Goal: Task Accomplishment & Management: Complete application form

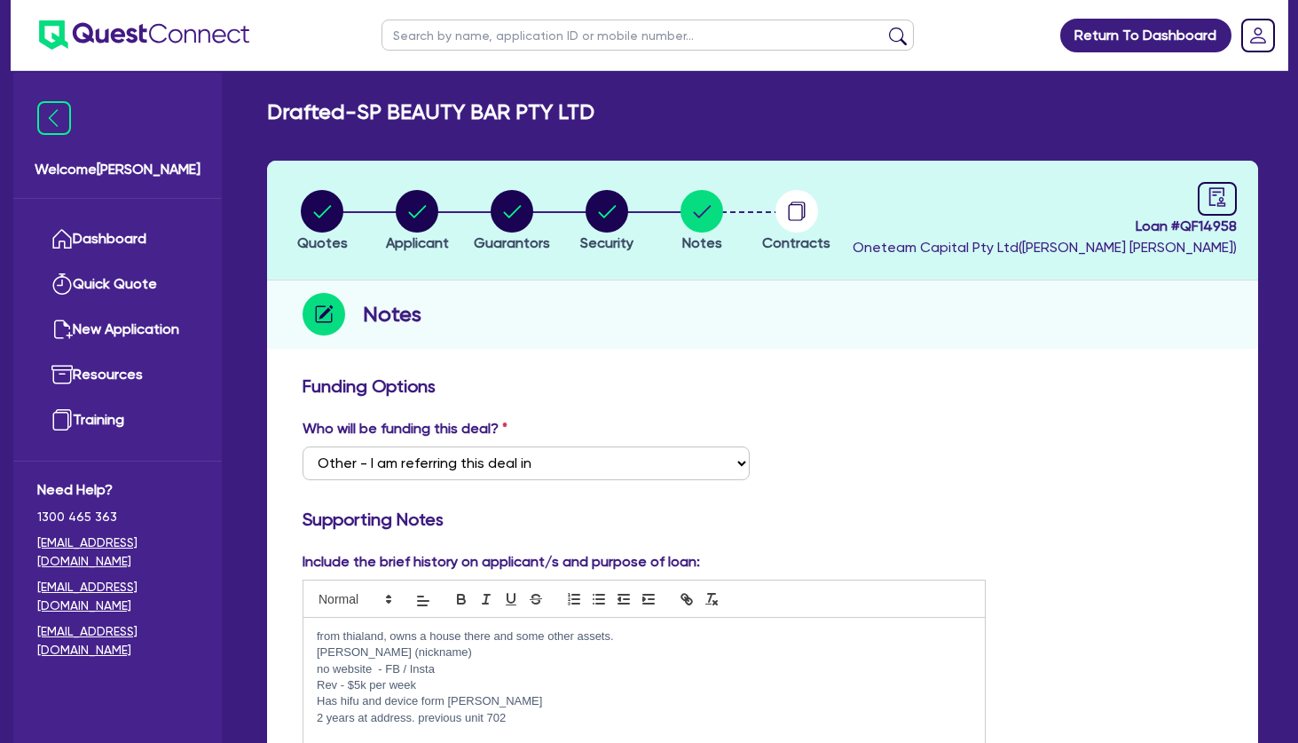
select select "Other"
click at [414, 204] on circle "button" at bounding box center [417, 211] width 43 height 43
select select "COMPANY"
select select "HEALTH_BEAUTY"
select select "HAIR_BEAUTY_SALONS"
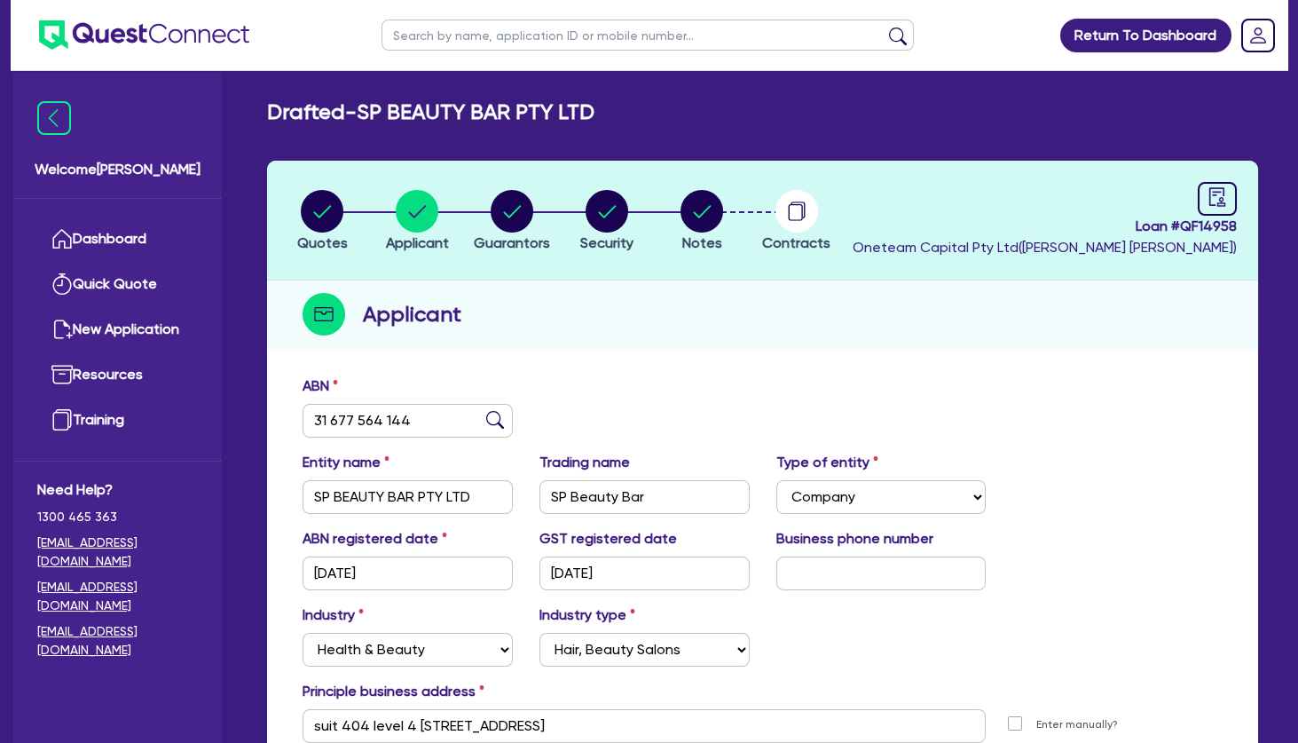
click at [429, 39] on input "text" at bounding box center [648, 35] width 532 height 31
type input "marjon"
click button "submit" at bounding box center [898, 39] width 28 height 25
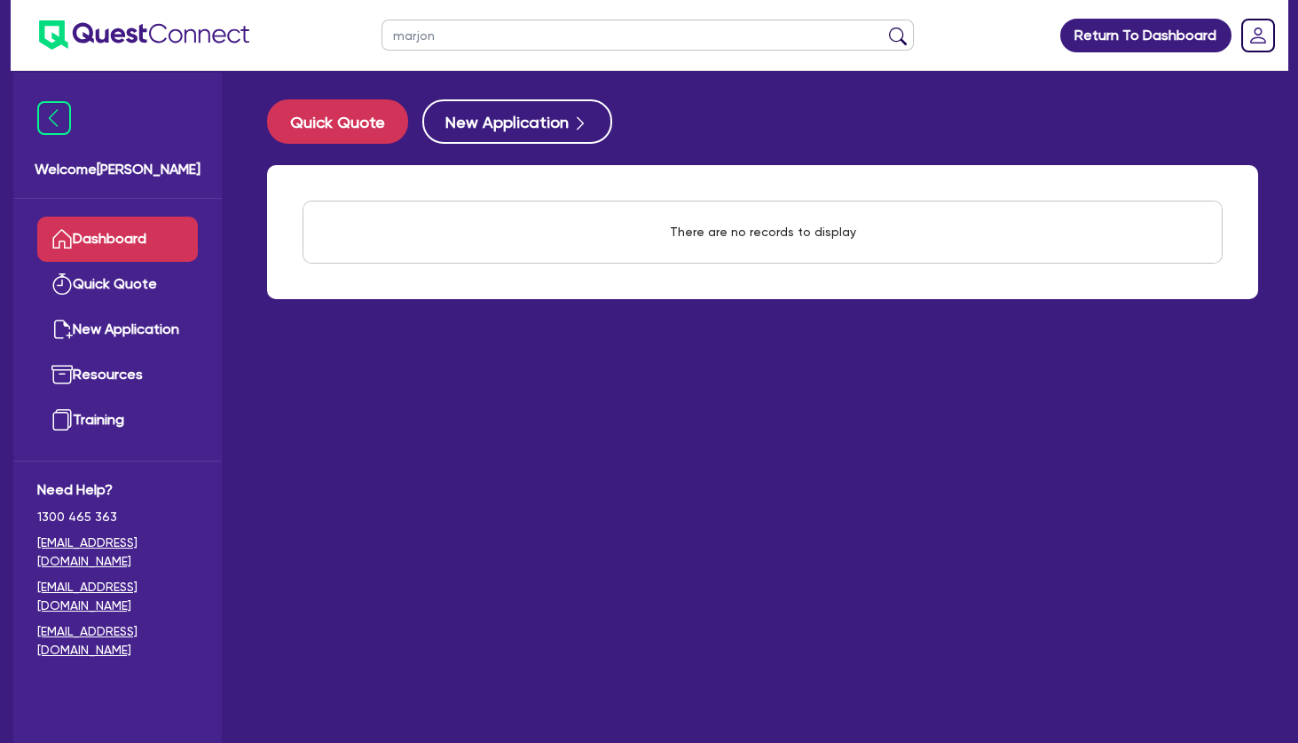
click at [476, 40] on input "marjon" at bounding box center [648, 35] width 532 height 31
type input "[PERSON_NAME]"
click at [884, 27] on button "submit" at bounding box center [898, 39] width 28 height 25
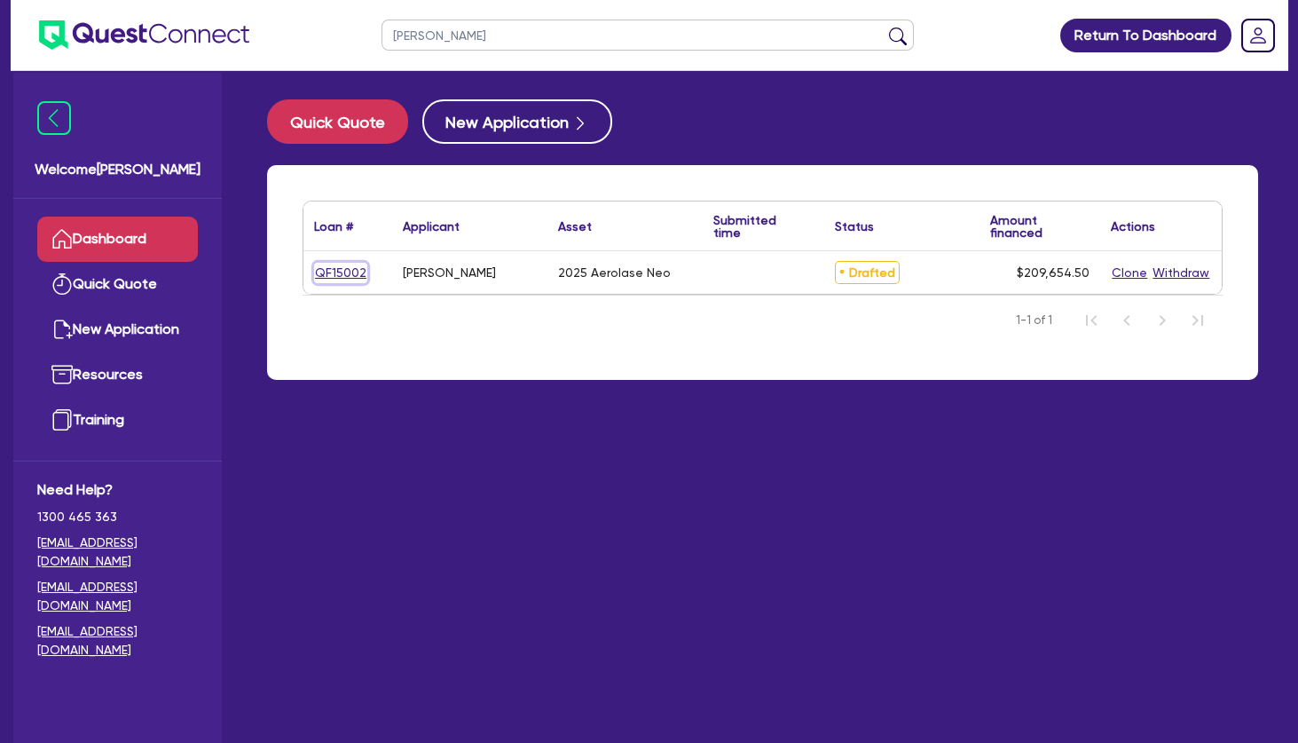
click at [346, 273] on link "QF15002" at bounding box center [340, 273] width 53 height 20
select select "SECONDARY_ASSETS"
select select "MEDICAL_DENTAL_LABORATORY_EQUIPMENT"
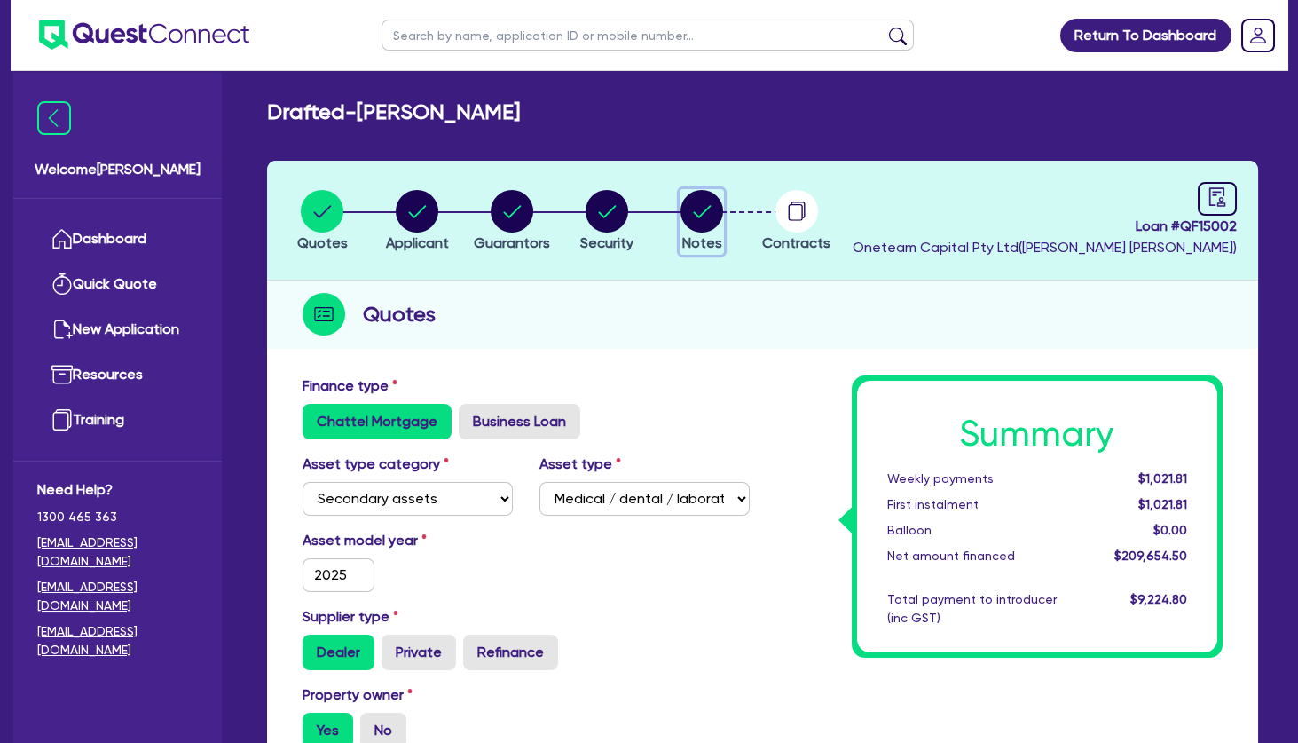
click at [686, 217] on circle "button" at bounding box center [702, 211] width 43 height 43
select select "Other"
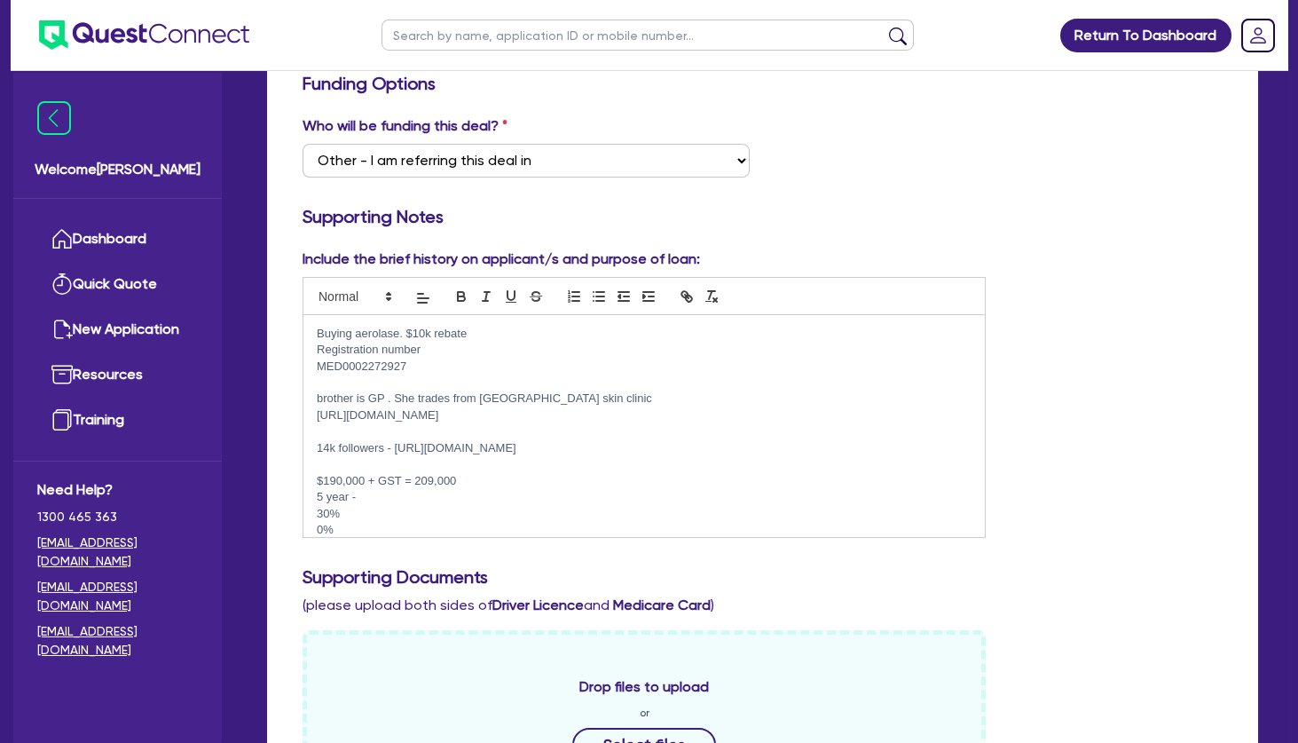
scroll to position [327, 0]
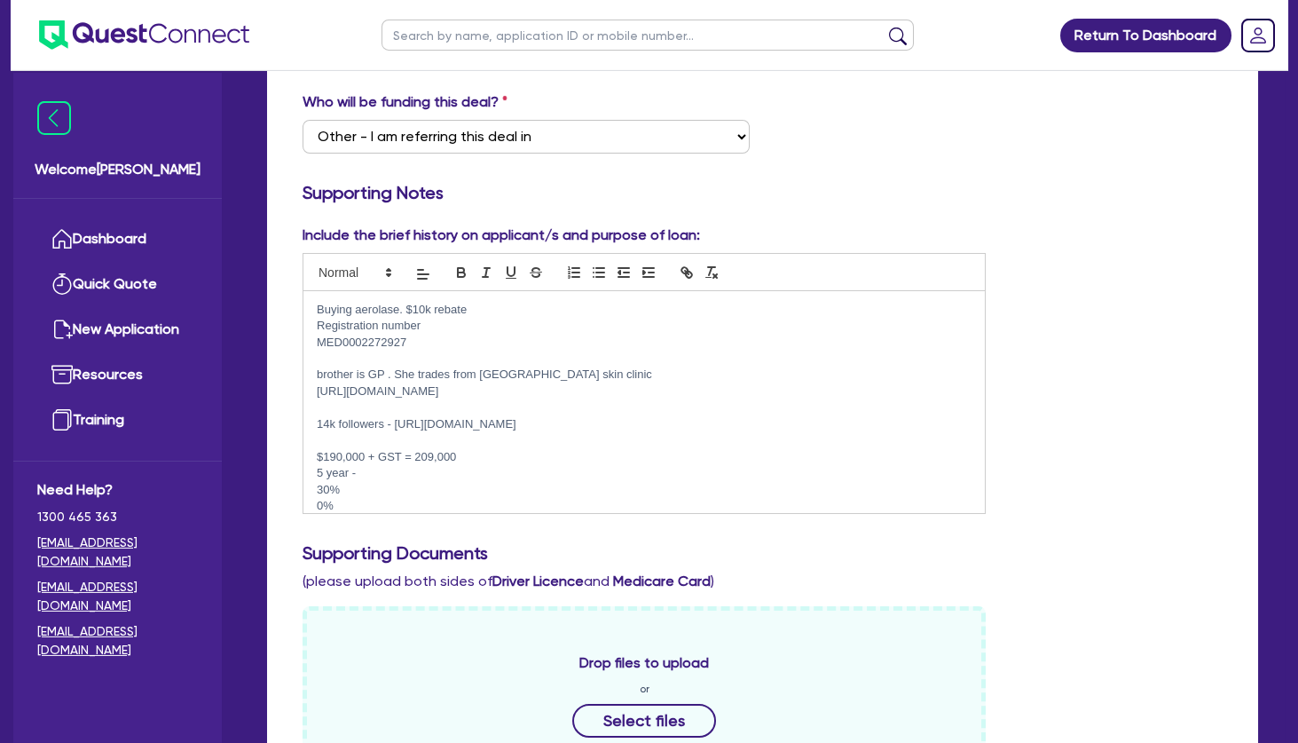
click at [408, 485] on p "30%" at bounding box center [644, 490] width 655 height 16
click at [401, 479] on p "5 year -" at bounding box center [644, 473] width 655 height 16
click at [468, 436] on p at bounding box center [644, 440] width 655 height 16
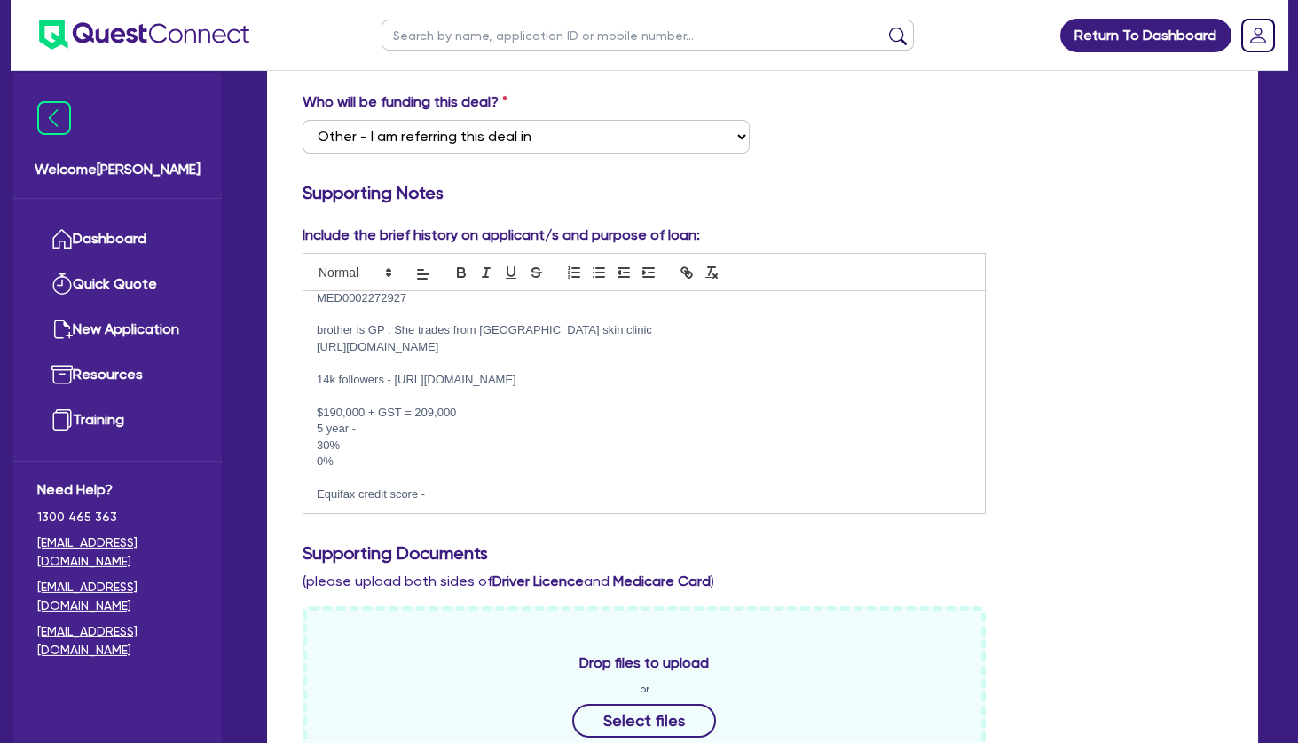
click at [382, 475] on p at bounding box center [644, 477] width 655 height 16
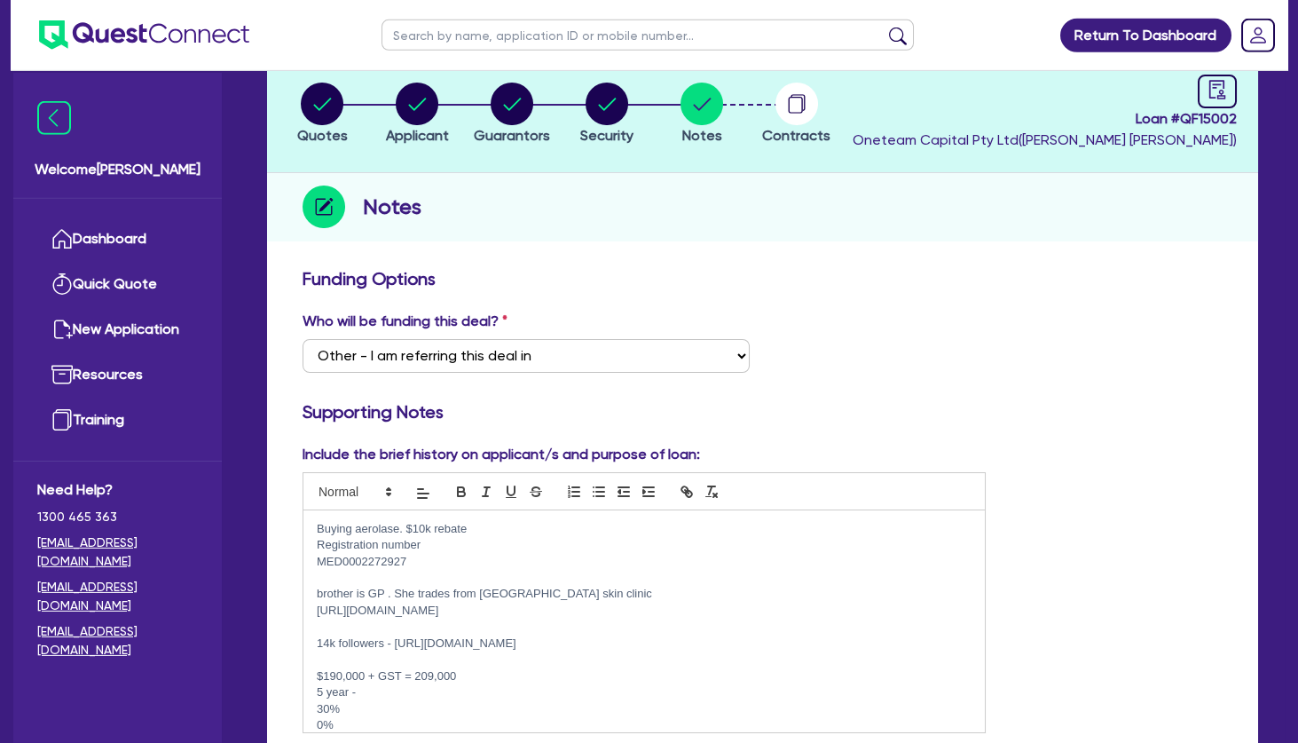
scroll to position [107, 0]
click at [420, 112] on circle "button" at bounding box center [417, 104] width 43 height 43
select select "SOLE_TRADER"
select select "HEALTH_BEAUTY"
select select "HAIR_BEAUTY_SALONS"
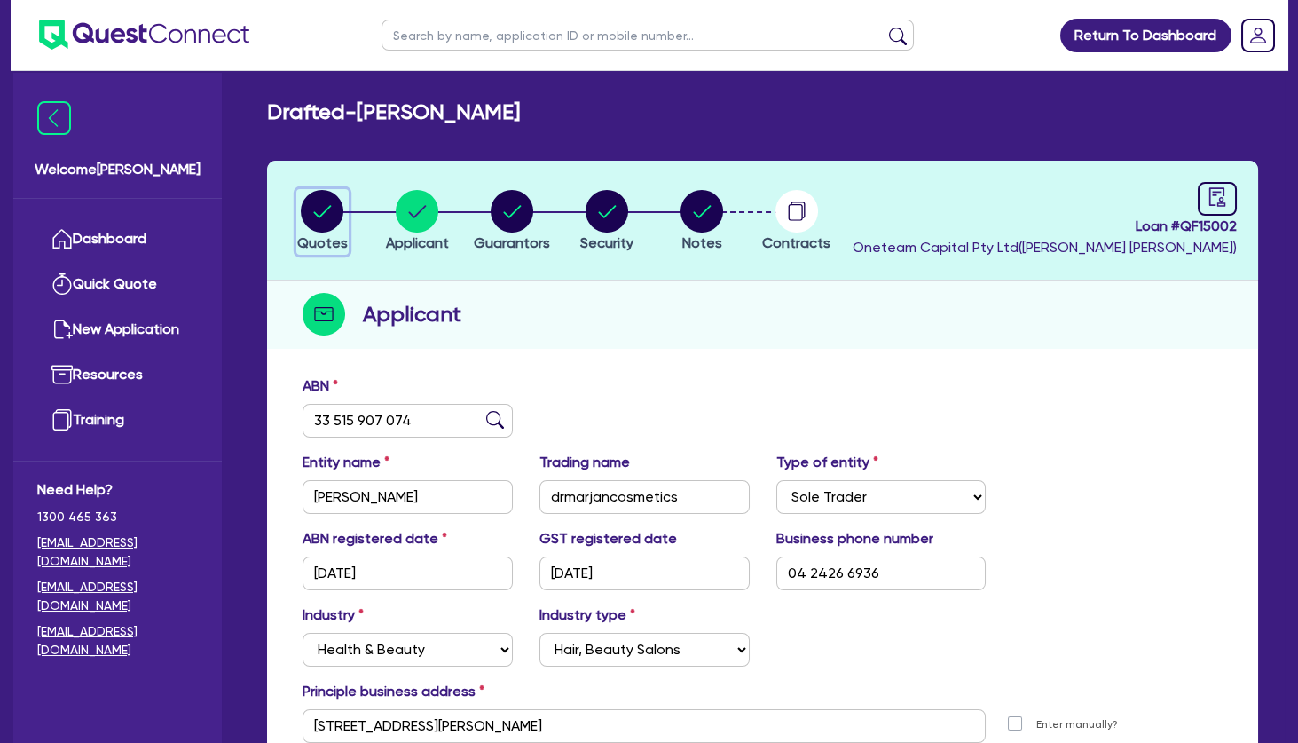
click at [322, 201] on circle "button" at bounding box center [322, 211] width 43 height 43
select select "SECONDARY_ASSETS"
select select "MEDICAL_DENTAL_LABORATORY_EQUIPMENT"
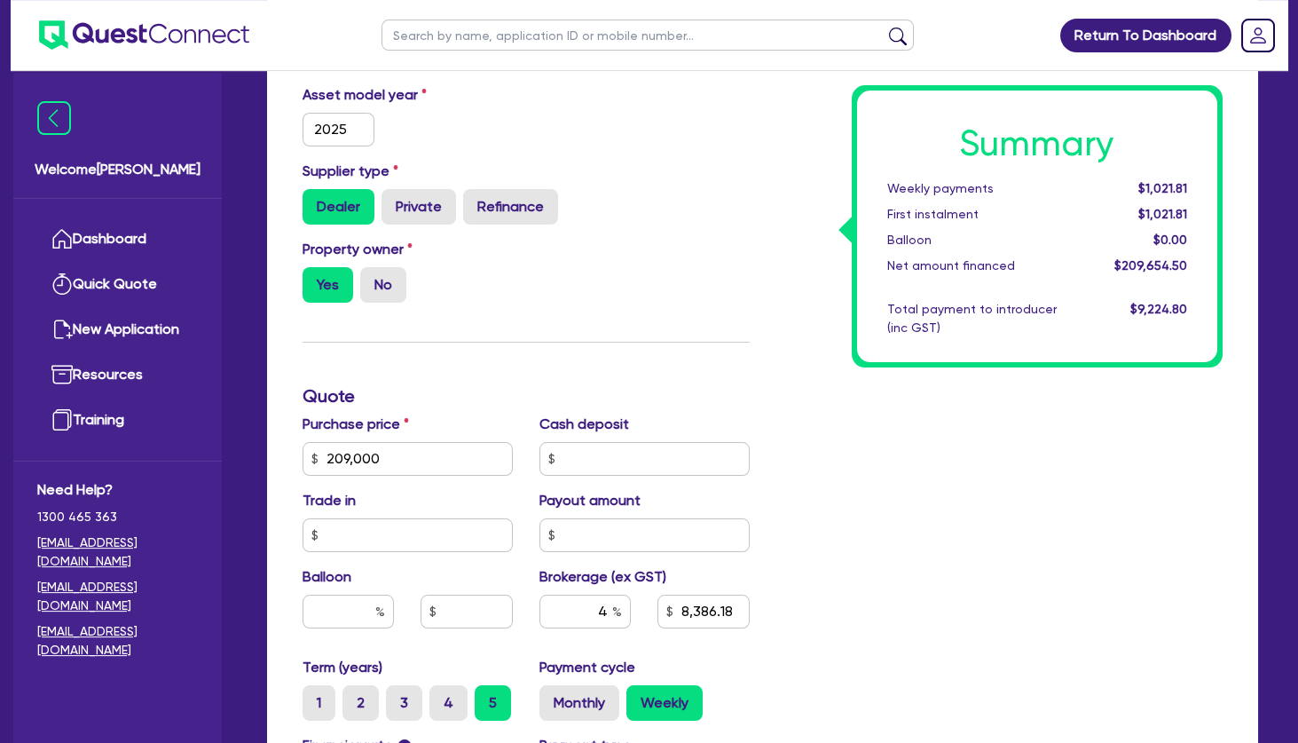
scroll to position [774, 0]
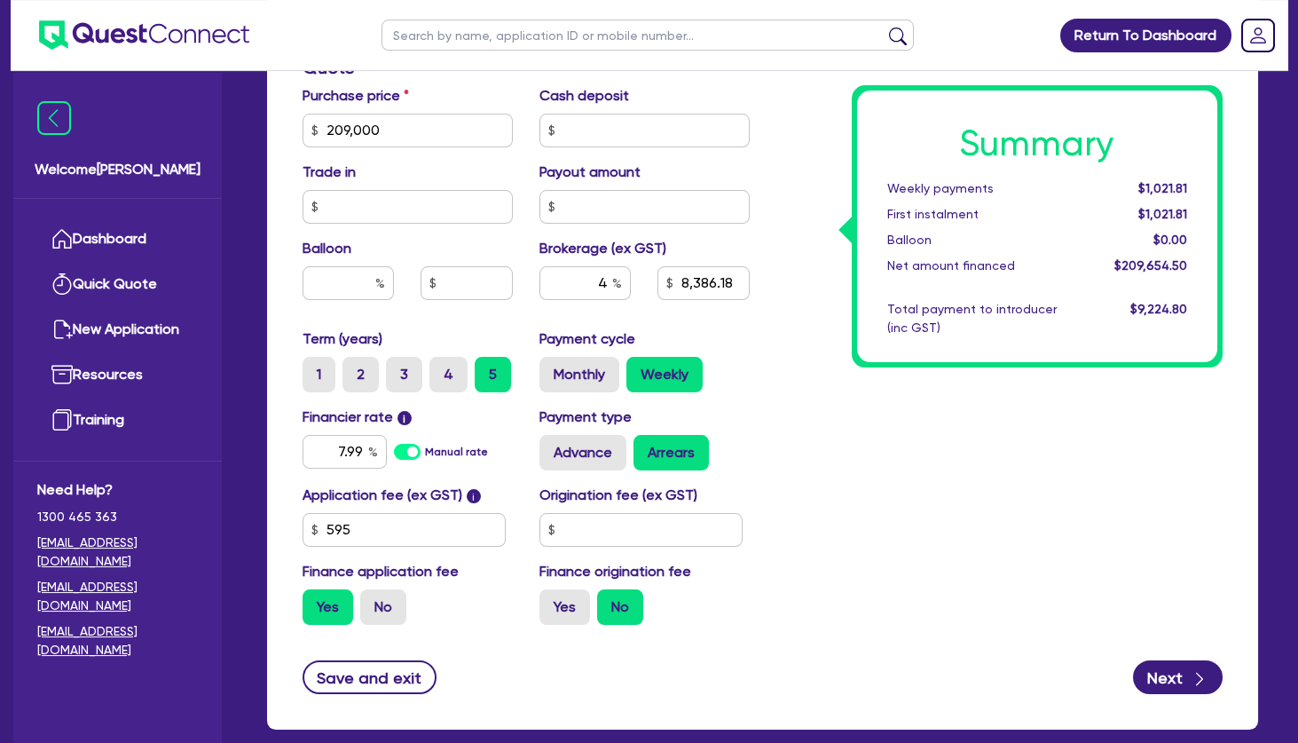
click at [889, 361] on div "Summary Weekly payments $1,021.81 First instalment $1,021.81 Balloon $0.00 Net …" at bounding box center [1037, 227] width 361 height 272
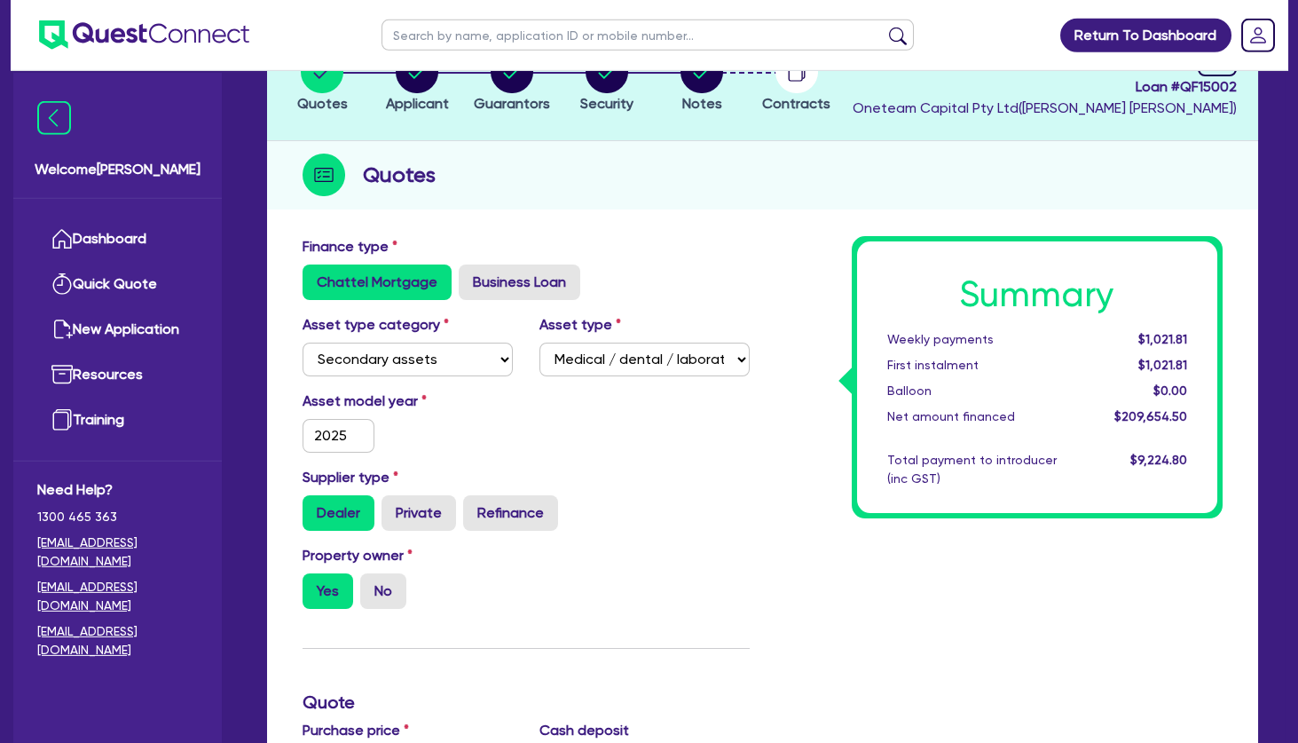
scroll to position [0, 0]
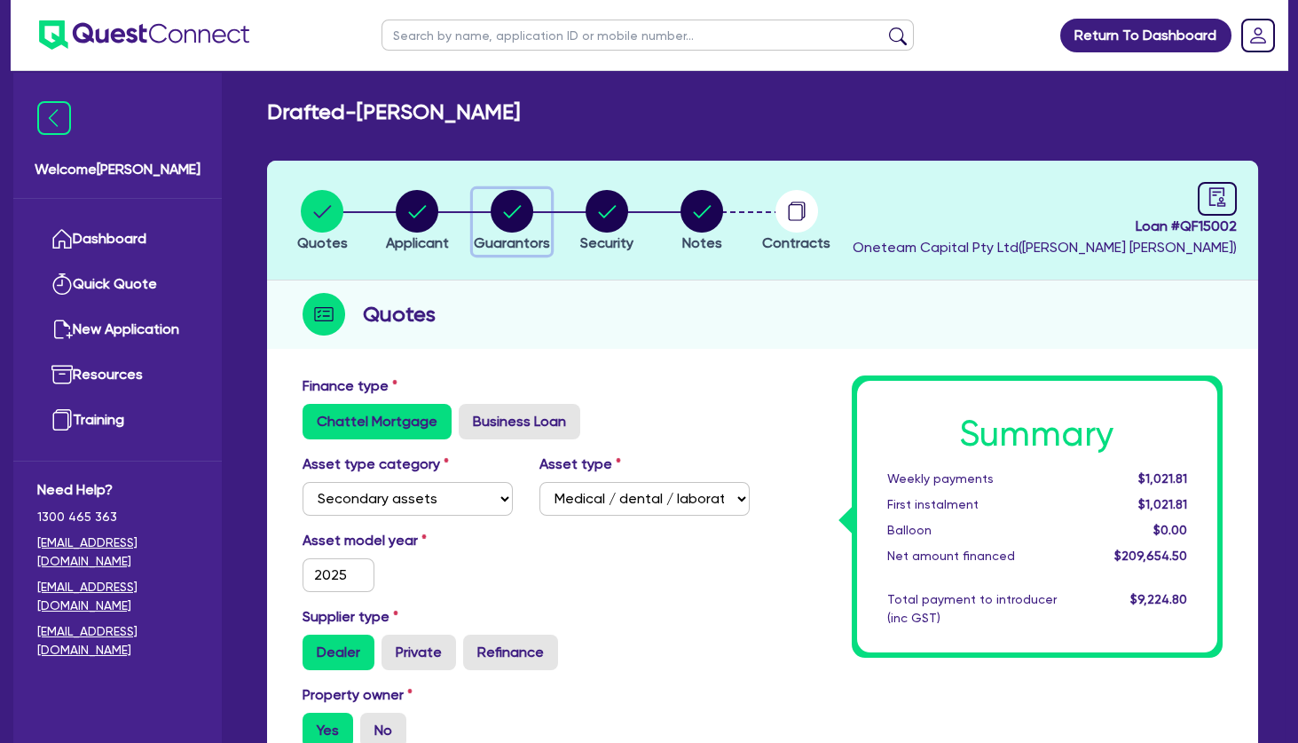
click at [517, 211] on circle "button" at bounding box center [512, 211] width 43 height 43
select select "MRS"
select select "[GEOGRAPHIC_DATA]"
select select "SINGLE"
select select "PROPERTY"
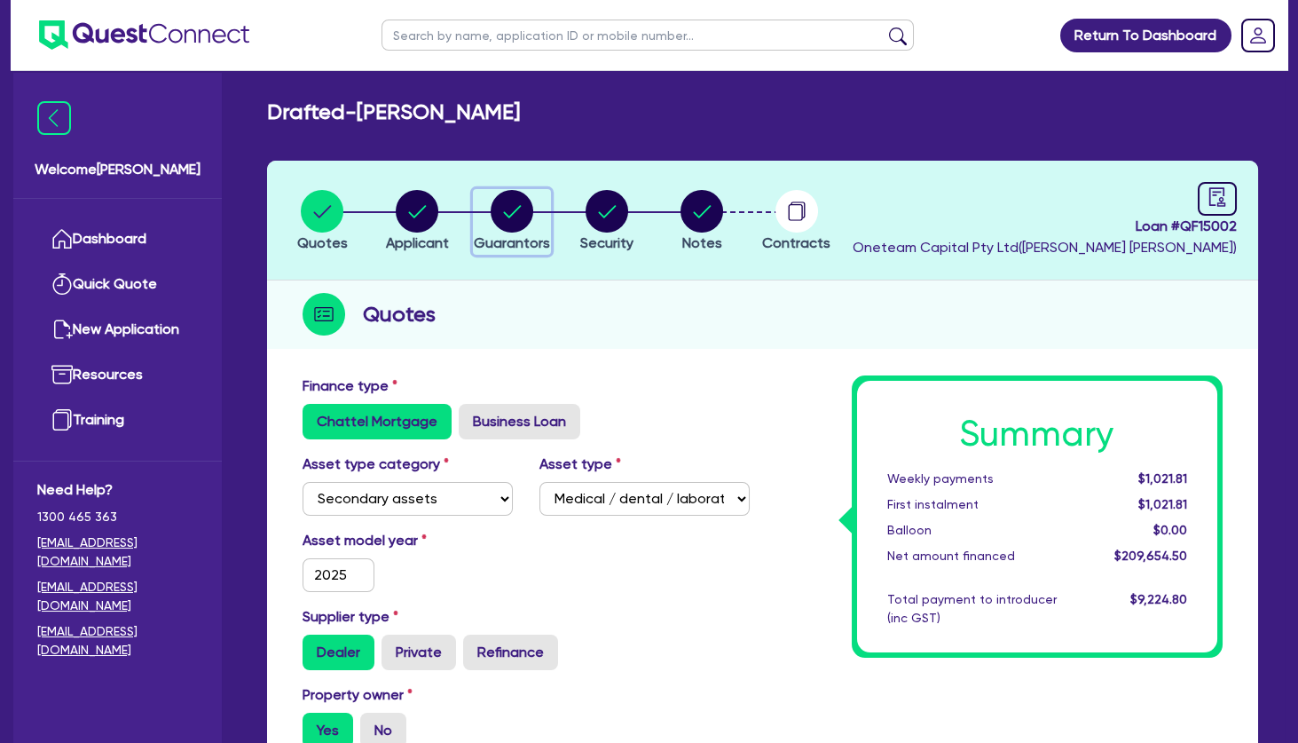
select select "CASH"
select select "VEHICLE"
select select "HOUSEHOLD_PERSONAL"
select select "OTHER"
select select "MORTGAGE"
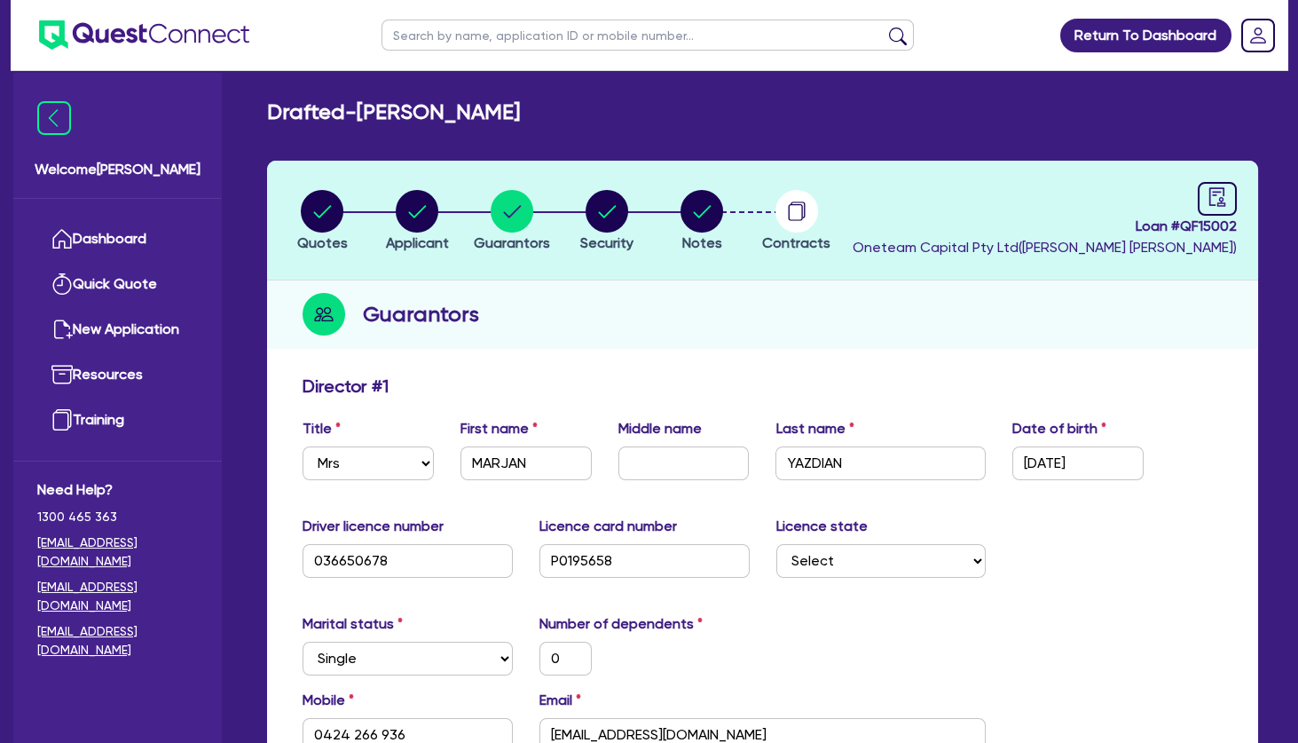
click at [642, 306] on div "Guarantors" at bounding box center [762, 314] width 991 height 68
click at [324, 214] on circle "button" at bounding box center [322, 211] width 43 height 43
select select "SECONDARY_ASSETS"
select select "MEDICAL_DENTAL_LABORATORY_EQUIPMENT"
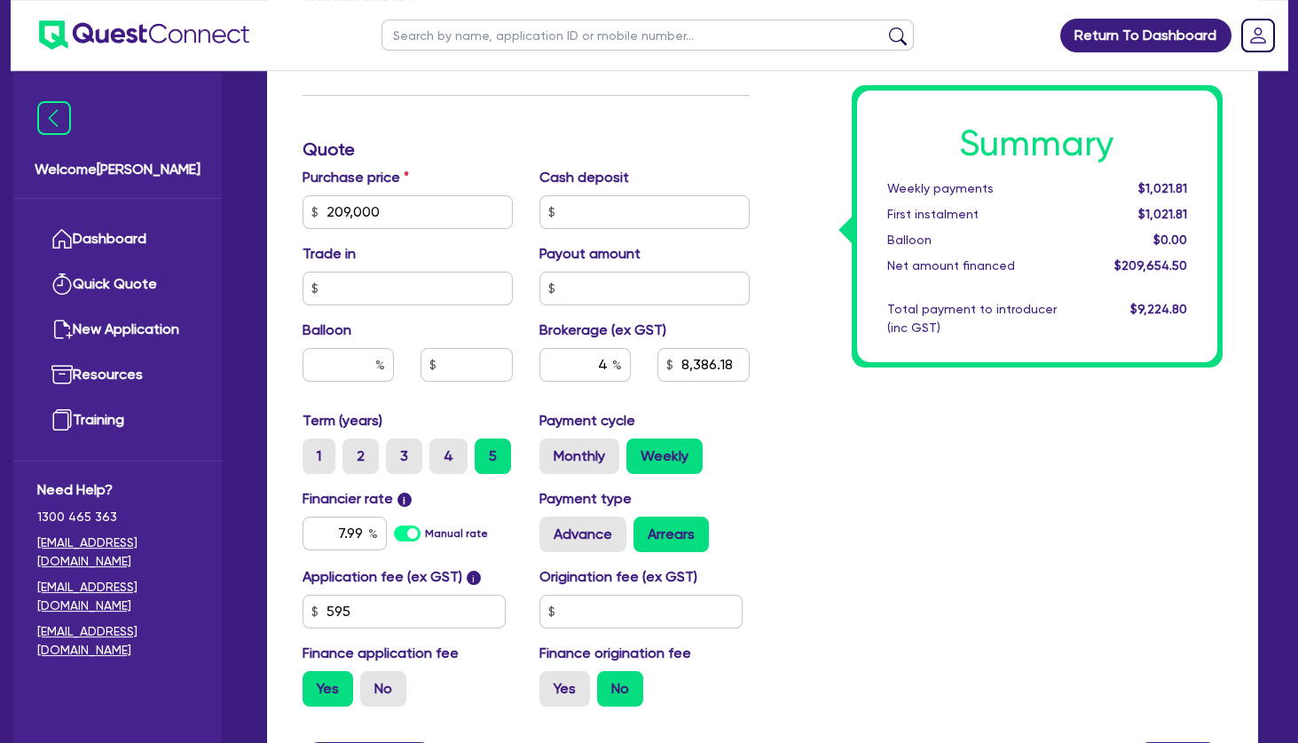
scroll to position [783, 0]
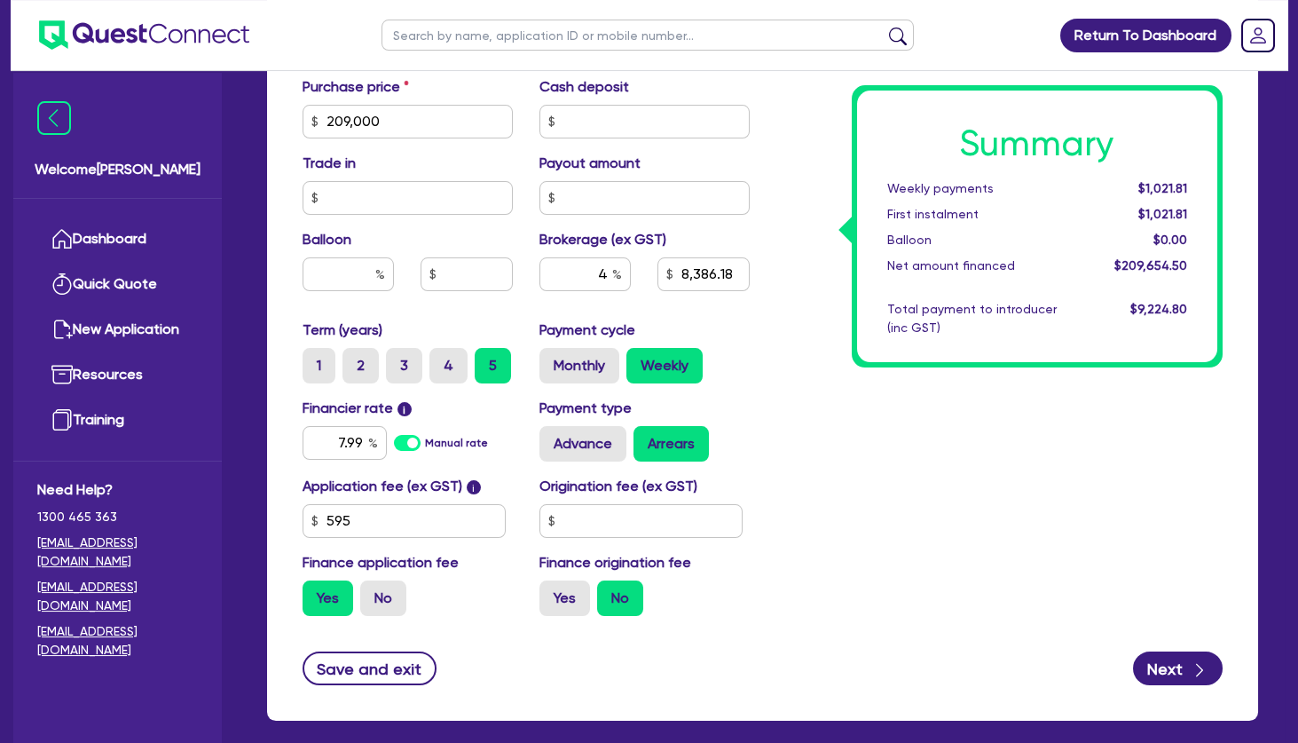
click at [855, 437] on div "Summary Weekly payments $1,021.81 First instalment $1,021.81 Balloon $0.00 Net …" at bounding box center [1000, 111] width 474 height 1037
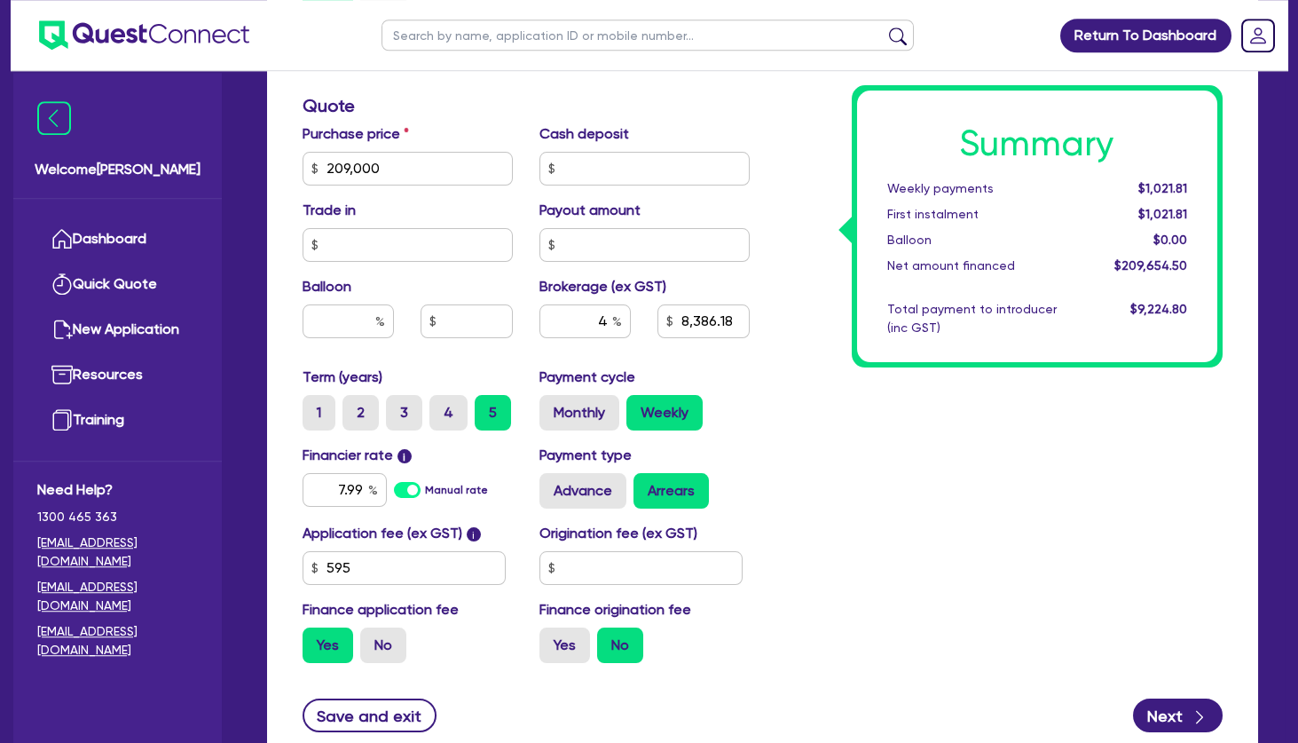
scroll to position [867, 0]
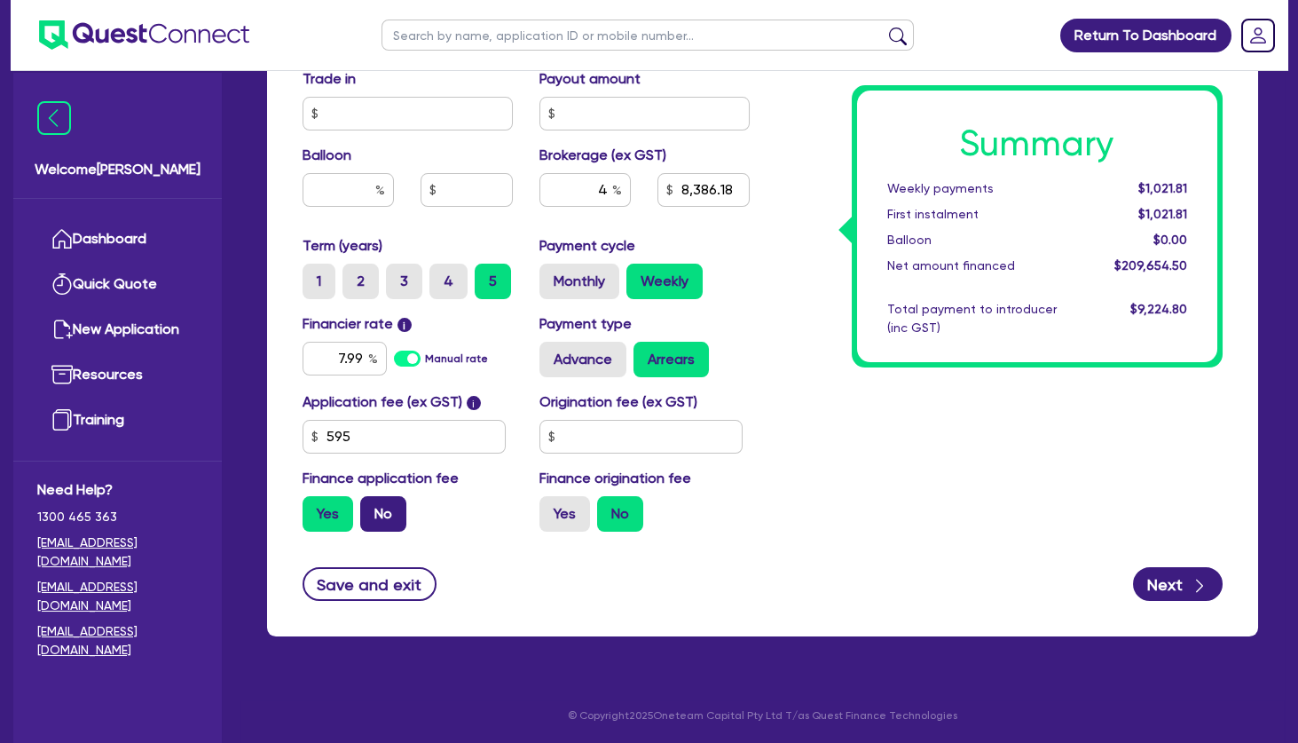
click at [381, 507] on label "No" at bounding box center [383, 513] width 46 height 35
click at [372, 507] on input "No" at bounding box center [366, 502] width 12 height 12
radio input "true"
type input "209,000"
type input "8,386.18"
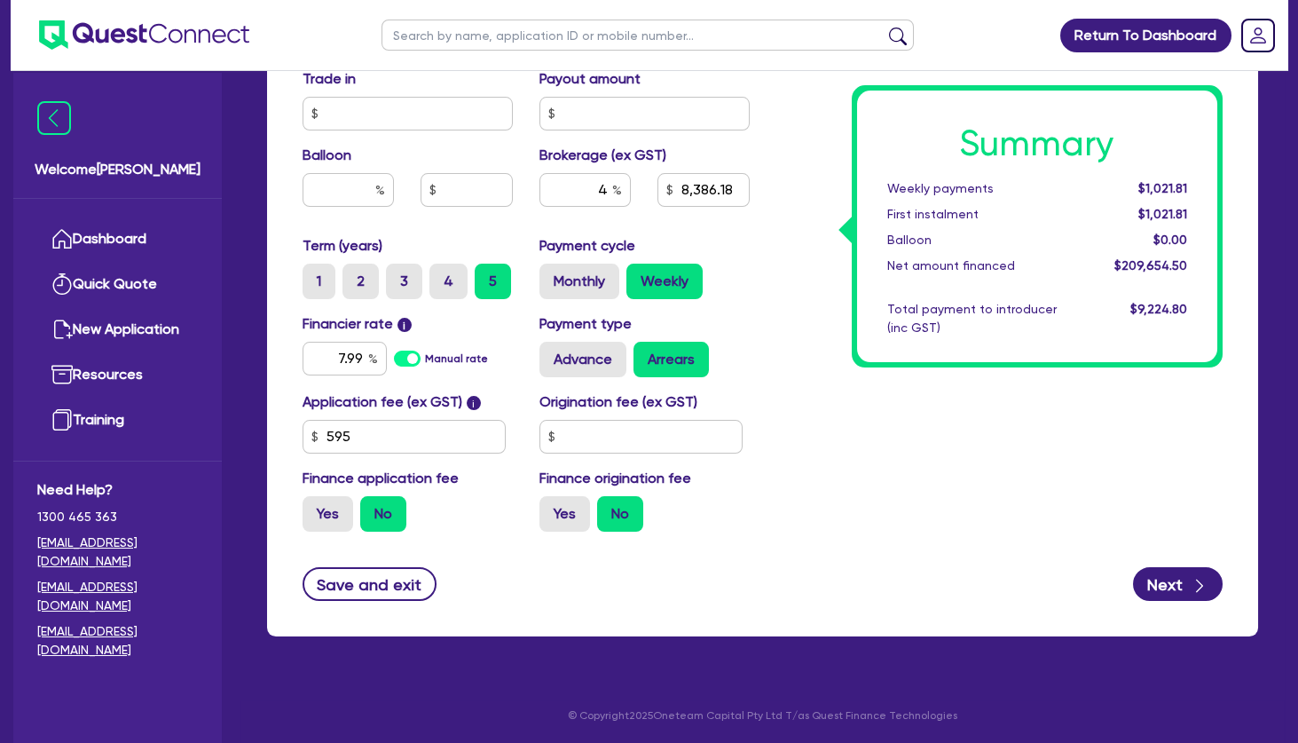
type input "209,000"
type input "8,360"
drag, startPoint x: 375, startPoint y: 439, endPoint x: 295, endPoint y: 433, distance: 81.0
click at [303, 433] on input "595" at bounding box center [404, 437] width 203 height 34
type input "649"
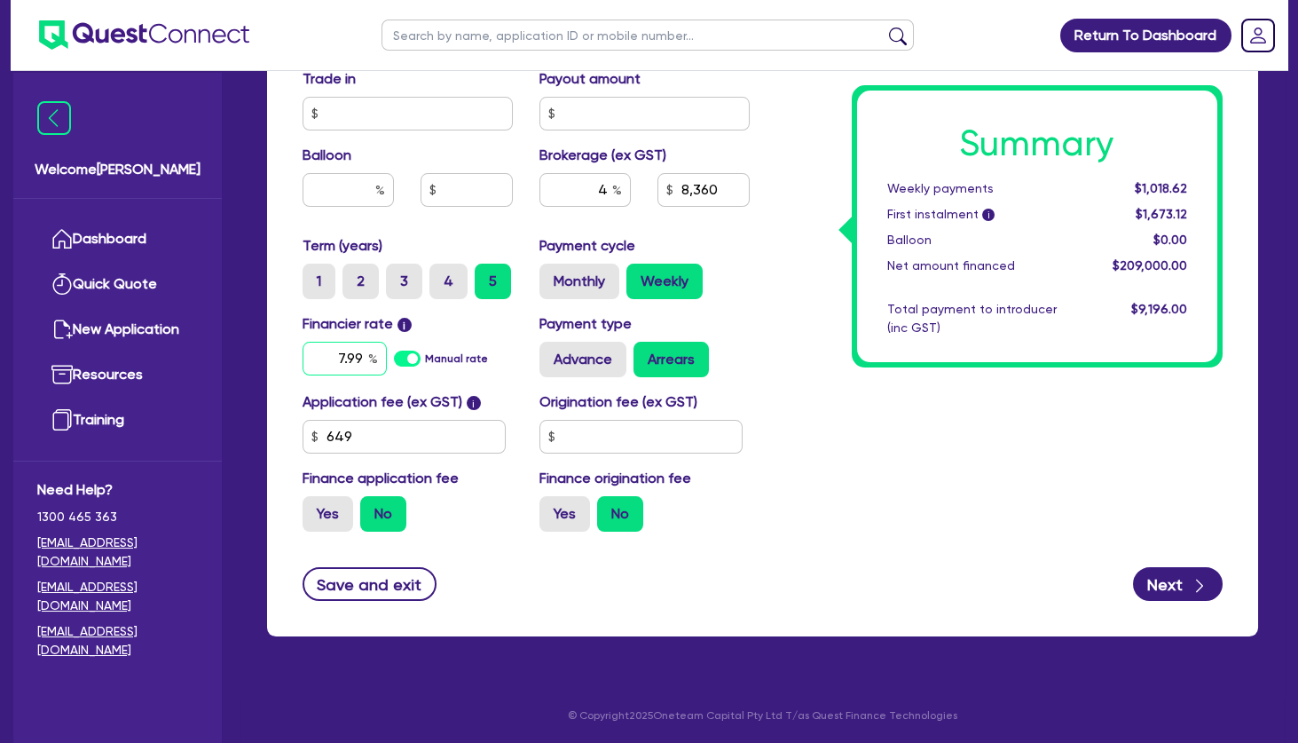
type input "209,000"
type input "8,360"
type input "209,000"
type input "8,360"
drag, startPoint x: 329, startPoint y: 348, endPoint x: 388, endPoint y: 356, distance: 59.1
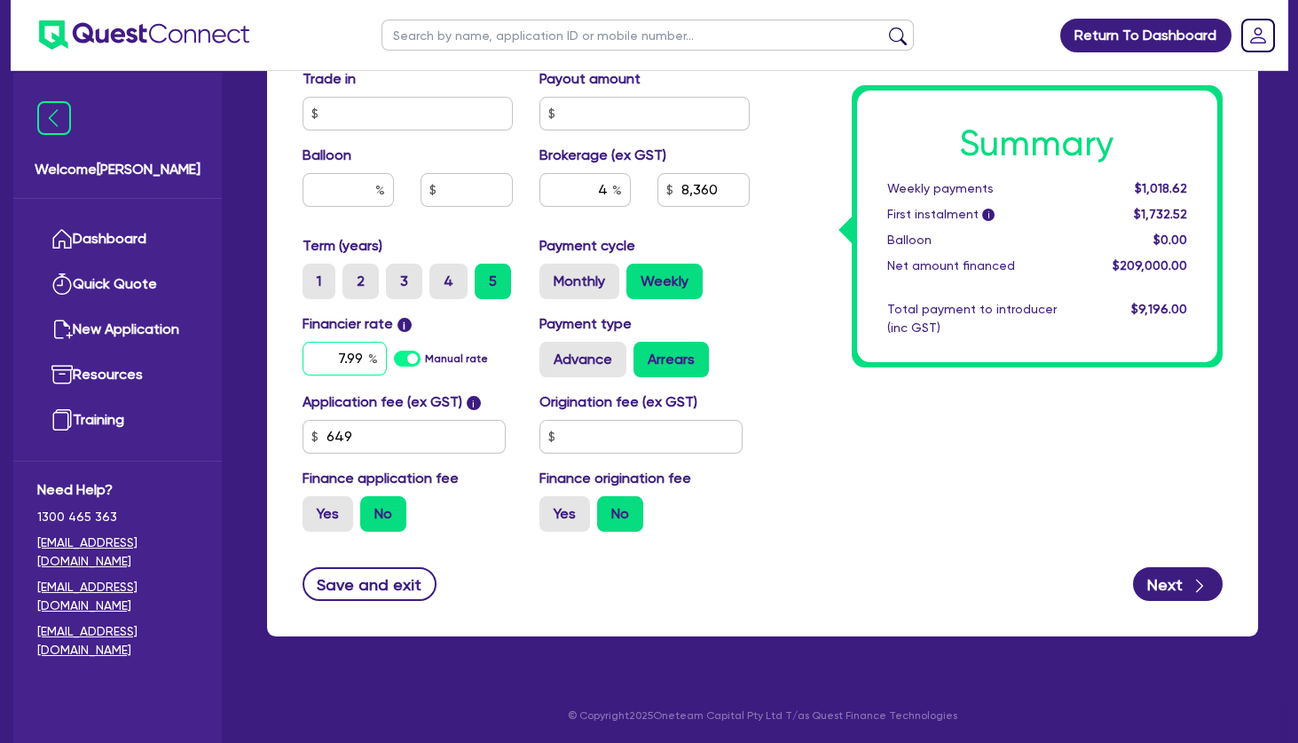
click at [387, 356] on input "7.99" at bounding box center [345, 359] width 84 height 34
type input "7.49"
type input "209,000"
type input "8,360"
click at [877, 428] on div "Summary Weekly payments $1,018.62 First instalment i $1,732.52 Balloon $0.00 Ne…" at bounding box center [1000, 26] width 474 height 1037
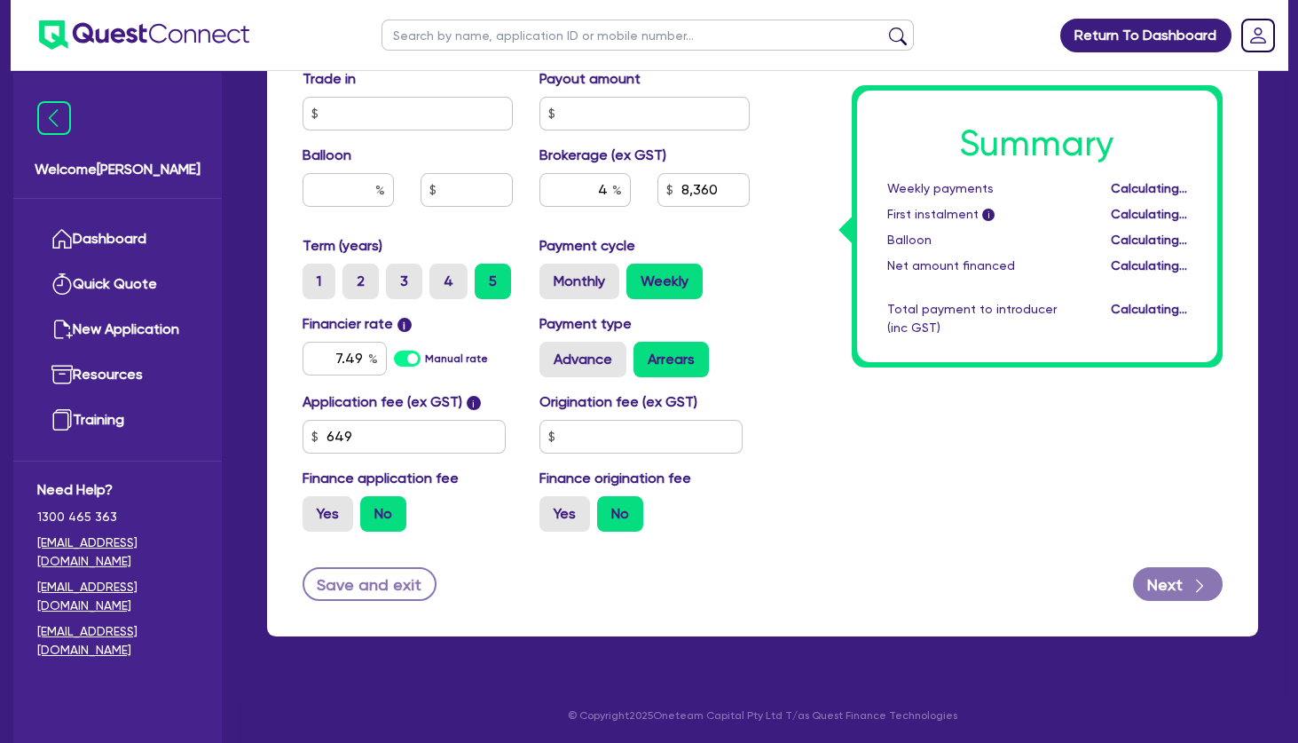
type input "209,000"
type input "8,360"
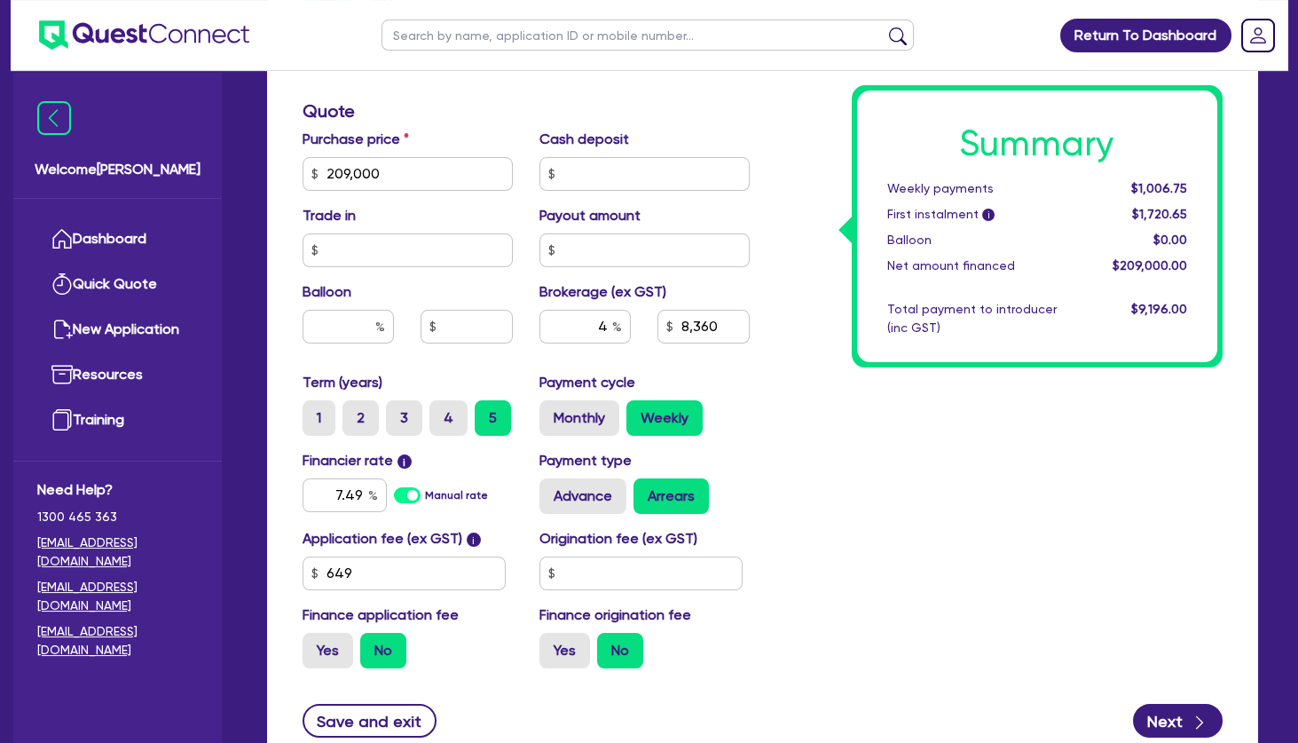
scroll to position [729, 0]
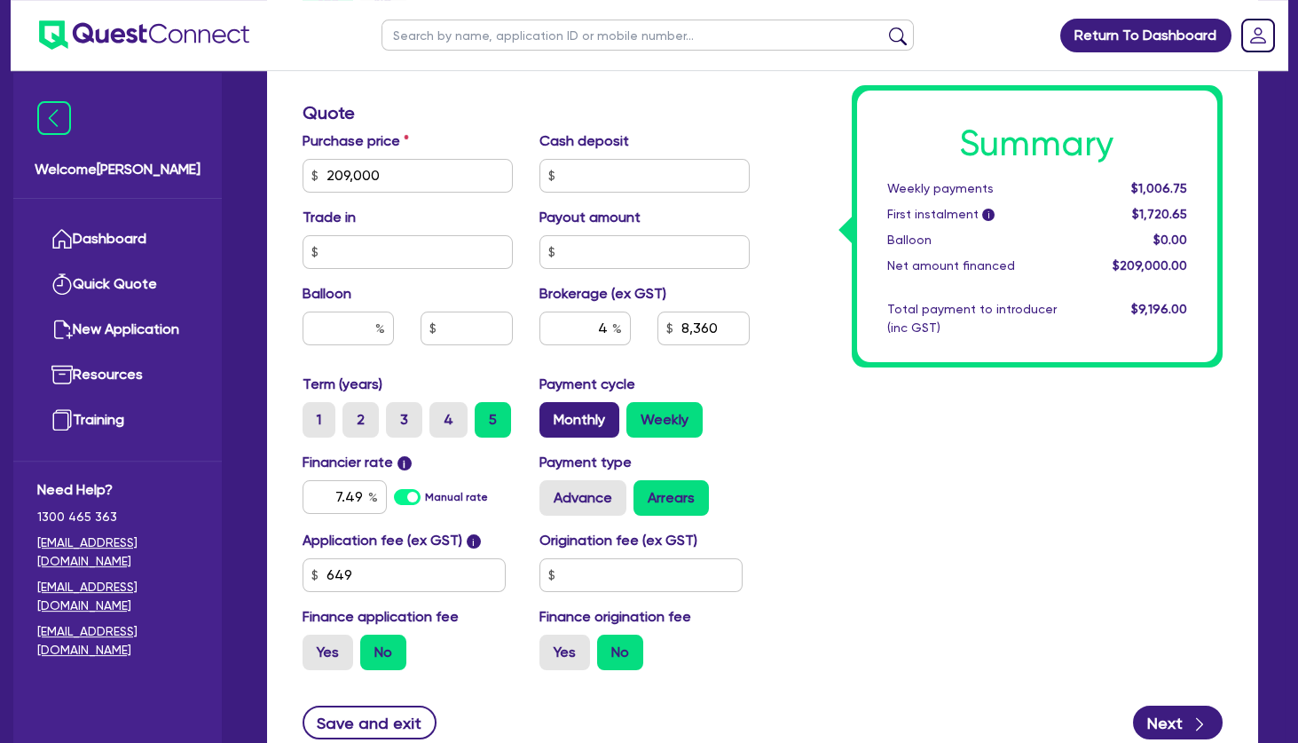
click at [595, 414] on label "Monthly" at bounding box center [580, 419] width 80 height 35
click at [551, 414] on input "Monthly" at bounding box center [546, 408] width 12 height 12
radio input "true"
type input "209,000"
type input "8,360"
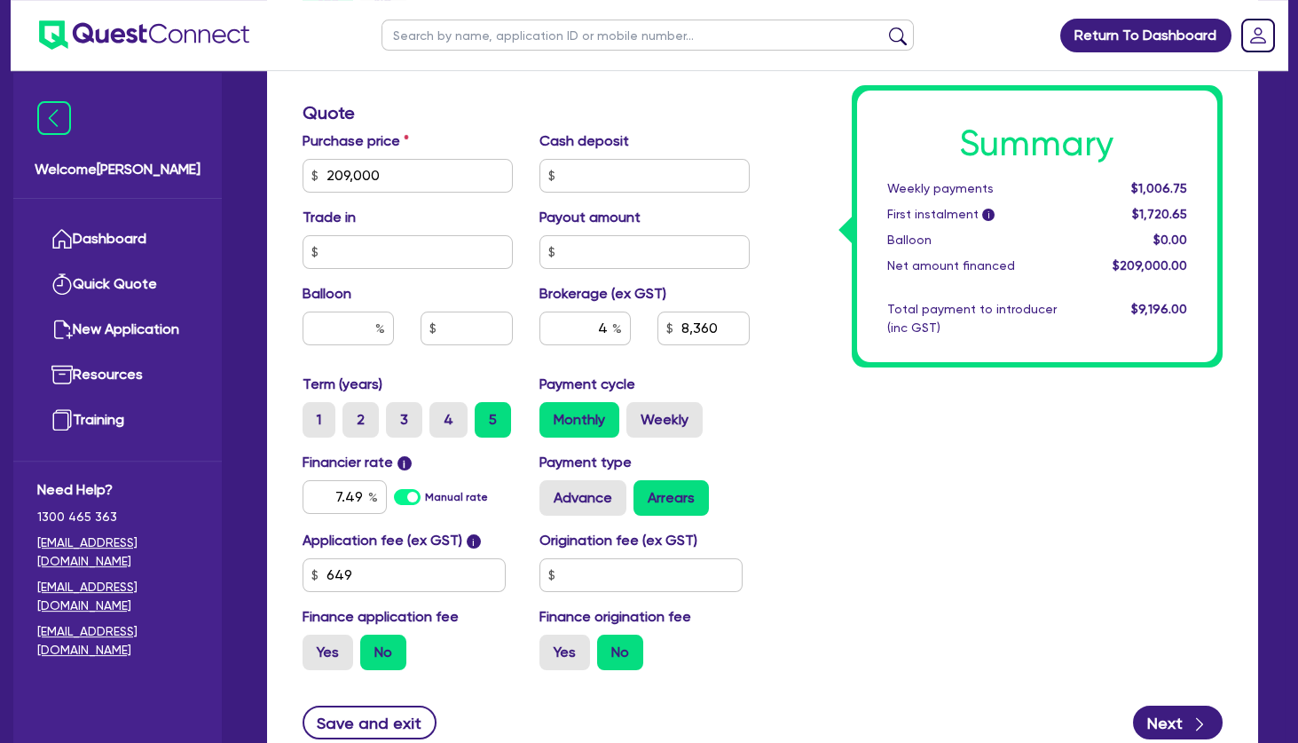
type input "209,000"
type input "8,360"
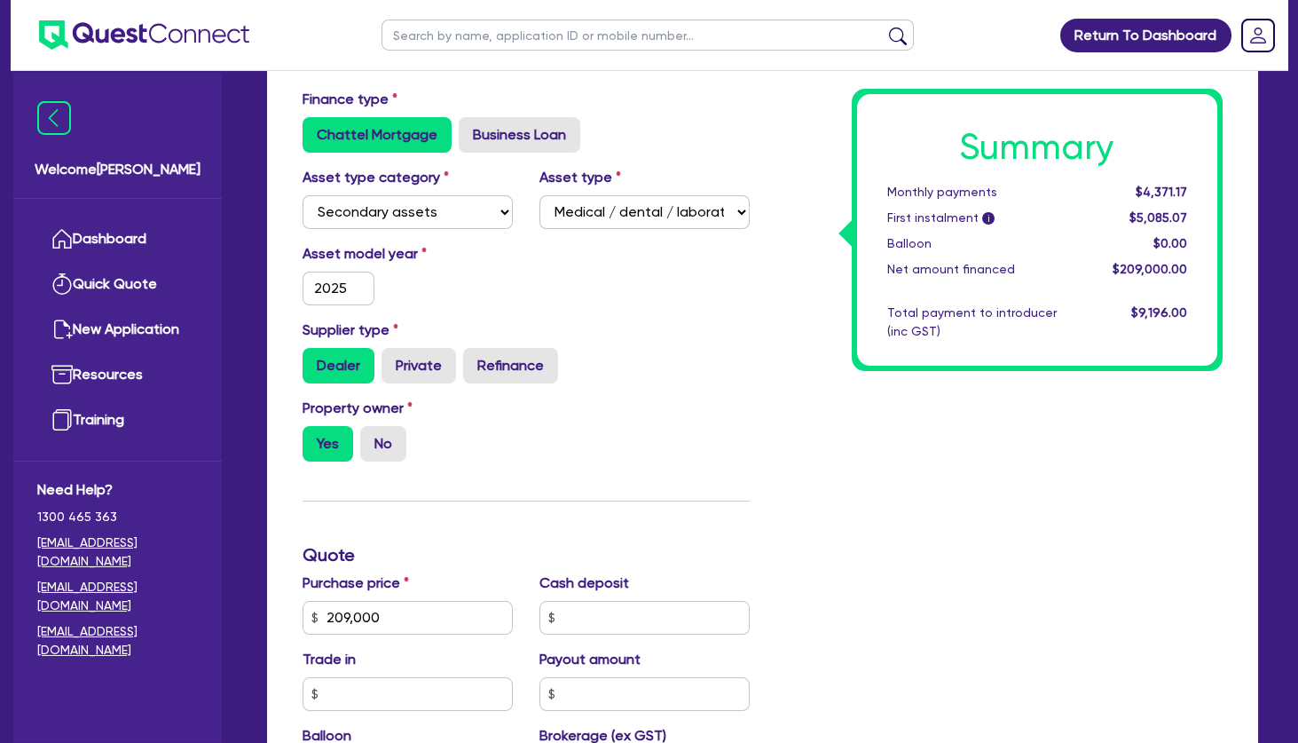
scroll to position [0, 0]
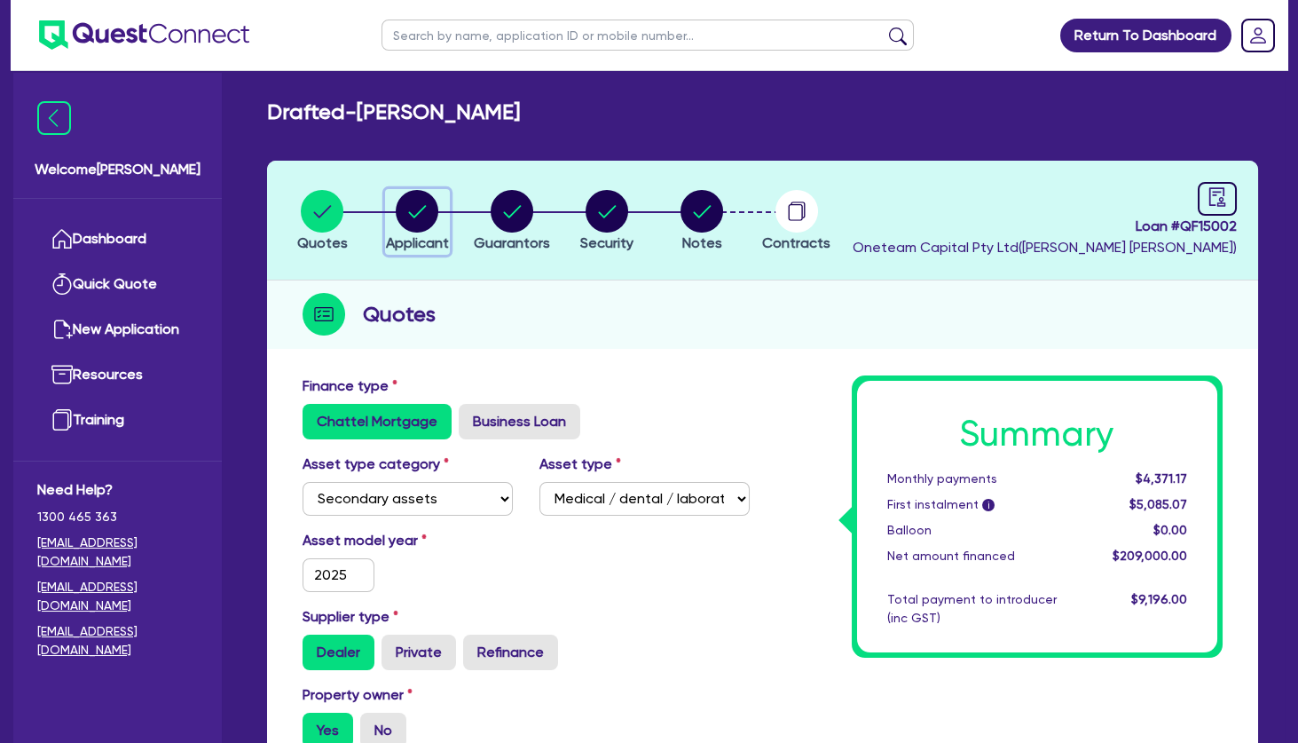
click at [428, 204] on circle "button" at bounding box center [417, 211] width 43 height 43
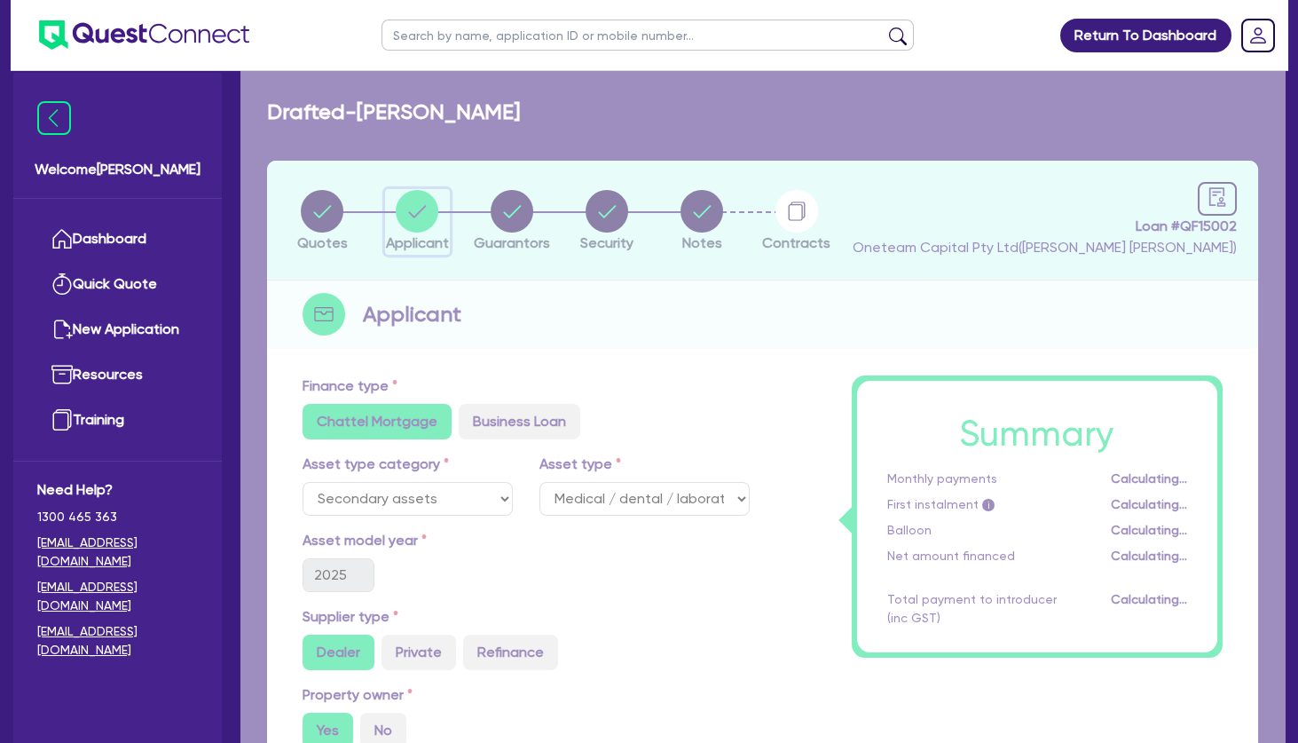
select select "SOLE_TRADER"
select select "HEALTH_BEAUTY"
select select "HAIR_BEAUTY_SALONS"
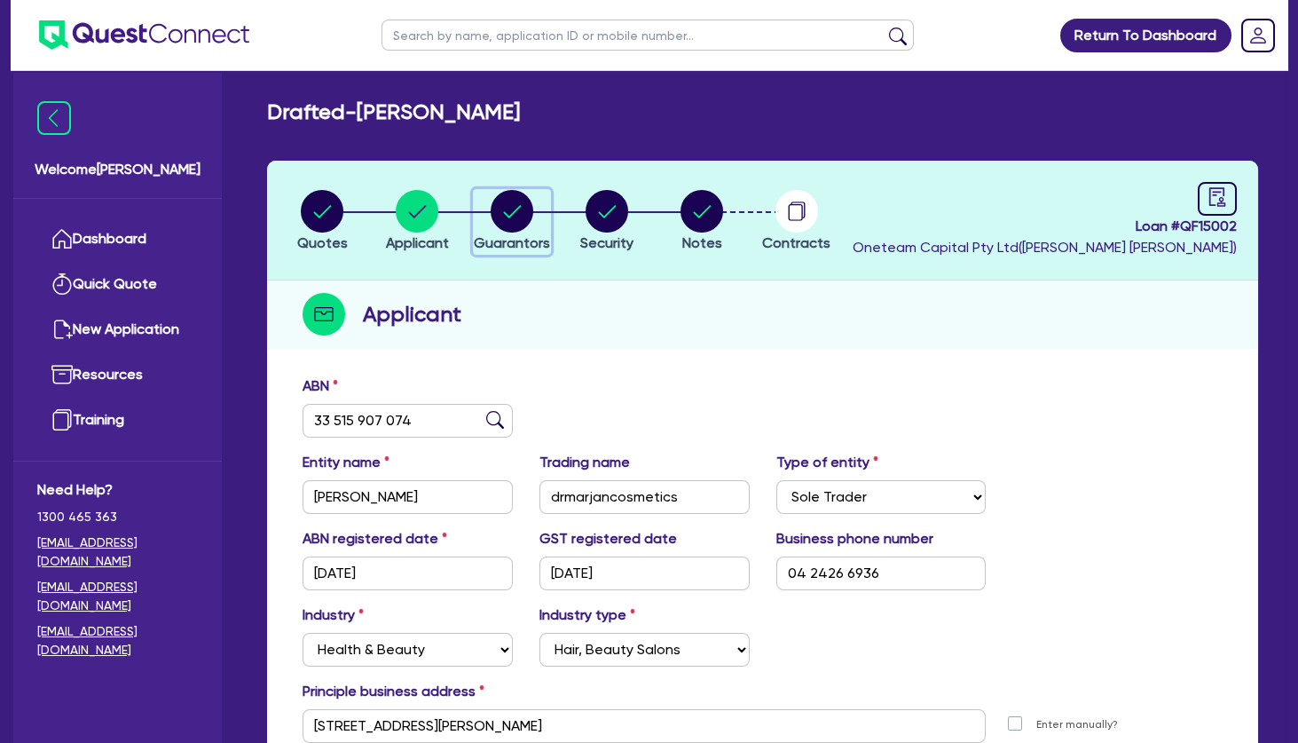
click at [512, 202] on circle "button" at bounding box center [512, 211] width 43 height 43
select select "MRS"
select select "[GEOGRAPHIC_DATA]"
select select "SINGLE"
select select "PROPERTY"
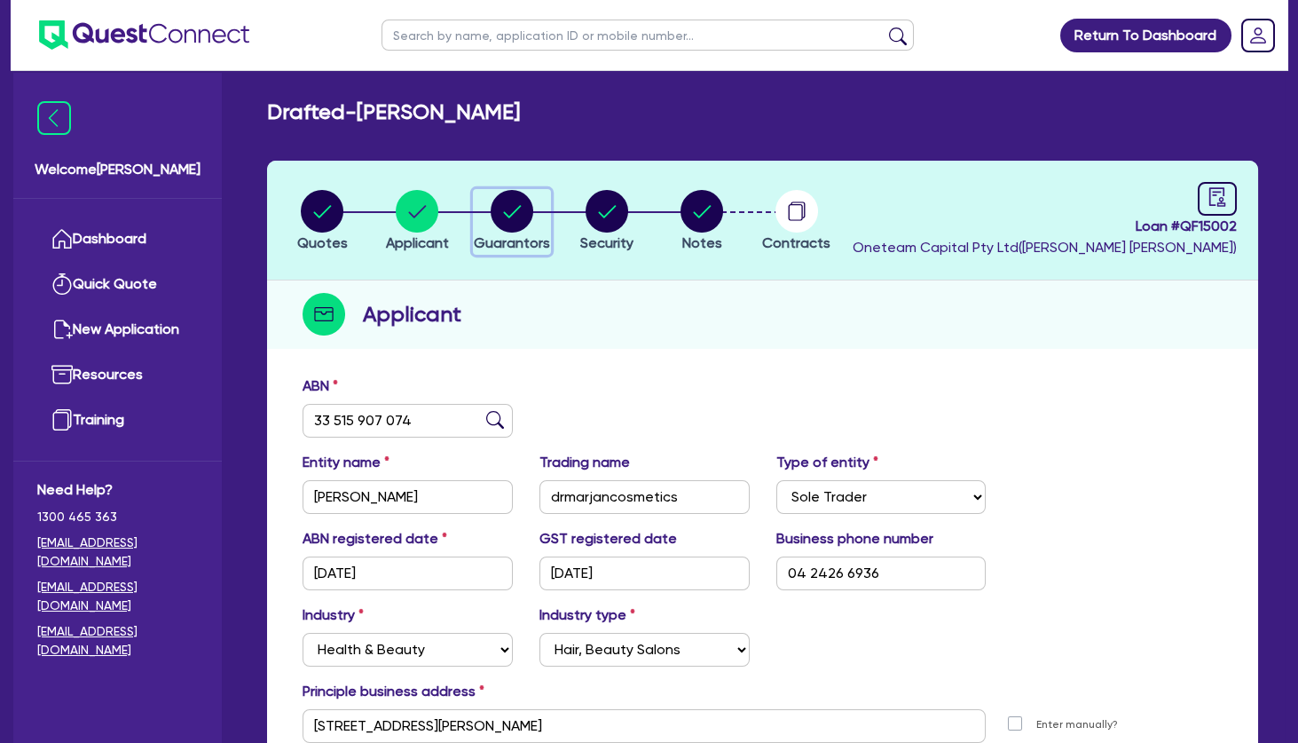
select select "CASH"
select select "VEHICLE"
select select "HOUSEHOLD_PERSONAL"
select select "OTHER"
select select "MORTGAGE"
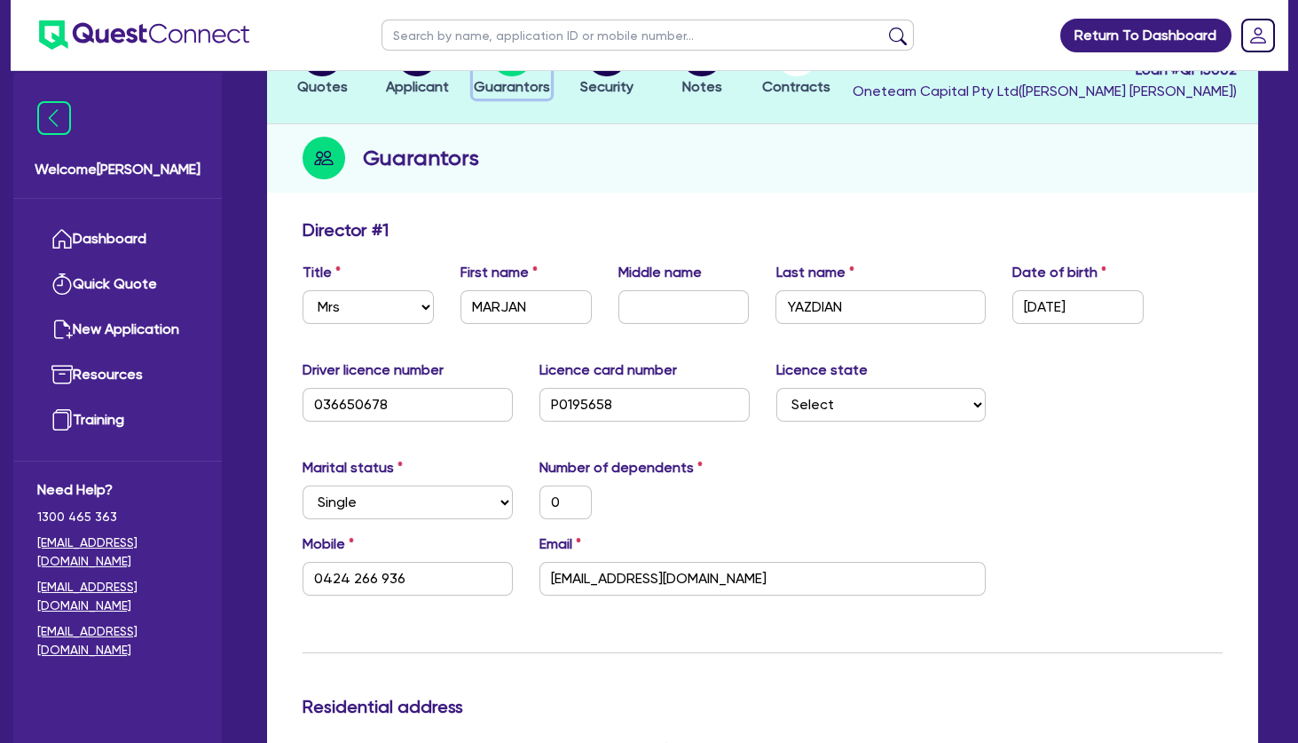
scroll to position [99, 0]
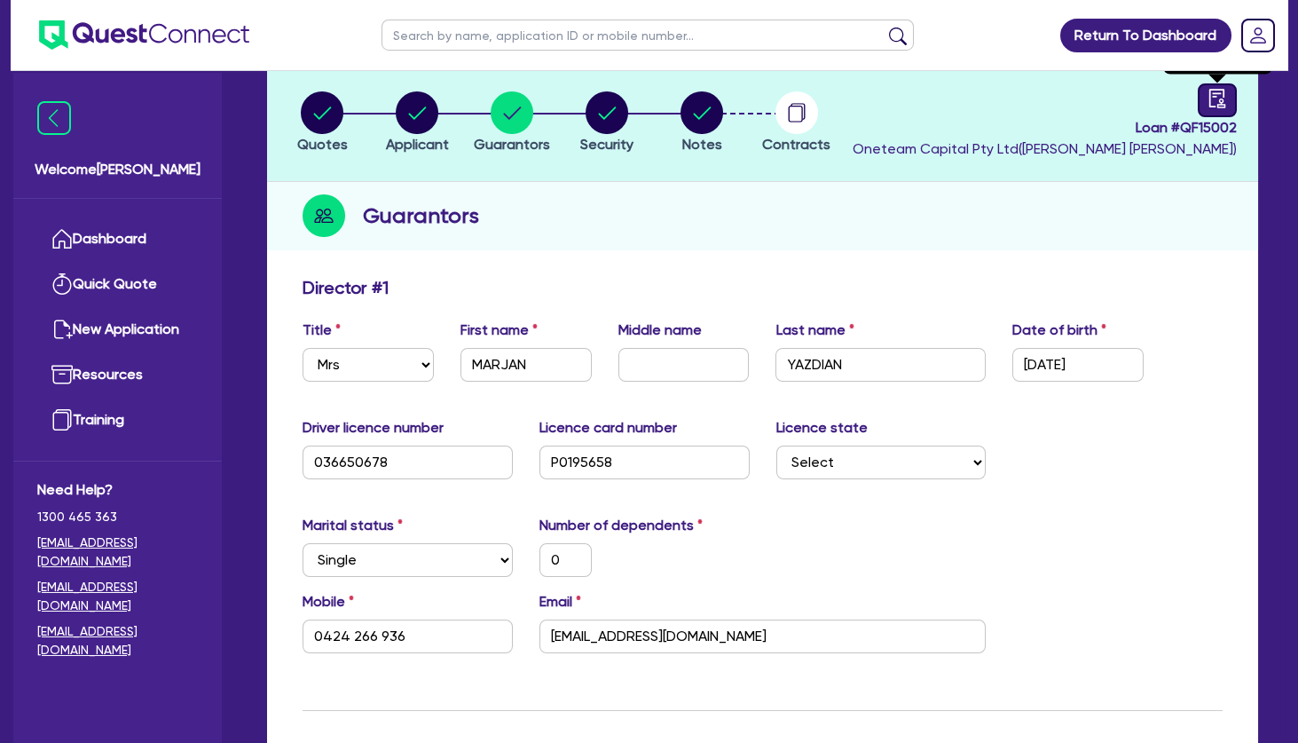
click at [1217, 103] on icon "audit" at bounding box center [1218, 99] width 20 height 20
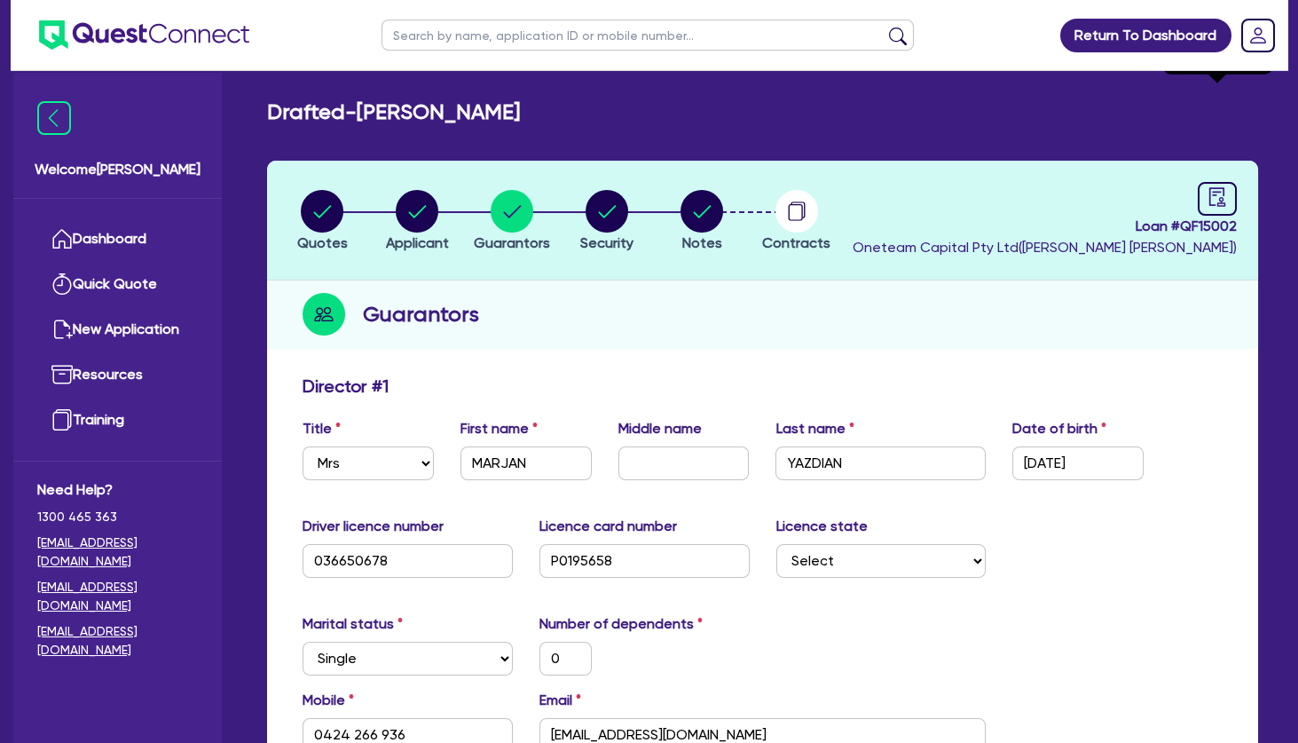
select select "DRAFTED_NEW"
select select "Other"
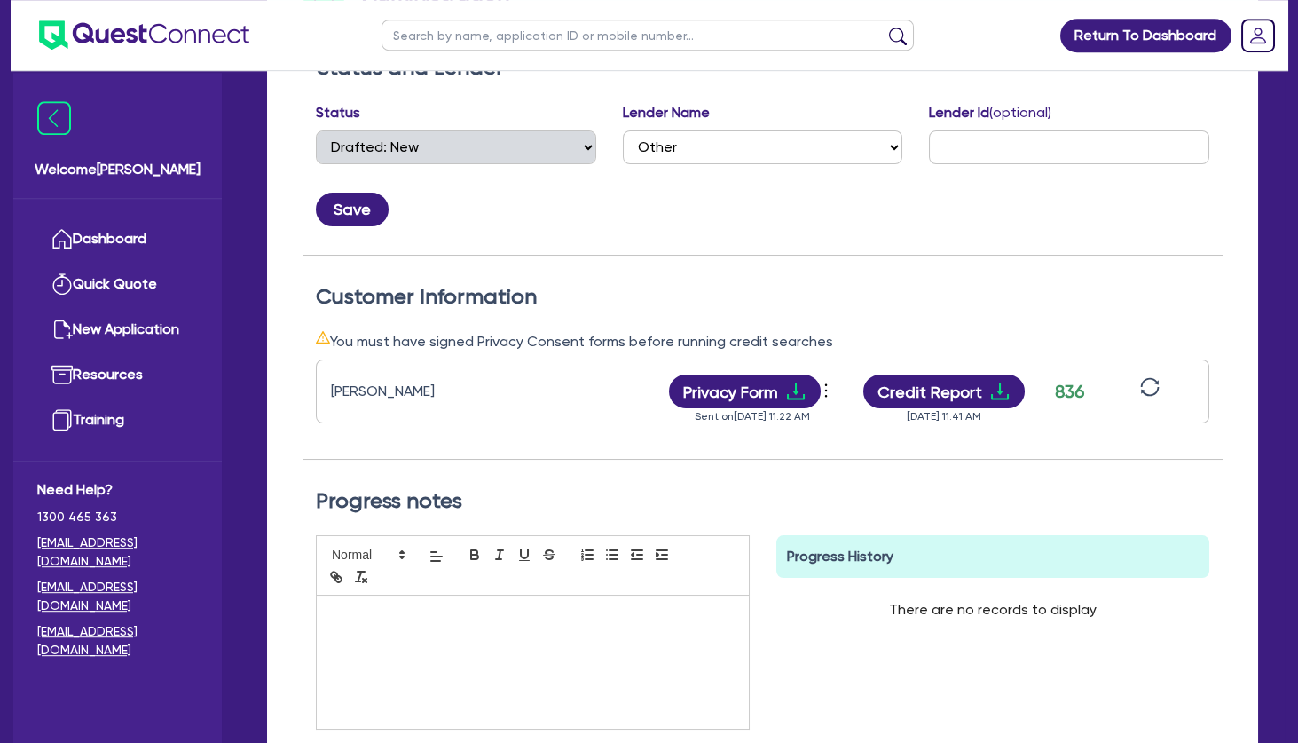
scroll to position [326, 0]
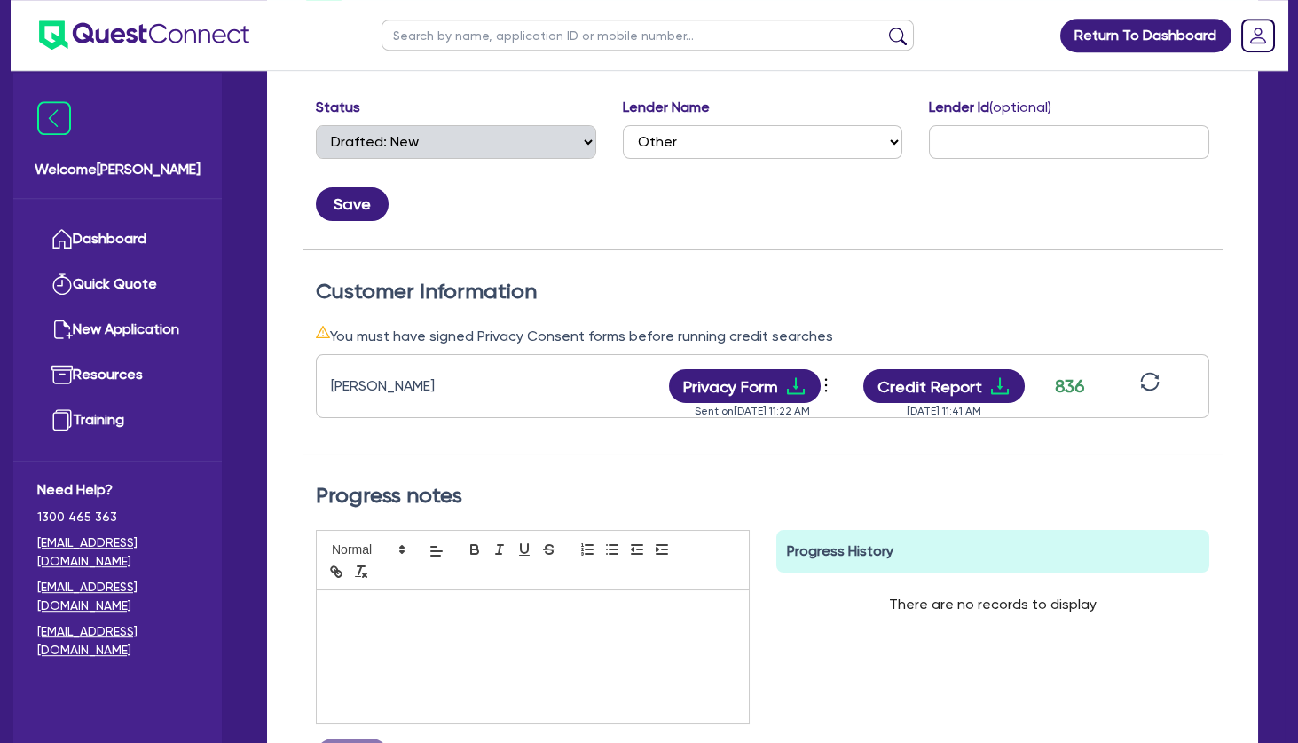
click at [899, 464] on div "Progress notes Save Progress History There are no records to display Delete Int…" at bounding box center [763, 633] width 920 height 359
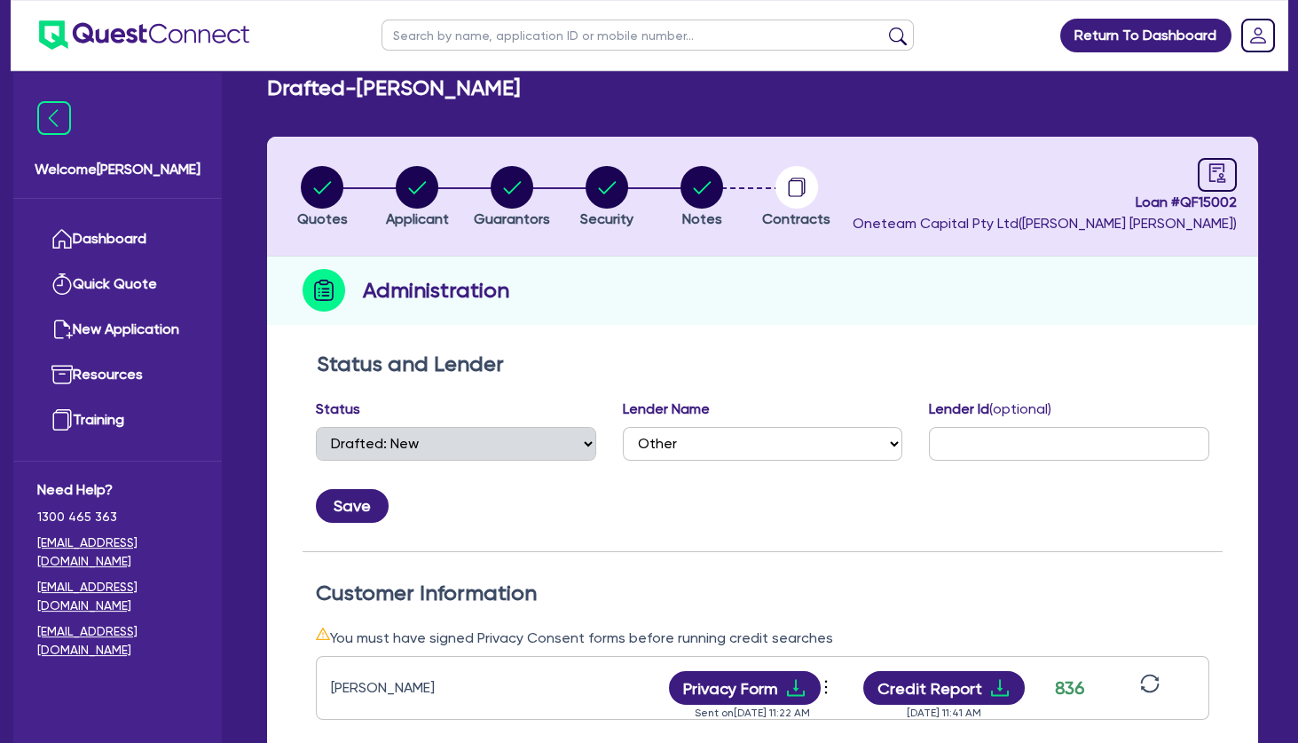
scroll to position [0, 0]
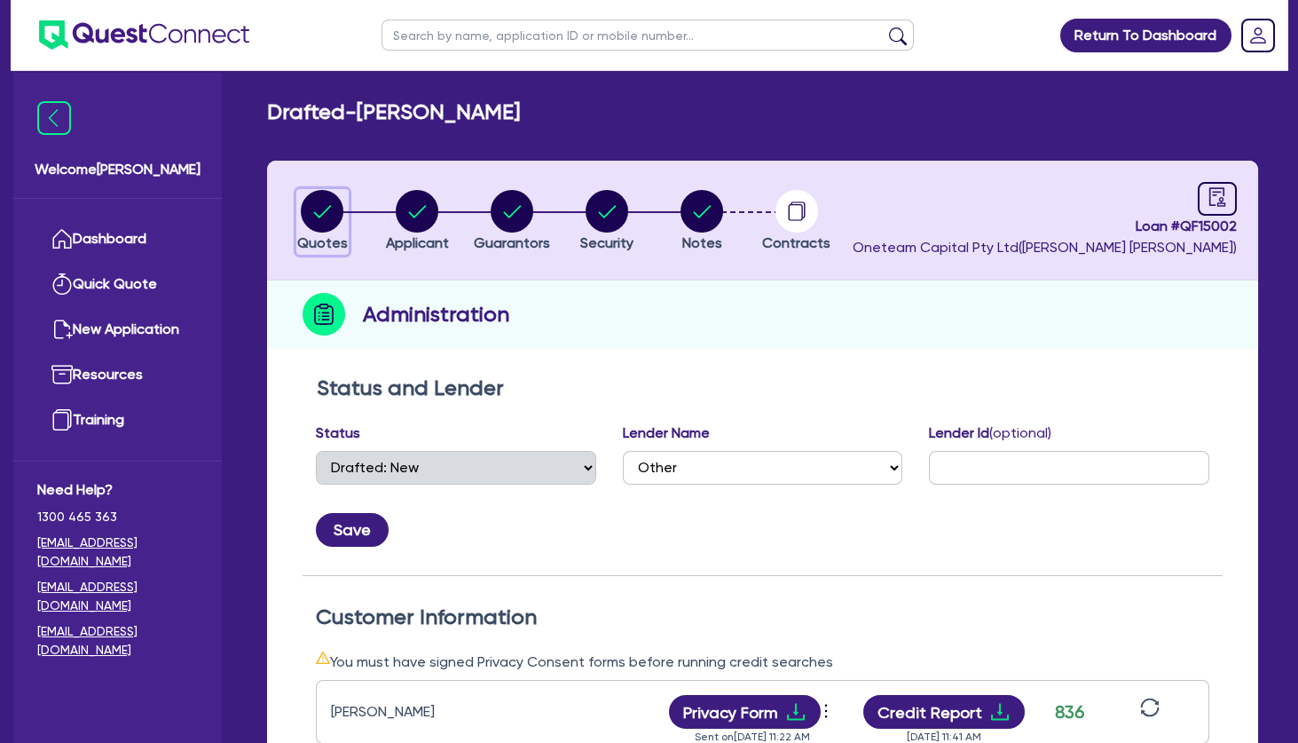
click at [324, 210] on circle "button" at bounding box center [322, 211] width 43 height 43
select select "SECONDARY_ASSETS"
select select "MEDICAL_DENTAL_LABORATORY_EQUIPMENT"
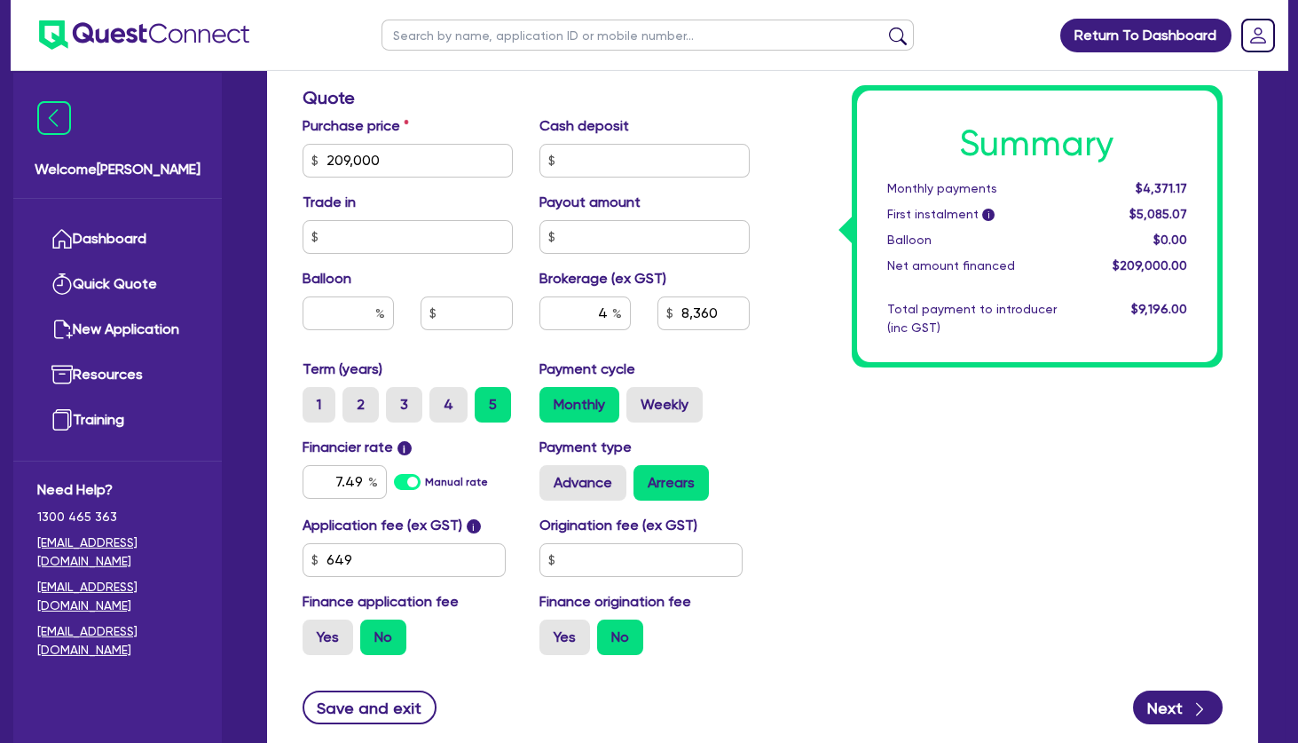
scroll to position [741, 0]
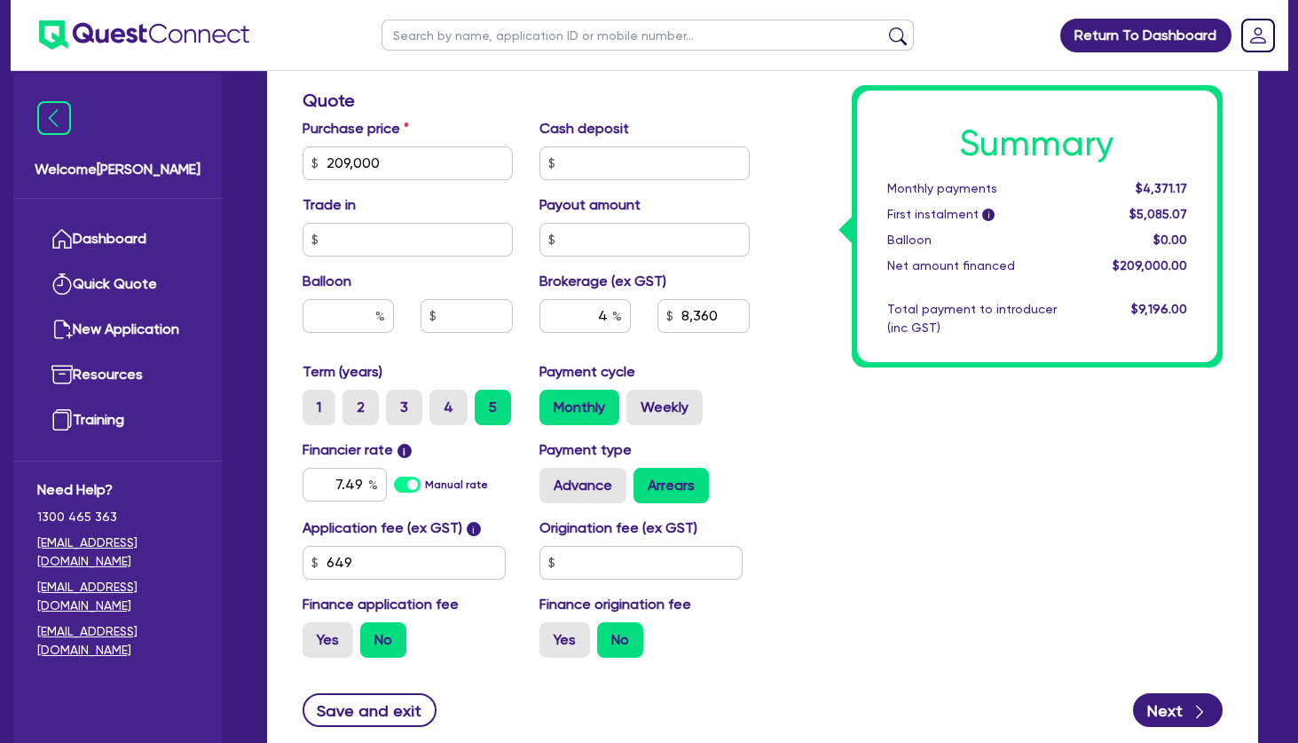
click at [792, 390] on div "Summary Monthly payments $4,371.17 First instalment i $5,085.07 Balloon $0.00 N…" at bounding box center [1000, 152] width 474 height 1037
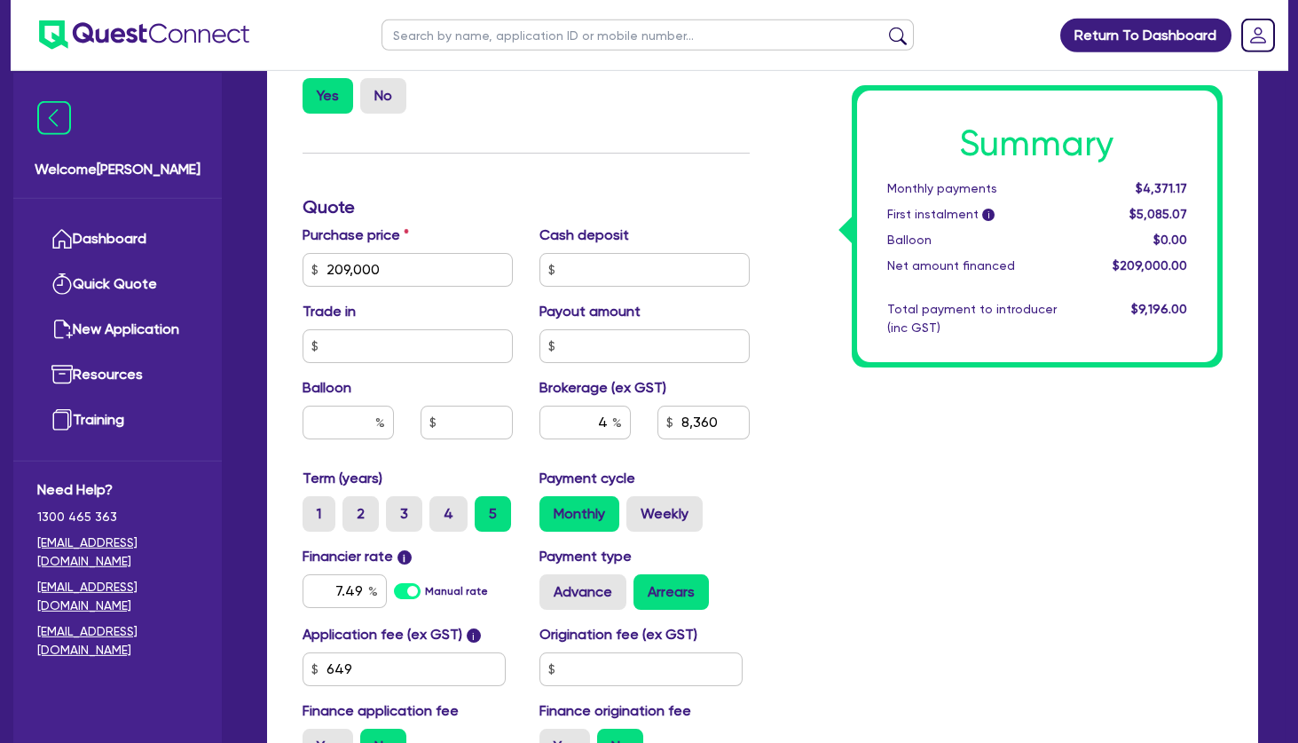
scroll to position [603, 0]
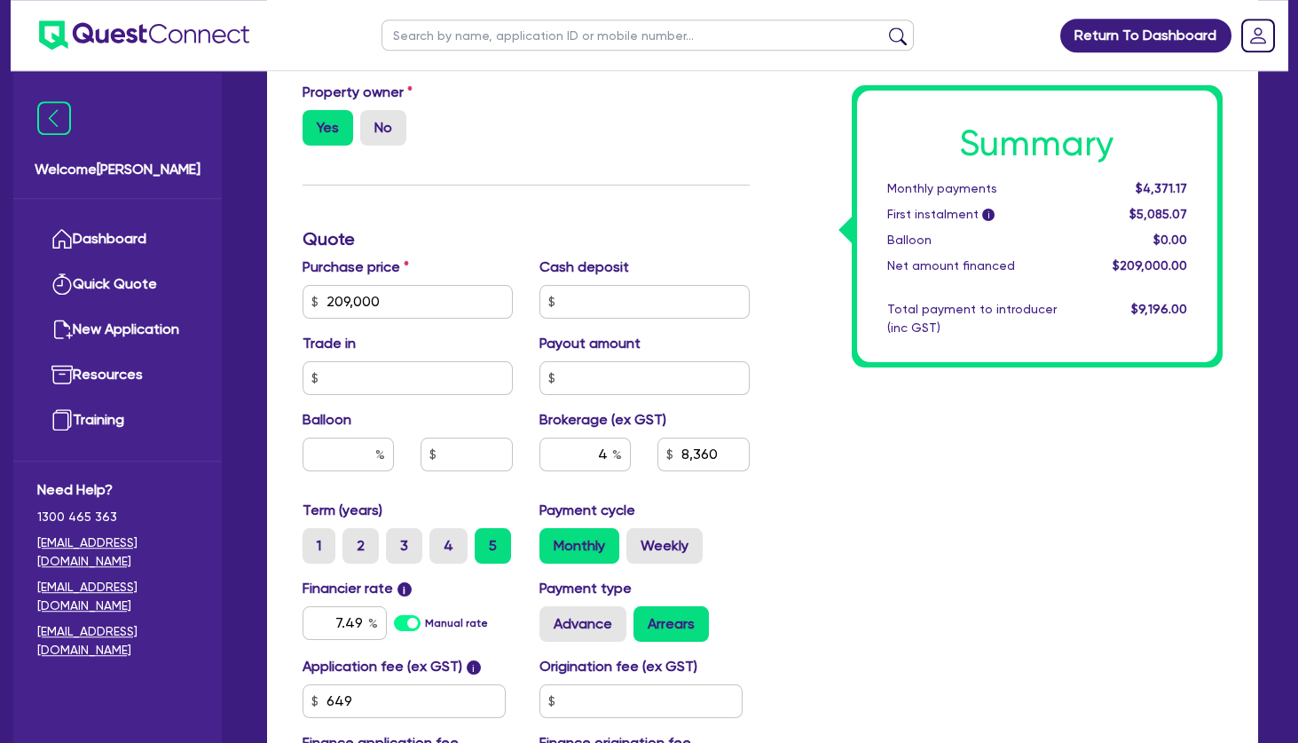
click at [779, 276] on div "Summary Monthly payments $4,371.17 First instalment i $5,085.07 Balloon $0.00 N…" at bounding box center [1000, 291] width 474 height 1037
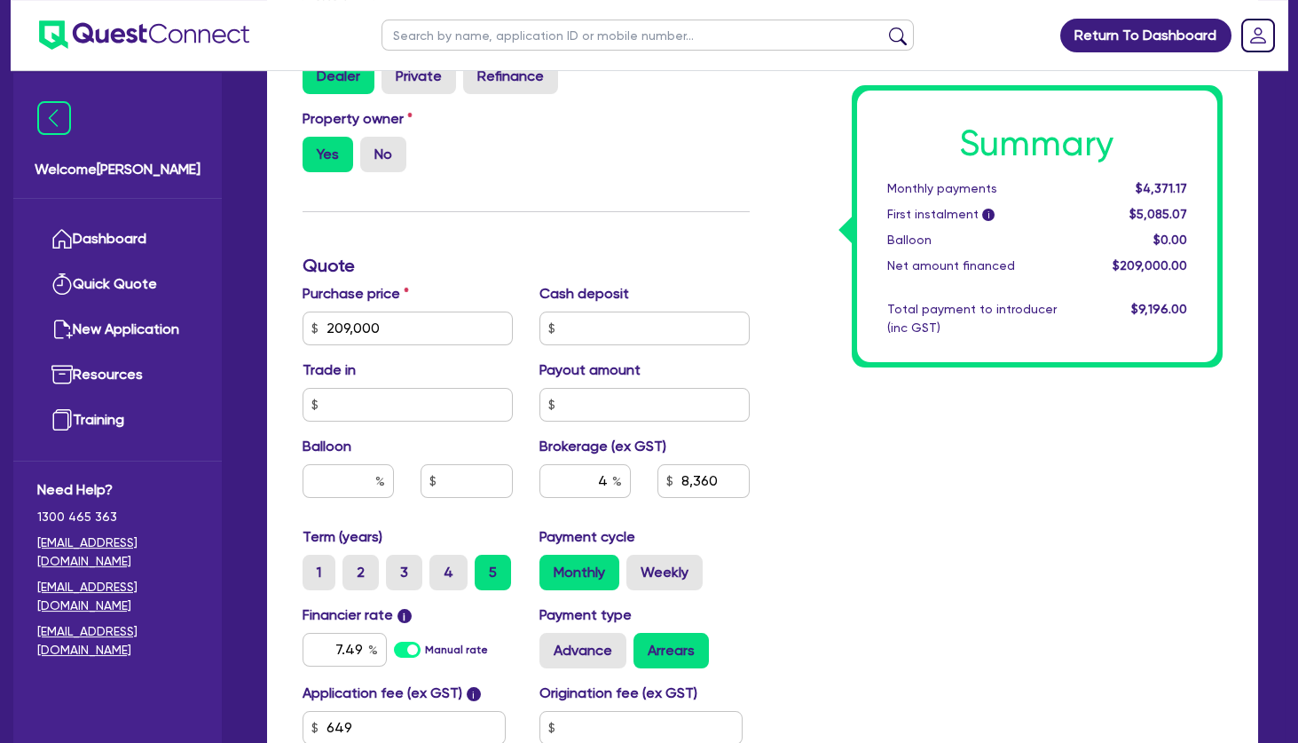
scroll to position [575, 0]
click at [680, 565] on label "Weekly" at bounding box center [665, 573] width 76 height 35
click at [638, 565] on input "Weekly" at bounding box center [633, 562] width 12 height 12
radio input "true"
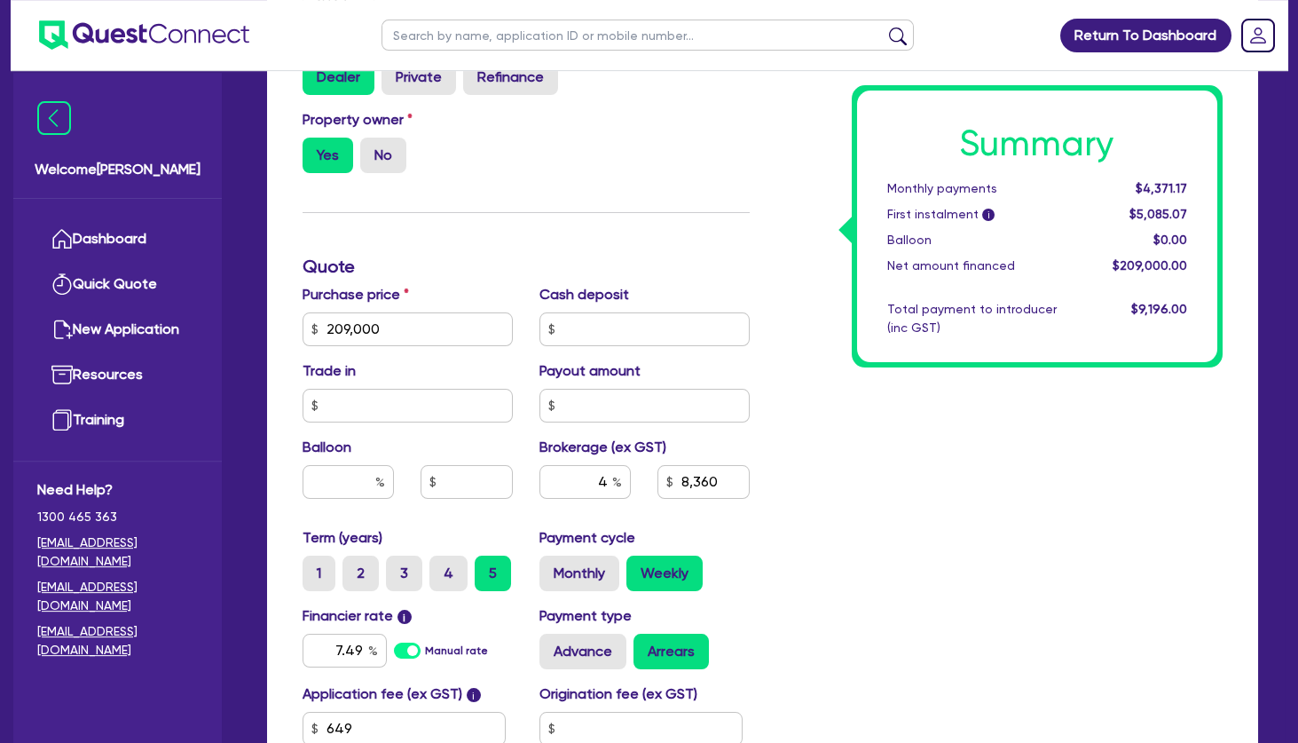
type input "209,000"
type input "8,360"
type input "209,000"
type input "8,360"
click at [844, 467] on div "Summary Weekly payments $1,006.75 First instalment i $1,720.65 Balloon $0.00 Ne…" at bounding box center [1000, 318] width 474 height 1037
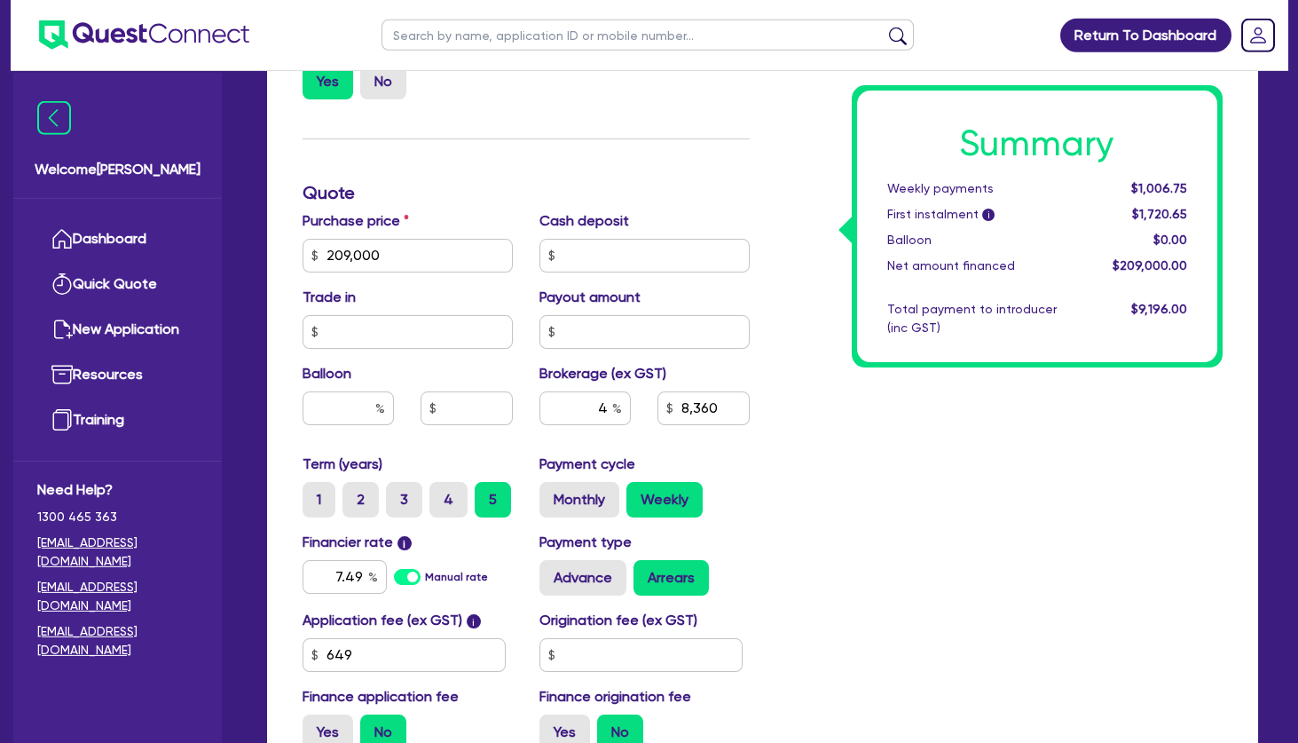
scroll to position [648, 0]
drag, startPoint x: 599, startPoint y: 405, endPoint x: 618, endPoint y: 416, distance: 21.9
click at [618, 416] on input "4" at bounding box center [585, 409] width 91 height 34
type input "3.5"
type input "209,000"
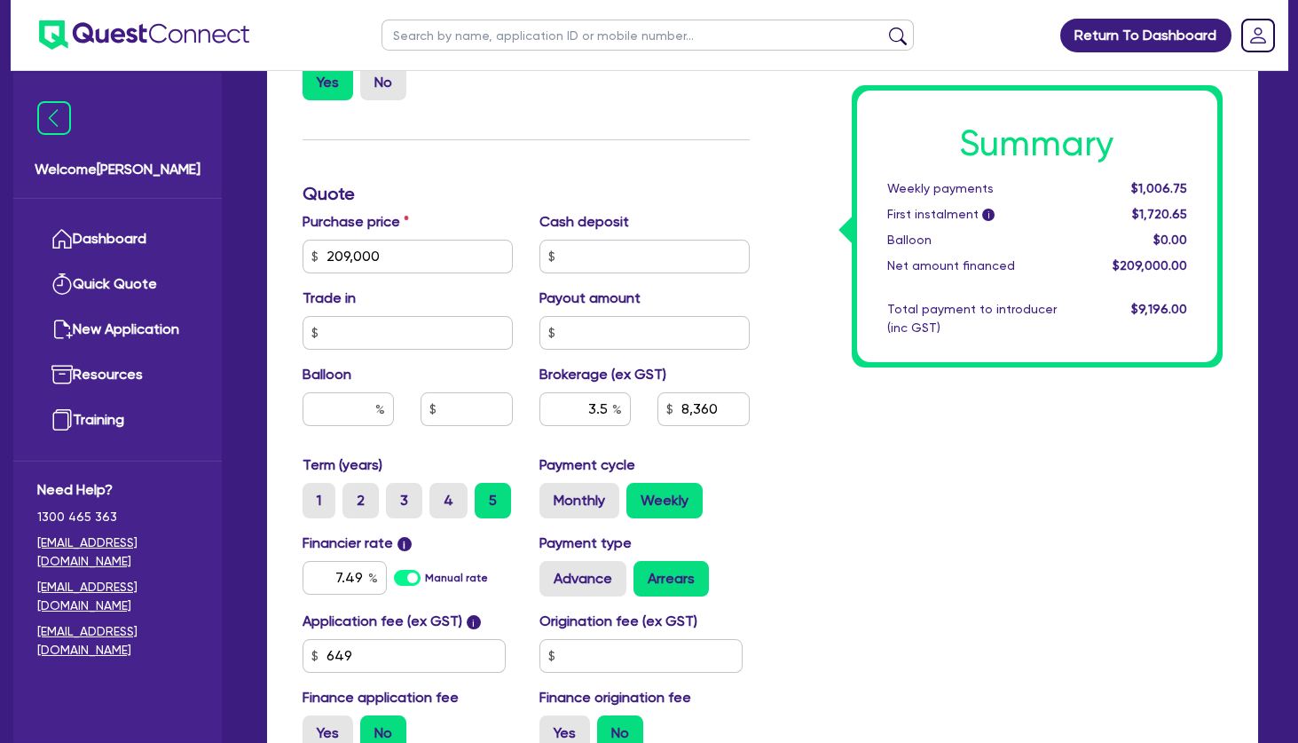
type input "8,360"
click at [862, 431] on div "Summary Weekly payments $1,006.75 First instalment i $1,720.65 Balloon $0.00 Ne…" at bounding box center [1000, 246] width 474 height 1037
type input "209,000"
type input "7,315"
click at [585, 578] on label "Advance" at bounding box center [583, 578] width 87 height 35
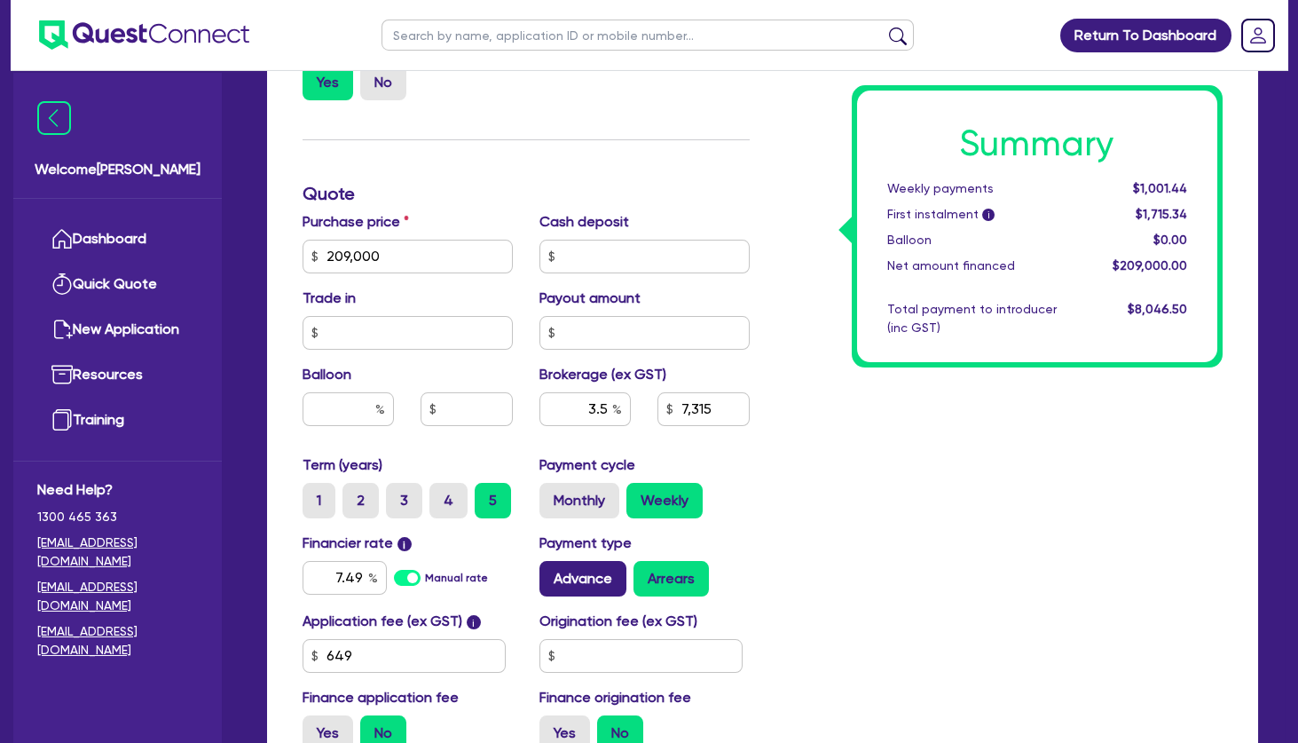
click at [551, 572] on input "Advance" at bounding box center [546, 567] width 12 height 12
radio input "true"
type input "209,000"
type input "7,315"
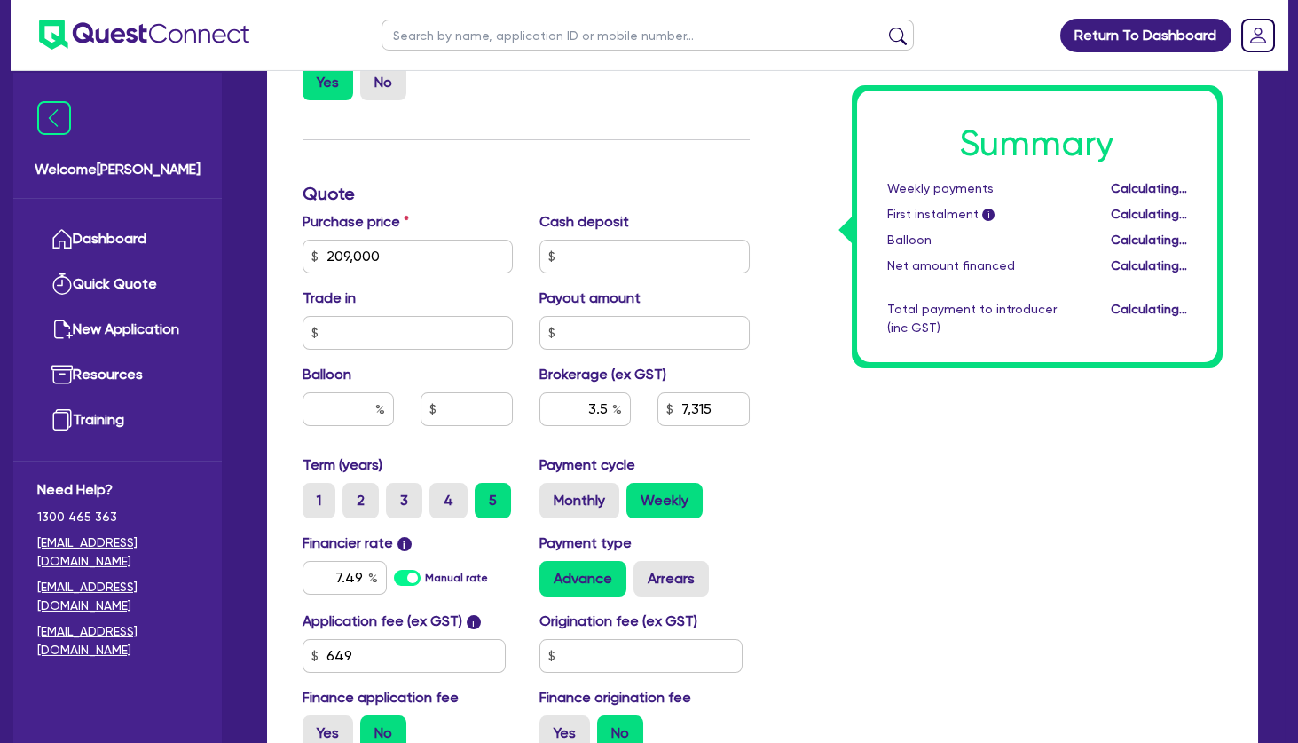
type input "209,000"
type input "7,315"
drag, startPoint x: 584, startPoint y: 414, endPoint x: 655, endPoint y: 402, distance: 72.1
click at [631, 402] on input "3.5" at bounding box center [585, 409] width 91 height 34
type input "4"
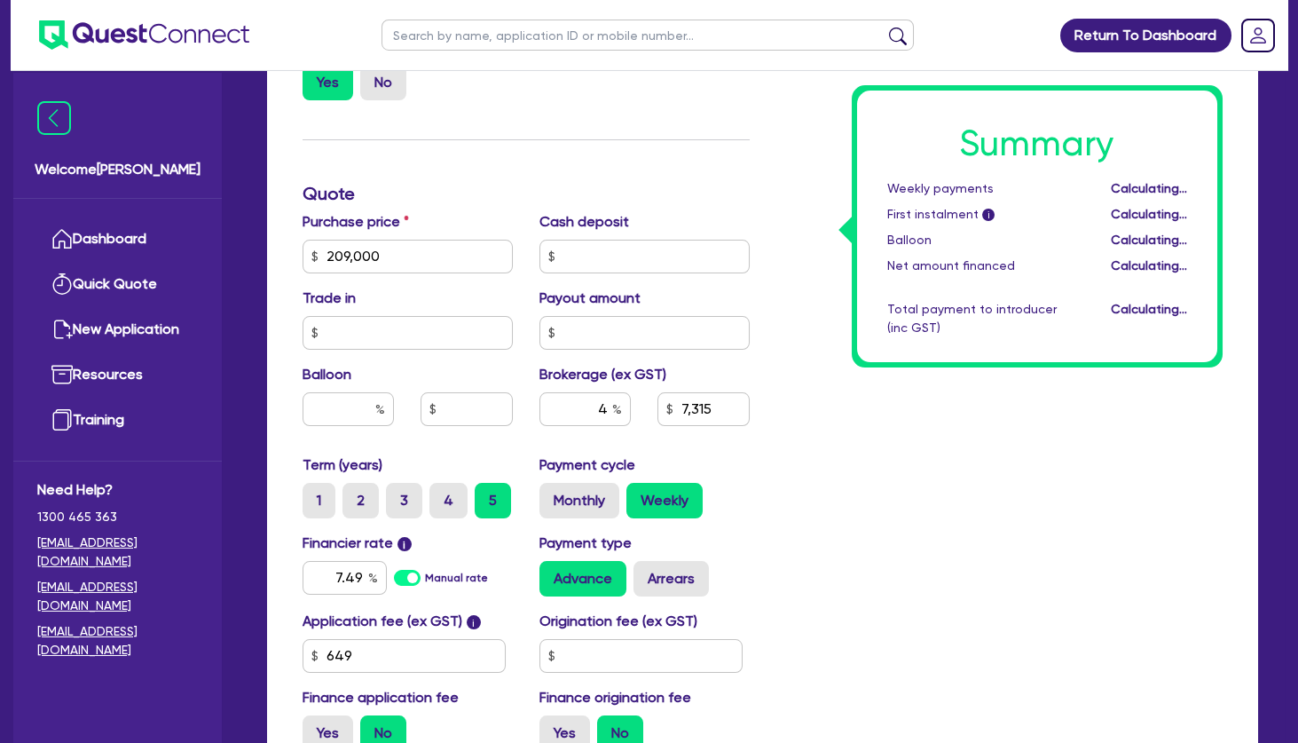
type input "209,000"
type input "7,315"
click at [846, 430] on div "Summary Weekly payments Calculating... First instalment i Calculating... Balloo…" at bounding box center [1000, 246] width 474 height 1037
type input "209,000"
type input "8,360"
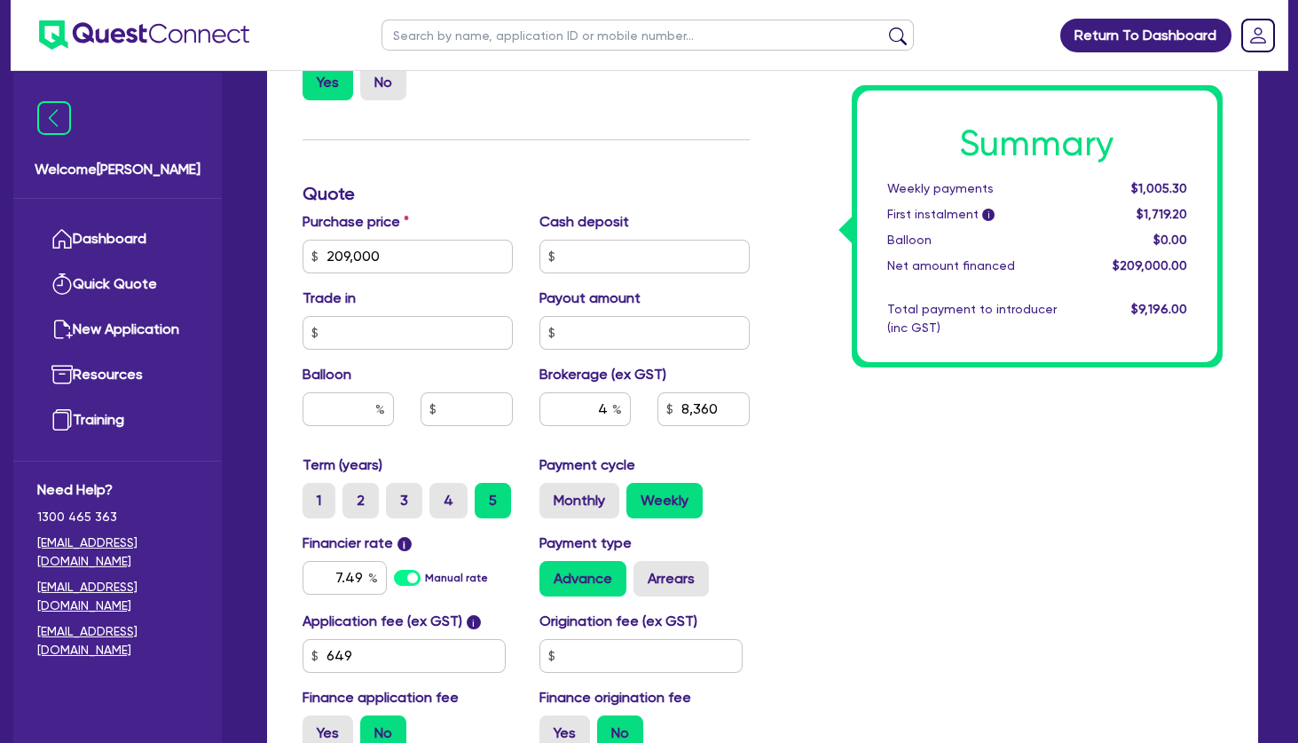
click at [859, 470] on div "Summary Weekly payments $1,005.30 First instalment i $1,719.20 Balloon $0.00 Ne…" at bounding box center [1000, 246] width 474 height 1037
click at [674, 569] on label "Arrears" at bounding box center [671, 578] width 75 height 35
click at [645, 569] on input "Arrears" at bounding box center [640, 567] width 12 height 12
radio input "true"
type input "209,000"
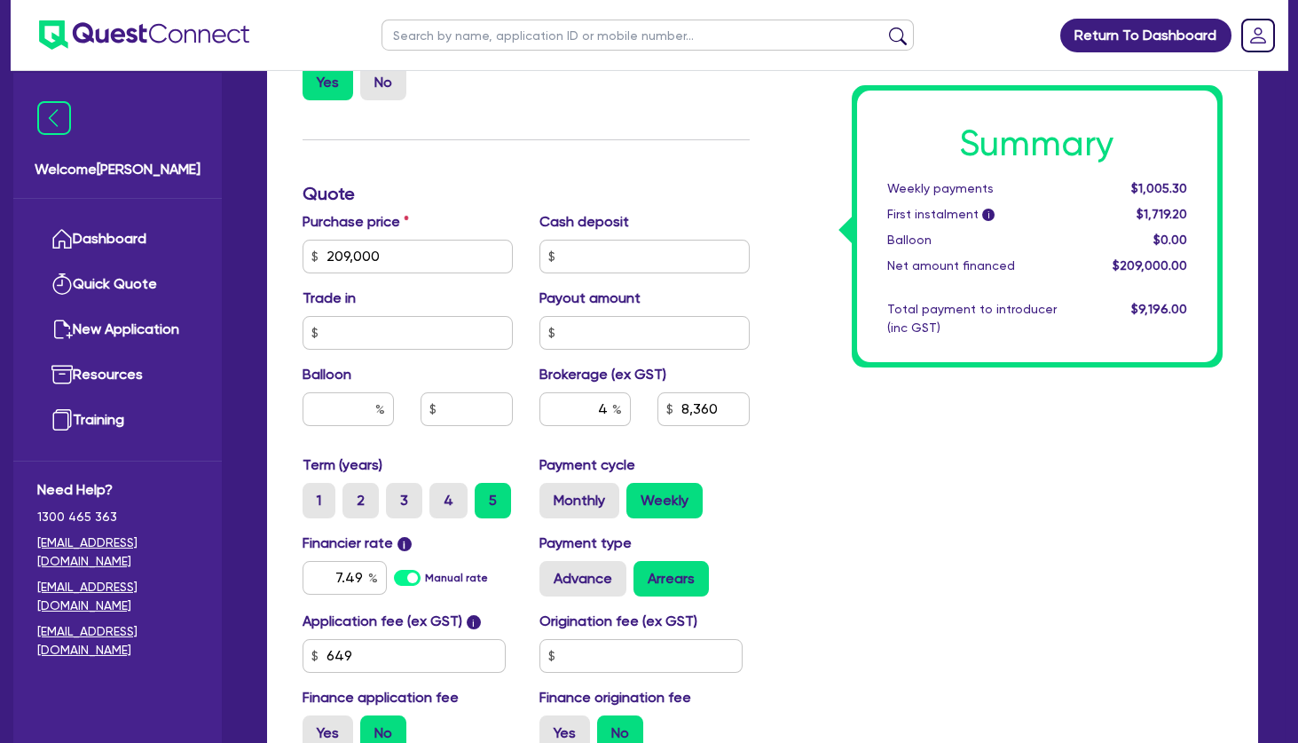
type input "8,360"
type input "209,000"
type input "8,360"
click at [964, 499] on div "Summary Weekly payments $1,006.75 First instalment i $1,720.65 Balloon $0.00 Ne…" at bounding box center [1000, 246] width 474 height 1037
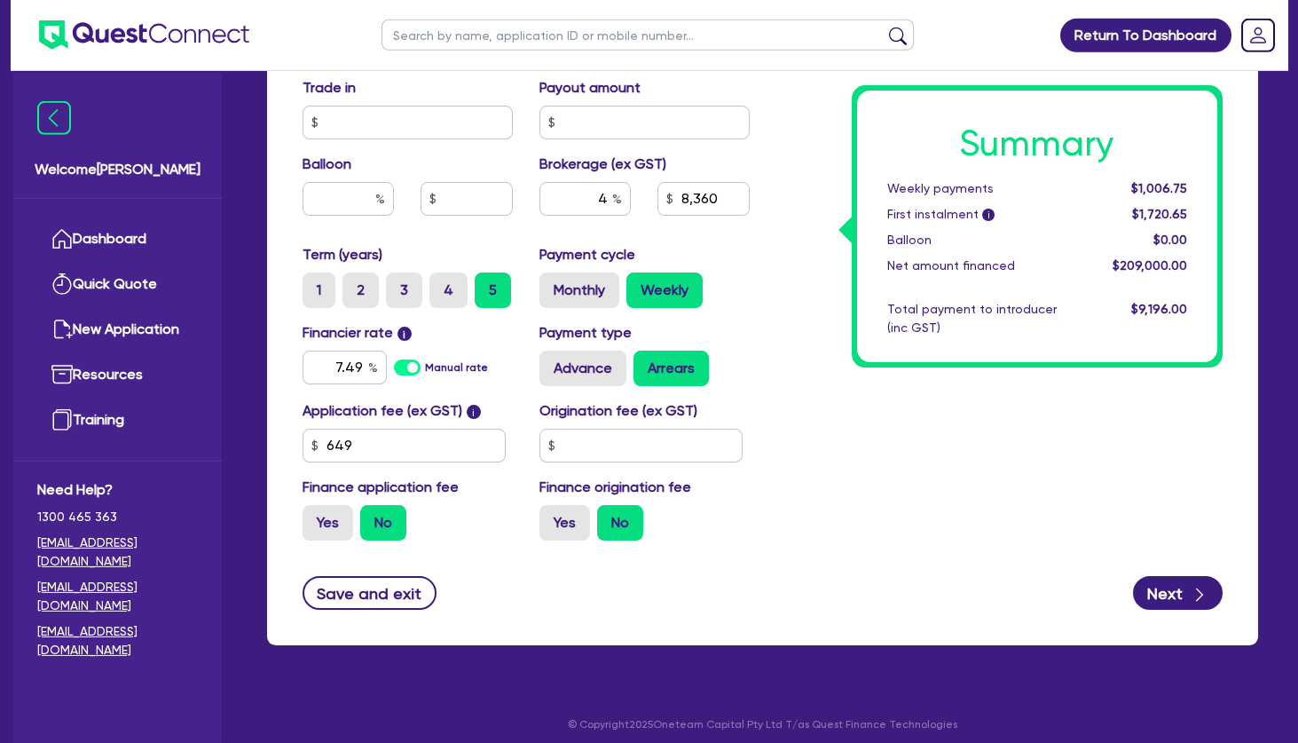
scroll to position [859, 0]
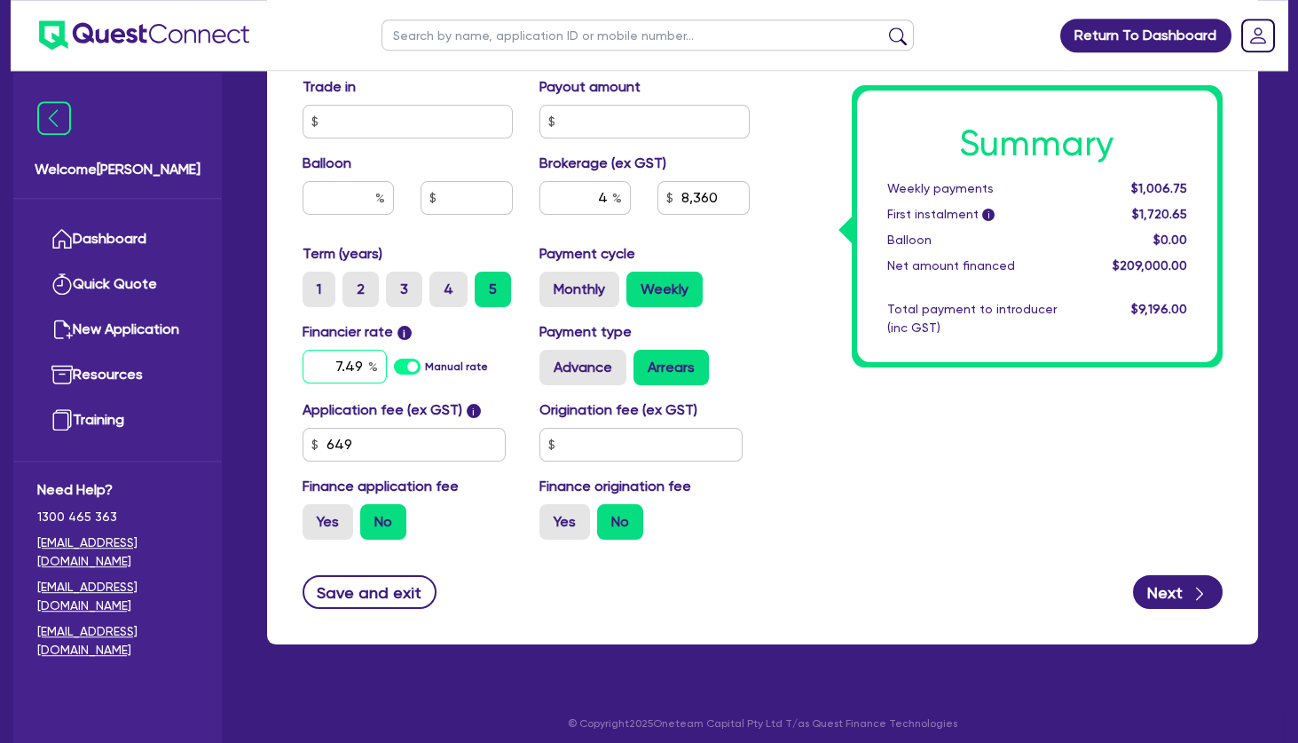
drag, startPoint x: 329, startPoint y: 358, endPoint x: 386, endPoint y: 363, distance: 57.0
click at [386, 363] on input "7.49" at bounding box center [345, 367] width 84 height 34
type input "6.99"
type input "209,000"
type input "8,360"
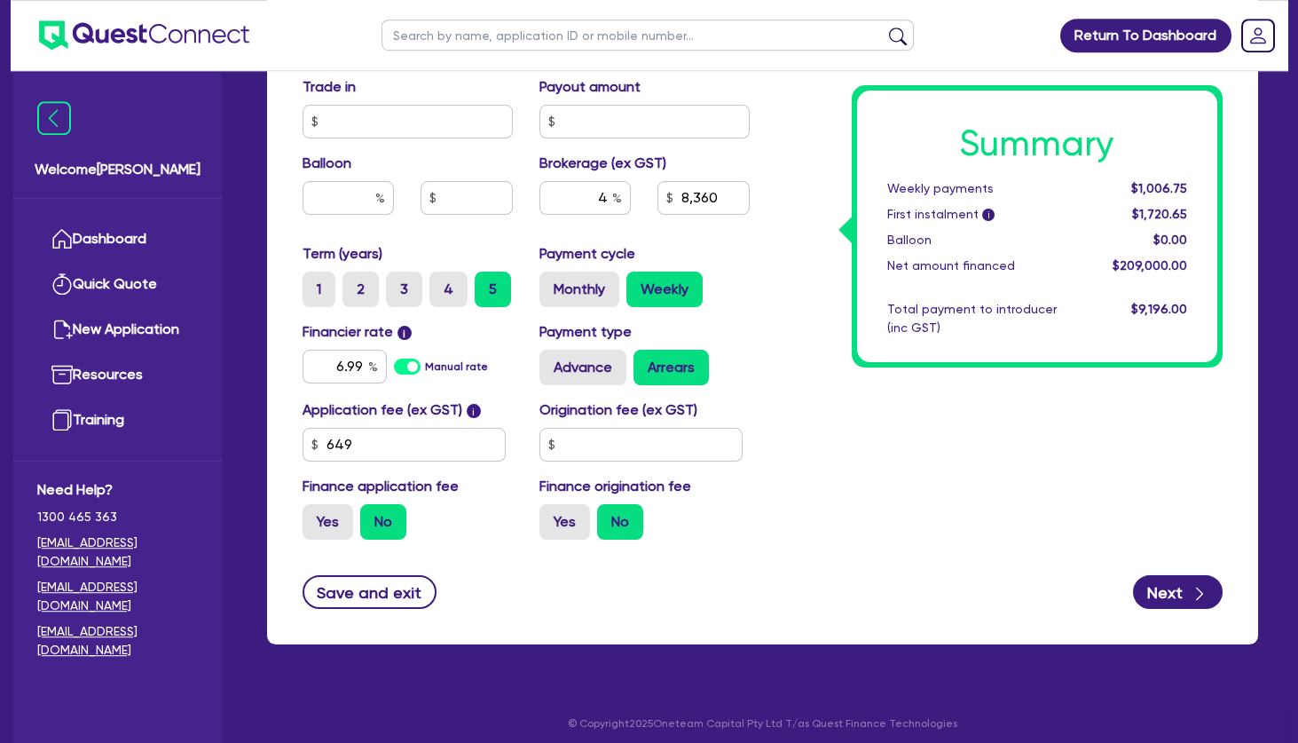
click at [860, 434] on div "Summary Weekly payments $1,006.75 First instalment i $1,720.65 Balloon $0.00 Ne…" at bounding box center [1000, 34] width 474 height 1037
type input "209,000"
type input "8,360"
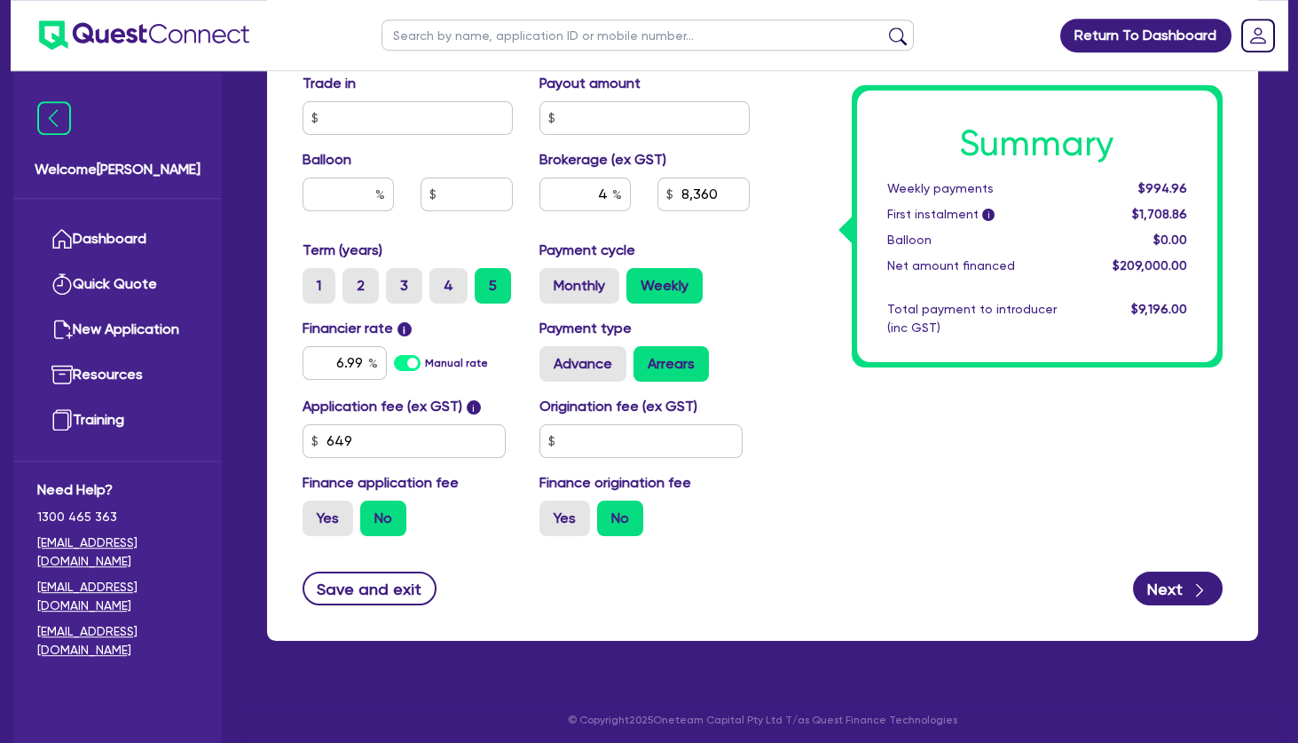
scroll to position [867, 0]
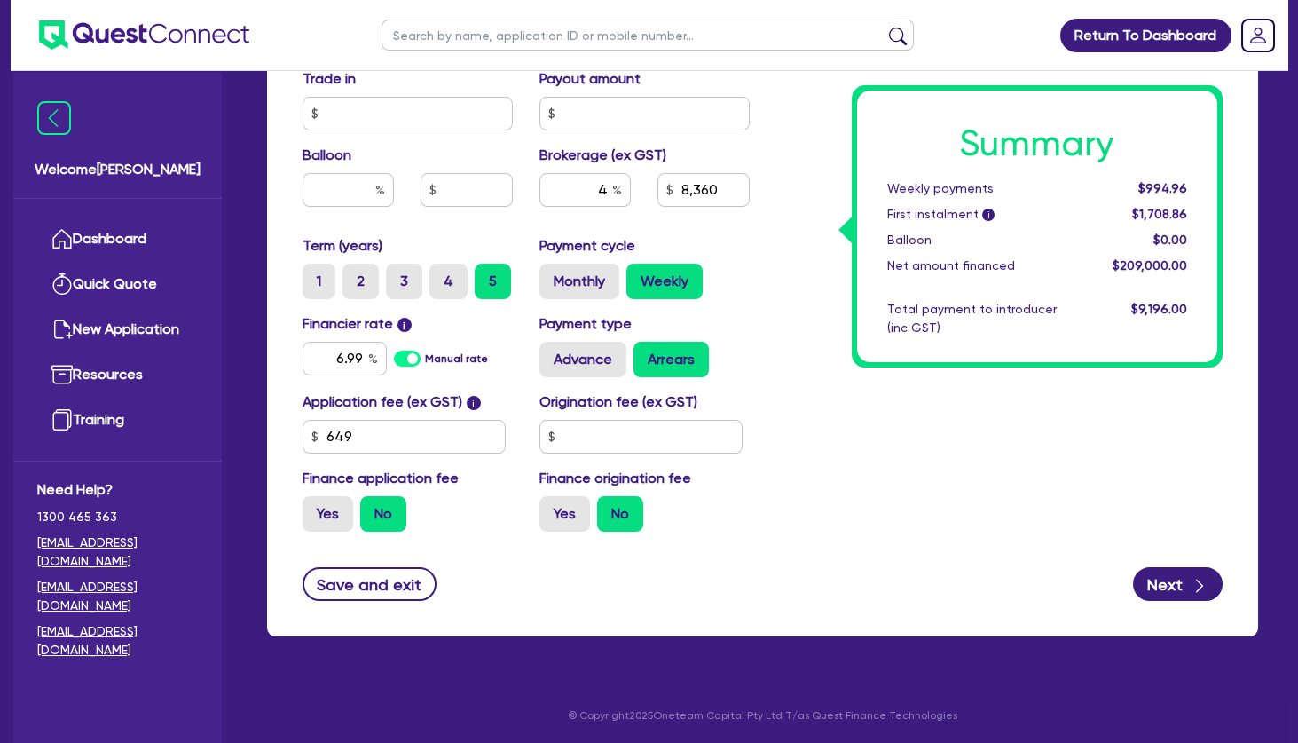
click at [776, 333] on div "Summary Weekly payments $994.96 First instalment i $1,708.86 Balloon $0.00 Net …" at bounding box center [1000, 26] width 474 height 1037
click at [830, 268] on div "Summary Weekly payments $994.96 First instalment i $1,708.86 Balloon $0.00 Net …" at bounding box center [1000, 26] width 474 height 1037
drag, startPoint x: 921, startPoint y: 193, endPoint x: 950, endPoint y: 248, distance: 61.5
click at [950, 248] on div "Summary Weekly payments $994.96 First instalment i $1,708.86 Balloon $0.00 Net …" at bounding box center [1037, 227] width 361 height 272
click at [920, 212] on div "First instalment i" at bounding box center [983, 214] width 218 height 19
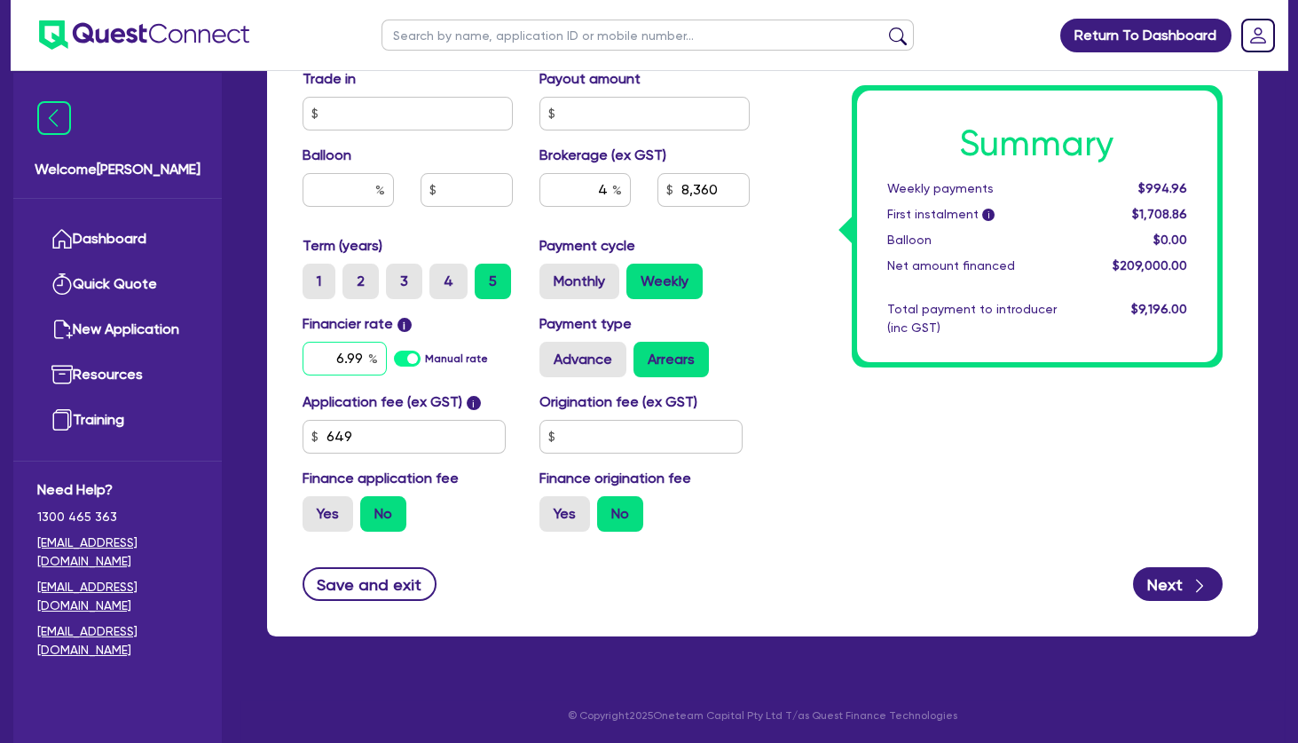
drag, startPoint x: 335, startPoint y: 351, endPoint x: 374, endPoint y: 348, distance: 38.3
click at [374, 348] on input "6.99" at bounding box center [345, 359] width 84 height 34
type input "7.49"
type input "209,000"
type input "8,360"
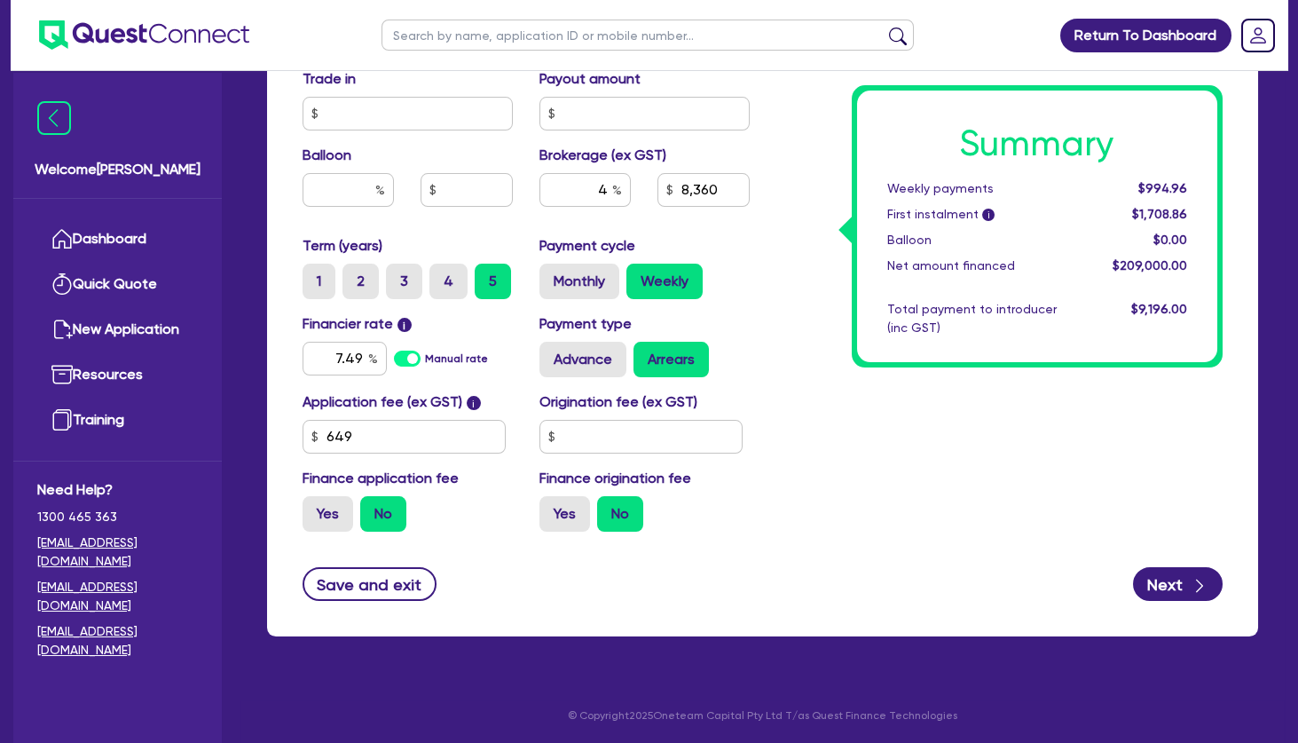
type input "209,000"
type input "8,360"
click at [770, 351] on div "Summary Weekly payments $1,006.75 First instalment i $1,720.65 Balloon $0.00 Ne…" at bounding box center [1000, 26] width 474 height 1037
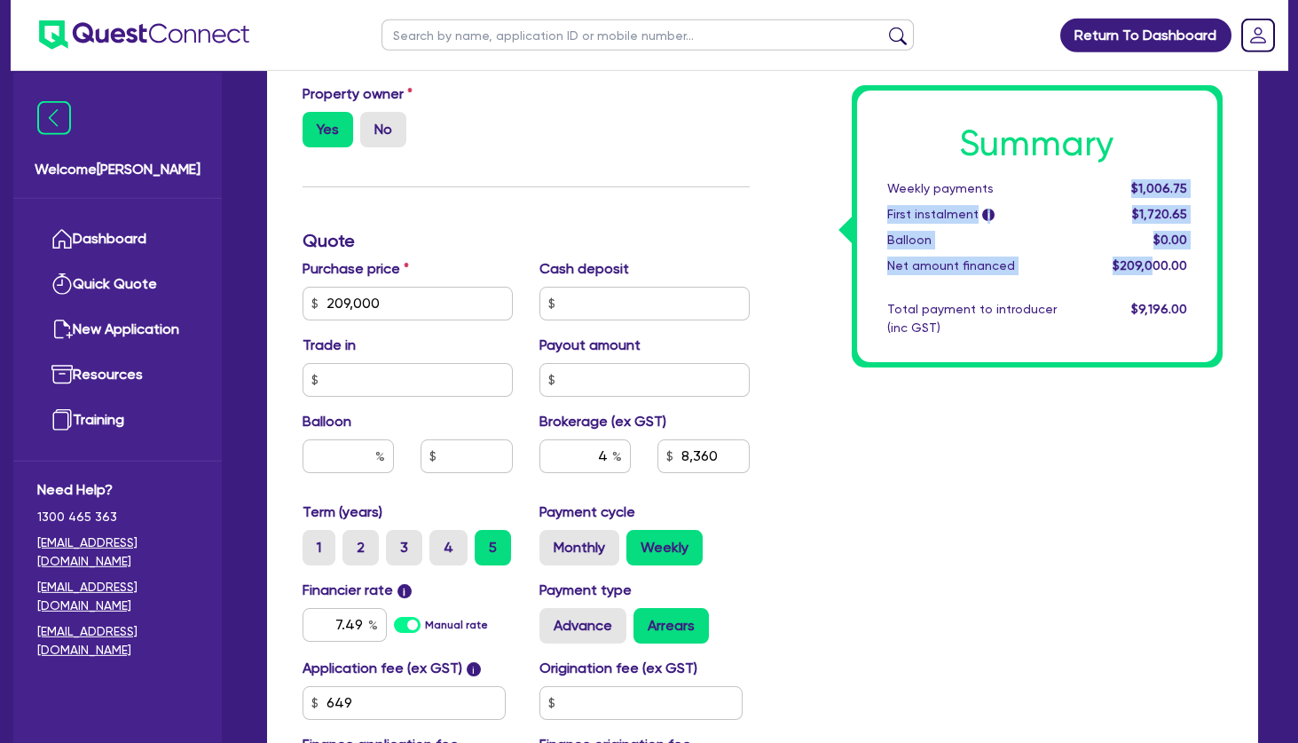
drag, startPoint x: 1127, startPoint y: 191, endPoint x: 1152, endPoint y: 268, distance: 81.1
click at [1152, 268] on div "Summary Weekly payments $1,006.75 First instalment i $1,720.65 Balloon $0.00 Ne…" at bounding box center [1037, 227] width 361 height 272
click at [1152, 268] on span "$209,000.00" at bounding box center [1150, 265] width 75 height 14
drag, startPoint x: 1148, startPoint y: 189, endPoint x: 1158, endPoint y: 261, distance: 72.5
click at [1158, 261] on div "Summary Weekly payments $1,006.75 First instalment i $1,720.65 Balloon $0.00 Ne…" at bounding box center [1037, 227] width 361 height 272
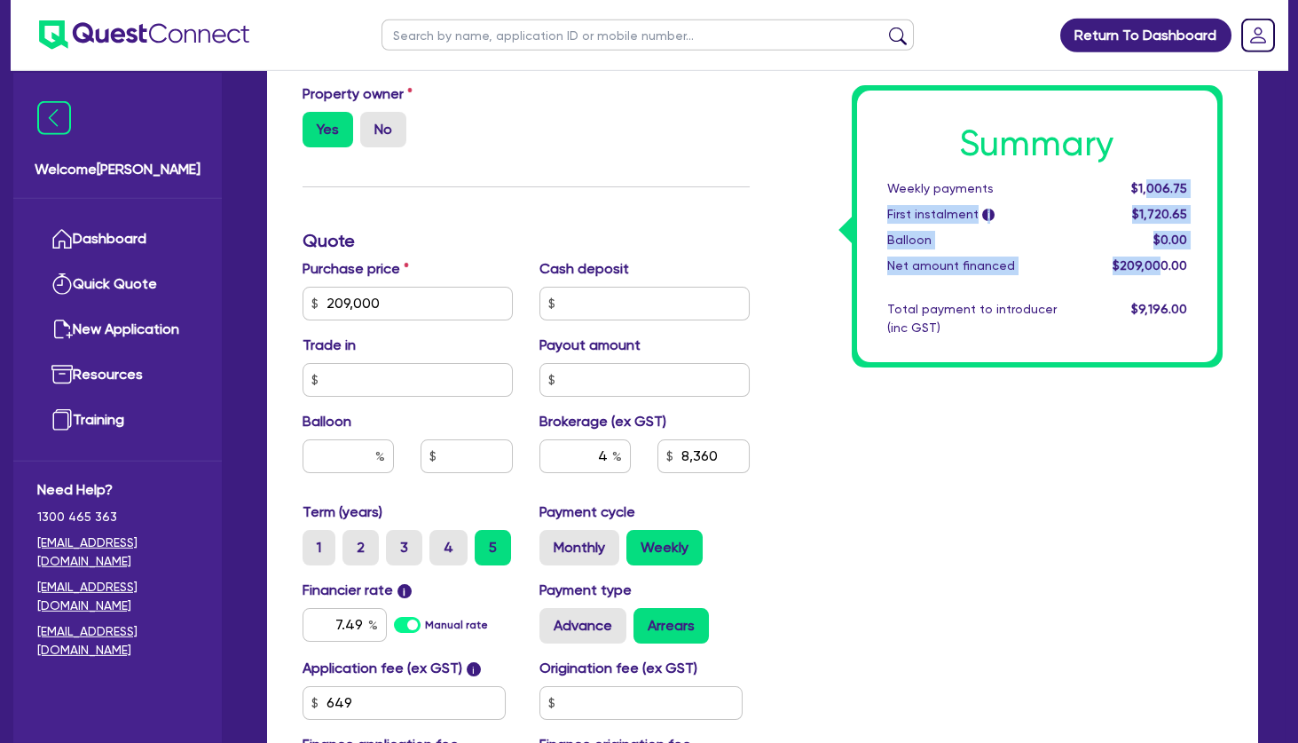
click at [1158, 261] on span "$209,000.00" at bounding box center [1150, 265] width 75 height 14
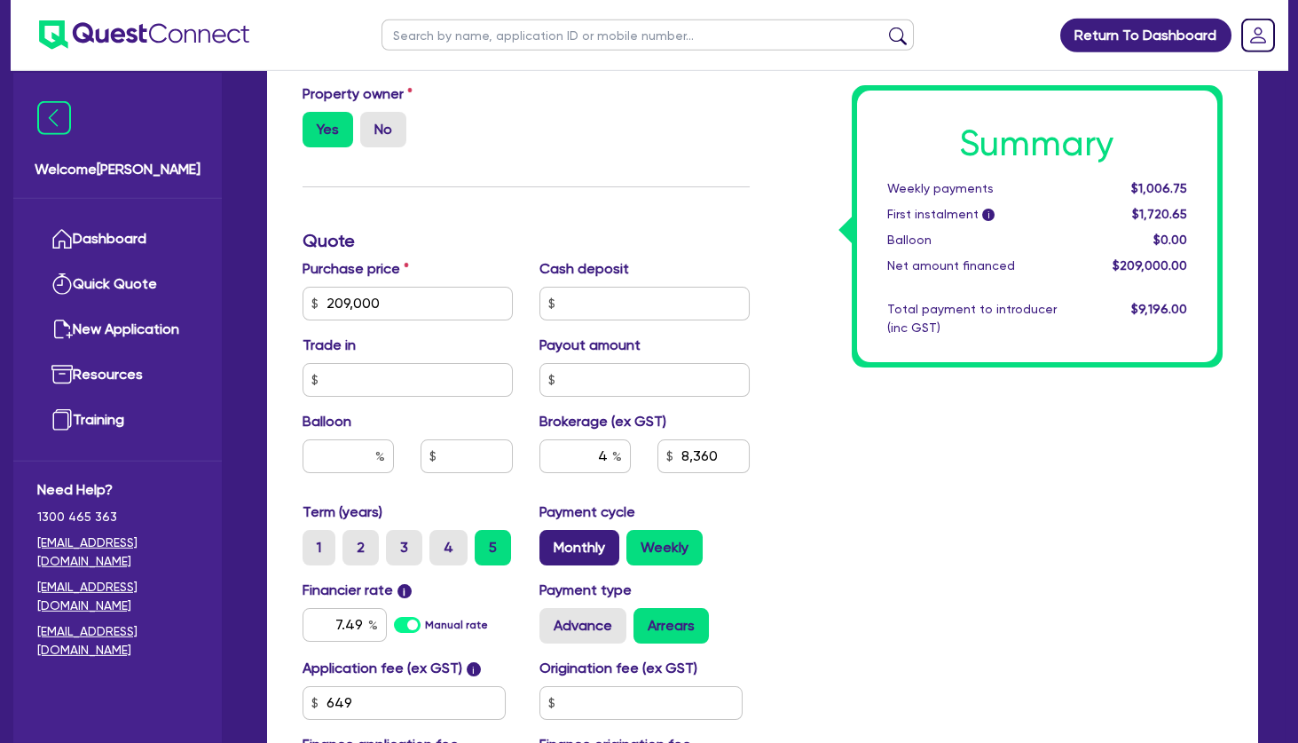
click at [595, 540] on label "Monthly" at bounding box center [580, 547] width 80 height 35
click at [551, 540] on input "Monthly" at bounding box center [546, 536] width 12 height 12
radio input "true"
type input "209,000"
type input "8,360"
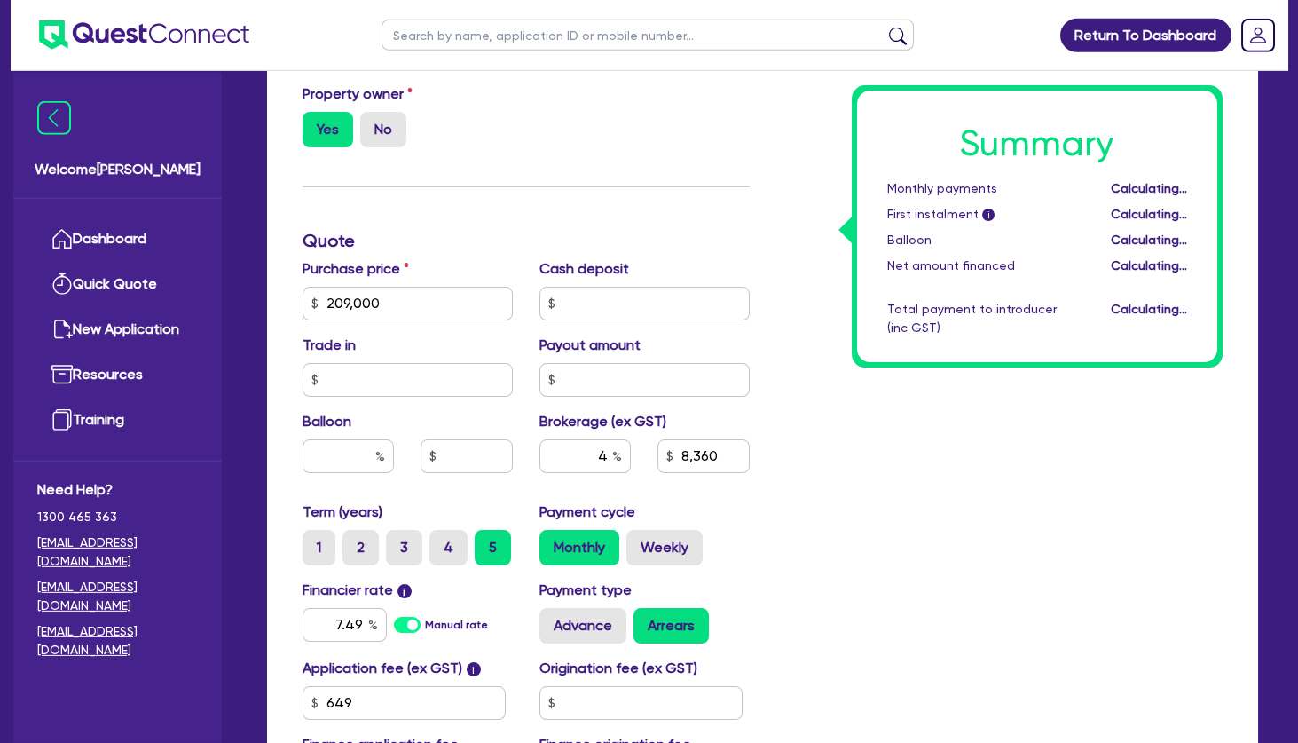
type input "209,000"
type input "8,360"
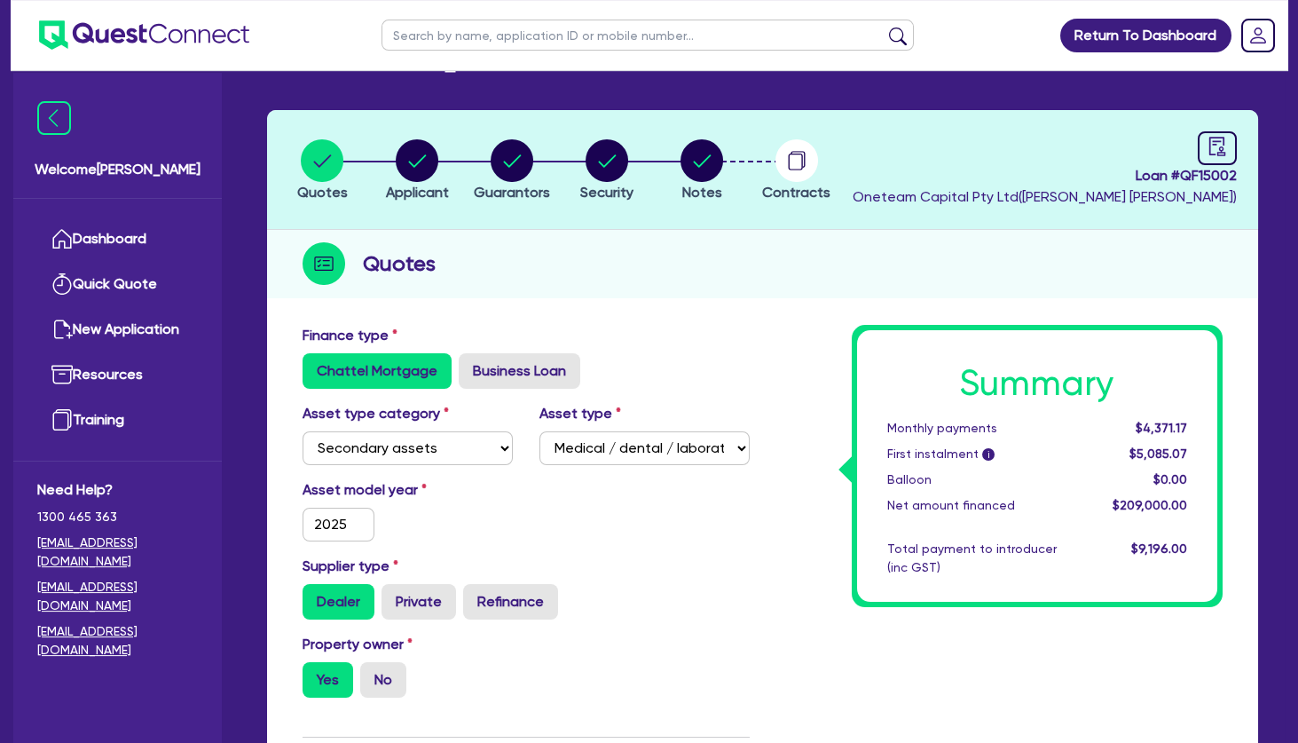
scroll to position [49, 0]
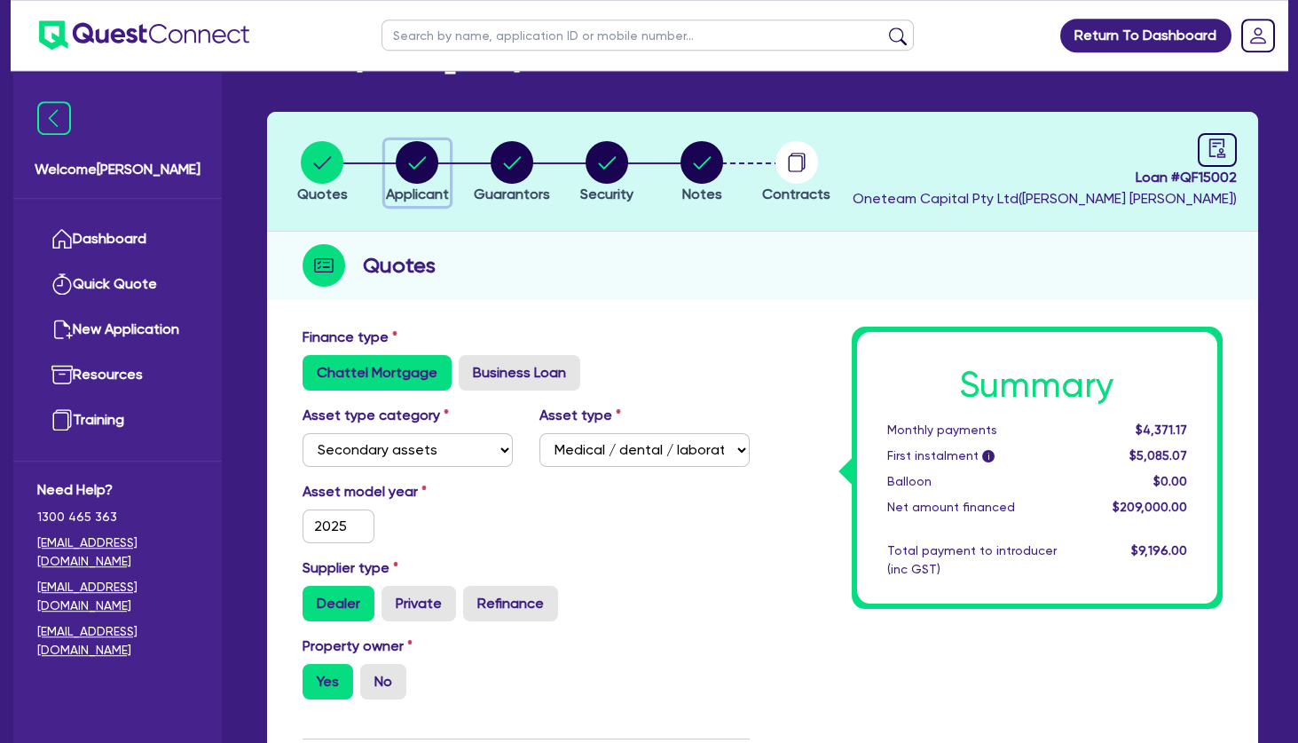
click at [415, 162] on circle "button" at bounding box center [417, 162] width 43 height 43
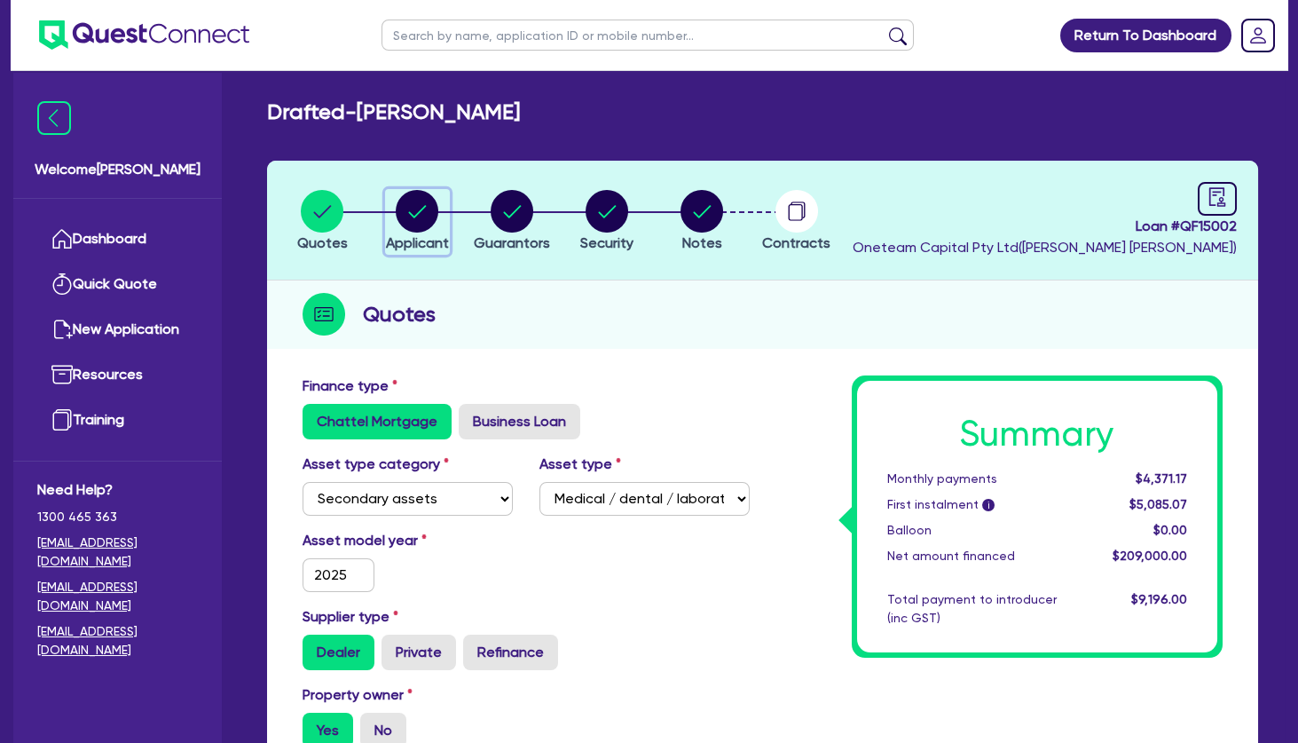
select select "SOLE_TRADER"
select select "HEALTH_BEAUTY"
select select "HAIR_BEAUTY_SALONS"
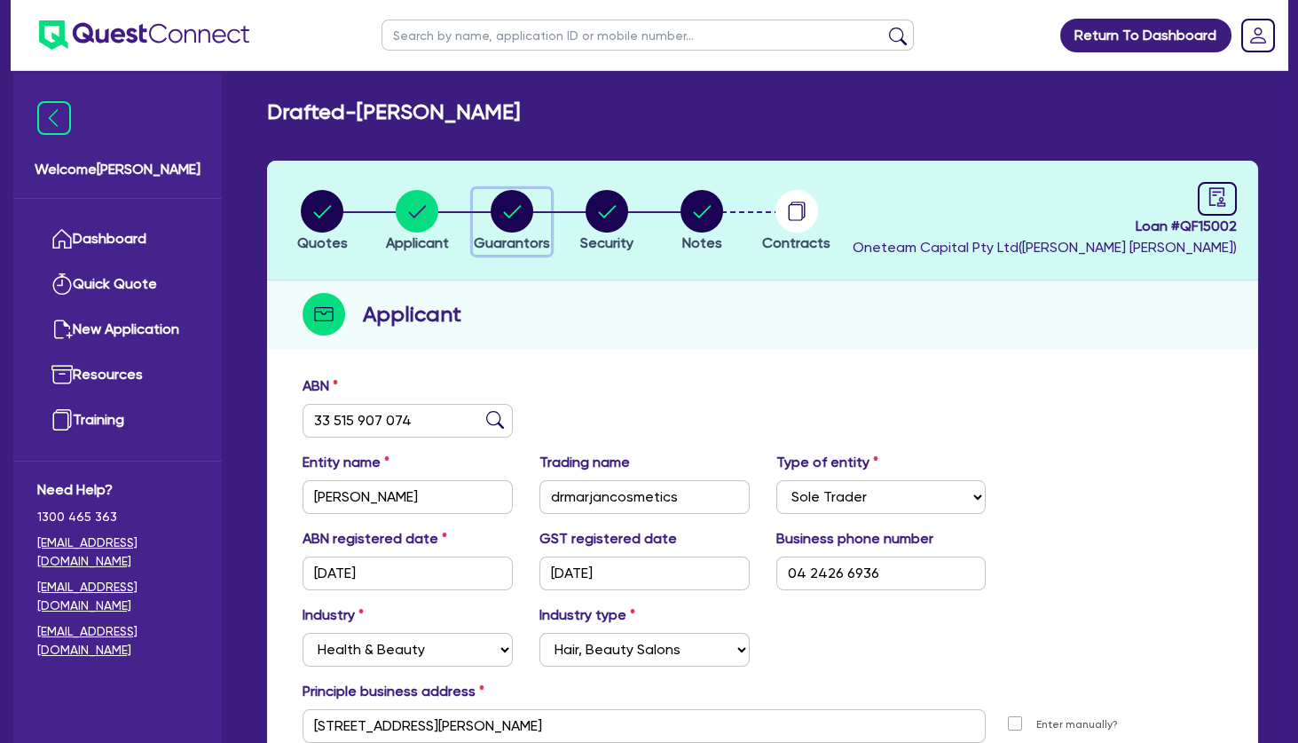
click at [515, 203] on circle "button" at bounding box center [512, 211] width 43 height 43
select select "MRS"
select select "[GEOGRAPHIC_DATA]"
select select "SINGLE"
select select "PROPERTY"
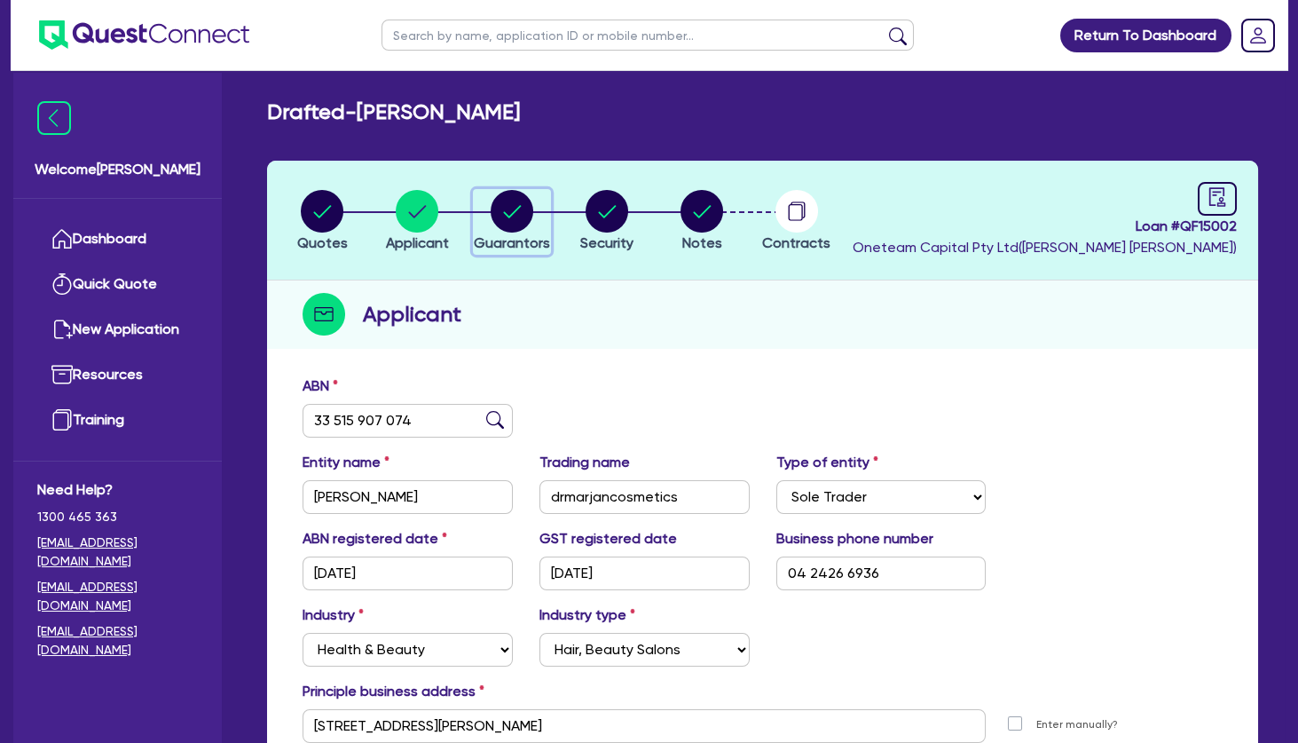
select select "CASH"
select select "VEHICLE"
select select "HOUSEHOLD_PERSONAL"
select select "OTHER"
select select "MORTGAGE"
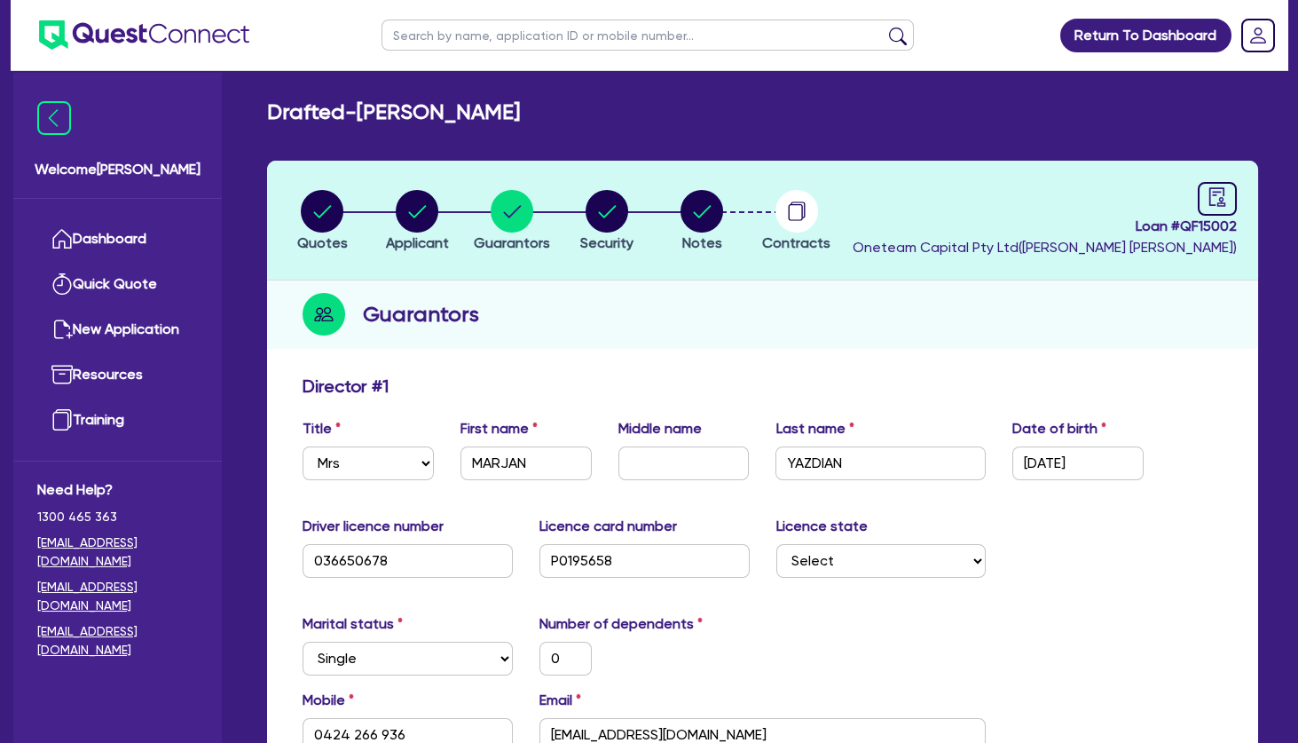
click at [411, 115] on h2 "Drafted - [PERSON_NAME]" at bounding box center [393, 112] width 253 height 26
drag, startPoint x: 548, startPoint y: 112, endPoint x: 270, endPoint y: 112, distance: 277.8
click at [270, 112] on h2 "Drafted - [PERSON_NAME]" at bounding box center [393, 112] width 253 height 26
click at [939, 300] on div "Guarantors" at bounding box center [762, 314] width 991 height 68
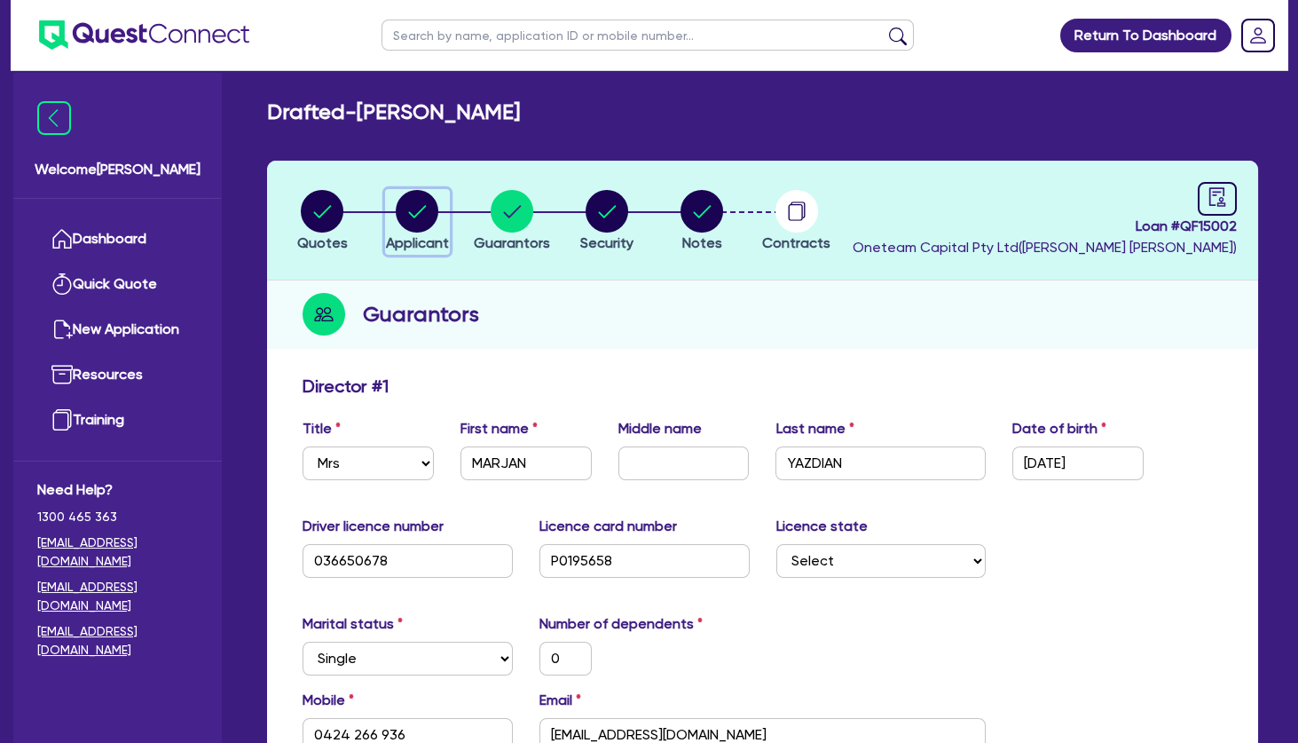
click at [409, 205] on circle "button" at bounding box center [417, 211] width 43 height 43
select select "SOLE_TRADER"
select select "HEALTH_BEAUTY"
select select "HAIR_BEAUTY_SALONS"
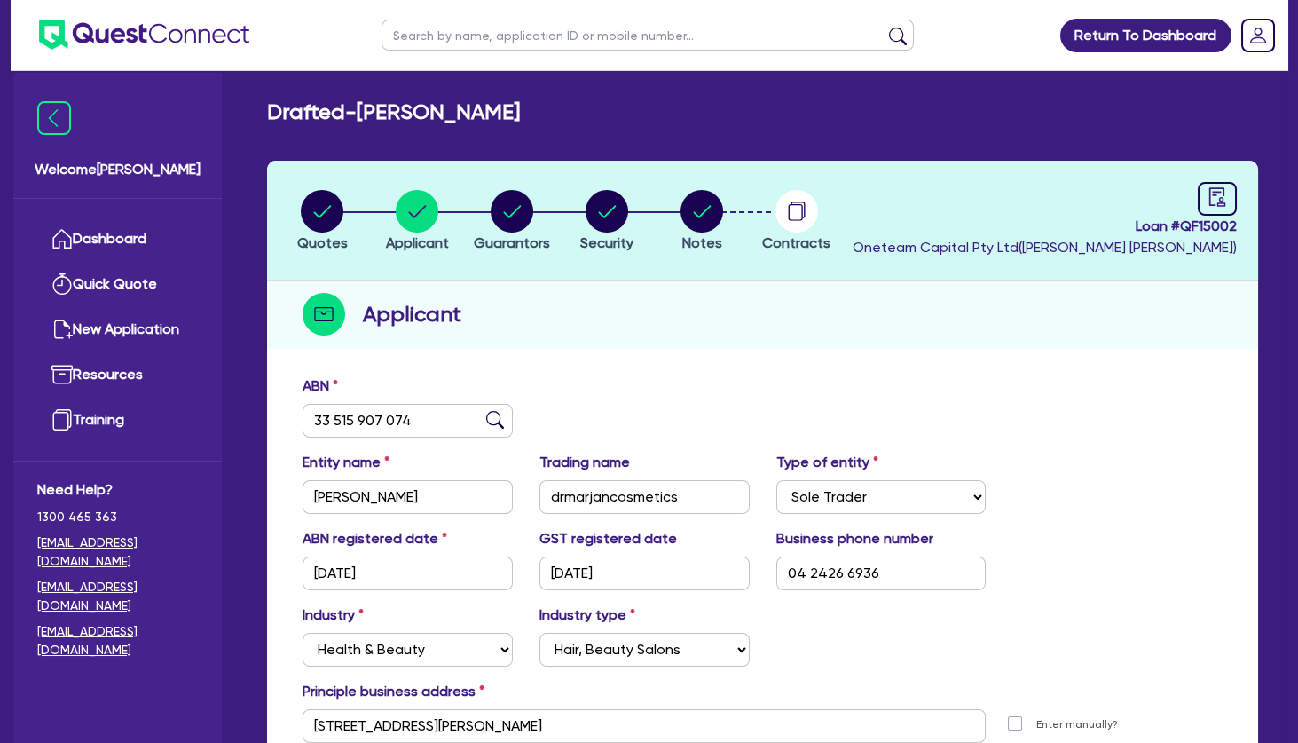
click at [471, 34] on input "text" at bounding box center [648, 35] width 532 height 31
type input "b"
type input "[PERSON_NAME]"
click button "submit" at bounding box center [898, 39] width 28 height 25
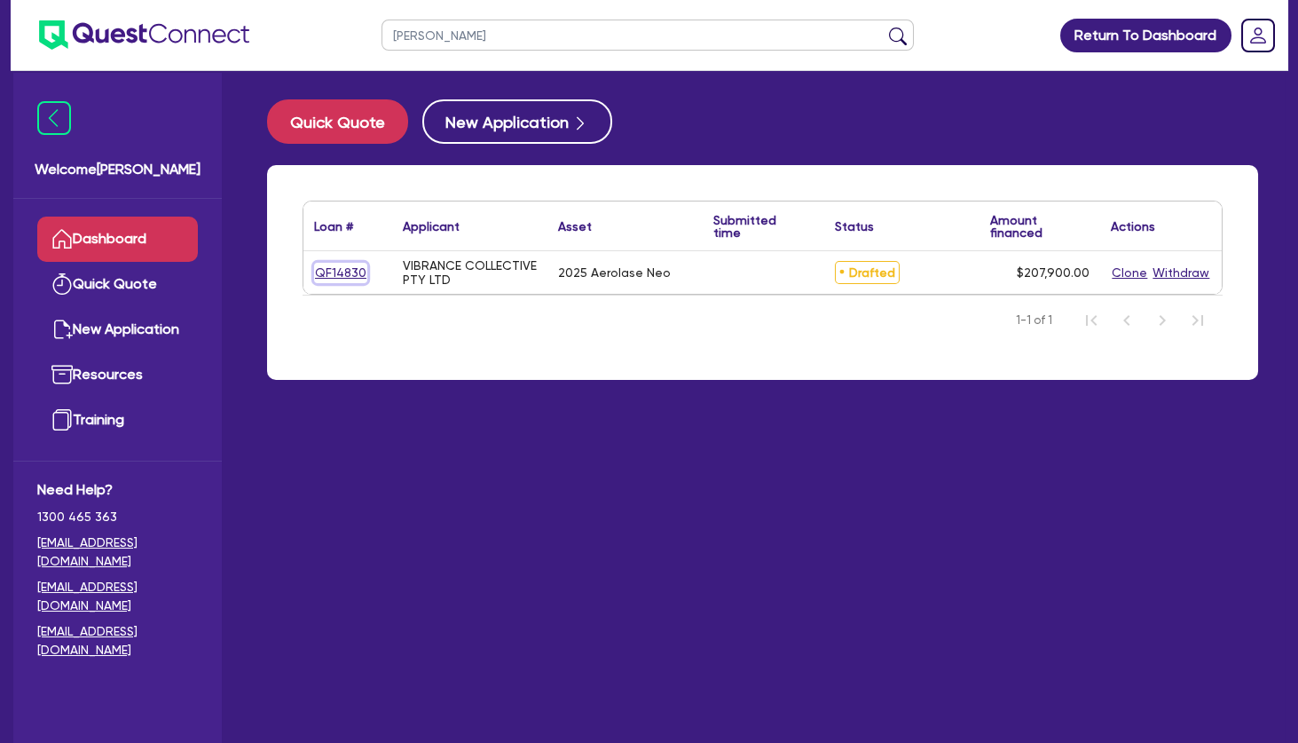
click at [356, 277] on link "QF14830" at bounding box center [340, 273] width 53 height 20
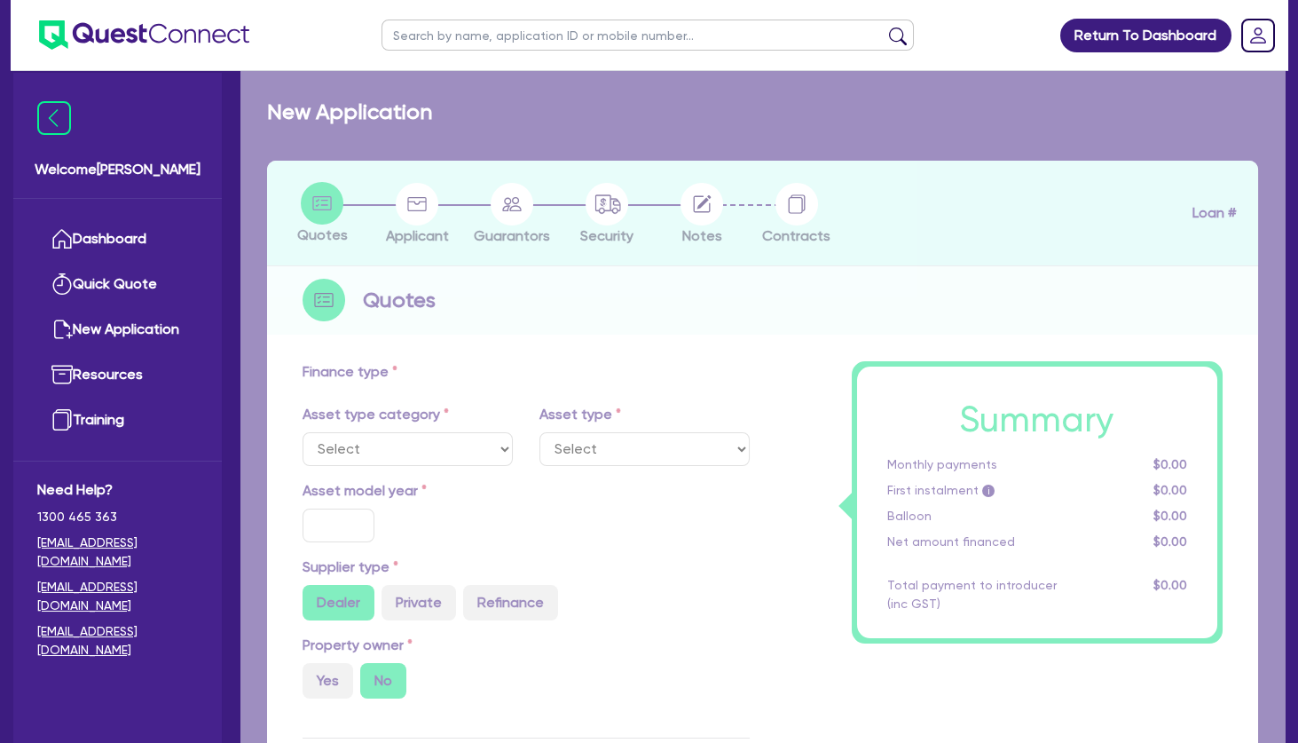
select select "TERTIARY_ASSETS"
type input "2025"
radio input "true"
type input "207,900"
type input "4"
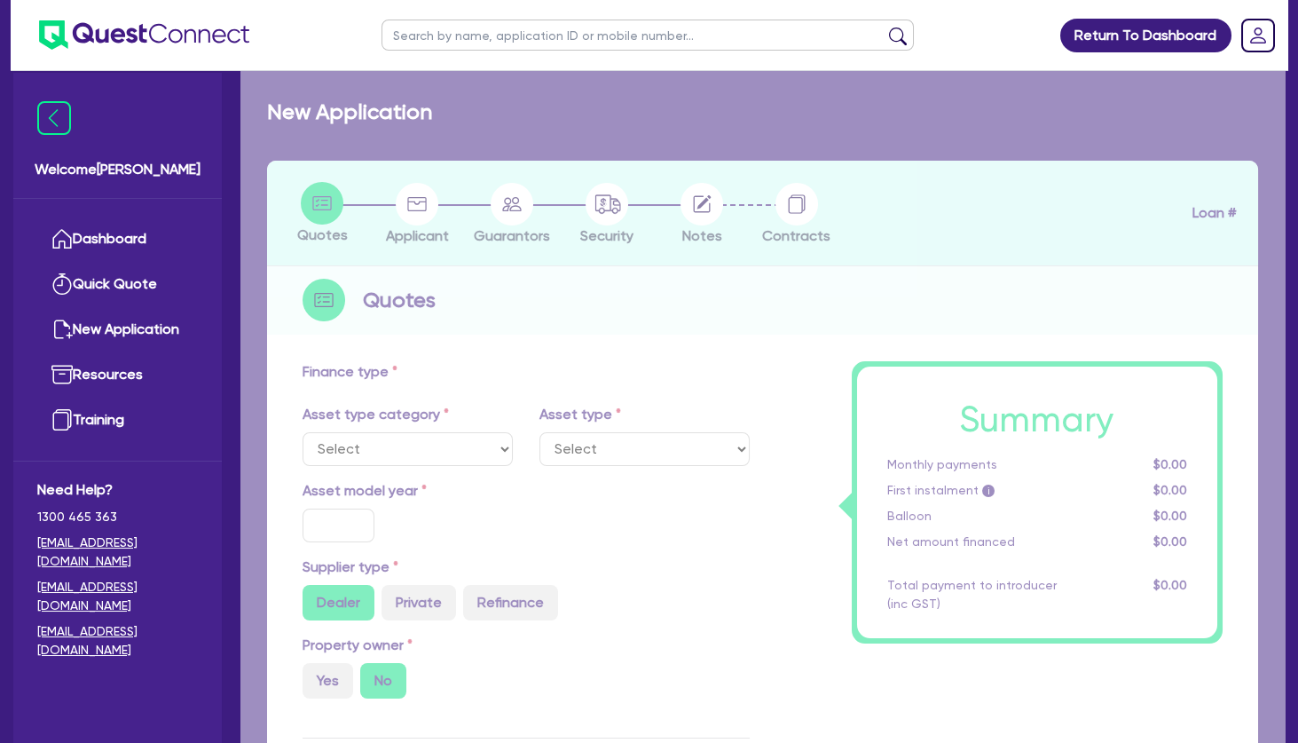
type input "8,316"
type input "7.49"
select select "BEAUTY_EQUIPMENT"
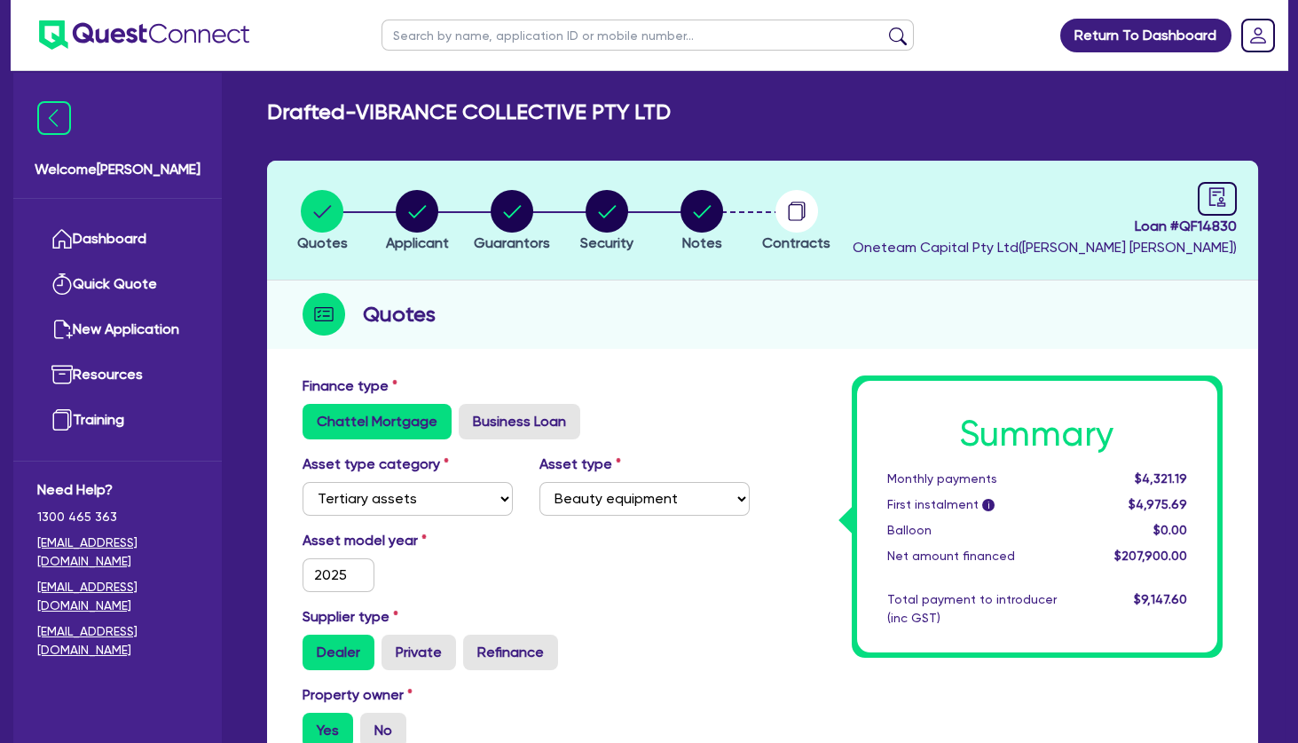
click at [482, 344] on div "Quotes" at bounding box center [762, 314] width 991 height 68
click at [420, 217] on circle "button" at bounding box center [417, 211] width 43 height 43
select select "COMPANY"
select select "HEALTH_BEAUTY"
select select "HAIR_BEAUTY_SALONS"
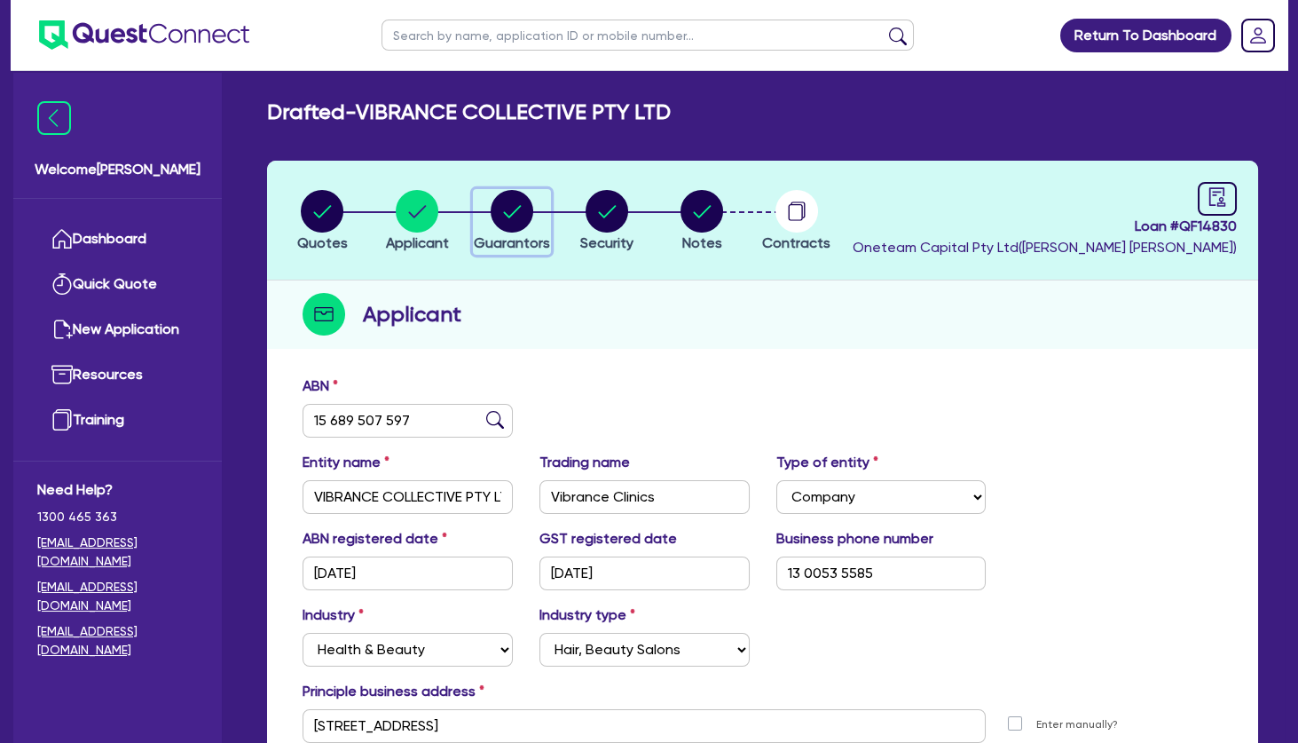
click at [518, 211] on circle "button" at bounding box center [512, 211] width 43 height 43
select select "DR"
select select "VIC"
select select "SINGLE"
select select "INVESTMENT_PROPERTY"
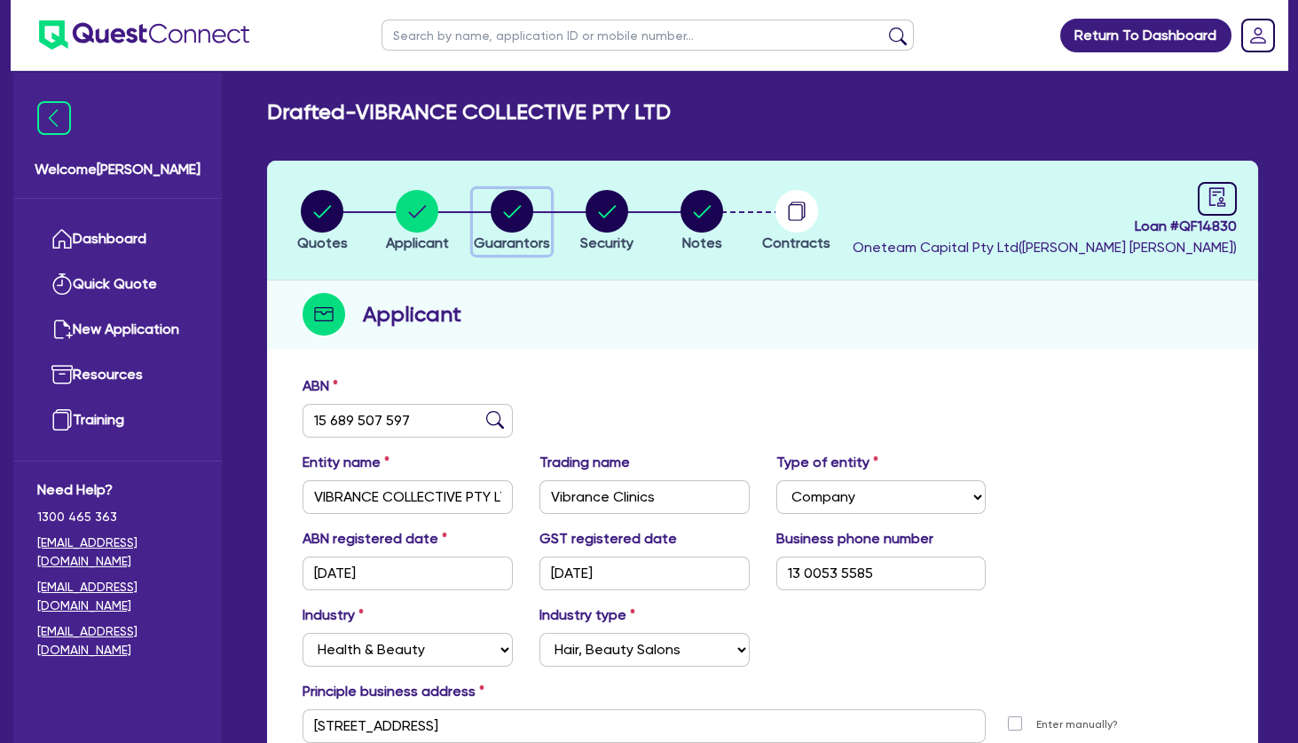
select select "CASH"
select select "VEHICLE"
select select "OTHER"
select select "INVESTMENT_PROPERTY_LOAN"
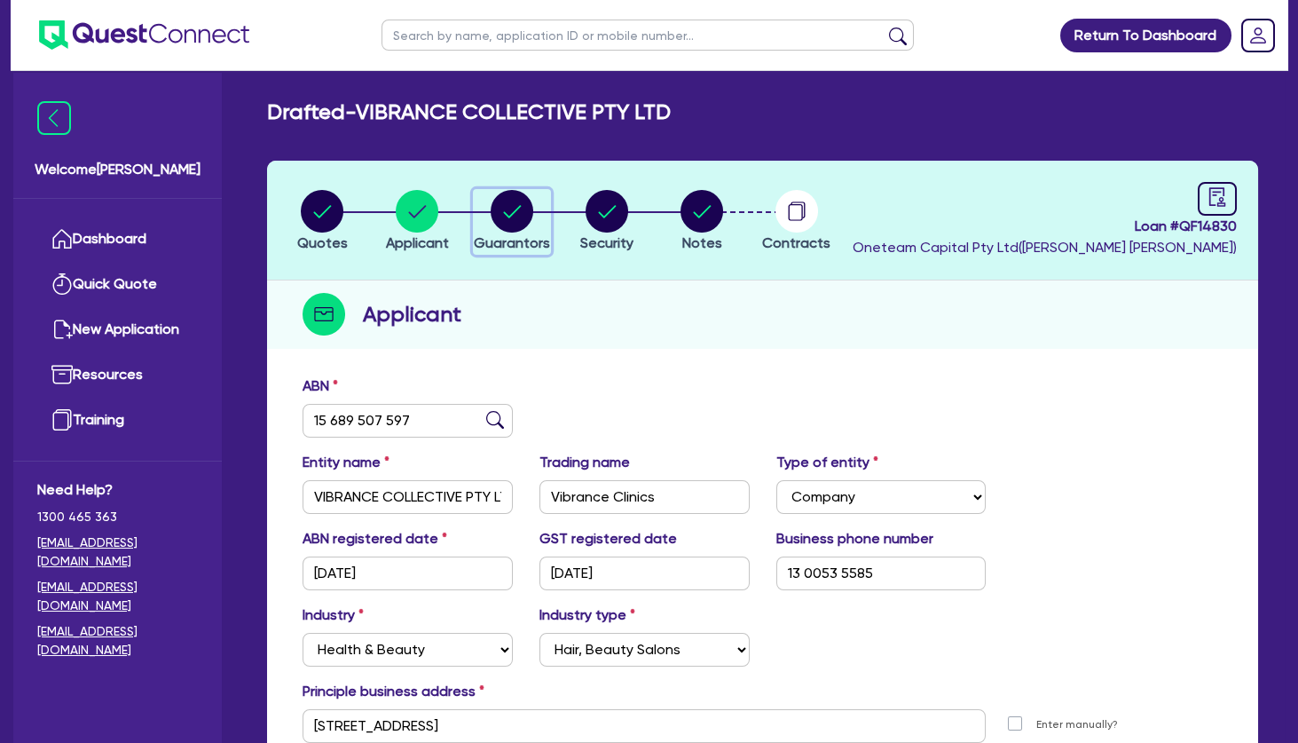
select select "EQUIPMENT_LOAN"
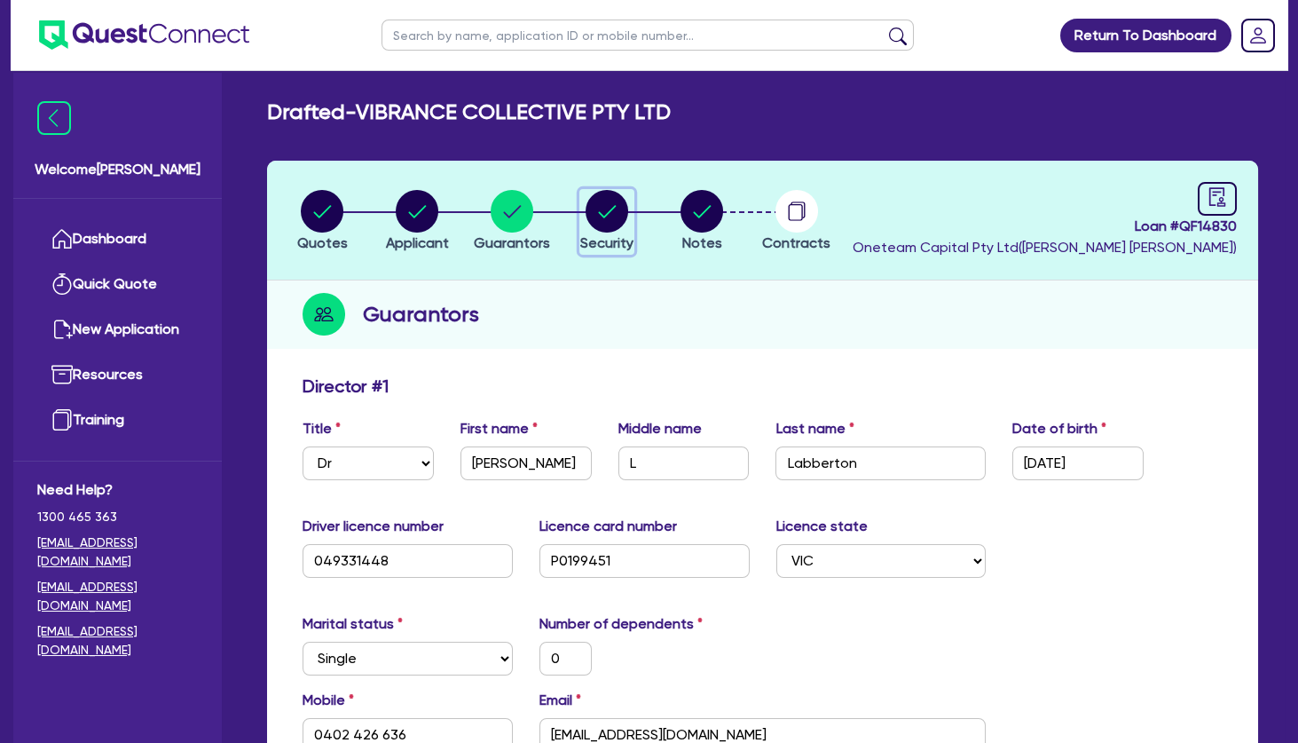
click at [608, 217] on circle "button" at bounding box center [607, 211] width 43 height 43
select select "TERTIARY_ASSETS"
select select "BEAUTY_EQUIPMENT"
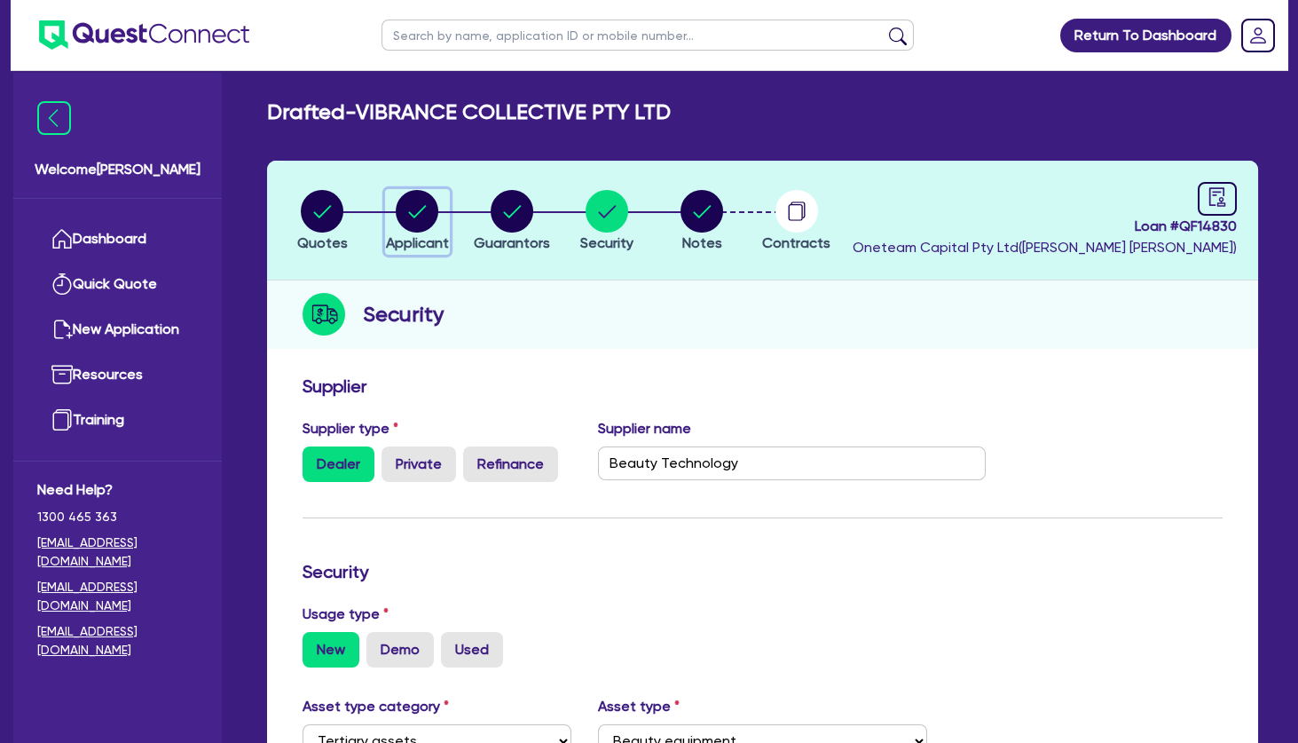
click at [390, 209] on div "button" at bounding box center [417, 211] width 63 height 43
select select "COMPANY"
select select "HEALTH_BEAUTY"
select select "HAIR_BEAUTY_SALONS"
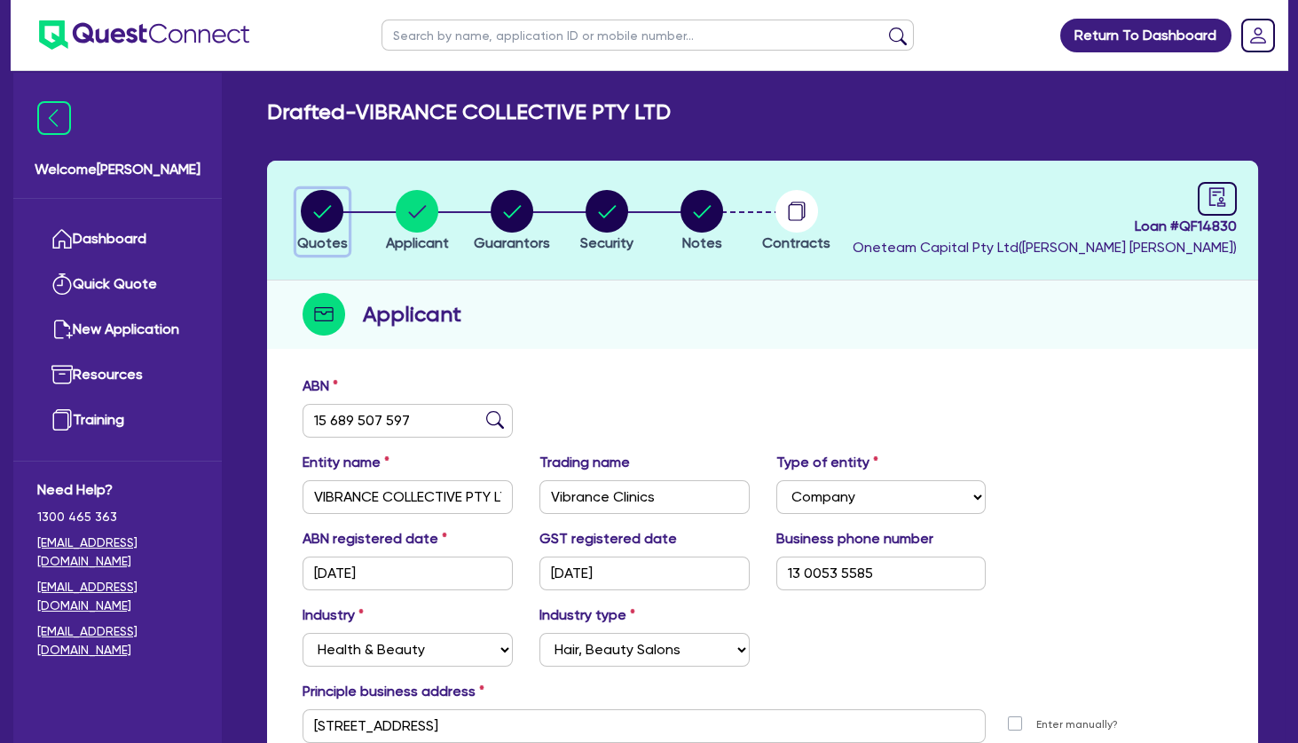
click at [327, 216] on circle "button" at bounding box center [322, 211] width 43 height 43
select select "TERTIARY_ASSETS"
select select "BEAUTY_EQUIPMENT"
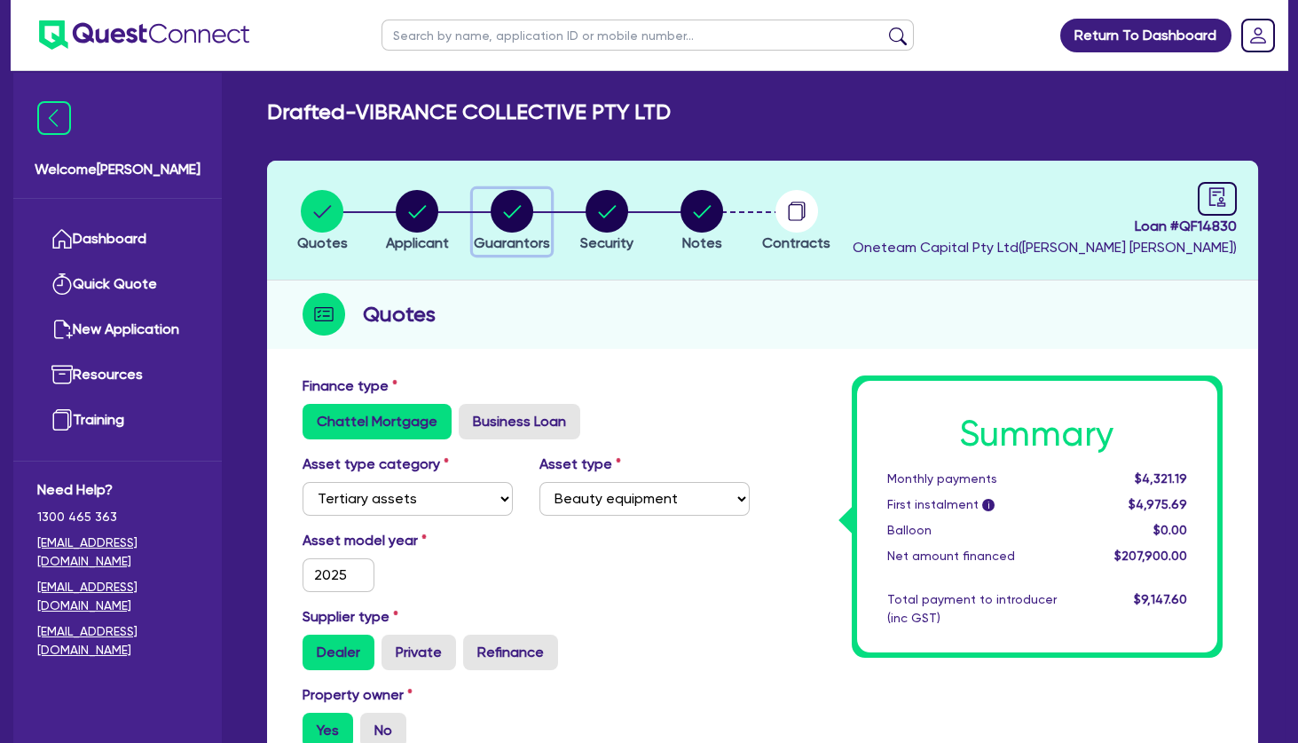
click at [516, 216] on circle "button" at bounding box center [512, 211] width 43 height 43
select select "DR"
select select "VIC"
select select "SINGLE"
select select "INVESTMENT_PROPERTY"
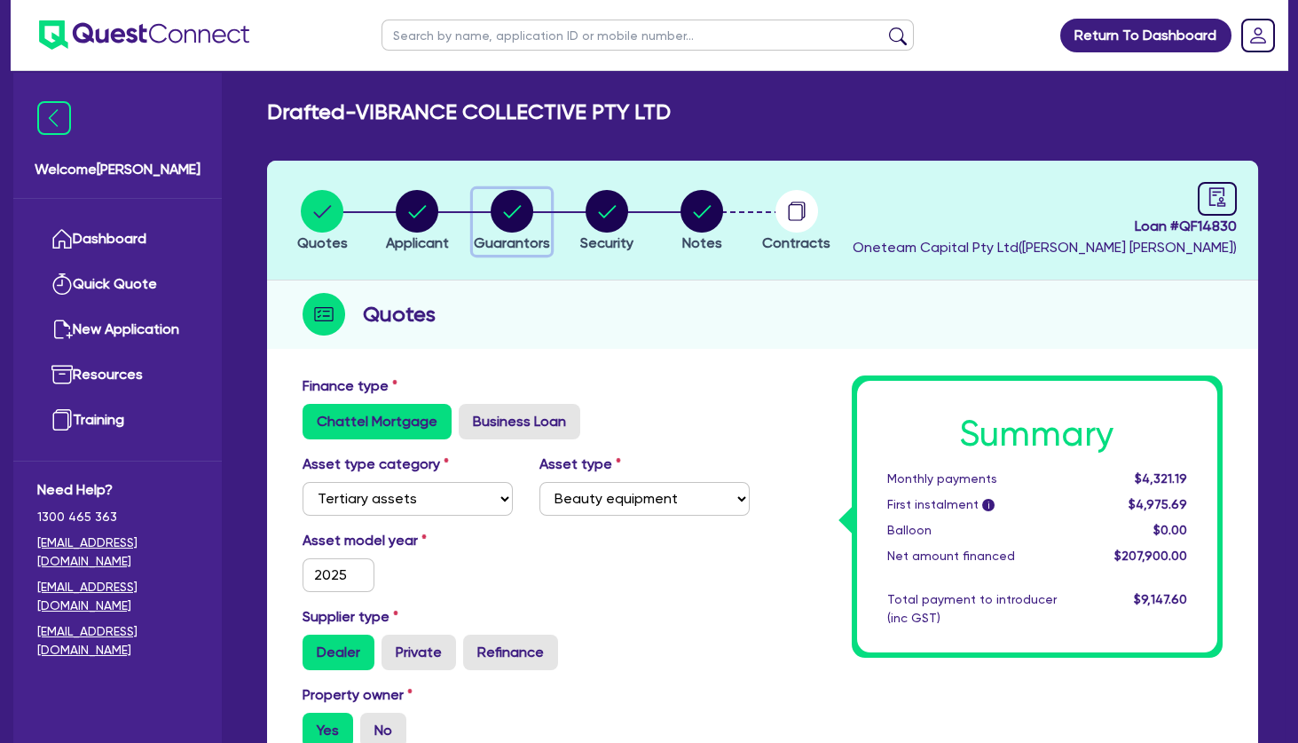
select select "CASH"
select select "VEHICLE"
select select "OTHER"
select select "INVESTMENT_PROPERTY_LOAN"
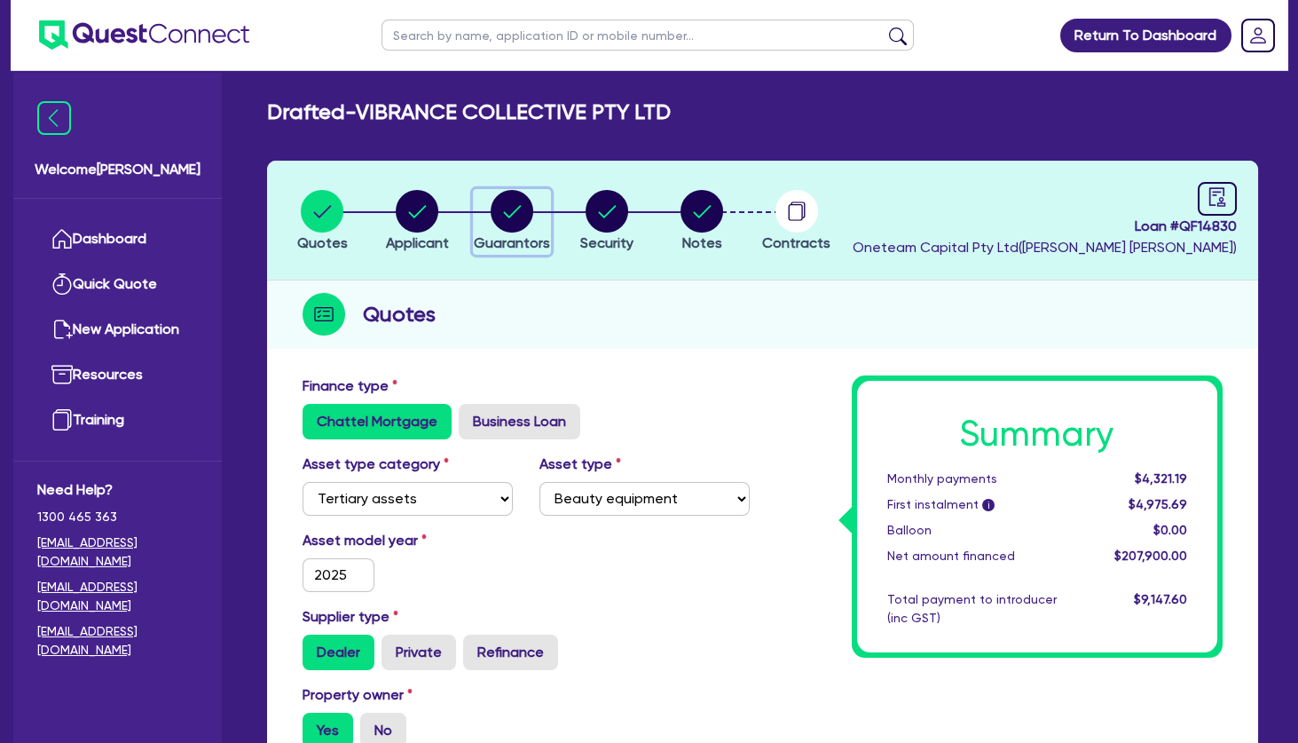
select select "EQUIPMENT_LOAN"
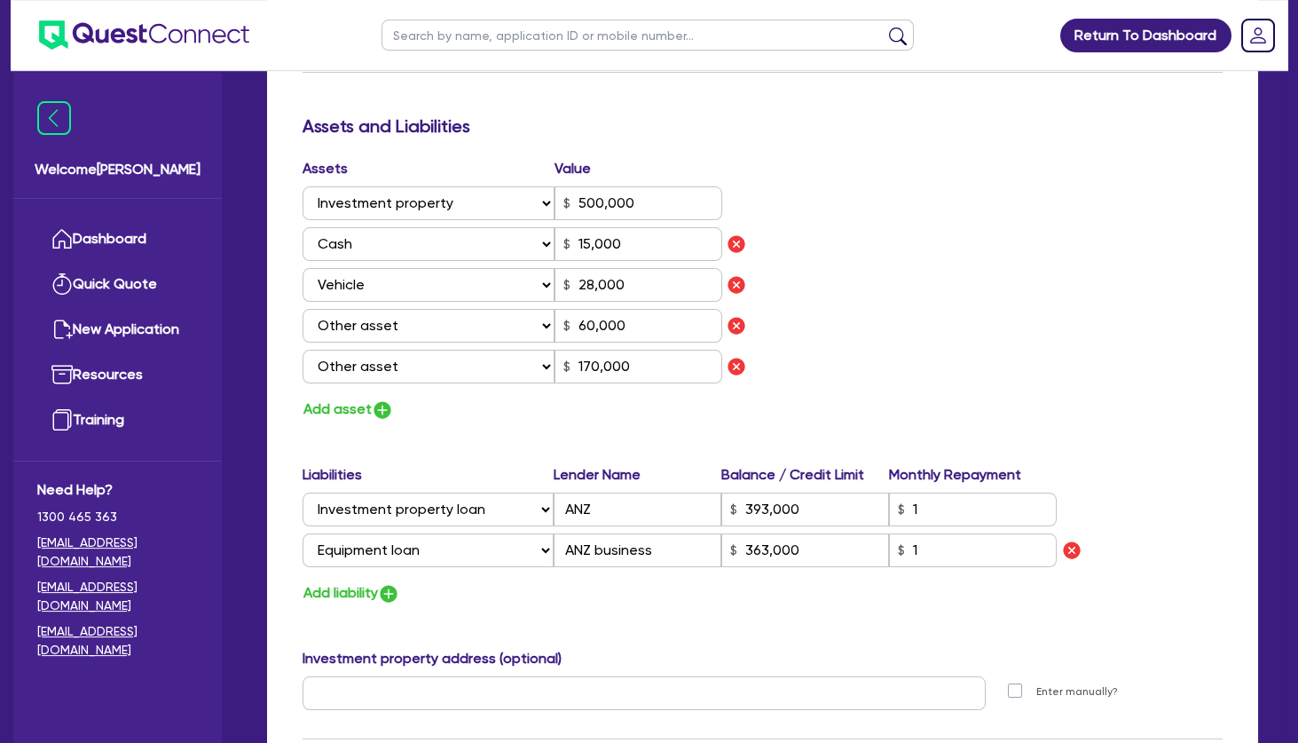
scroll to position [1028, 0]
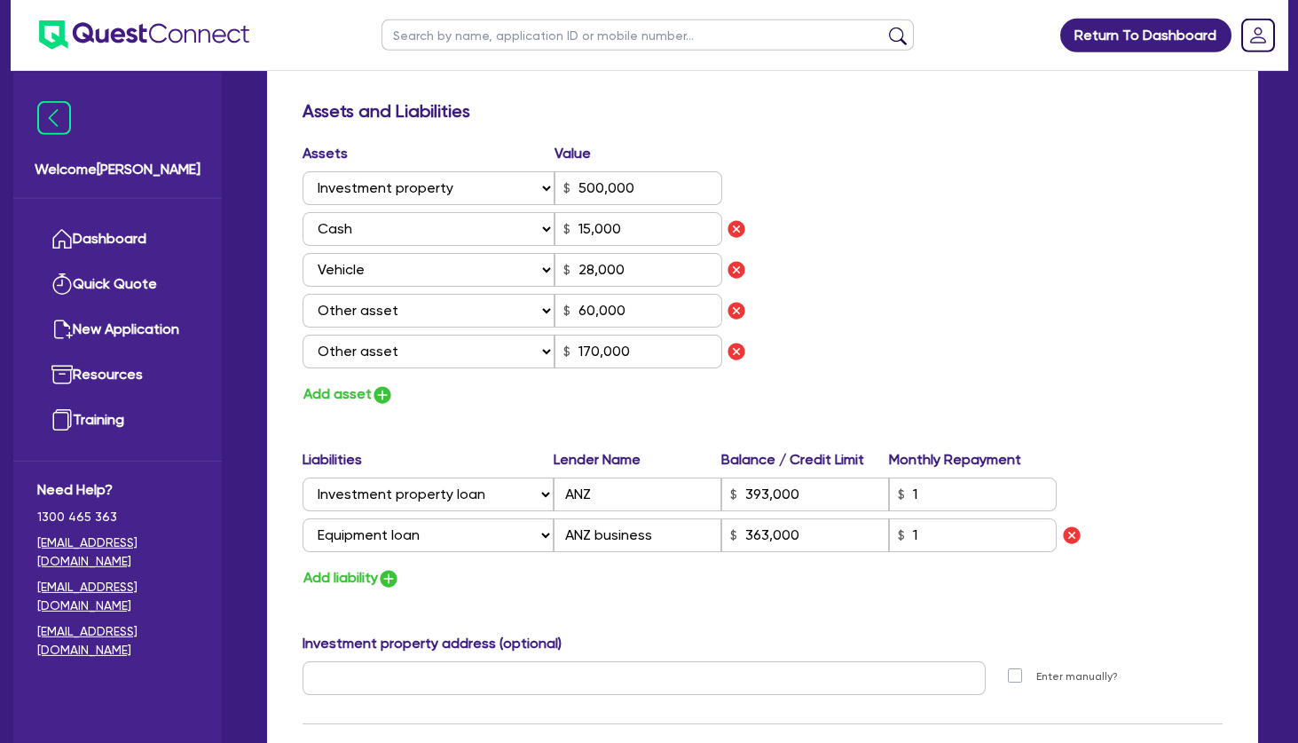
click at [1010, 256] on div "Assets Value Select Asset Cash Property Investment property Vehicle Truck Trail…" at bounding box center [762, 275] width 947 height 264
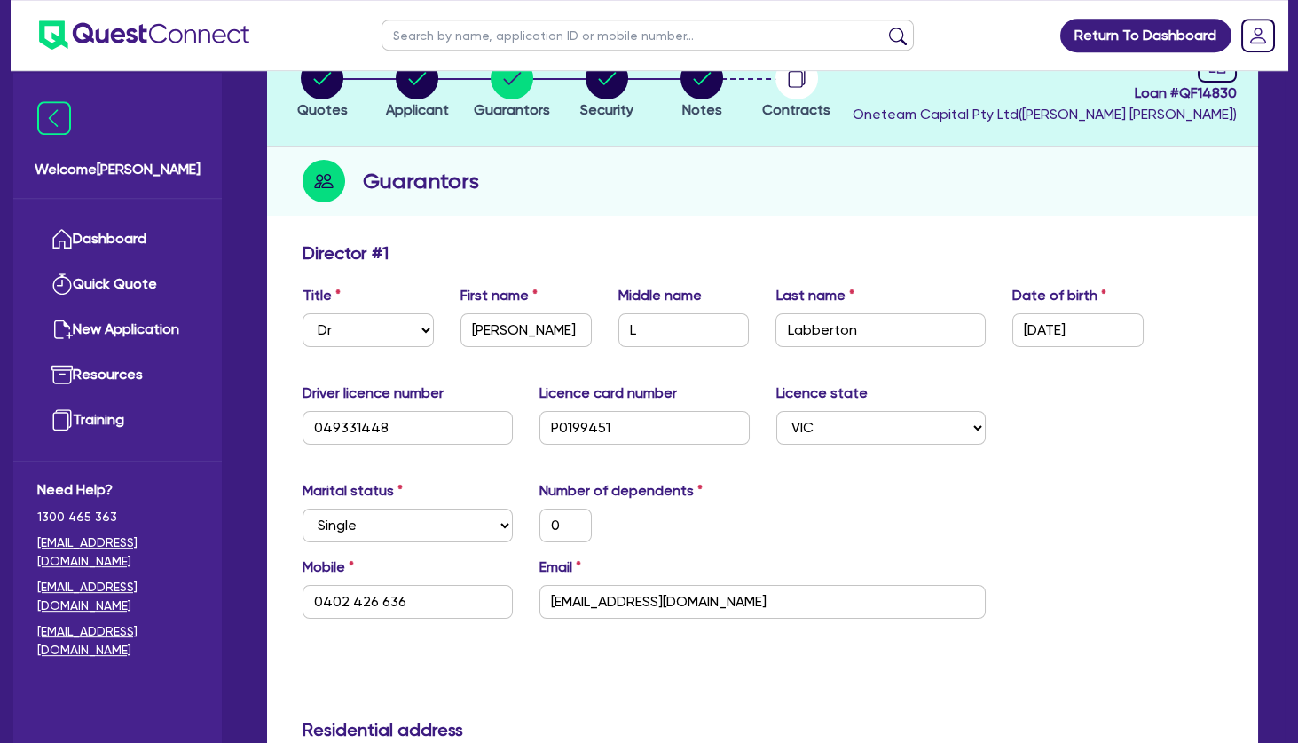
scroll to position [0, 0]
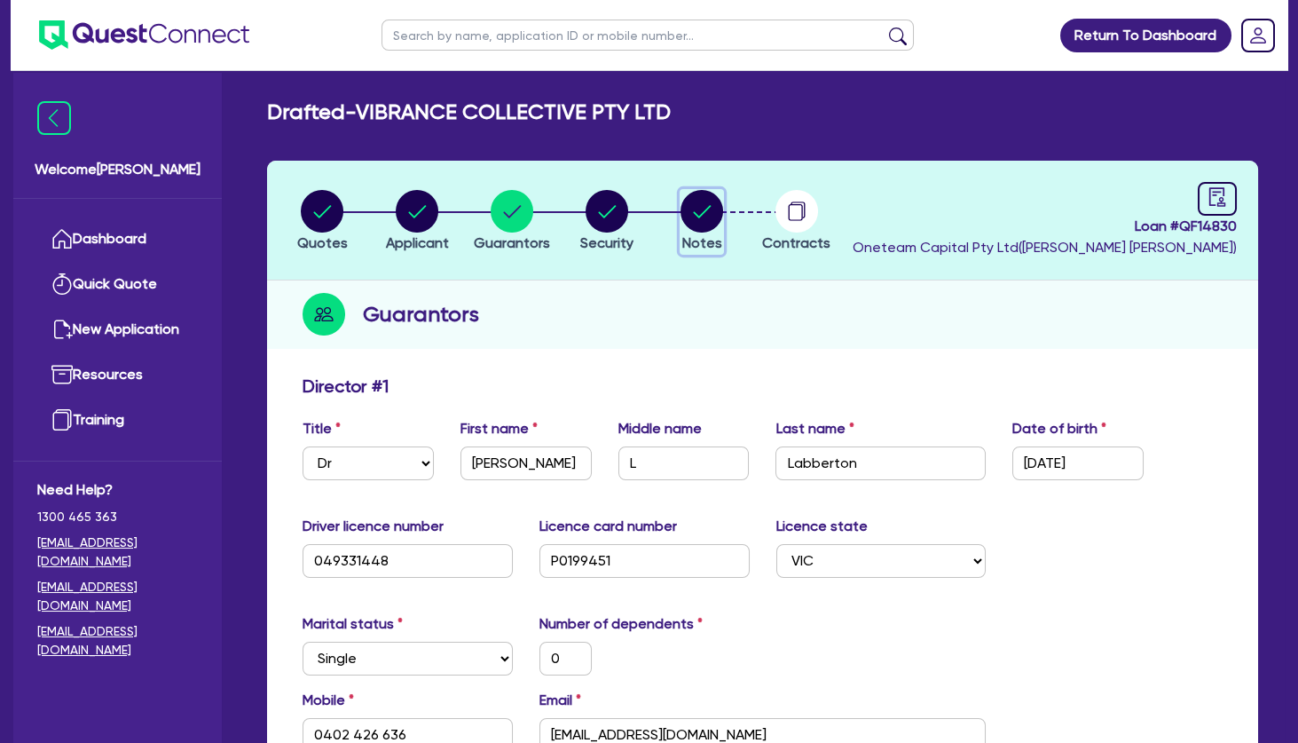
click at [704, 212] on icon "button" at bounding box center [703, 211] width 18 height 12
select select "Other"
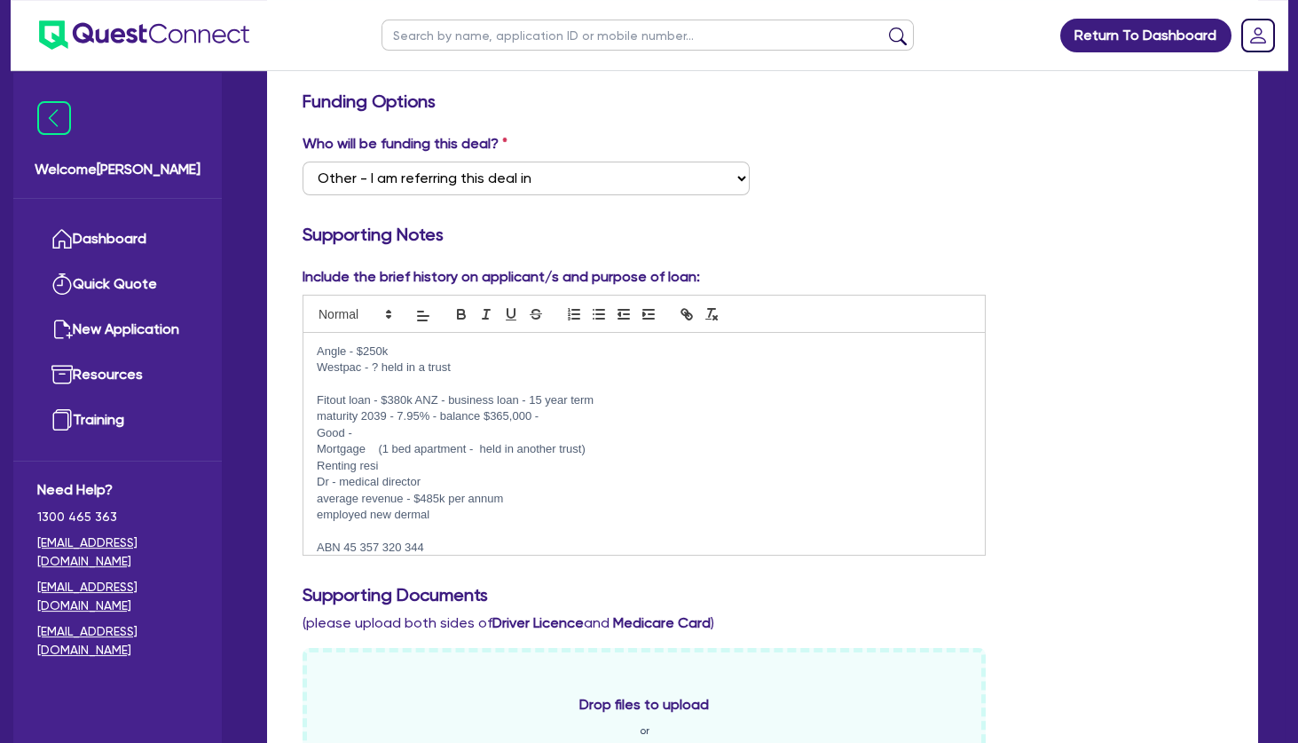
scroll to position [283, 0]
click at [455, 385] on p at bounding box center [644, 386] width 655 height 16
click at [414, 432] on p "Good -" at bounding box center [644, 435] width 655 height 16
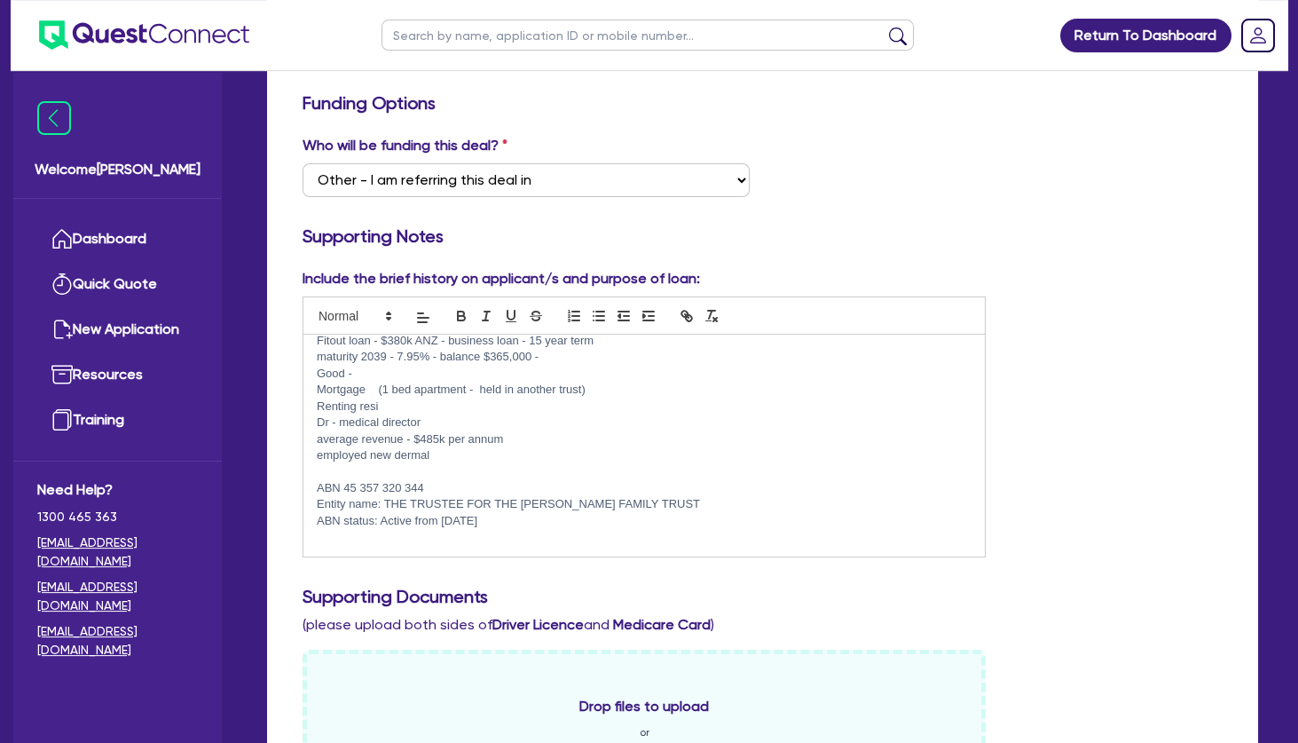
scroll to position [416, 0]
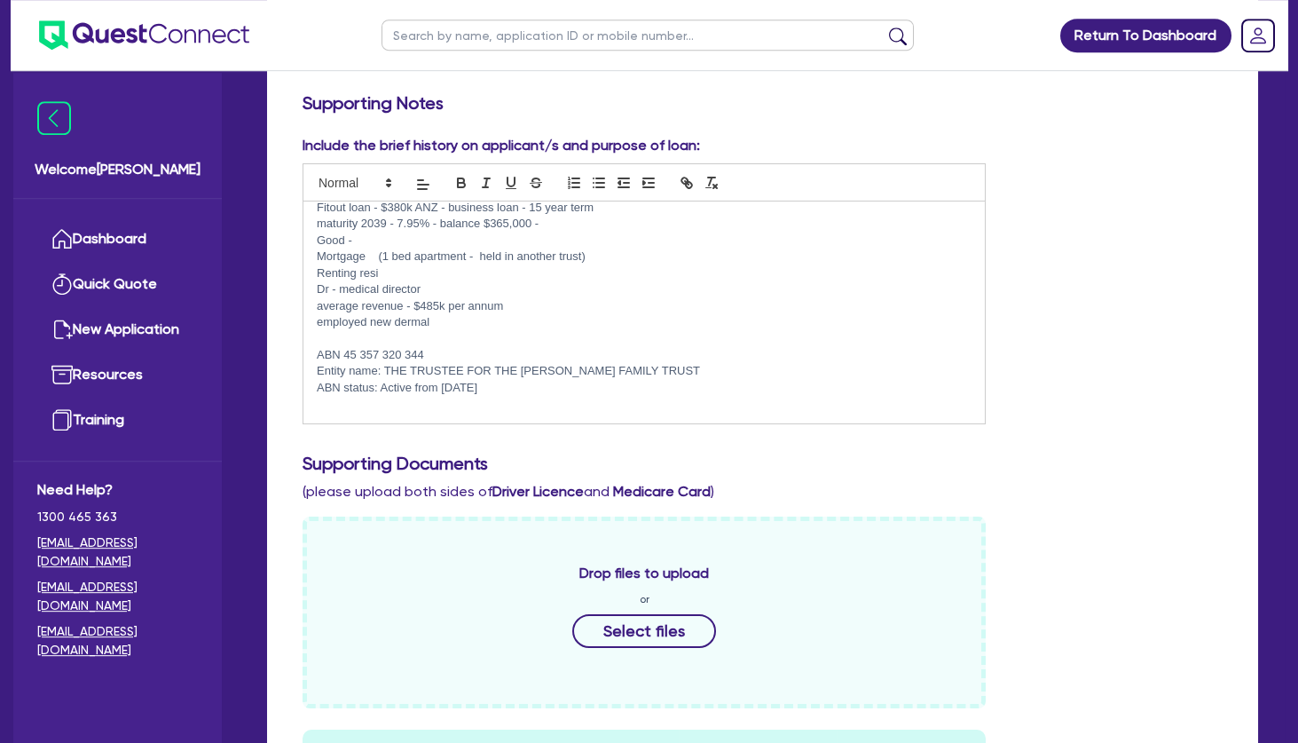
click at [462, 270] on p "Renting resi" at bounding box center [644, 273] width 655 height 16
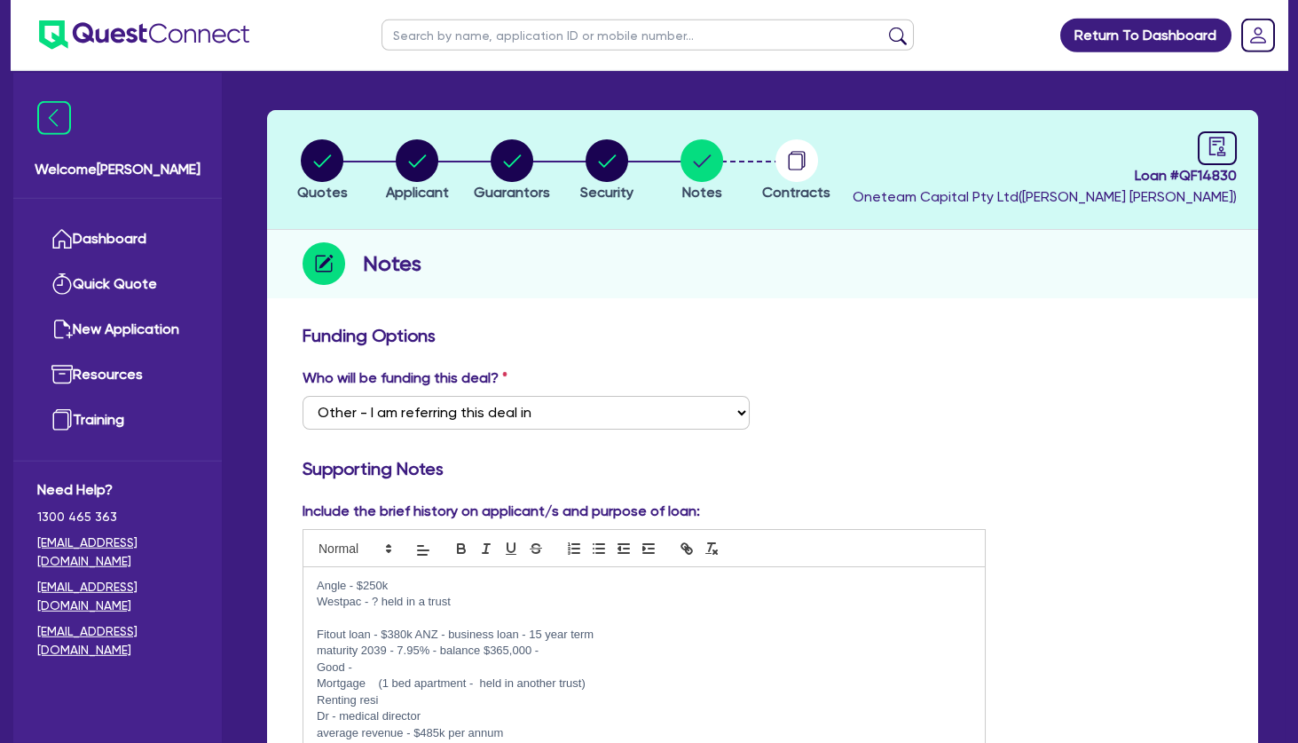
scroll to position [50, 0]
click at [516, 133] on header "Quotes Applicant [GEOGRAPHIC_DATA] Security Notes Contracts Loan # QF14830 Onet…" at bounding box center [762, 171] width 991 height 120
click at [511, 160] on circle "button" at bounding box center [512, 161] width 43 height 43
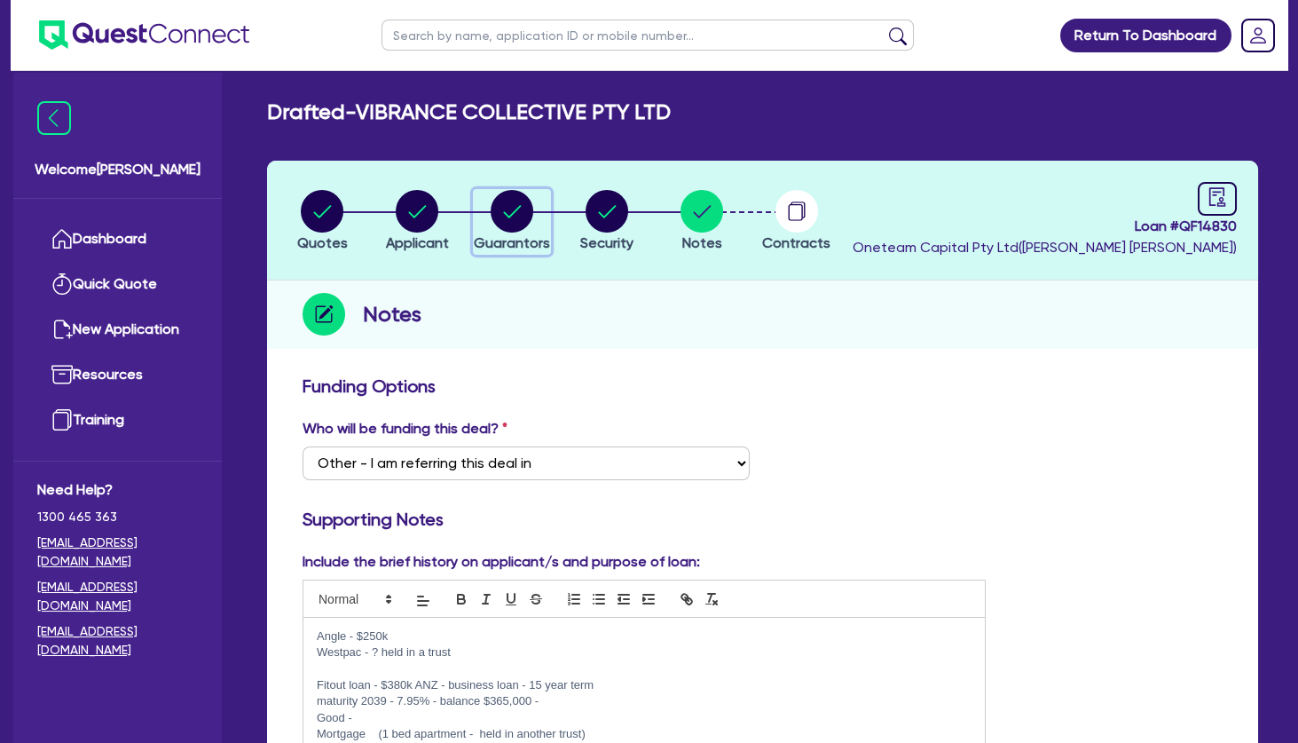
select select "DR"
select select "VIC"
select select "SINGLE"
select select "INVESTMENT_PROPERTY"
select select "CASH"
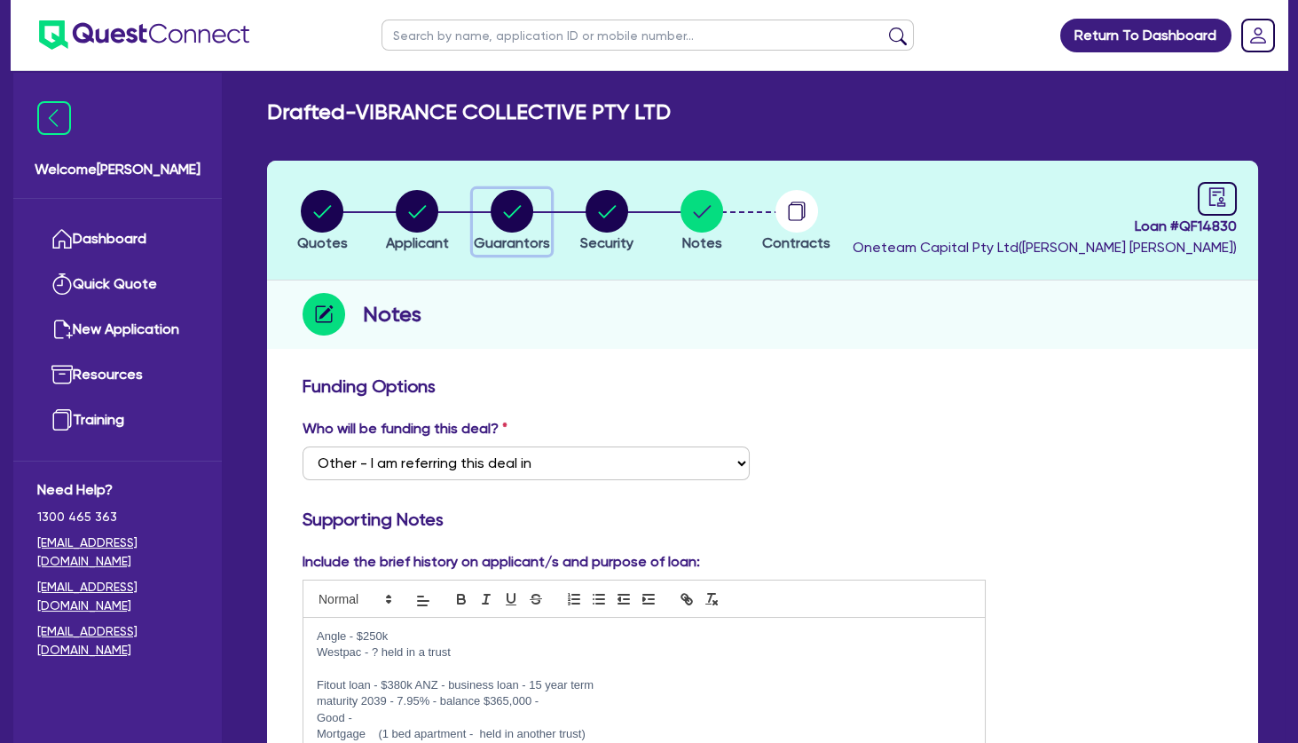
select select "VEHICLE"
select select "OTHER"
select select "INVESTMENT_PROPERTY_LOAN"
select select "EQUIPMENT_LOAN"
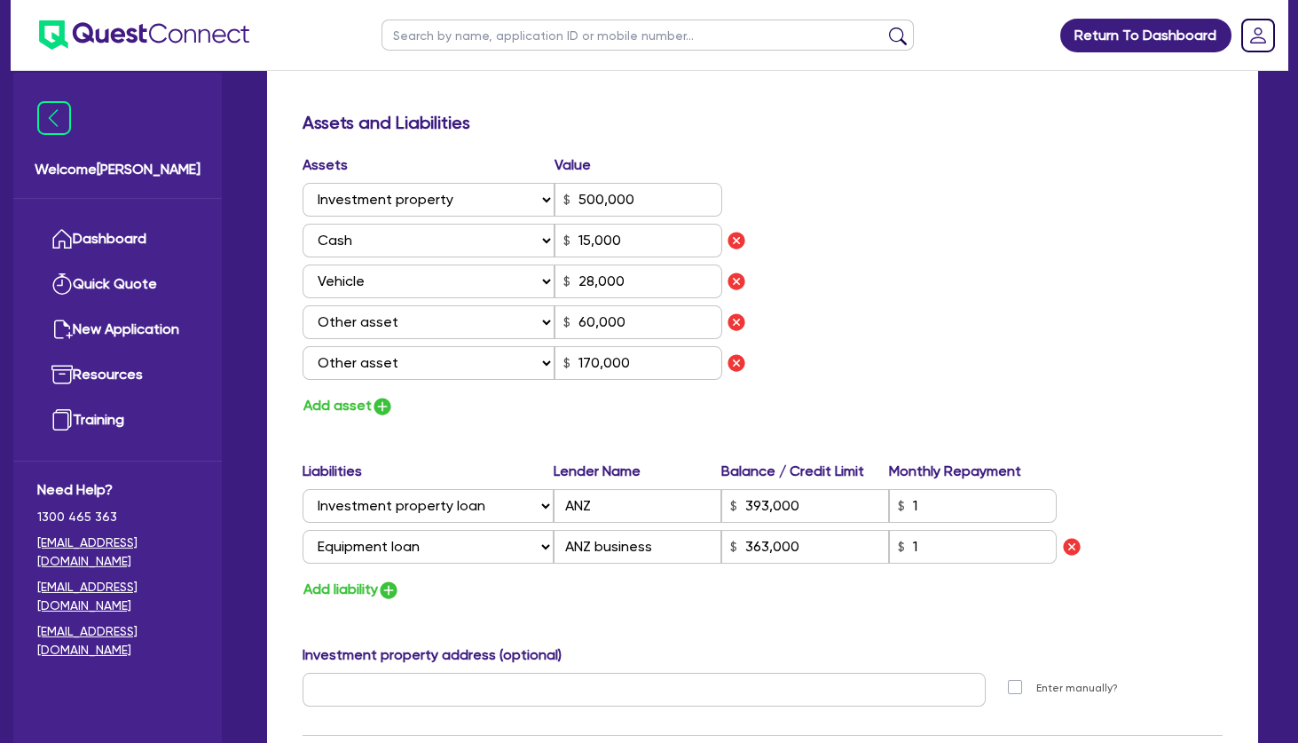
scroll to position [1021, 0]
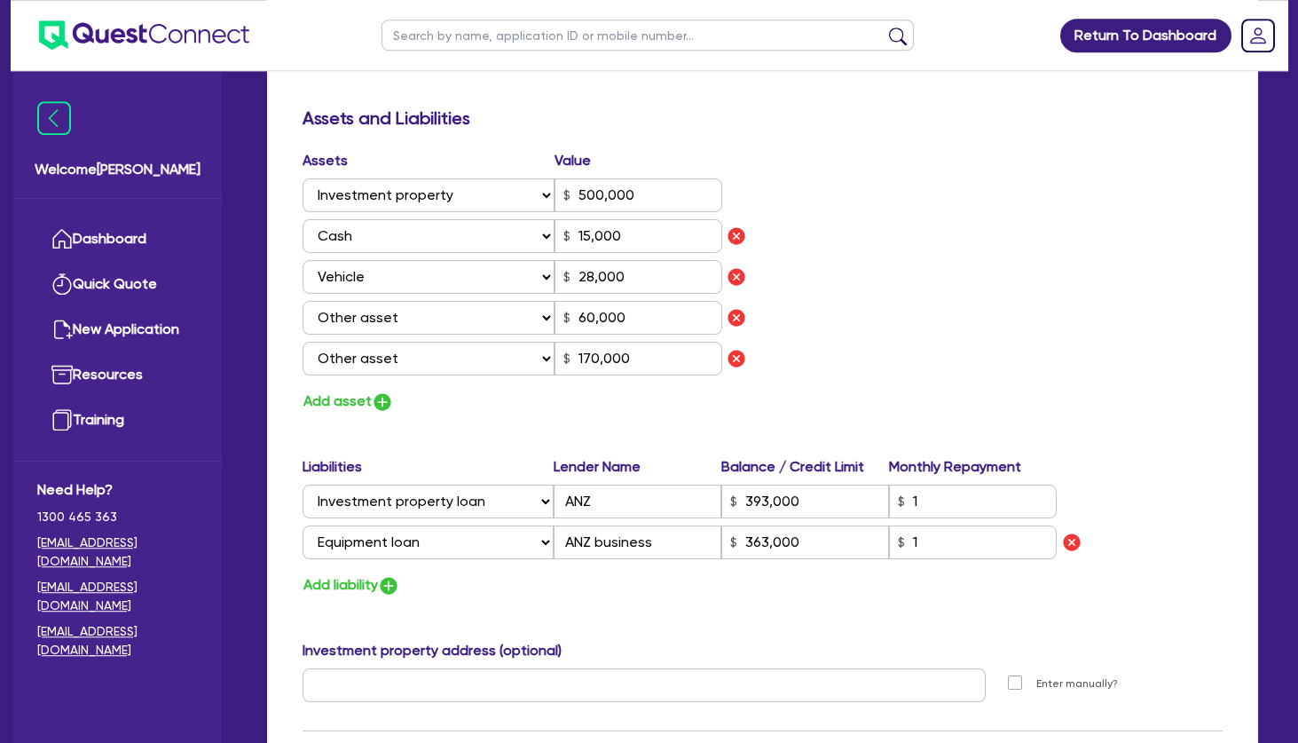
click at [926, 234] on div "Assets Value Select Asset Cash Property Investment property Vehicle Truck Trail…" at bounding box center [762, 282] width 947 height 264
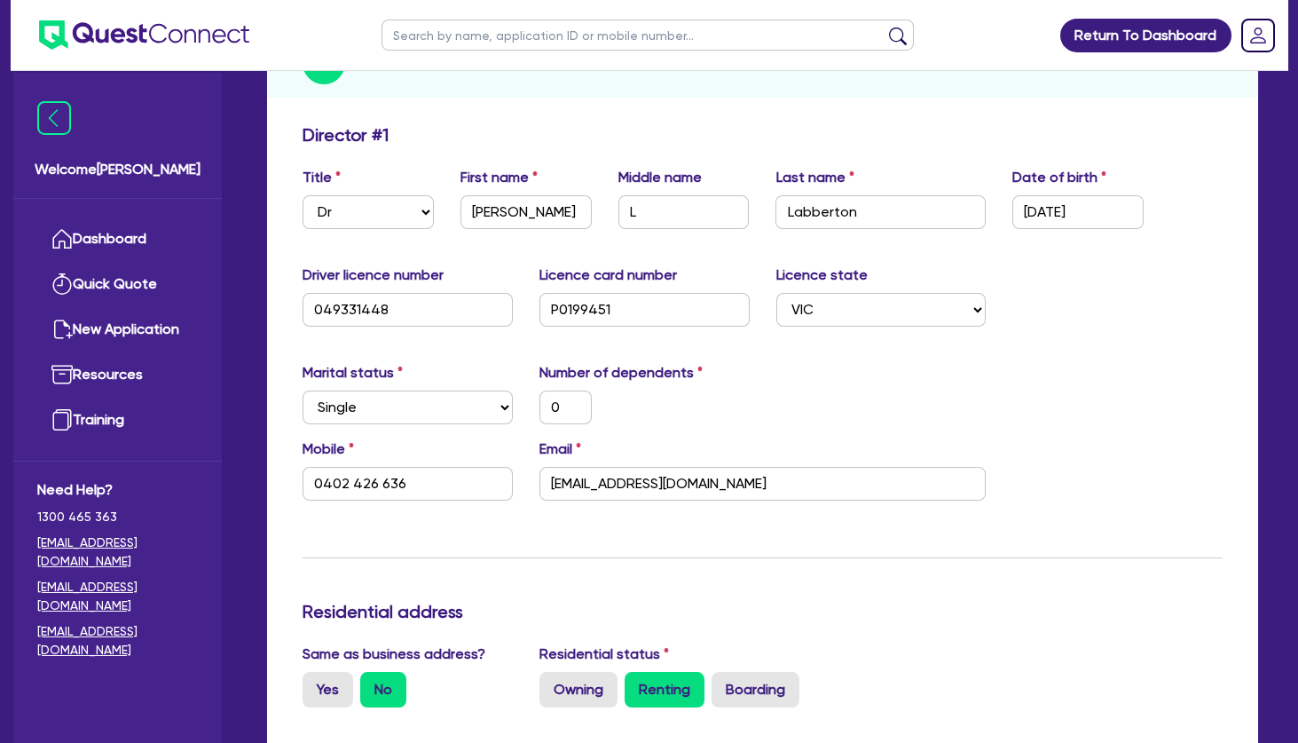
scroll to position [0, 0]
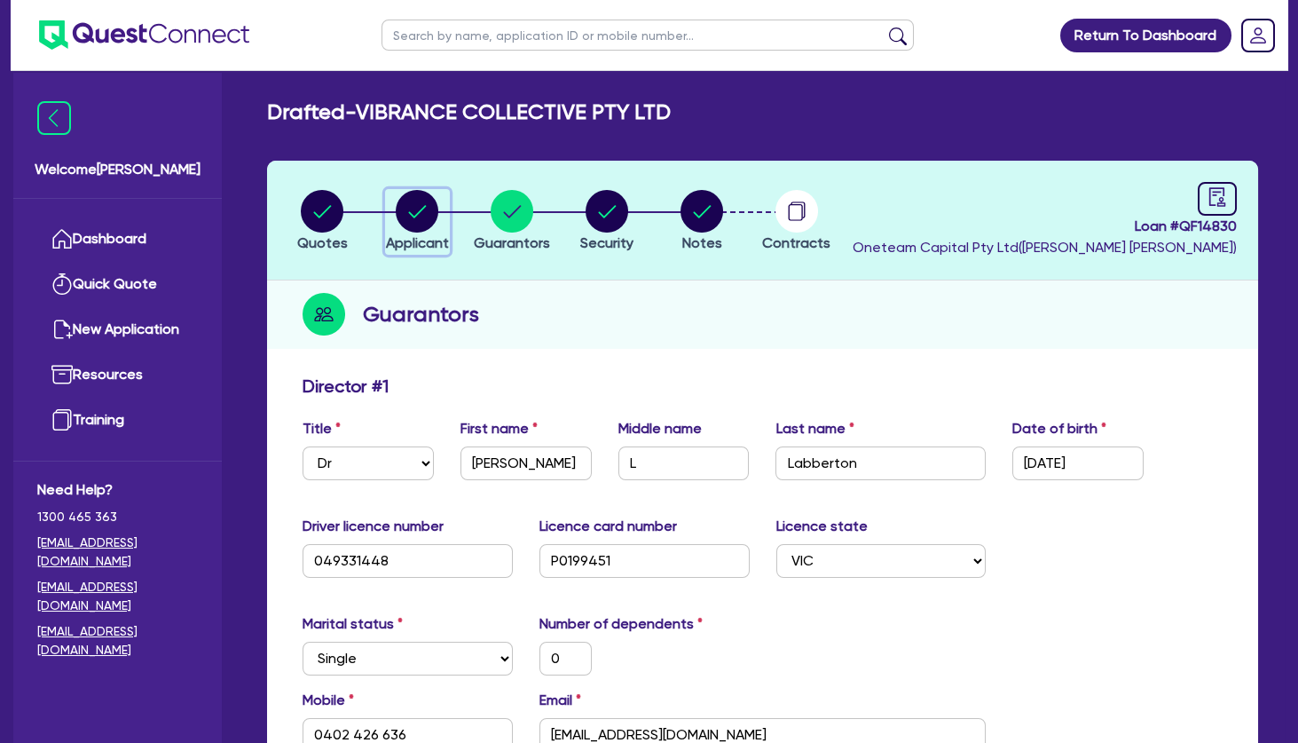
click at [414, 208] on circle "button" at bounding box center [417, 211] width 43 height 43
select select "COMPANY"
select select "HEALTH_BEAUTY"
select select "HAIR_BEAUTY_SALONS"
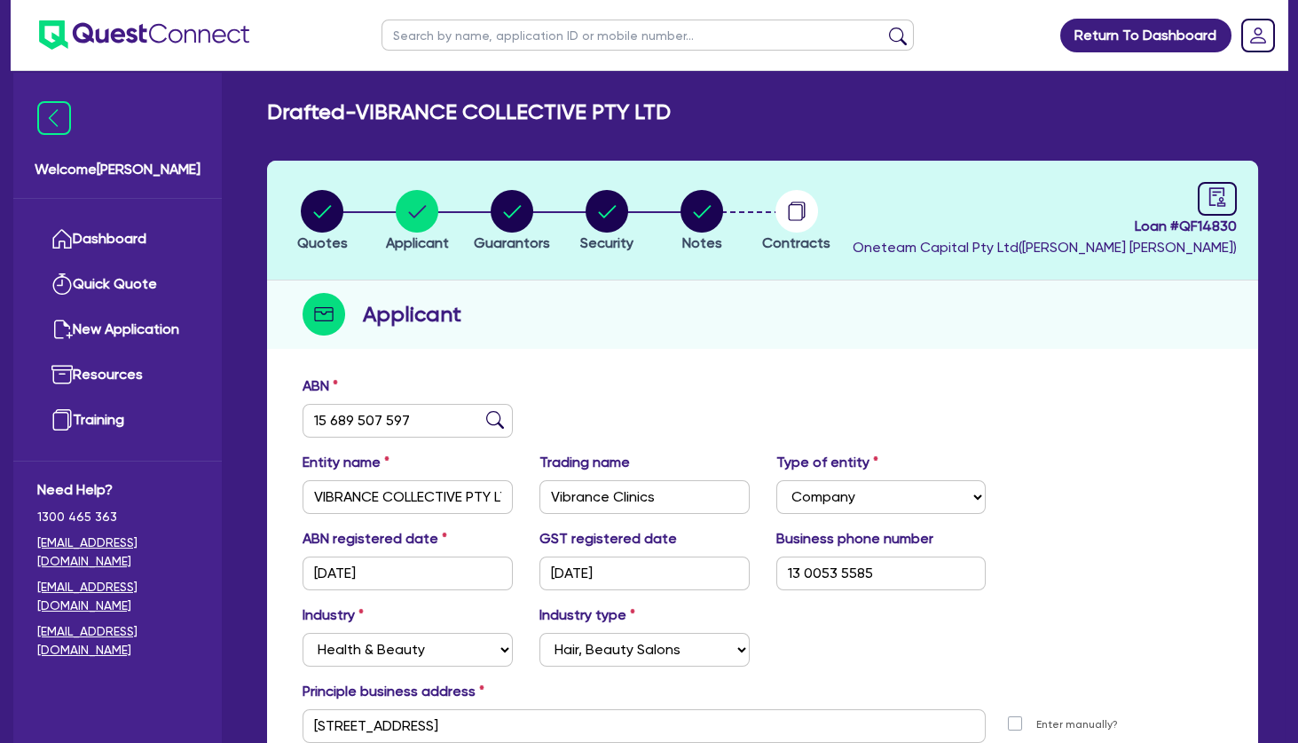
click at [516, 327] on div "Applicant" at bounding box center [762, 314] width 991 height 68
drag, startPoint x: 386, startPoint y: 110, endPoint x: 650, endPoint y: 115, distance: 263.6
click at [650, 115] on h2 "Drafted - VIBRANCE COLLECTIVE PTY LTD" at bounding box center [469, 112] width 404 height 26
drag, startPoint x: 650, startPoint y: 115, endPoint x: 448, endPoint y: 117, distance: 201.4
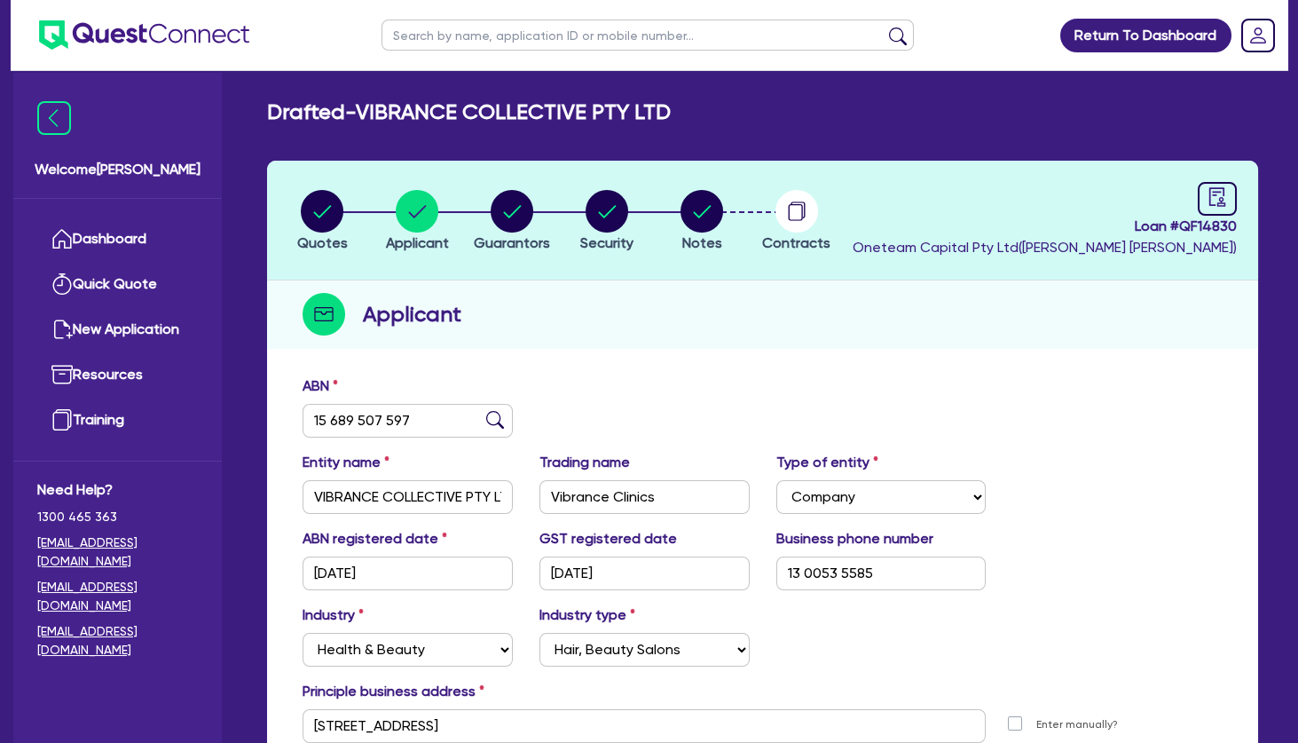
click at [448, 117] on h2 "Drafted - VIBRANCE COLLECTIVE PTY LTD" at bounding box center [469, 112] width 404 height 26
click at [434, 118] on h2 "Drafted - VIBRANCE COLLECTIVE PTY LTD" at bounding box center [469, 112] width 404 height 26
click at [511, 211] on circle "button" at bounding box center [512, 211] width 43 height 43
select select "DR"
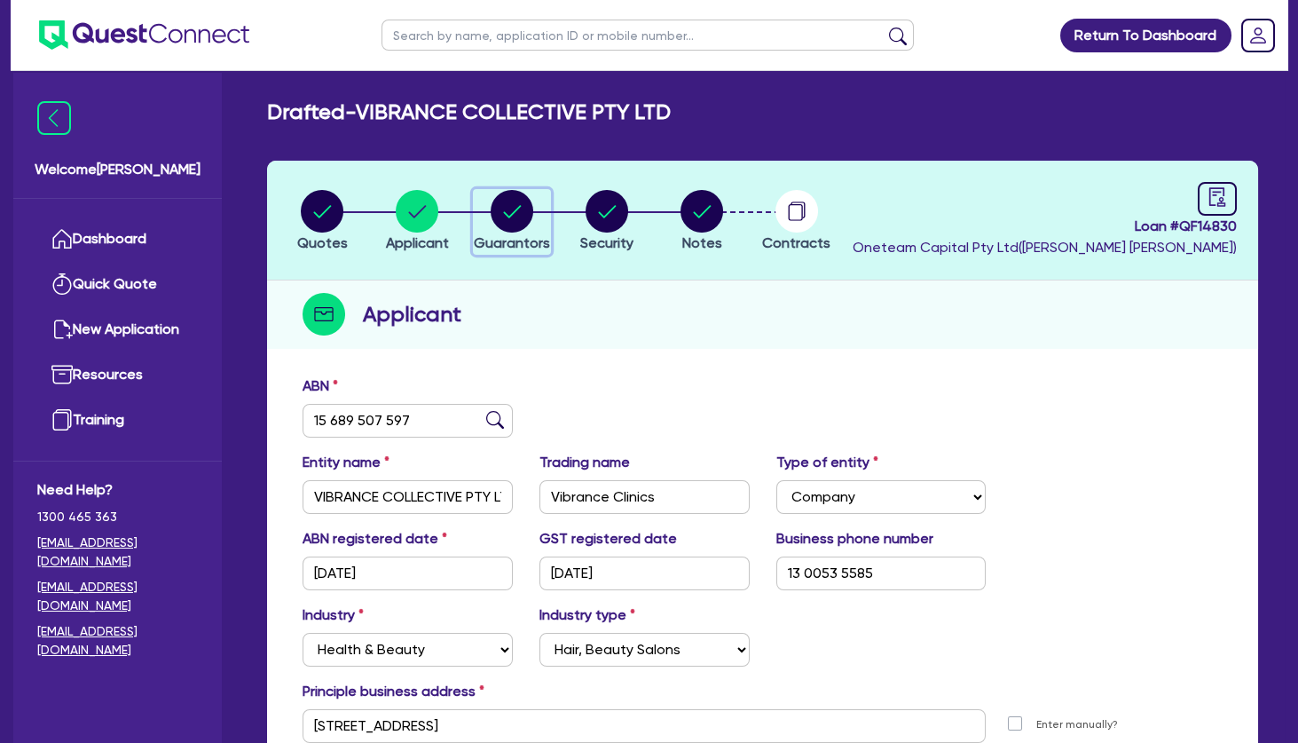
select select "VIC"
select select "SINGLE"
select select "INVESTMENT_PROPERTY"
select select "CASH"
select select "VEHICLE"
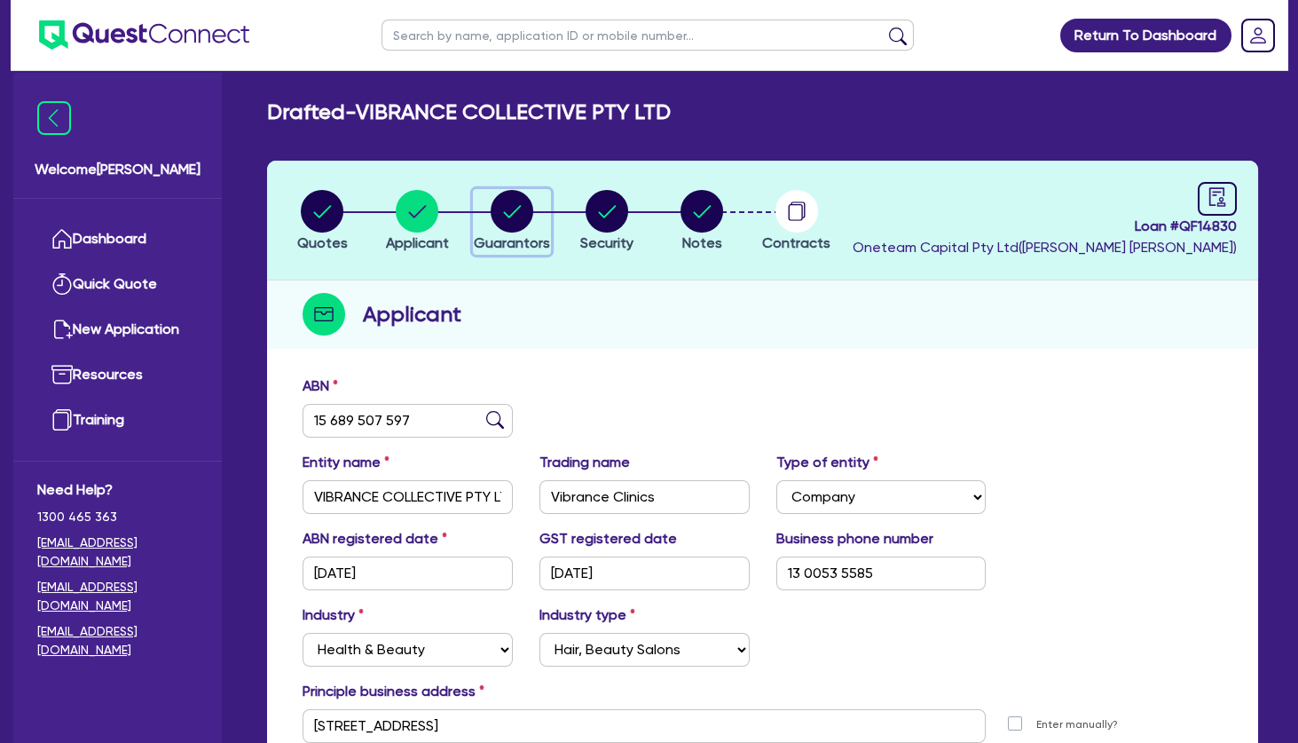
select select "OTHER"
select select "INVESTMENT_PROPERTY_LOAN"
select select "EQUIPMENT_LOAN"
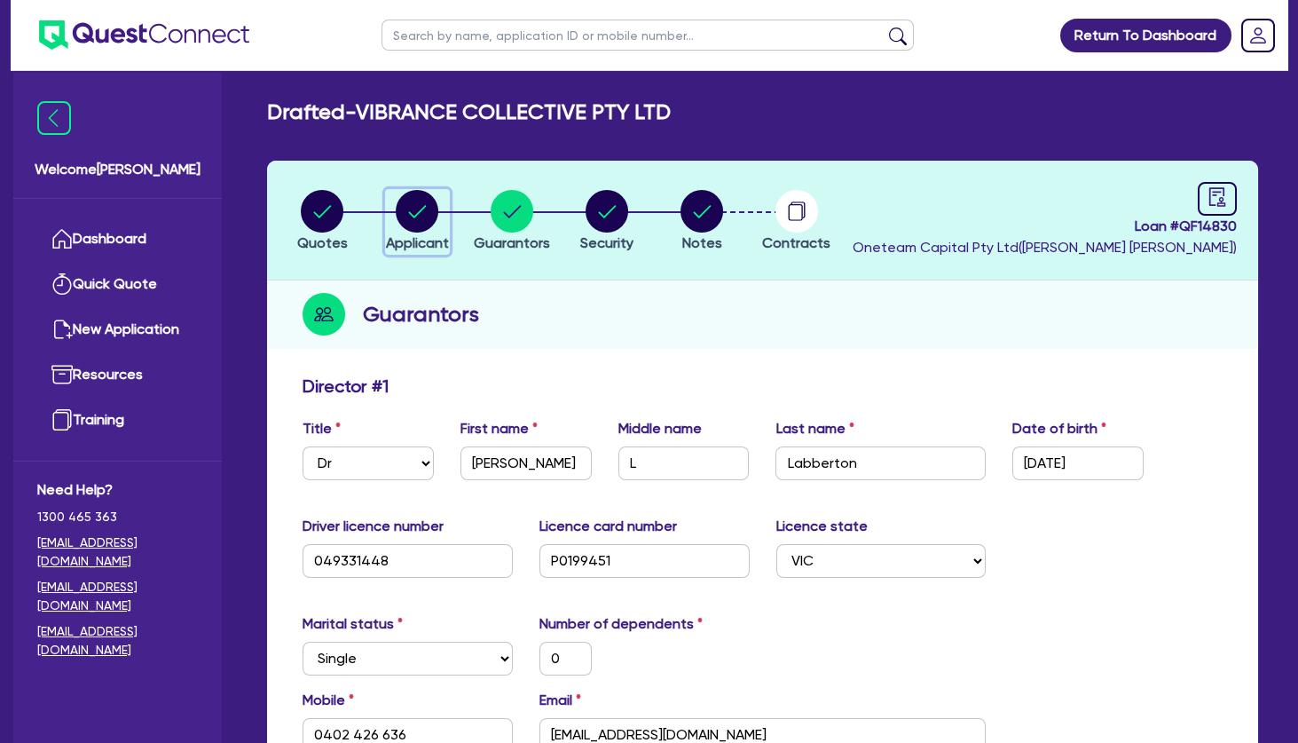
click at [412, 208] on circle "button" at bounding box center [417, 211] width 43 height 43
select select "COMPANY"
select select "HEALTH_BEAUTY"
select select "HAIR_BEAUTY_SALONS"
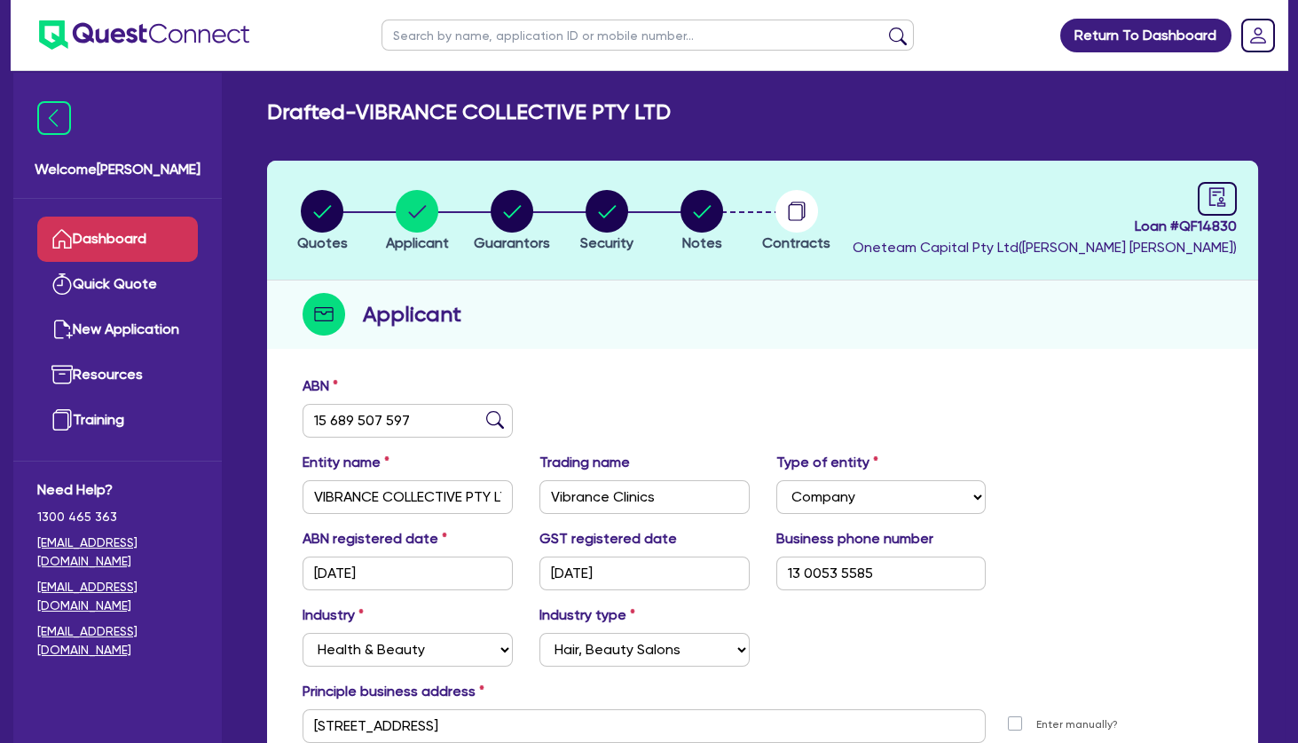
click at [166, 224] on link "Dashboard" at bounding box center [117, 239] width 161 height 45
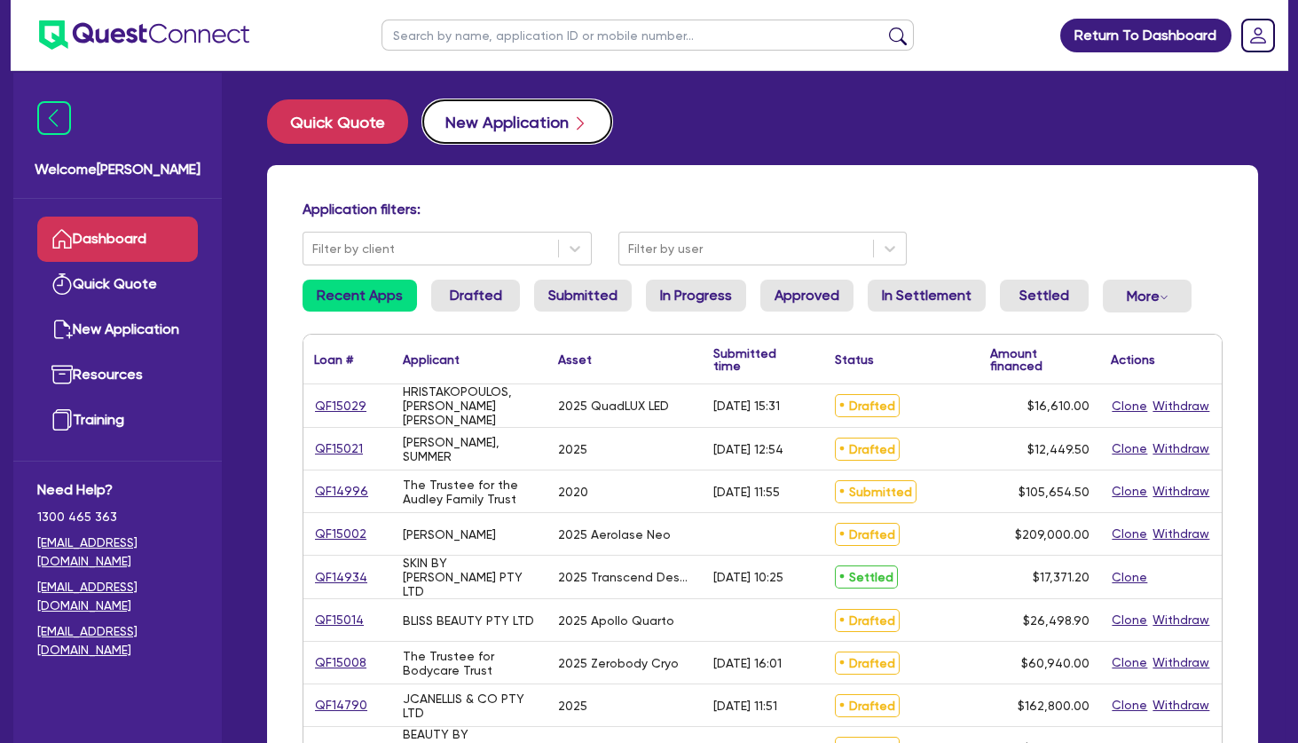
click at [502, 124] on button "New Application" at bounding box center [517, 121] width 190 height 44
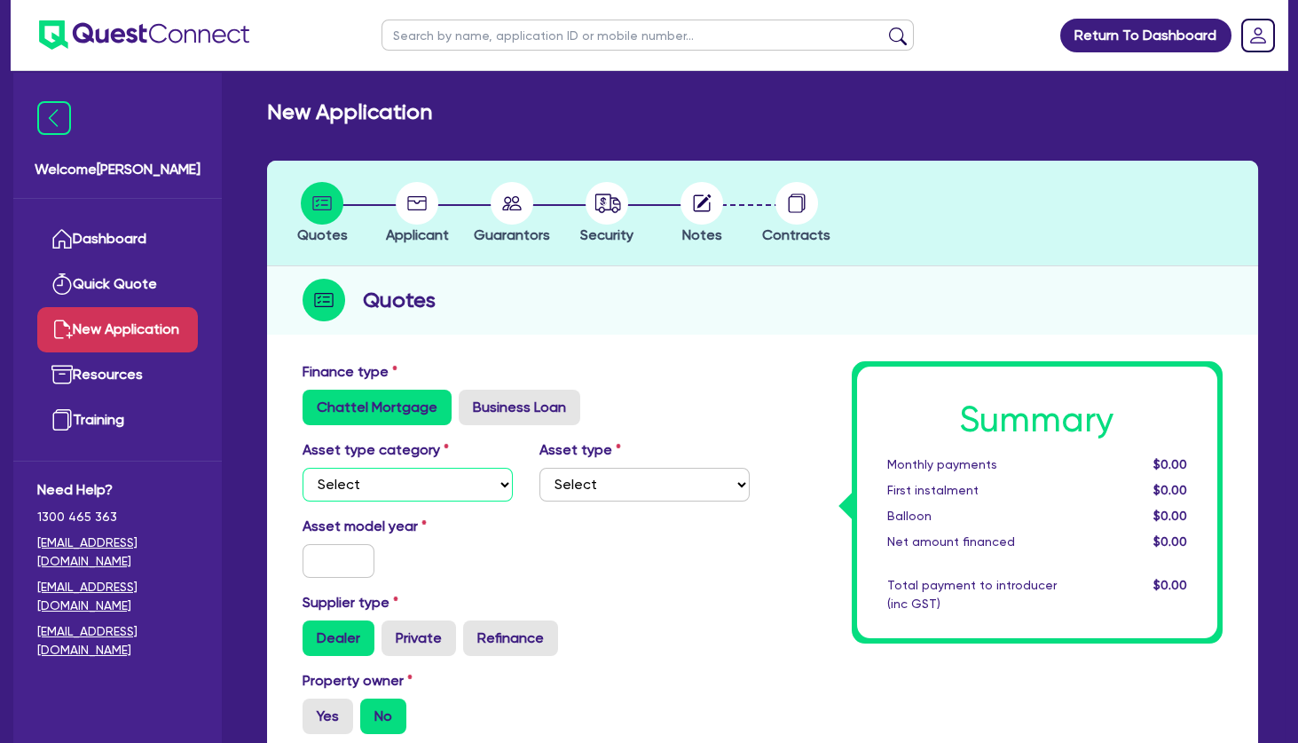
click at [303, 468] on select "Select Cars and light trucks Primary assets Secondary assets Tertiary assets" at bounding box center [408, 485] width 210 height 34
select select "CARS_AND_LIGHT_TRUCKS"
click option "Cars and light trucks" at bounding box center [0, 0] width 0 height 0
click at [540, 468] on select "Select Passenger vehicles Vans and utes Light trucks up to 4.5 tonne" at bounding box center [645, 485] width 210 height 34
select select "PASSENGER_VEHICLES"
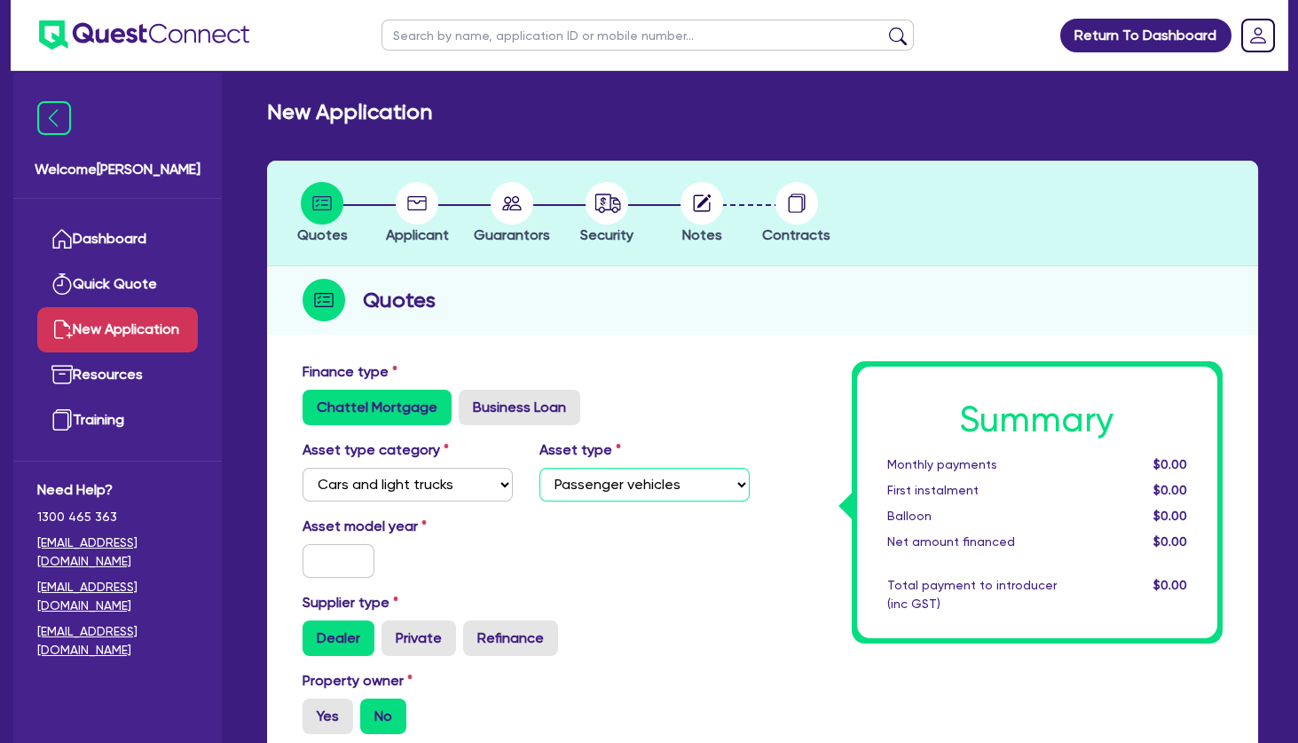
click option "Passenger vehicles" at bounding box center [0, 0] width 0 height 0
click at [327, 553] on input "text" at bounding box center [339, 561] width 72 height 34
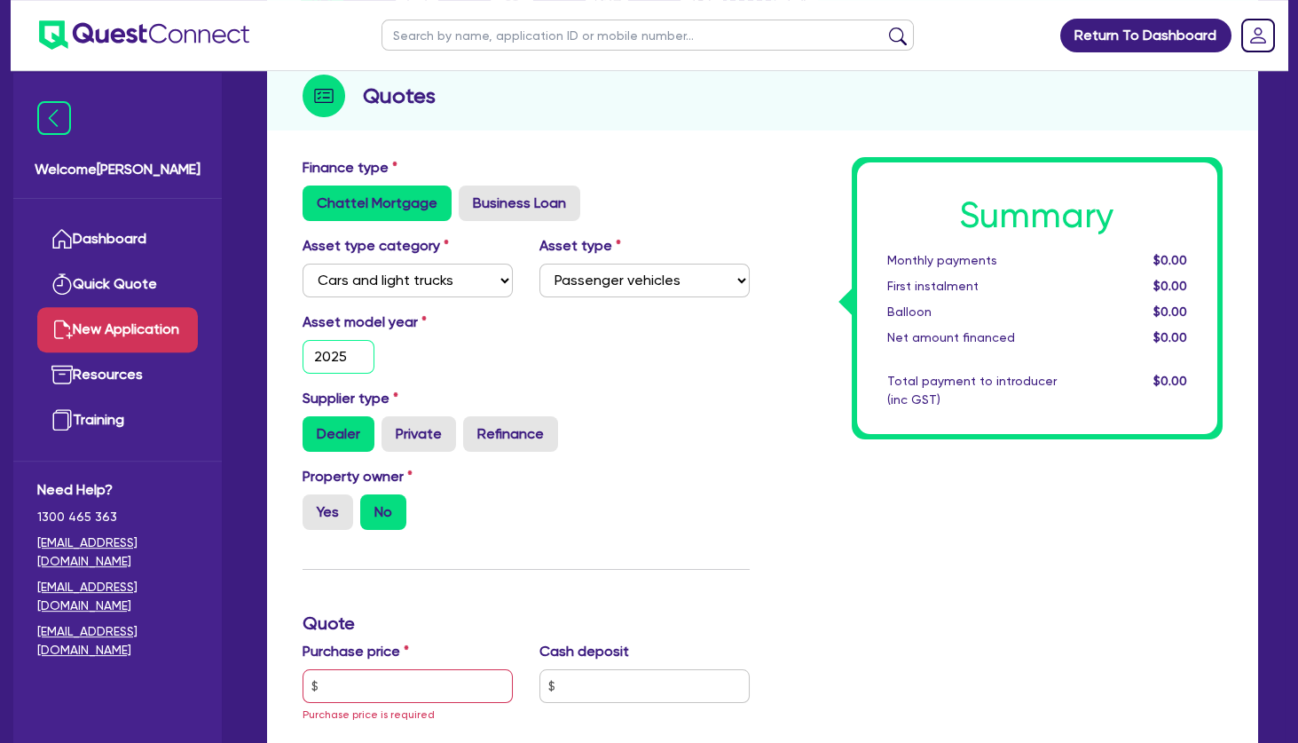
scroll to position [205, 0]
type input "2025"
click at [325, 507] on label "Yes" at bounding box center [328, 510] width 51 height 35
click at [314, 505] on input "Yes" at bounding box center [309, 499] width 12 height 12
radio input "true"
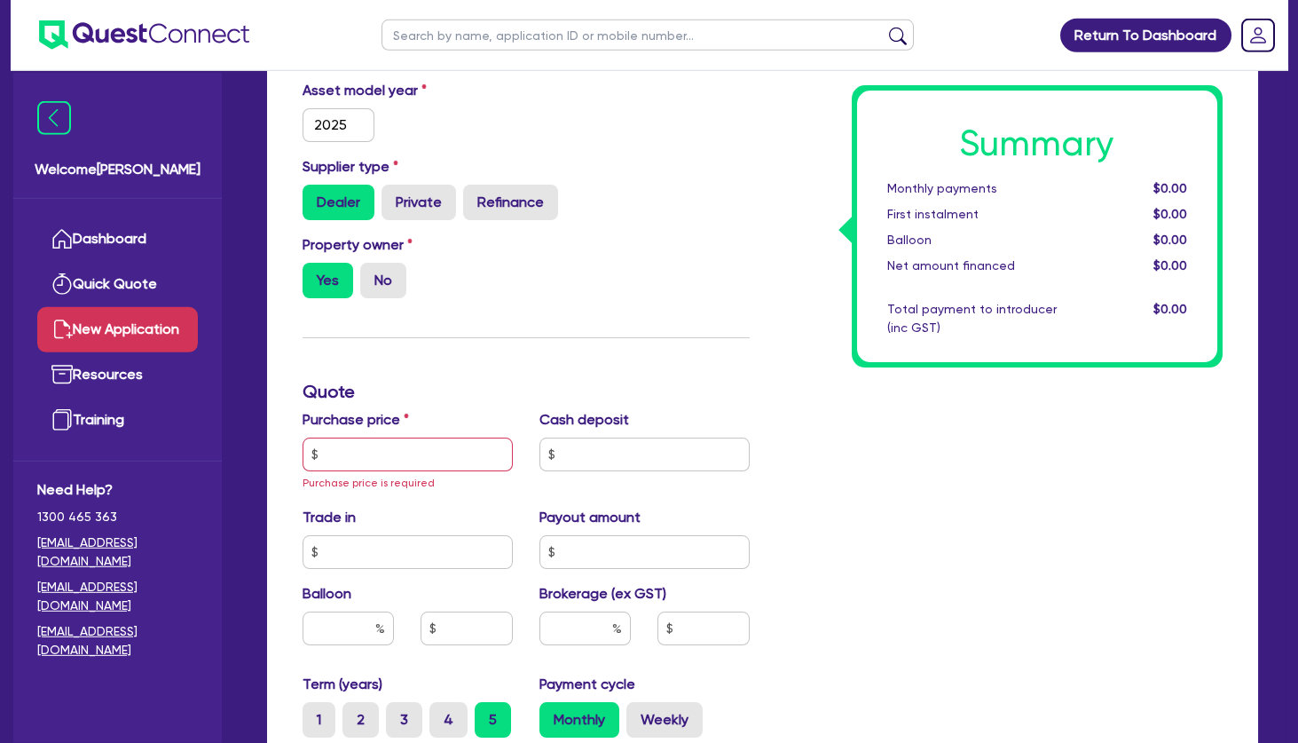
scroll to position [437, 0]
click at [395, 461] on input "text" at bounding box center [408, 454] width 210 height 34
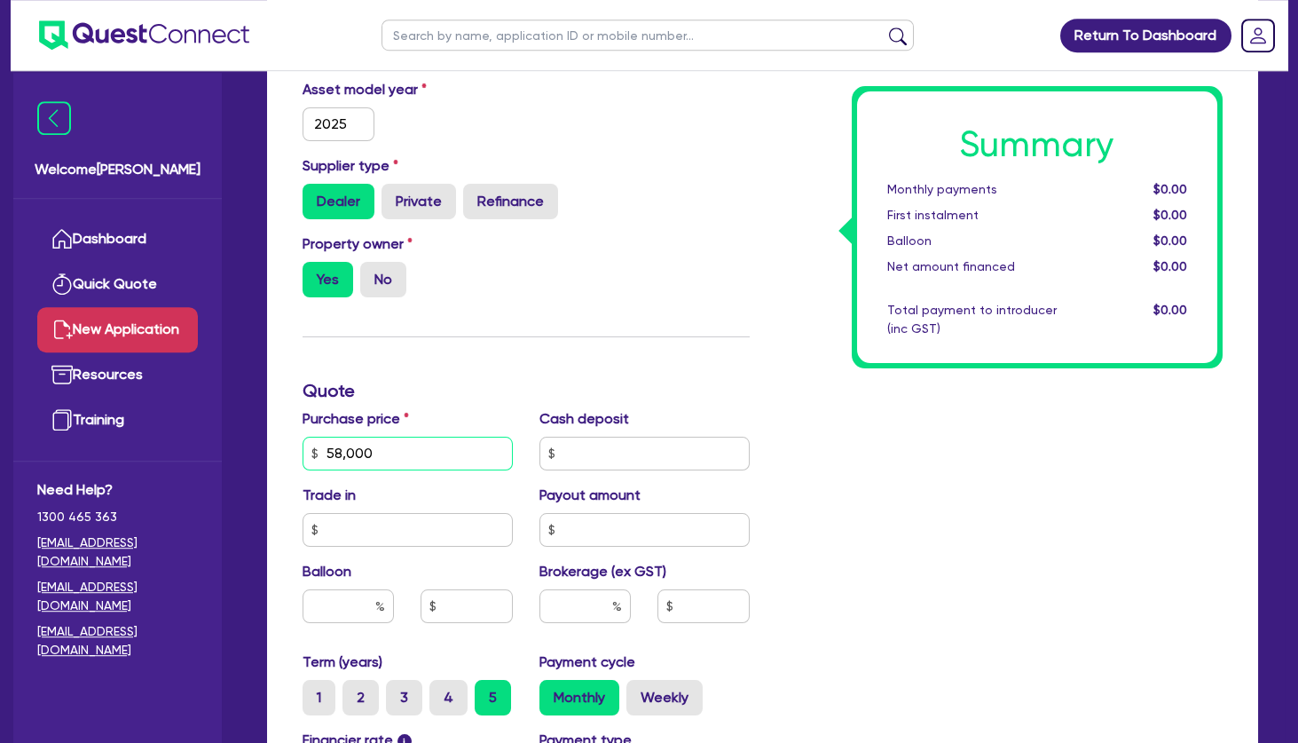
scroll to position [599, 0]
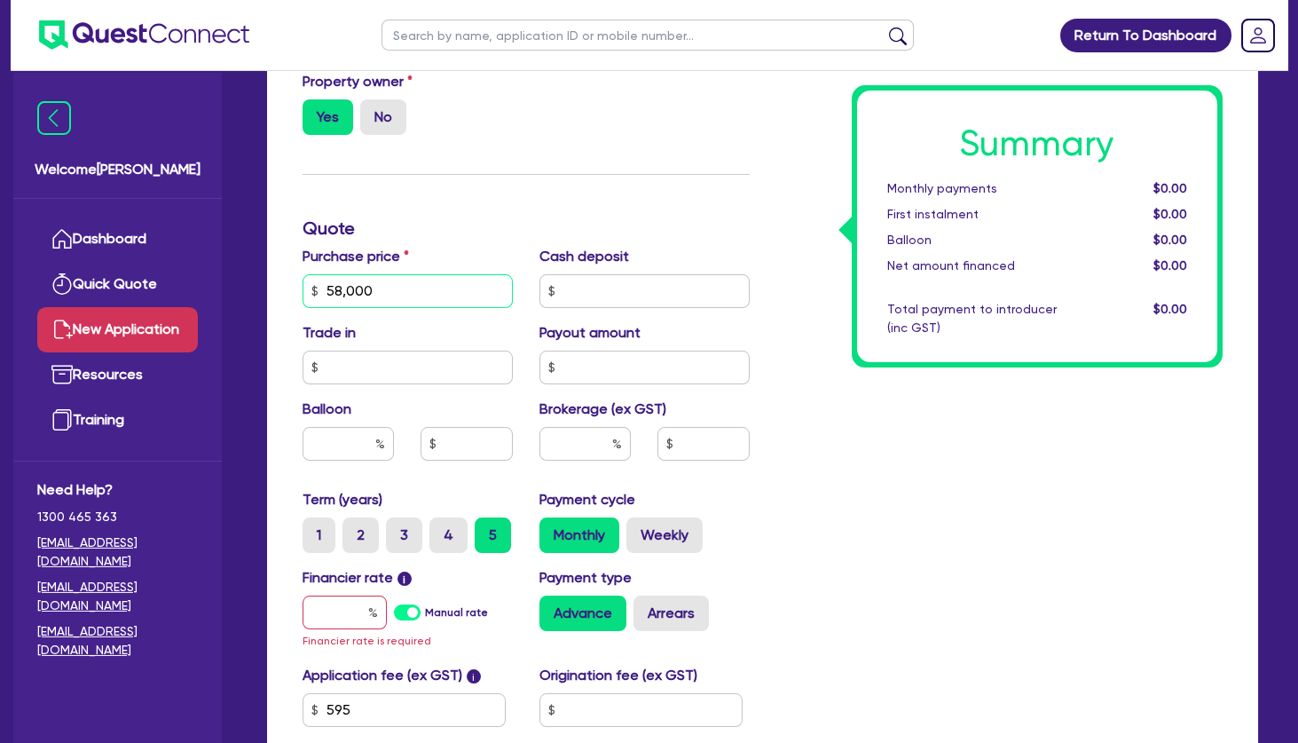
type input "58,000"
click at [340, 610] on input "text" at bounding box center [345, 612] width 84 height 34
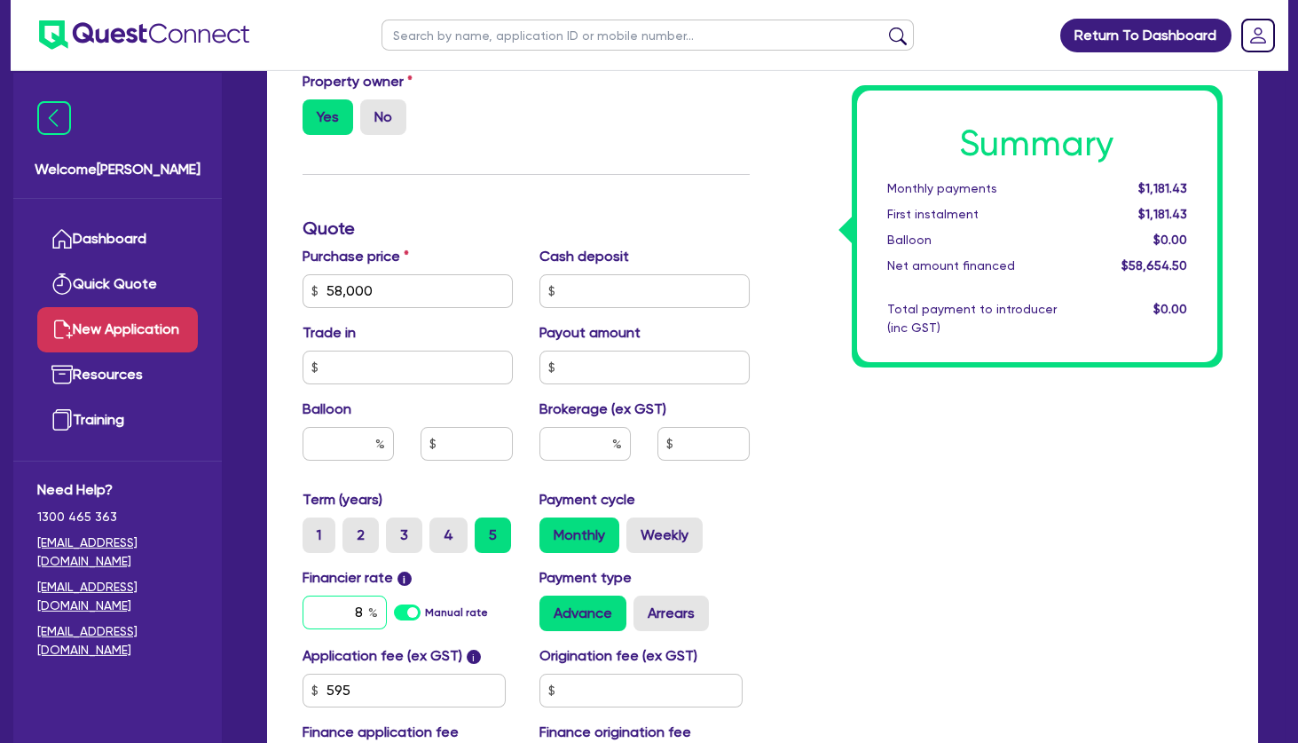
scroll to position [716, 0]
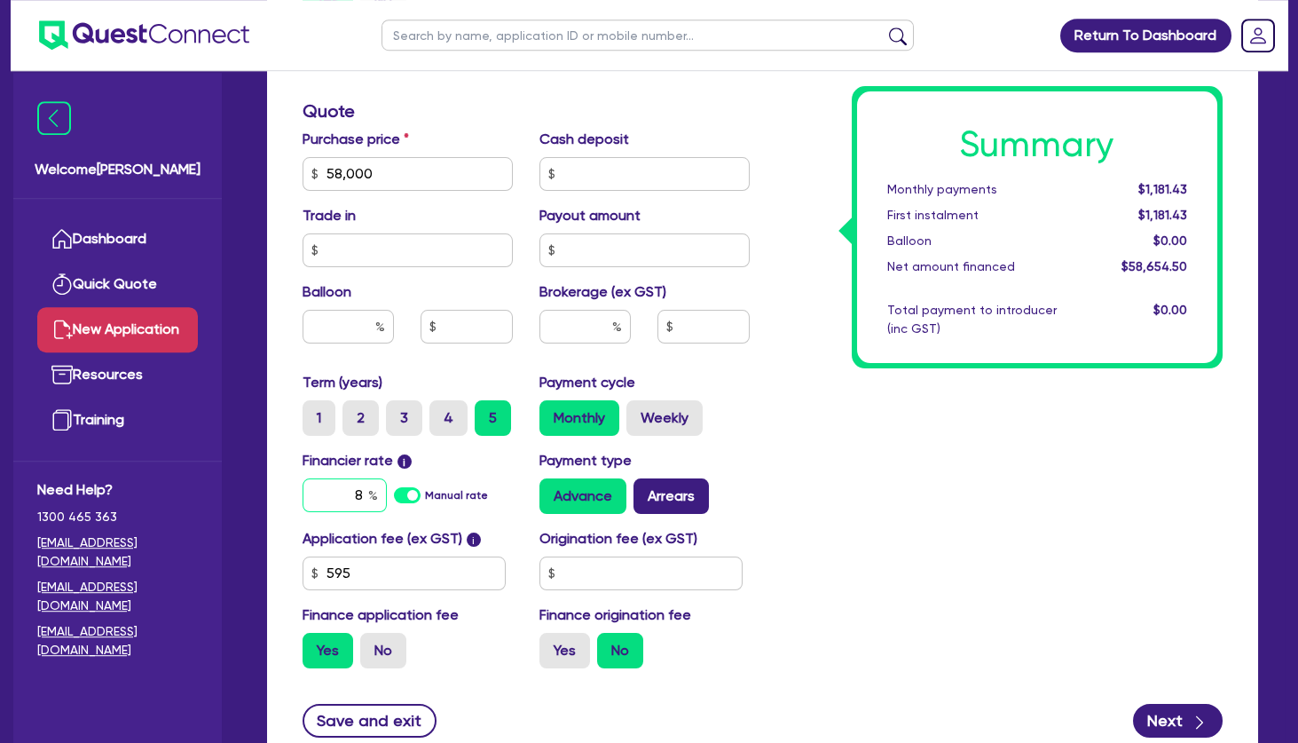
type input "8"
click at [658, 491] on label "Arrears" at bounding box center [671, 495] width 75 height 35
click at [645, 490] on input "Arrears" at bounding box center [640, 484] width 12 height 12
radio input "true"
click at [949, 516] on div "Summary Monthly payments $1,189.31 First instalment $1,189.31 Balloon $0.00 Net…" at bounding box center [1000, 163] width 474 height 1037
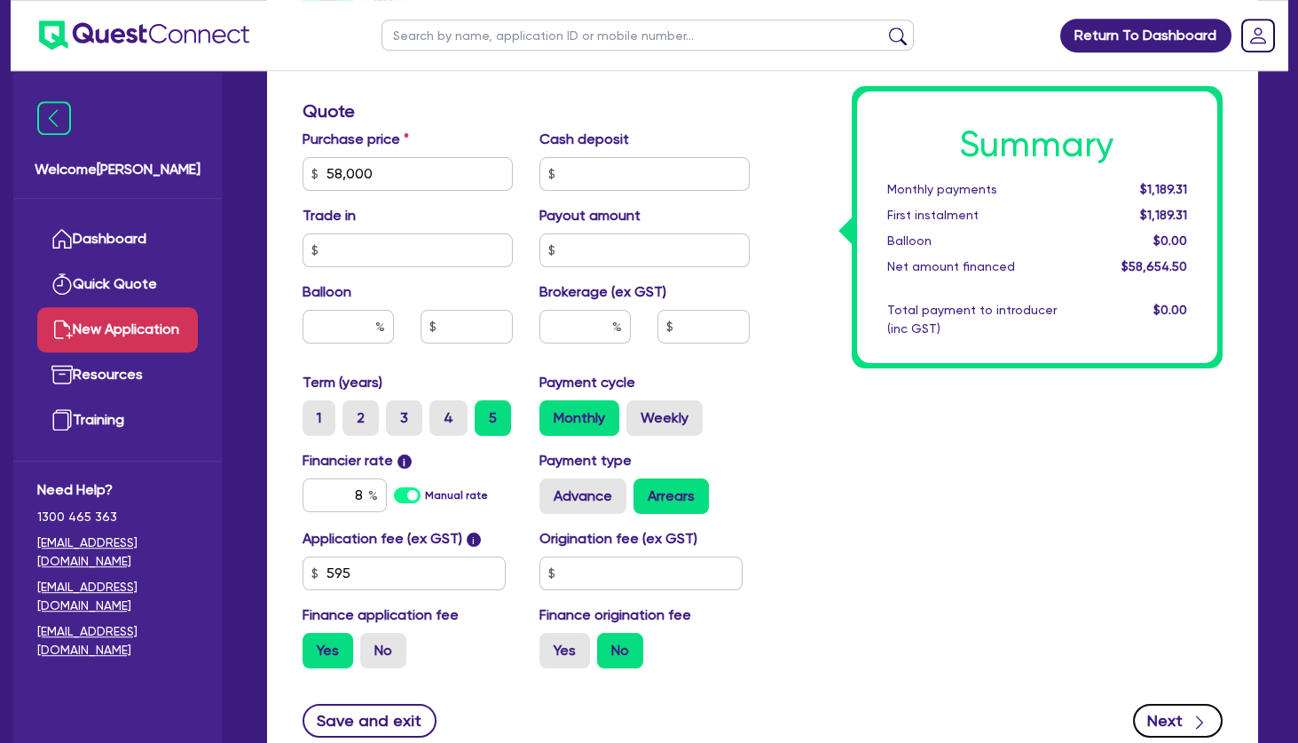
click at [1162, 729] on button "Next" at bounding box center [1178, 721] width 90 height 34
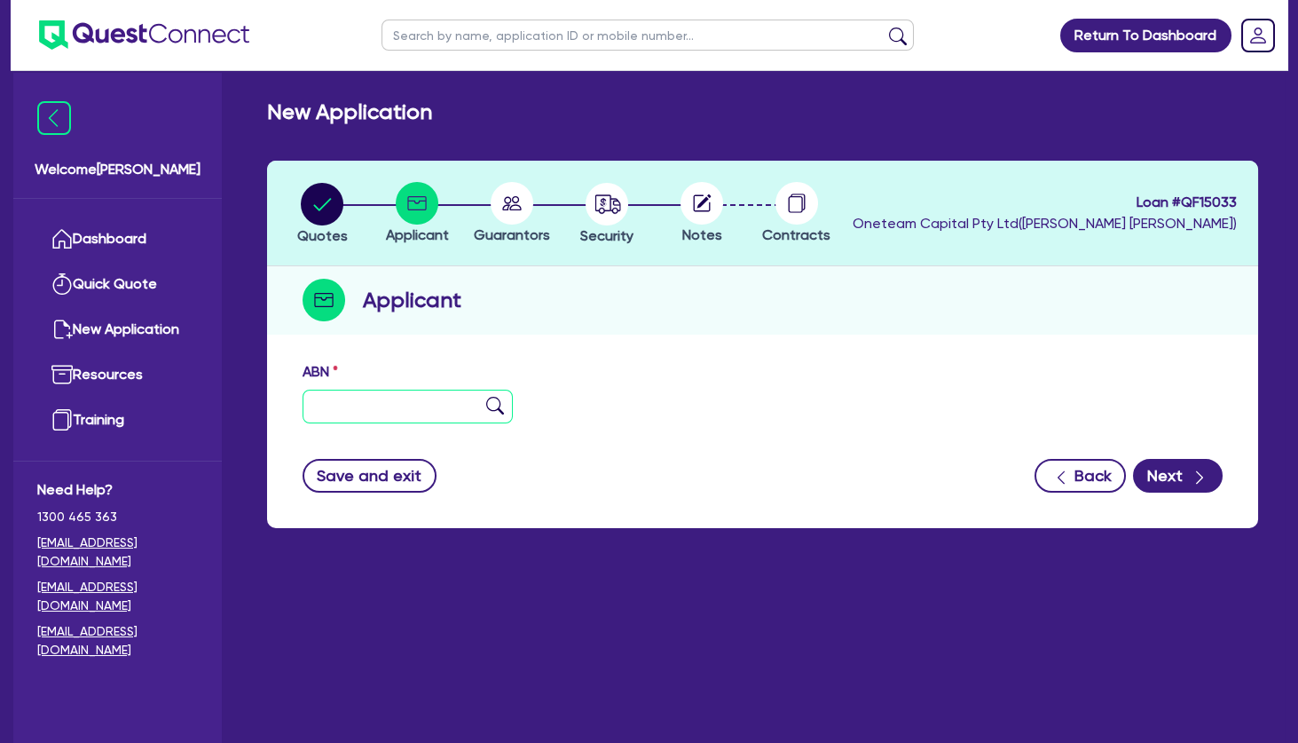
click at [431, 409] on input "text" at bounding box center [408, 407] width 210 height 34
type input "12 345 678"
click at [497, 411] on img at bounding box center [495, 406] width 18 height 18
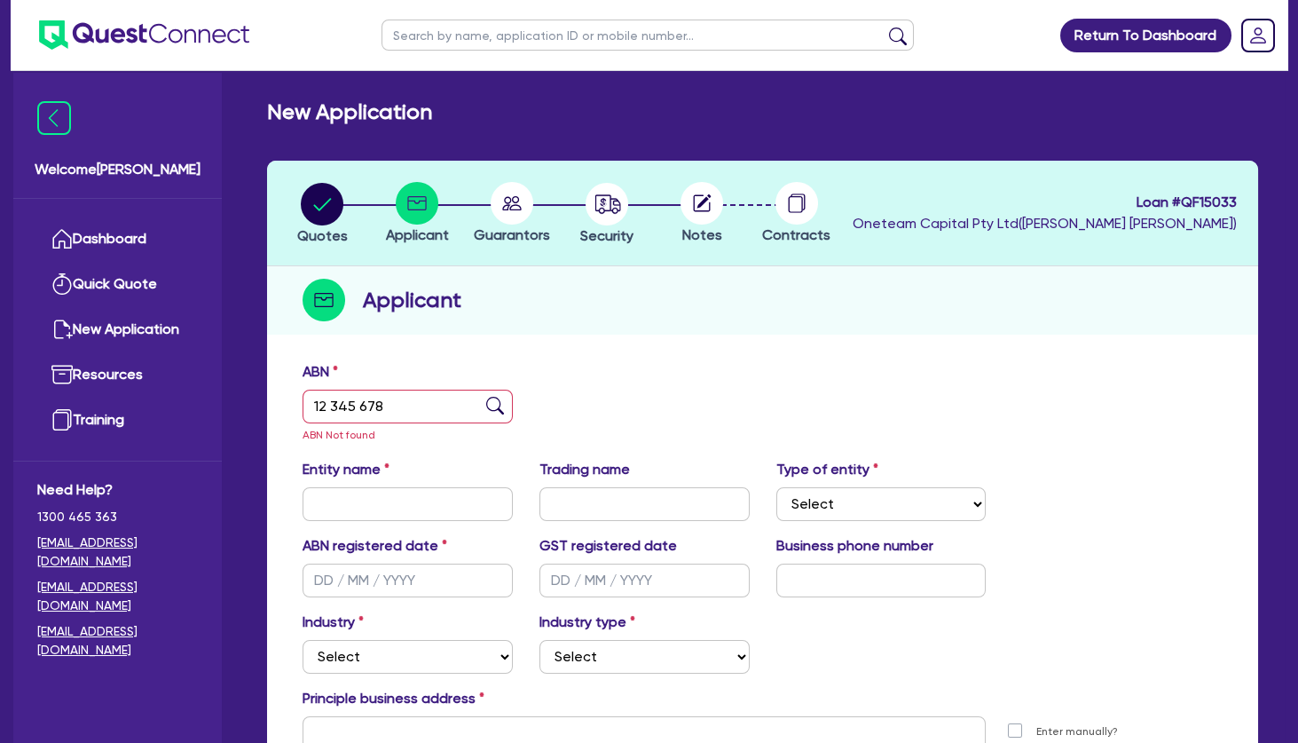
scroll to position [204, 0]
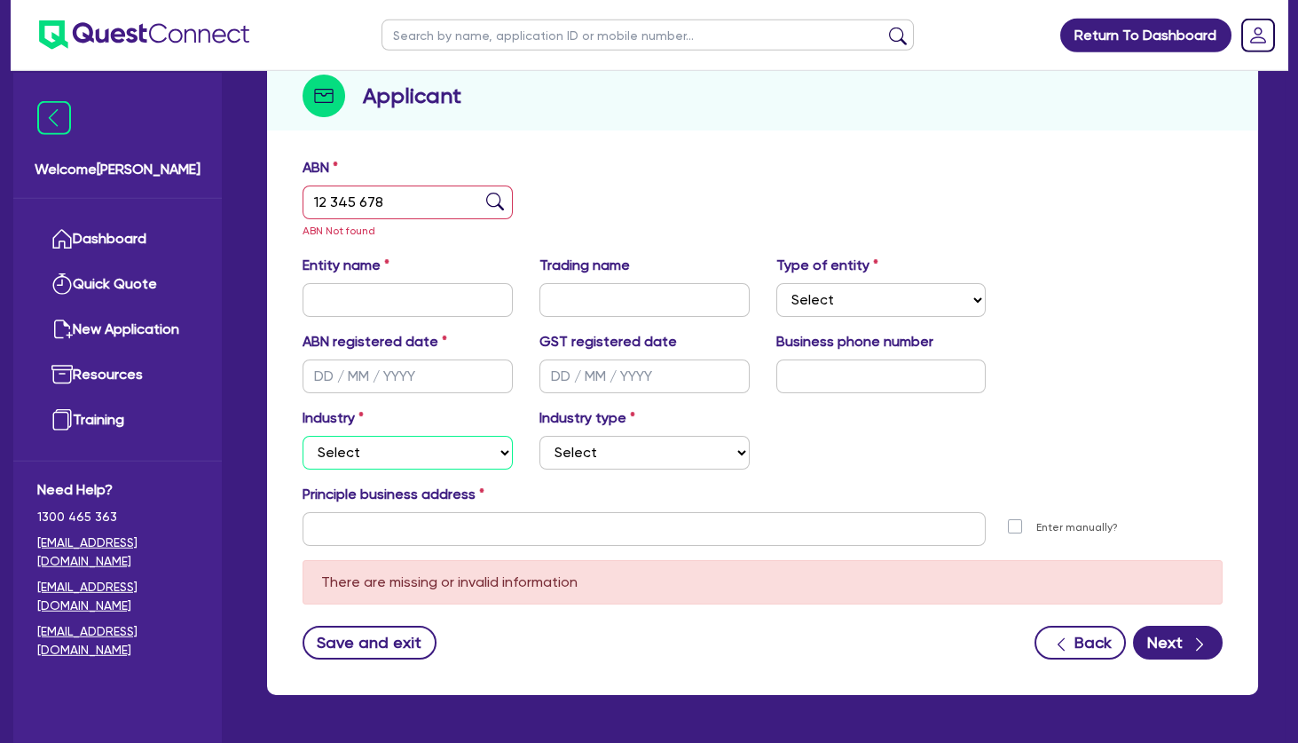
click at [303, 436] on select "Select Accomodation & Food Services Administrative & Support Services Agricultu…" at bounding box center [408, 453] width 210 height 34
select select "HEALTH_BEAUTY"
click option "Health & Beauty" at bounding box center [0, 0] width 0 height 0
click at [540, 436] on select "Select [MEDICAL_DATA], [MEDICAL_DATA] Services Cosmetics Supplies Day Spas, Hea…" at bounding box center [645, 453] width 210 height 34
select select "OTHER_HEALTH_BEAUTY"
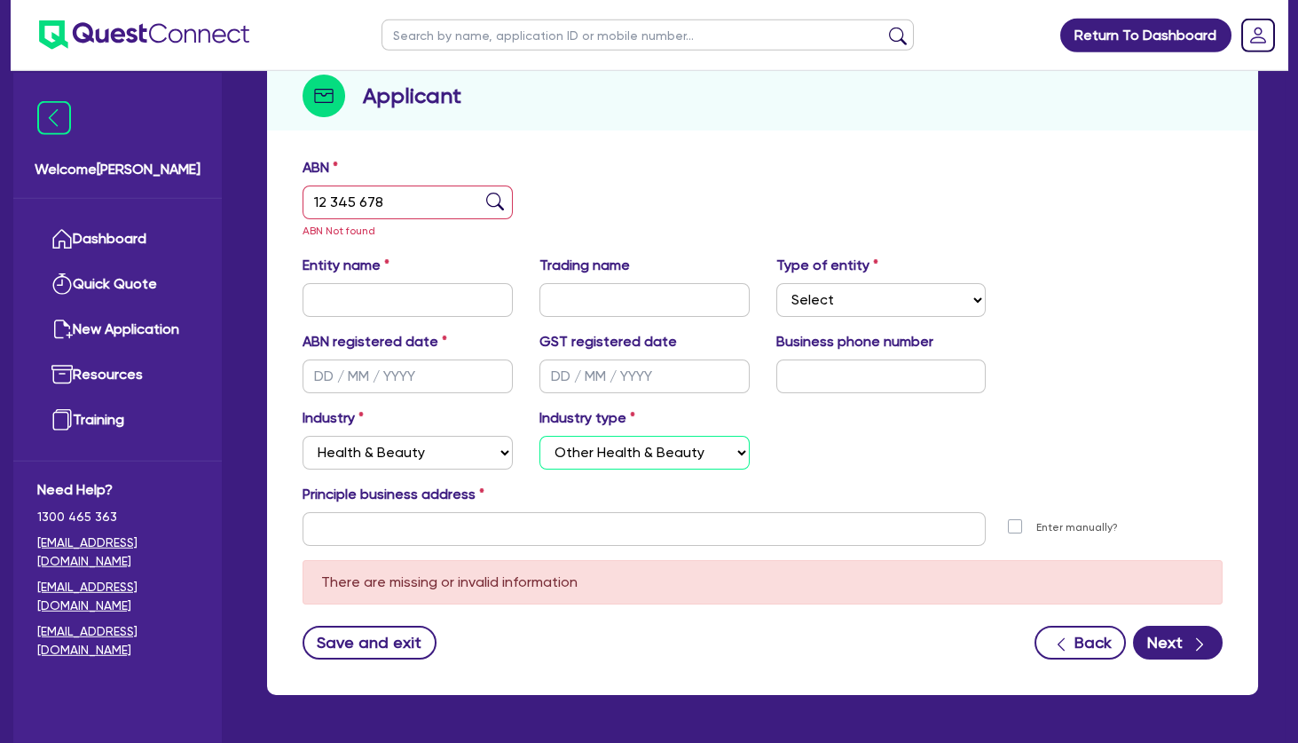
click option "Other Health & Beauty" at bounding box center [0, 0] width 0 height 0
click at [402, 378] on input "text" at bounding box center [408, 376] width 210 height 34
click at [359, 288] on input "text" at bounding box center [408, 300] width 210 height 34
drag, startPoint x: 450, startPoint y: 302, endPoint x: 307, endPoint y: 310, distance: 143.1
click at [307, 310] on input "[PERSON_NAME]" at bounding box center [408, 300] width 210 height 34
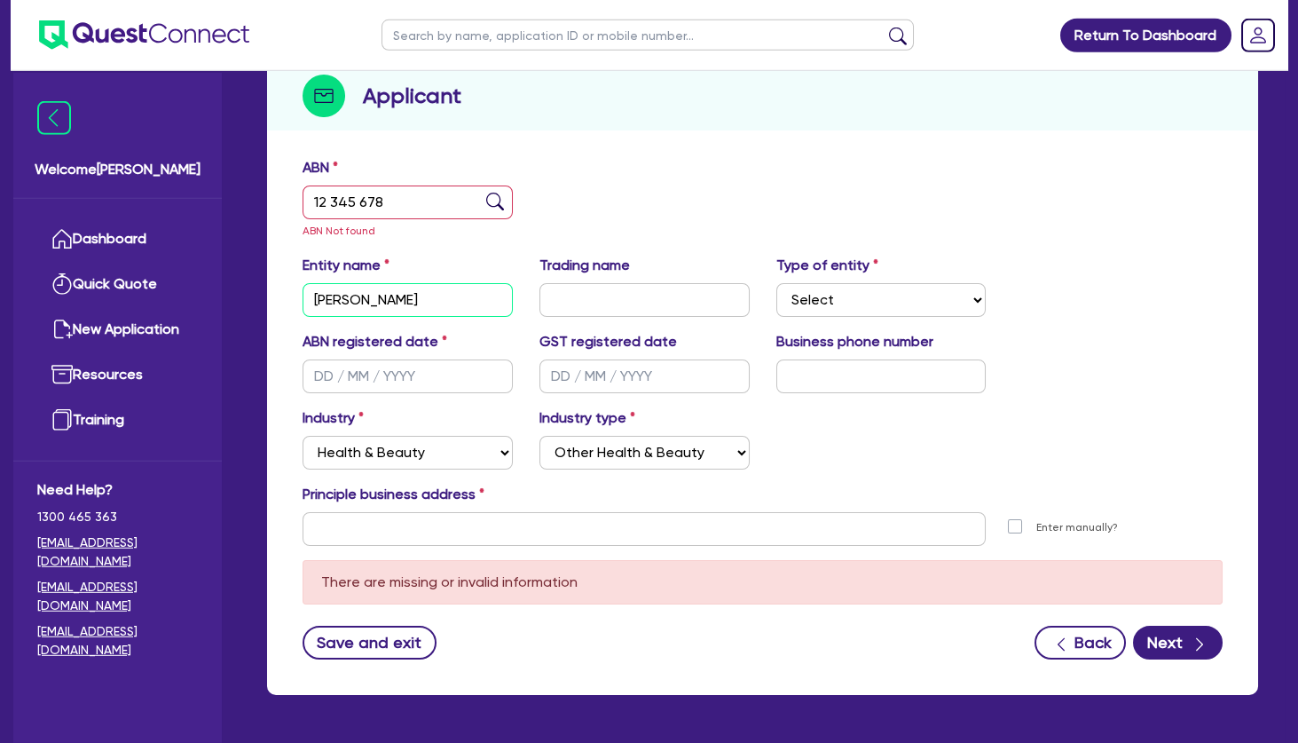
type input "[PERSON_NAME]"
click at [419, 377] on input "text" at bounding box center [408, 376] width 210 height 34
type input "[DATE]"
click at [818, 473] on div "Industry Select Accomodation & Food Services Administrative & Support Services …" at bounding box center [762, 445] width 947 height 76
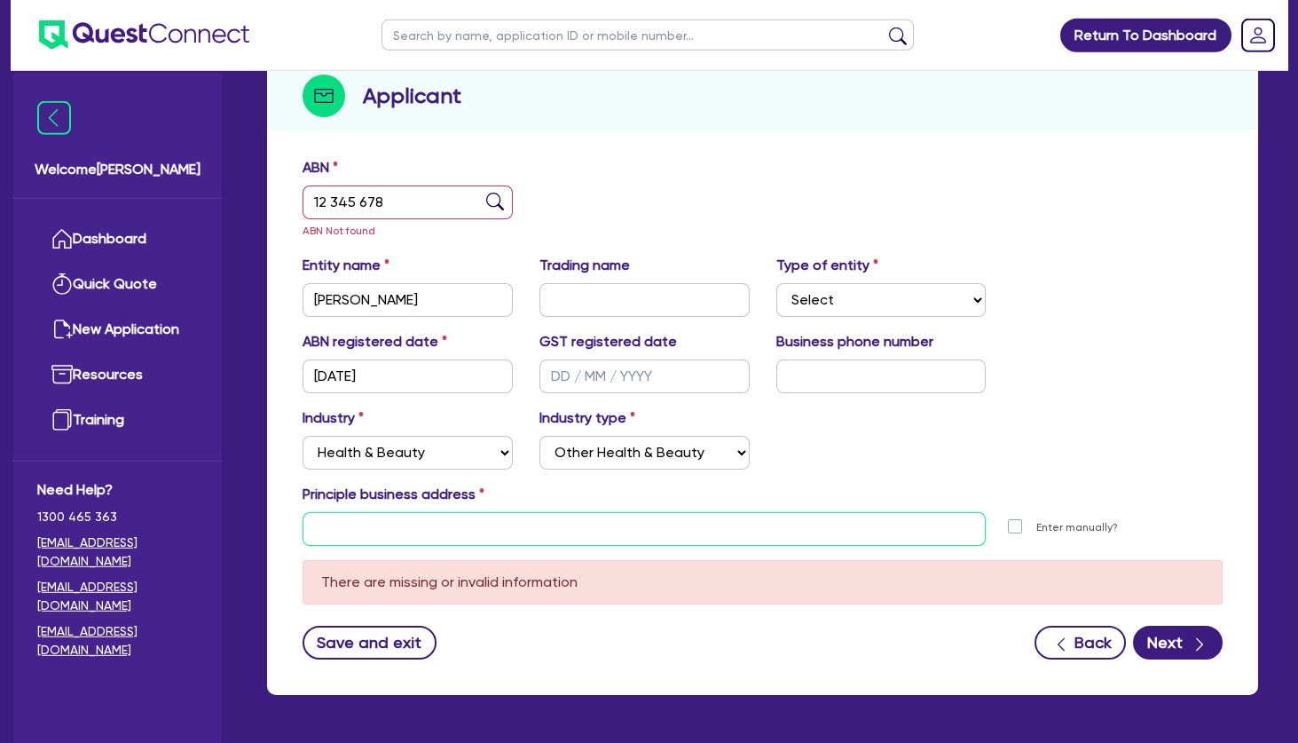
click at [716, 527] on input "text" at bounding box center [644, 529] width 683 height 34
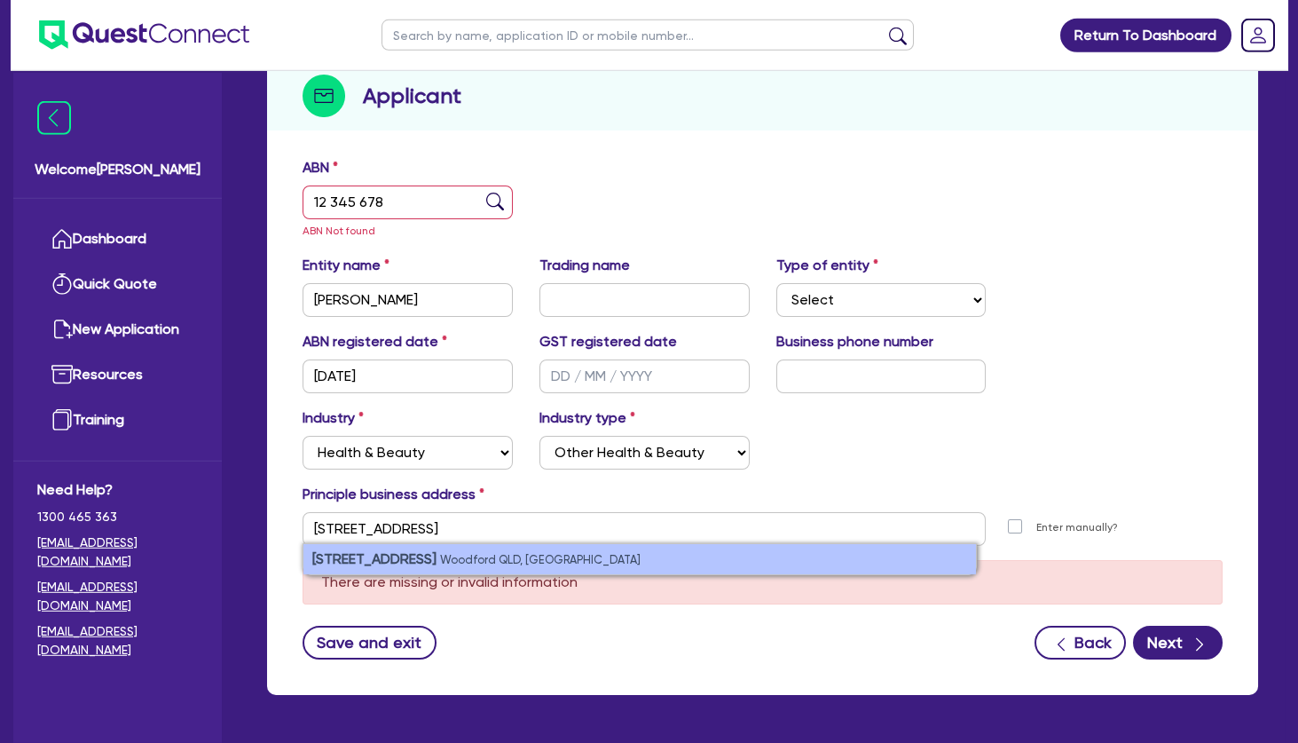
click at [611, 555] on li "[STREET_ADDRESS]" at bounding box center [639, 559] width 673 height 30
type input "[STREET_ADDRESS]"
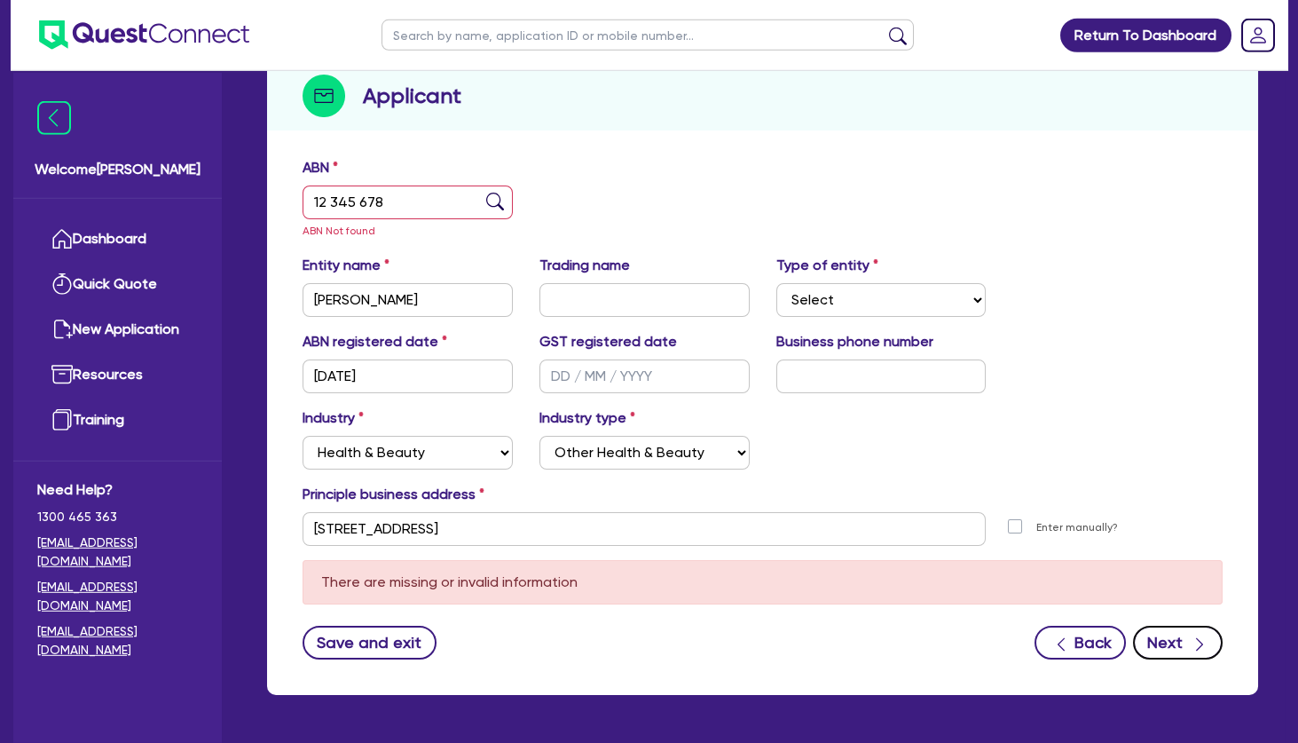
click at [1168, 646] on button "Next" at bounding box center [1178, 643] width 90 height 34
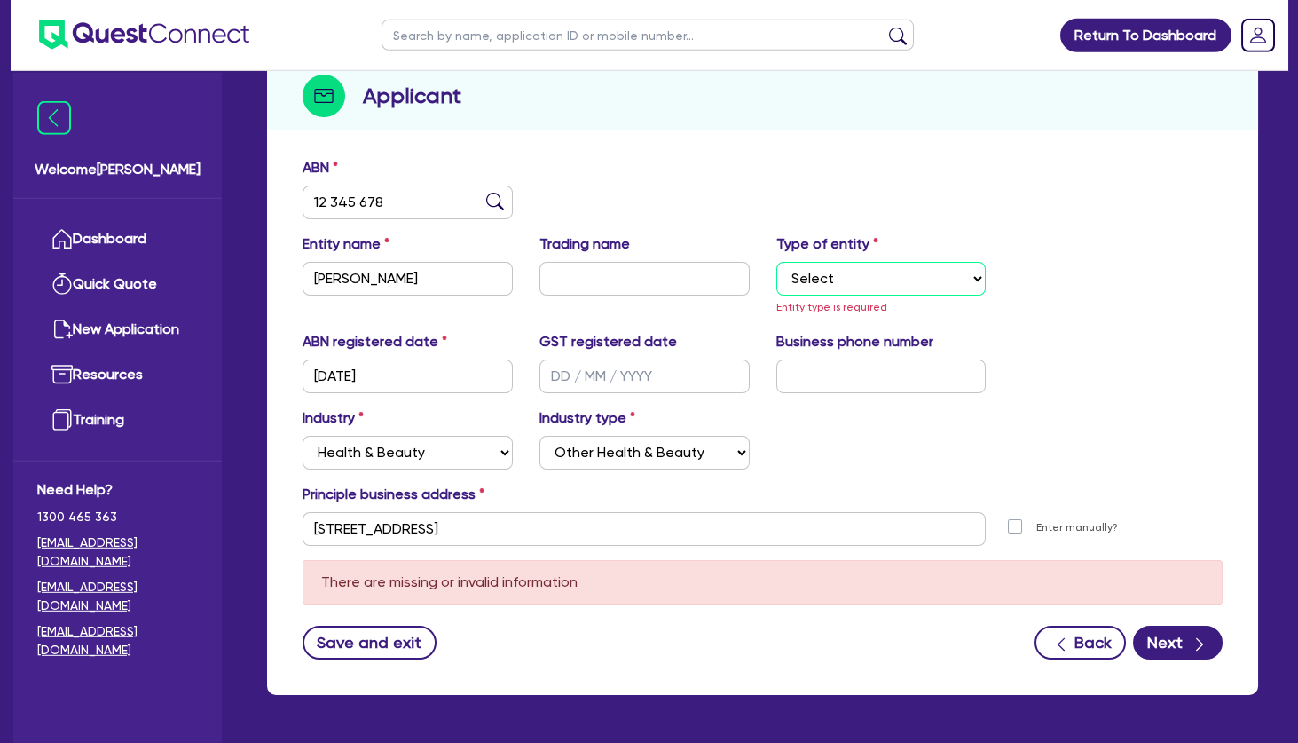
select select "SOLE_TRADER"
click option "Sole Trader" at bounding box center [0, 0] width 0 height 0
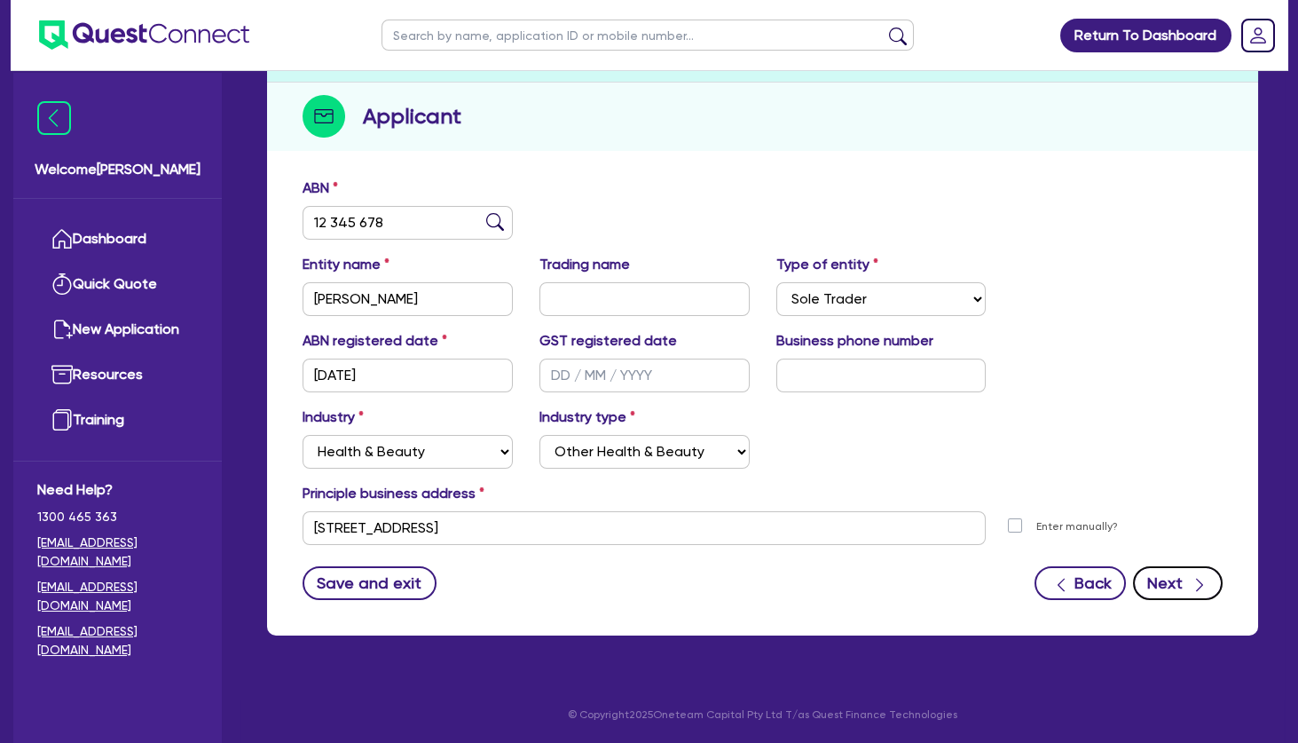
click at [1186, 578] on button "Next" at bounding box center [1178, 583] width 90 height 34
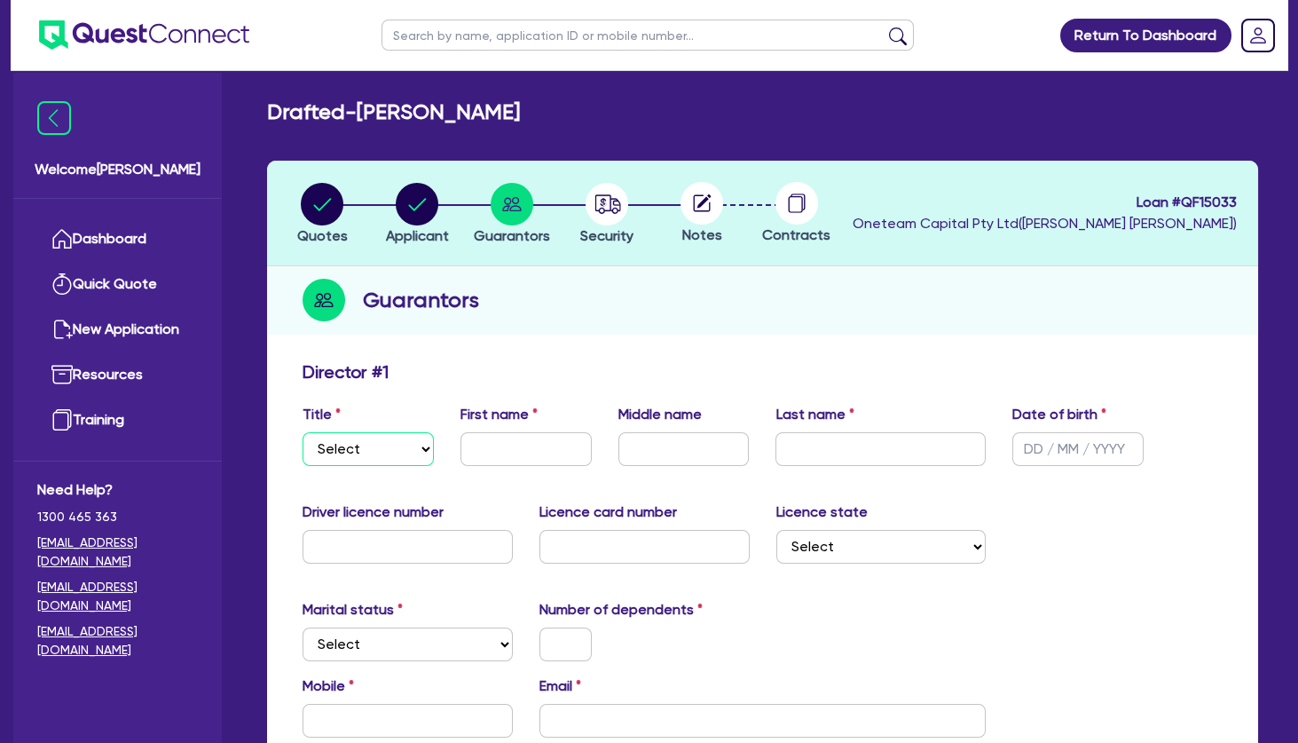
click at [303, 432] on select "Select Mr Mrs Ms Miss Dr" at bounding box center [368, 449] width 131 height 34
select select "MRS"
click option "Mrs" at bounding box center [0, 0] width 0 height 0
click at [488, 452] on input "text" at bounding box center [526, 449] width 131 height 34
type input "Jayde"
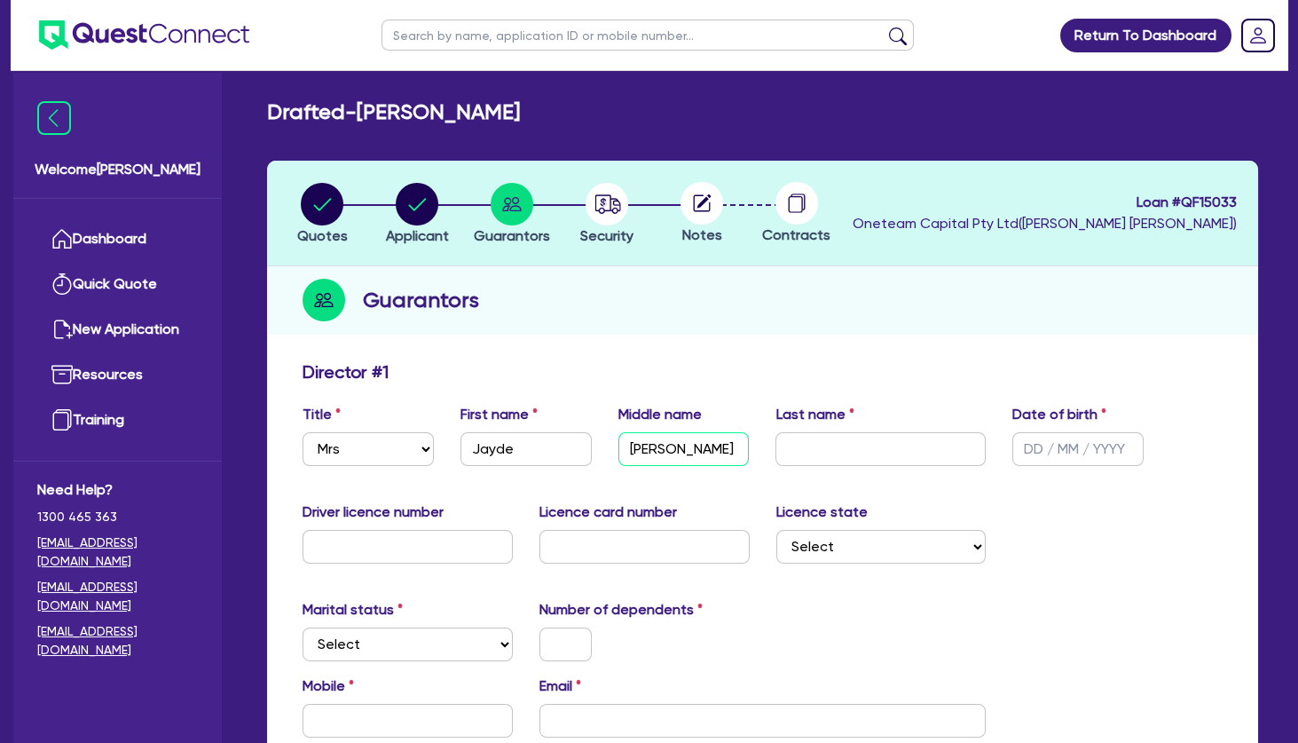
type input "[PERSON_NAME]"
click at [433, 201] on circle "button" at bounding box center [417, 204] width 43 height 43
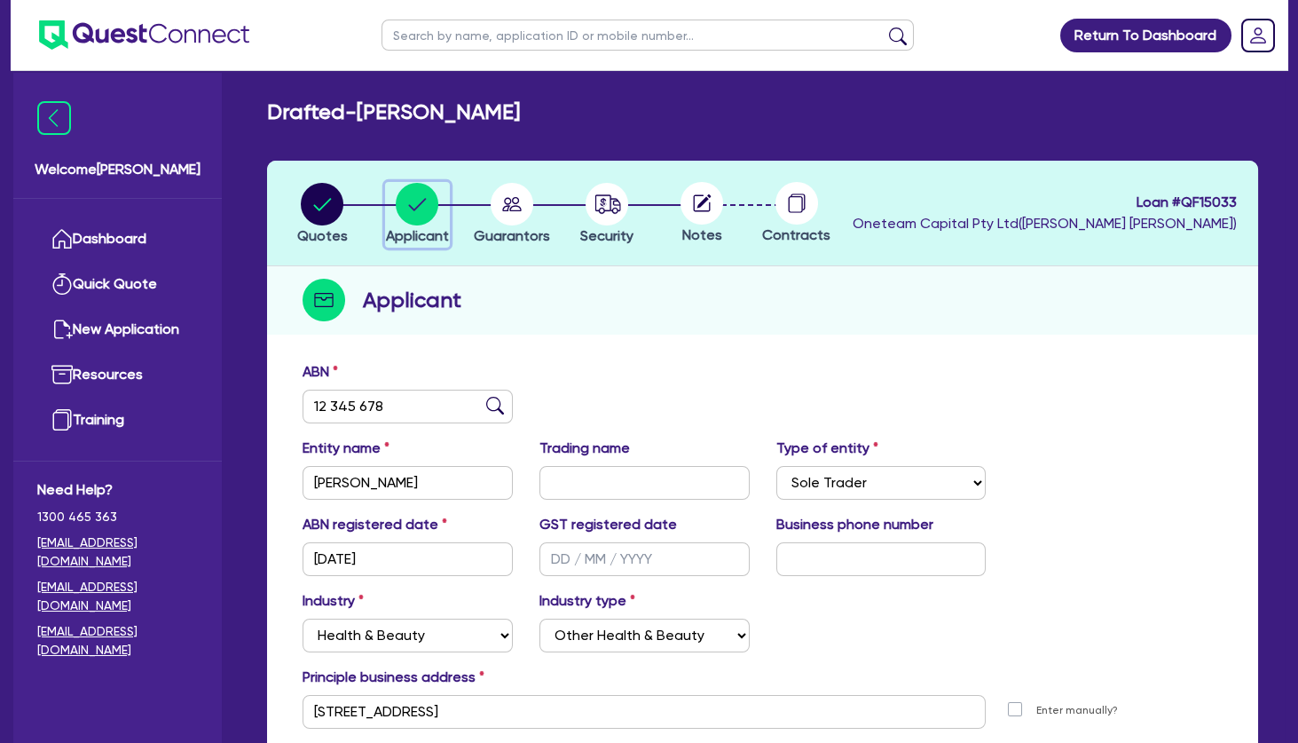
scroll to position [184, 0]
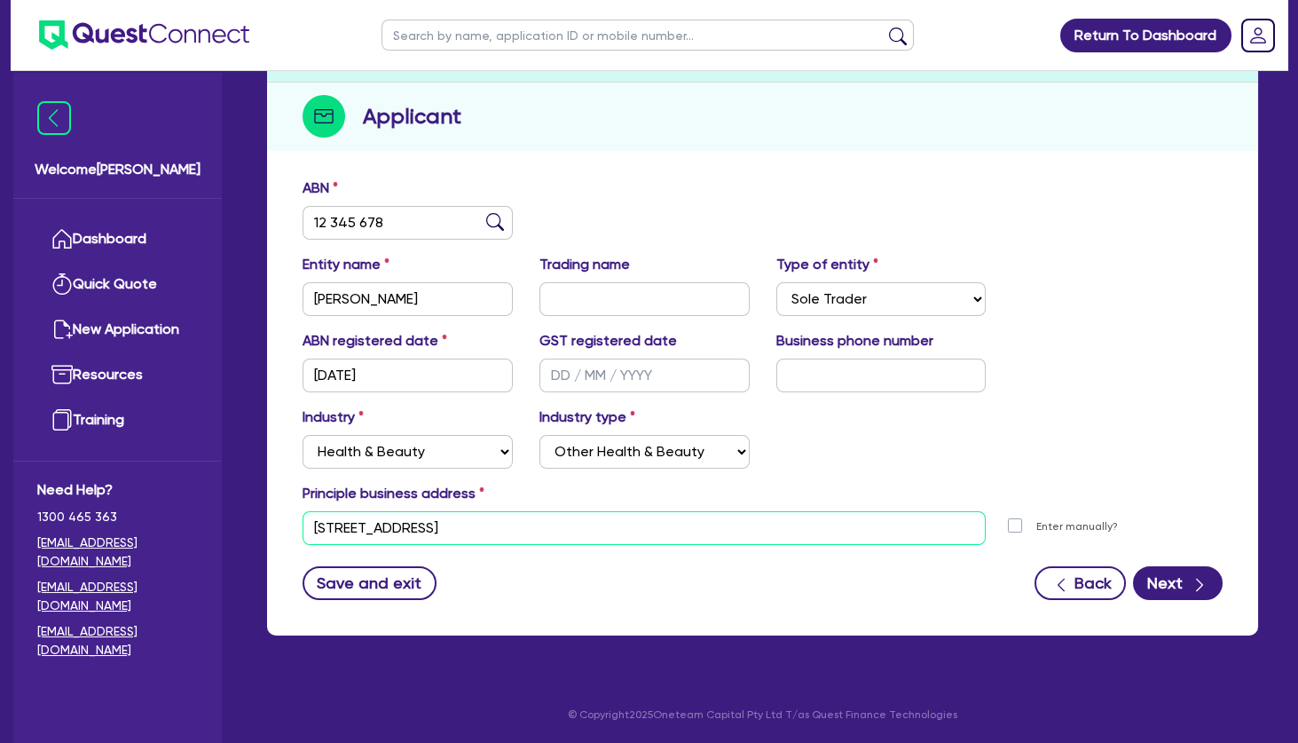
click at [412, 521] on input "[STREET_ADDRESS]" at bounding box center [644, 528] width 683 height 34
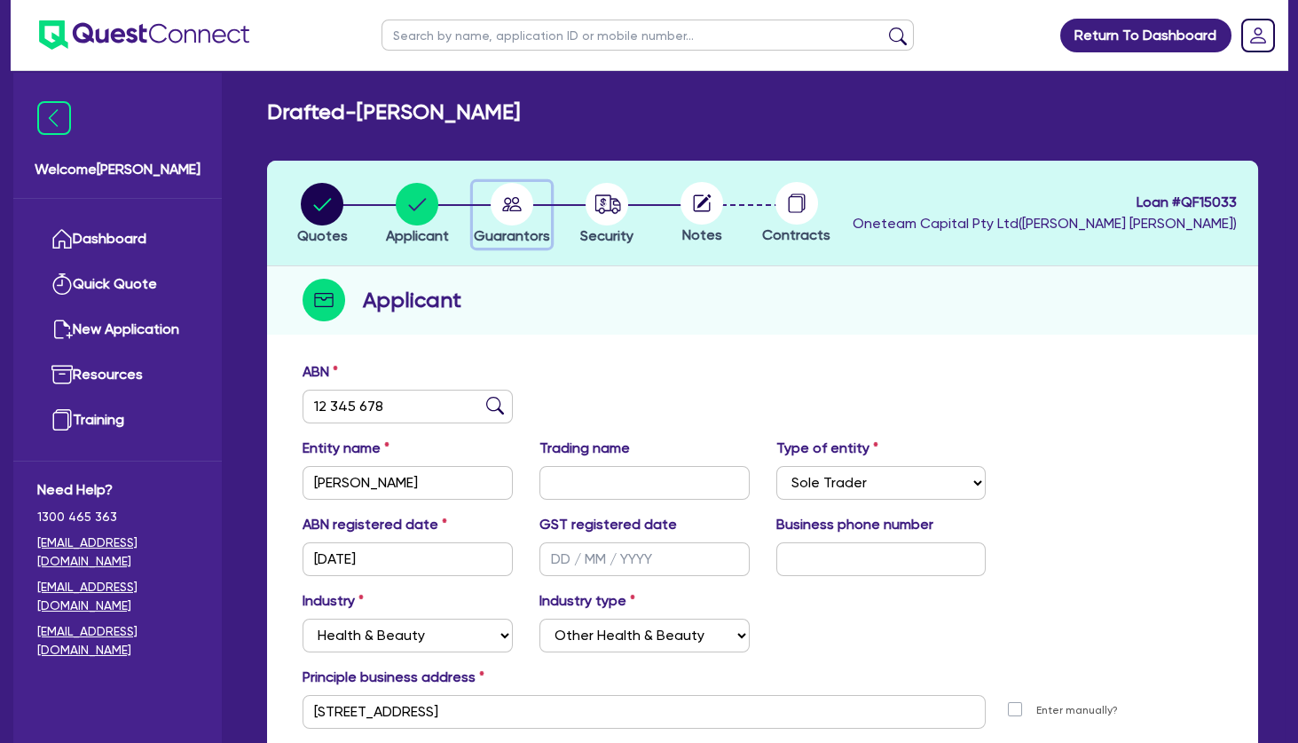
click at [510, 205] on circle "button" at bounding box center [512, 204] width 43 height 43
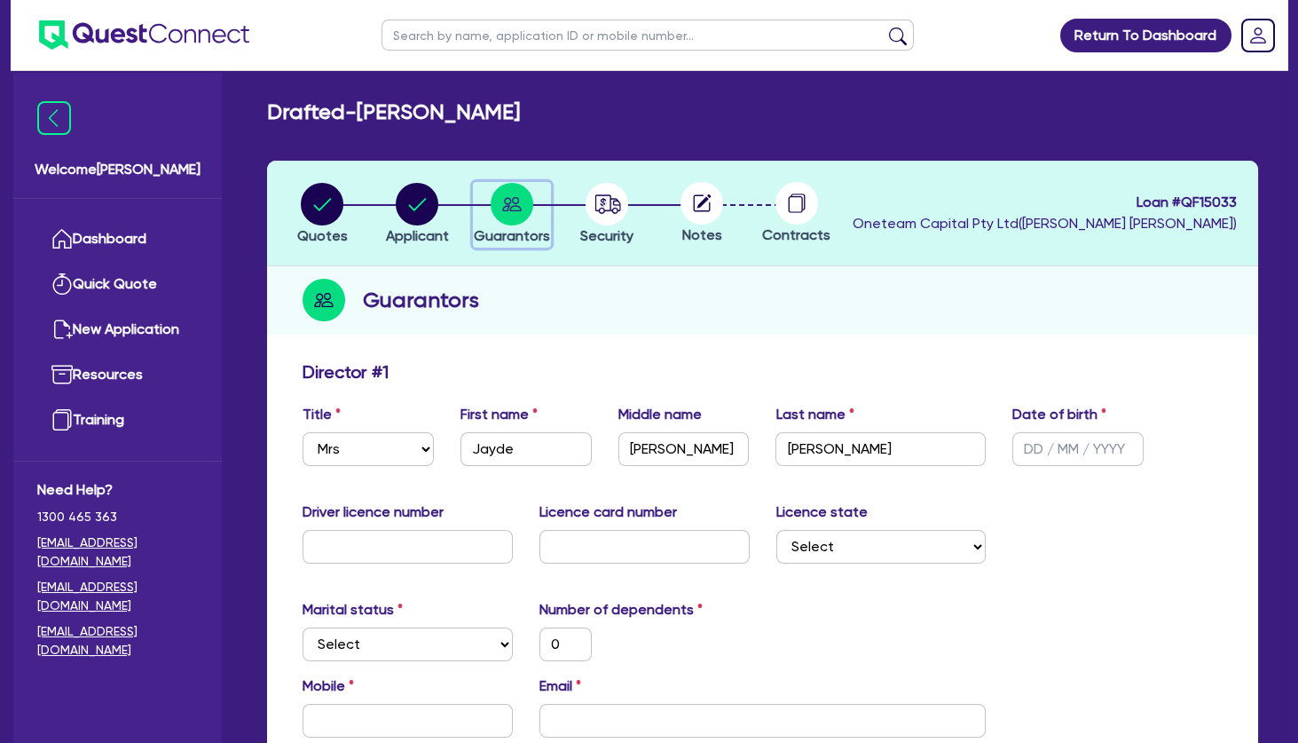
scroll to position [421, 0]
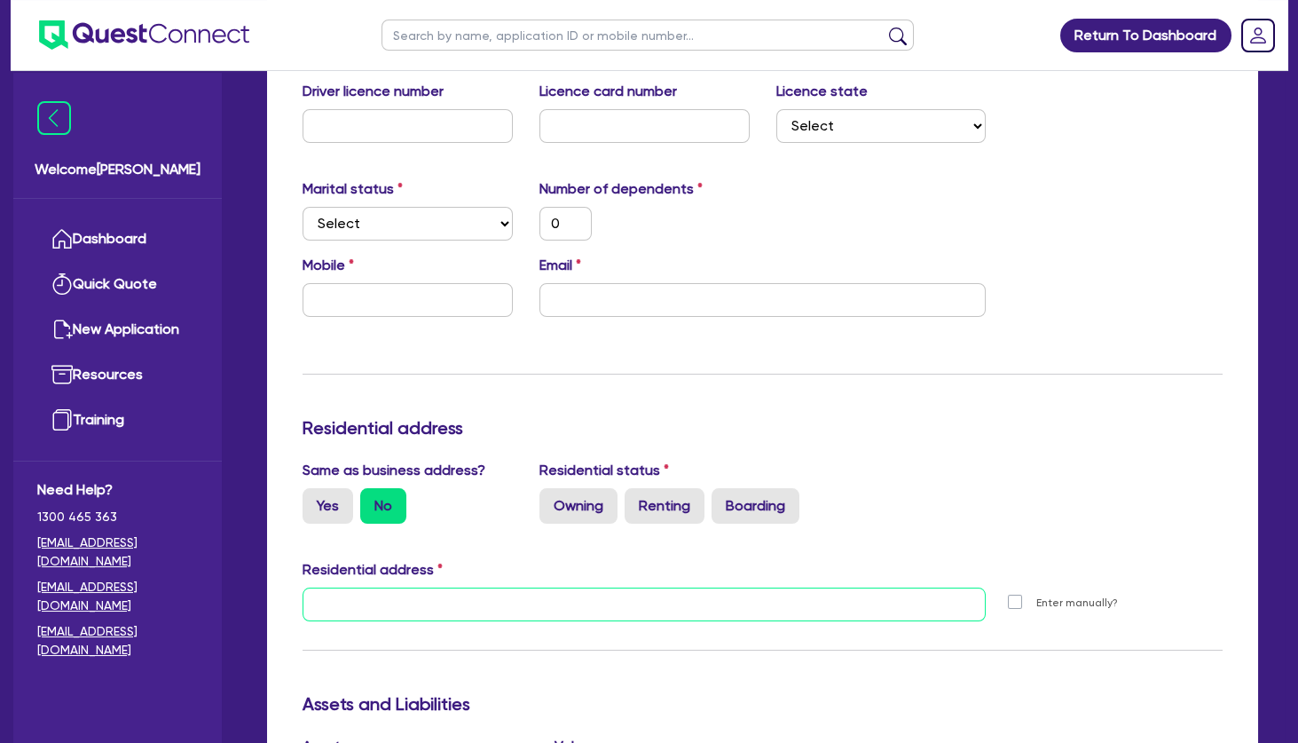
click at [470, 597] on input "text" at bounding box center [644, 604] width 683 height 34
paste input "[STREET_ADDRESS]"
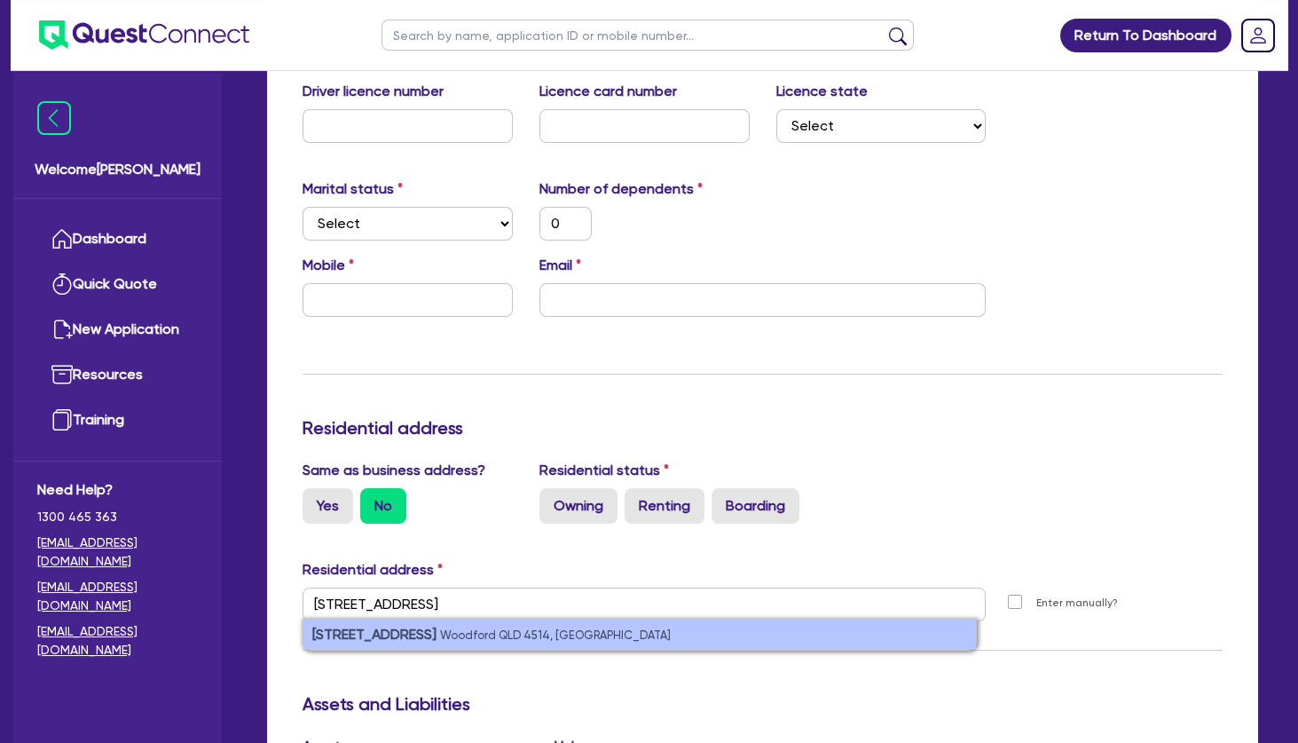
click at [472, 635] on small "Woodford QLD 4514, [GEOGRAPHIC_DATA]" at bounding box center [555, 634] width 231 height 13
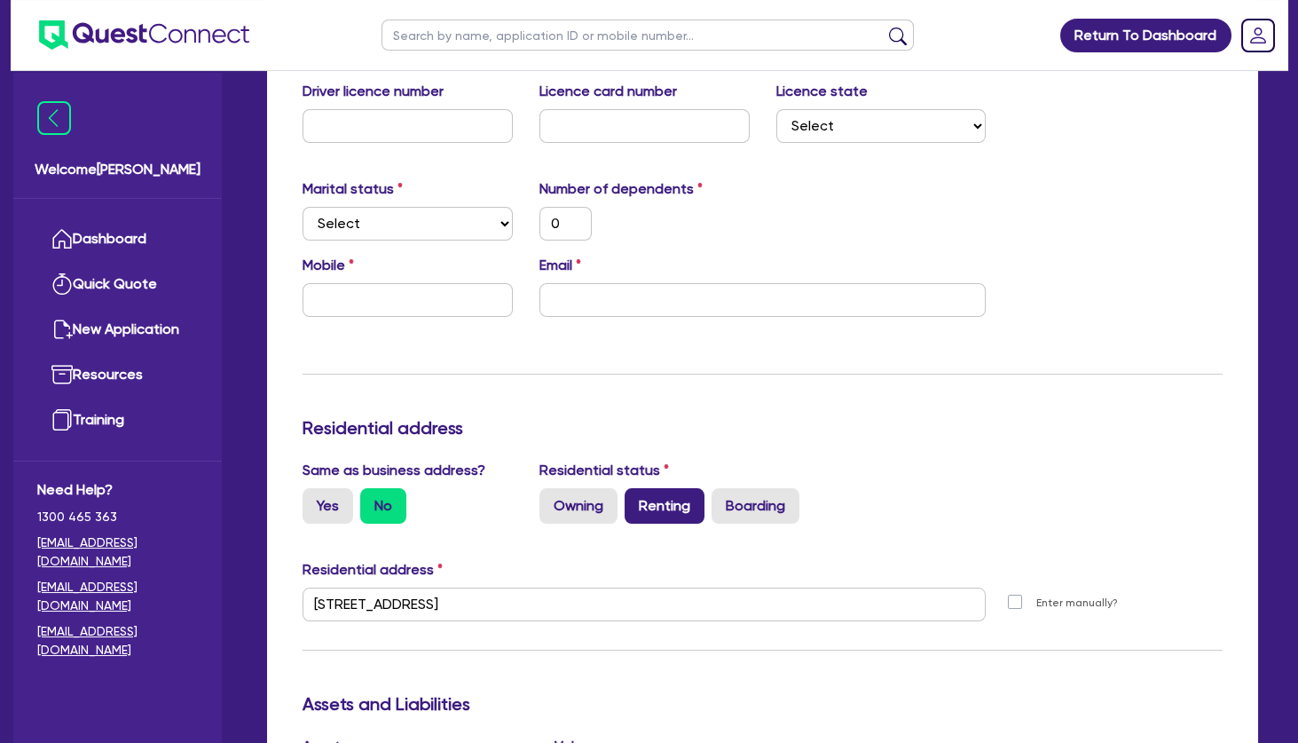
click at [664, 511] on label "Renting" at bounding box center [665, 505] width 80 height 35
click at [636, 500] on input "Renting" at bounding box center [631, 494] width 12 height 12
click at [397, 299] on input "text" at bounding box center [408, 300] width 210 height 34
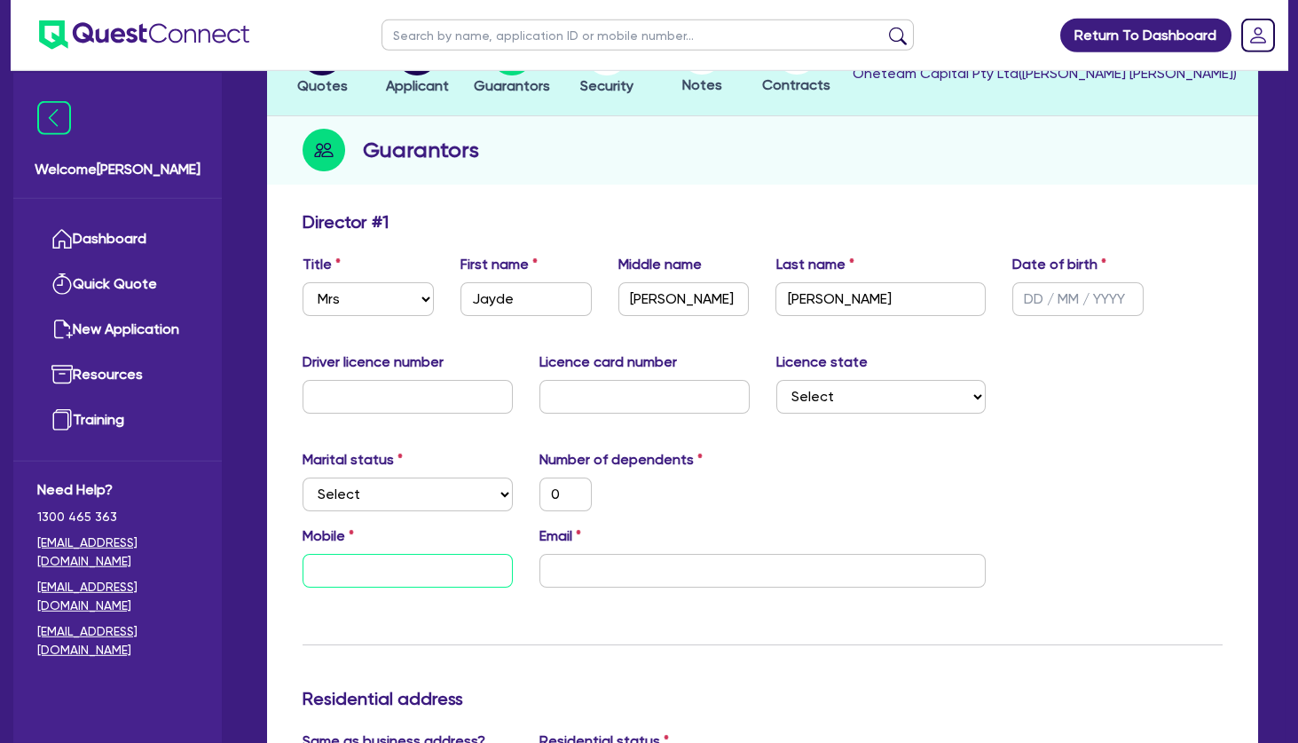
scroll to position [110, 0]
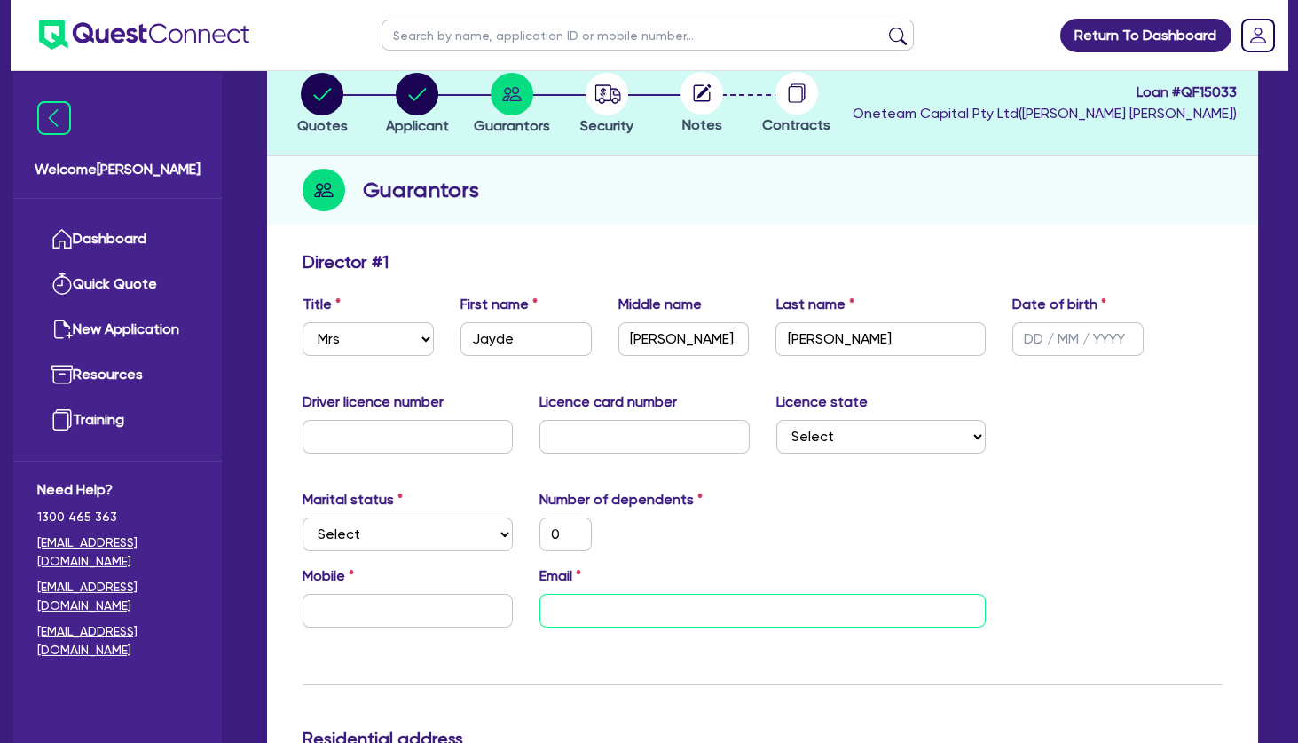
click at [610, 603] on input "email" at bounding box center [763, 611] width 447 height 34
paste input "[EMAIL_ADDRESS][DOMAIN_NAME]"
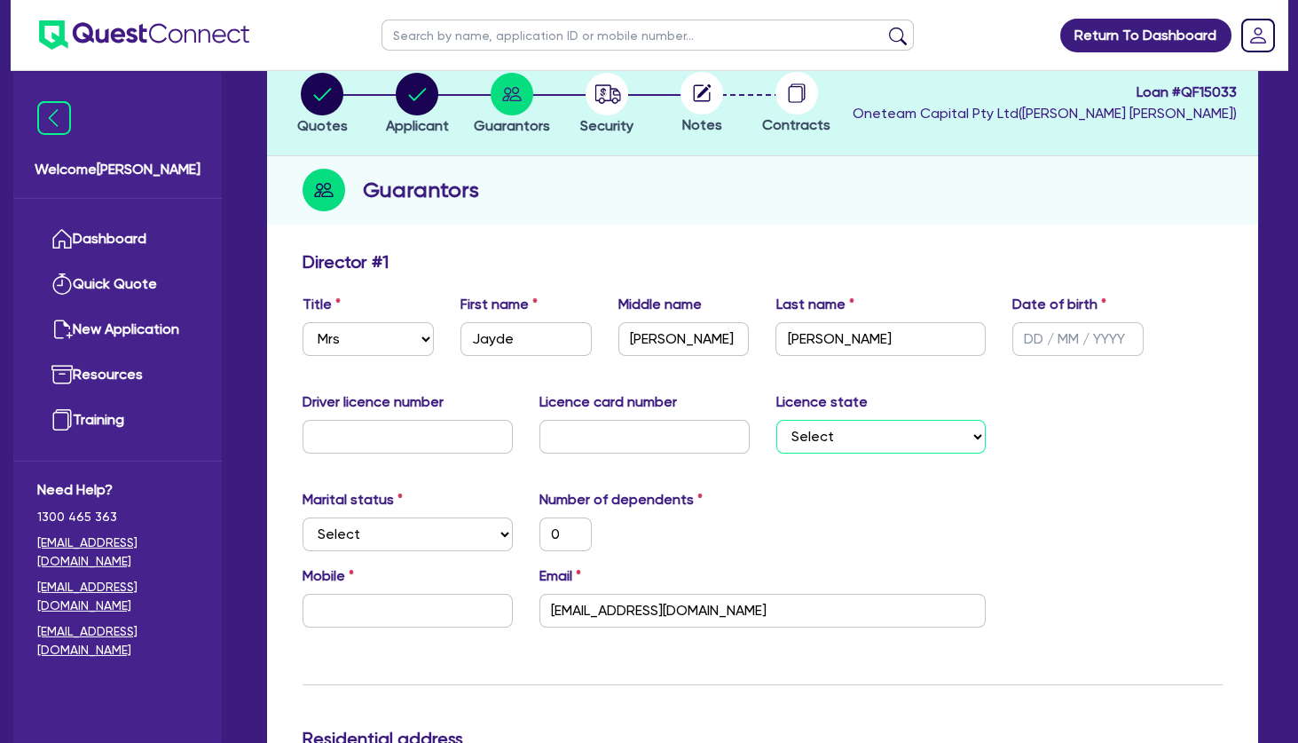
click at [776, 420] on select "Select [GEOGRAPHIC_DATA] [GEOGRAPHIC_DATA] [GEOGRAPHIC_DATA] [GEOGRAPHIC_DATA] …" at bounding box center [881, 437] width 210 height 34
click option "QLD" at bounding box center [0, 0] width 0 height 0
click at [1042, 344] on input "text" at bounding box center [1078, 339] width 131 height 34
click at [624, 444] on input "text" at bounding box center [645, 437] width 210 height 34
click at [819, 503] on div "Marital status Select [DEMOGRAPHIC_DATA] Married De Facto / Partner Number of d…" at bounding box center [762, 527] width 947 height 76
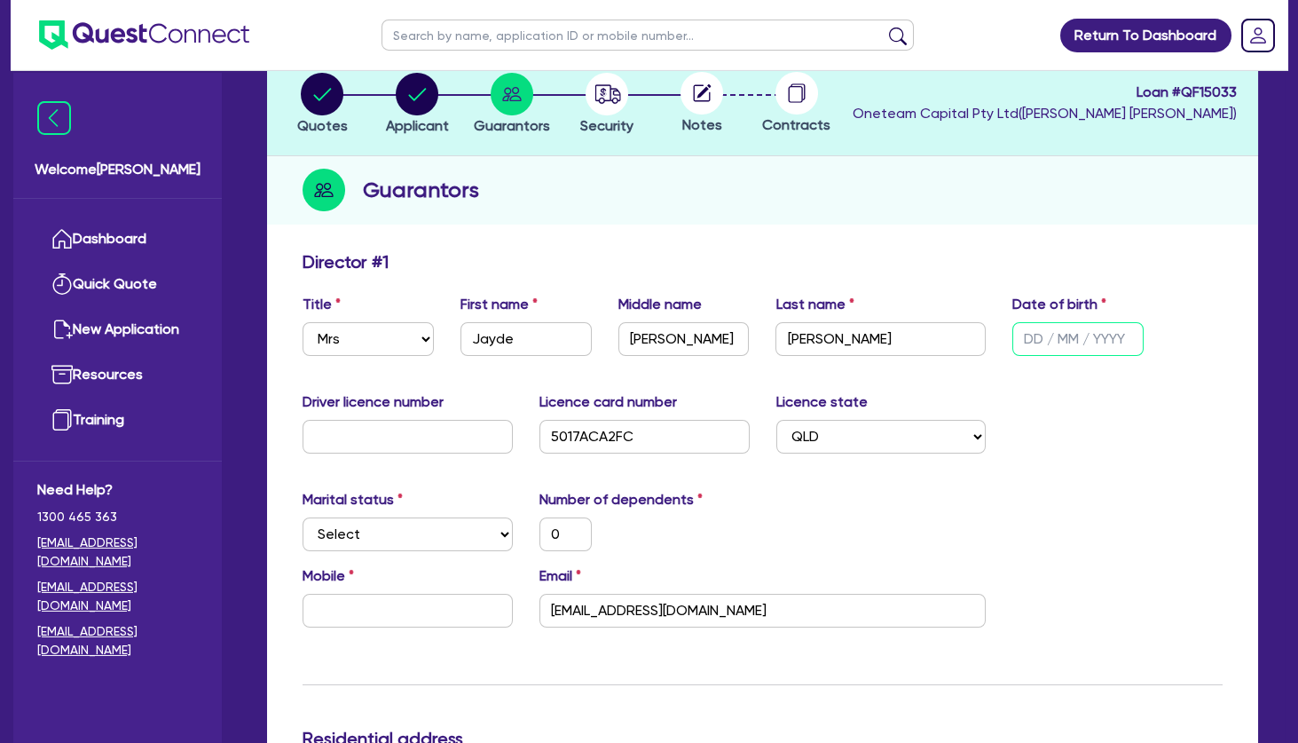
click at [1049, 336] on input "text" at bounding box center [1078, 339] width 131 height 34
click at [1069, 463] on div "Driver licence number Licence card number 5017ACA2FC Licence state Select [GEOG…" at bounding box center [762, 429] width 947 height 76
click at [354, 438] on input "text" at bounding box center [408, 437] width 210 height 34
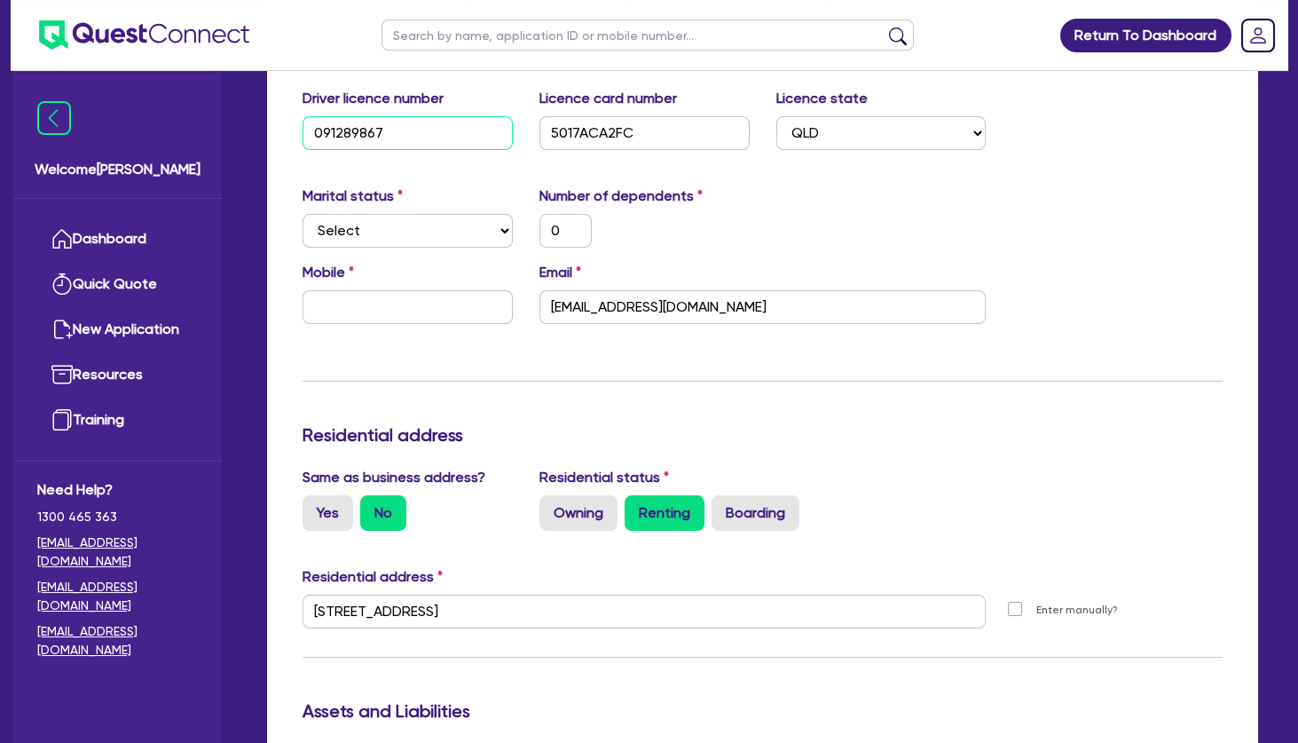
scroll to position [416, 0]
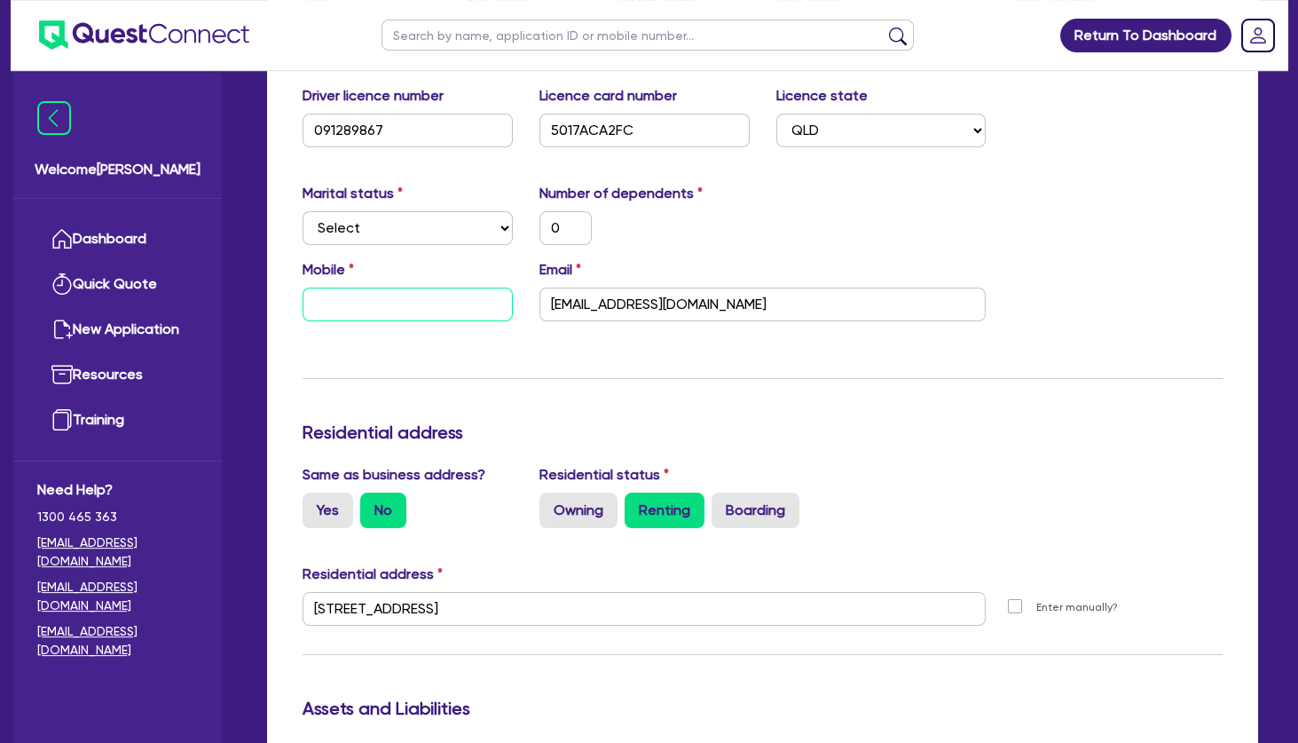
click at [420, 302] on input "text" at bounding box center [408, 305] width 210 height 34
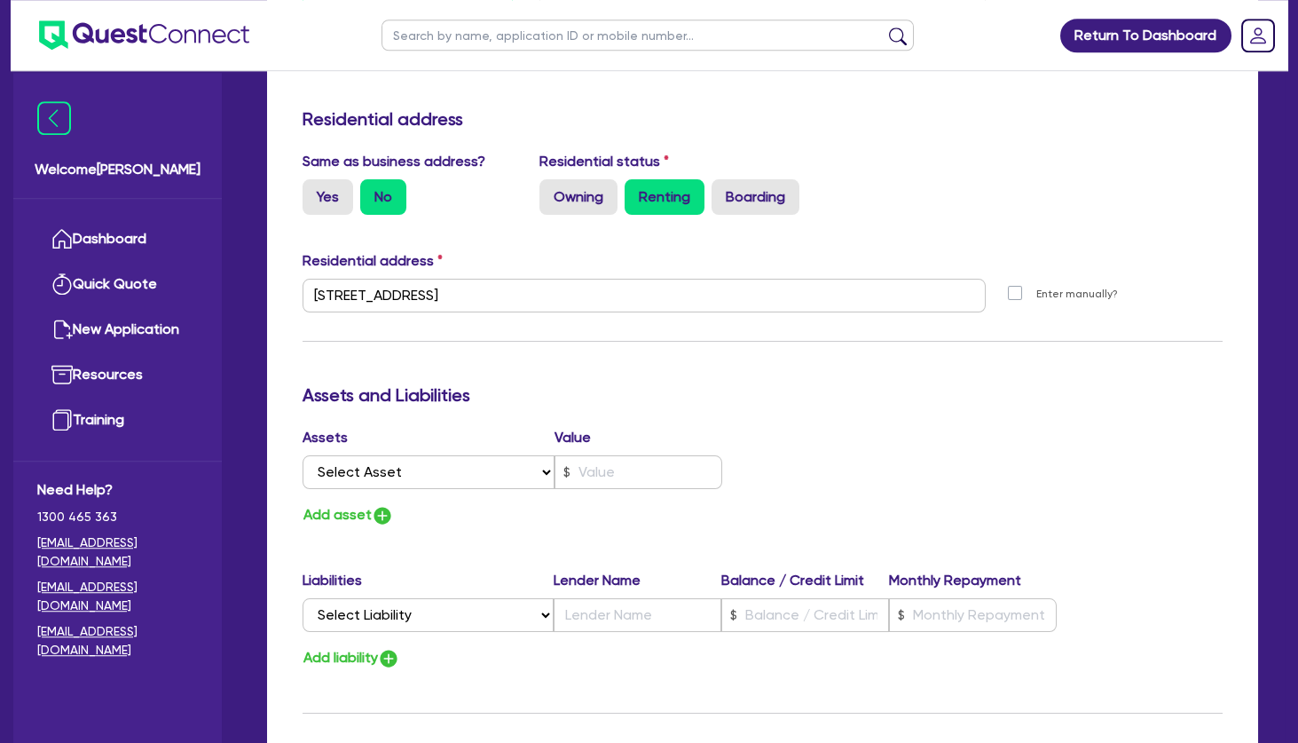
scroll to position [1207, 0]
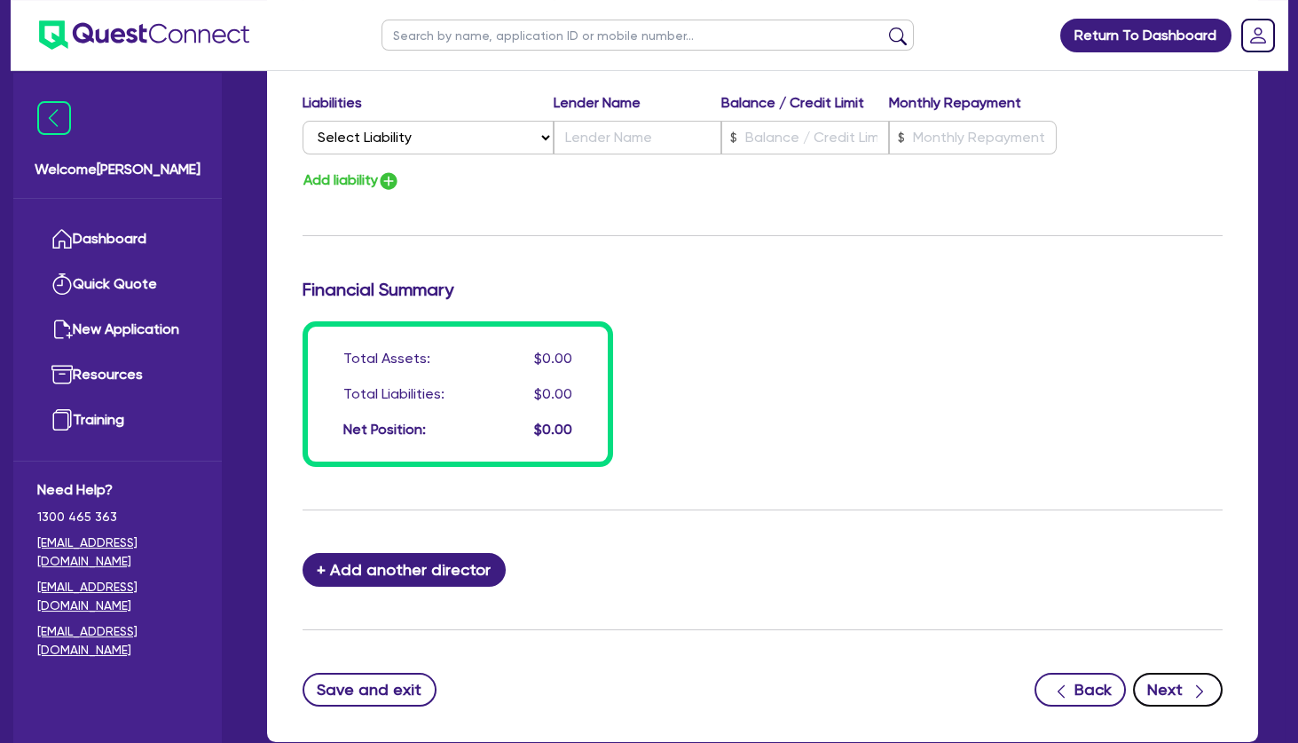
click at [1187, 689] on button "Next" at bounding box center [1178, 690] width 90 height 34
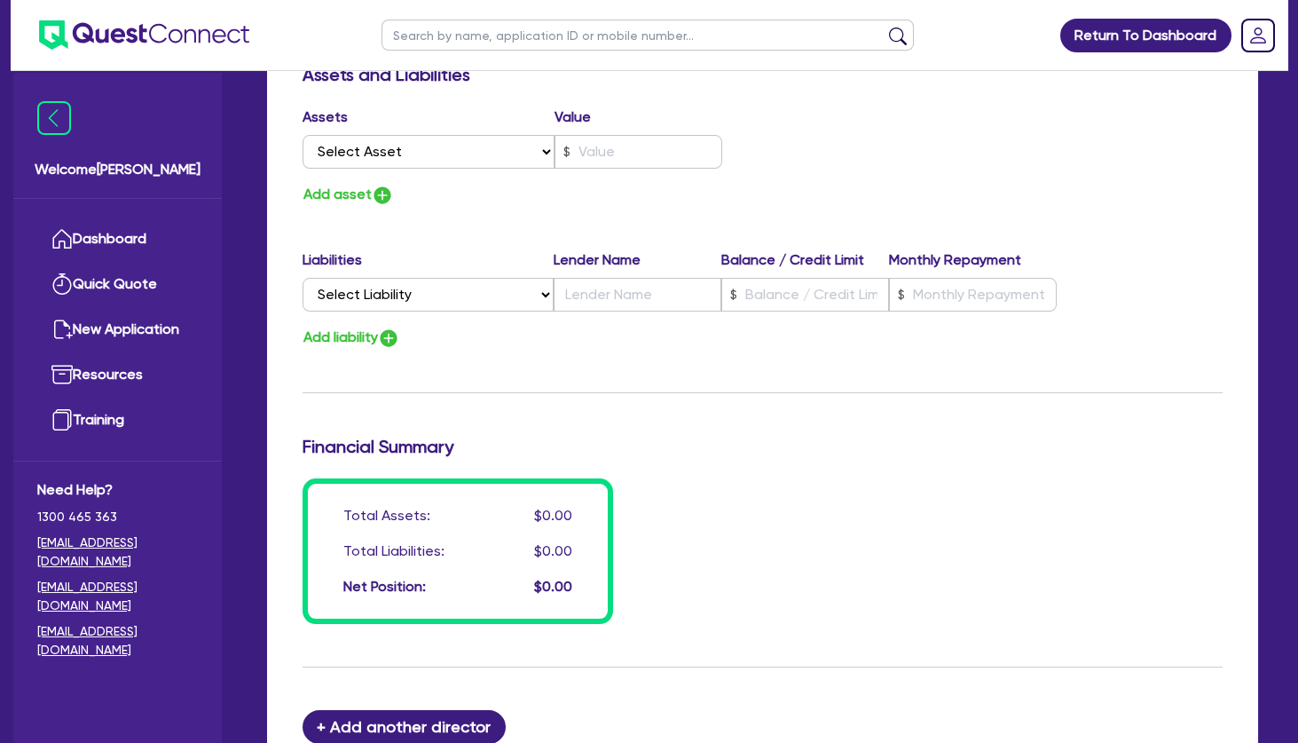
scroll to position [1399, 0]
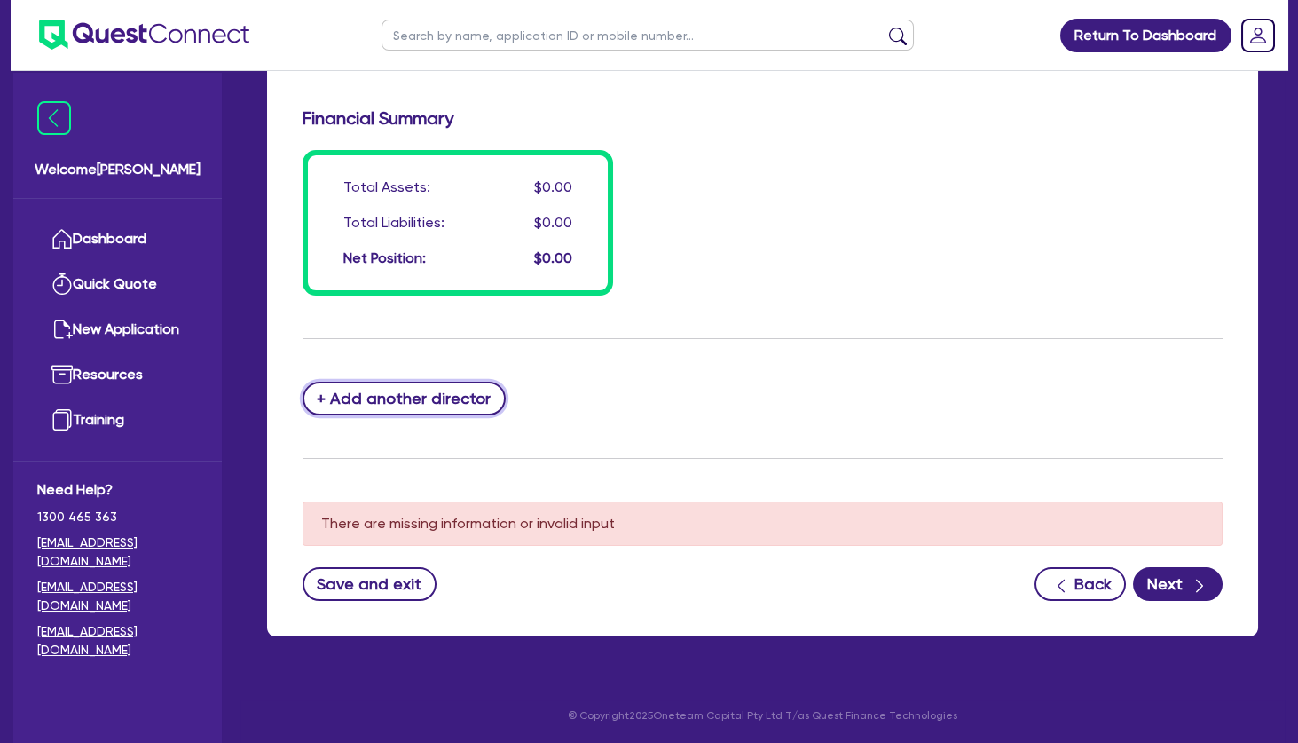
click at [411, 397] on button "+ Add another director" at bounding box center [404, 399] width 203 height 34
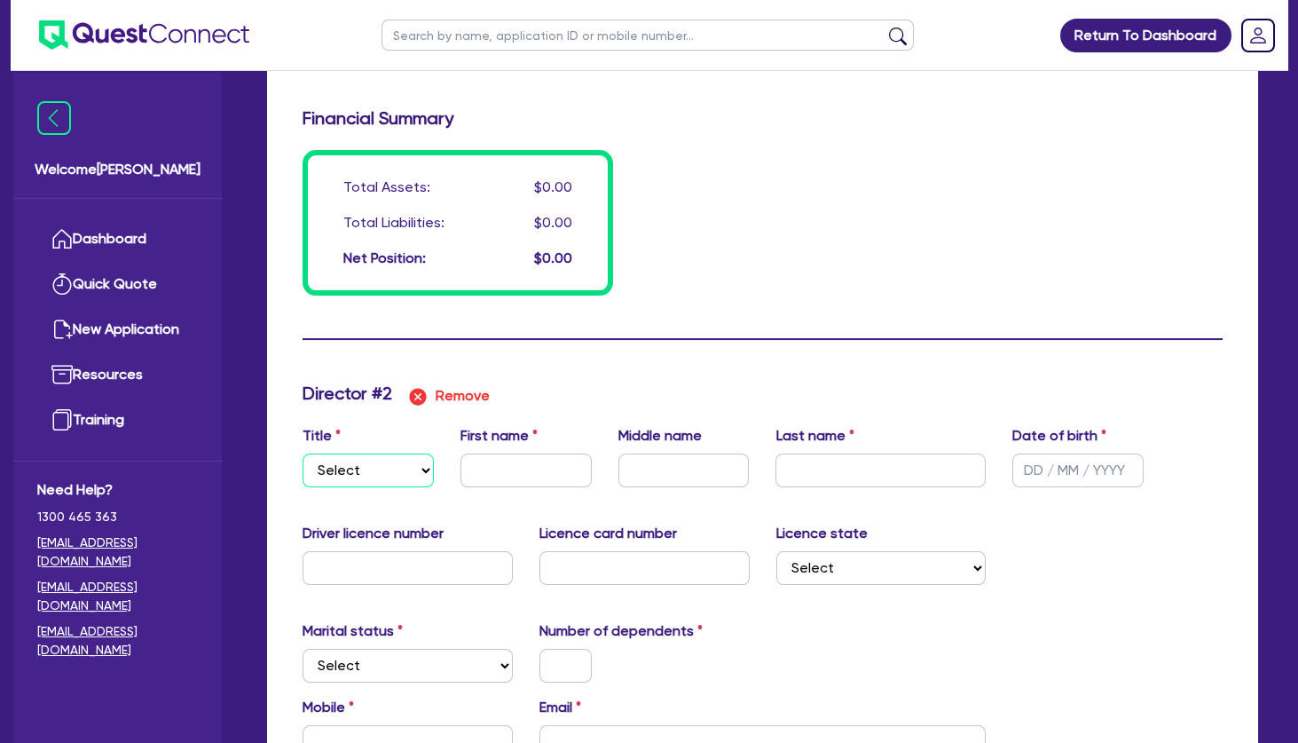
click at [303, 453] on select "Select Mr Mrs Ms Miss Dr" at bounding box center [368, 470] width 131 height 34
click option "Mr" at bounding box center [0, 0] width 0 height 0
click at [504, 462] on input "text" at bounding box center [526, 470] width 131 height 34
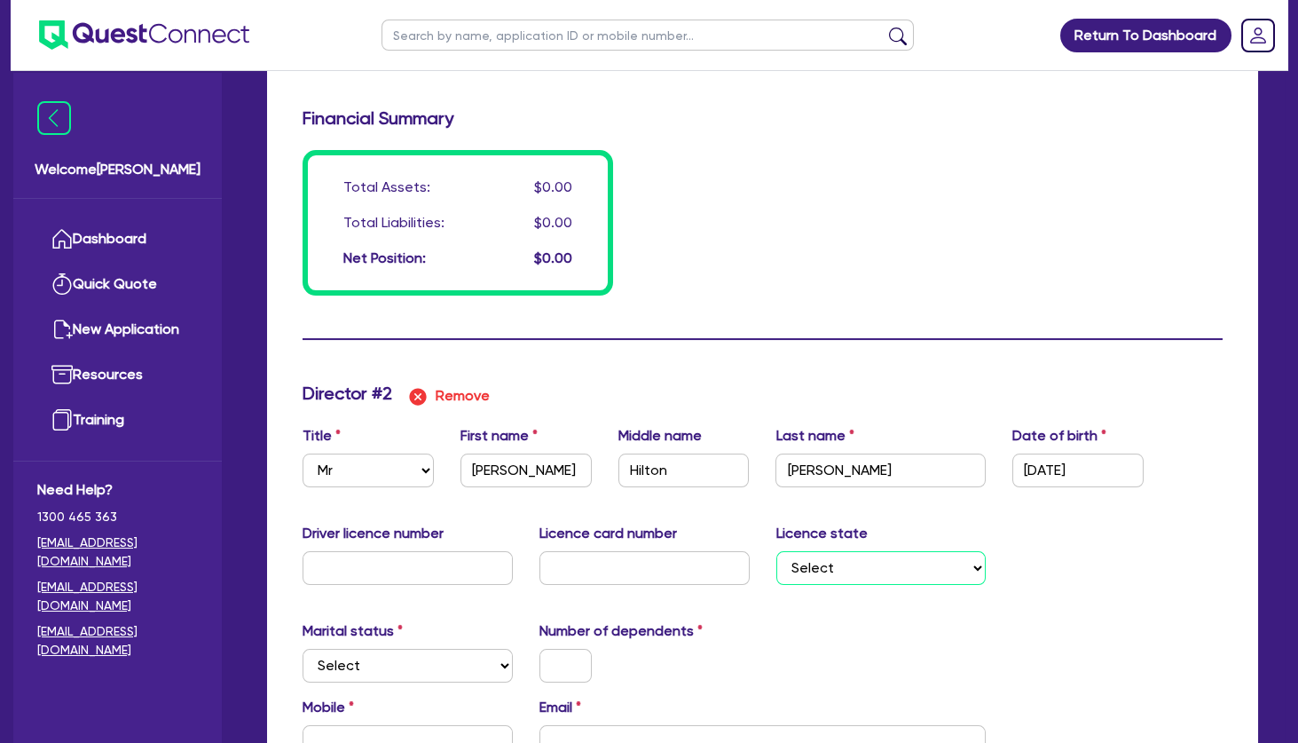
click at [776, 551] on select "Select [GEOGRAPHIC_DATA] [GEOGRAPHIC_DATA] [GEOGRAPHIC_DATA] [GEOGRAPHIC_DATA] …" at bounding box center [881, 568] width 210 height 34
click option "QLD" at bounding box center [0, 0] width 0 height 0
click at [425, 556] on input "text" at bounding box center [408, 568] width 210 height 34
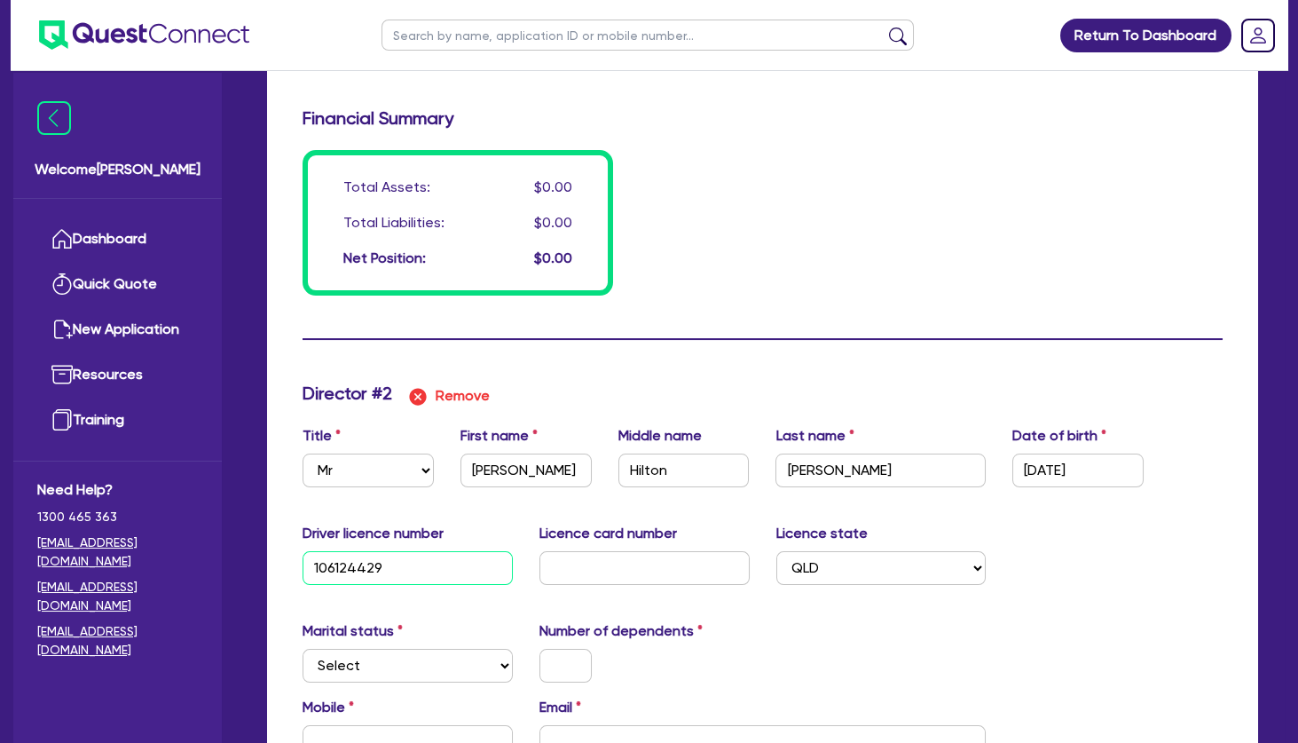
scroll to position [1580, 0]
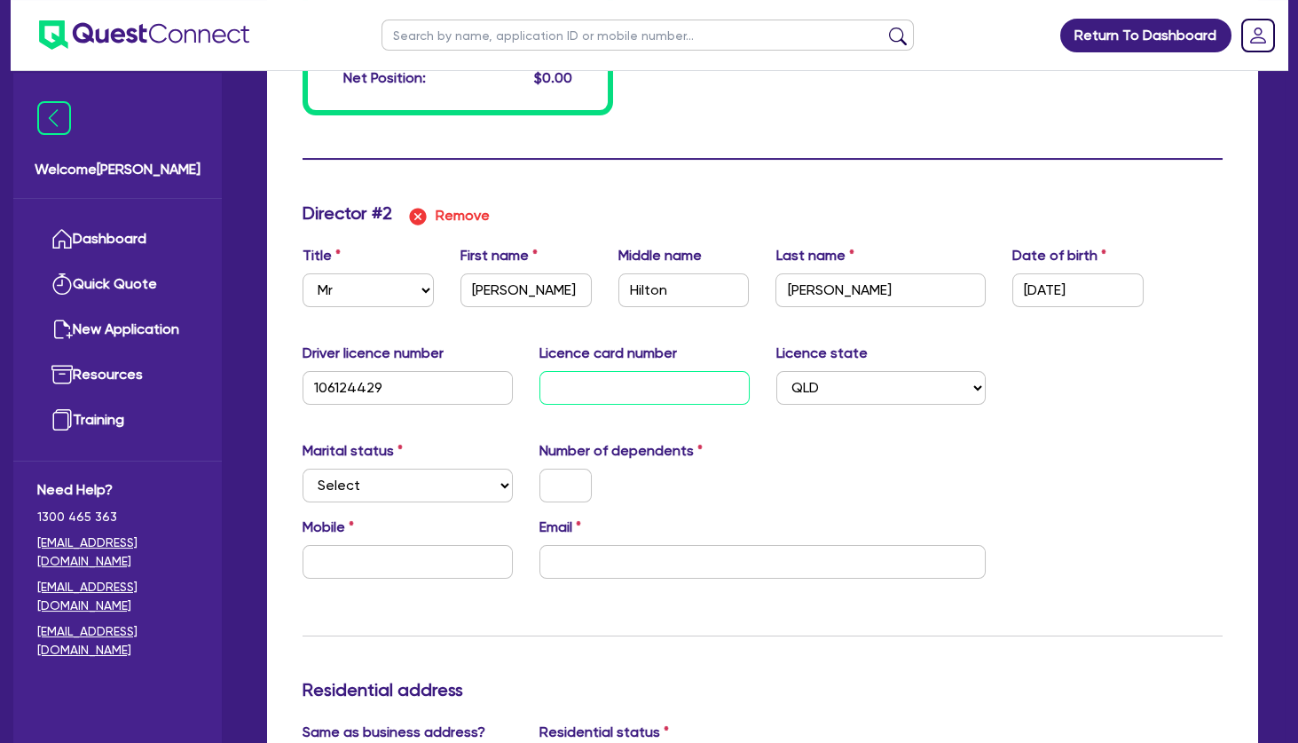
click at [587, 383] on input "text" at bounding box center [645, 388] width 210 height 34
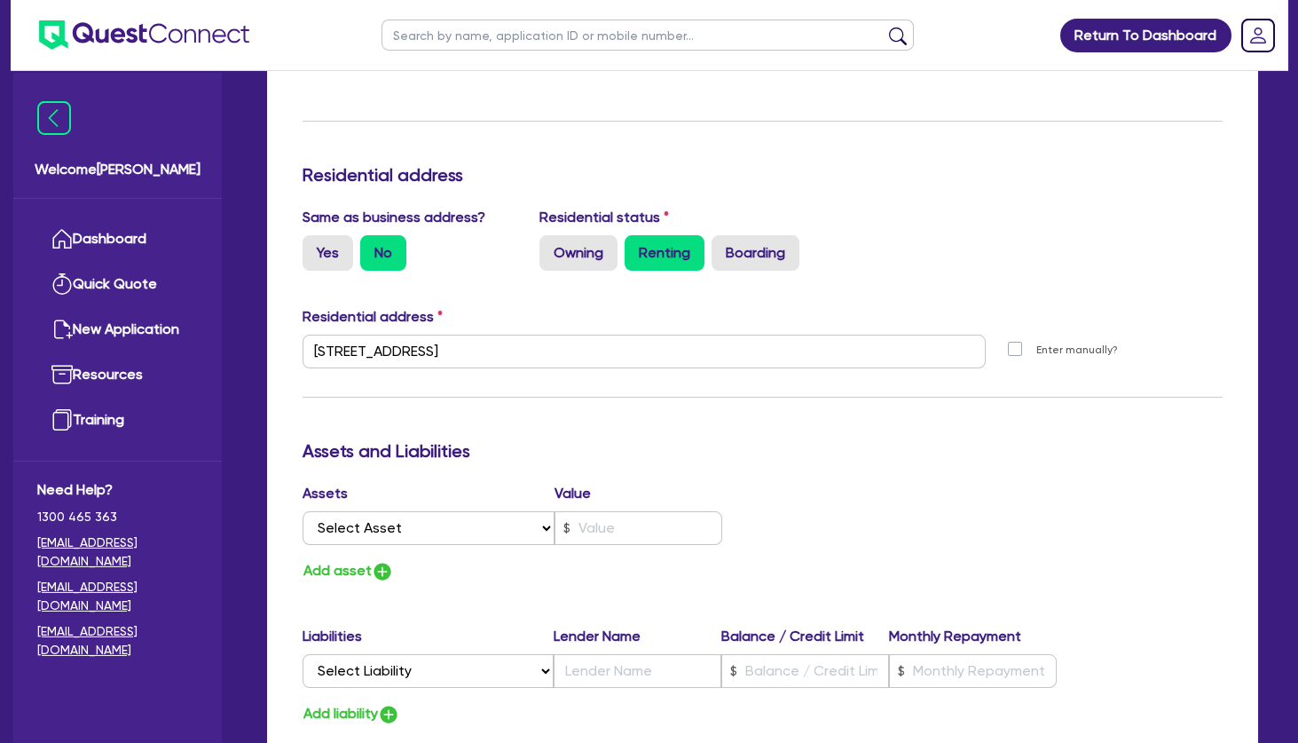
scroll to position [690, 0]
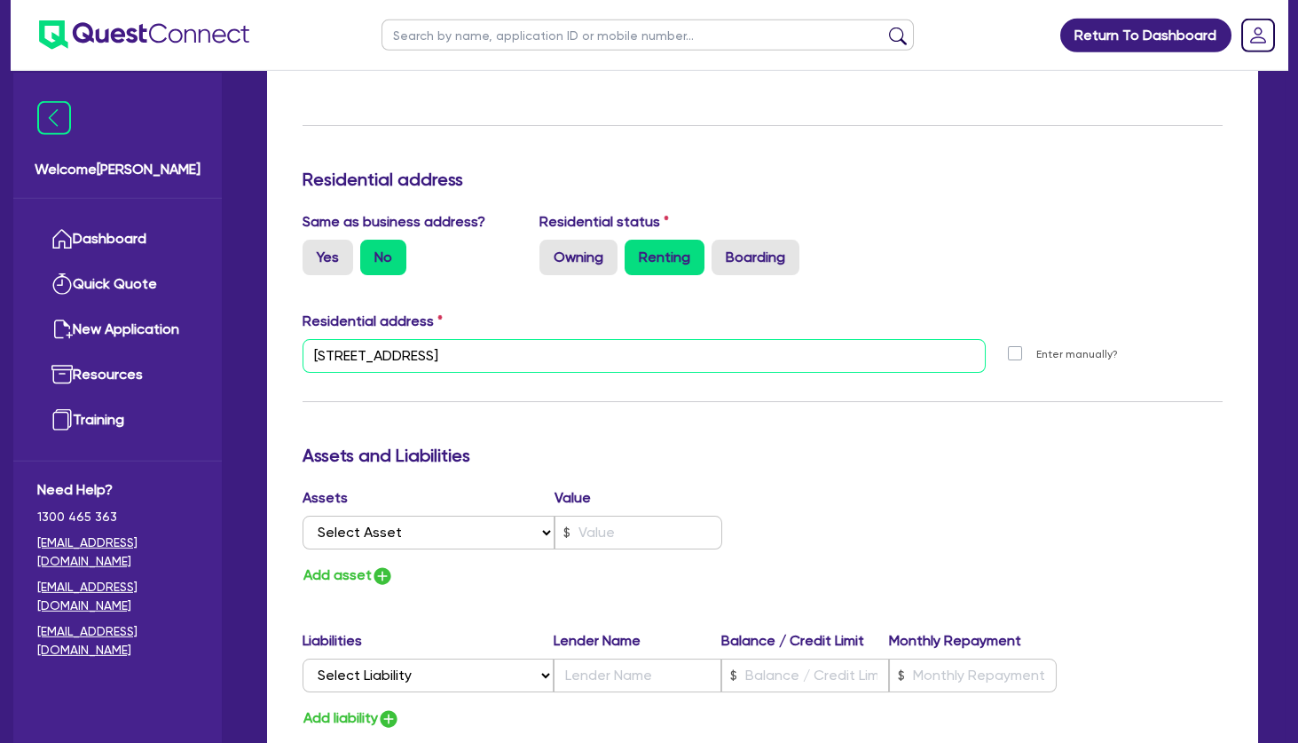
click at [469, 358] on input "[STREET_ADDRESS]" at bounding box center [644, 356] width 683 height 34
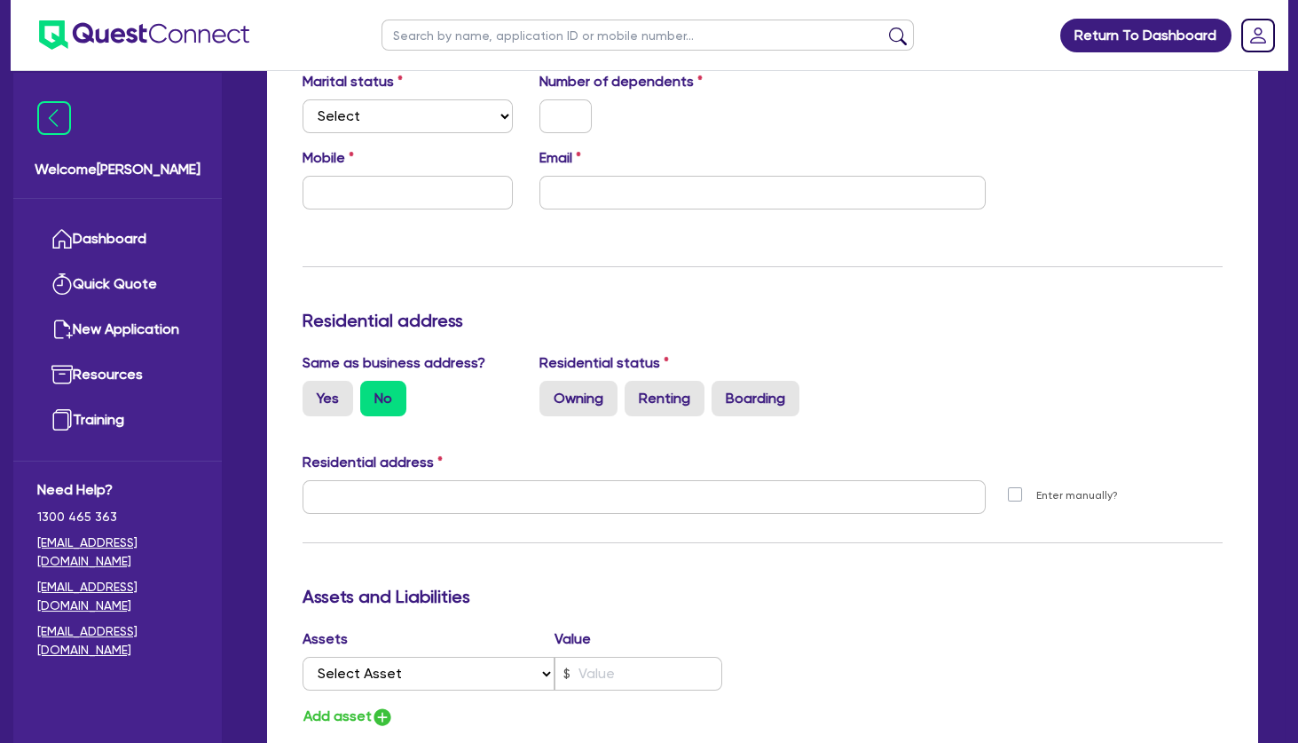
scroll to position [2125, 0]
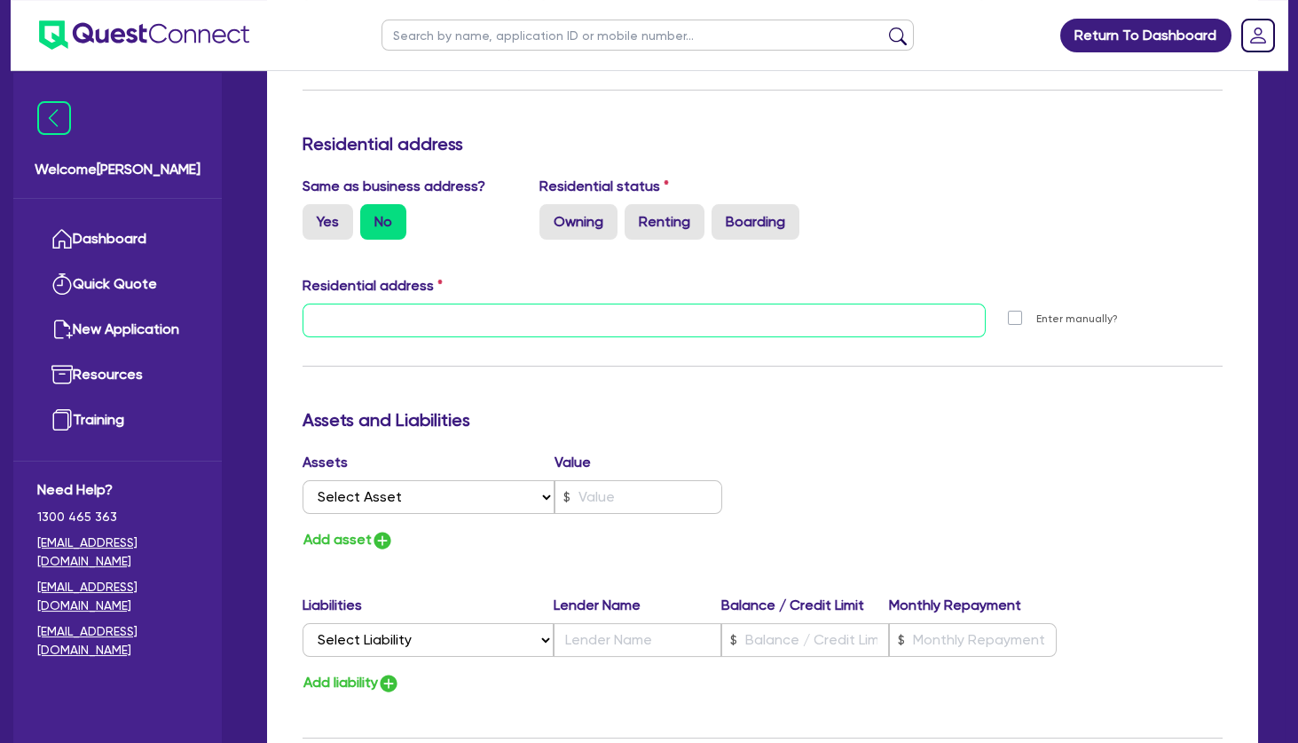
click at [477, 307] on input "text" at bounding box center [644, 320] width 683 height 34
paste input "[STREET_ADDRESS]"
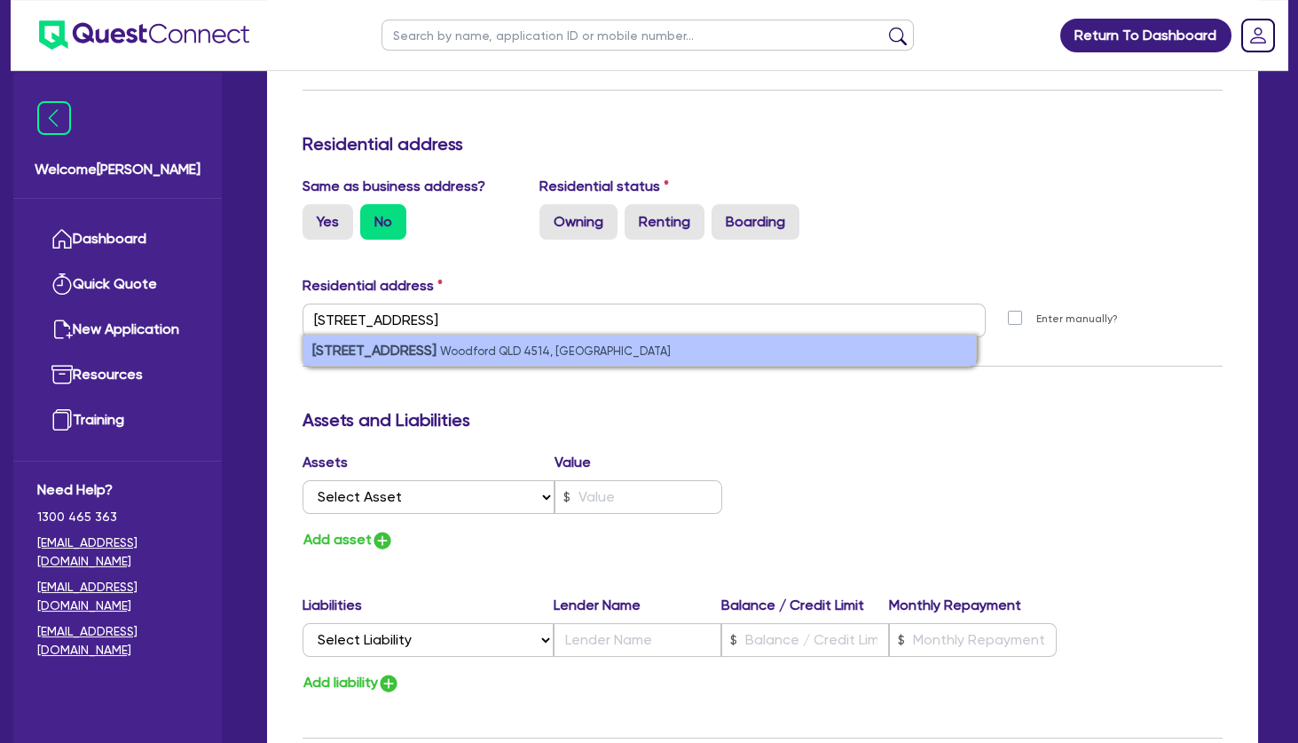
click at [464, 347] on small "Woodford QLD 4514, [GEOGRAPHIC_DATA]" at bounding box center [555, 350] width 231 height 13
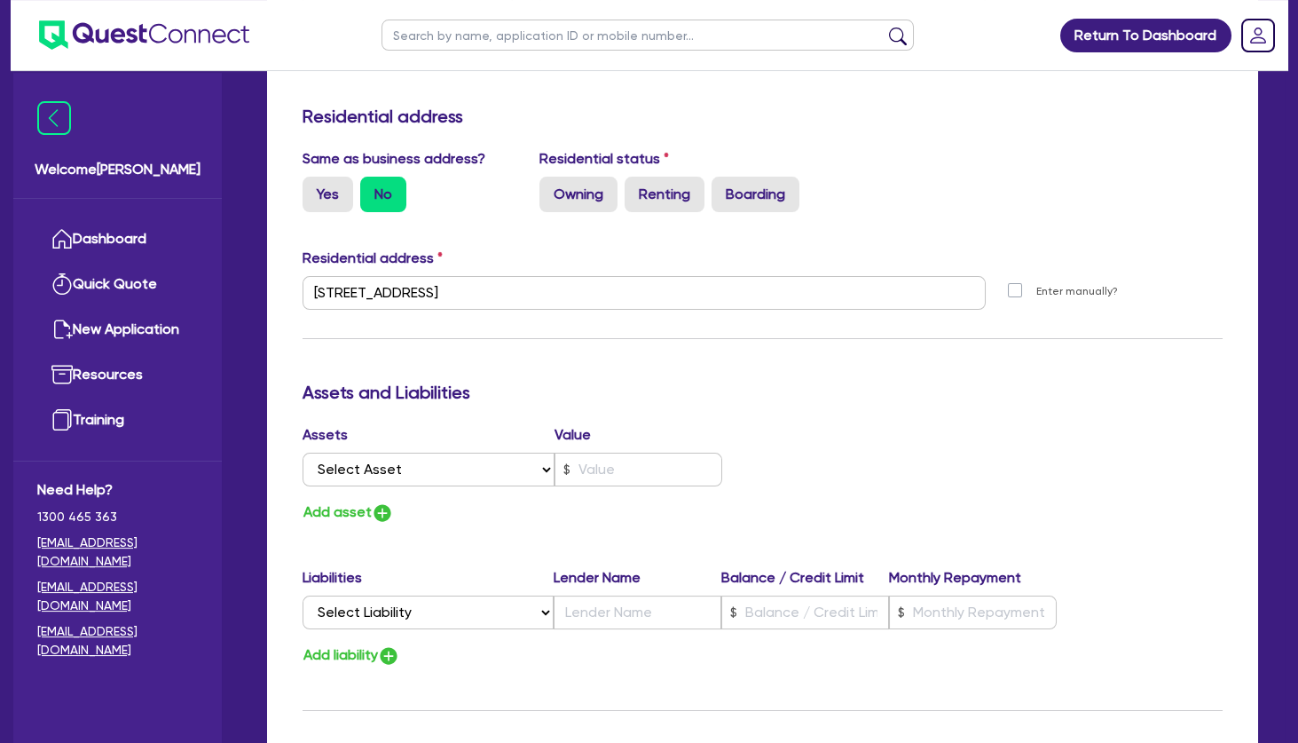
scroll to position [2126, 0]
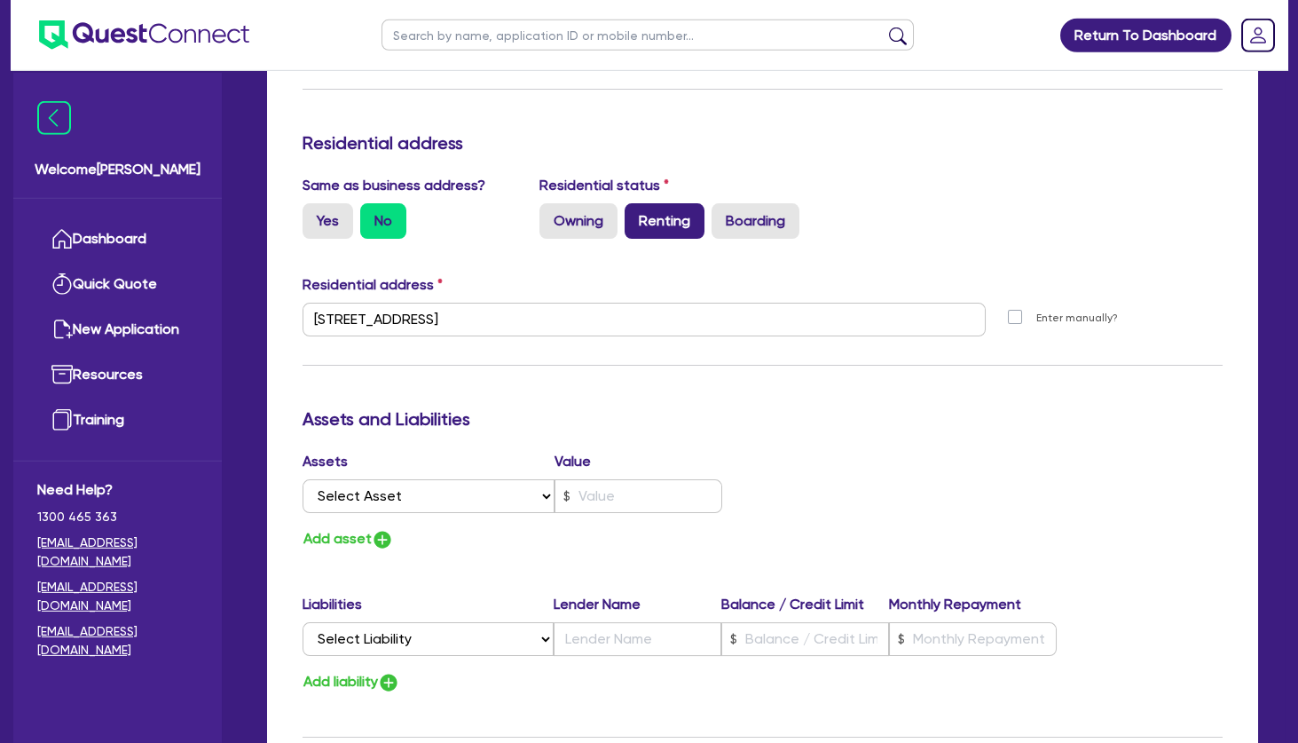
click at [682, 224] on label "Renting" at bounding box center [665, 220] width 80 height 35
click at [636, 215] on input "Renting" at bounding box center [631, 209] width 12 height 12
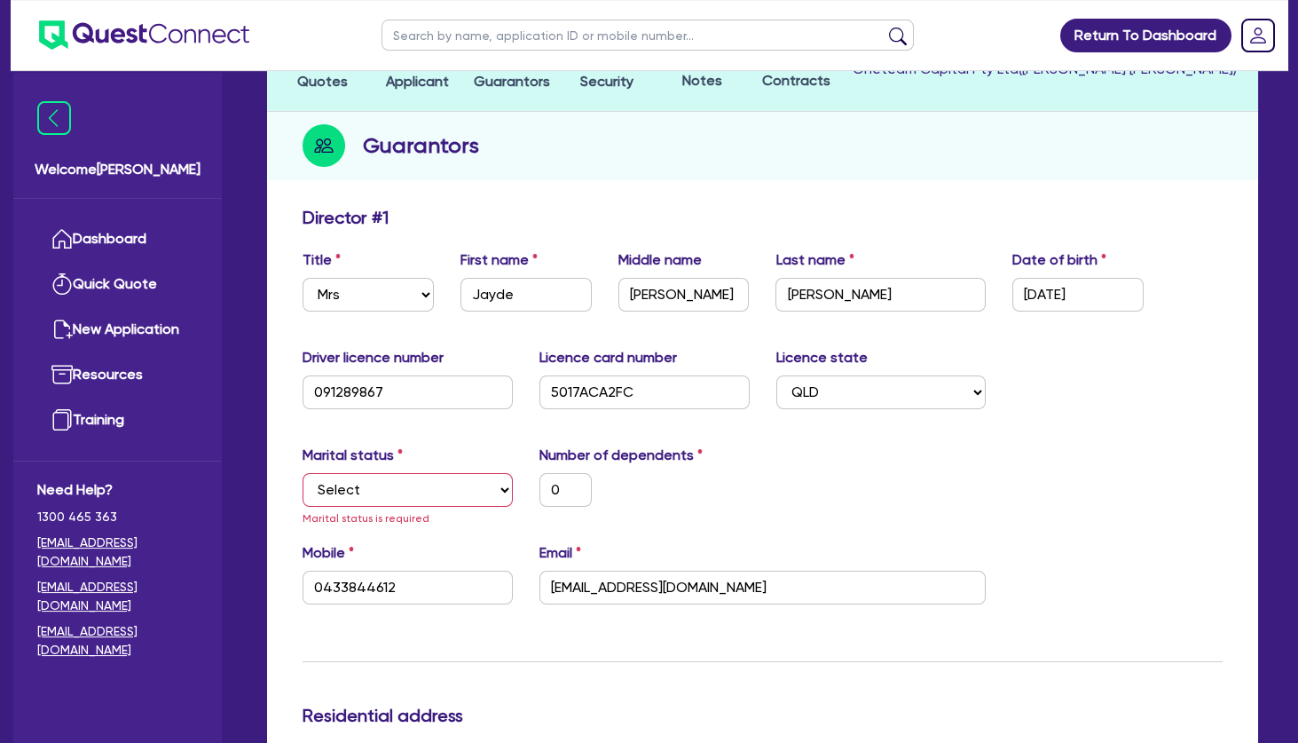
scroll to position [0, 0]
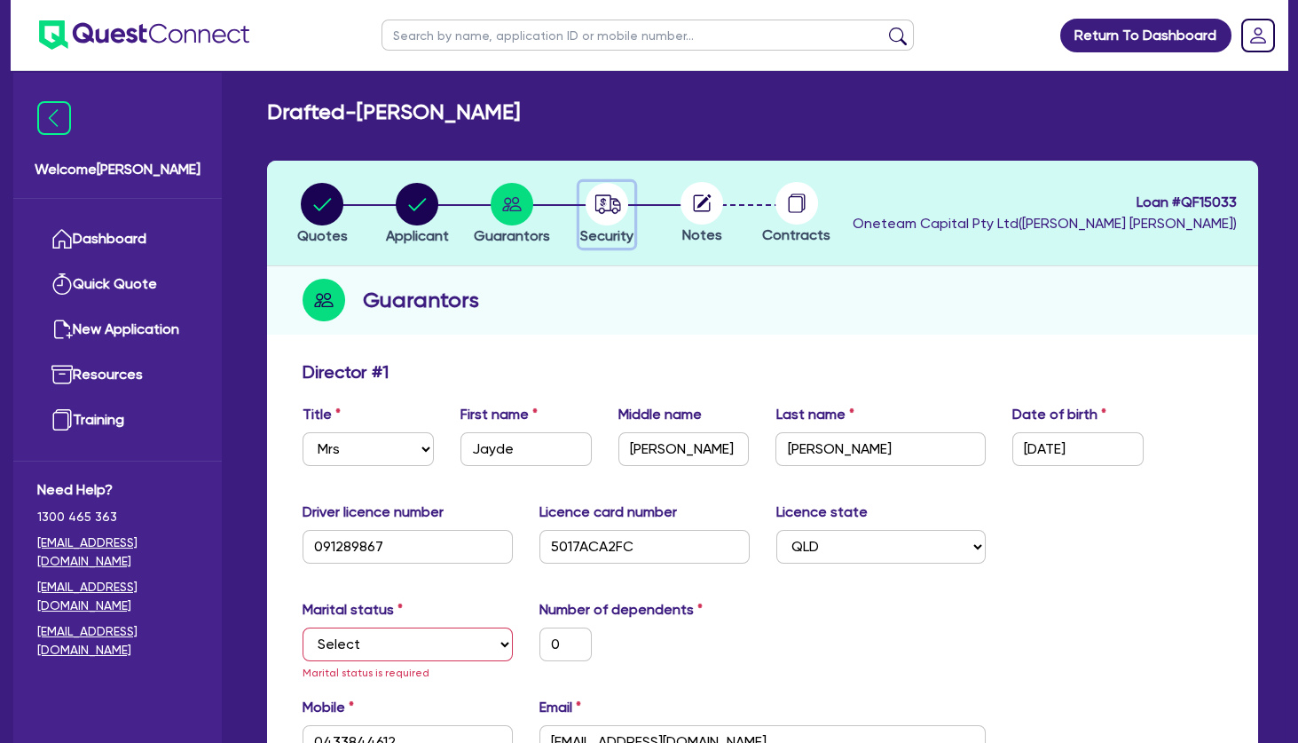
click at [610, 203] on circle "button" at bounding box center [607, 204] width 43 height 43
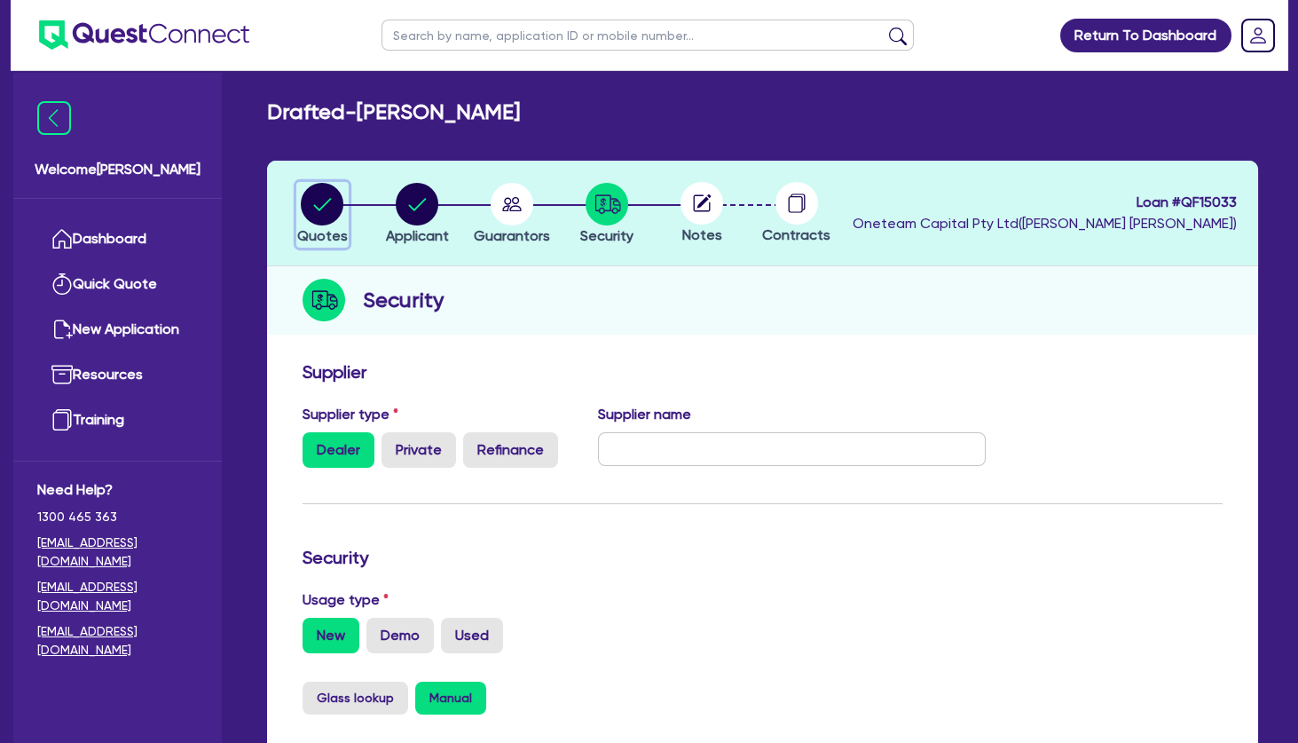
click at [324, 201] on circle "button" at bounding box center [322, 204] width 43 height 43
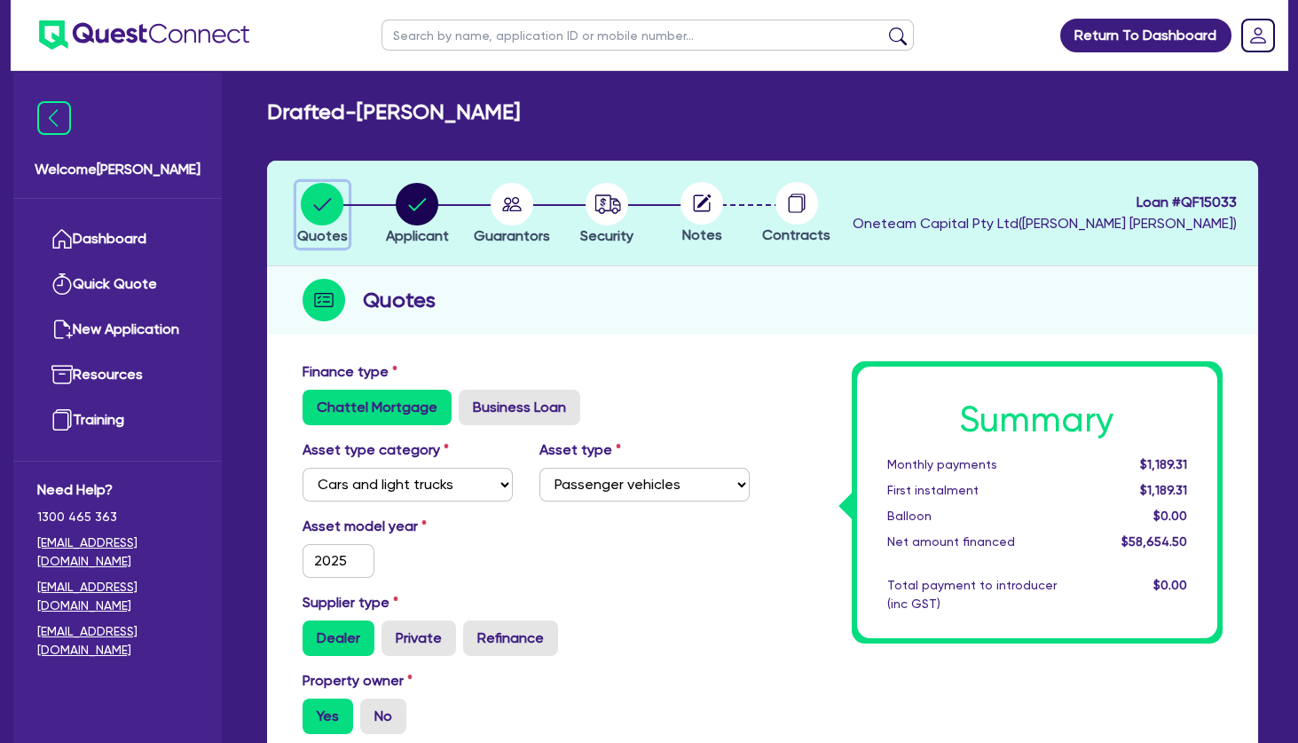
scroll to position [374, 0]
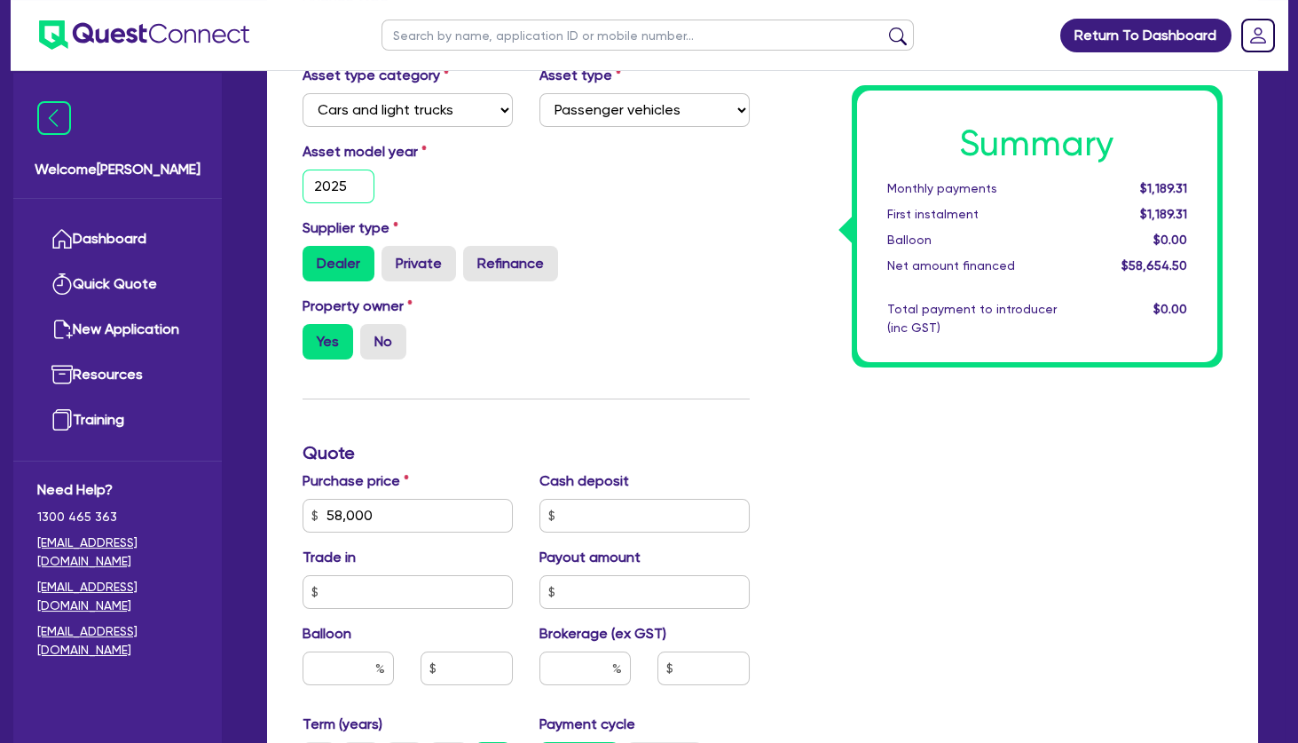
click at [352, 185] on input "2025" at bounding box center [339, 186] width 72 height 34
click at [498, 264] on label "Refinance" at bounding box center [510, 263] width 95 height 35
click at [475, 257] on input "Refinance" at bounding box center [469, 252] width 12 height 12
click at [601, 333] on div "Property owner Yes No" at bounding box center [526, 335] width 474 height 78
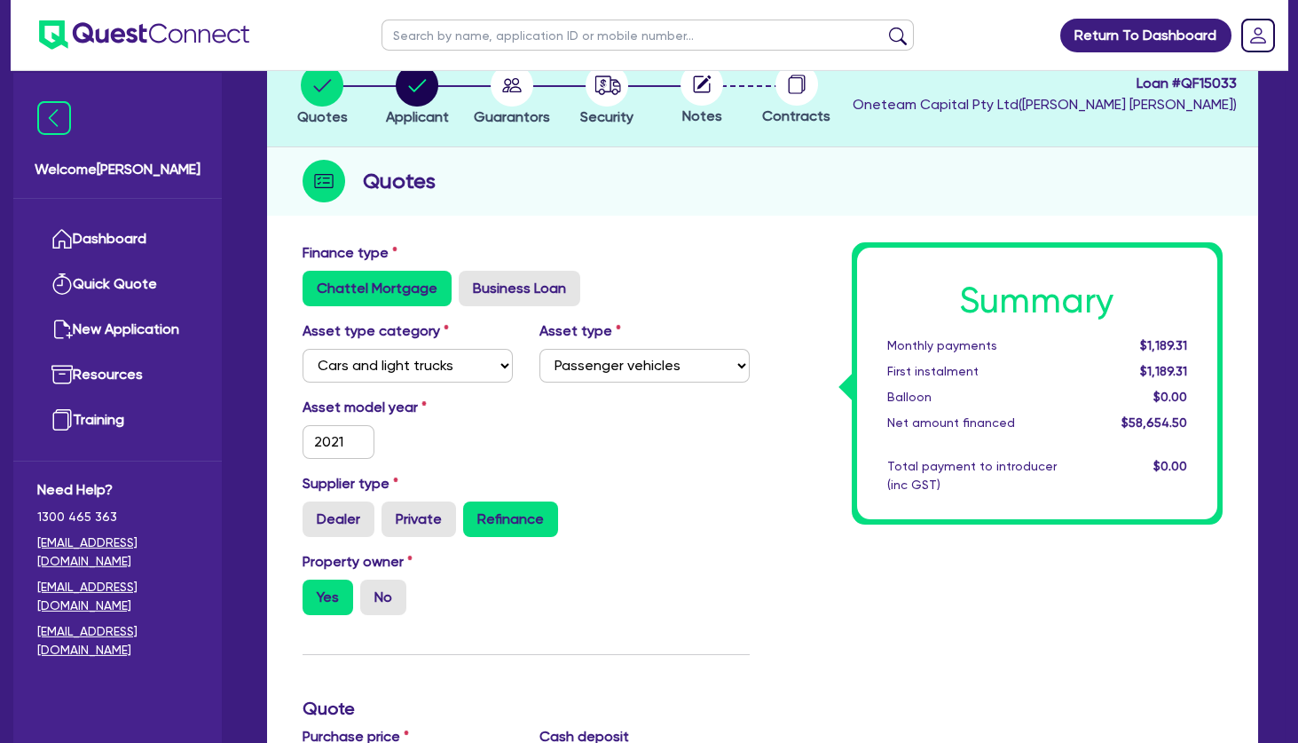
scroll to position [83, 0]
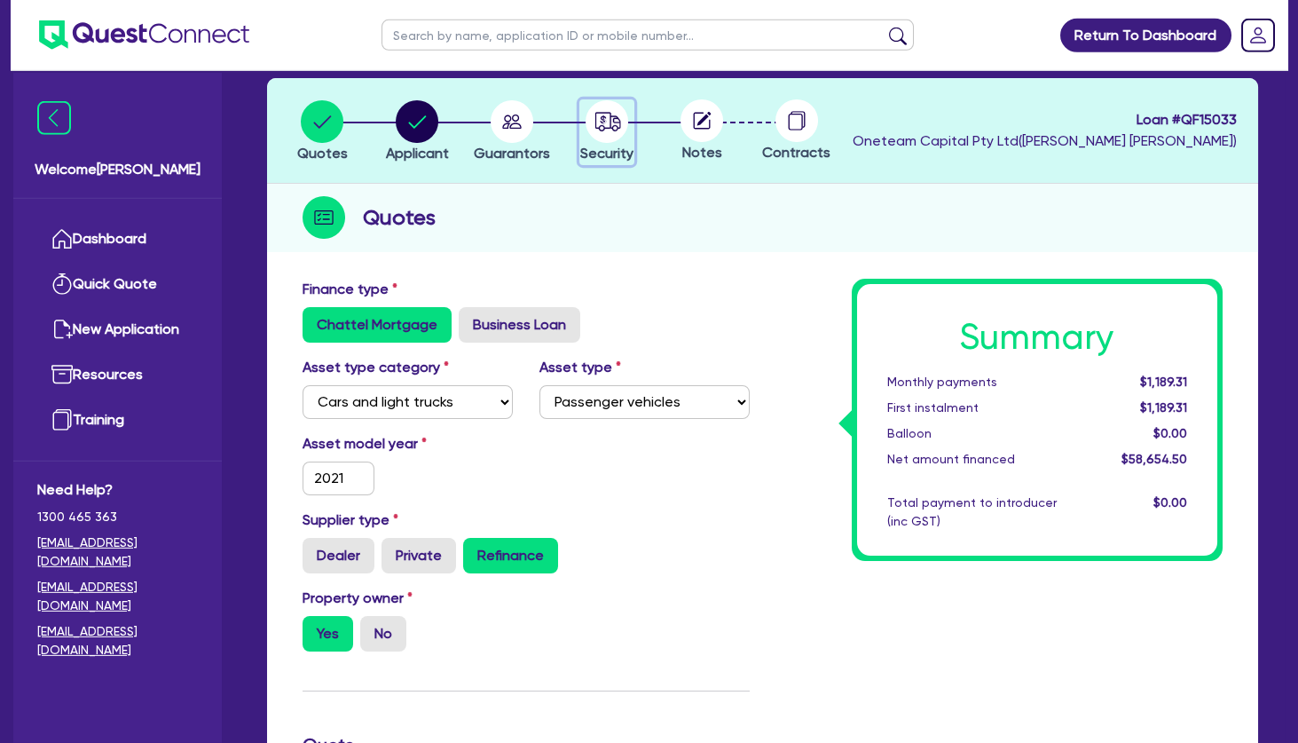
click at [613, 121] on circle "button" at bounding box center [607, 121] width 43 height 43
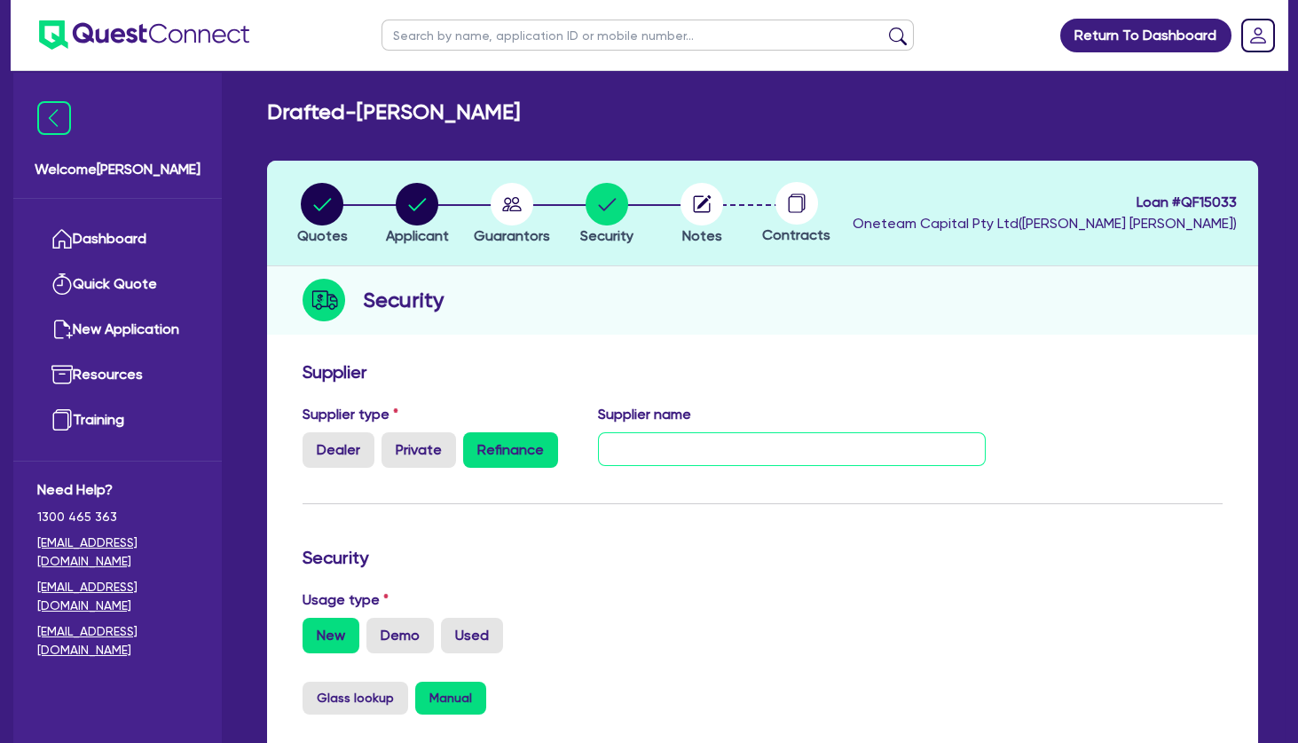
click at [640, 445] on input "text" at bounding box center [792, 449] width 388 height 34
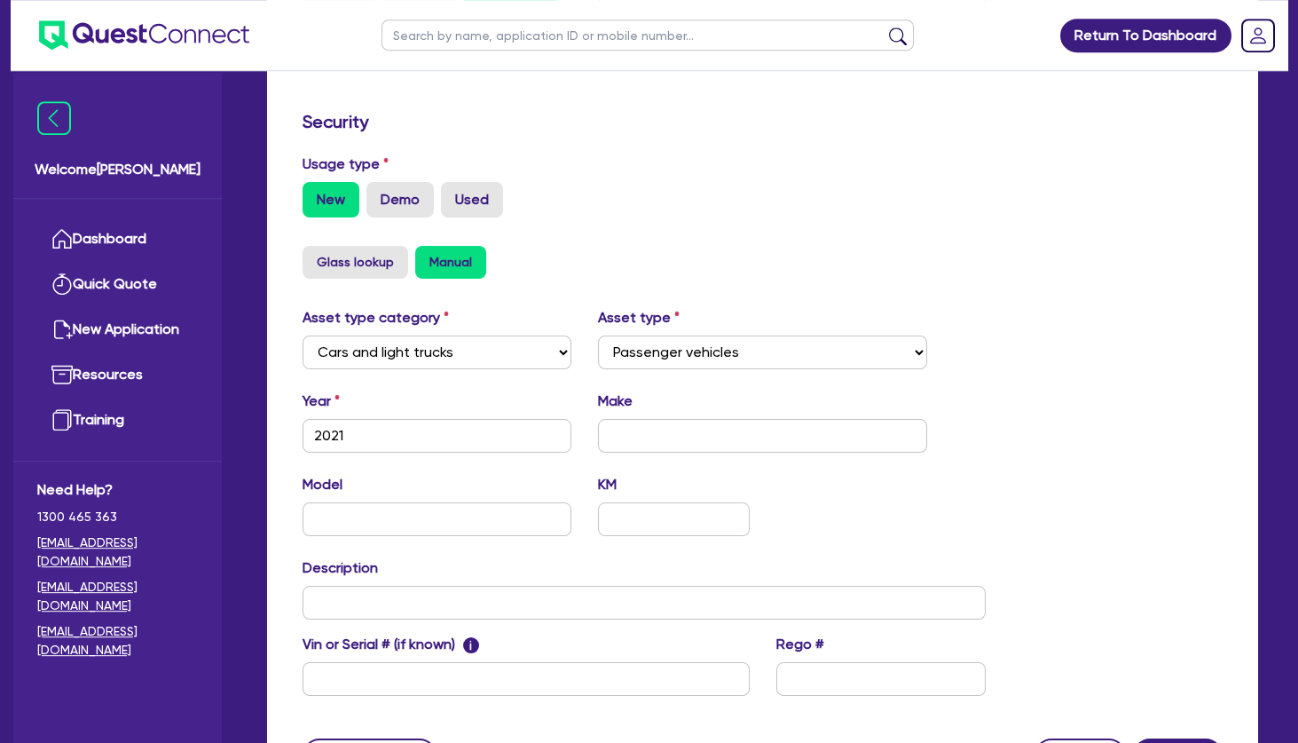
scroll to position [438, 0]
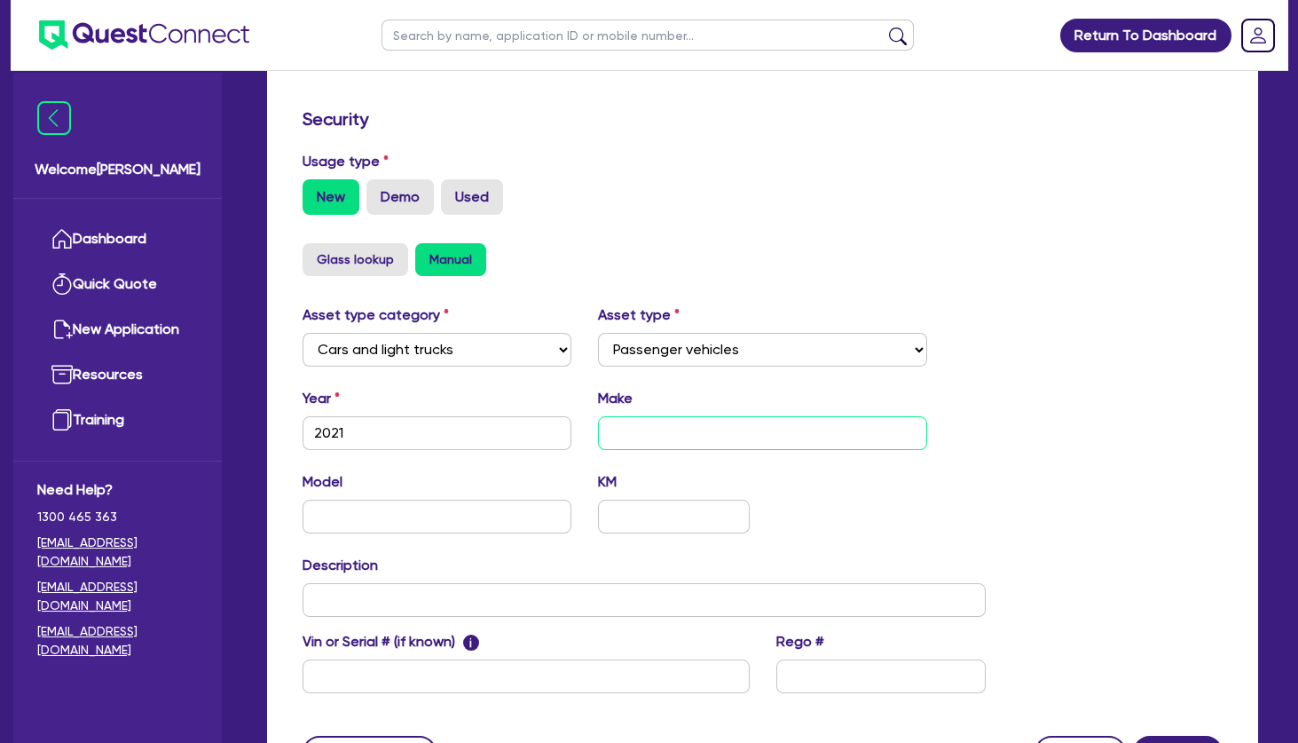
click at [648, 431] on input "text" at bounding box center [762, 433] width 328 height 34
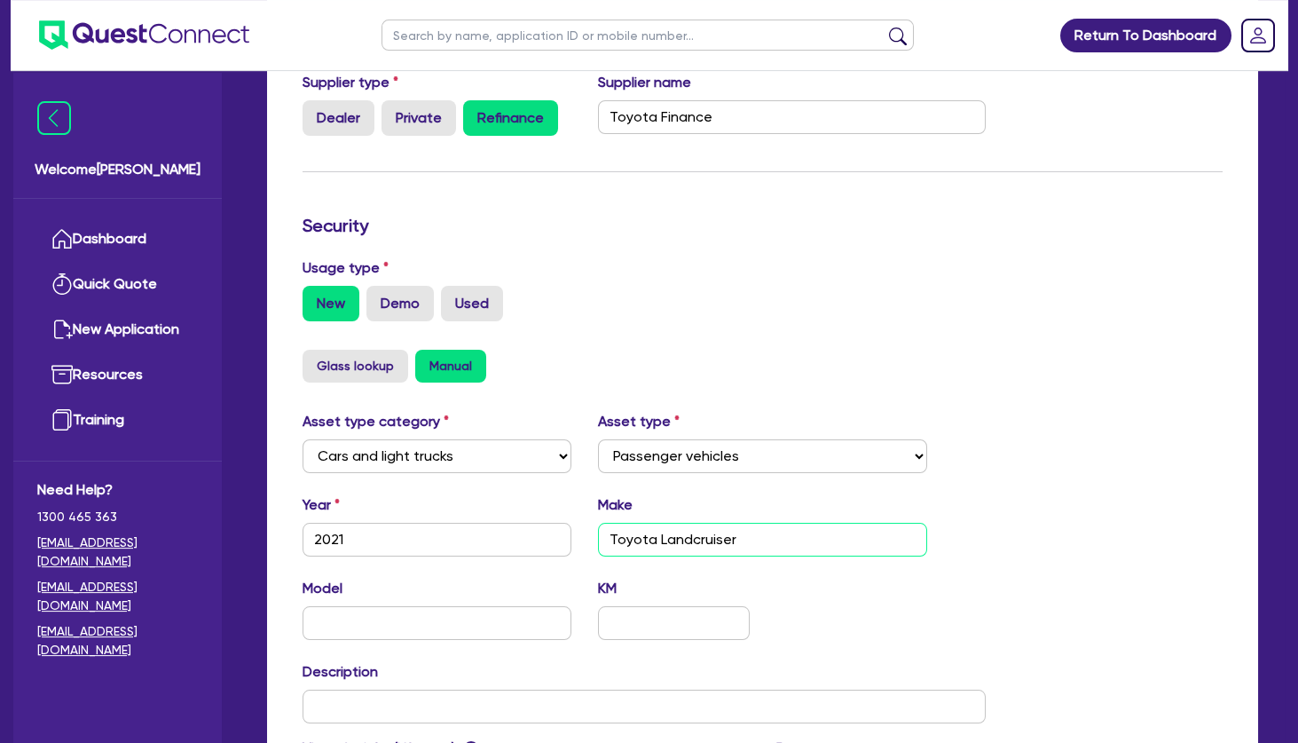
scroll to position [559, 0]
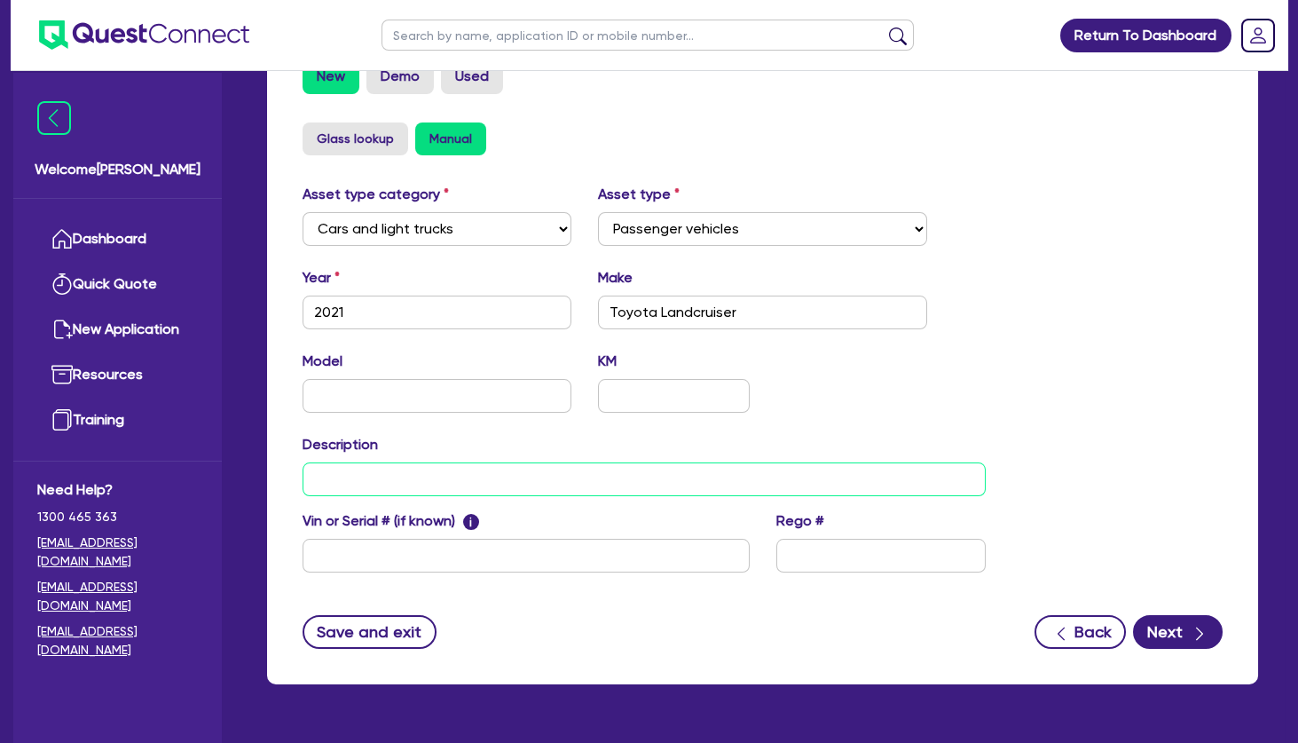
click at [472, 479] on input "text" at bounding box center [644, 479] width 683 height 34
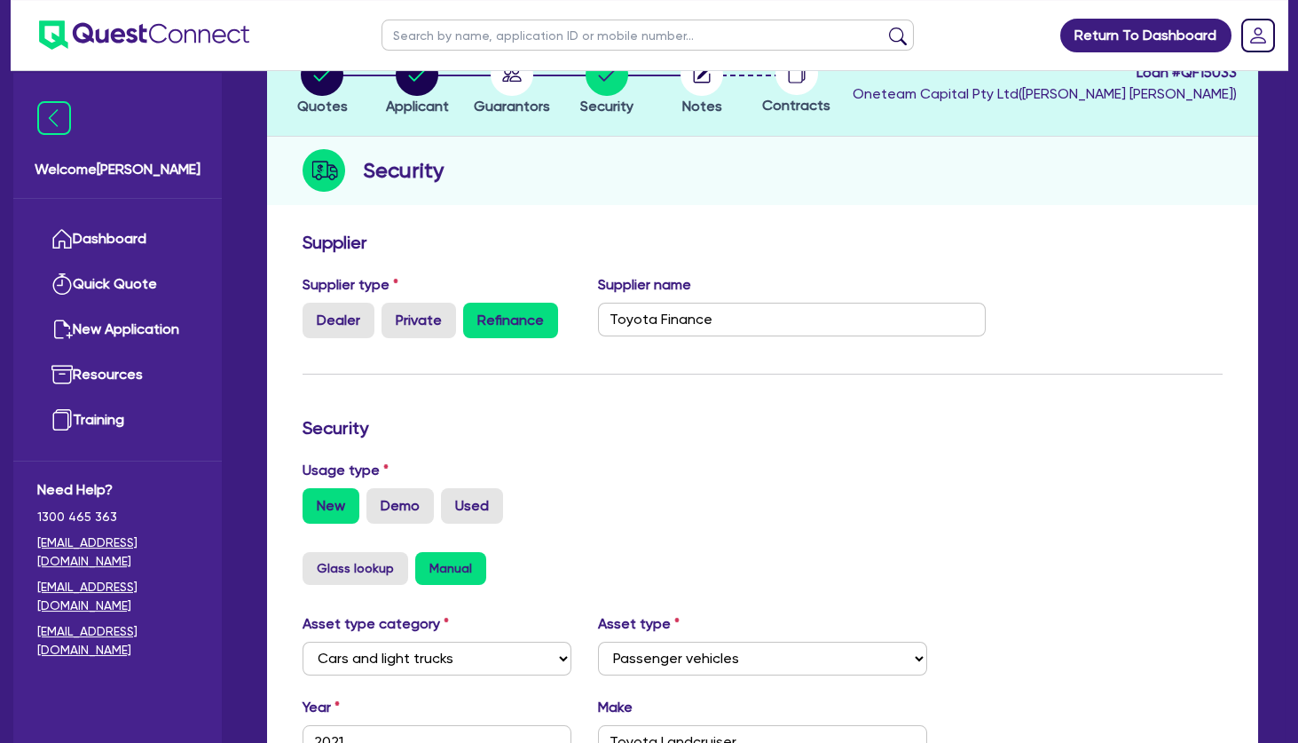
scroll to position [0, 0]
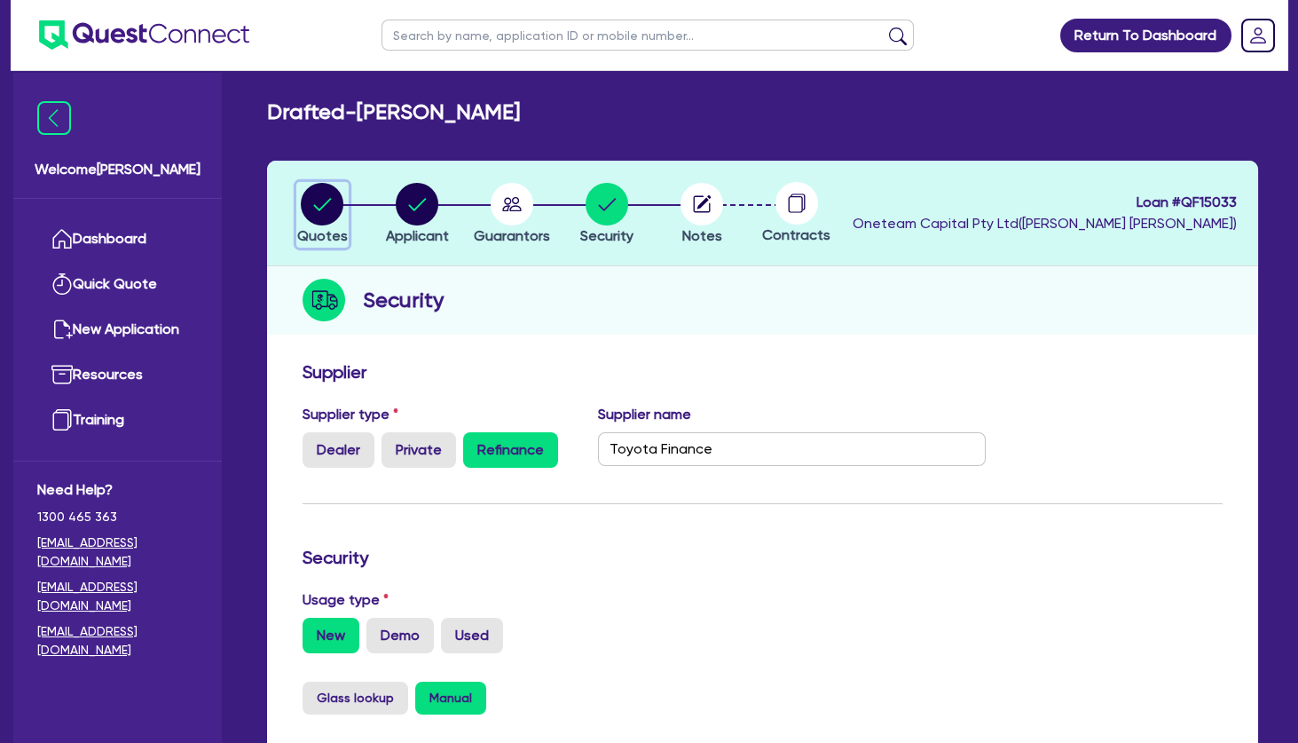
click at [327, 201] on circle "button" at bounding box center [322, 204] width 43 height 43
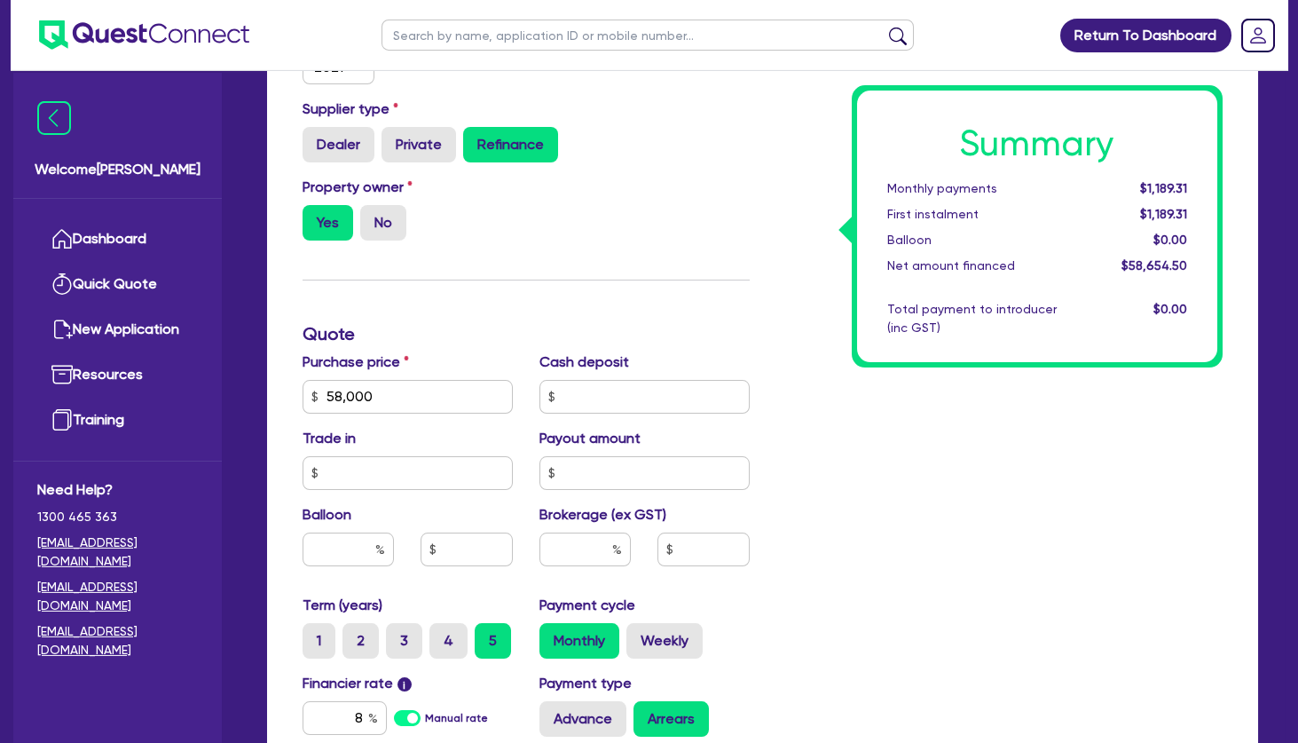
scroll to position [493, 0]
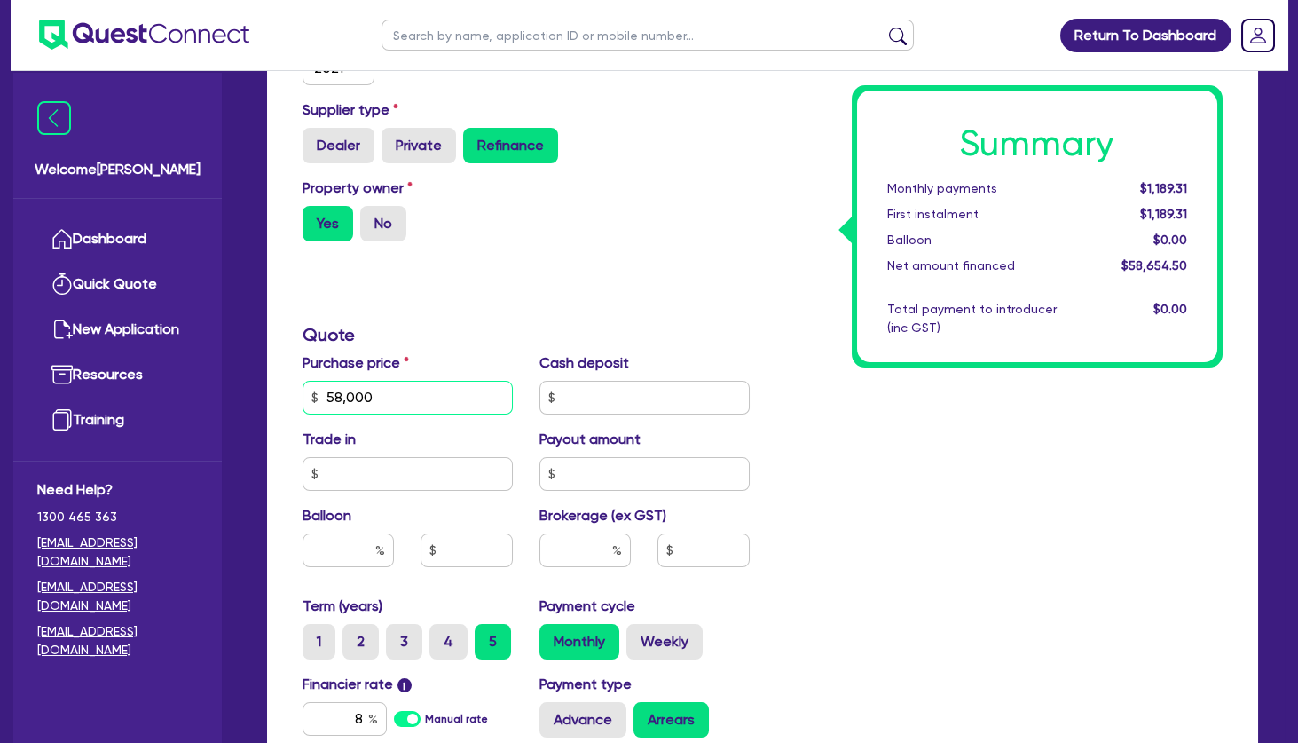
drag, startPoint x: 395, startPoint y: 405, endPoint x: 303, endPoint y: 396, distance: 92.7
click at [303, 396] on input "58,000" at bounding box center [408, 398] width 210 height 34
click at [833, 458] on div "Summary Monthly payments $1,189.31 First instalment $1,189.31 Balloon $0.00 Net…" at bounding box center [1000, 387] width 474 height 1037
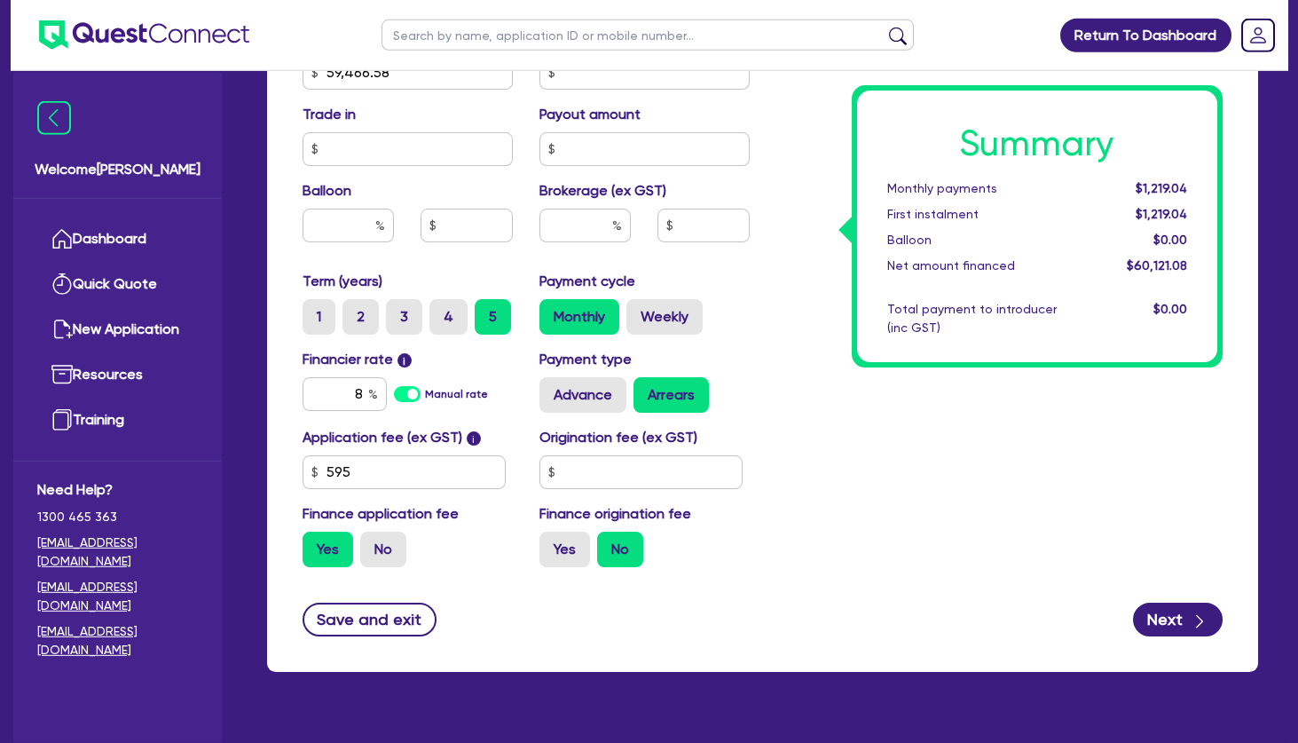
scroll to position [854, 0]
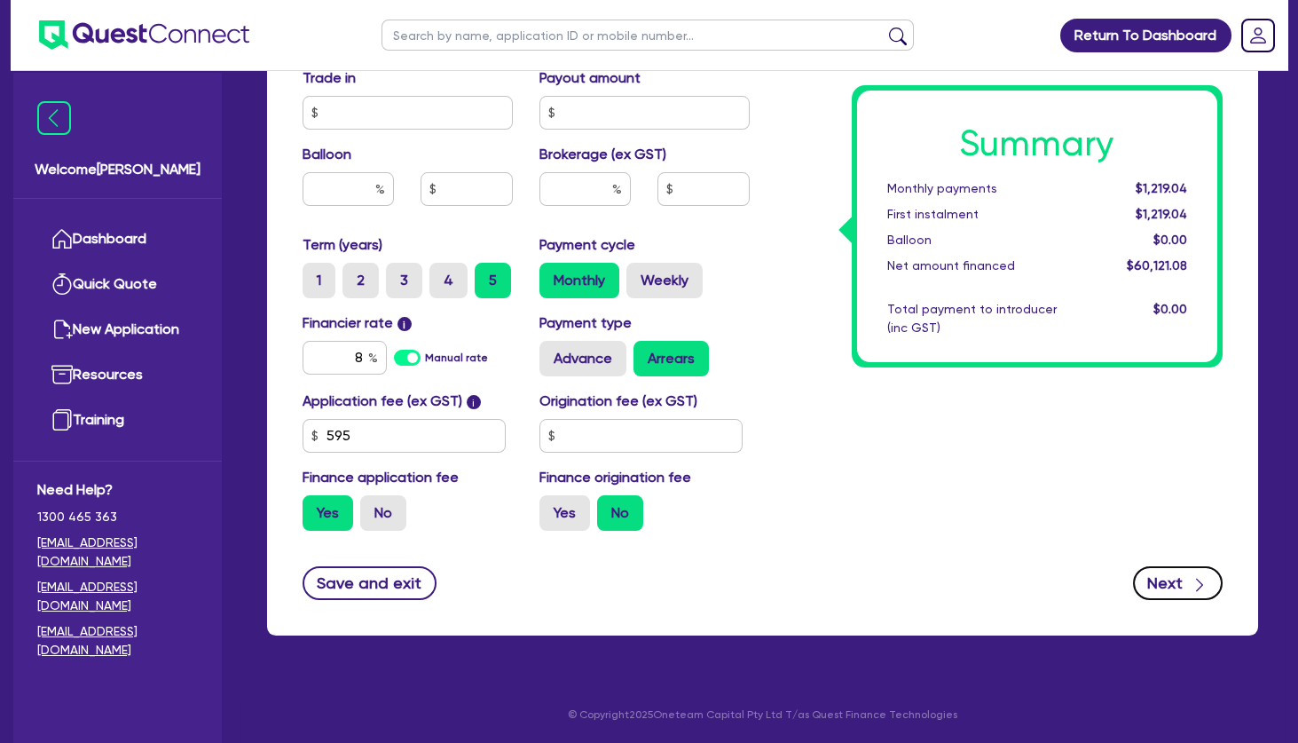
click at [1169, 575] on button "Next" at bounding box center [1178, 583] width 90 height 34
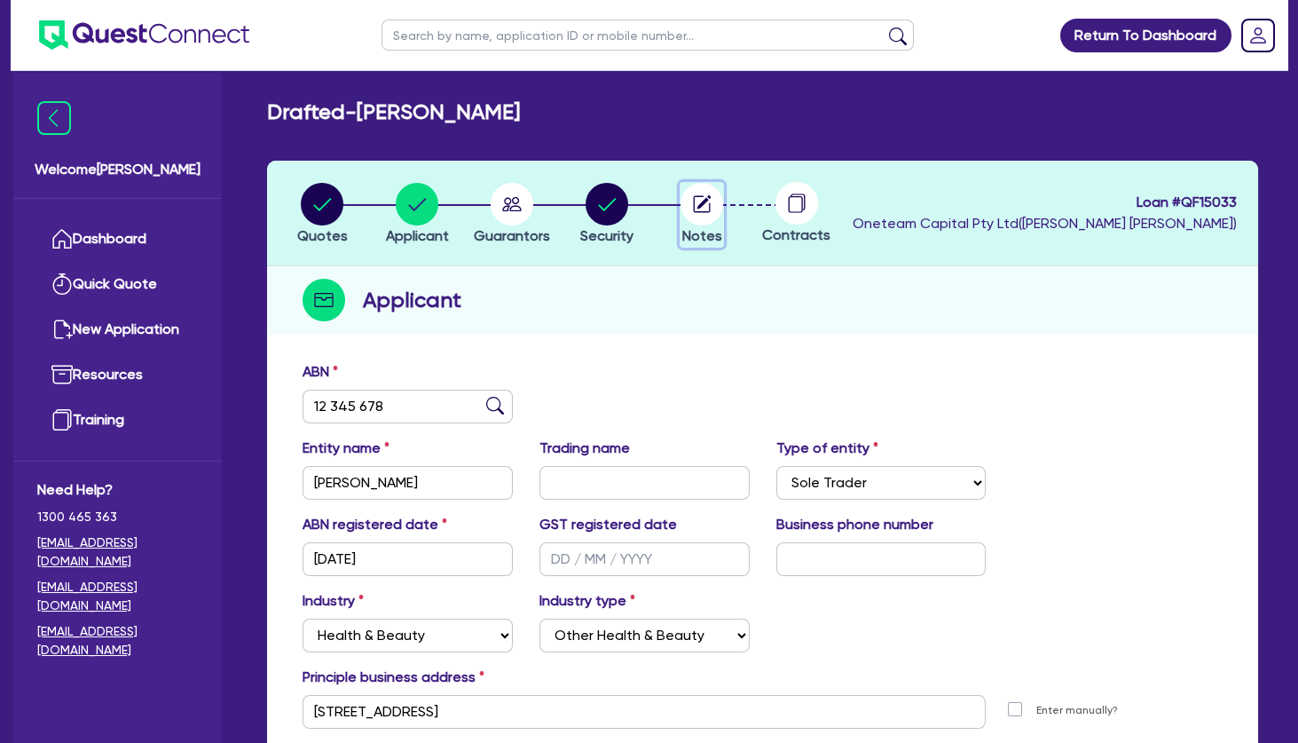
click at [698, 207] on icon "button" at bounding box center [704, 202] width 14 height 14
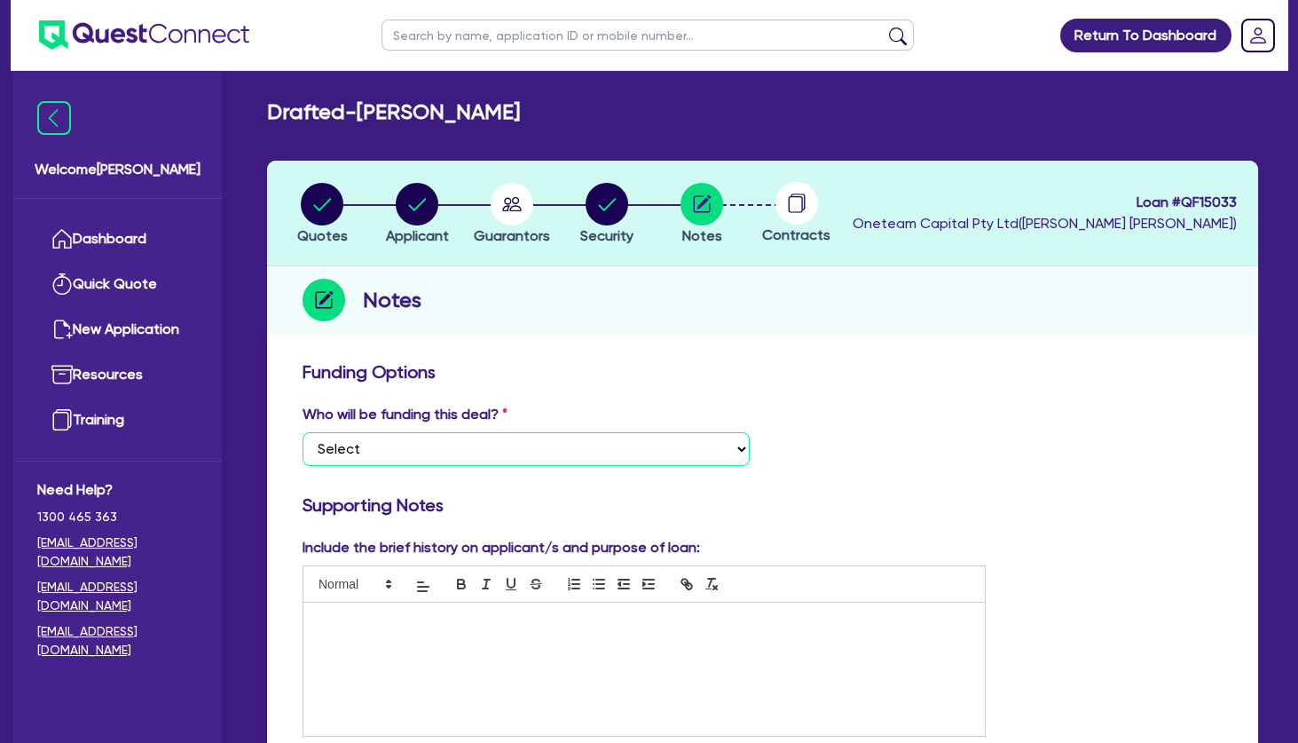
click at [303, 432] on select "Select I want Quest to fund 100% I will fund 100% I will co-fund with Quest Oth…" at bounding box center [526, 449] width 447 height 34
click option "Other - I am referring this deal in" at bounding box center [0, 0] width 0 height 0
click at [406, 629] on p at bounding box center [644, 621] width 655 height 16
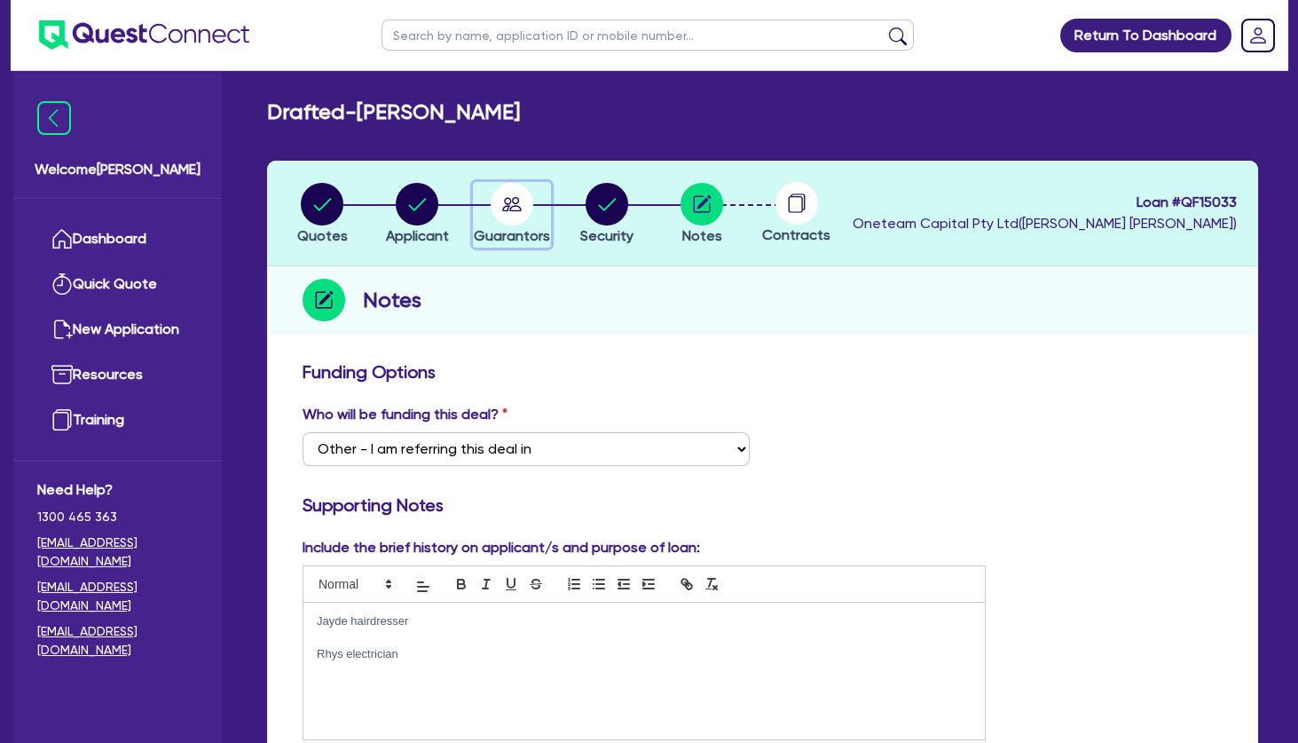
click at [511, 204] on circle "button" at bounding box center [512, 204] width 43 height 43
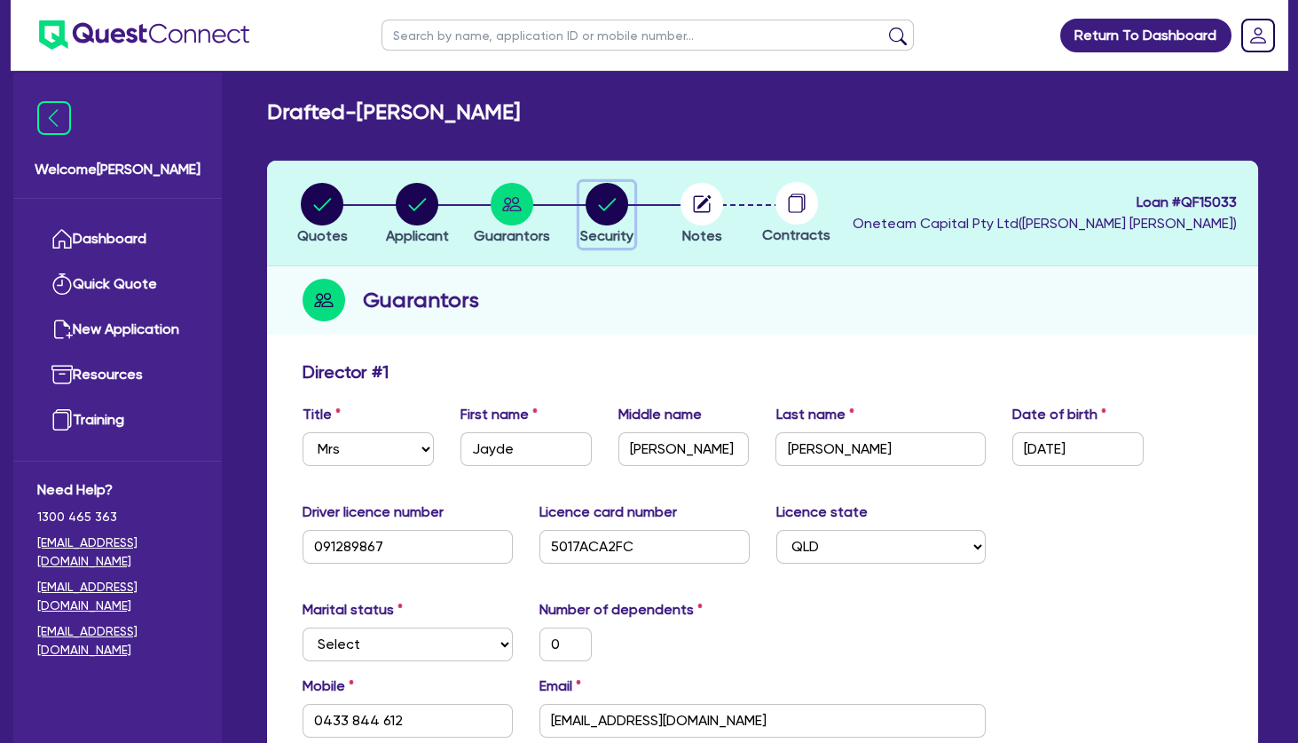
click at [600, 202] on circle "button" at bounding box center [607, 204] width 43 height 43
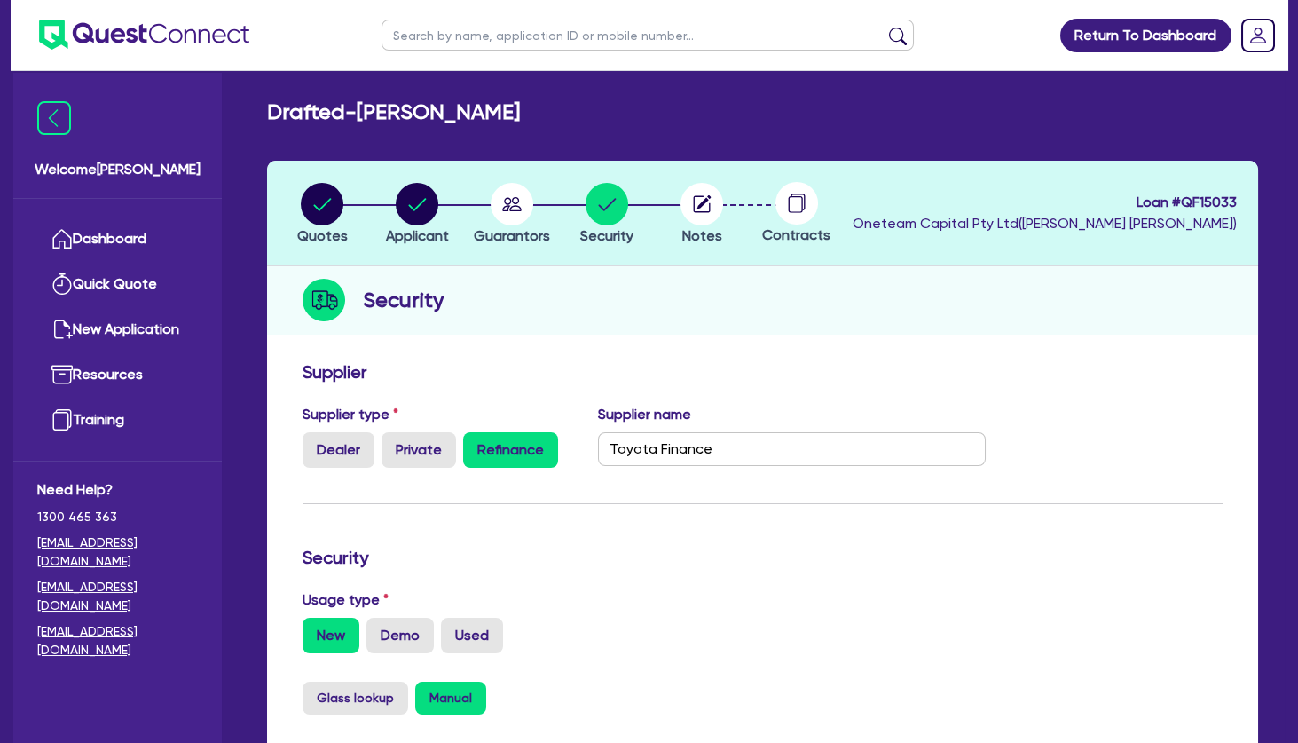
click at [793, 297] on div "Security" at bounding box center [762, 300] width 991 height 68
click at [709, 204] on circle "button" at bounding box center [702, 204] width 43 height 43
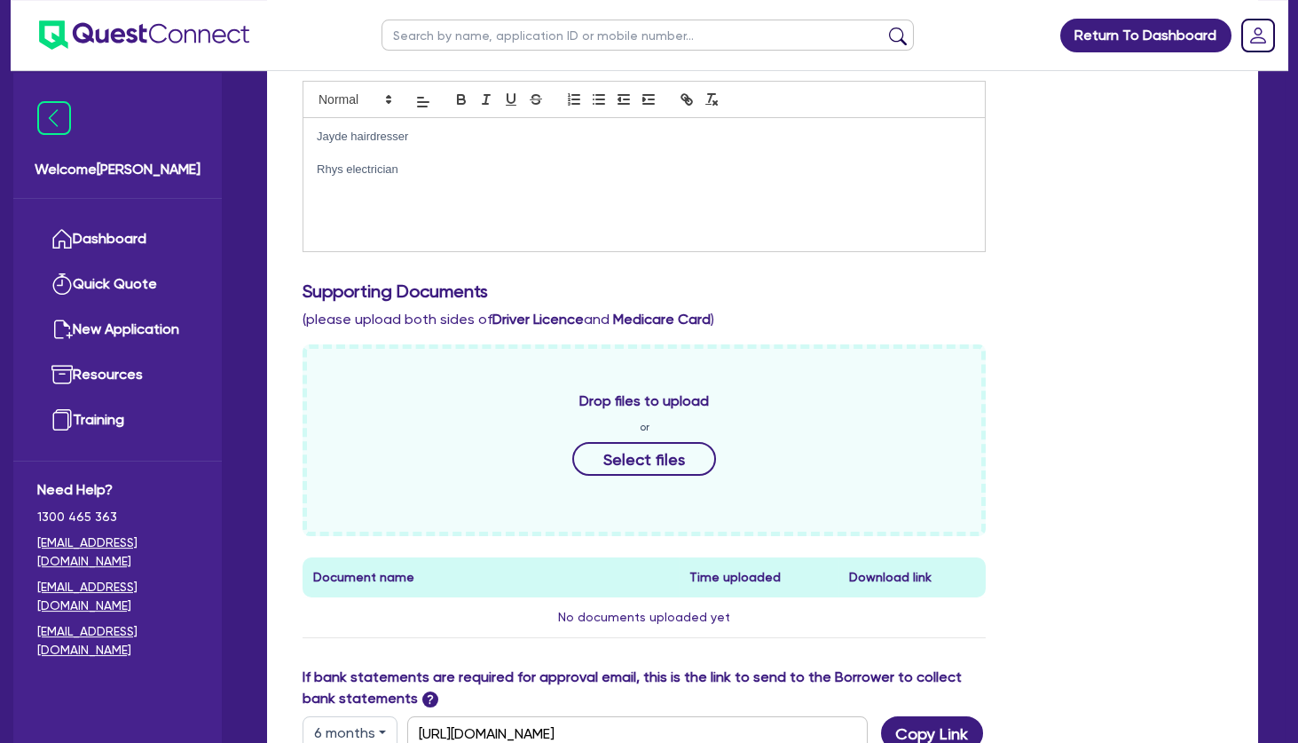
scroll to position [839, 0]
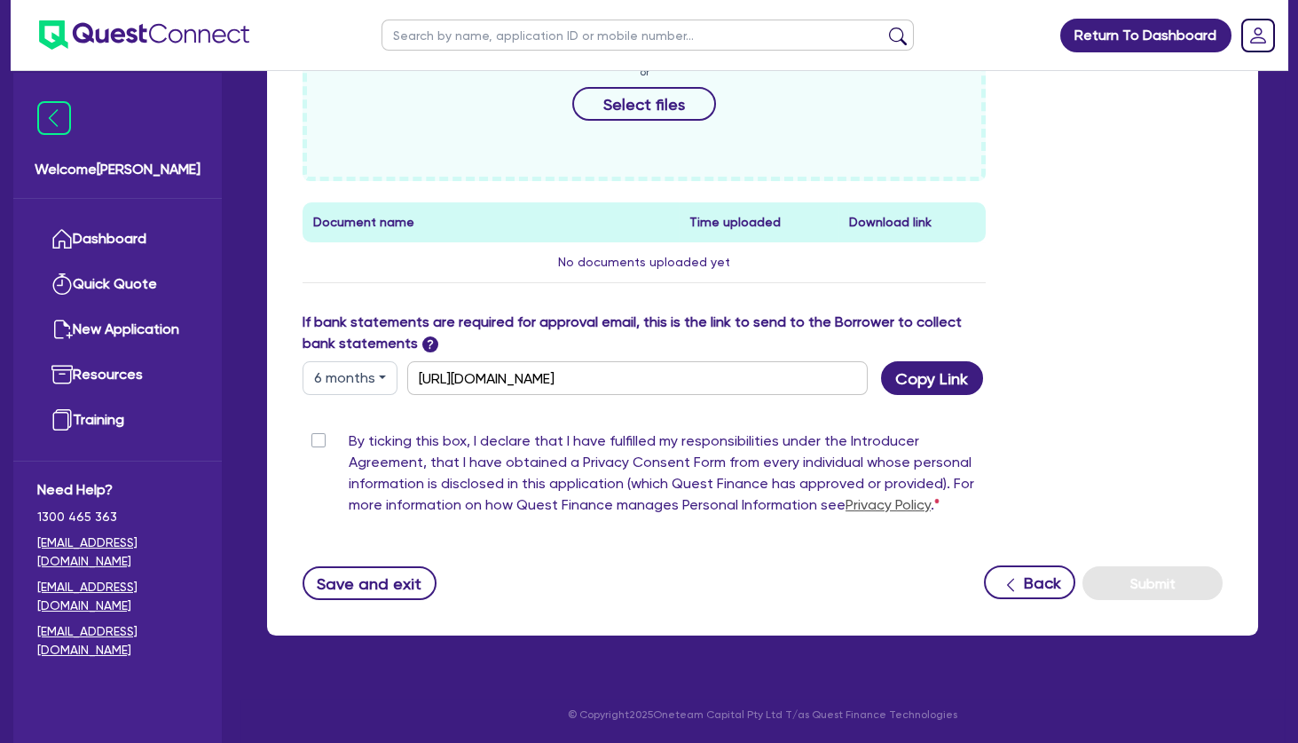
click at [349, 441] on label "By ticking this box, I declare that I have fulfilled my responsibilities under …" at bounding box center [667, 476] width 637 height 92
click at [317, 441] on input "By ticking this box, I declare that I have fulfilled my responsibilities under …" at bounding box center [310, 438] width 14 height 17
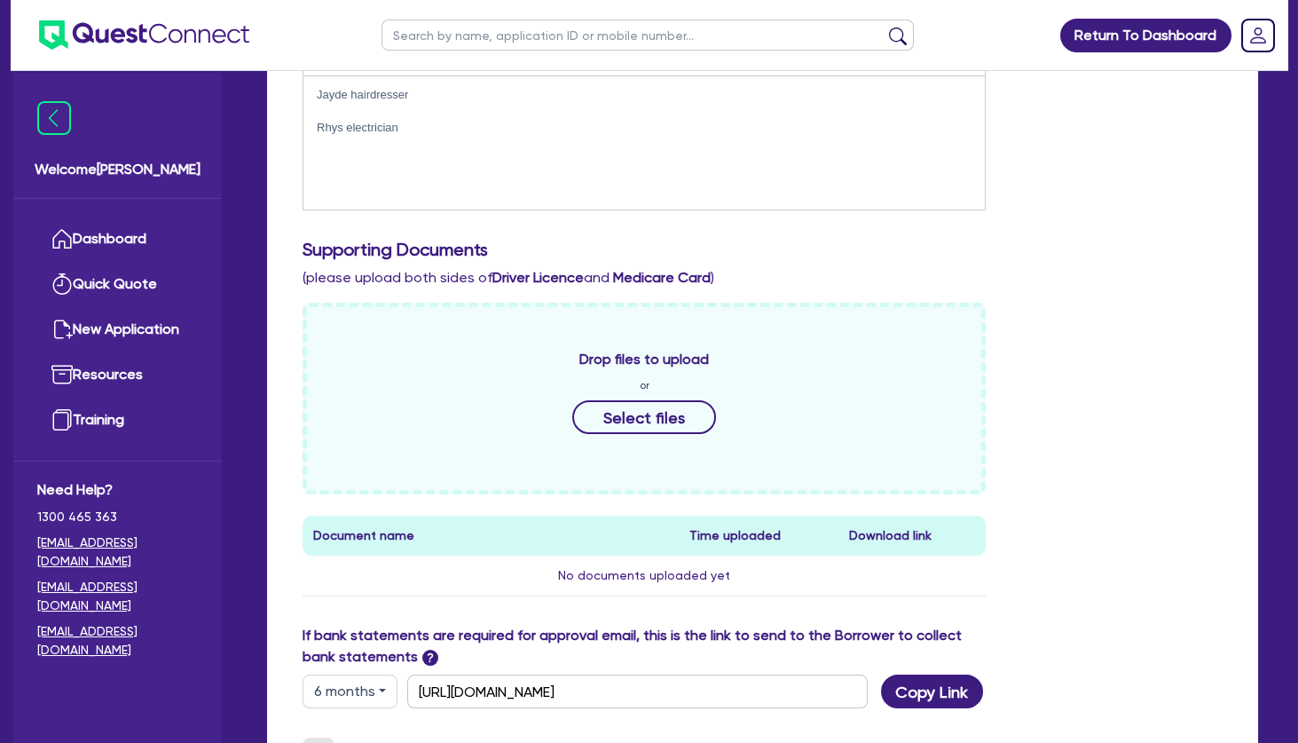
scroll to position [477, 0]
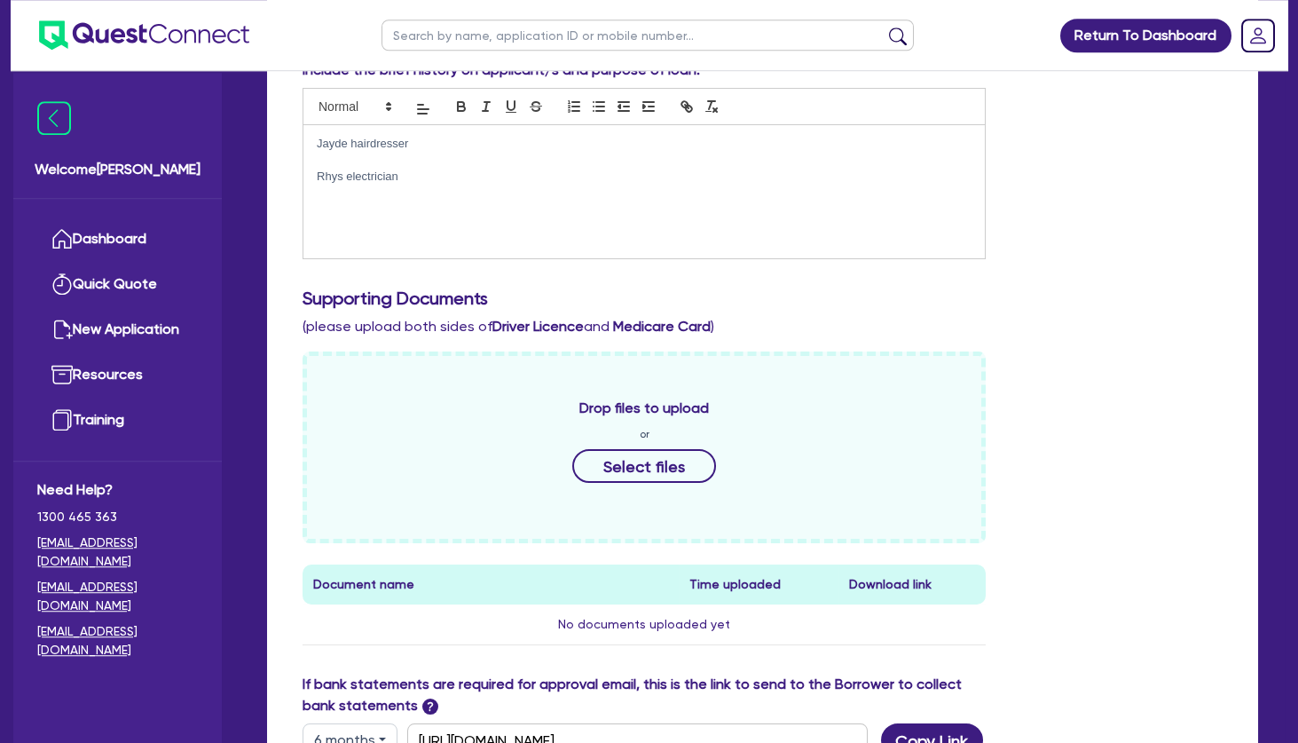
click at [894, 280] on div "Include the brief history on applicant/s and purpose of loan: Jayde hairdresser…" at bounding box center [762, 366] width 947 height 615
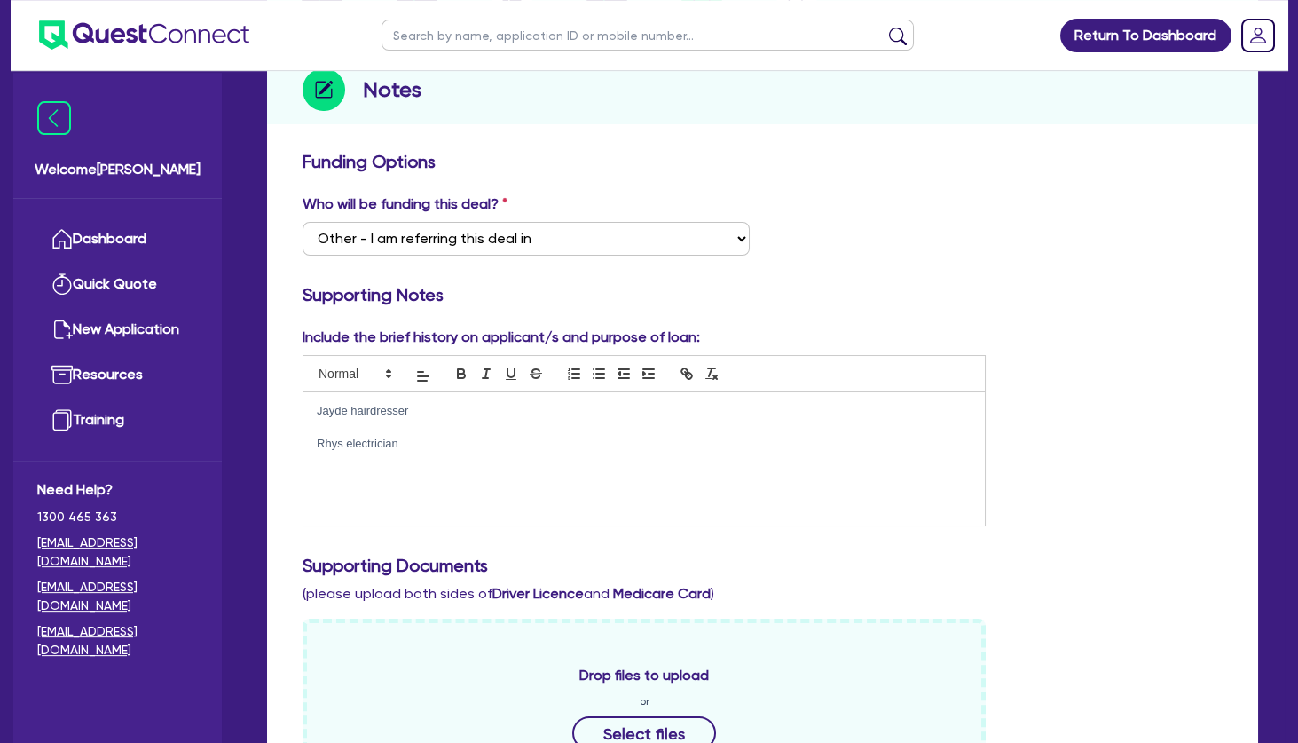
scroll to position [0, 0]
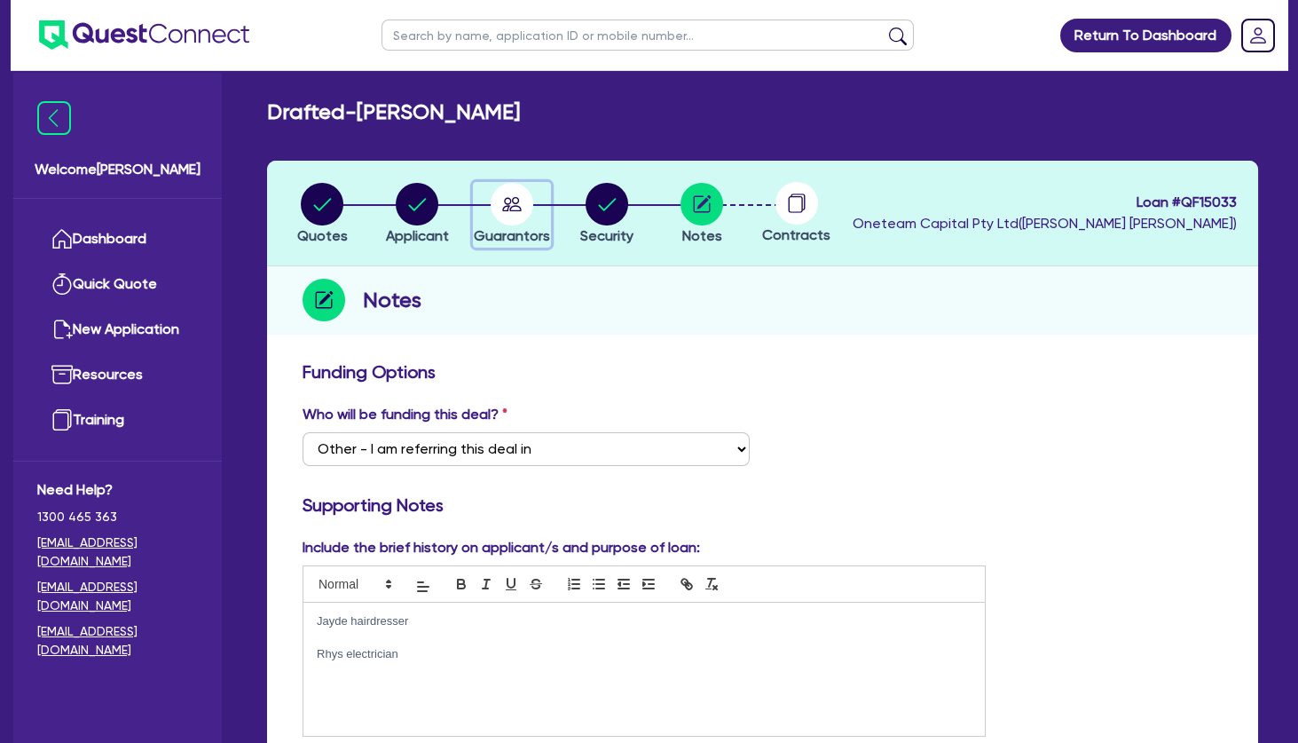
click at [516, 206] on icon "button" at bounding box center [512, 204] width 20 height 14
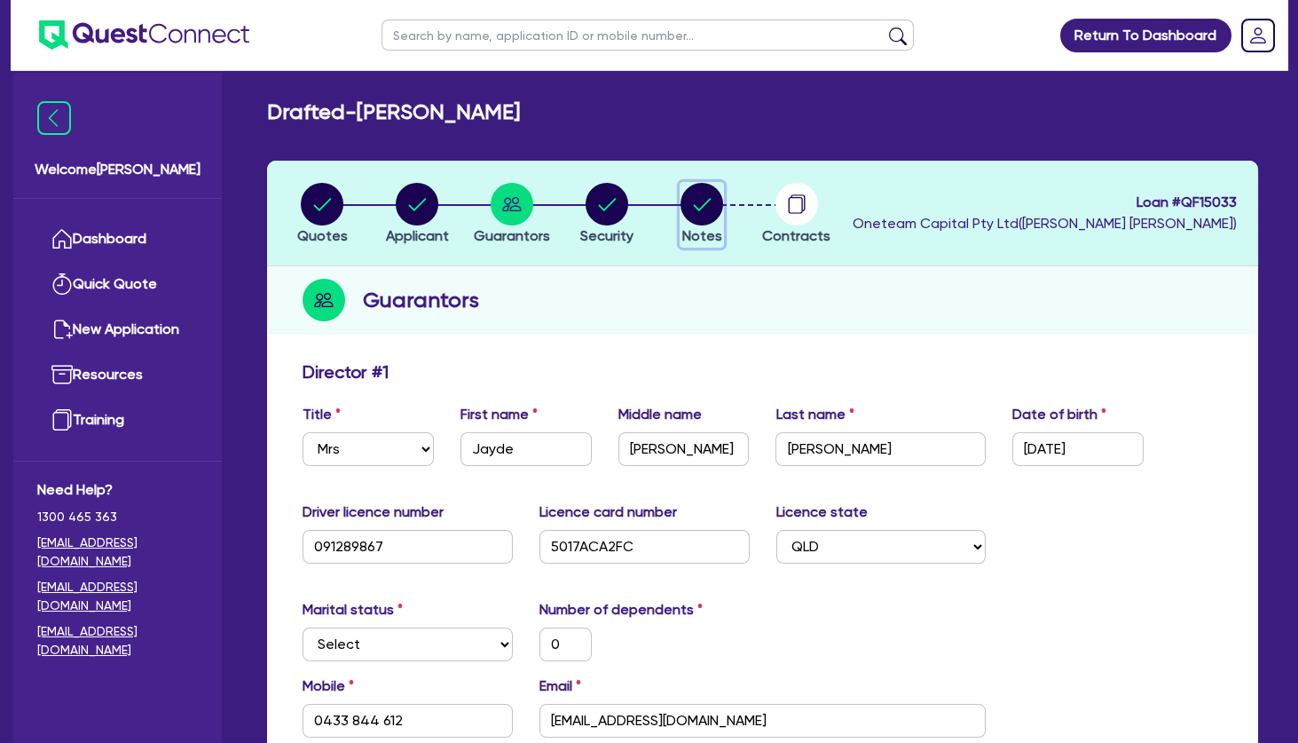
click at [708, 192] on circle "button" at bounding box center [702, 204] width 43 height 43
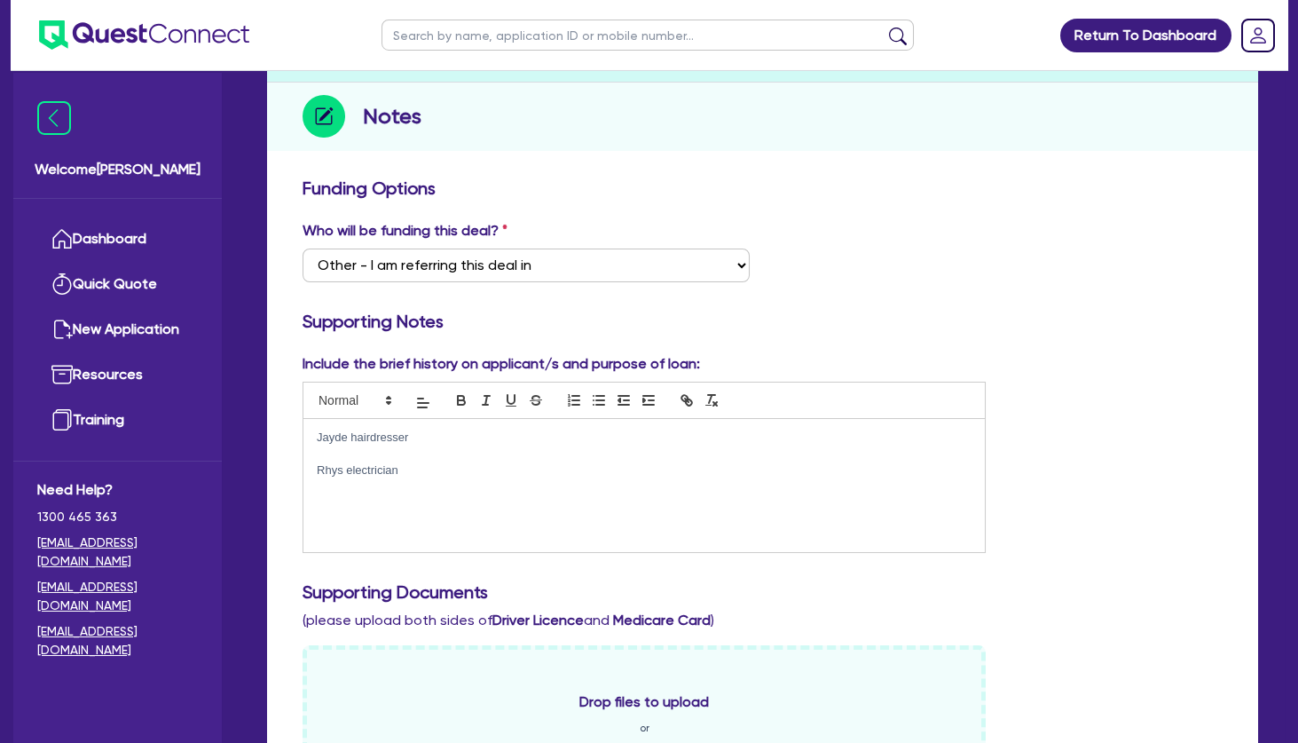
scroll to position [186, 0]
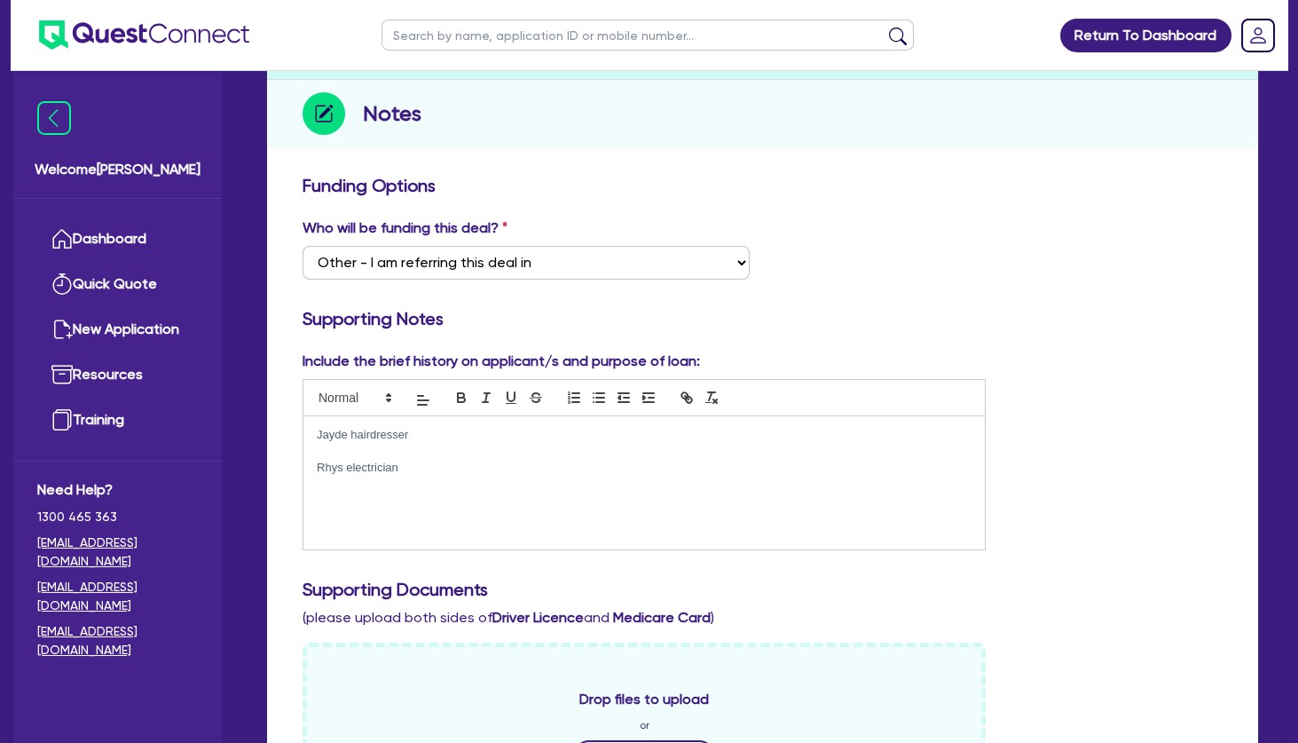
click at [477, 486] on p at bounding box center [644, 485] width 655 height 16
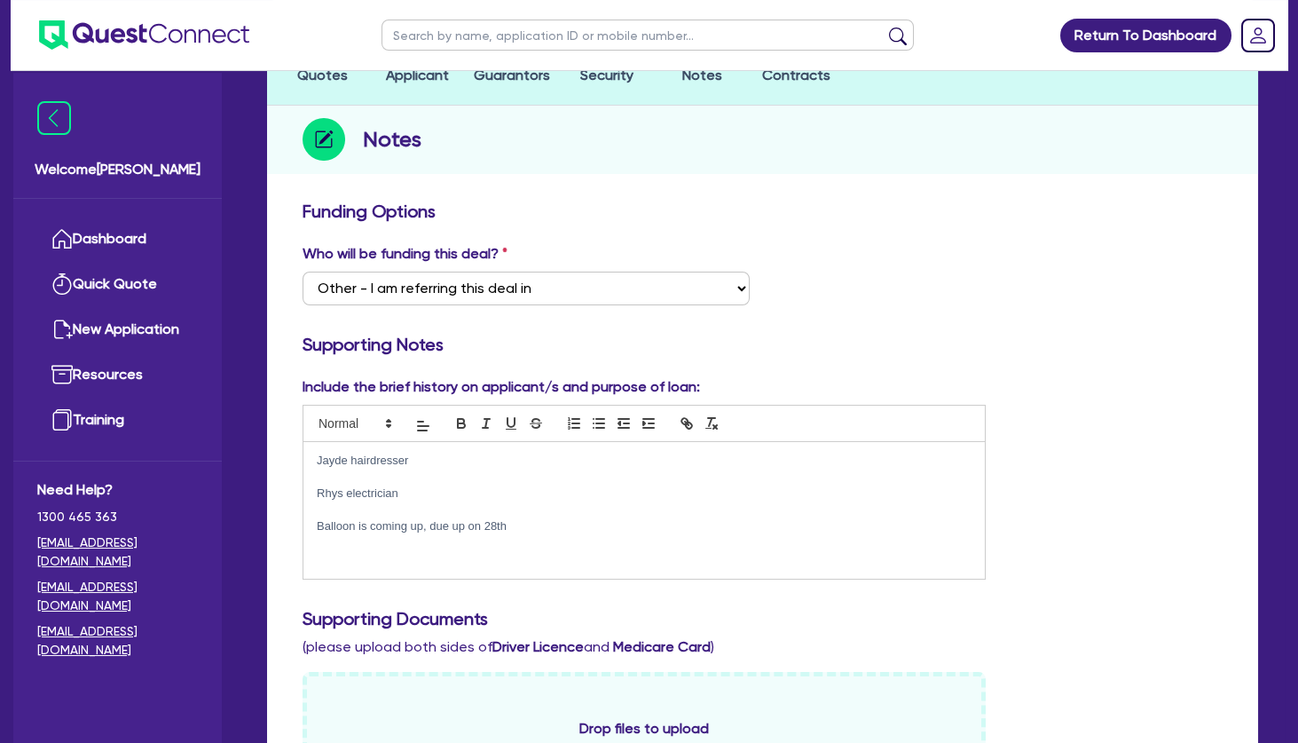
scroll to position [0, 0]
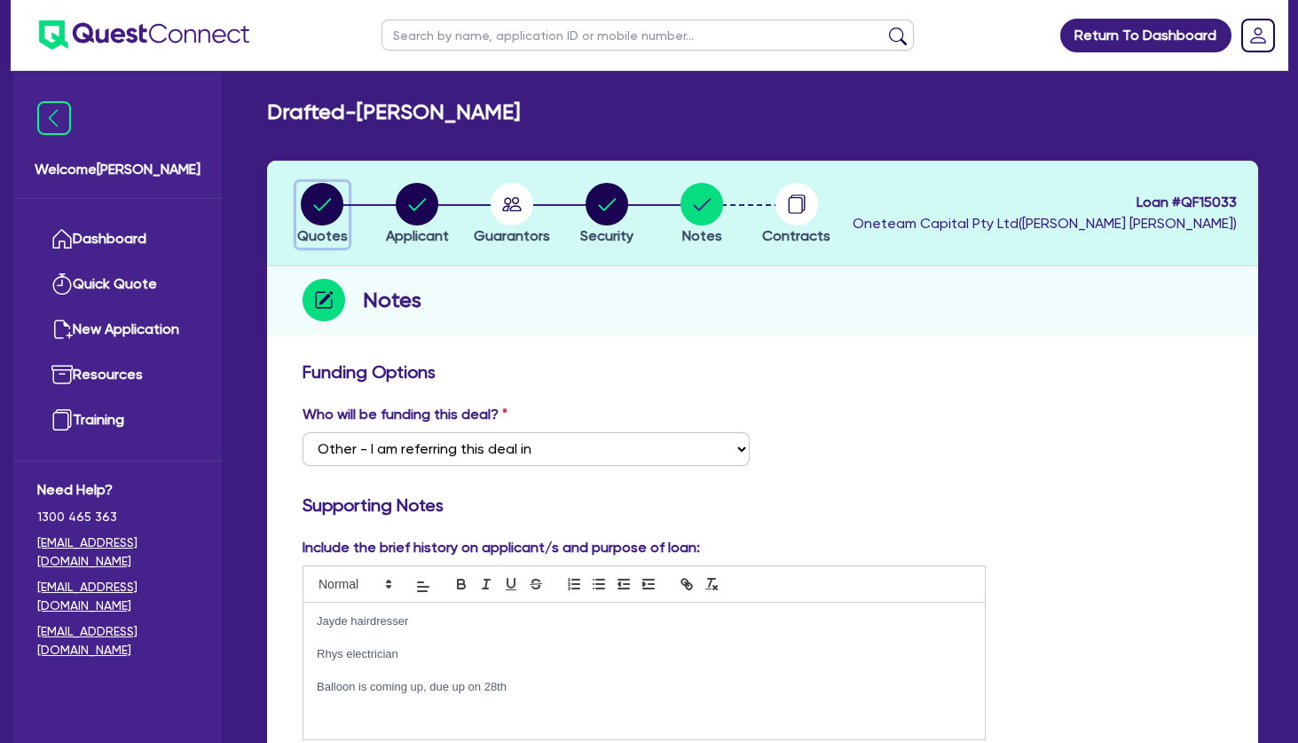
click at [324, 207] on icon "button" at bounding box center [323, 204] width 18 height 12
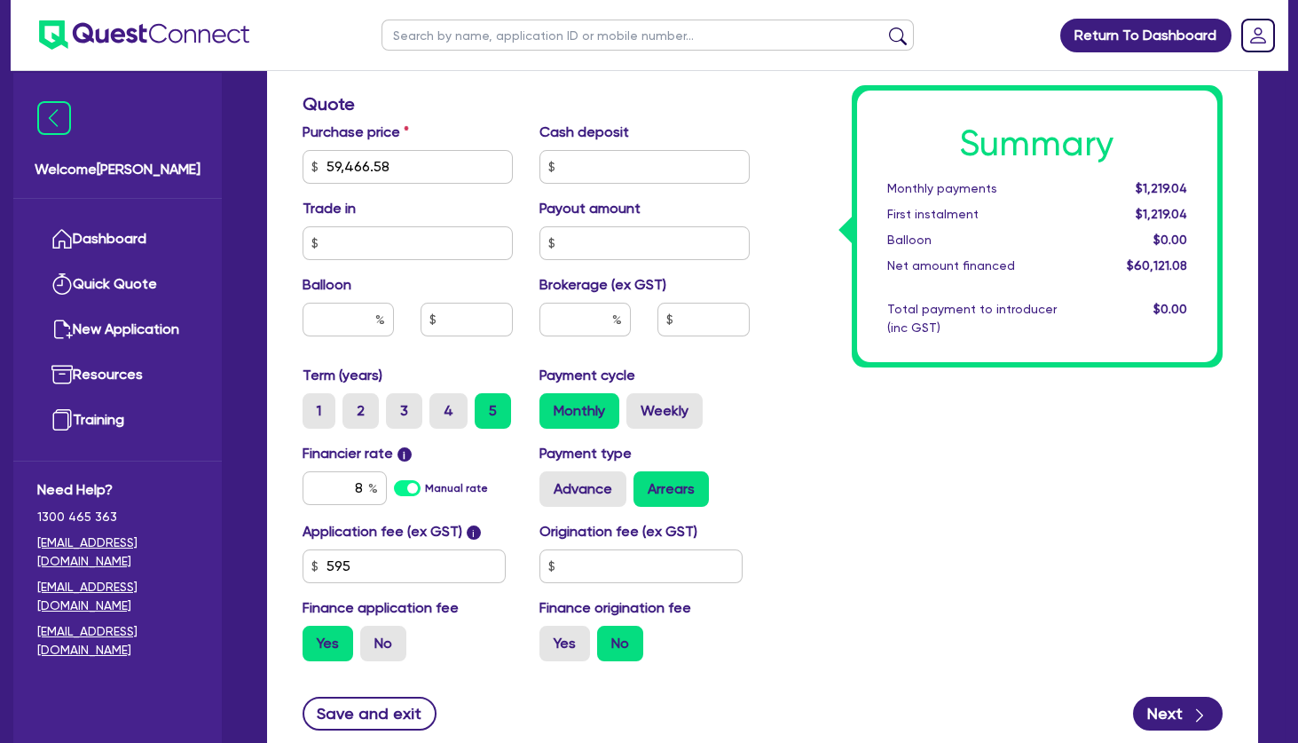
scroll to position [854, 0]
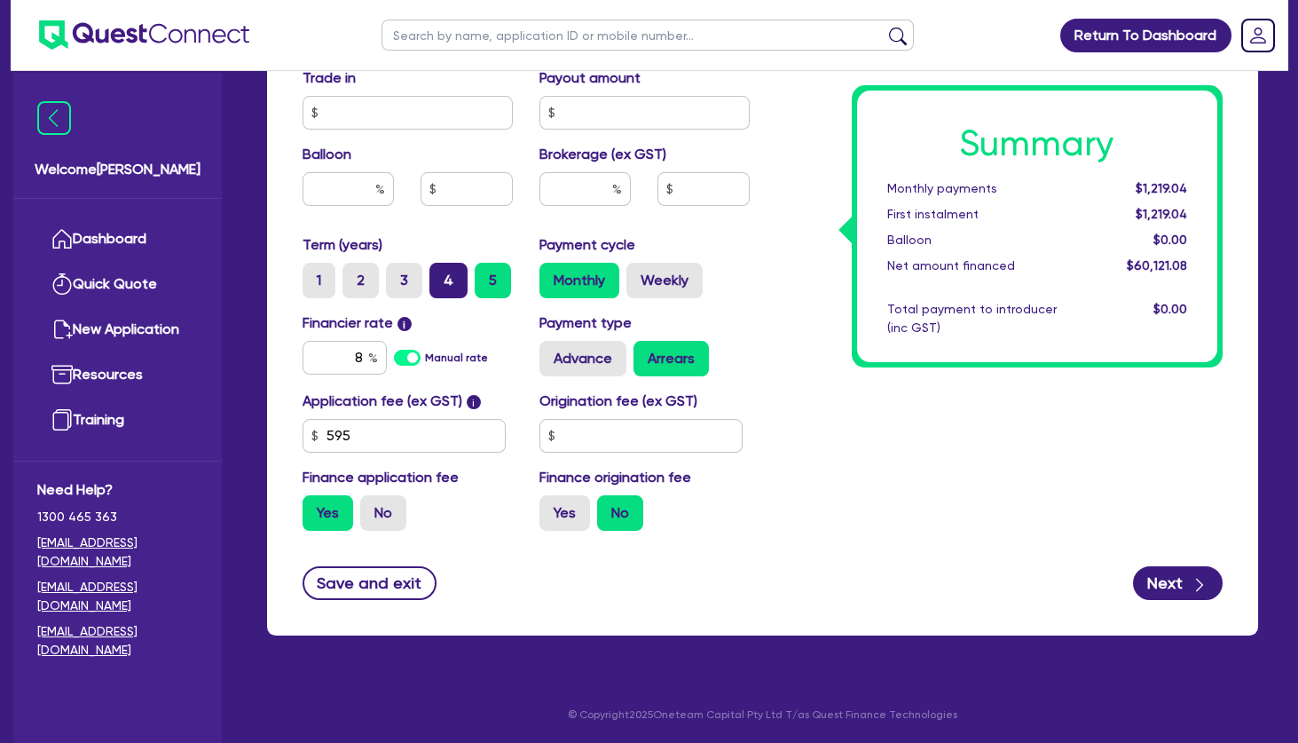
click at [443, 277] on label "4" at bounding box center [449, 280] width 38 height 35
click at [441, 274] on input "4" at bounding box center [436, 269] width 12 height 12
click at [747, 272] on div "Monthly Weekly" at bounding box center [645, 280] width 210 height 35
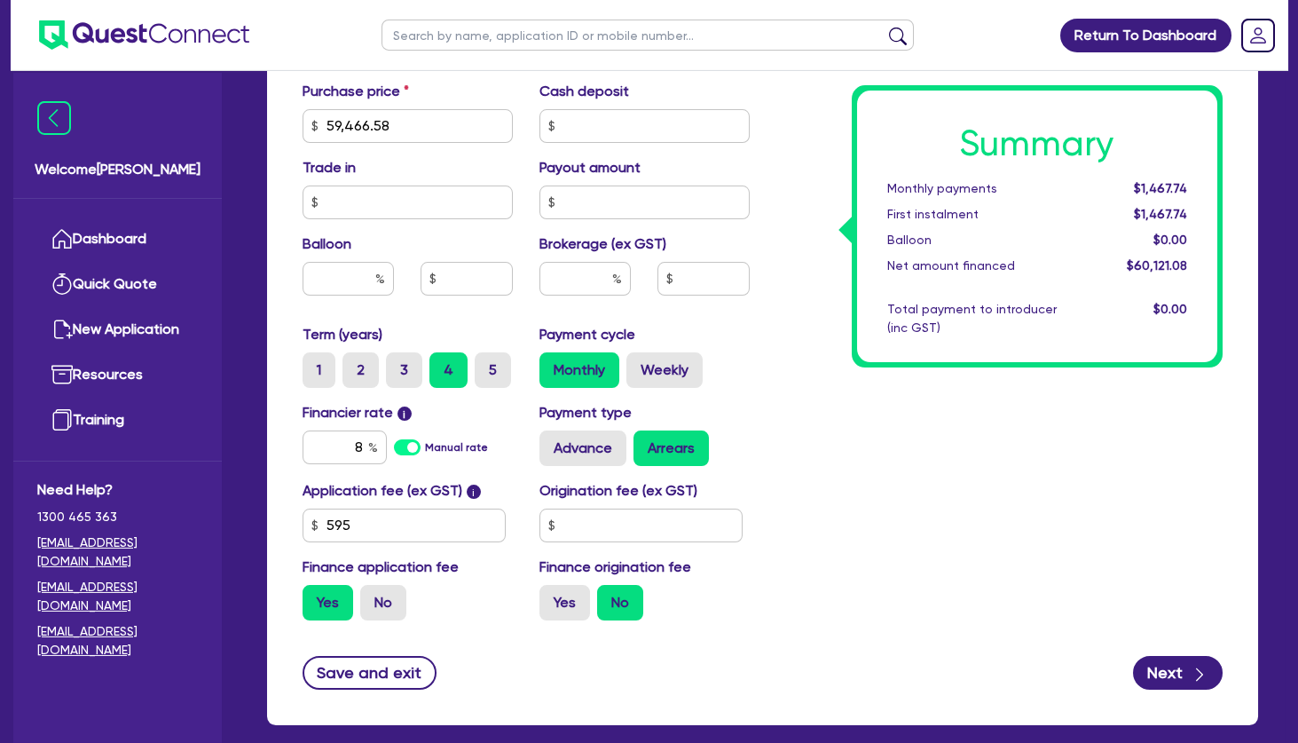
scroll to position [763, 0]
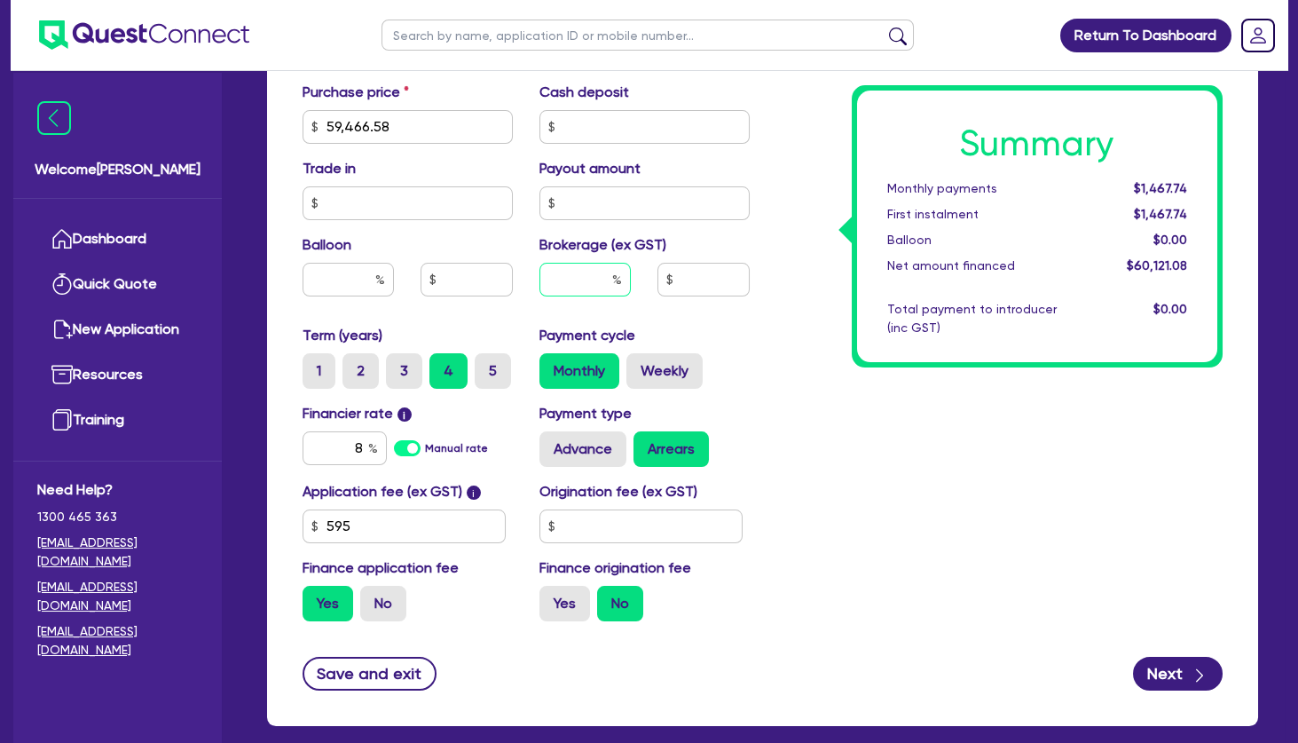
click at [599, 271] on input "text" at bounding box center [585, 280] width 91 height 34
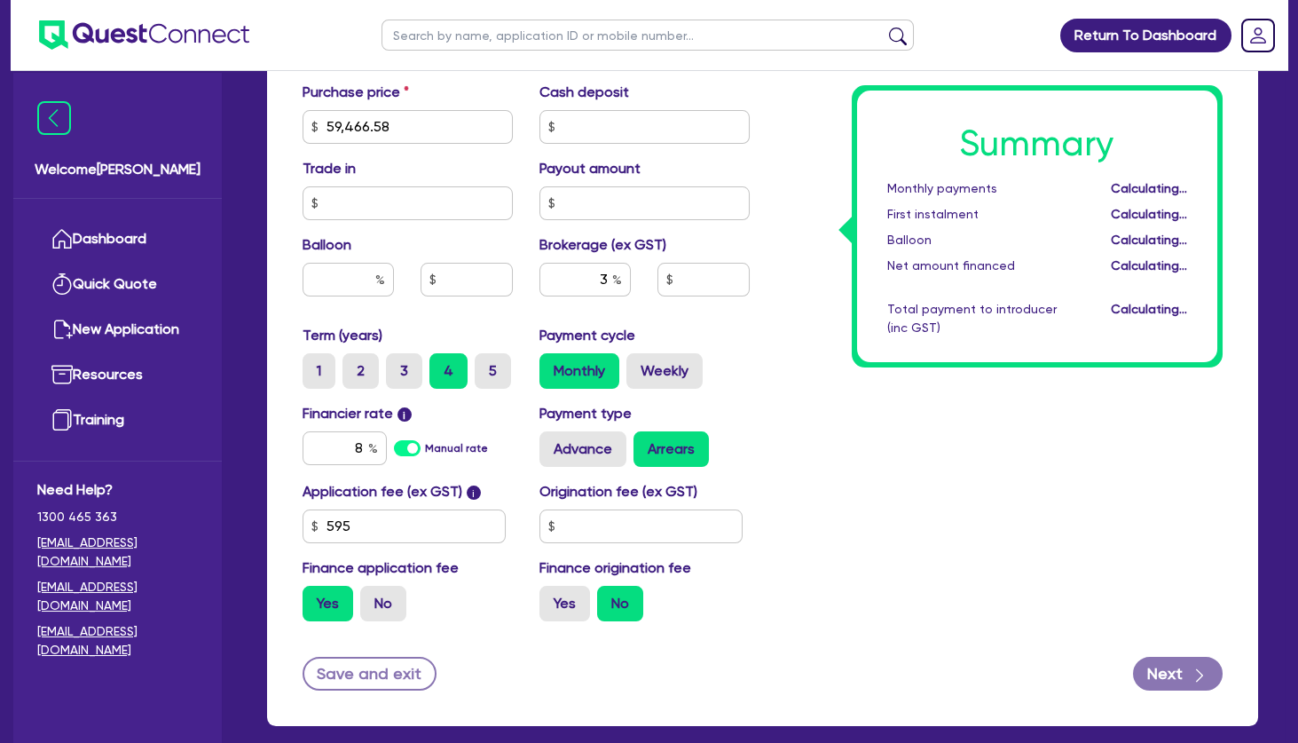
click at [841, 411] on div "Summary Monthly payments Calculating... First instalment Calculating... Balloon…" at bounding box center [1000, 116] width 474 height 1037
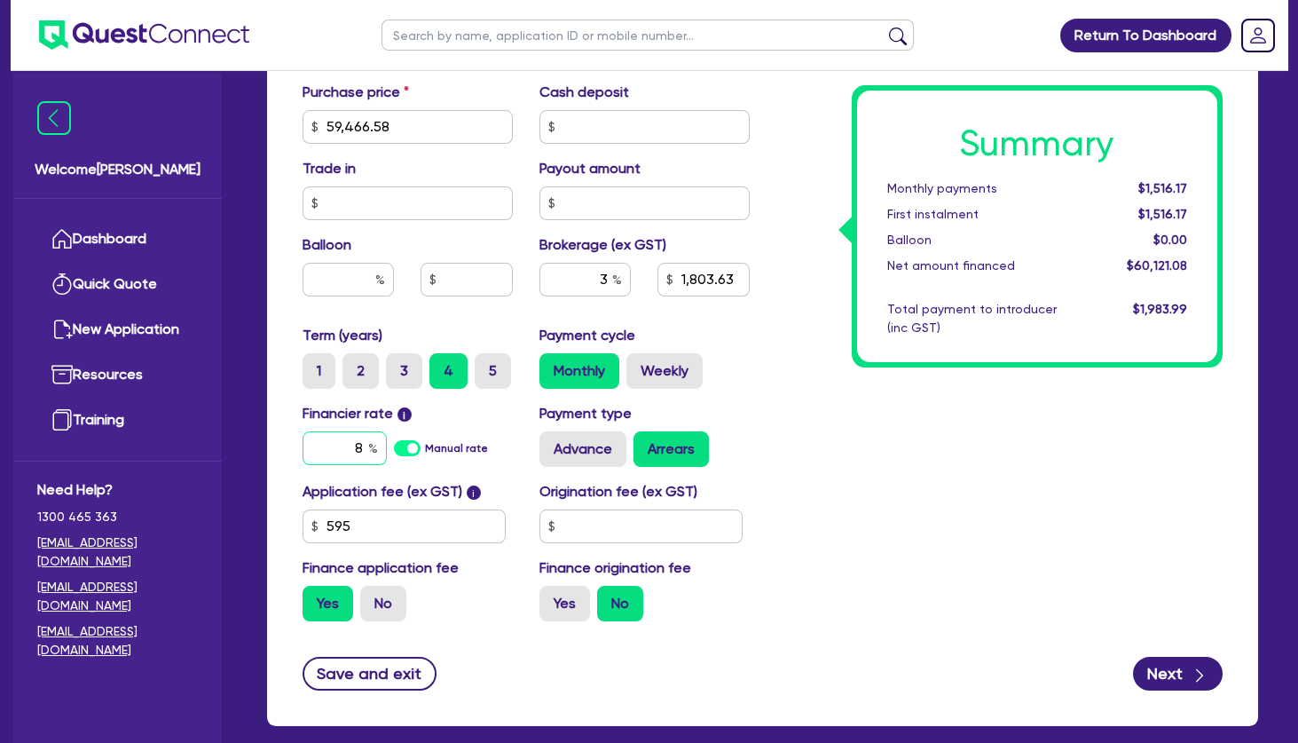
drag, startPoint x: 359, startPoint y: 445, endPoint x: 373, endPoint y: 448, distance: 14.6
click at [373, 448] on input "8" at bounding box center [345, 448] width 84 height 34
click at [836, 433] on div "Summary Monthly payments $1,516.17 First instalment $1,516.17 Balloon $0.00 Net…" at bounding box center [1000, 116] width 474 height 1037
click at [388, 587] on label "No" at bounding box center [383, 603] width 46 height 35
click at [372, 587] on input "No" at bounding box center [366, 592] width 12 height 12
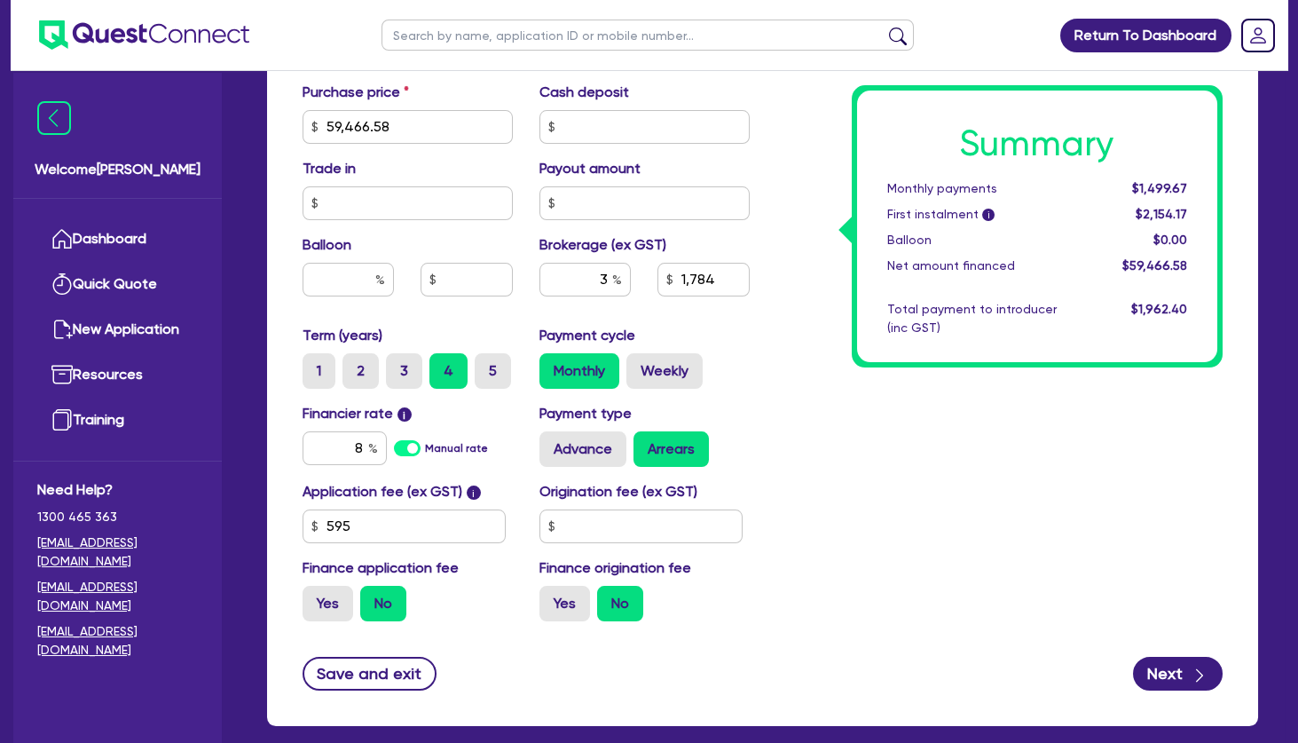
click at [935, 450] on div "Summary Monthly payments $1,499.67 First instalment i $2,154.17 Balloon $0.00 N…" at bounding box center [1000, 116] width 474 height 1037
click at [795, 406] on div "Summary Monthly payments $1,499.67 First instalment i $2,154.17 Balloon $0.00 N…" at bounding box center [1000, 116] width 474 height 1037
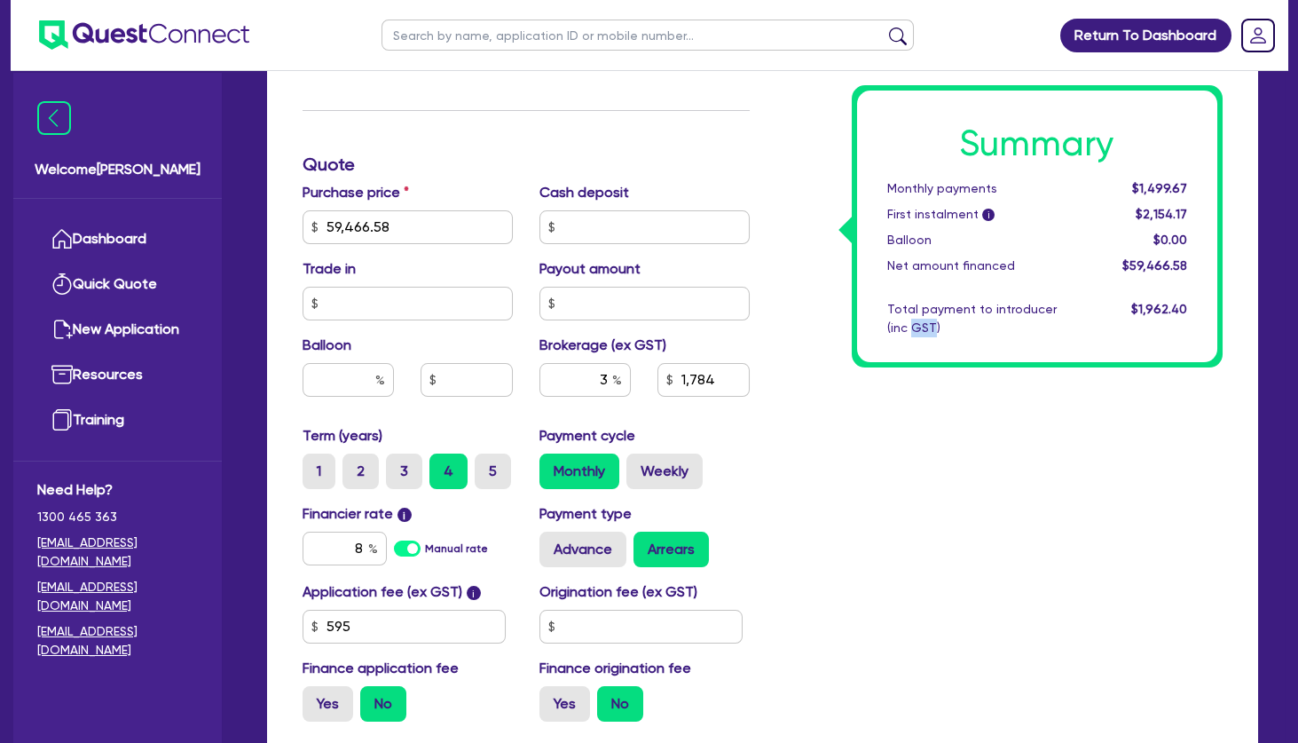
scroll to position [658, 0]
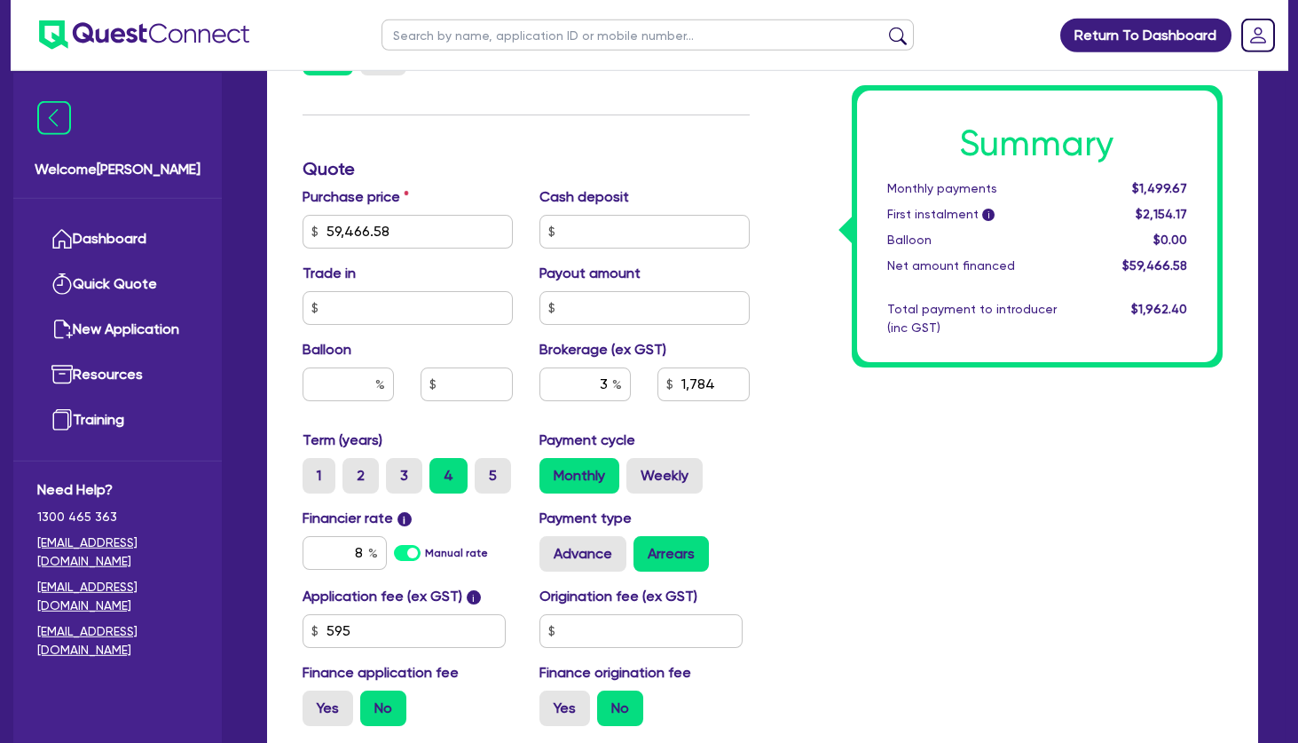
click at [795, 406] on div "Summary Monthly payments $1,499.67 First instalment i $2,154.17 Balloon $0.00 N…" at bounding box center [1000, 221] width 474 height 1037
click at [660, 475] on label "Weekly" at bounding box center [665, 475] width 76 height 35
click at [638, 469] on input "Weekly" at bounding box center [633, 464] width 12 height 12
click at [952, 507] on div "Summary Weekly payments $345.33 First instalment i $999.83 Balloon $0.00 Net am…" at bounding box center [1000, 221] width 474 height 1037
click at [487, 477] on label "5" at bounding box center [493, 475] width 36 height 35
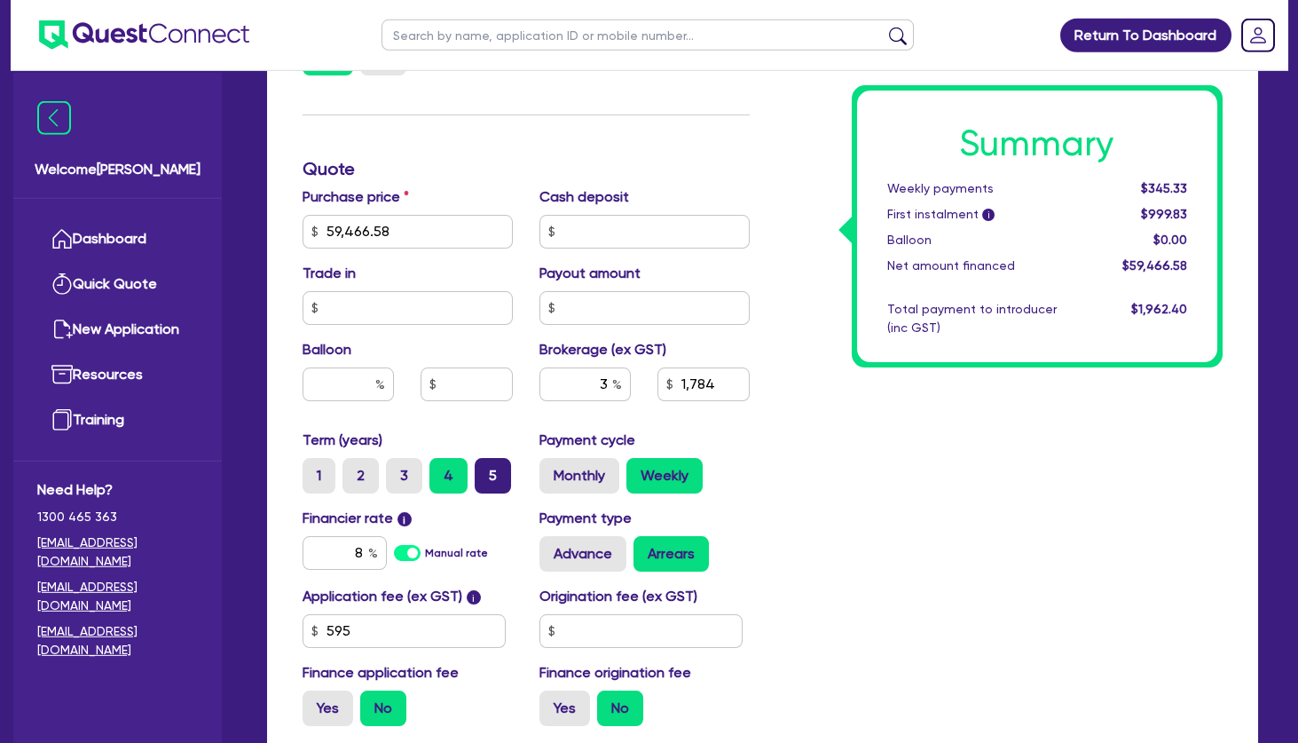
click at [486, 469] on input "5" at bounding box center [481, 464] width 12 height 12
click at [922, 478] on div "Summary Weekly payments $286.84 First instalment i $941.34 Balloon $0.00 Net am…" at bounding box center [1000, 221] width 474 height 1037
click at [460, 469] on label "4" at bounding box center [449, 475] width 38 height 35
click at [441, 469] on input "4" at bounding box center [436, 464] width 12 height 12
click at [415, 472] on label "3" at bounding box center [404, 475] width 36 height 35
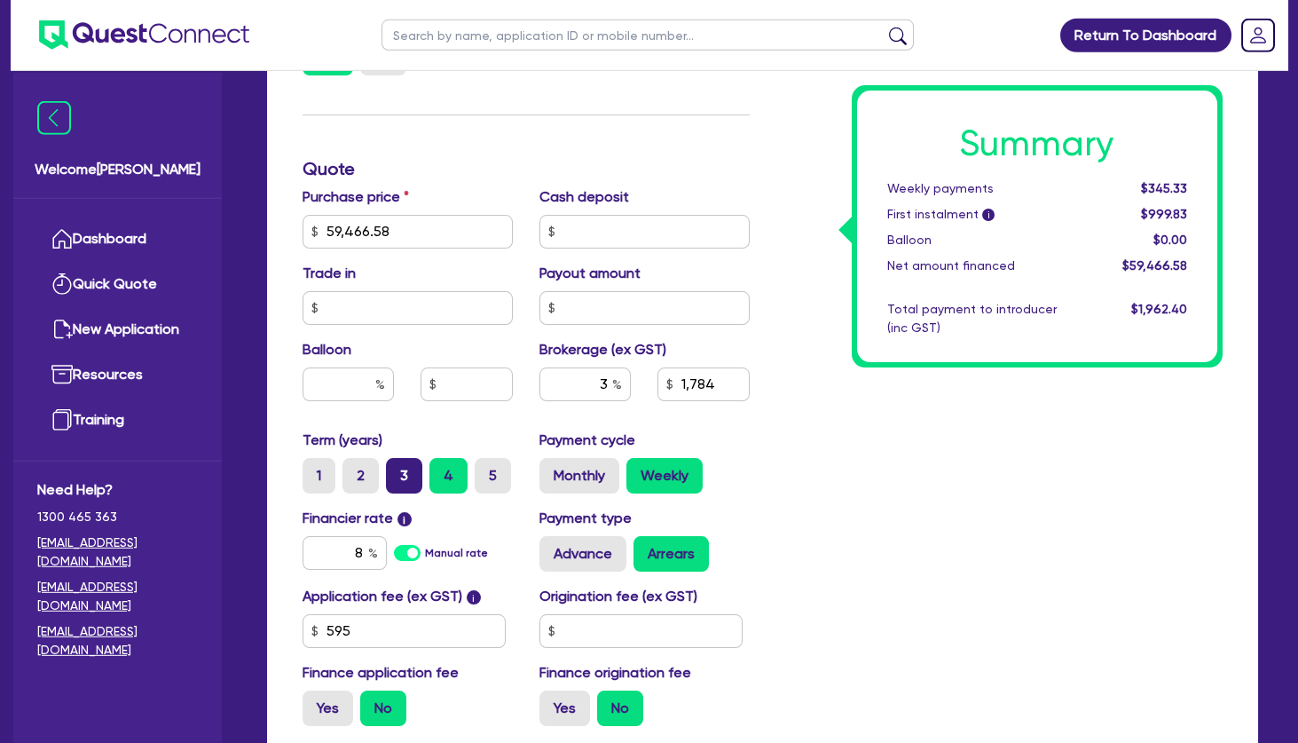
click at [398, 469] on input "3" at bounding box center [392, 464] width 12 height 12
click at [497, 477] on label "5" at bounding box center [493, 475] width 36 height 35
click at [486, 469] on input "5" at bounding box center [481, 464] width 12 height 12
click at [907, 463] on div "Summary Weekly payments $286.84 First instalment i $941.34 Balloon $0.00 Net am…" at bounding box center [1000, 221] width 474 height 1037
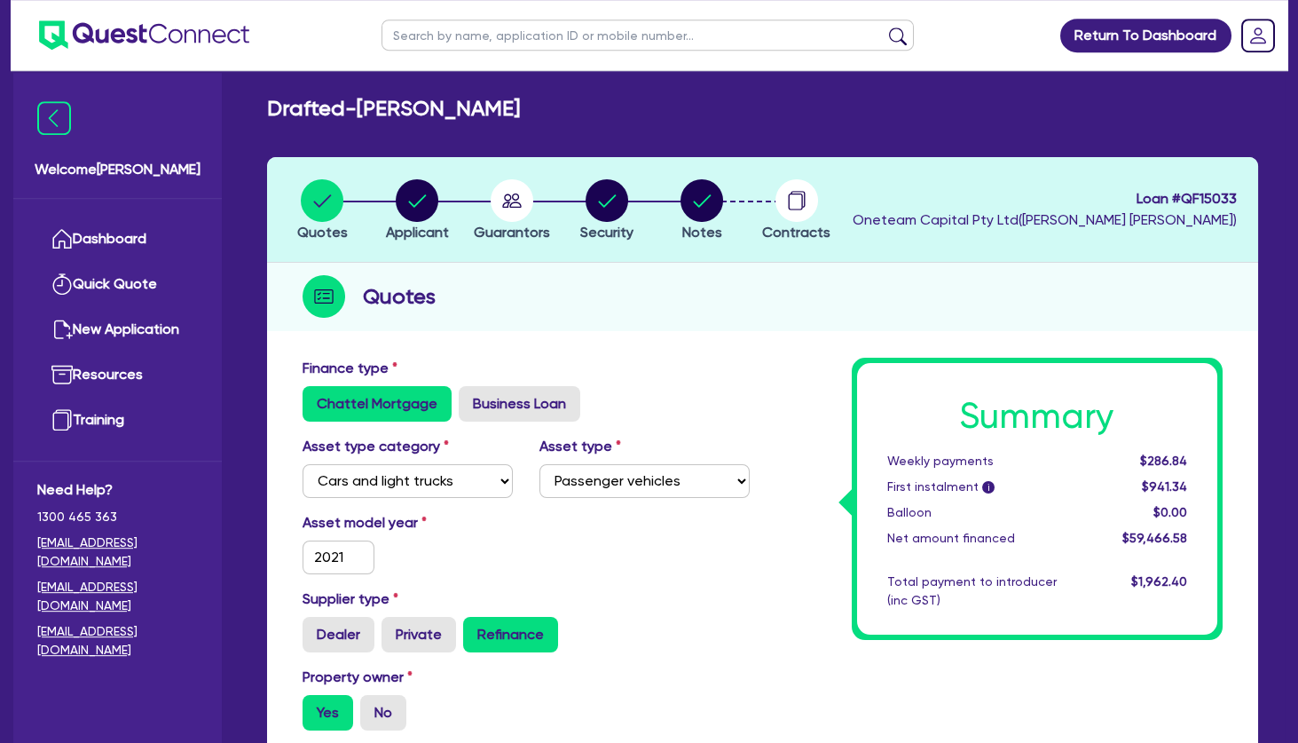
scroll to position [0, 0]
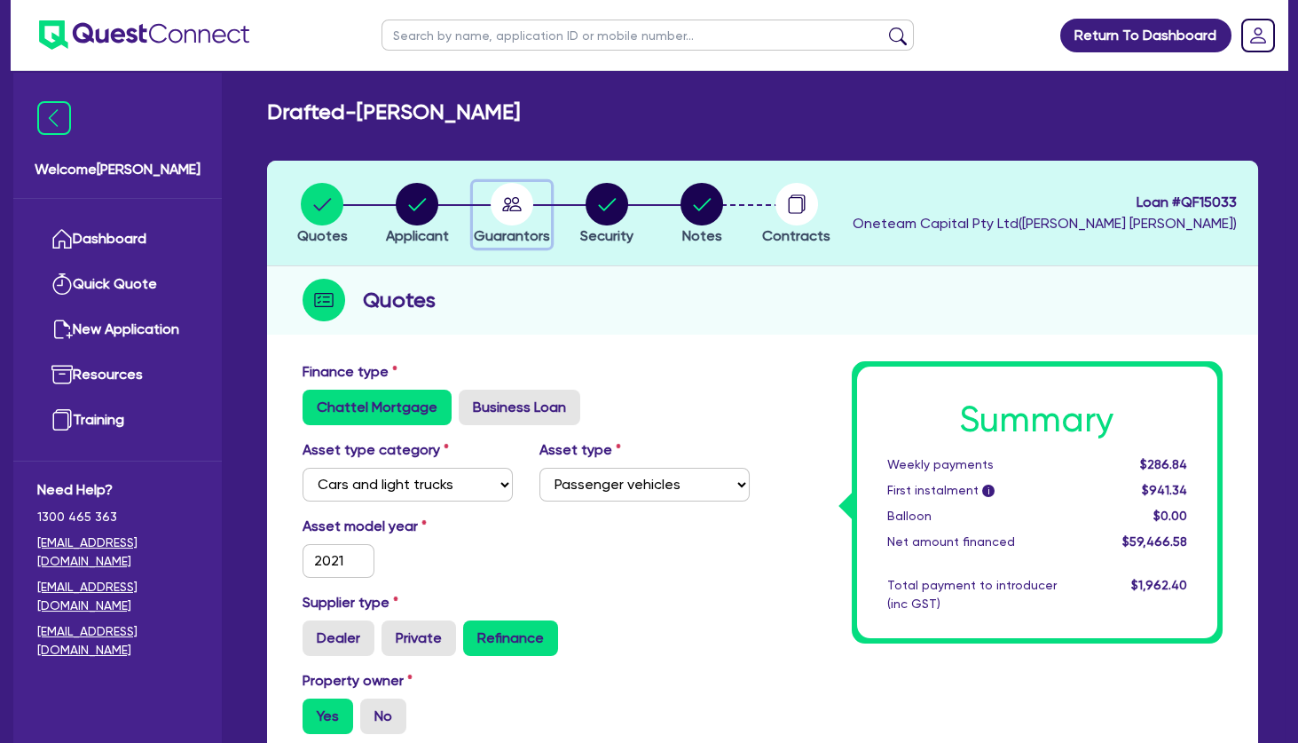
click at [514, 194] on circle "button" at bounding box center [512, 204] width 43 height 43
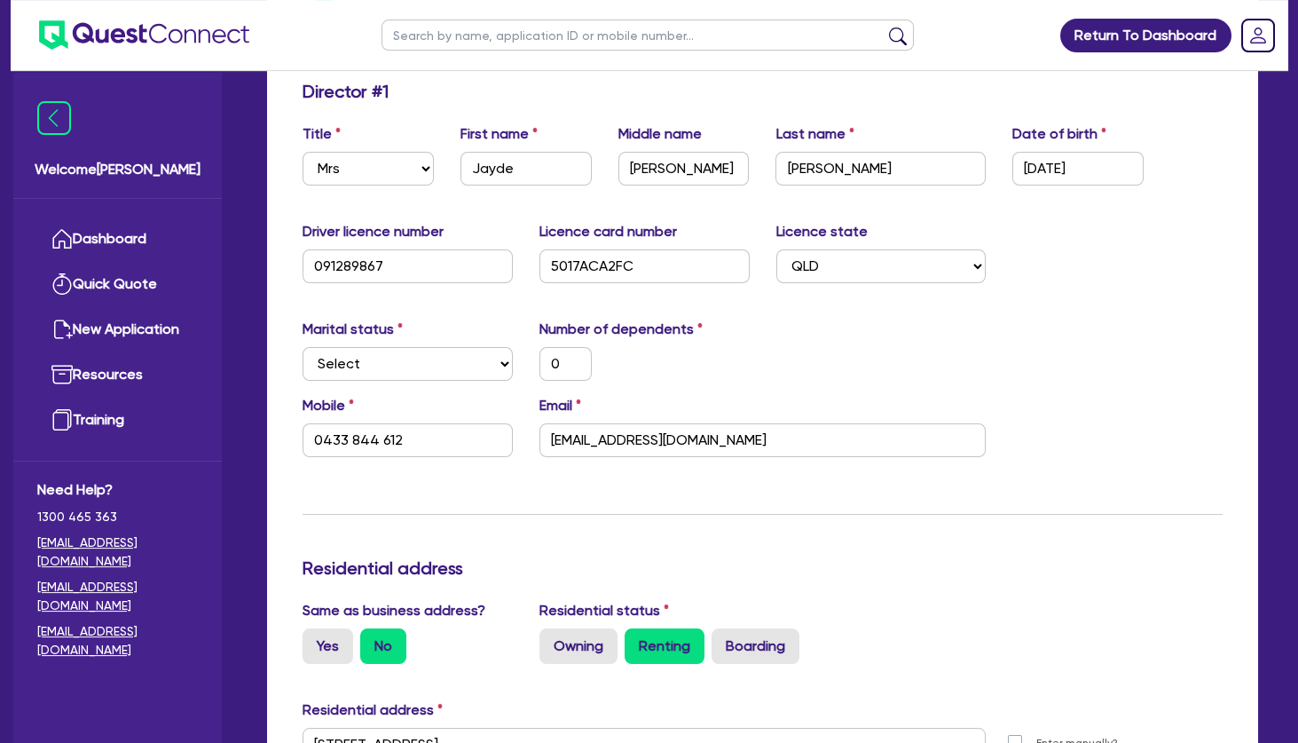
scroll to position [327, 0]
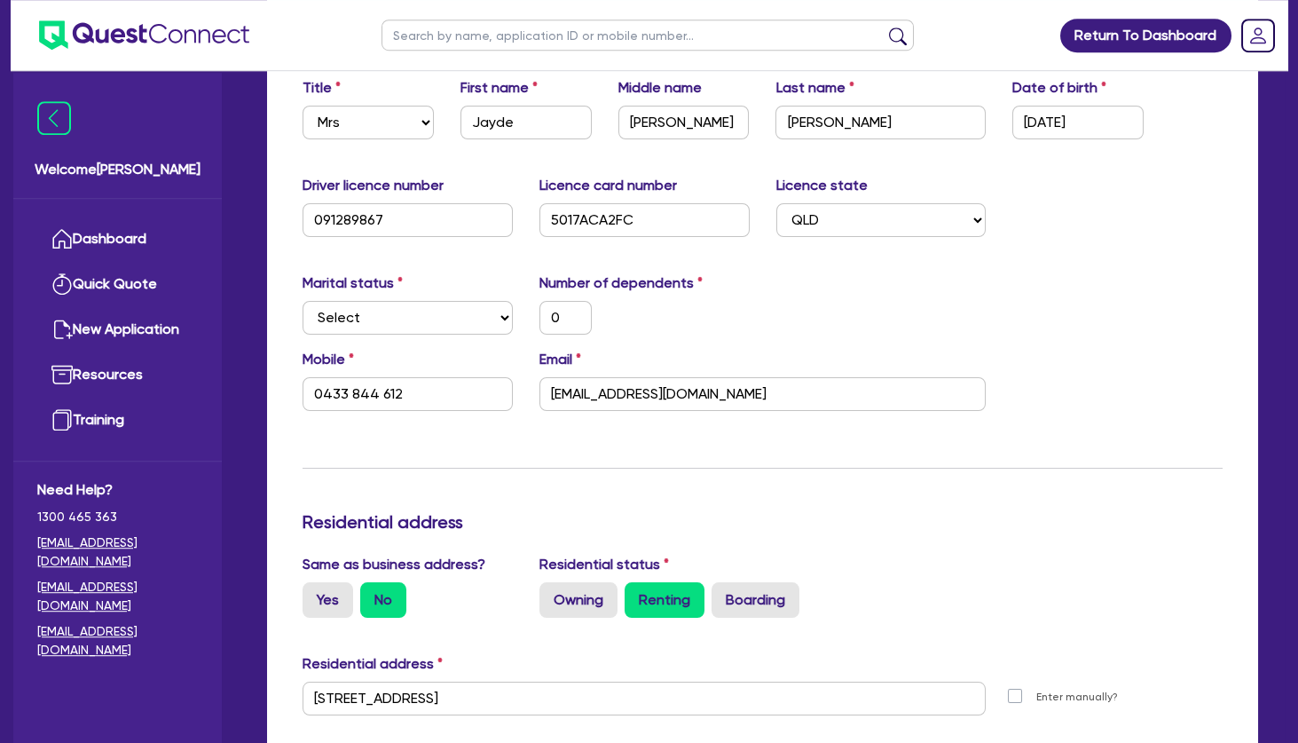
click at [808, 318] on div "Marital status Select [DEMOGRAPHIC_DATA] Married De Facto / Partner Number of d…" at bounding box center [762, 310] width 947 height 76
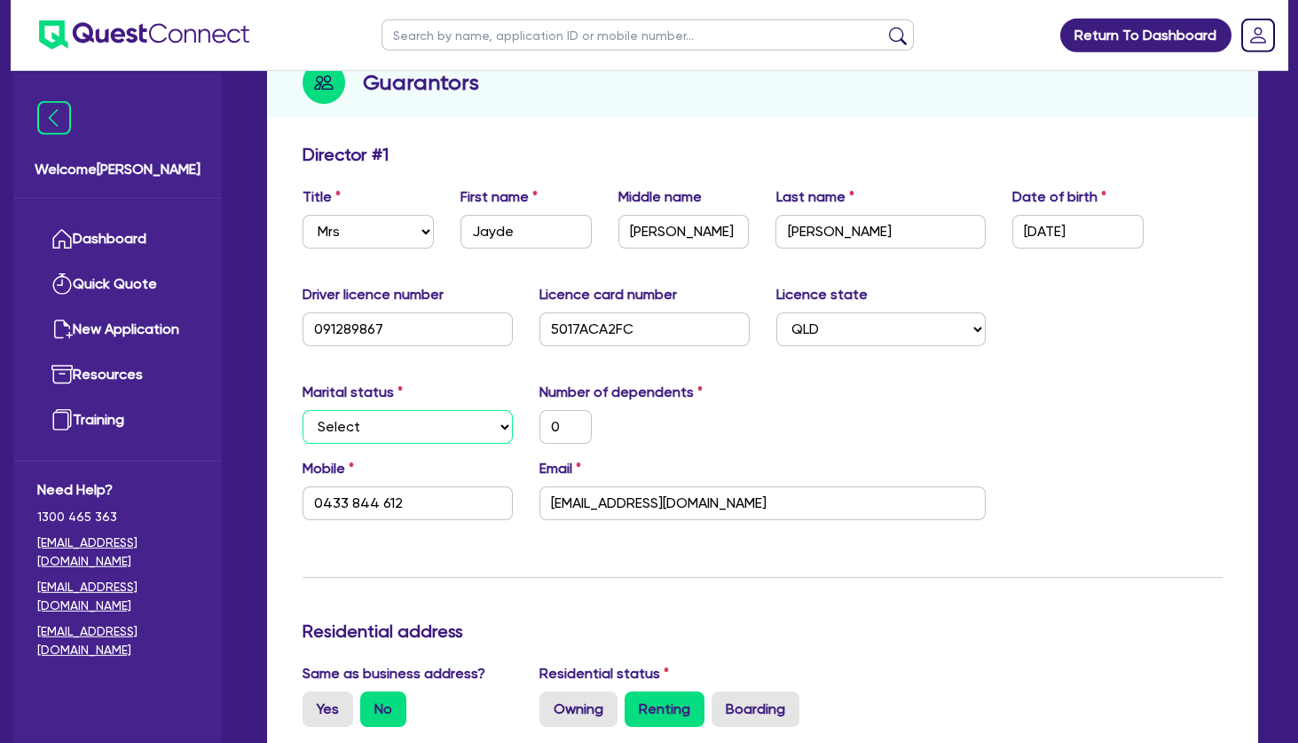
click at [303, 410] on select "Select Single Married De Facto / Partner" at bounding box center [408, 427] width 210 height 34
click option "De Facto / Partner" at bounding box center [0, 0] width 0 height 0
drag, startPoint x: 565, startPoint y: 422, endPoint x: 528, endPoint y: 425, distance: 37.4
click at [540, 425] on input "0" at bounding box center [566, 427] width 52 height 34
click at [727, 433] on div "2" at bounding box center [644, 427] width 237 height 34
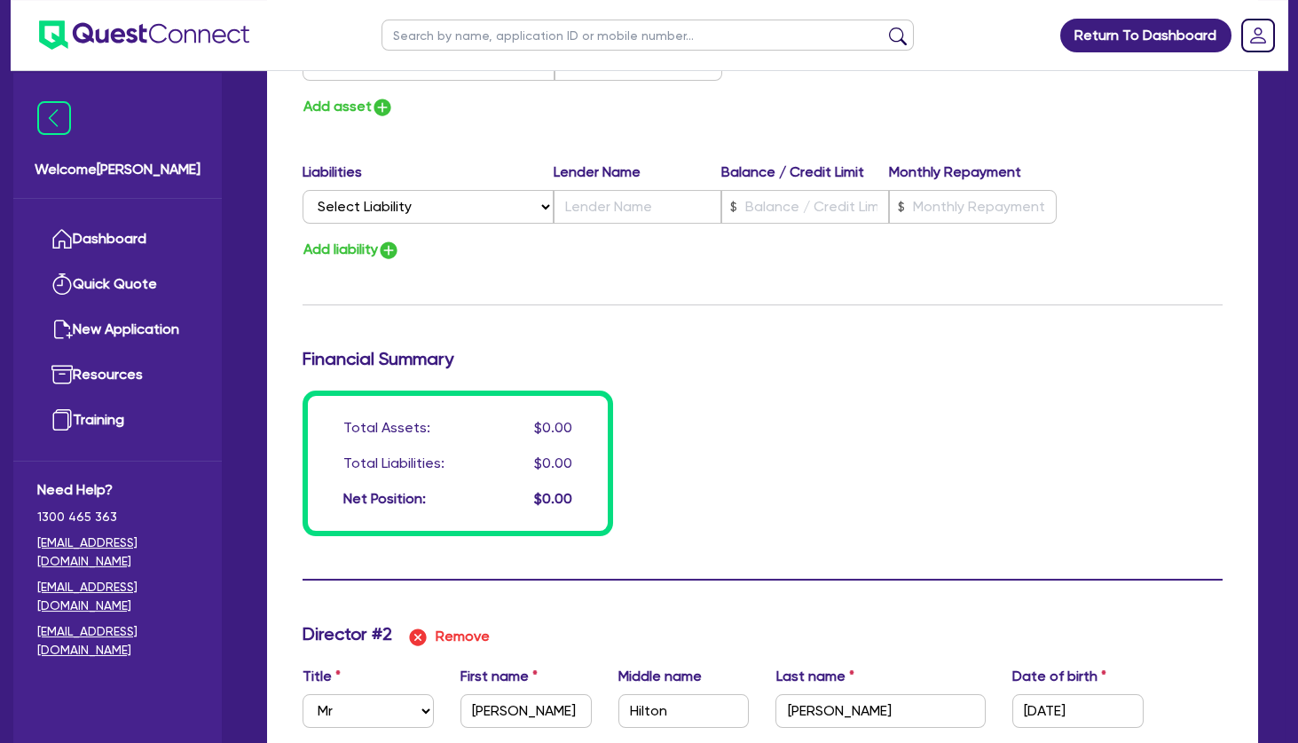
scroll to position [1576, 0]
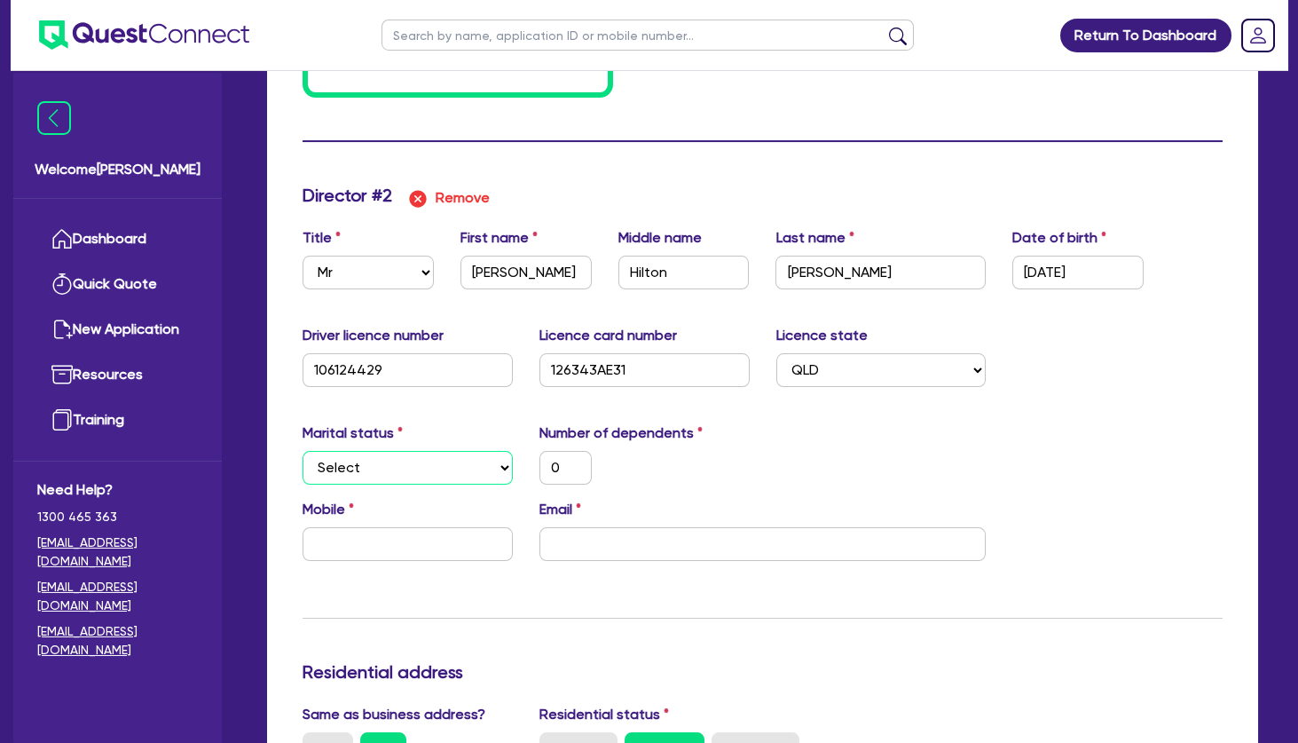
click at [303, 451] on select "Select Single Married De Facto / Partner" at bounding box center [408, 468] width 210 height 34
click option "De Facto / Partner" at bounding box center [0, 0] width 0 height 0
drag, startPoint x: 581, startPoint y: 456, endPoint x: 527, endPoint y: 461, distance: 54.3
click at [527, 461] on div "0" at bounding box center [565, 468] width 79 height 34
click at [666, 463] on div "2" at bounding box center [644, 468] width 237 height 34
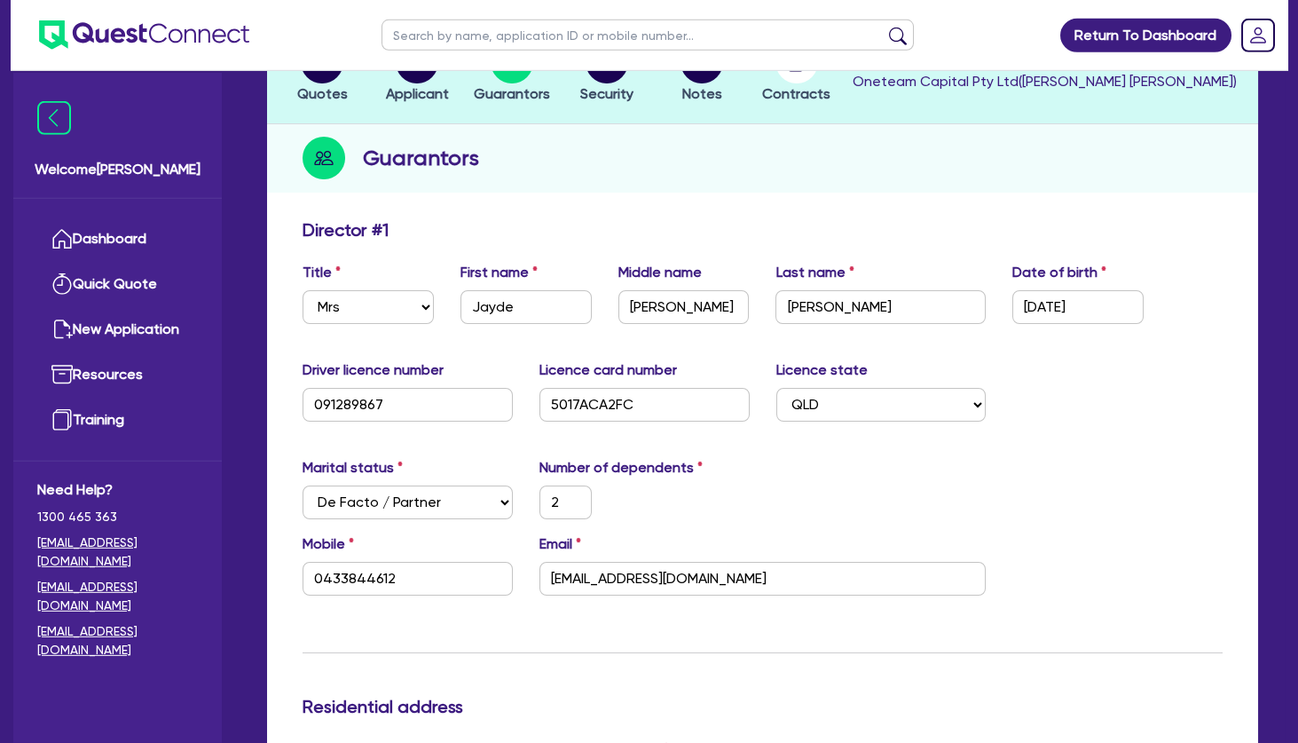
scroll to position [0, 0]
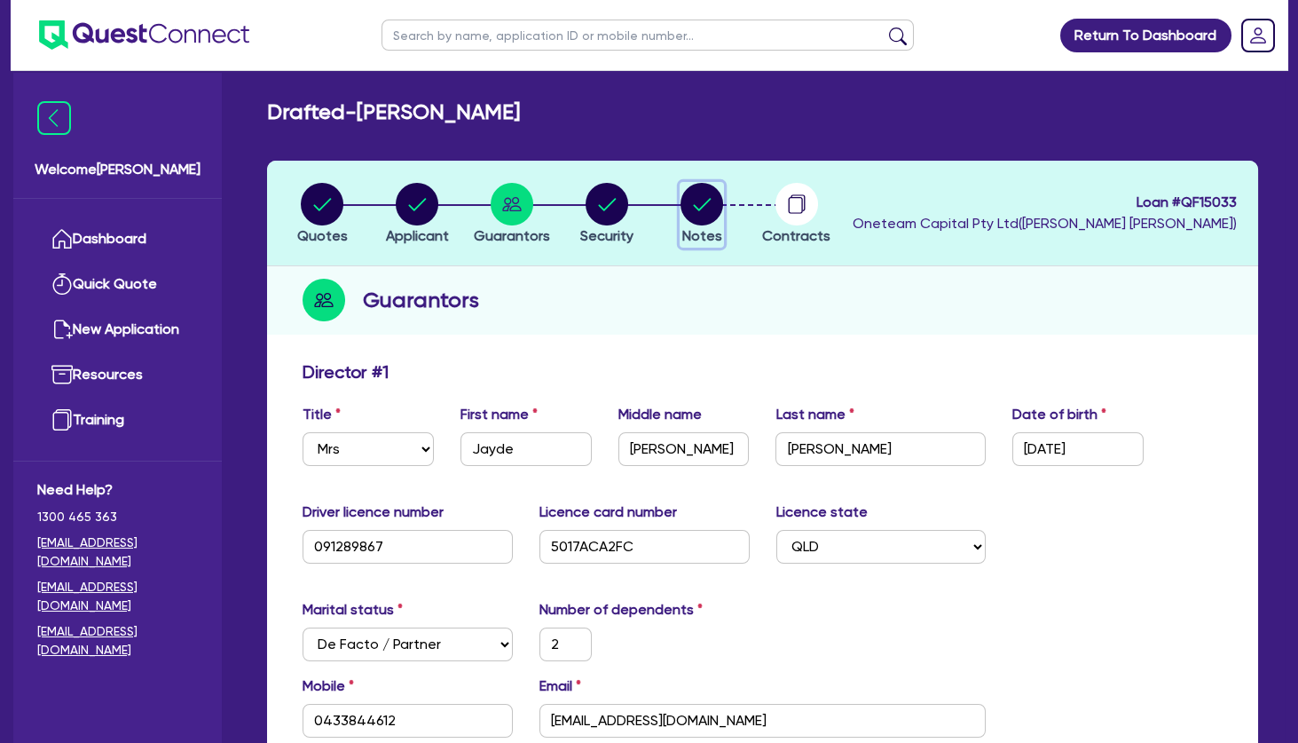
click at [686, 204] on circle "button" at bounding box center [702, 204] width 43 height 43
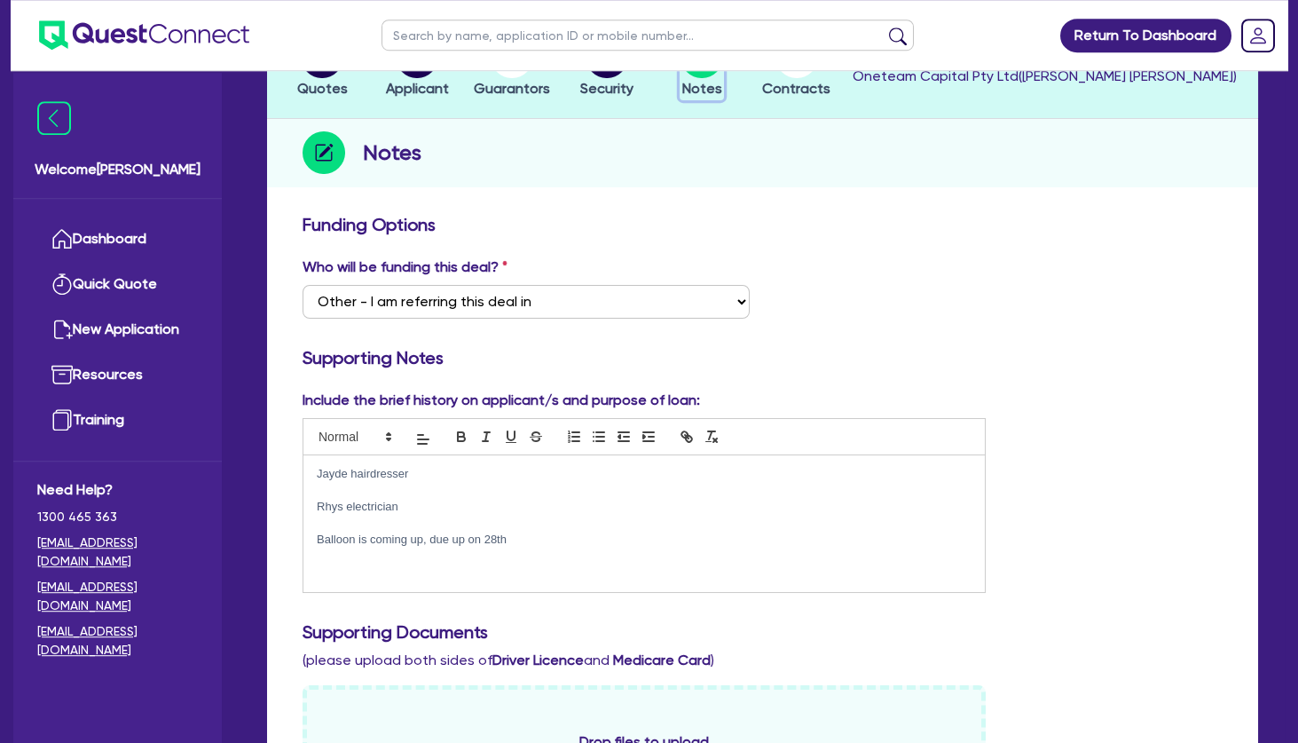
scroll to position [149, 0]
click at [472, 516] on p at bounding box center [644, 522] width 655 height 16
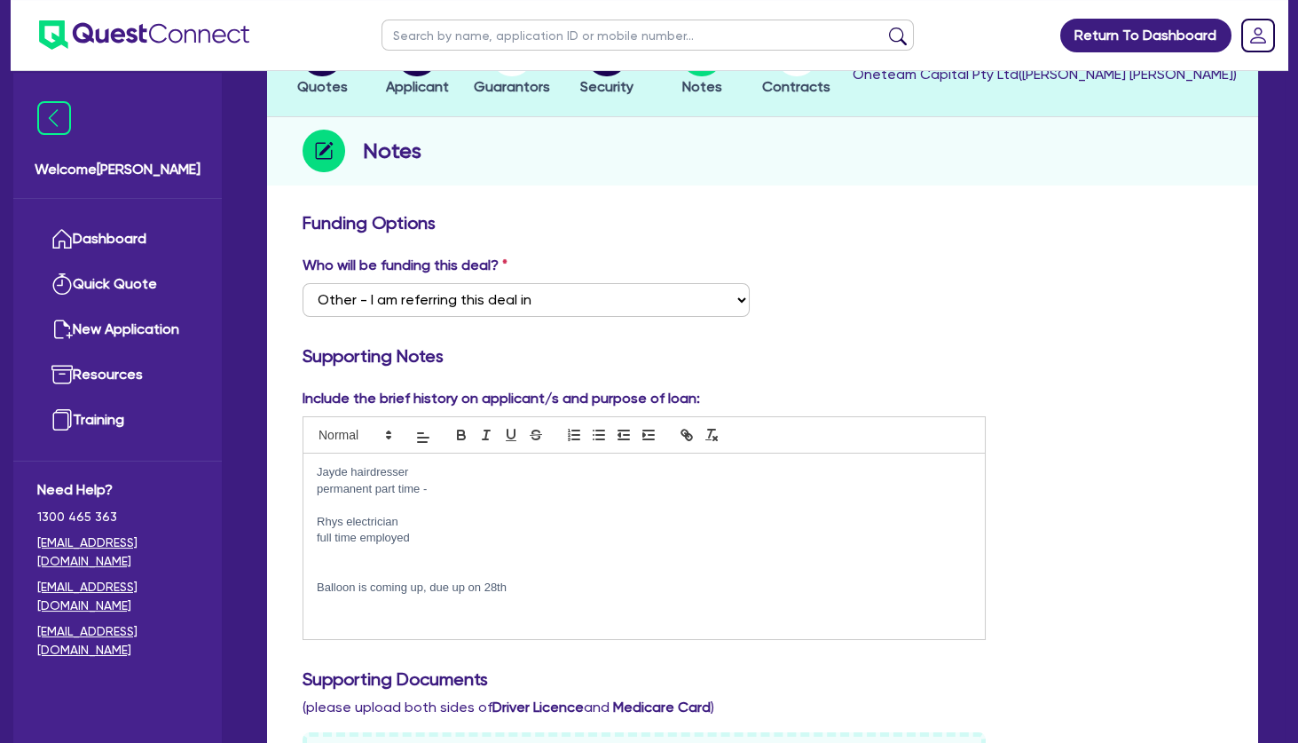
click at [486, 493] on p "permanent part time -" at bounding box center [644, 489] width 655 height 16
click at [363, 571] on p at bounding box center [644, 571] width 655 height 16
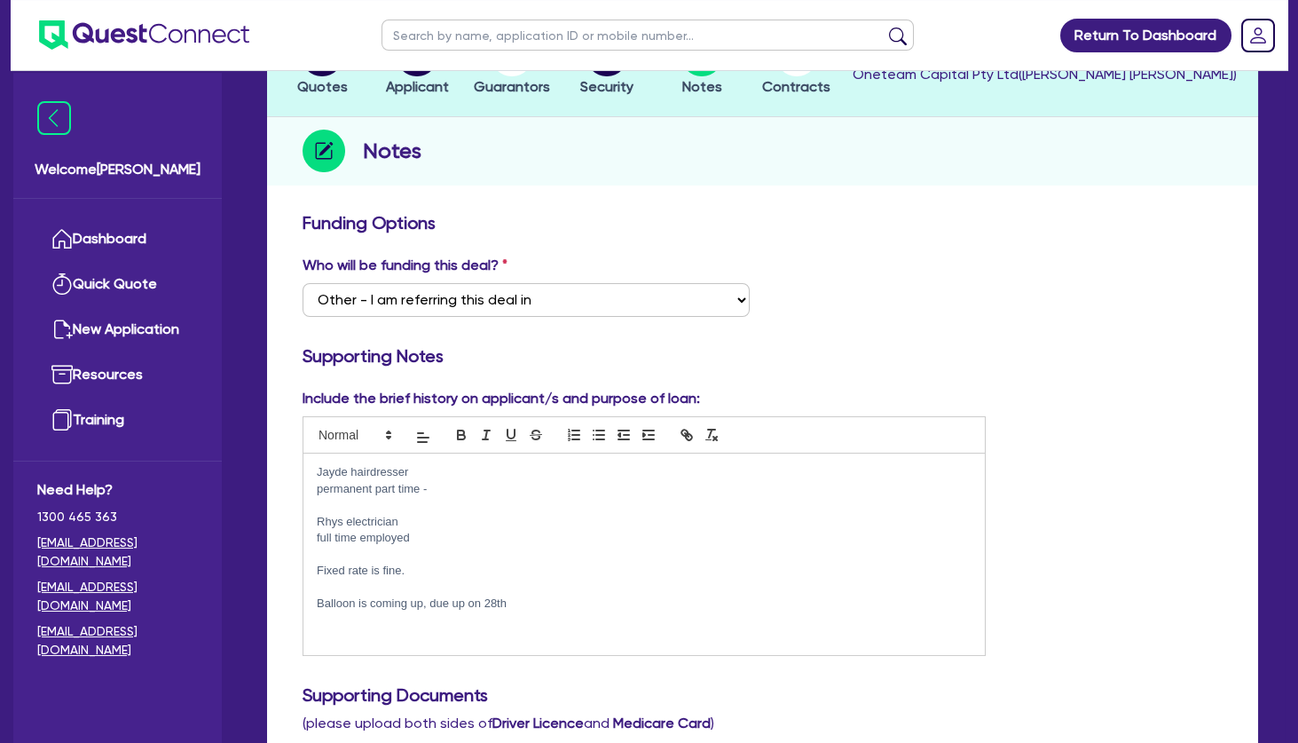
scroll to position [0, 0]
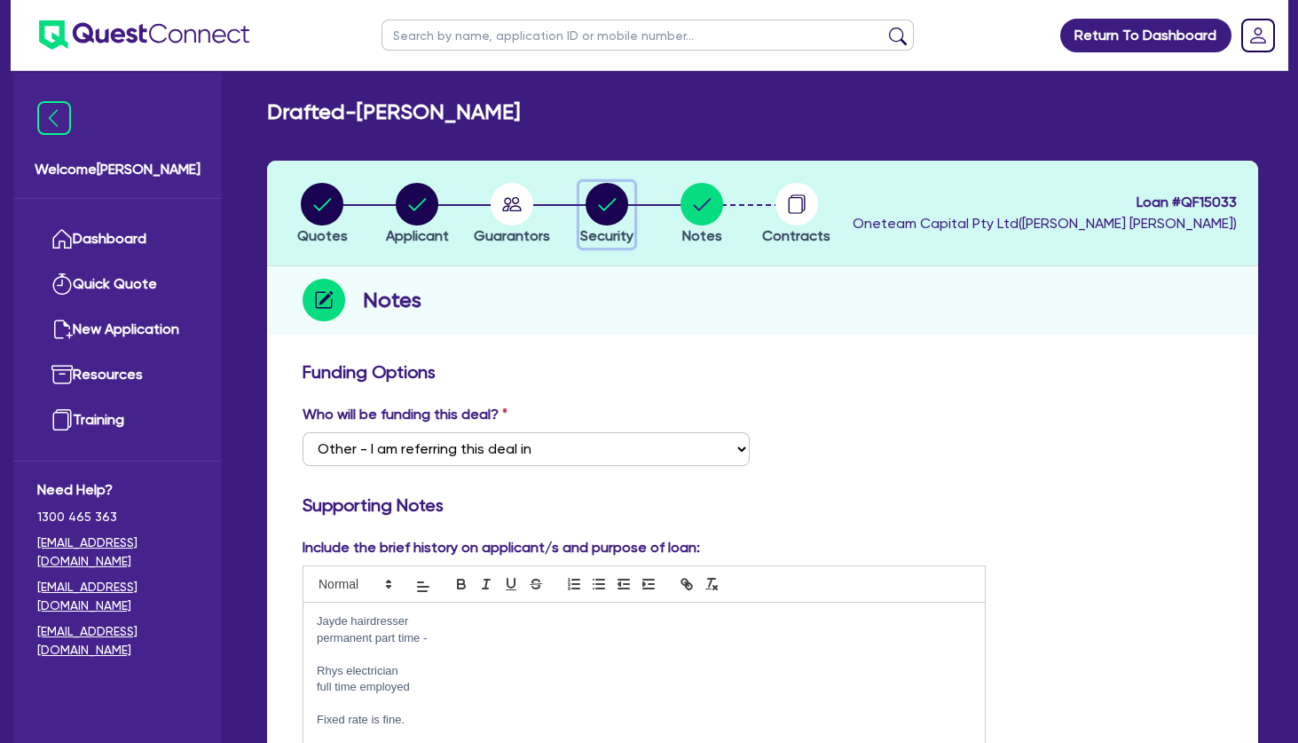
click at [611, 215] on circle "button" at bounding box center [607, 204] width 43 height 43
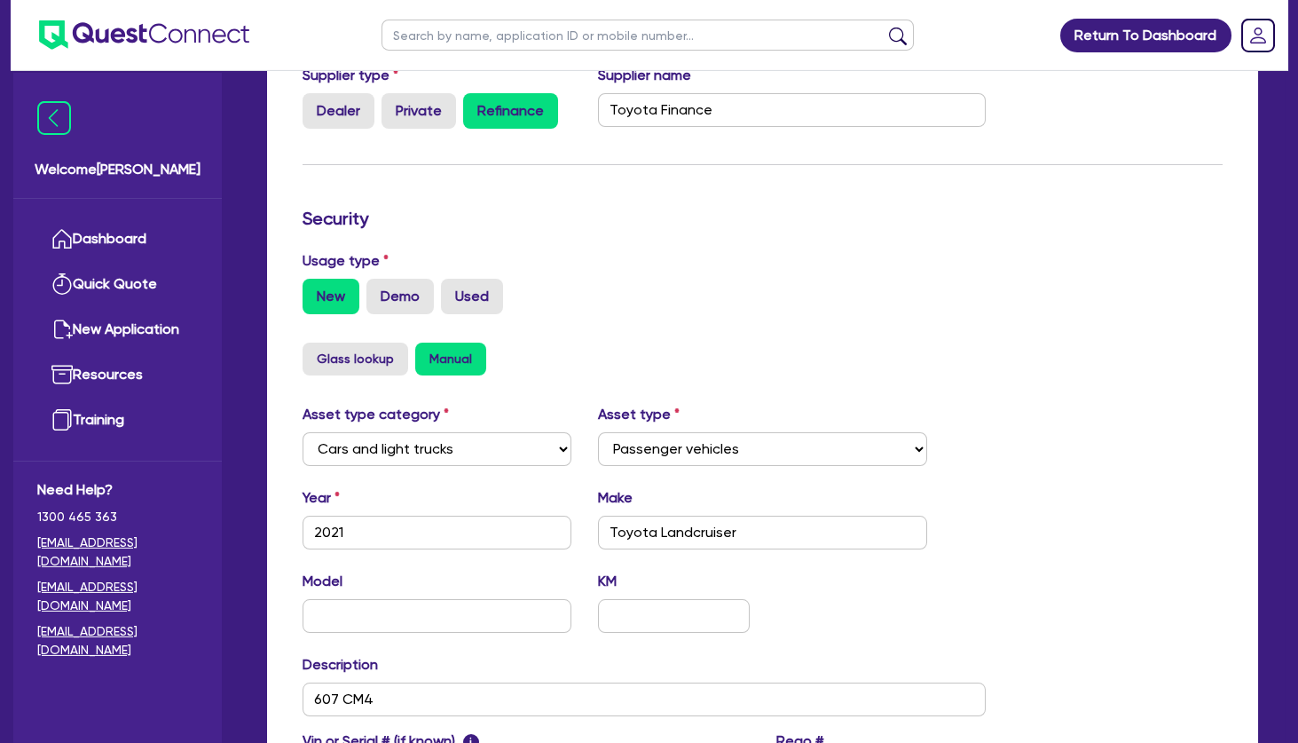
scroll to position [608, 0]
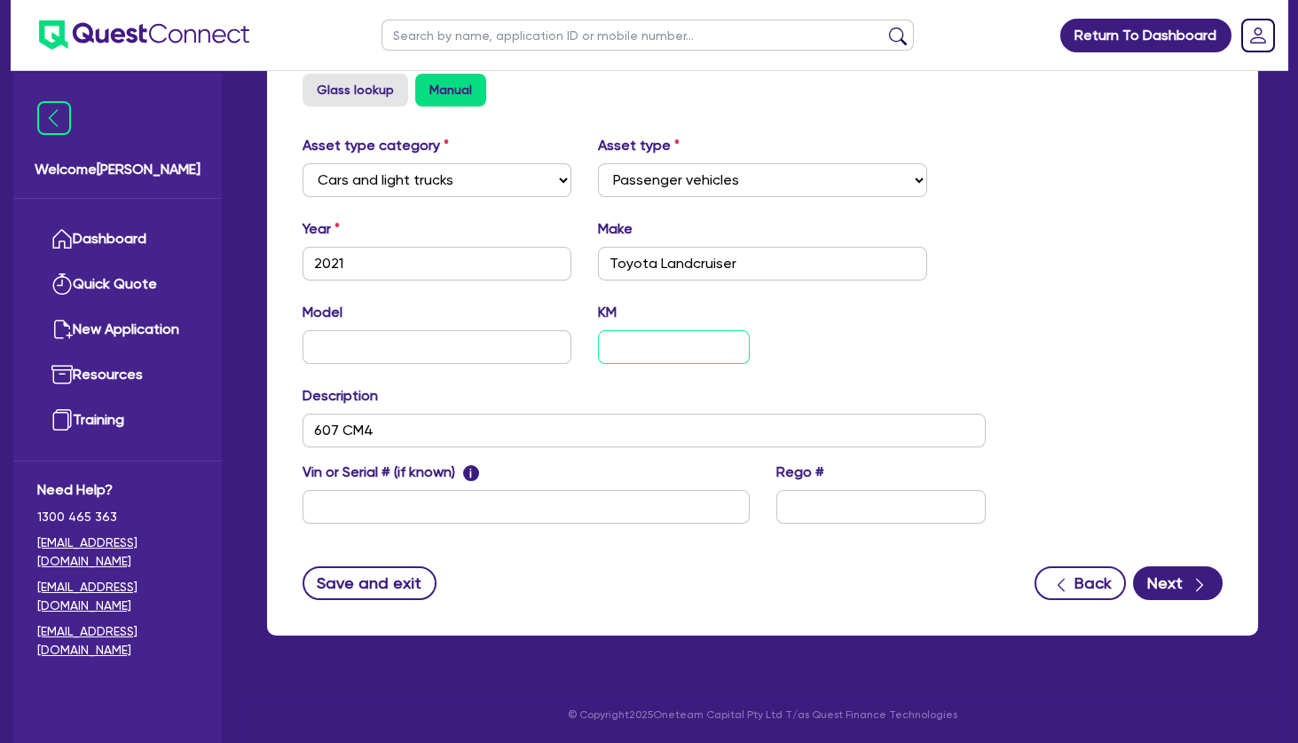
click at [645, 353] on input "text" at bounding box center [673, 347] width 151 height 34
click at [803, 351] on div "Model KM 30,400" at bounding box center [644, 340] width 710 height 76
click at [436, 422] on input "607 CM4" at bounding box center [644, 431] width 683 height 34
drag, startPoint x: 410, startPoint y: 432, endPoint x: 303, endPoint y: 430, distance: 106.5
click at [303, 430] on input "607 CM4" at bounding box center [644, 431] width 683 height 34
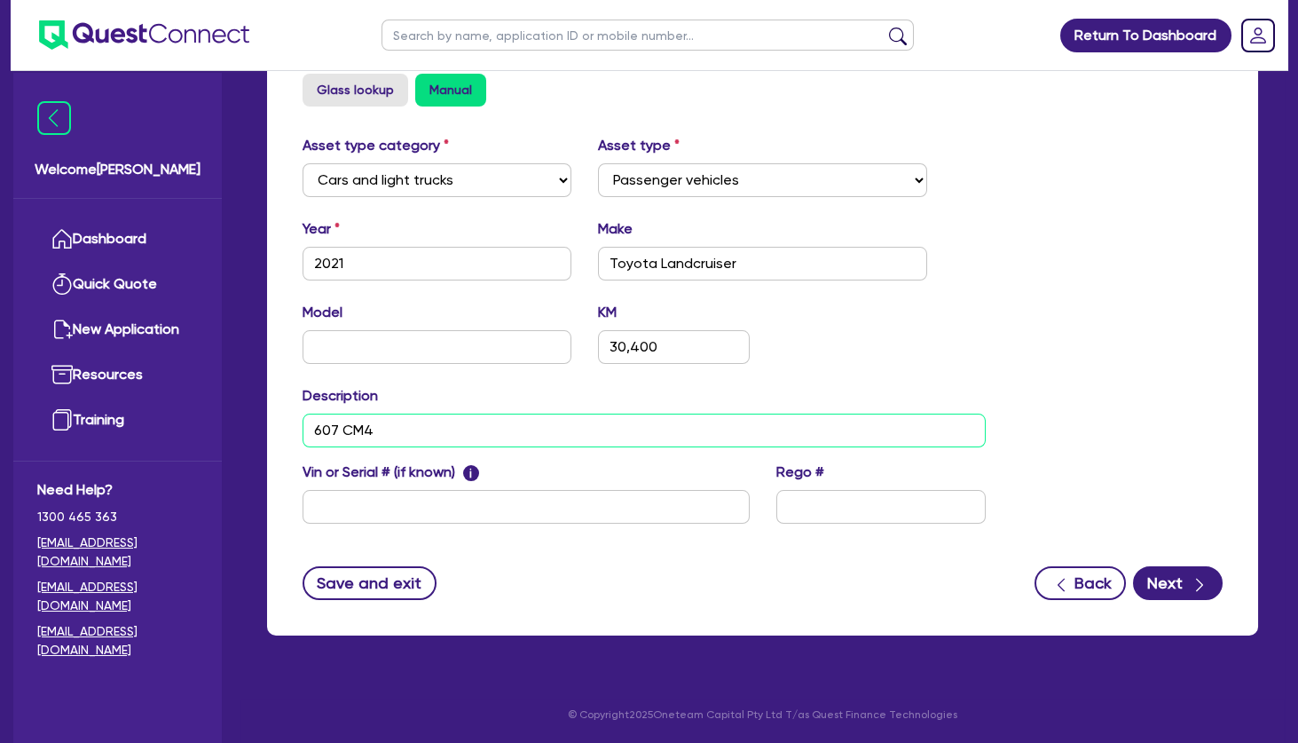
click at [414, 415] on input "607 CM4" at bounding box center [644, 431] width 683 height 34
click at [795, 501] on input "text" at bounding box center [881, 507] width 210 height 34
drag, startPoint x: 399, startPoint y: 429, endPoint x: 252, endPoint y: 430, distance: 147.3
click at [303, 430] on input "607 CM4" at bounding box center [644, 431] width 683 height 34
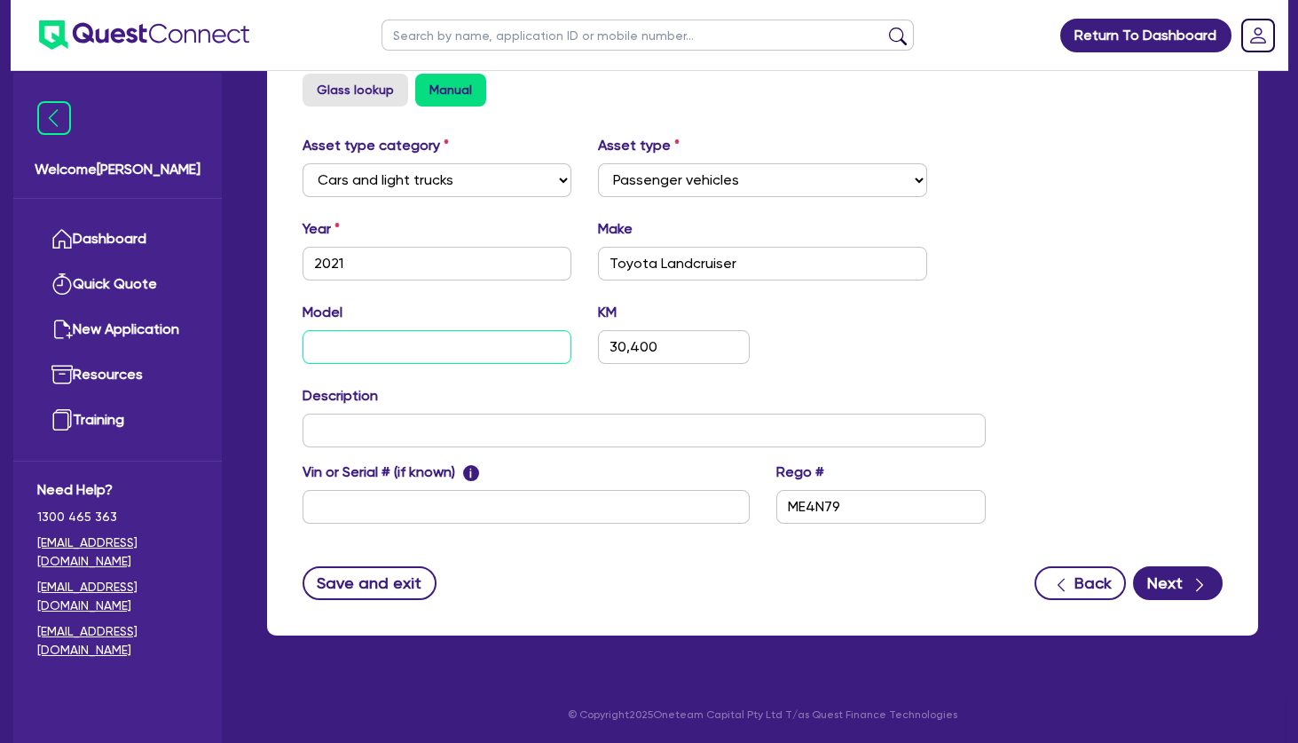
click at [379, 355] on input "text" at bounding box center [437, 347] width 269 height 34
click at [373, 340] on input "7 seris dul cab GXL" at bounding box center [437, 347] width 269 height 34
click at [426, 370] on div "Model 7 seris duel cab GXL KM 30,400" at bounding box center [644, 340] width 710 height 76
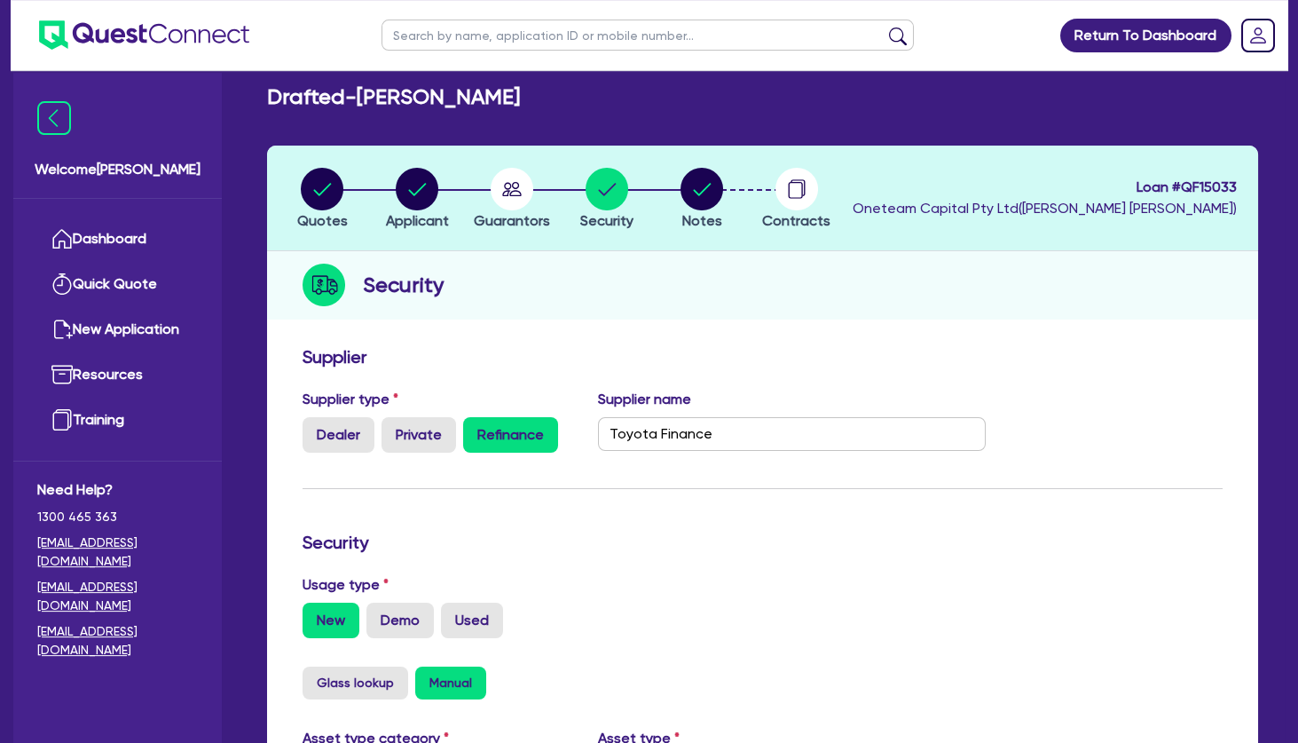
scroll to position [15, 0]
click at [500, 201] on circle "button" at bounding box center [512, 189] width 43 height 43
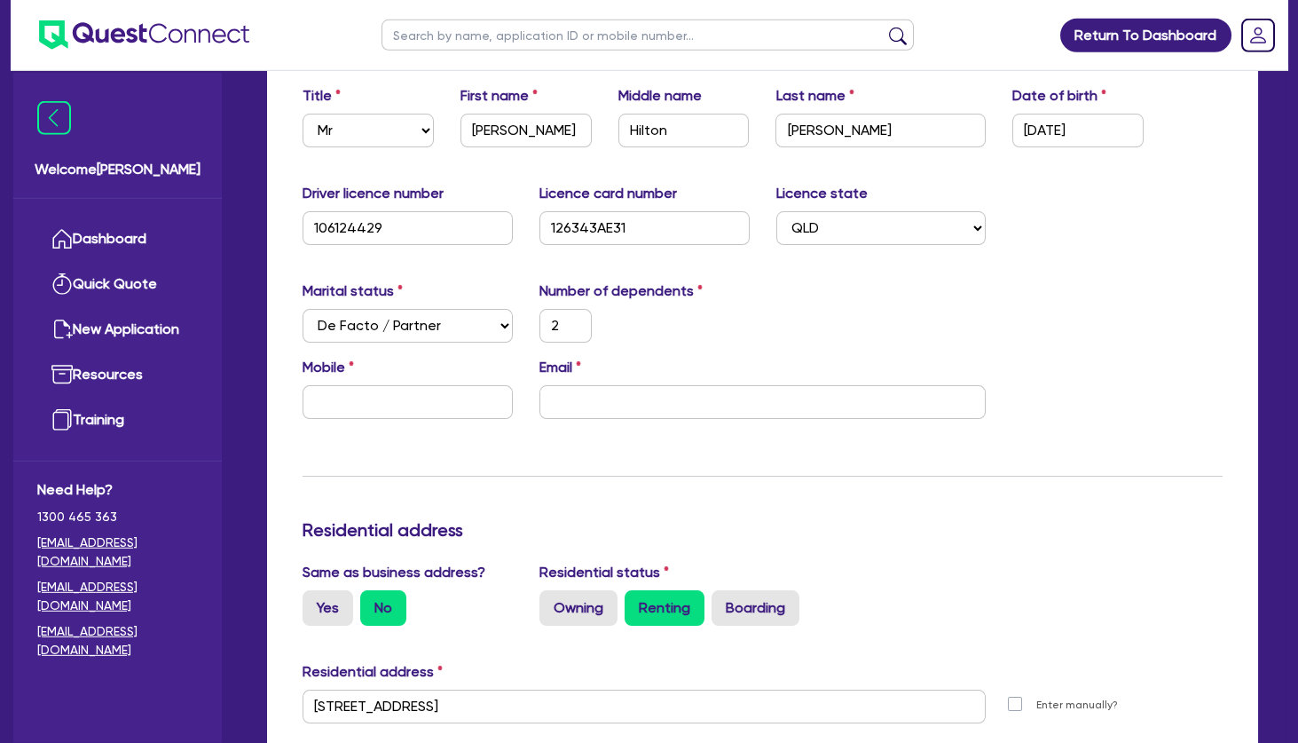
scroll to position [1718, 0]
click at [382, 385] on input "text" at bounding box center [408, 402] width 210 height 34
click at [568, 398] on input "email" at bounding box center [763, 402] width 447 height 34
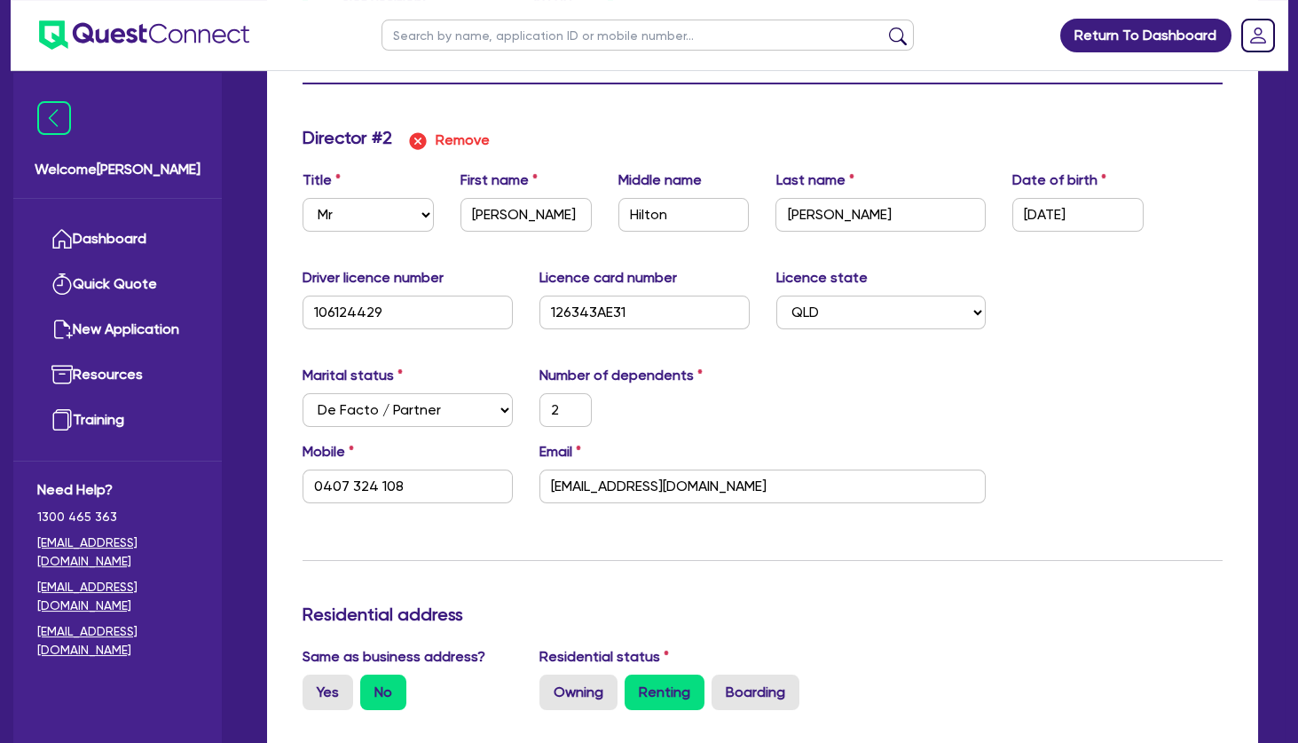
click at [800, 421] on div "Marital status Select [DEMOGRAPHIC_DATA] Married De Facto / Partner Number of d…" at bounding box center [762, 403] width 947 height 76
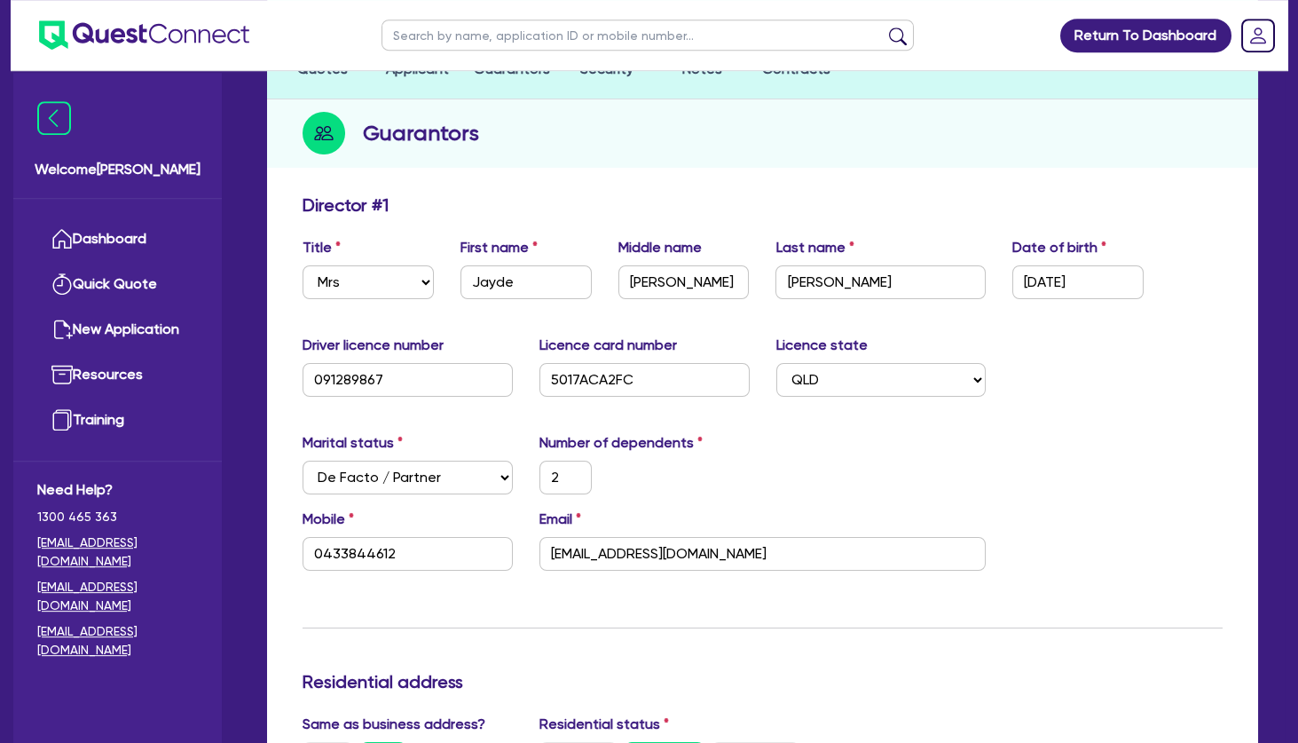
scroll to position [0, 0]
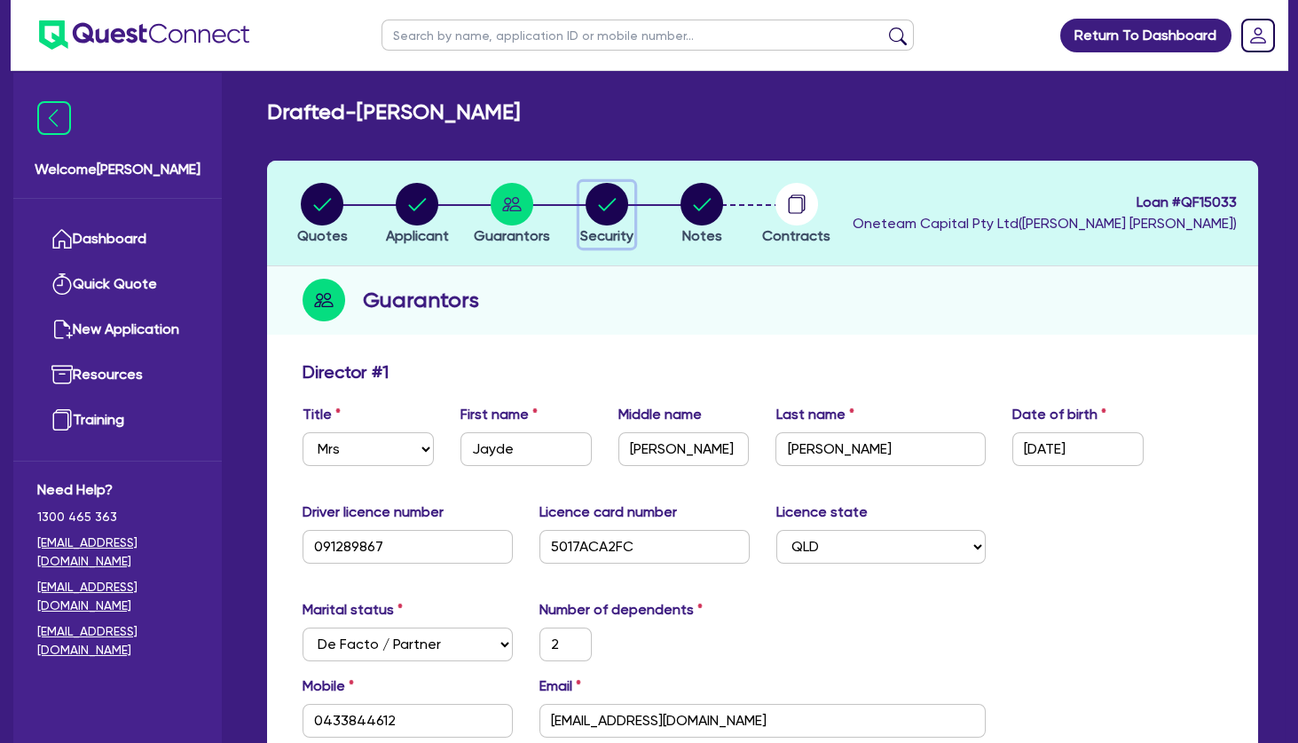
click at [623, 210] on circle "button" at bounding box center [607, 204] width 43 height 43
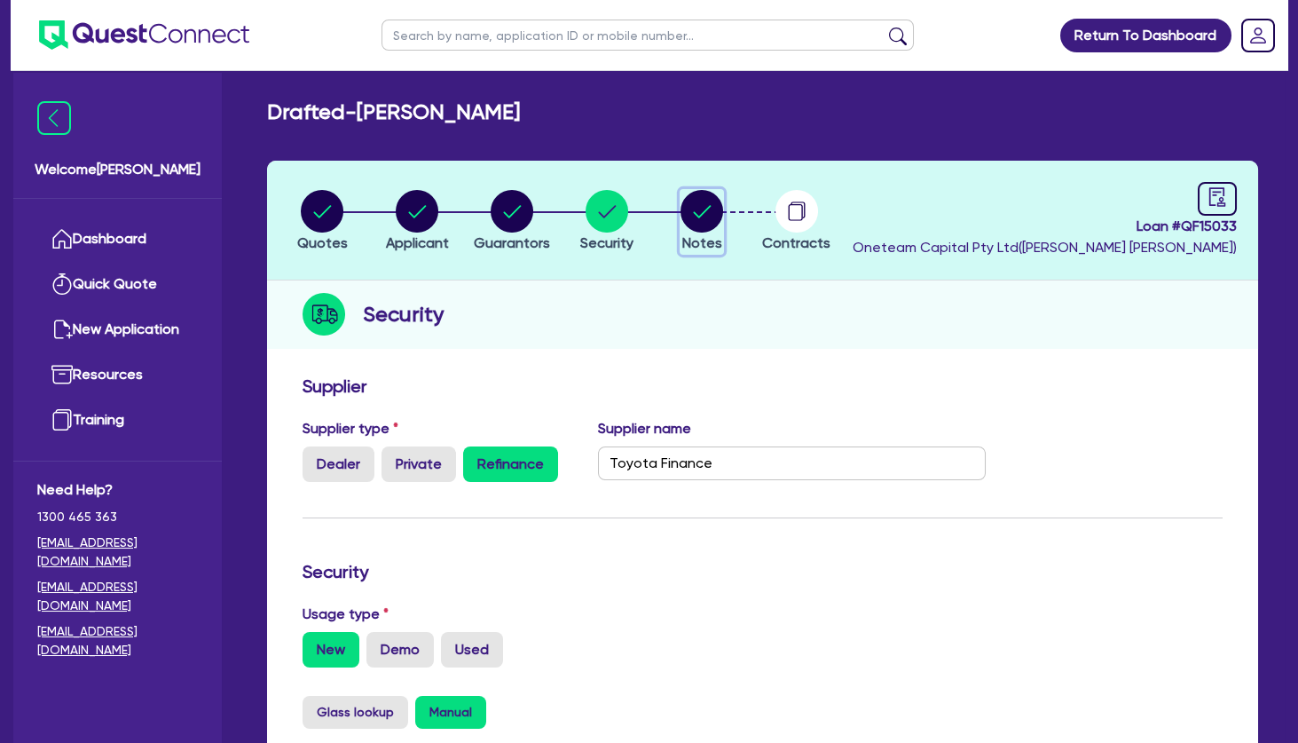
click at [687, 206] on circle "button" at bounding box center [702, 211] width 43 height 43
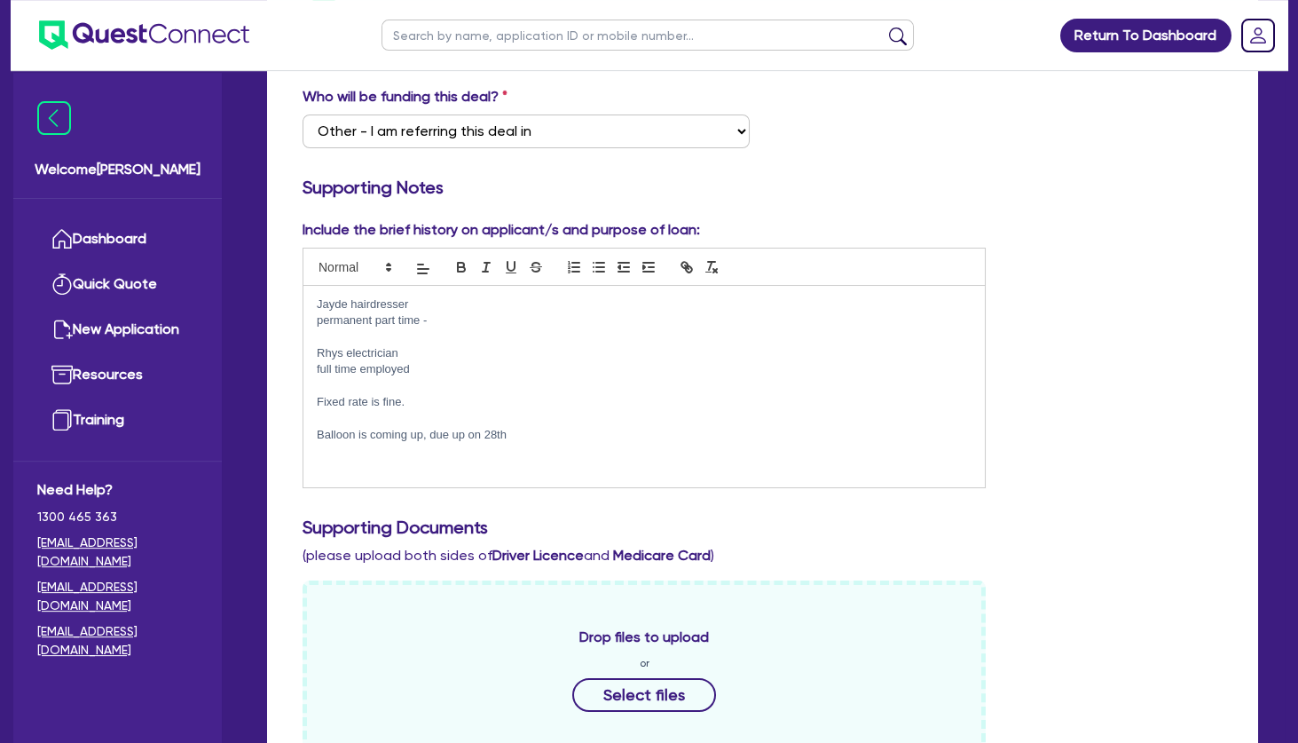
scroll to position [343, 0]
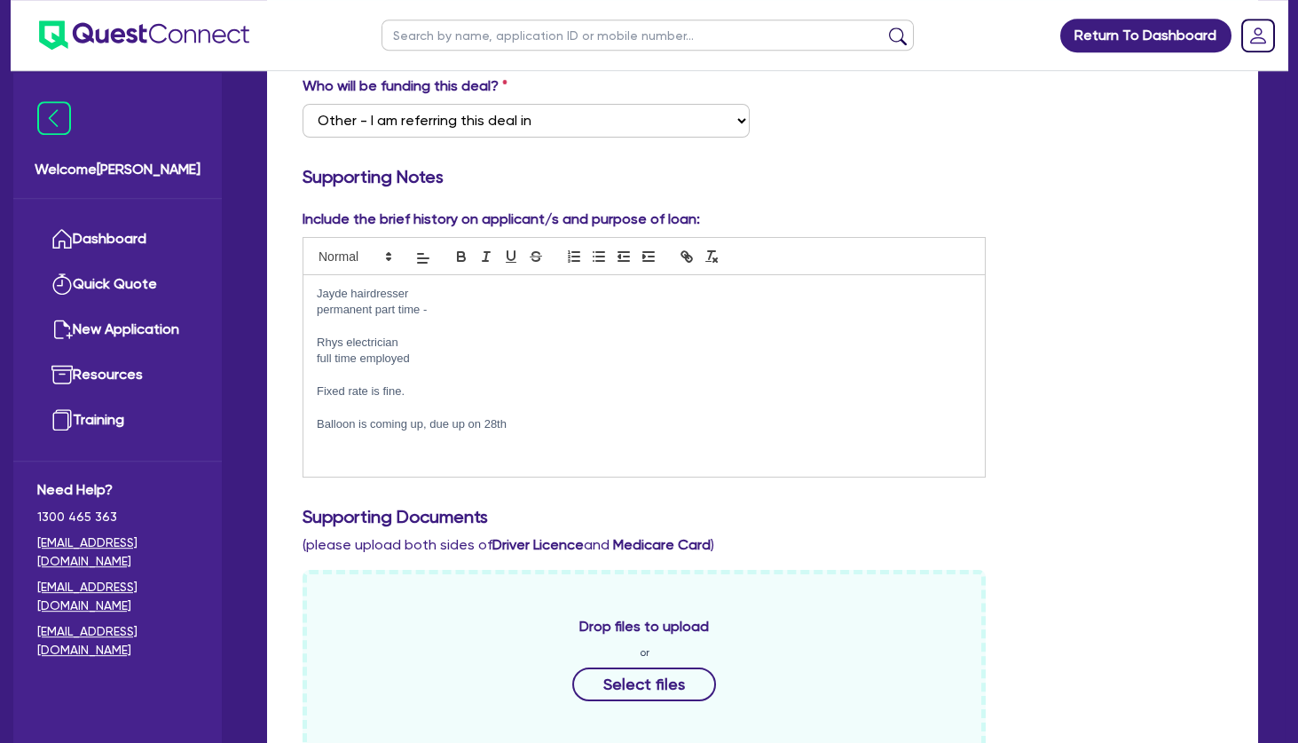
click at [434, 330] on p at bounding box center [644, 327] width 655 height 16
click at [430, 380] on p at bounding box center [644, 375] width 655 height 16
click at [440, 298] on p "Jayde hairdresser" at bounding box center [644, 294] width 655 height 16
click at [393, 404] on p at bounding box center [644, 408] width 655 height 16
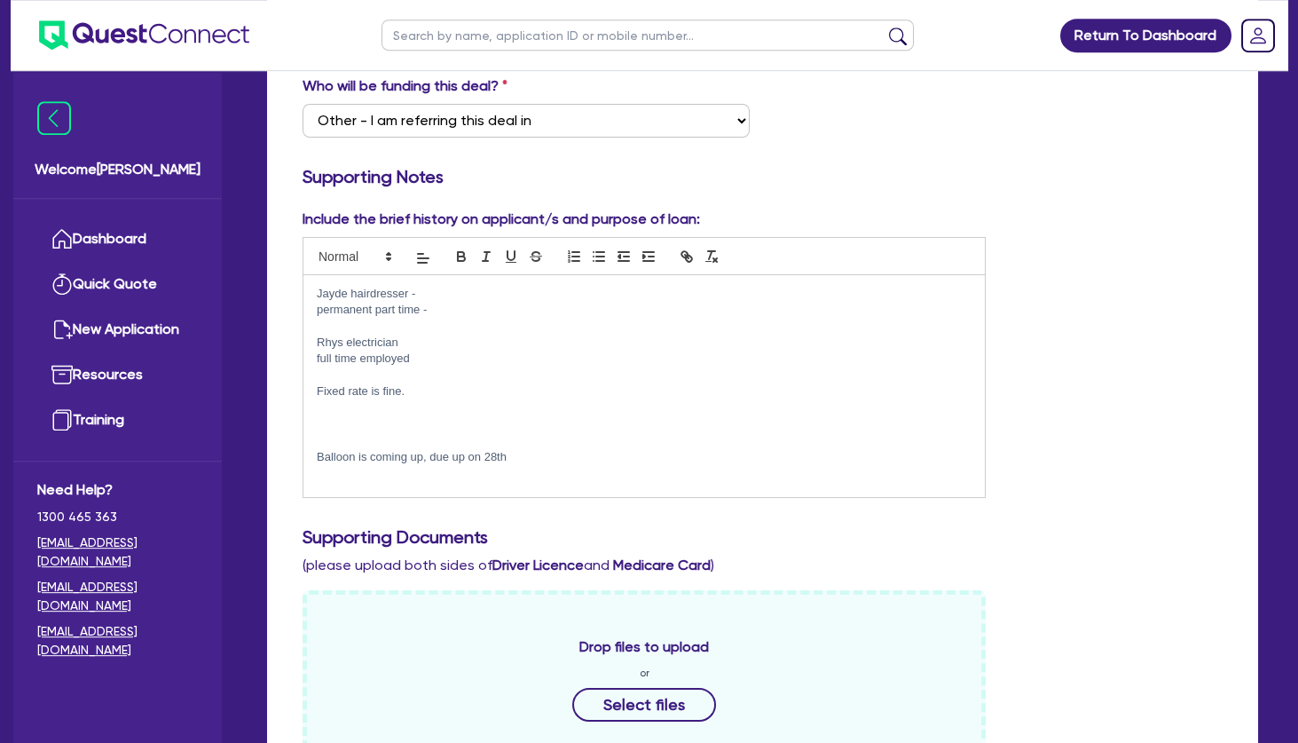
scroll to position [0, 0]
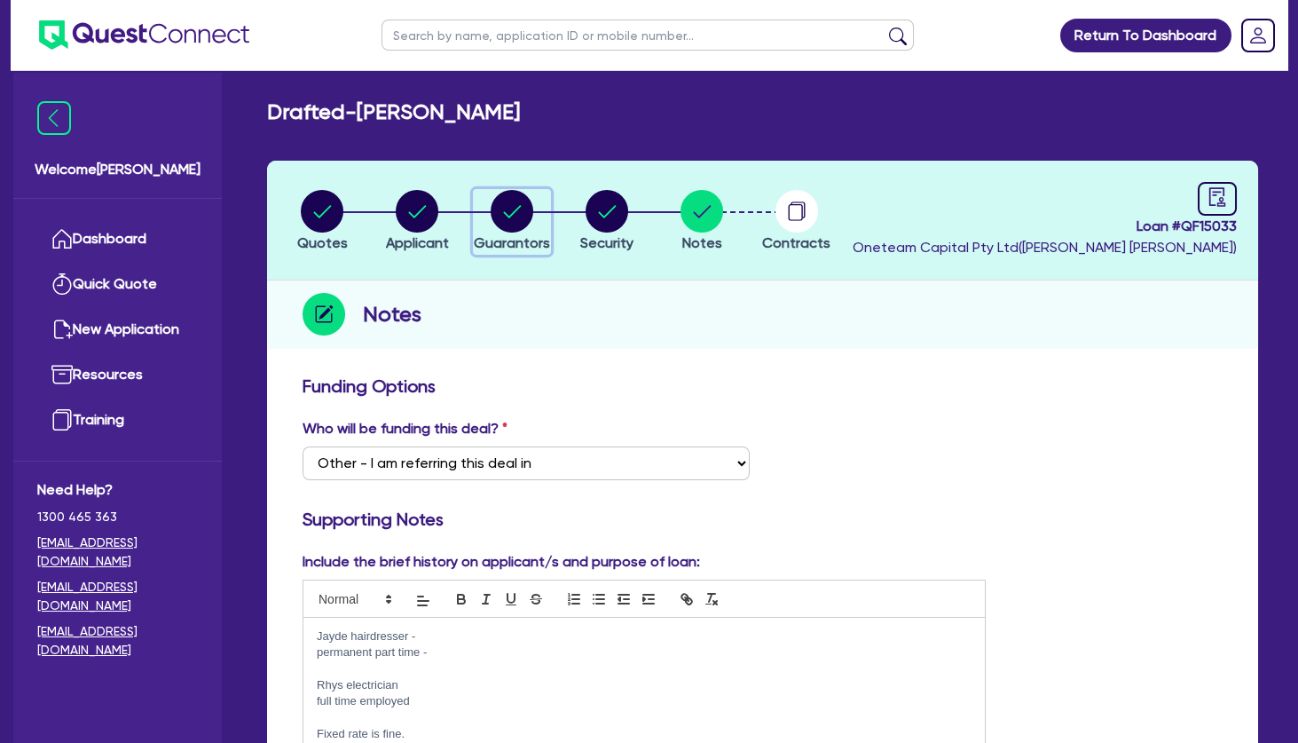
click at [511, 204] on circle "button" at bounding box center [512, 211] width 43 height 43
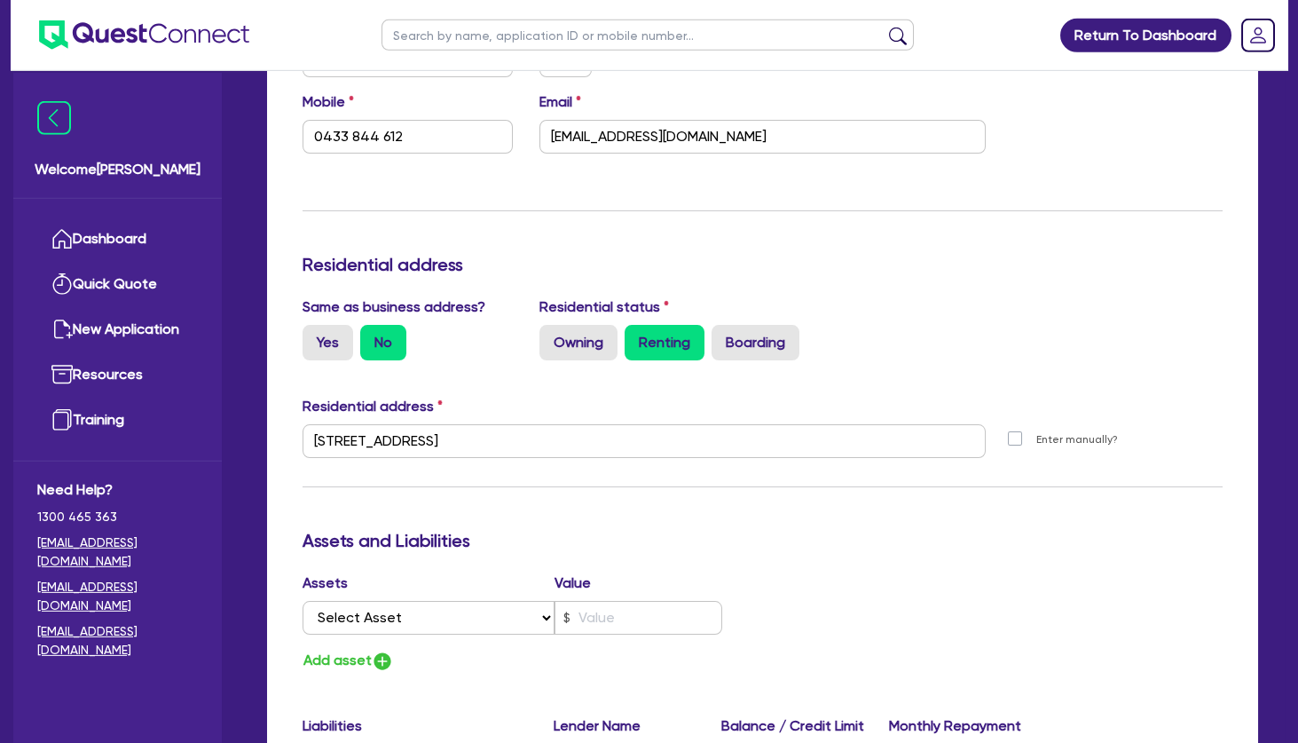
scroll to position [599, 0]
click at [909, 248] on div "Update residential status for Director #1 Boarding is only acceptable when the …" at bounding box center [763, 432] width 920 height 1312
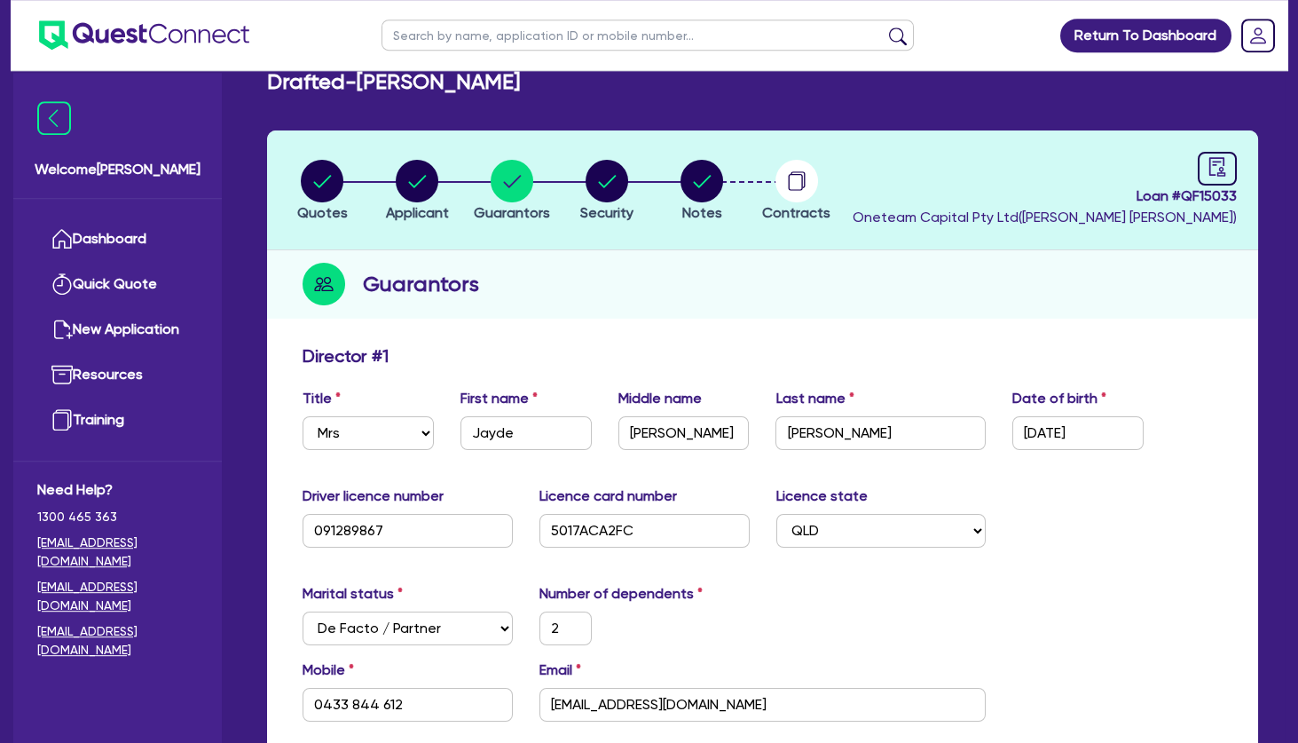
scroll to position [0, 0]
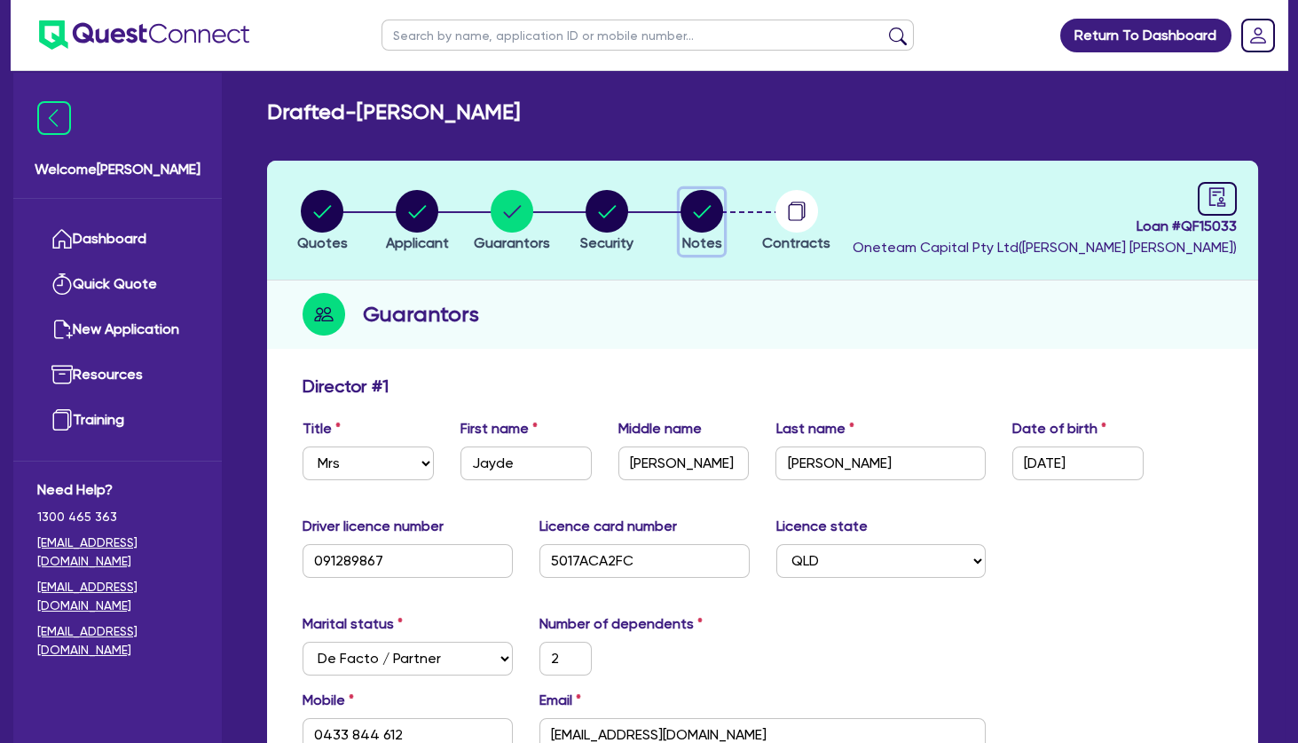
click at [711, 206] on circle "button" at bounding box center [702, 211] width 43 height 43
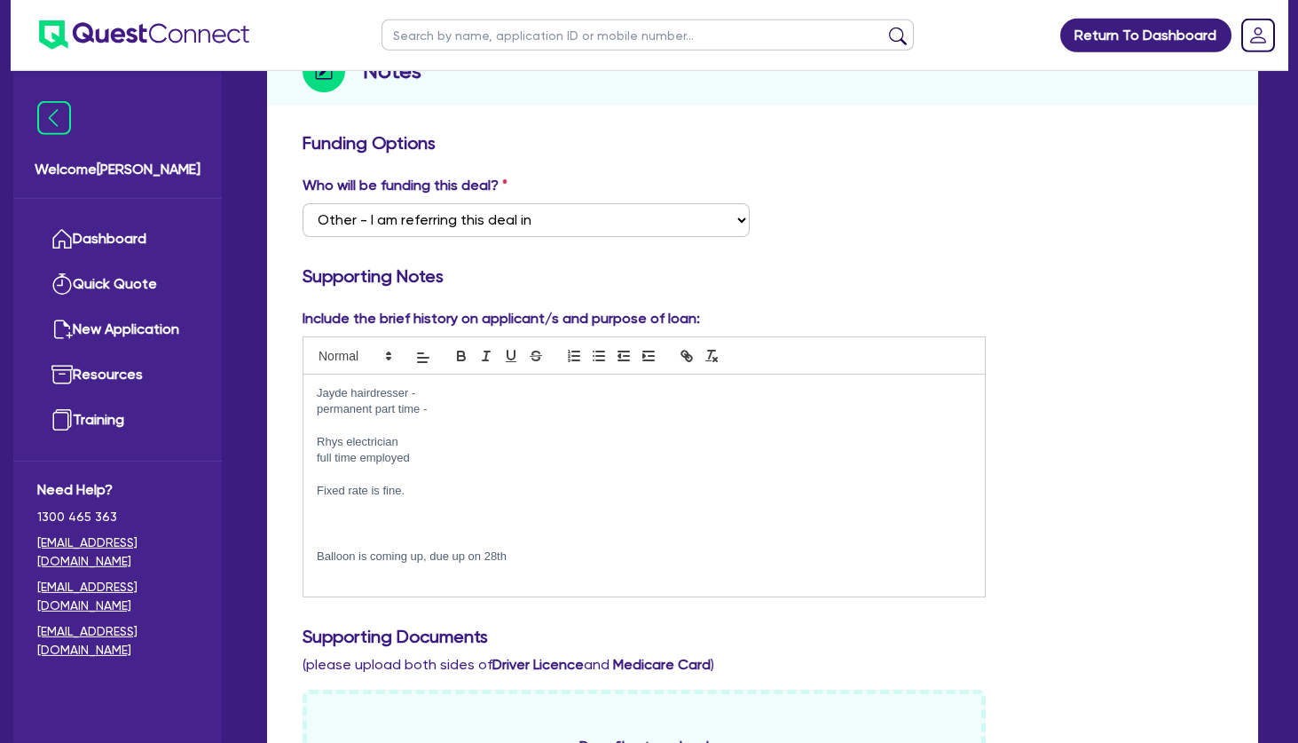
scroll to position [245, 0]
click at [403, 518] on p at bounding box center [644, 522] width 655 height 16
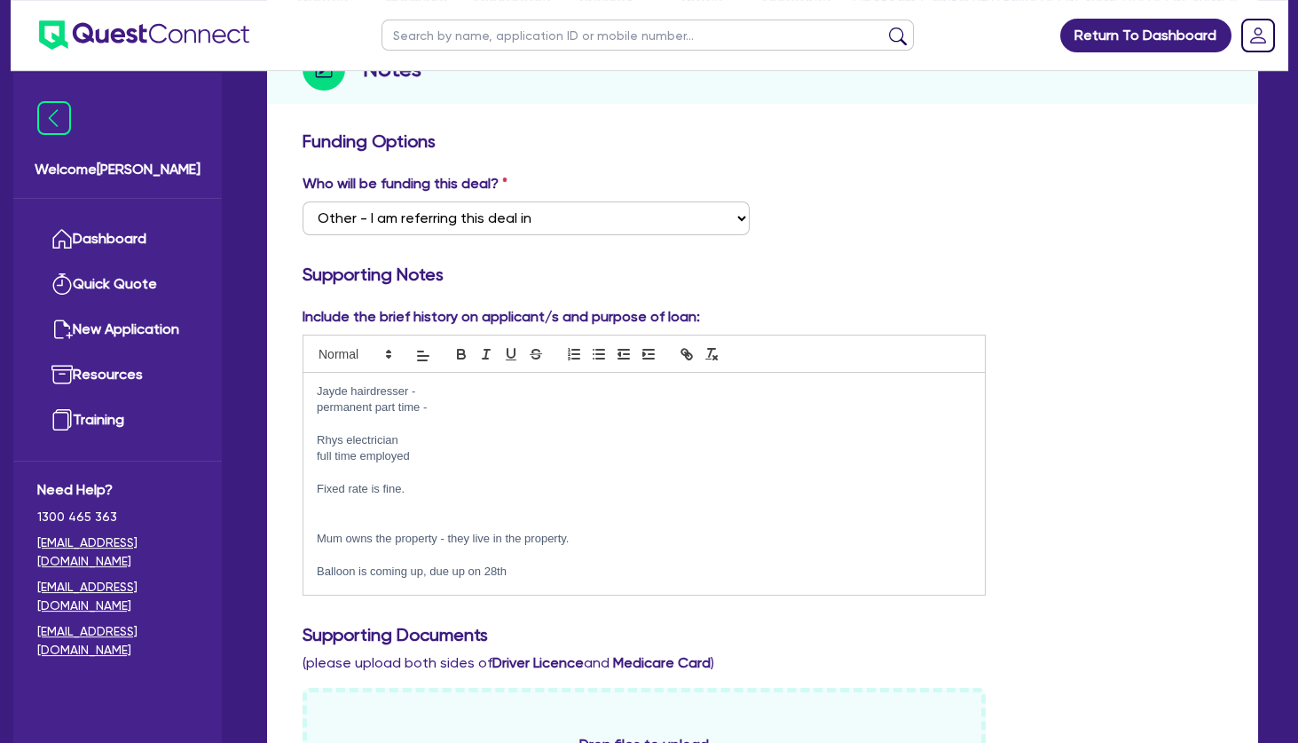
click at [374, 549] on p at bounding box center [644, 555] width 655 height 16
click at [375, 429] on p at bounding box center [644, 424] width 655 height 16
click at [453, 451] on p "full time employed" at bounding box center [644, 456] width 655 height 16
drag, startPoint x: 484, startPoint y: 456, endPoint x: 416, endPoint y: 460, distance: 67.5
click at [416, 460] on p "full time employed (payslips)" at bounding box center [644, 456] width 655 height 16
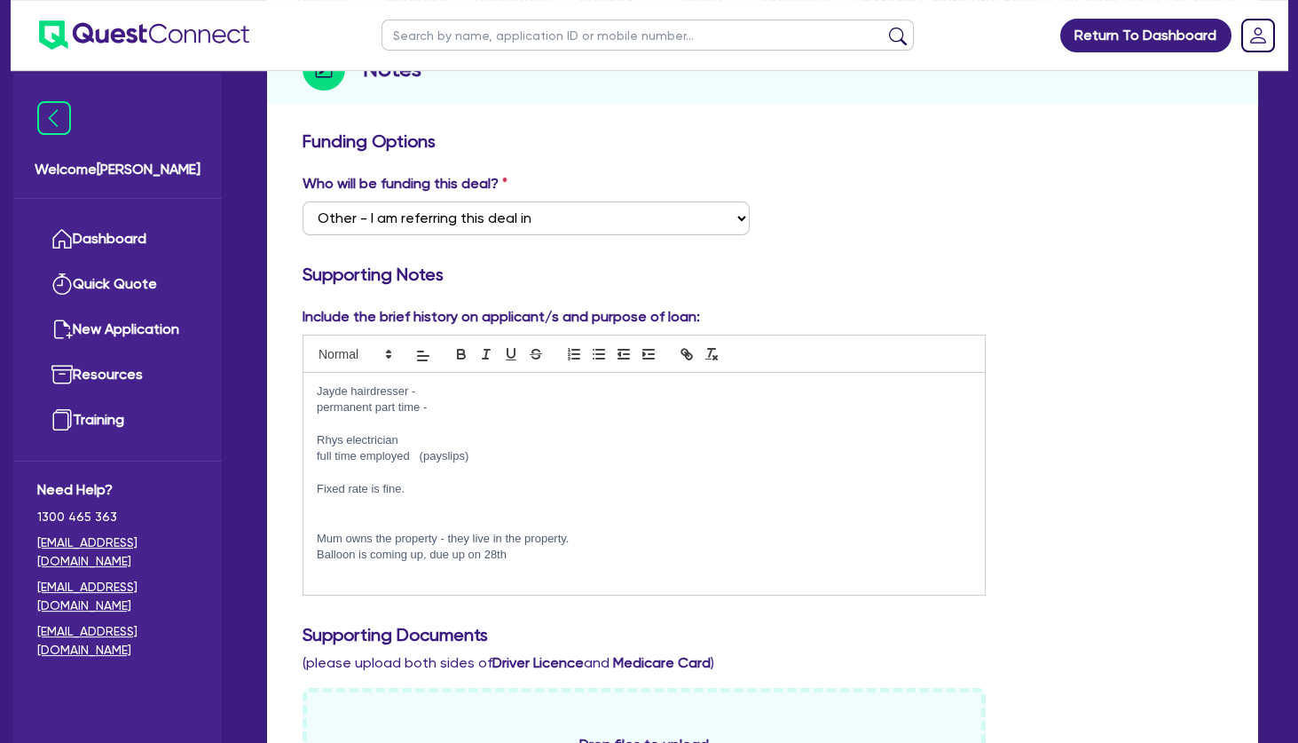
copy p "(payslips)"
click at [457, 399] on p "permanent part time -" at bounding box center [644, 407] width 655 height 16
click at [380, 514] on p at bounding box center [644, 522] width 655 height 16
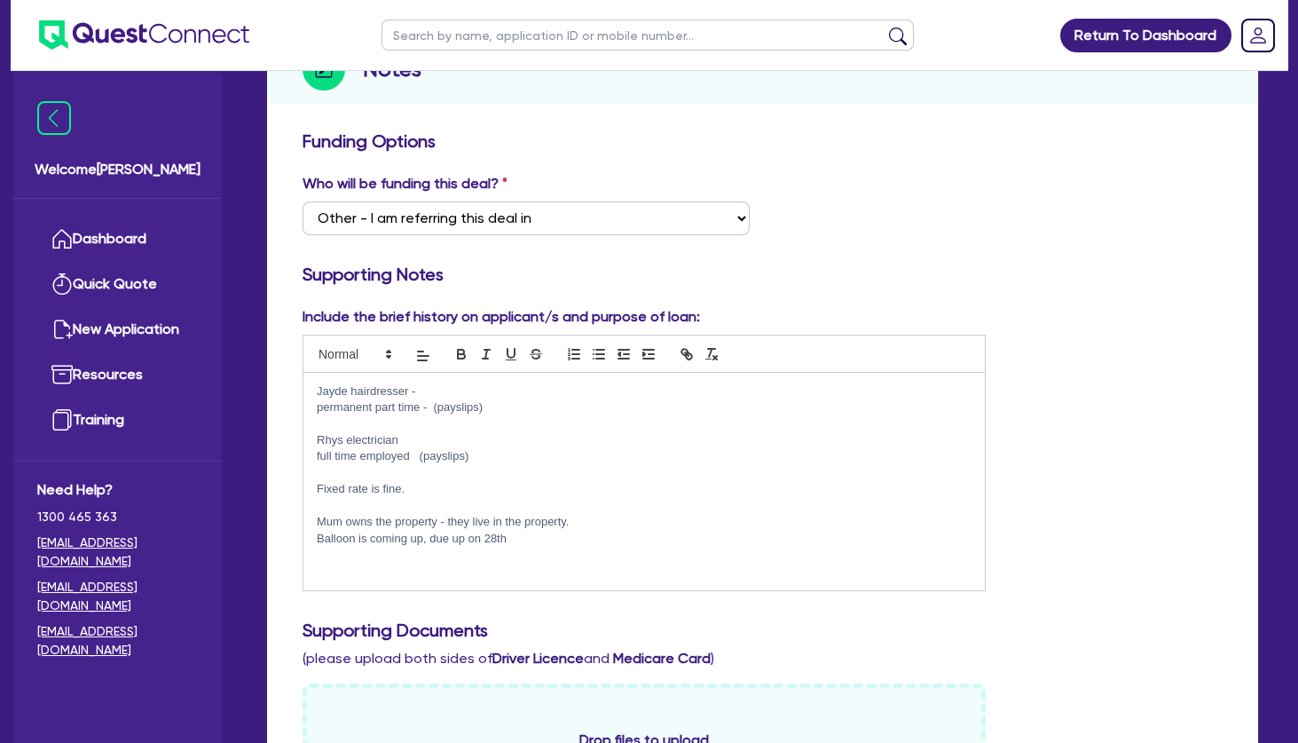
click at [407, 560] on p at bounding box center [644, 555] width 655 height 16
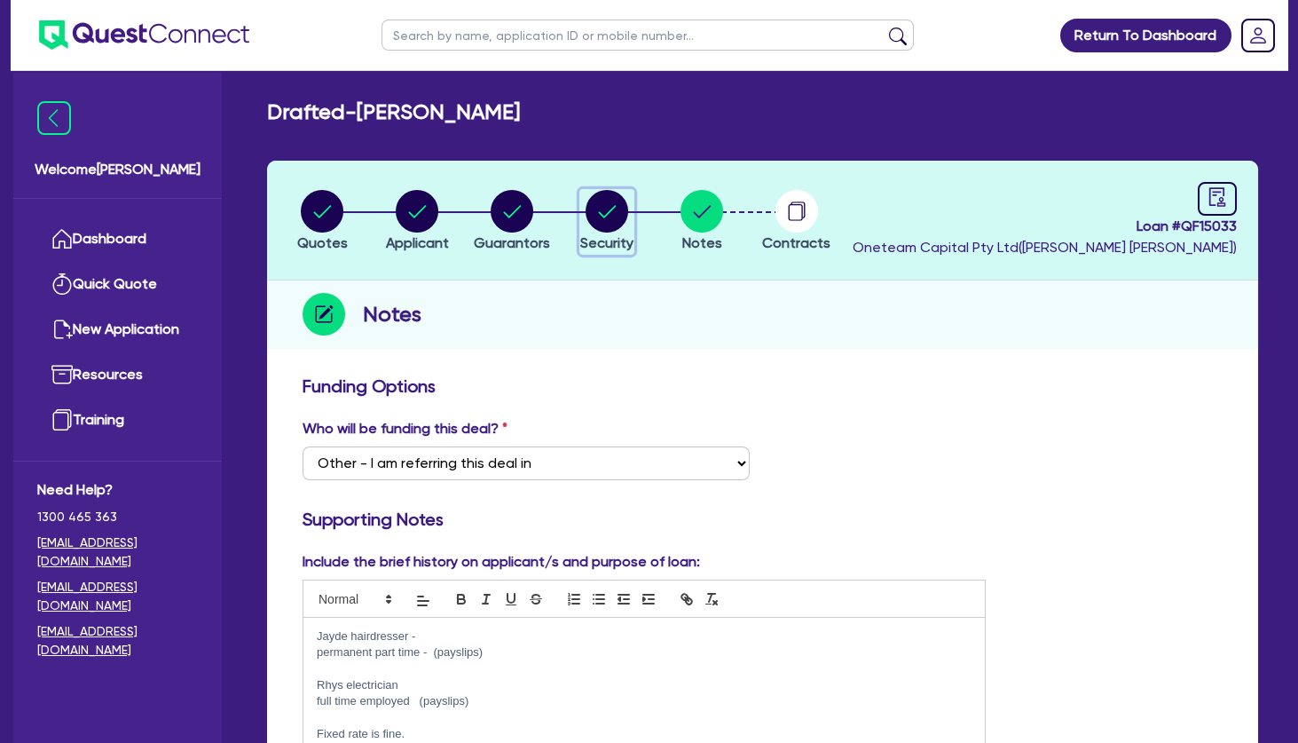
click at [604, 203] on circle "button" at bounding box center [607, 211] width 43 height 43
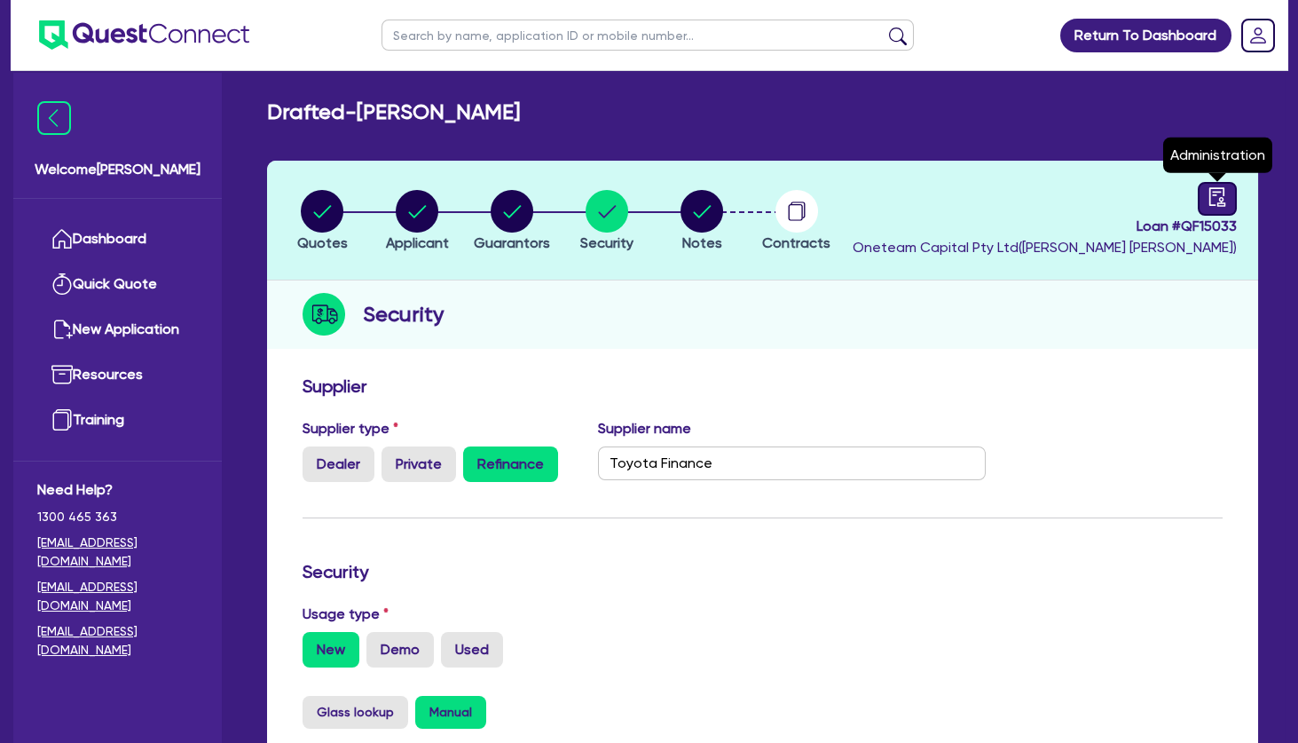
click at [1211, 192] on icon "audit" at bounding box center [1218, 197] width 20 height 20
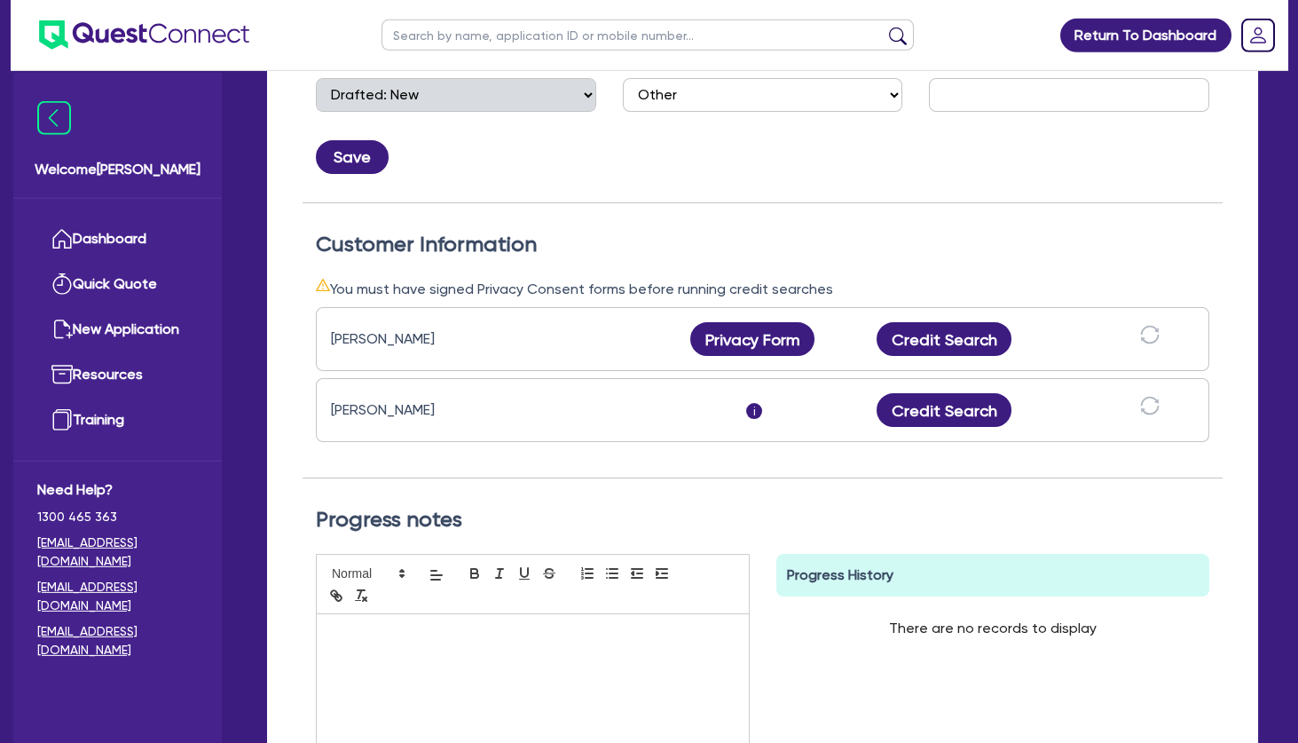
scroll to position [406, 0]
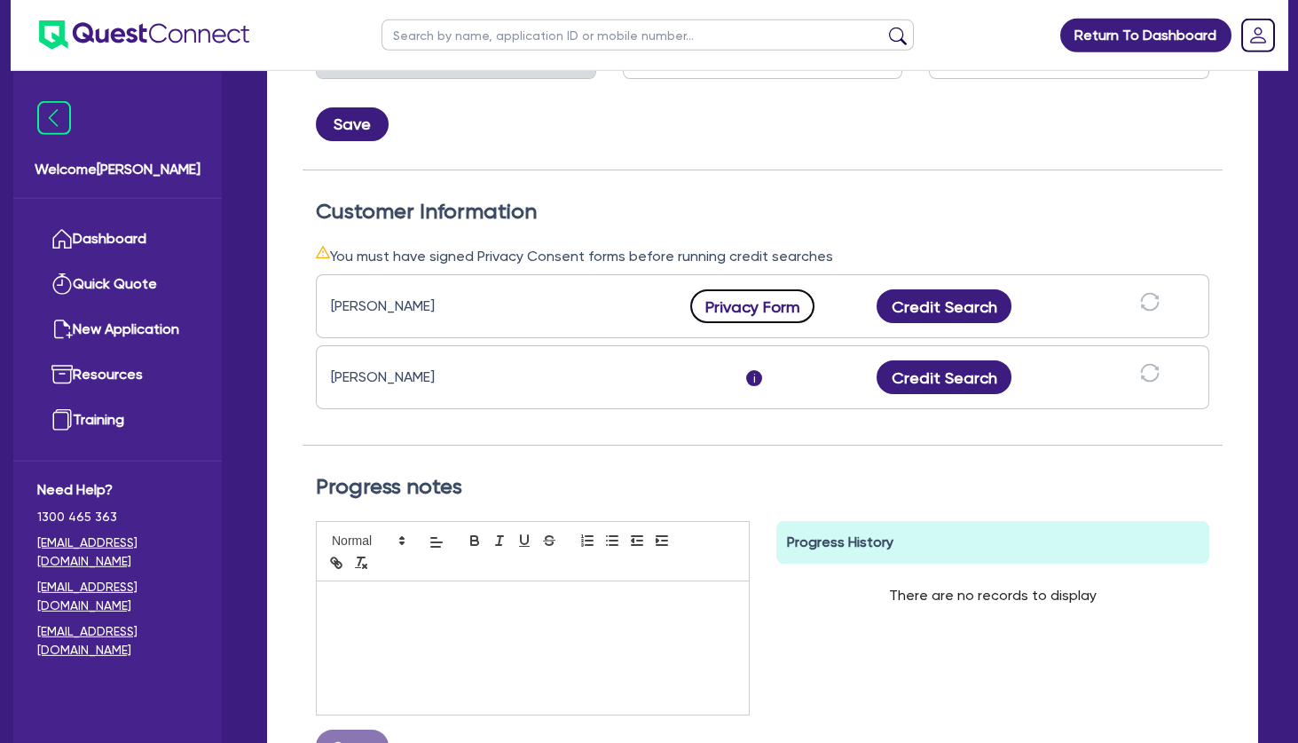
click at [768, 297] on button "Privacy Form" at bounding box center [752, 306] width 124 height 34
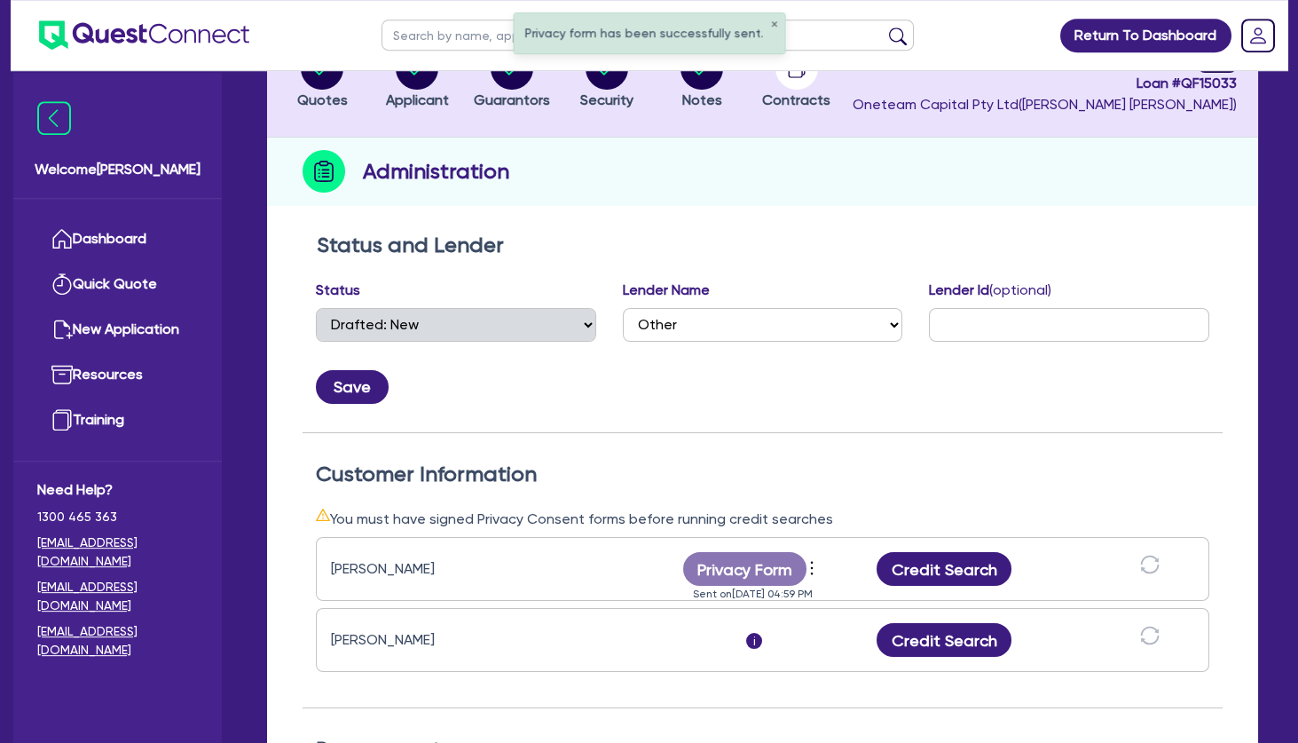
scroll to position [0, 0]
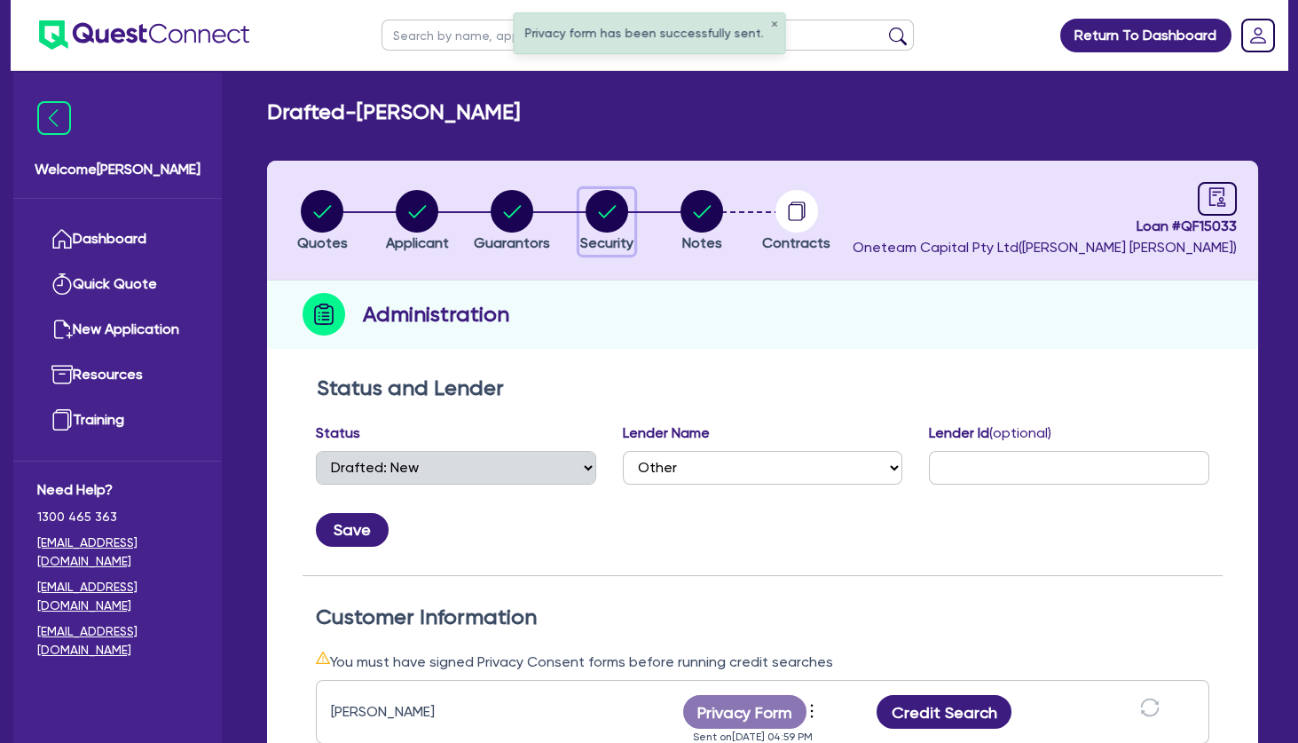
click at [607, 215] on icon "button" at bounding box center [608, 211] width 18 height 12
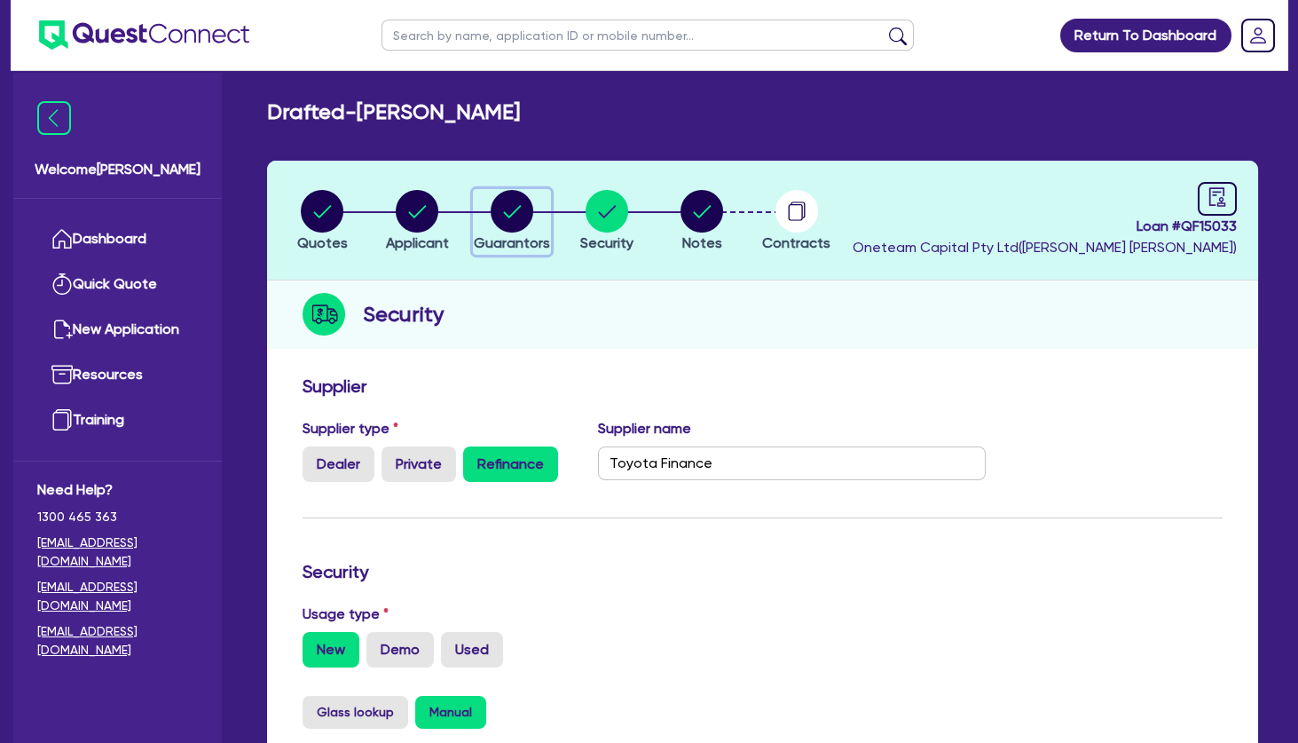
click at [516, 216] on circle "button" at bounding box center [512, 211] width 43 height 43
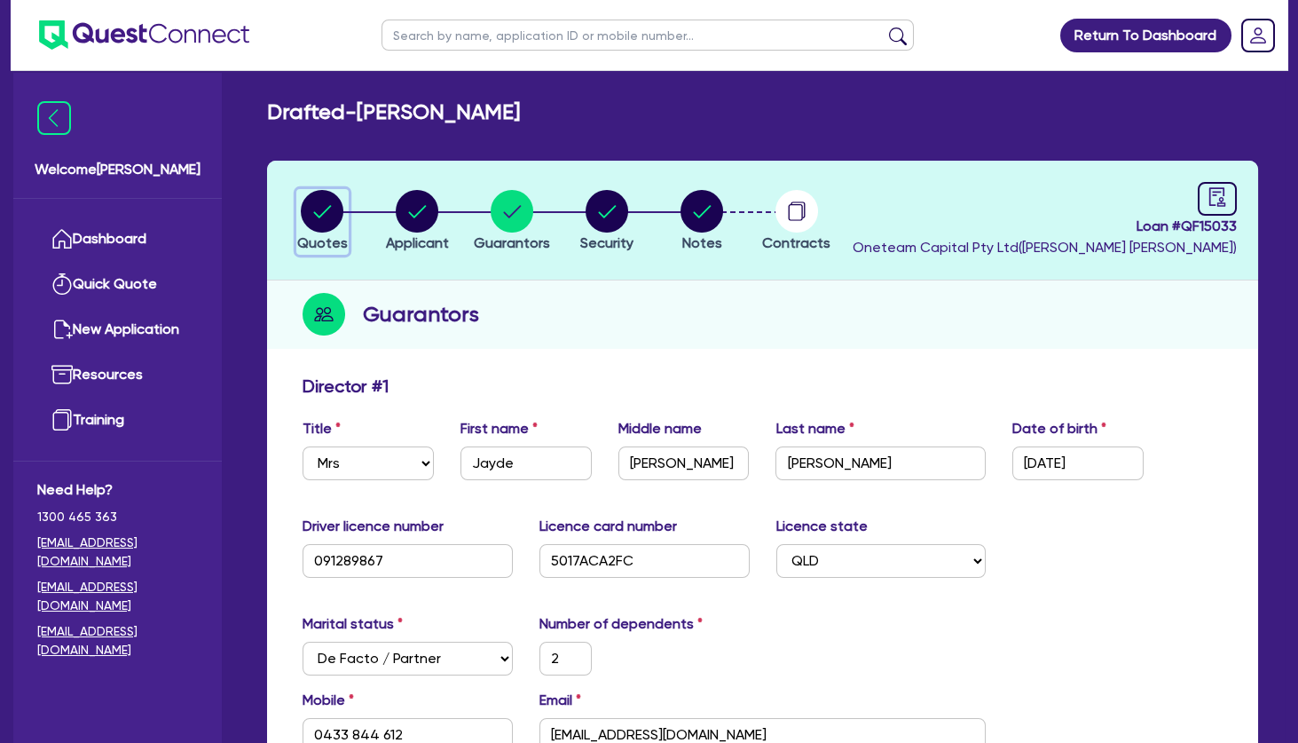
click at [330, 213] on circle "button" at bounding box center [322, 211] width 43 height 43
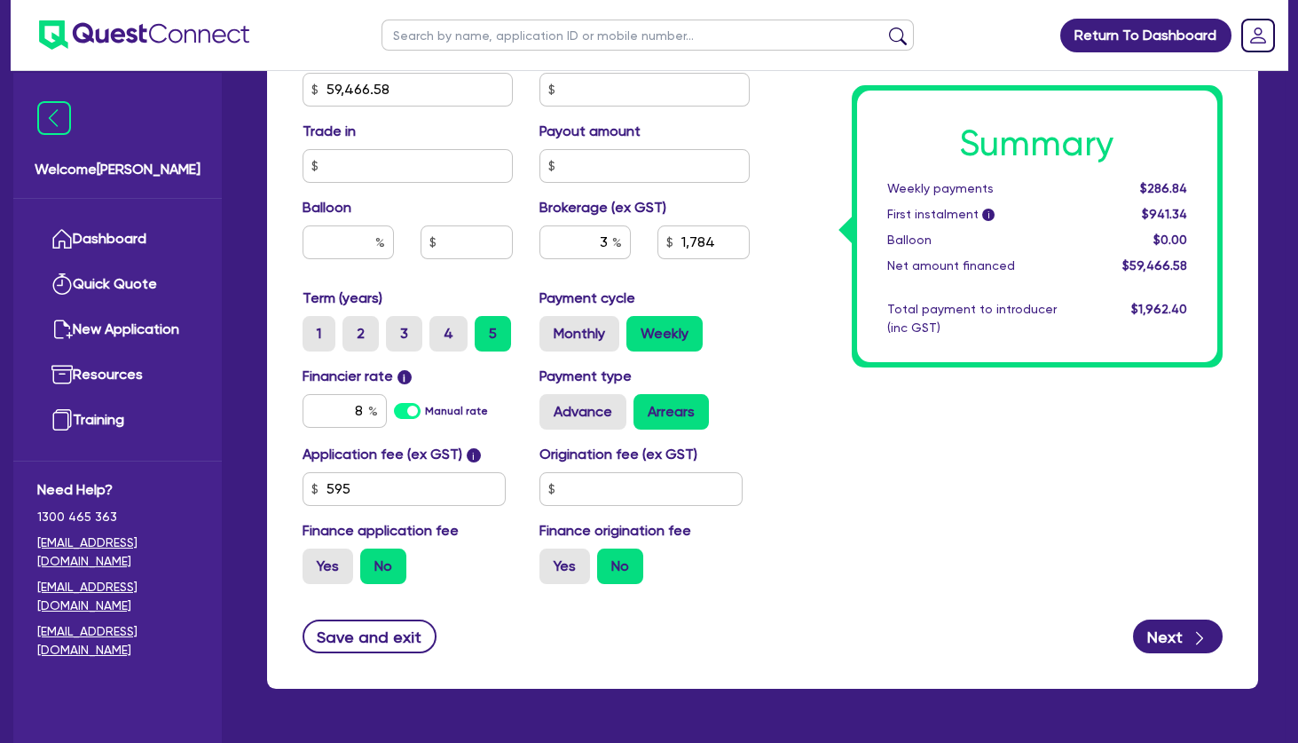
scroll to position [852, 0]
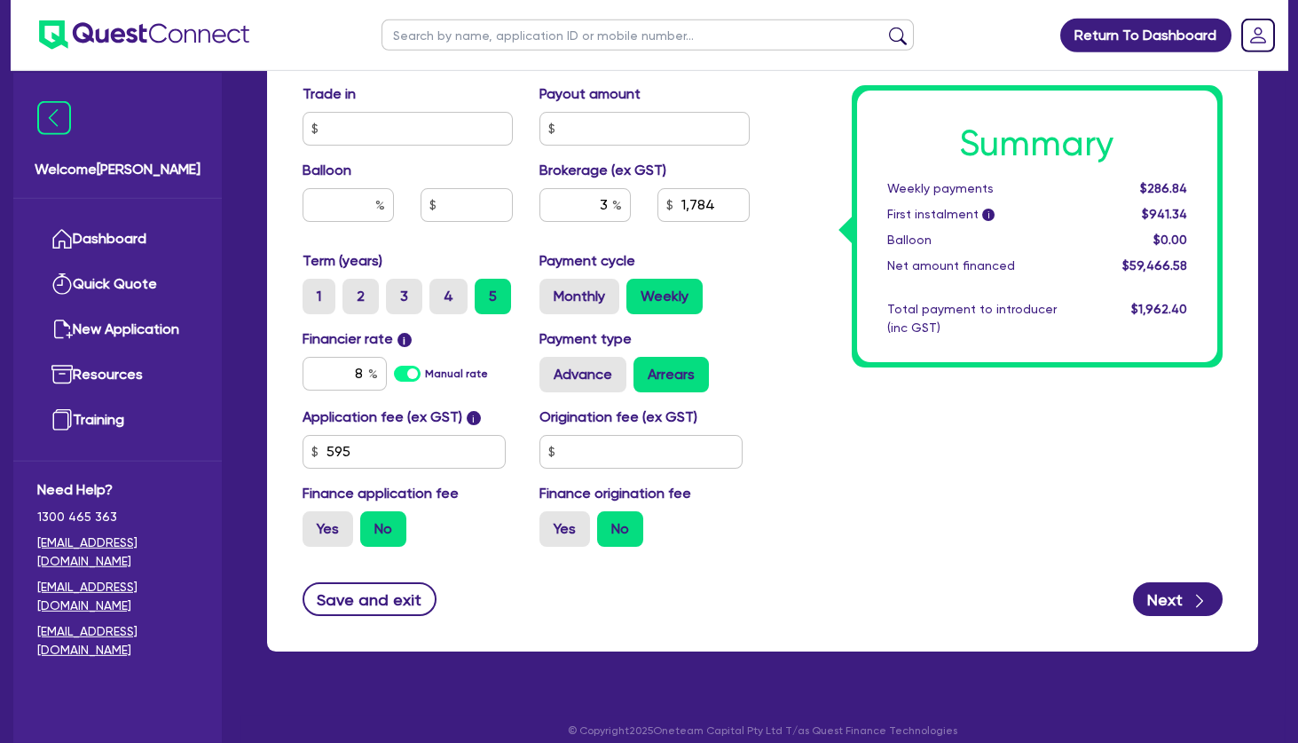
click at [842, 445] on div "Summary Weekly payments $286.84 First instalment i $941.34 Balloon $0.00 Net am…" at bounding box center [1000, 41] width 474 height 1037
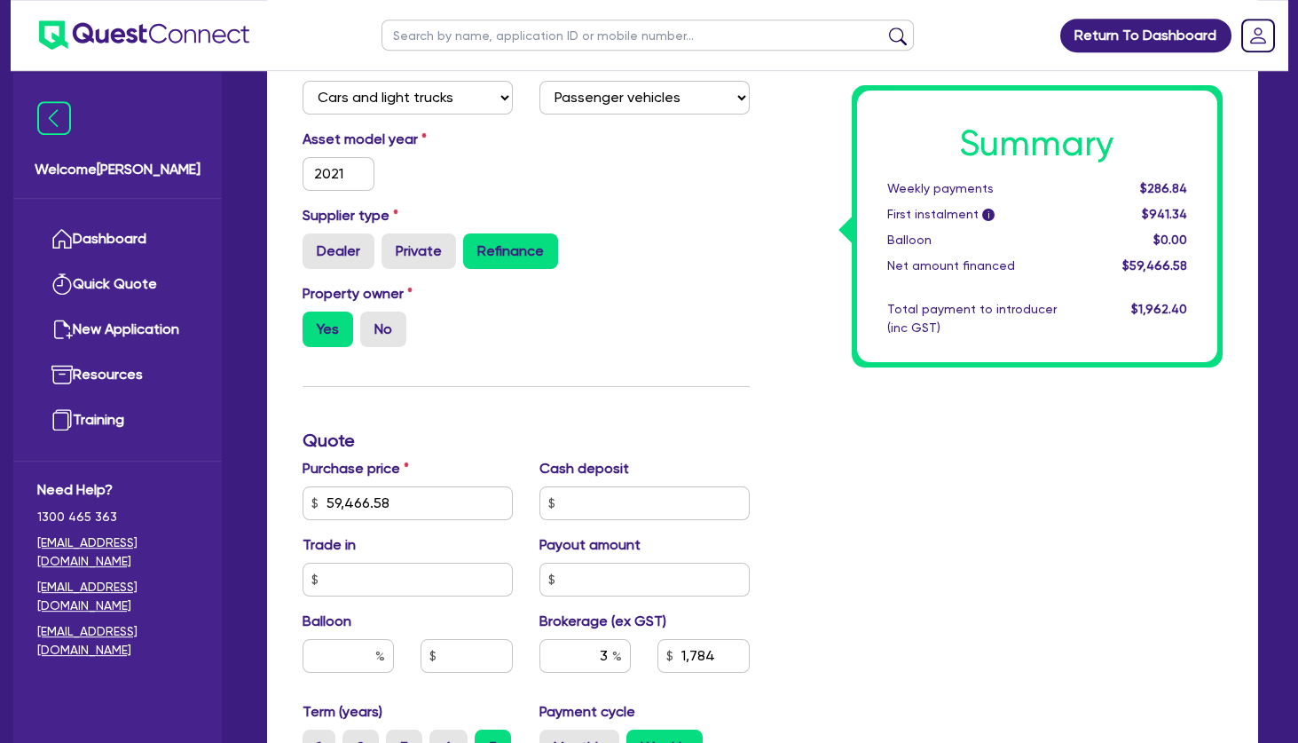
scroll to position [398, 0]
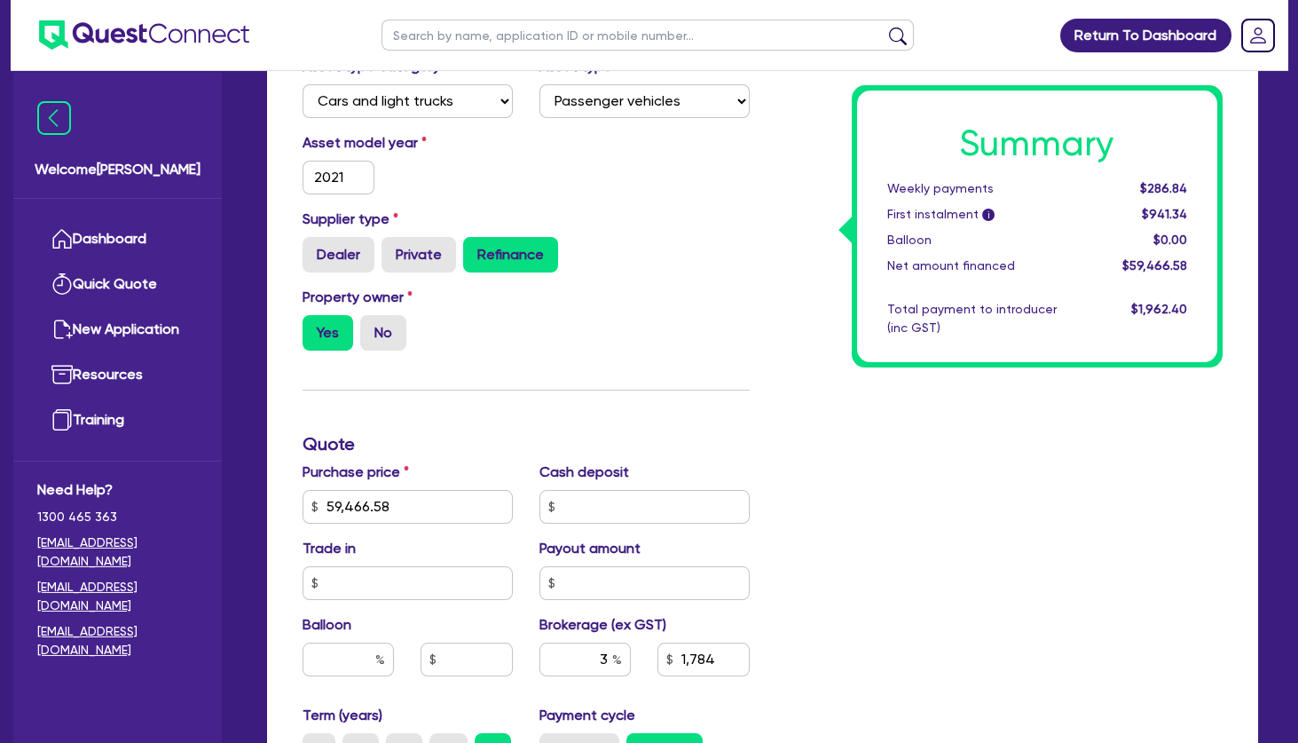
click at [912, 419] on div "Summary Weekly payments $286.84 First instalment i $941.34 Balloon $0.00 Net am…" at bounding box center [1000, 496] width 474 height 1037
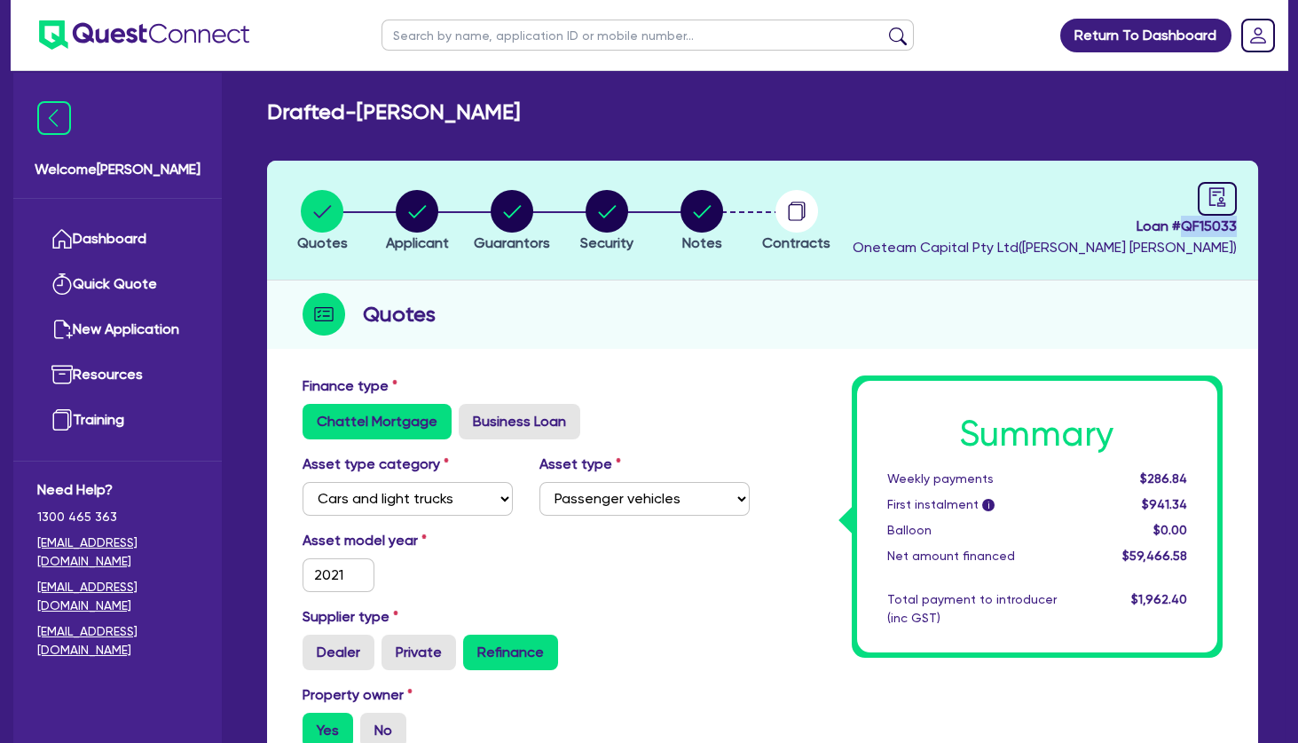
drag, startPoint x: 1244, startPoint y: 225, endPoint x: 1184, endPoint y: 228, distance: 60.4
click at [1184, 228] on header "Quotes Applicant [GEOGRAPHIC_DATA] Security Notes Contracts Loan # QF15033 Onet…" at bounding box center [762, 221] width 991 height 120
copy span "QF15033"
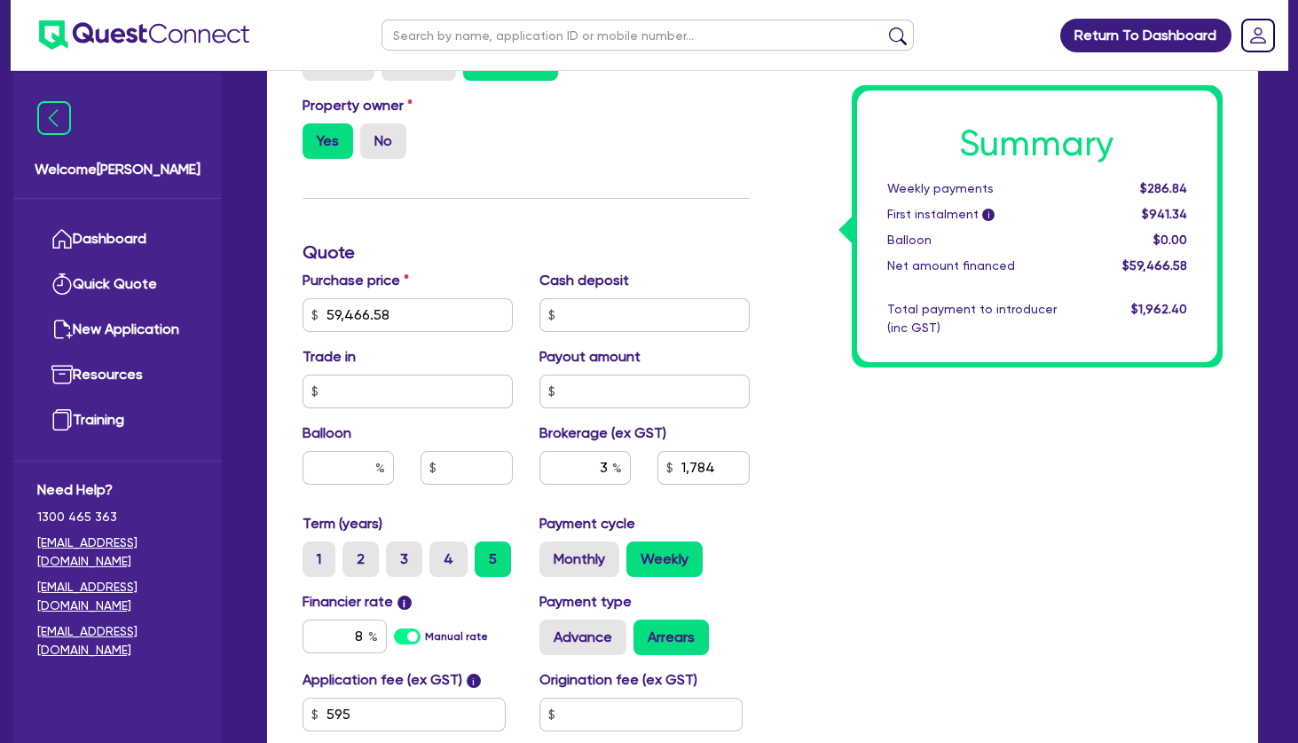
scroll to position [590, 0]
click at [391, 148] on label "No" at bounding box center [383, 139] width 46 height 35
click at [372, 134] on input "No" at bounding box center [366, 128] width 12 height 12
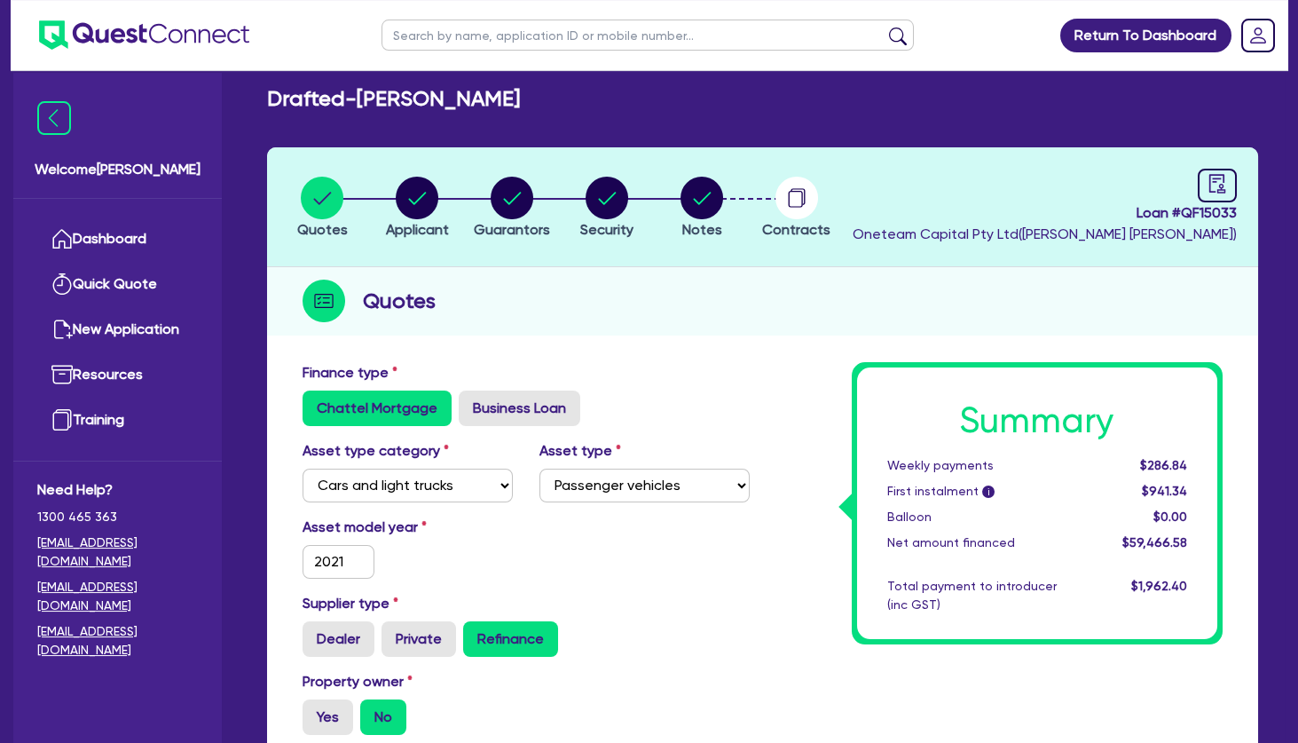
scroll to position [6, 0]
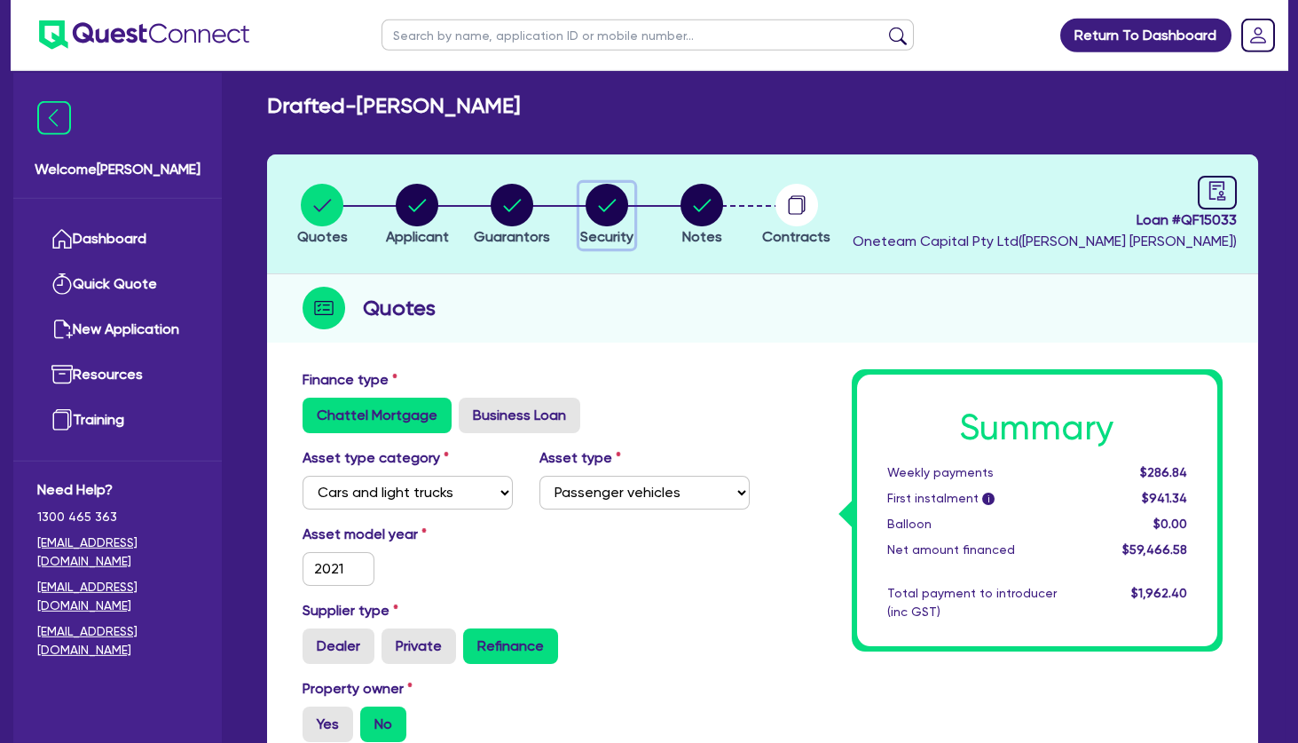
click at [603, 205] on circle "button" at bounding box center [607, 205] width 43 height 43
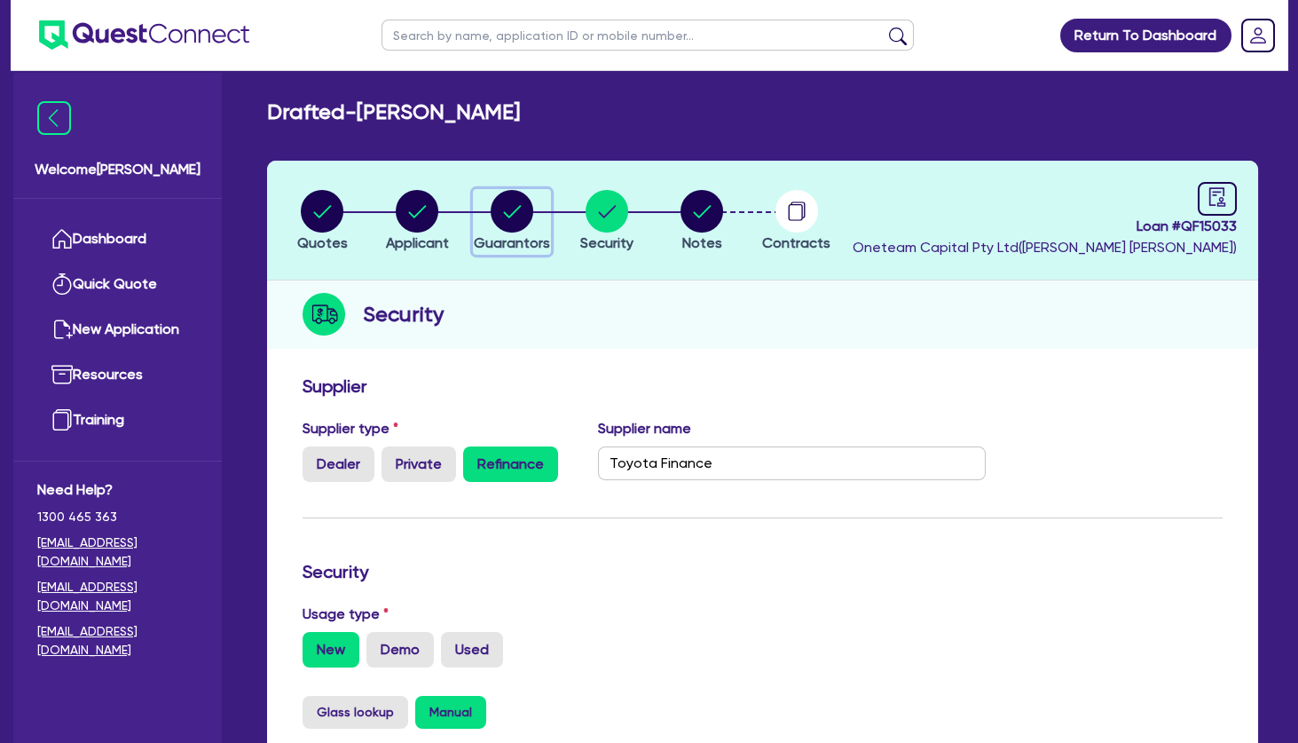
click at [512, 212] on circle "button" at bounding box center [512, 211] width 43 height 43
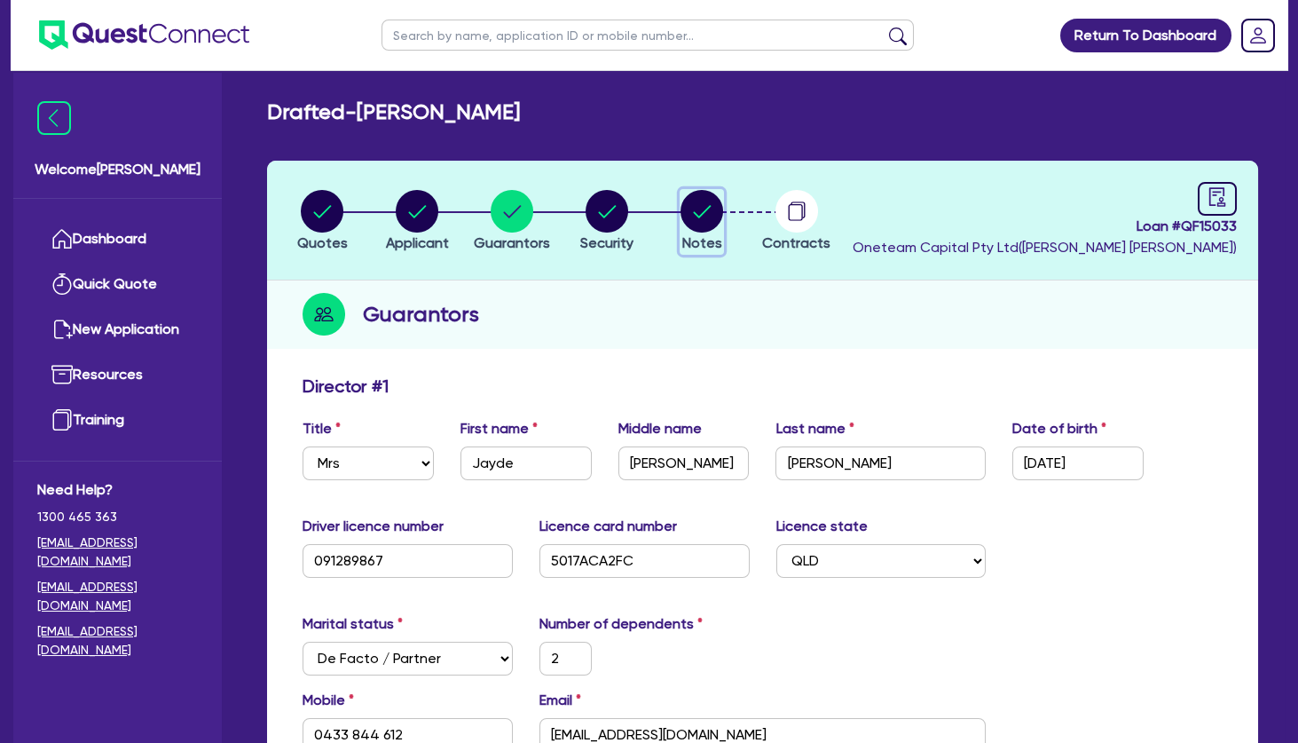
click at [690, 209] on circle "button" at bounding box center [702, 211] width 43 height 43
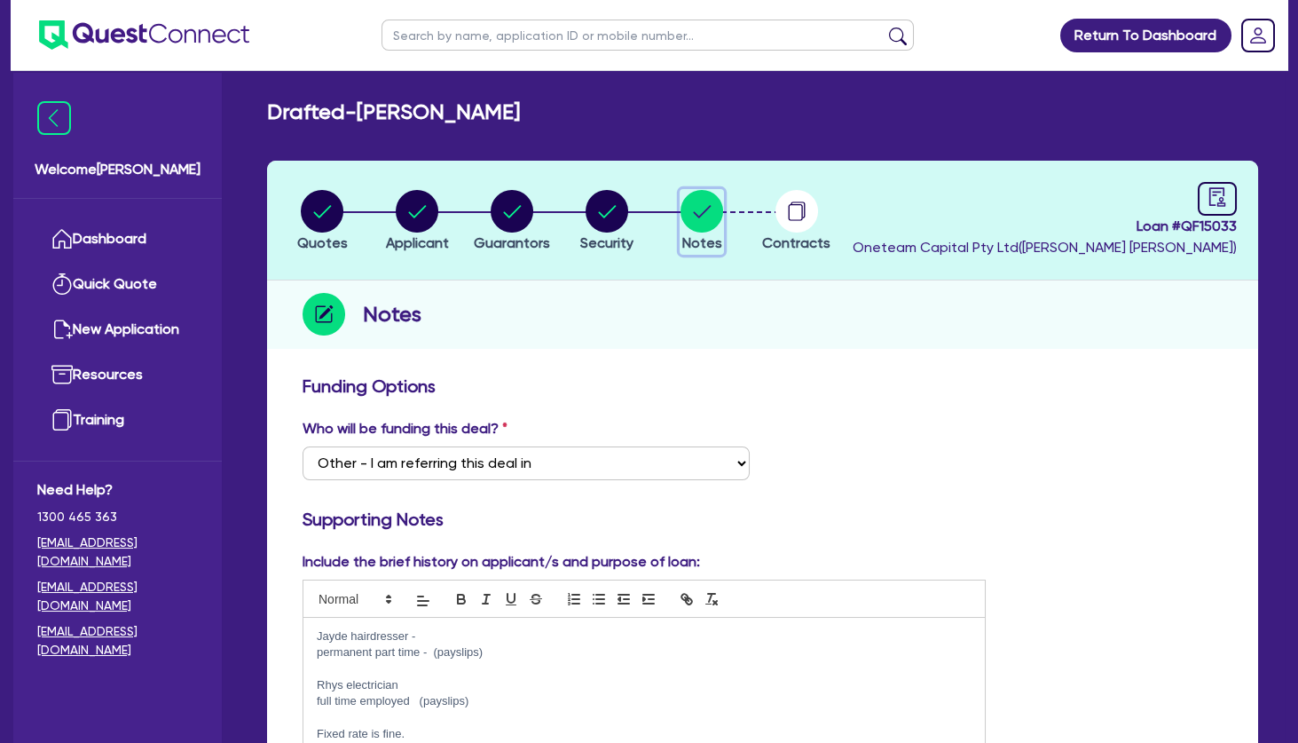
scroll to position [174, 0]
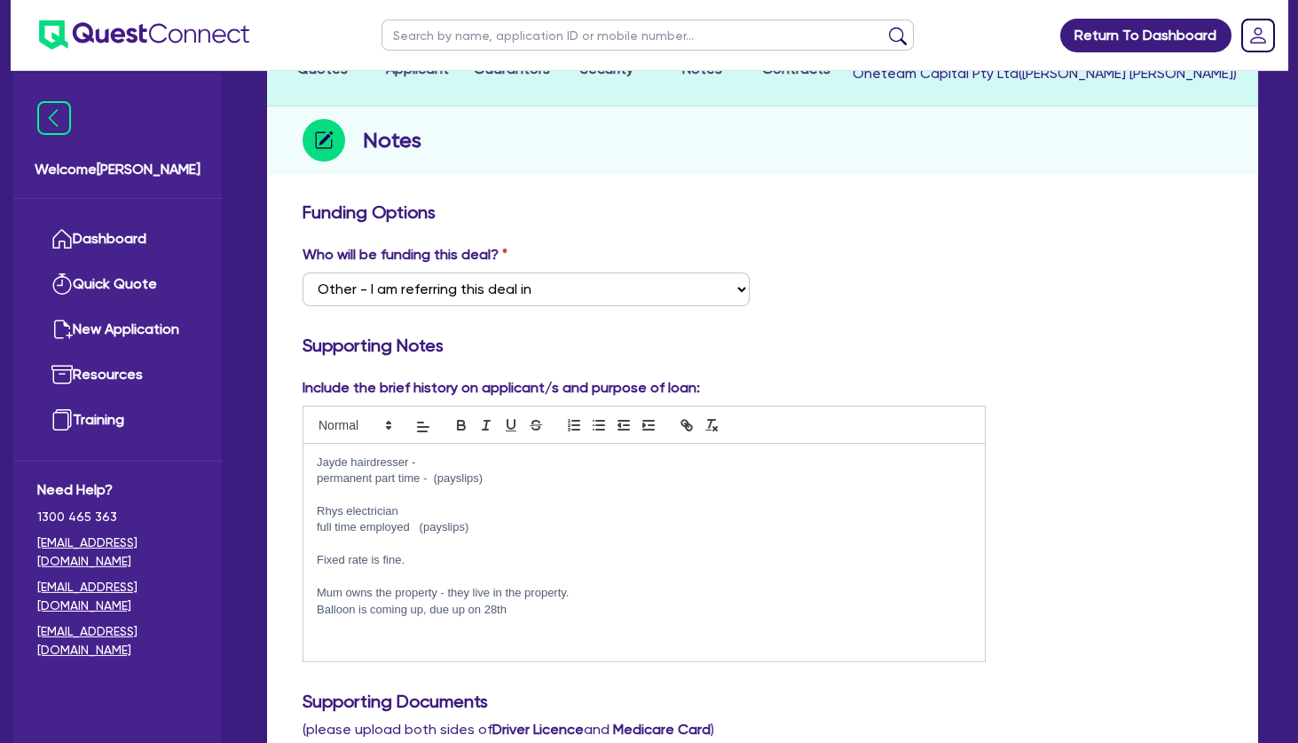
click at [426, 556] on p "Fixed rate is fine." at bounding box center [644, 560] width 655 height 16
drag, startPoint x: 704, startPoint y: 562, endPoint x: 410, endPoint y: 560, distance: 293.7
click at [410, 560] on p "Fixed rate is fine. Wants to pay weekly. Budget around $300 per week." at bounding box center [644, 560] width 655 height 16
click at [465, 425] on icon "button" at bounding box center [461, 427] width 7 height 4
click at [516, 638] on p at bounding box center [644, 642] width 655 height 16
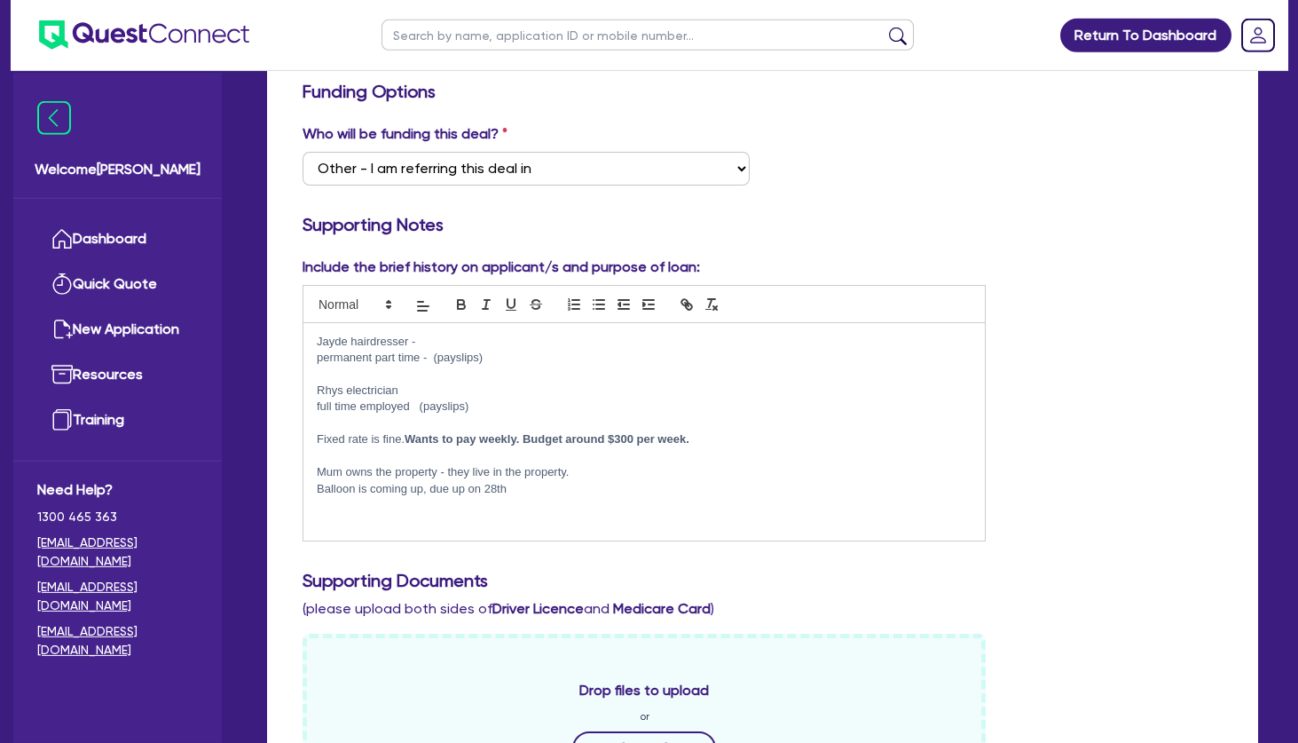
scroll to position [296, 0]
click at [588, 472] on p "Mum owns the property - they live in the property." at bounding box center [644, 471] width 655 height 16
click at [413, 500] on p at bounding box center [644, 504] width 655 height 16
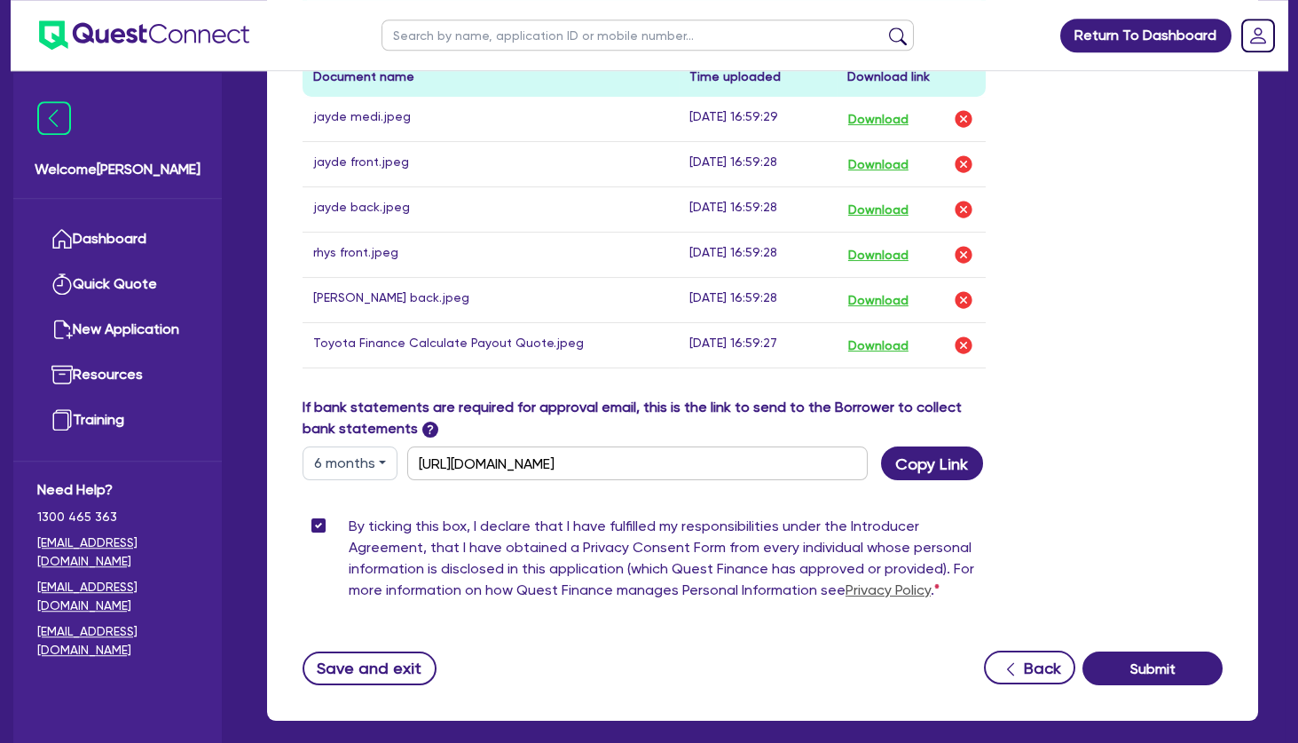
scroll to position [1088, 0]
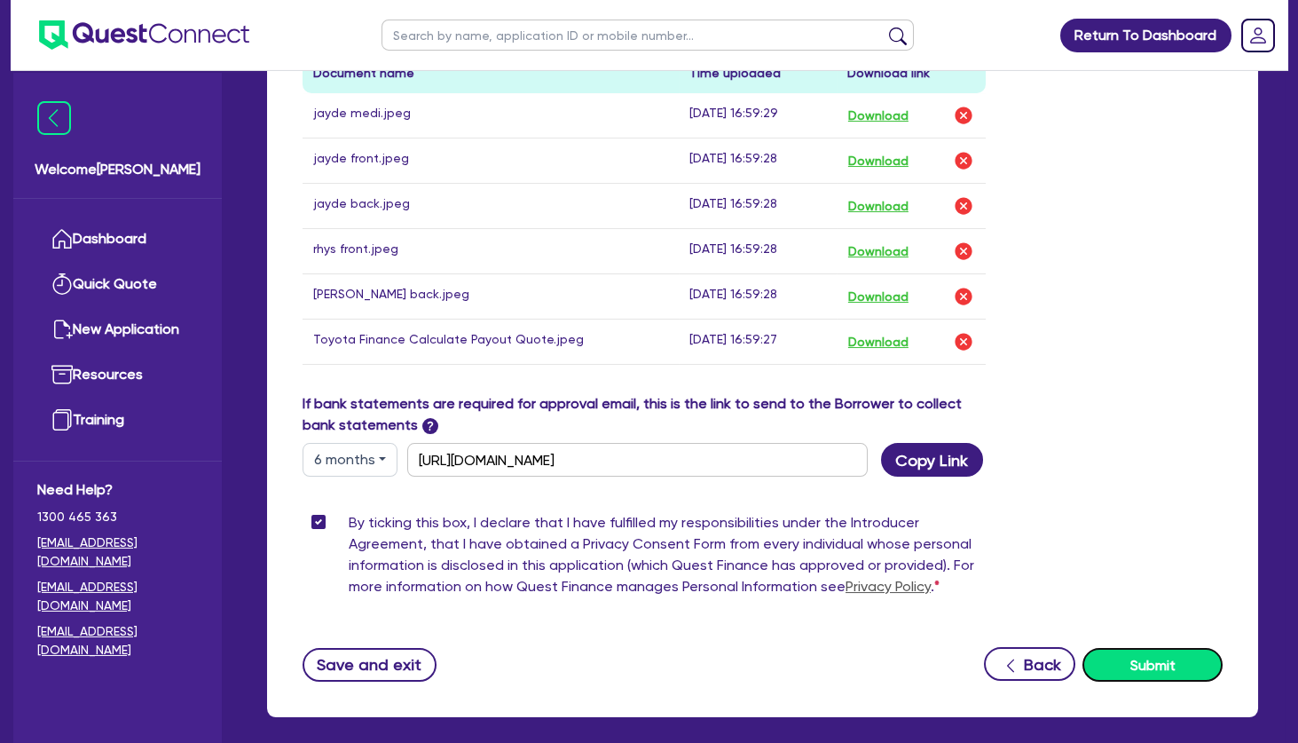
click at [1145, 658] on button "Submit" at bounding box center [1153, 665] width 140 height 34
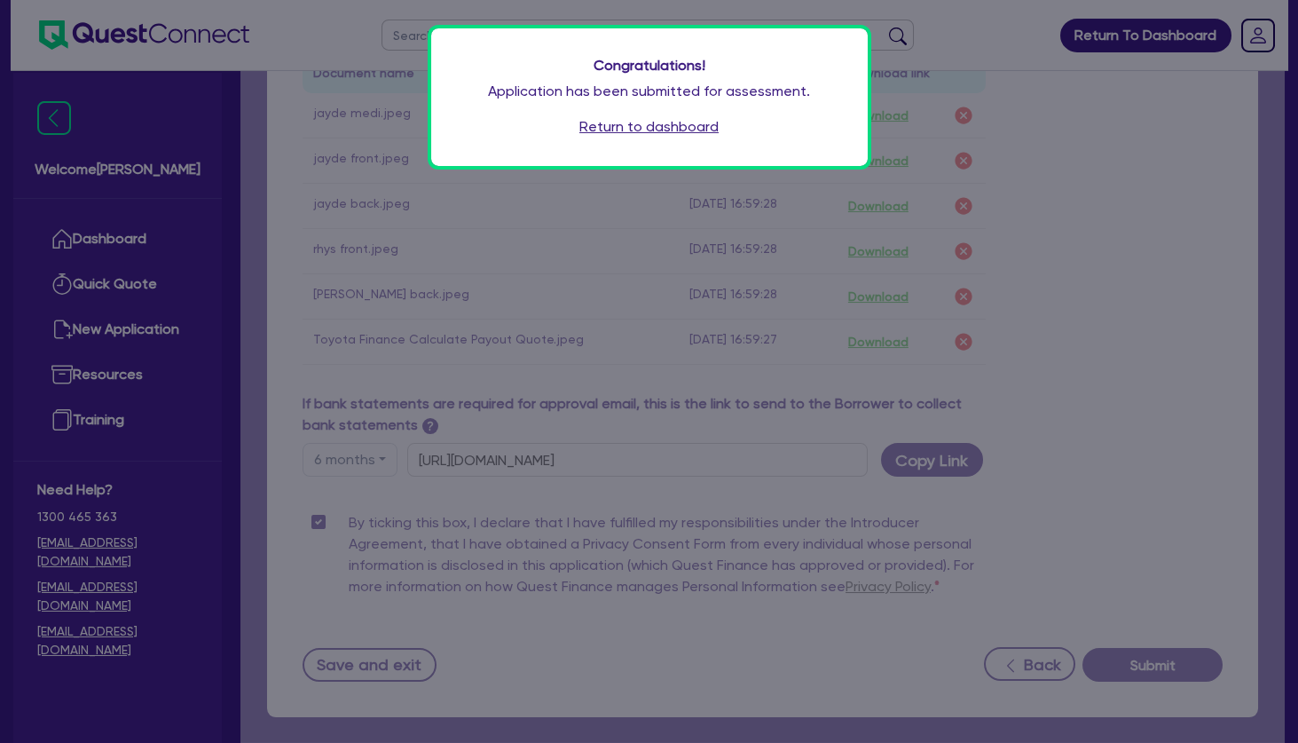
click at [659, 124] on link "Return to dashboard" at bounding box center [648, 126] width 139 height 21
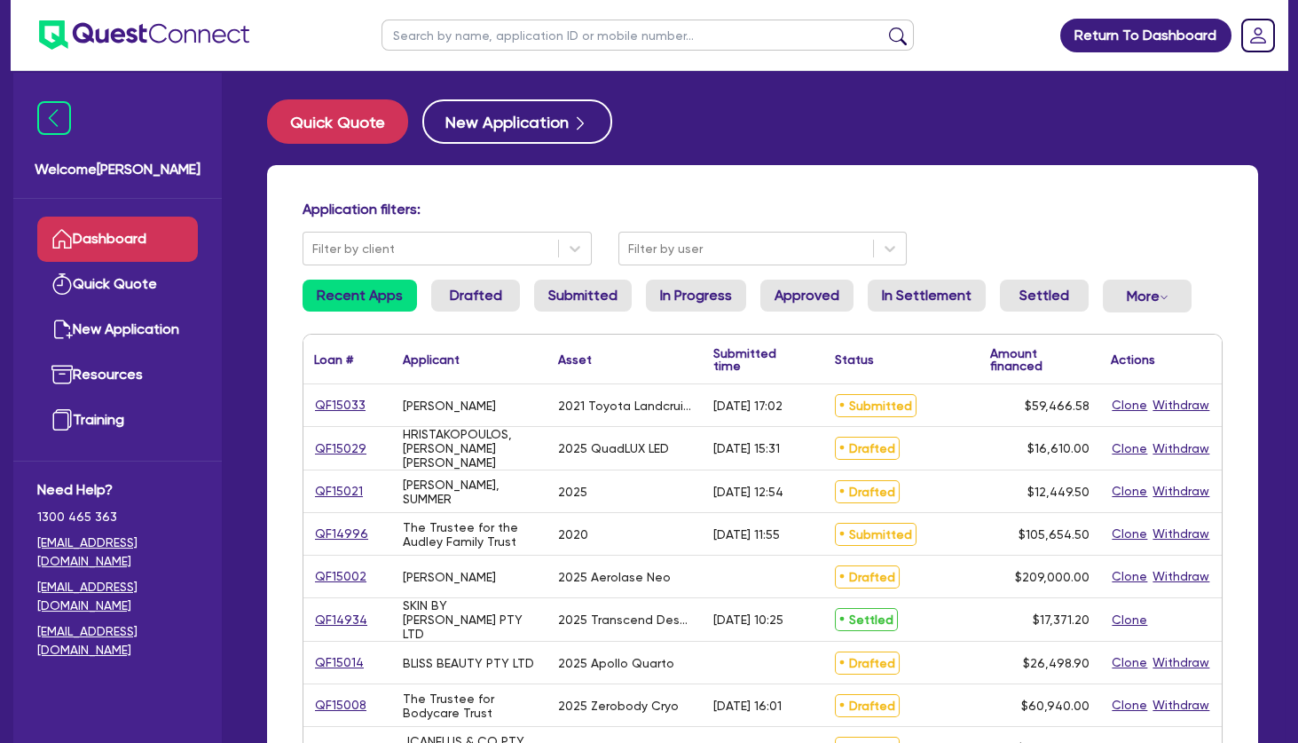
click at [497, 48] on input "text" at bounding box center [648, 35] width 532 height 31
type input "yong"
click at [884, 27] on button "submit" at bounding box center [898, 39] width 28 height 25
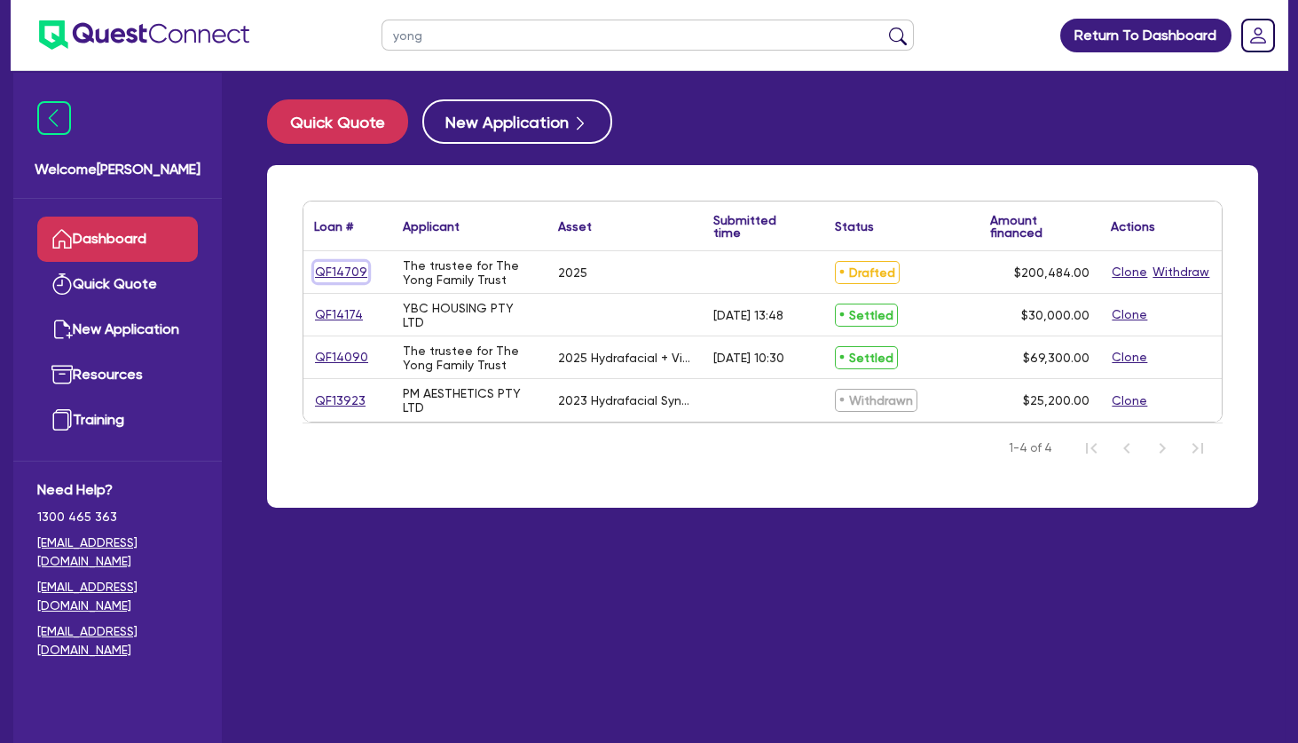
click at [340, 268] on link "QF14709" at bounding box center [341, 272] width 54 height 20
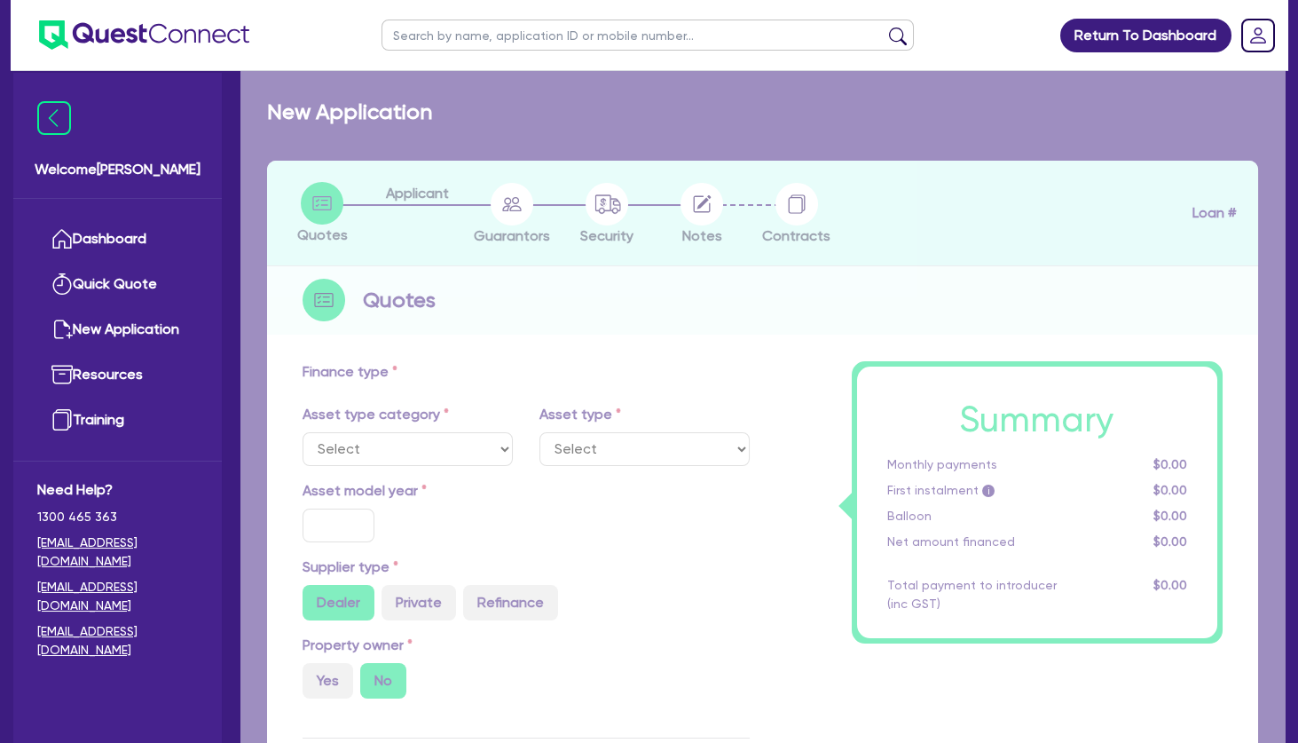
select select "TERTIARY_ASSETS"
type input "2025"
radio input "true"
type input "207,900"
type input "7,900"
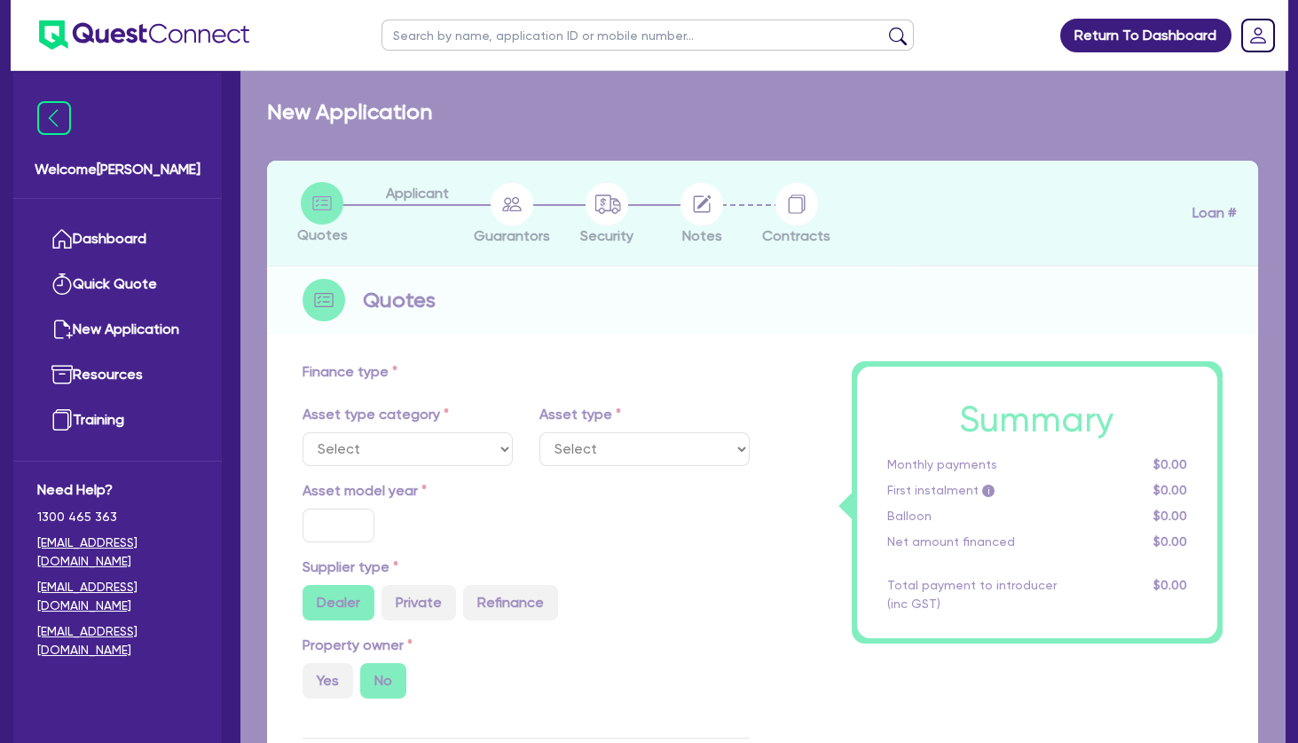
type input "4"
type input "8,019.36"
type input "7.49"
type input "440"
select select "BEAUTY_EQUIPMENT"
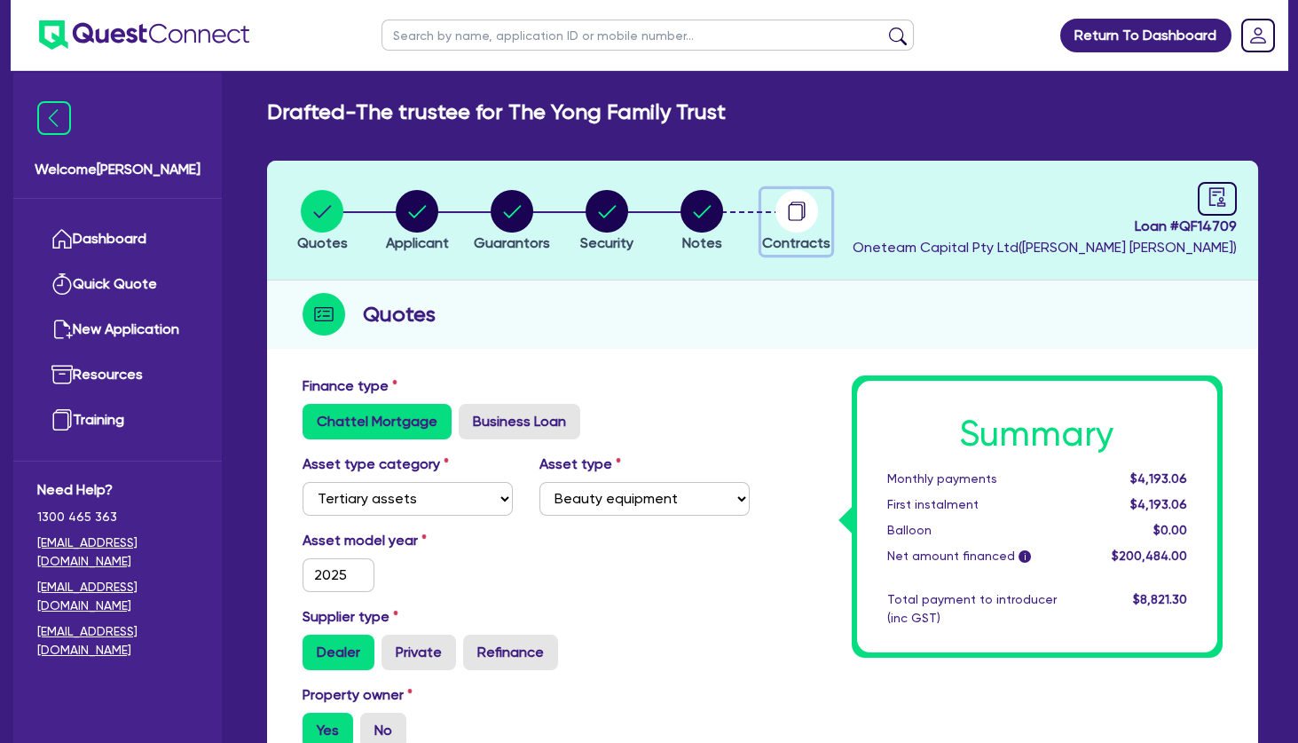
click at [787, 215] on circle "button" at bounding box center [797, 211] width 43 height 43
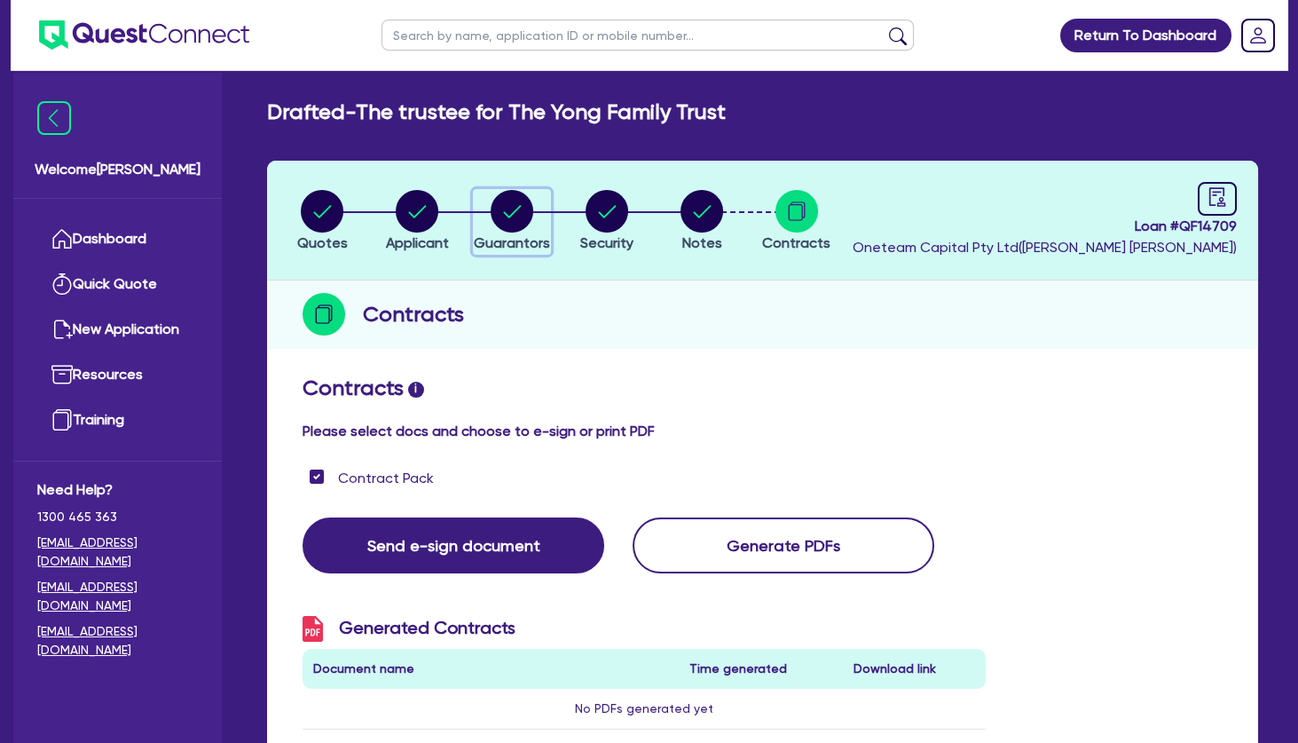
click at [504, 214] on circle "button" at bounding box center [512, 211] width 43 height 43
select select "MR"
select select "WA"
select select "MARRIED"
select select "PROPERTY"
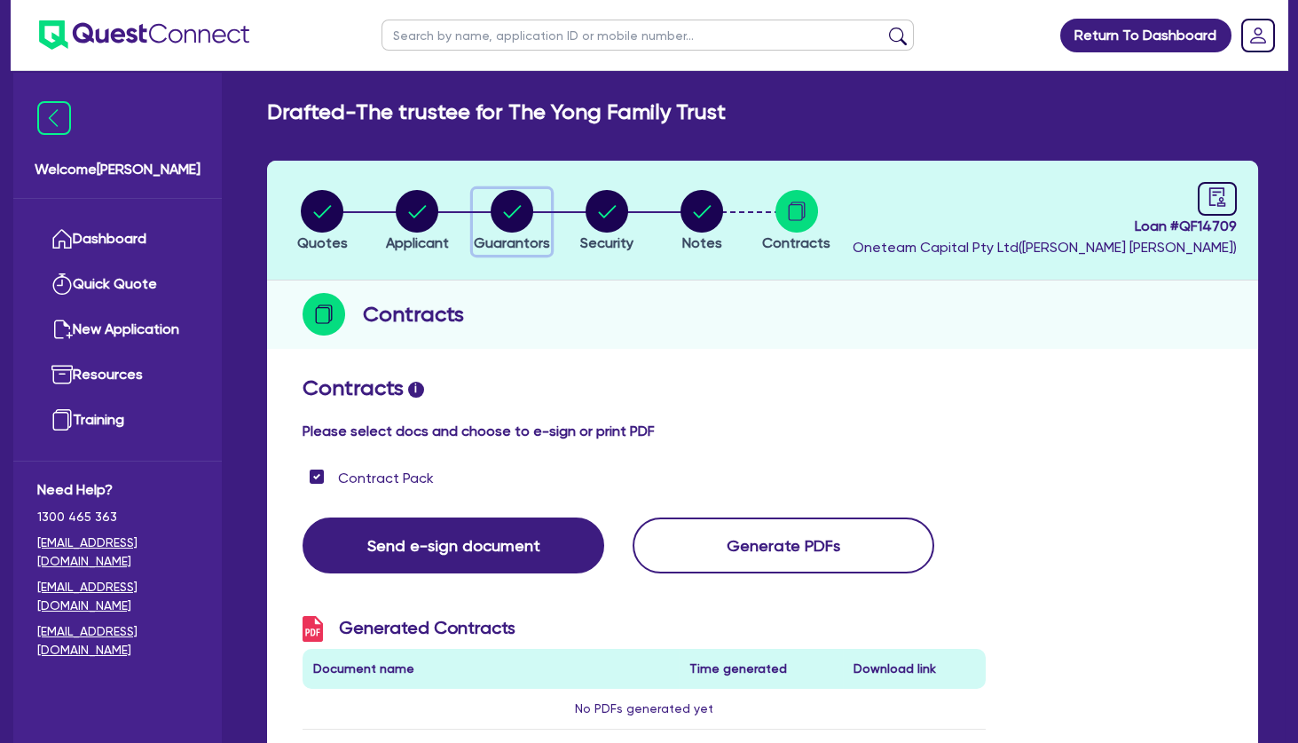
select select "INVESTMENT_PROPERTY"
select select "VEHICLE"
select select "EQUIPMENT"
select select "HOUSEHOLD_PERSONAL"
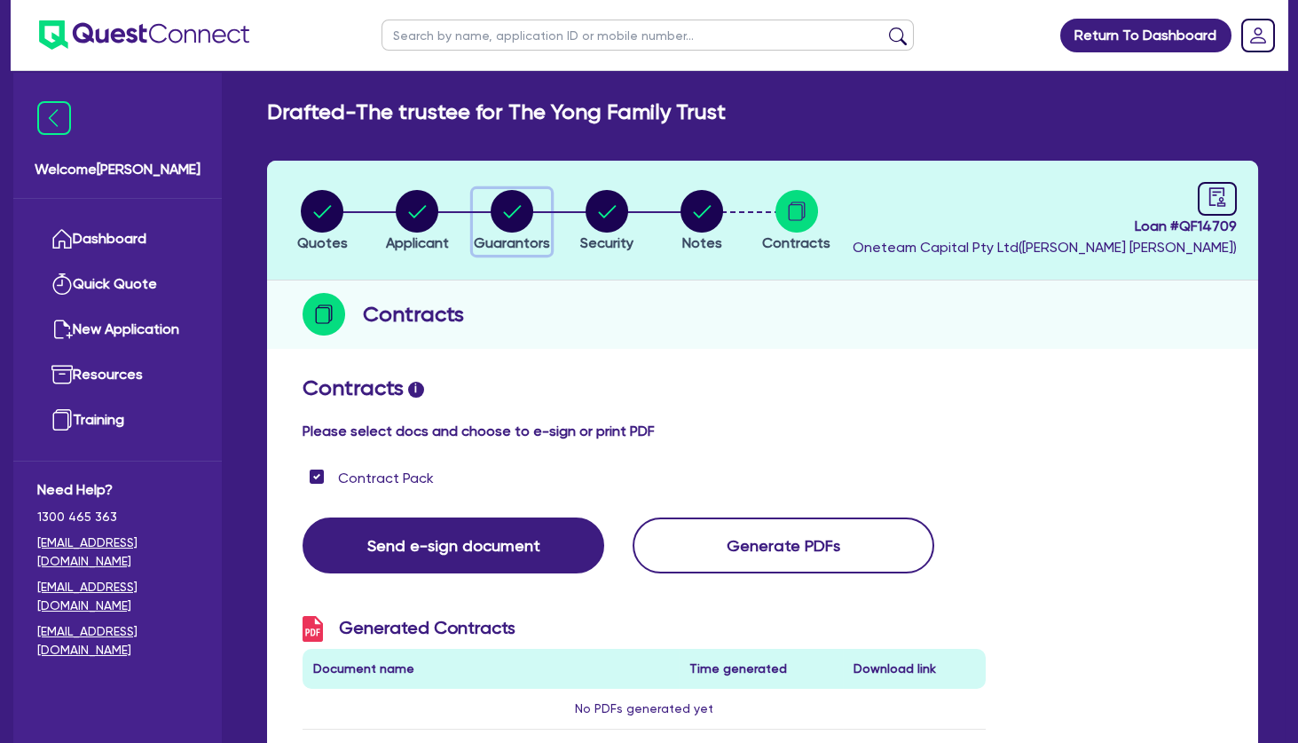
select select "OTHER"
select select "INVESTMENT_PROPERTY_LOAN"
select select "MRS"
select select "WA"
select select "MARRIED"
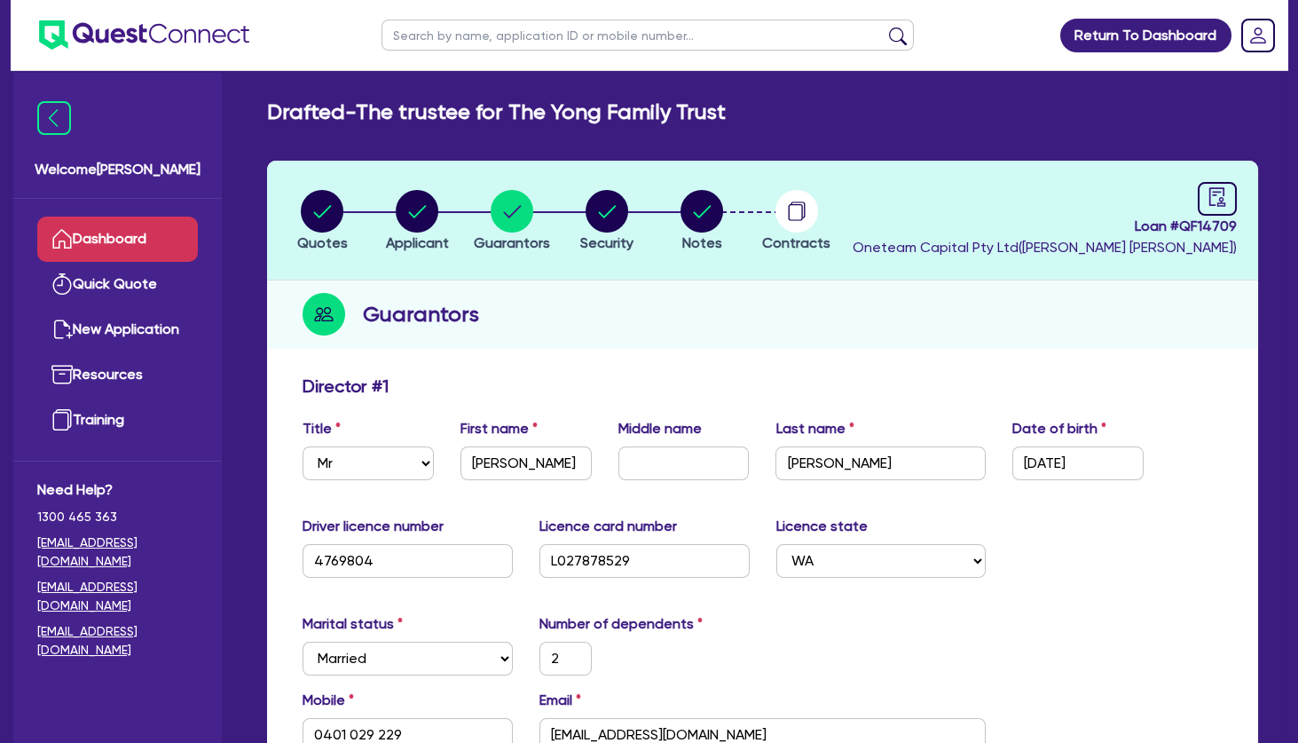
click at [154, 241] on link "Dashboard" at bounding box center [117, 239] width 161 height 45
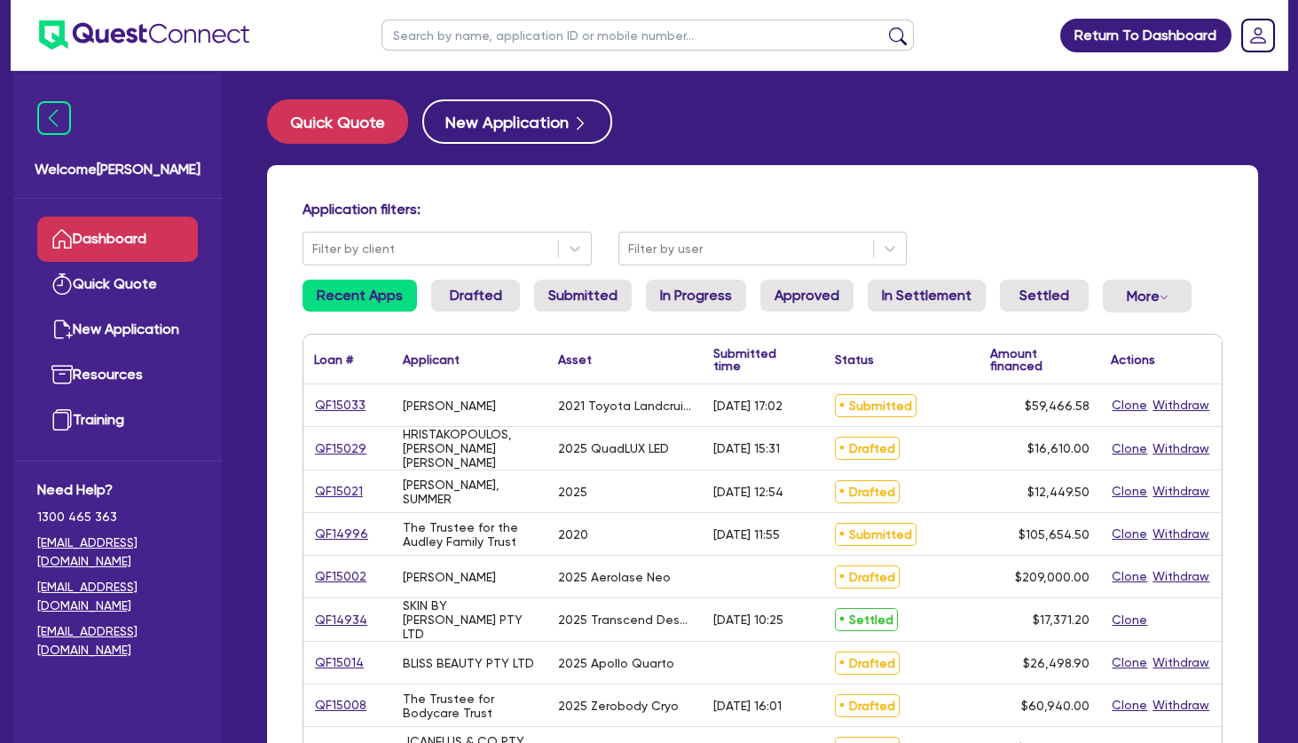
click at [532, 27] on input "text" at bounding box center [648, 35] width 532 height 31
type input "bioglow"
click at [884, 27] on button "submit" at bounding box center [898, 39] width 28 height 25
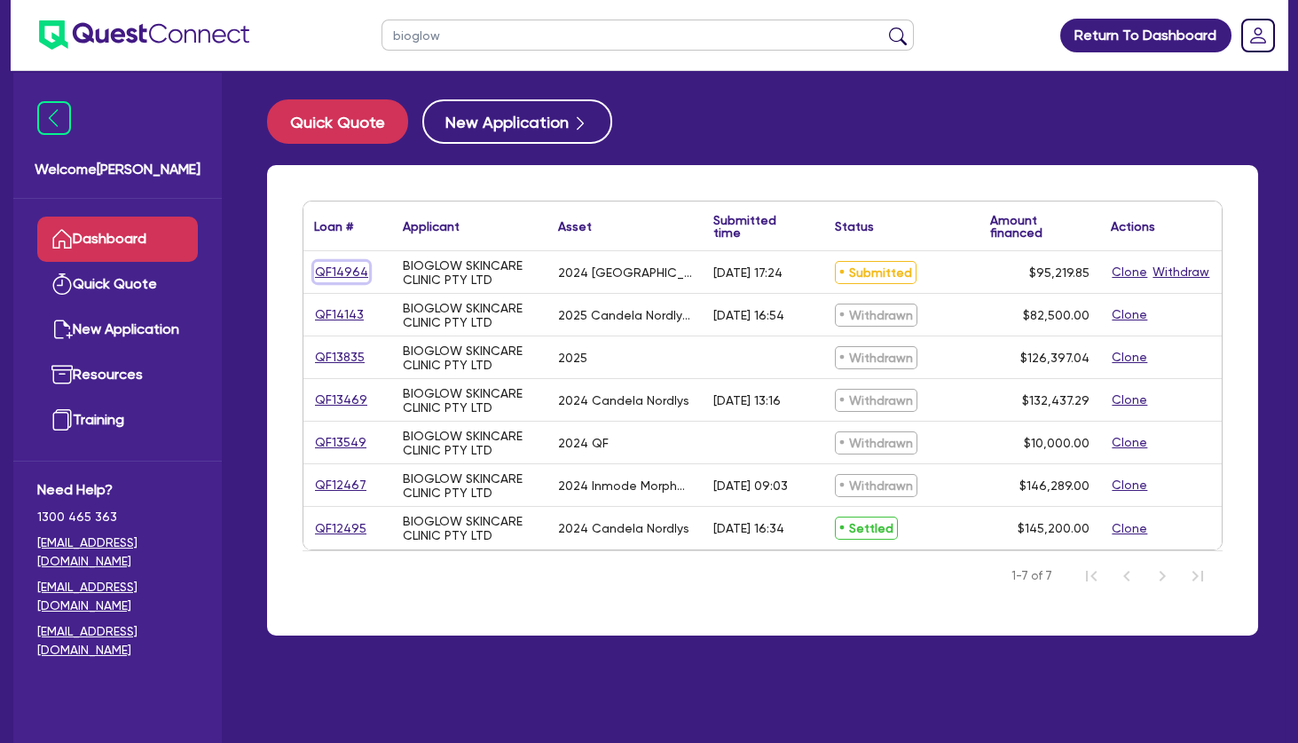
click at [342, 272] on link "QF14964" at bounding box center [341, 272] width 55 height 20
select select "TERTIARY_ASSETS"
select select "BEAUTY_EQUIPMENT"
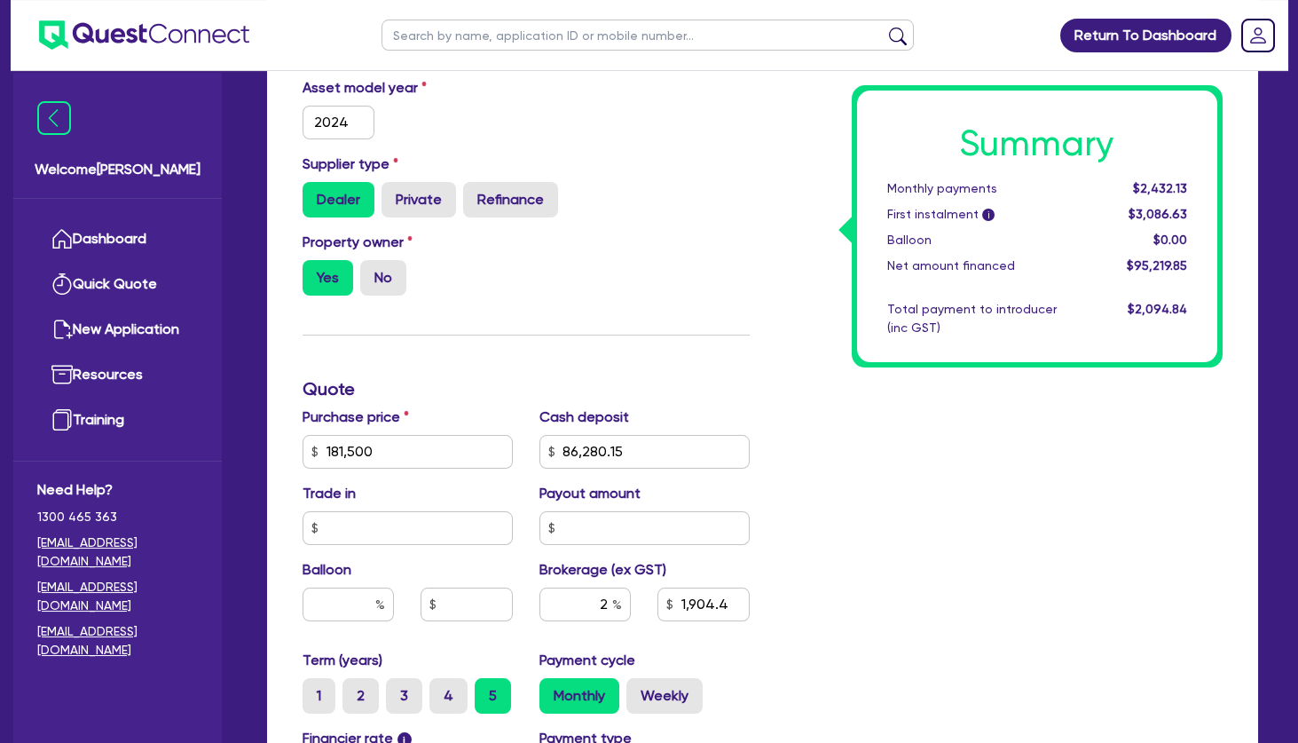
scroll to position [676, 0]
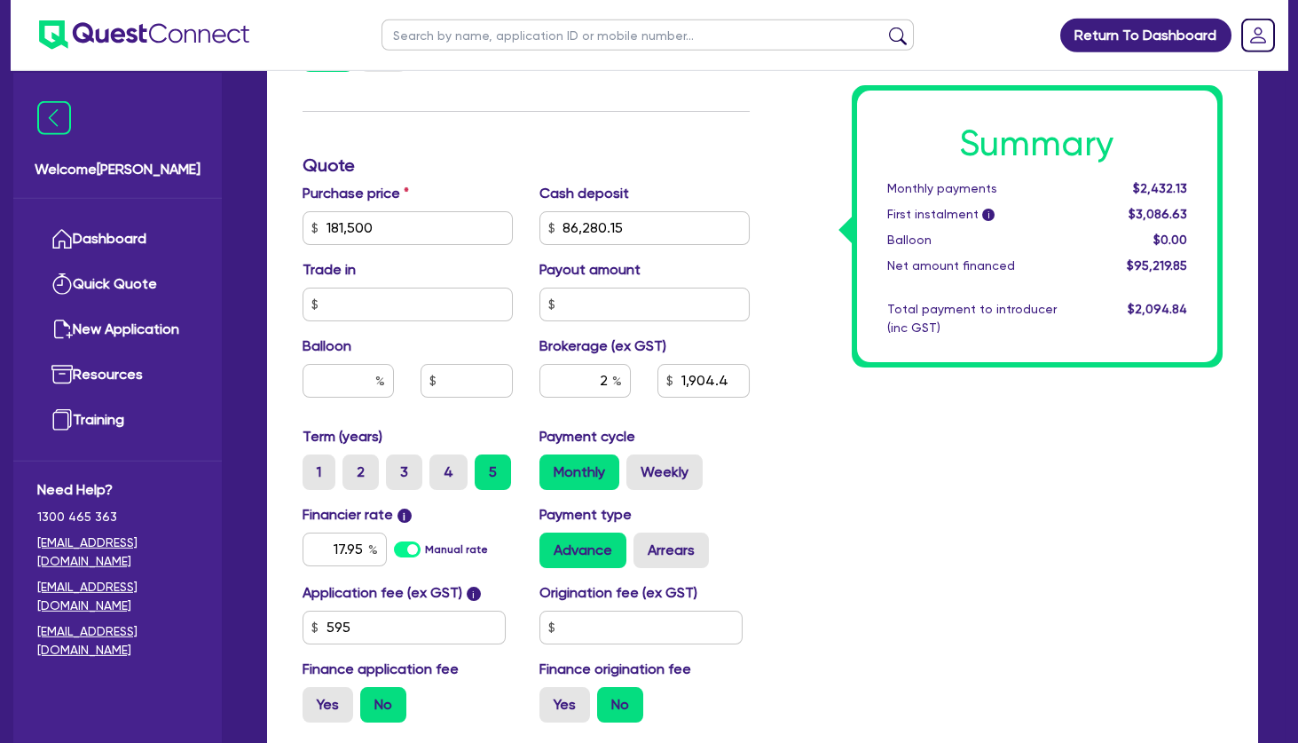
click at [1192, 189] on div "$2,432.13" at bounding box center [1145, 188] width 109 height 19
drag, startPoint x: 1194, startPoint y: 211, endPoint x: 891, endPoint y: 195, distance: 303.9
click at [891, 195] on div "Summary Monthly payments $2,432.13 First instalment i $3,086.63 Balloon $0.00 N…" at bounding box center [1037, 227] width 361 height 272
copy div "Monthly payments $2,432.13 First instalment i $3,086.63"
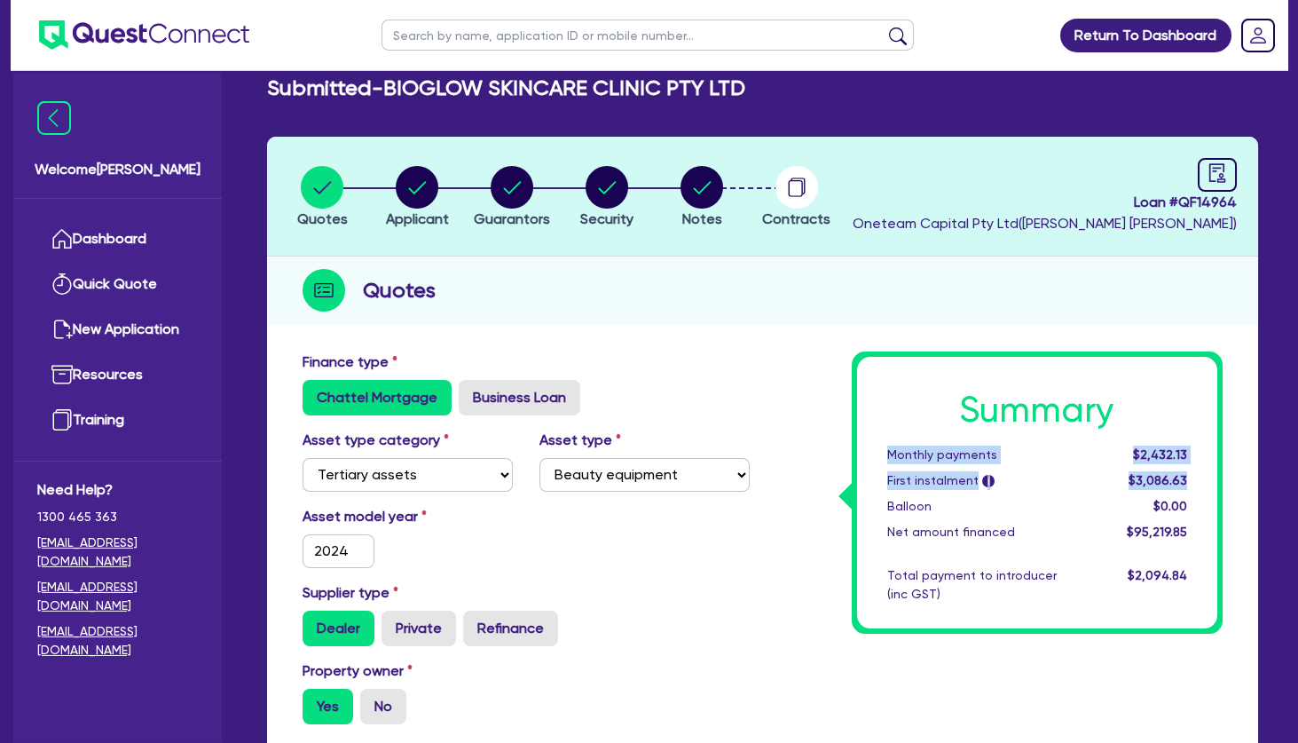
scroll to position [0, 0]
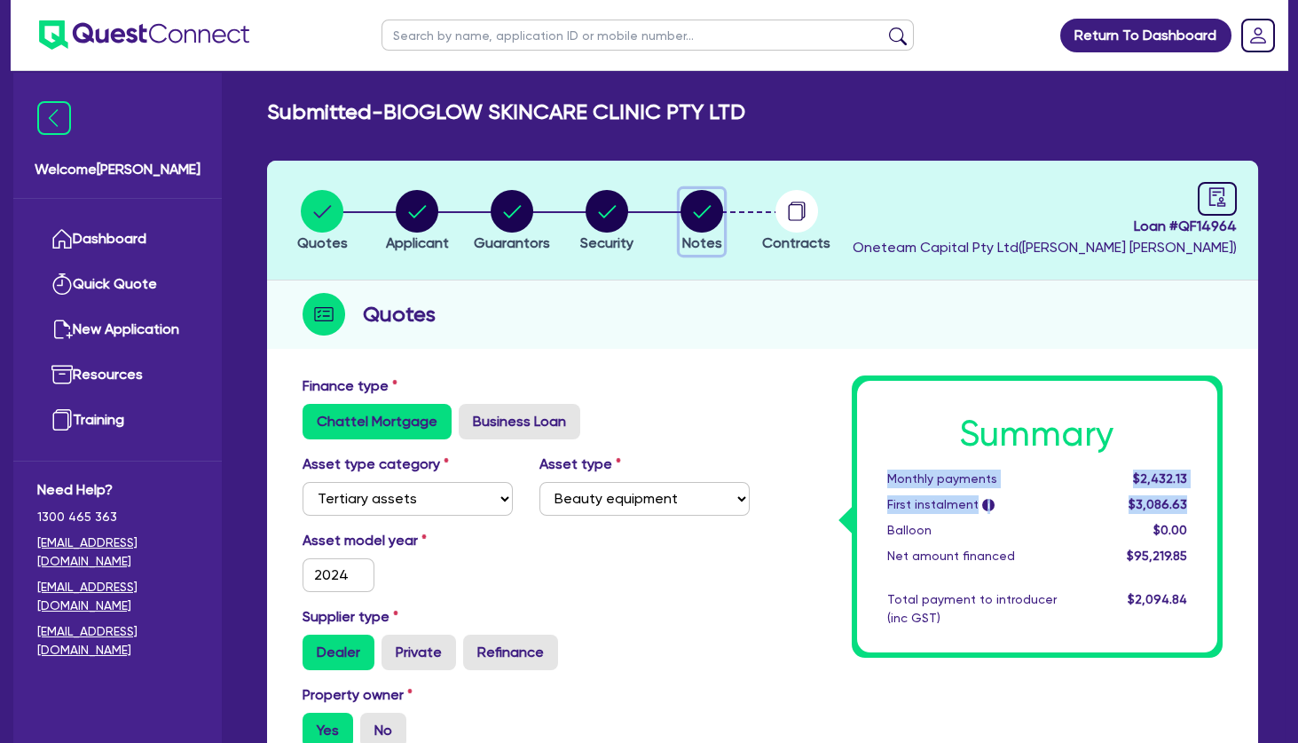
click at [684, 209] on circle "button" at bounding box center [702, 211] width 43 height 43
select select "Other"
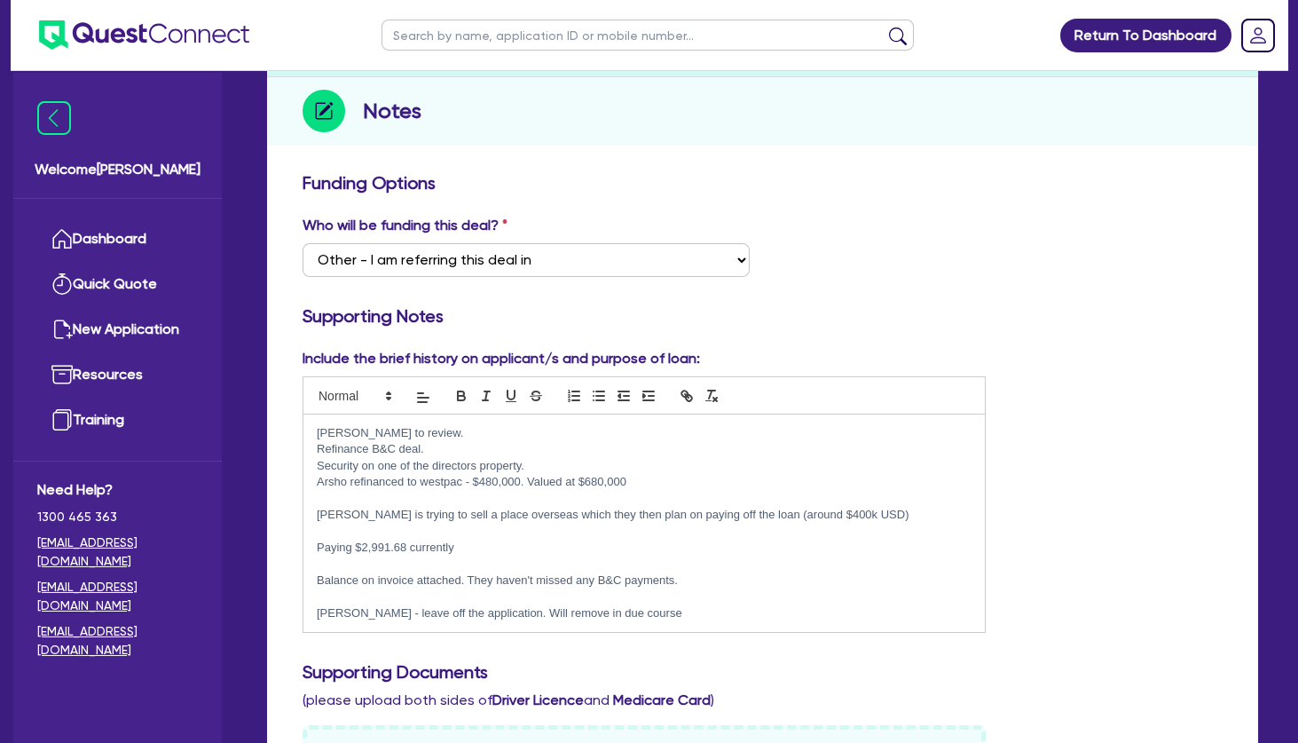
scroll to position [219, 0]
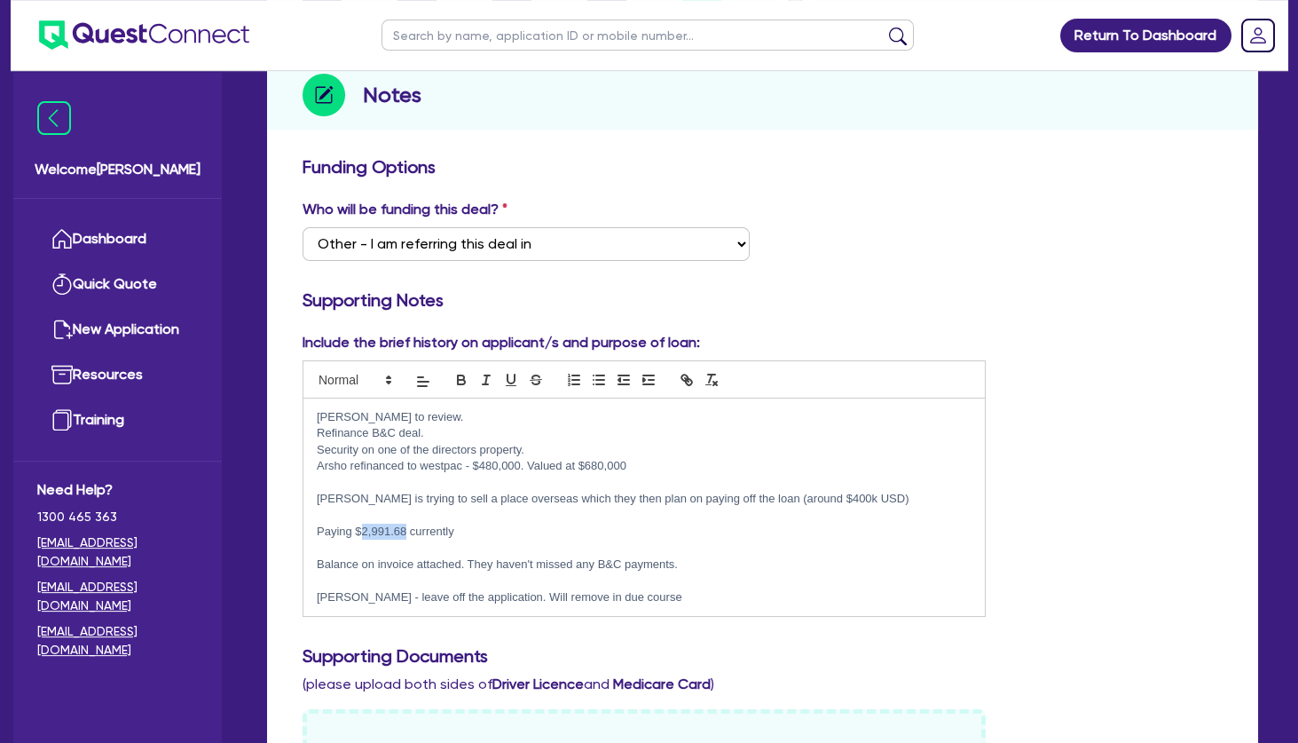
drag, startPoint x: 407, startPoint y: 528, endPoint x: 359, endPoint y: 530, distance: 48.8
click at [359, 530] on p "Paying $2,991.68 currently" at bounding box center [644, 532] width 655 height 16
drag, startPoint x: 408, startPoint y: 529, endPoint x: 356, endPoint y: 530, distance: 52.4
click at [356, 530] on p "Paying $2,991.68 currently" at bounding box center [644, 532] width 655 height 16
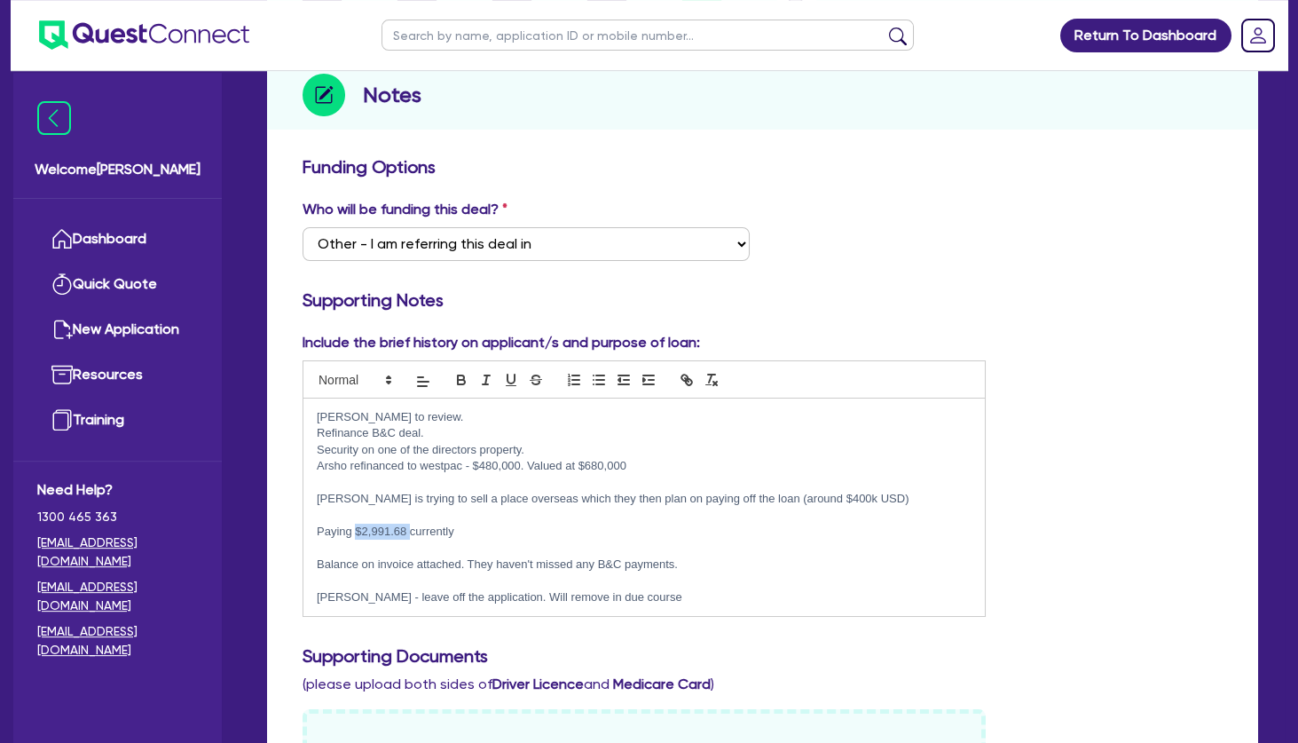
copy p "$2,991.68"
click at [535, 525] on p "Paying $2,991.68 currently" at bounding box center [644, 532] width 655 height 16
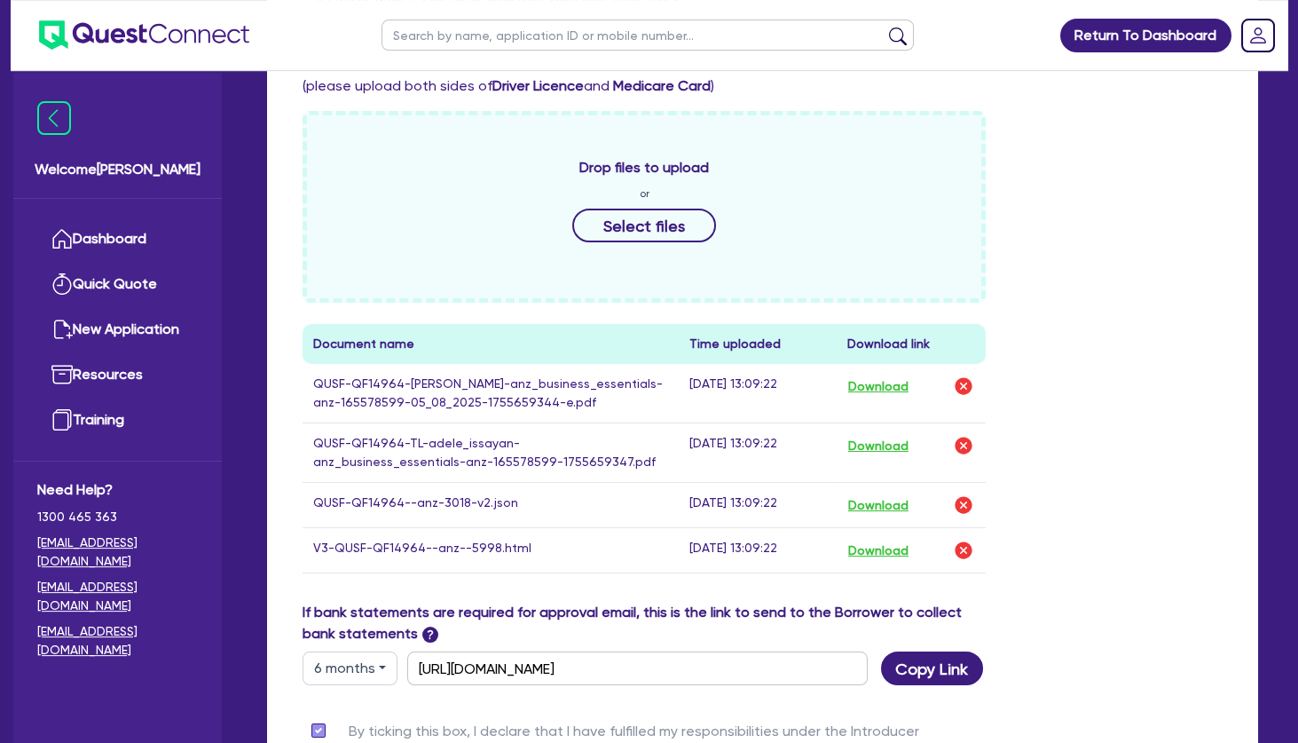
scroll to position [818, 0]
click at [893, 551] on button "Download" at bounding box center [878, 549] width 62 height 23
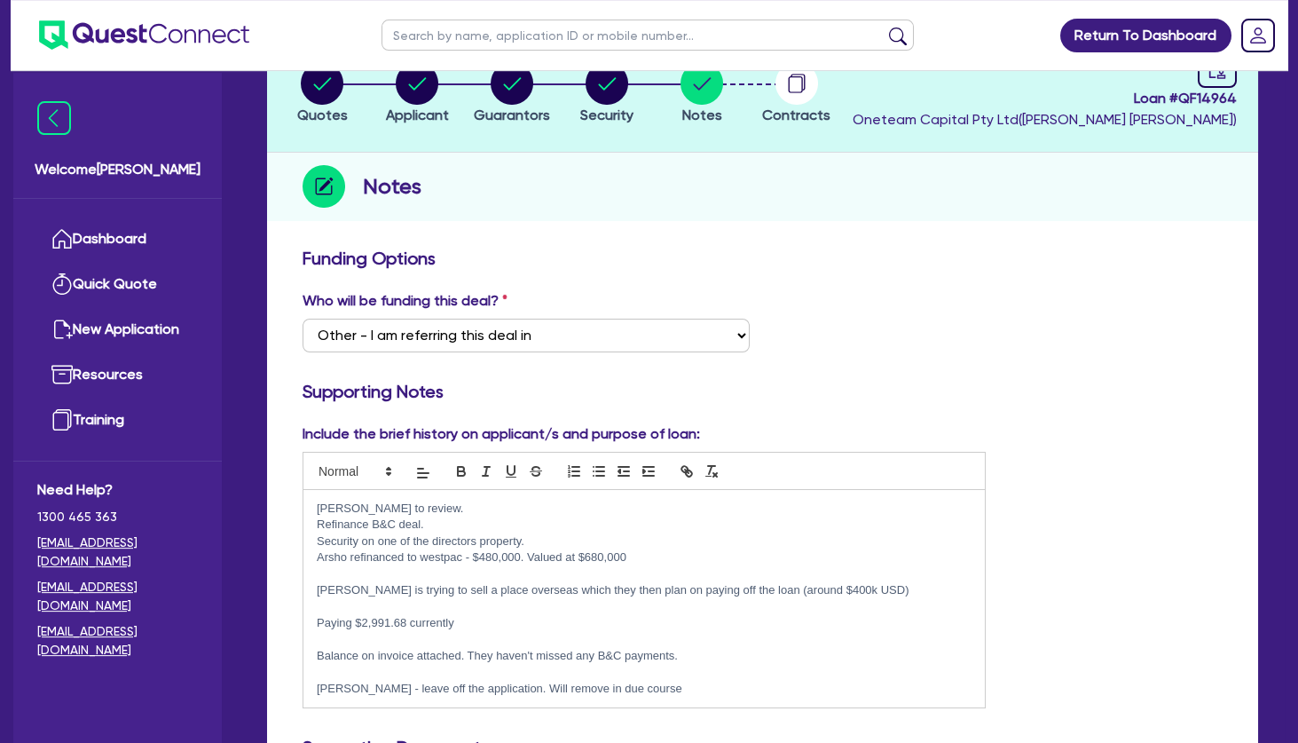
scroll to position [117, 0]
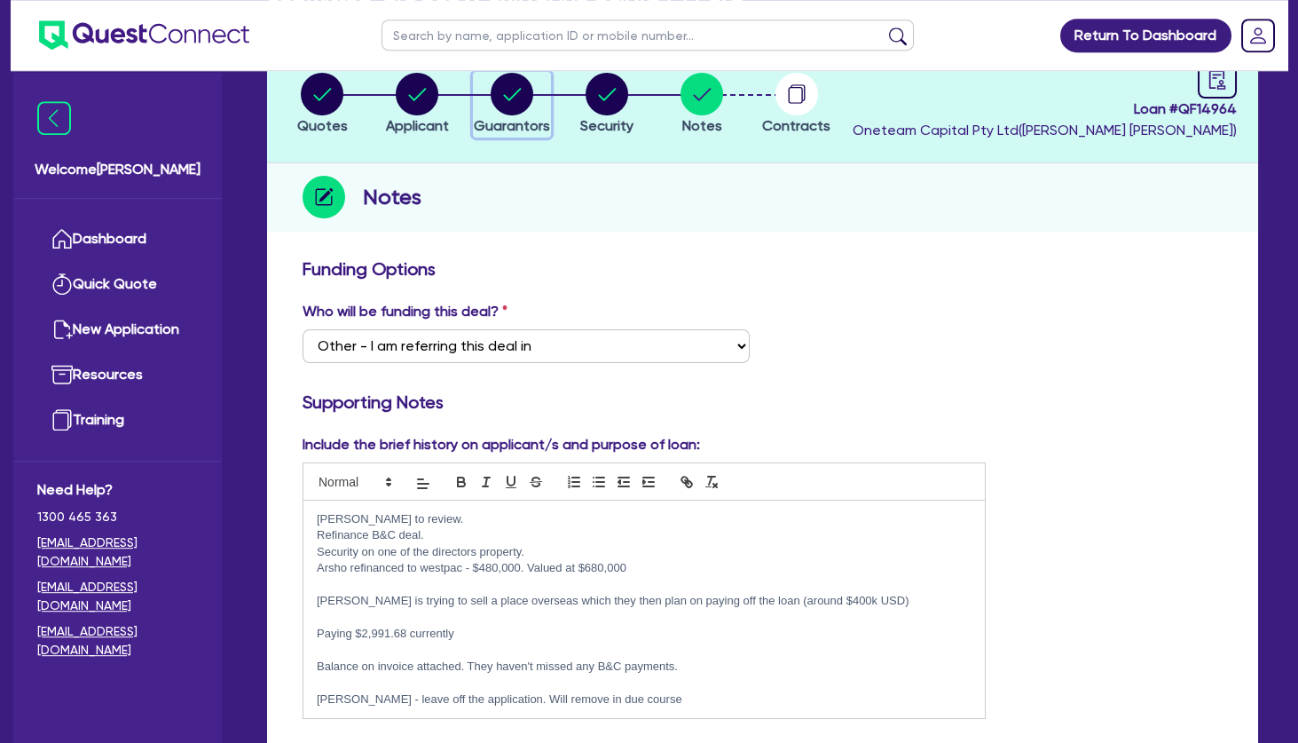
click at [512, 103] on circle "button" at bounding box center [512, 94] width 43 height 43
select select "MRS"
select select "[GEOGRAPHIC_DATA]"
select select "MARRIED"
select select "PROPERTY"
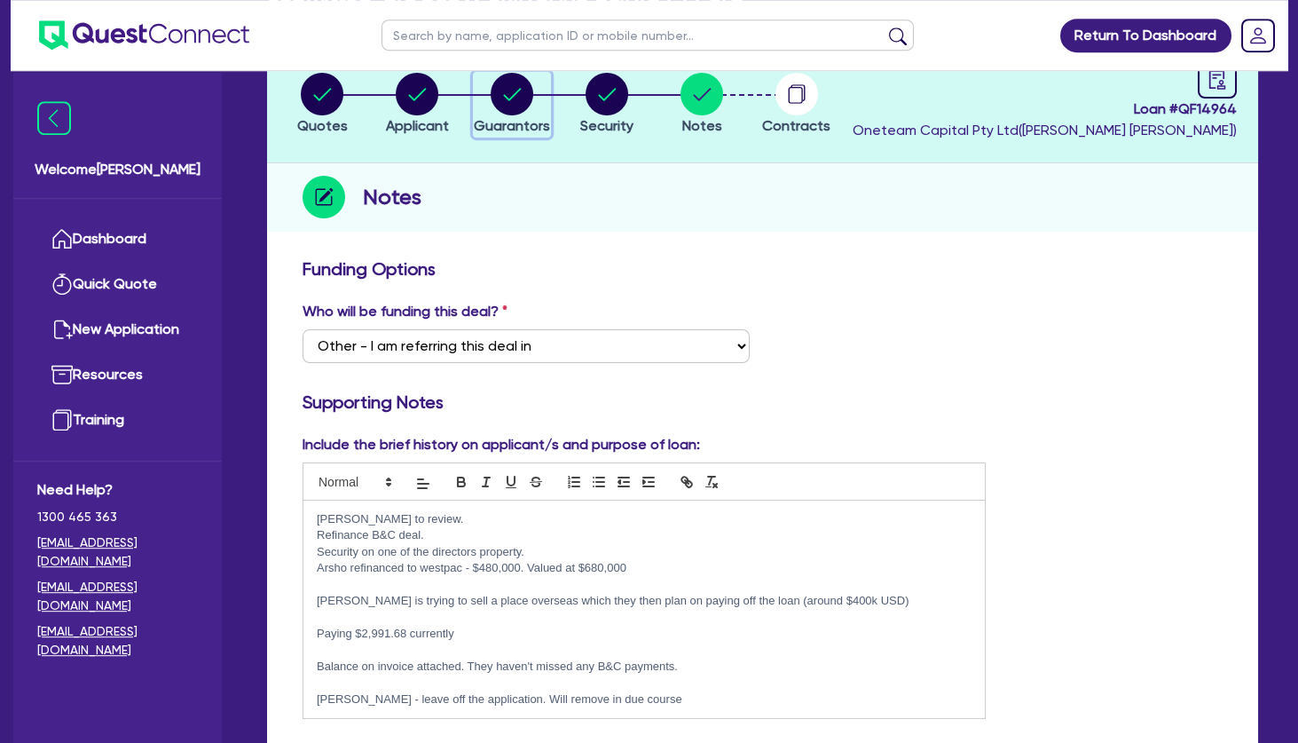
select select "CASH"
select select "OTHER"
select select "VEHICLE"
select select "HOUSEHOLD_PERSONAL"
select select "MORTGAGE"
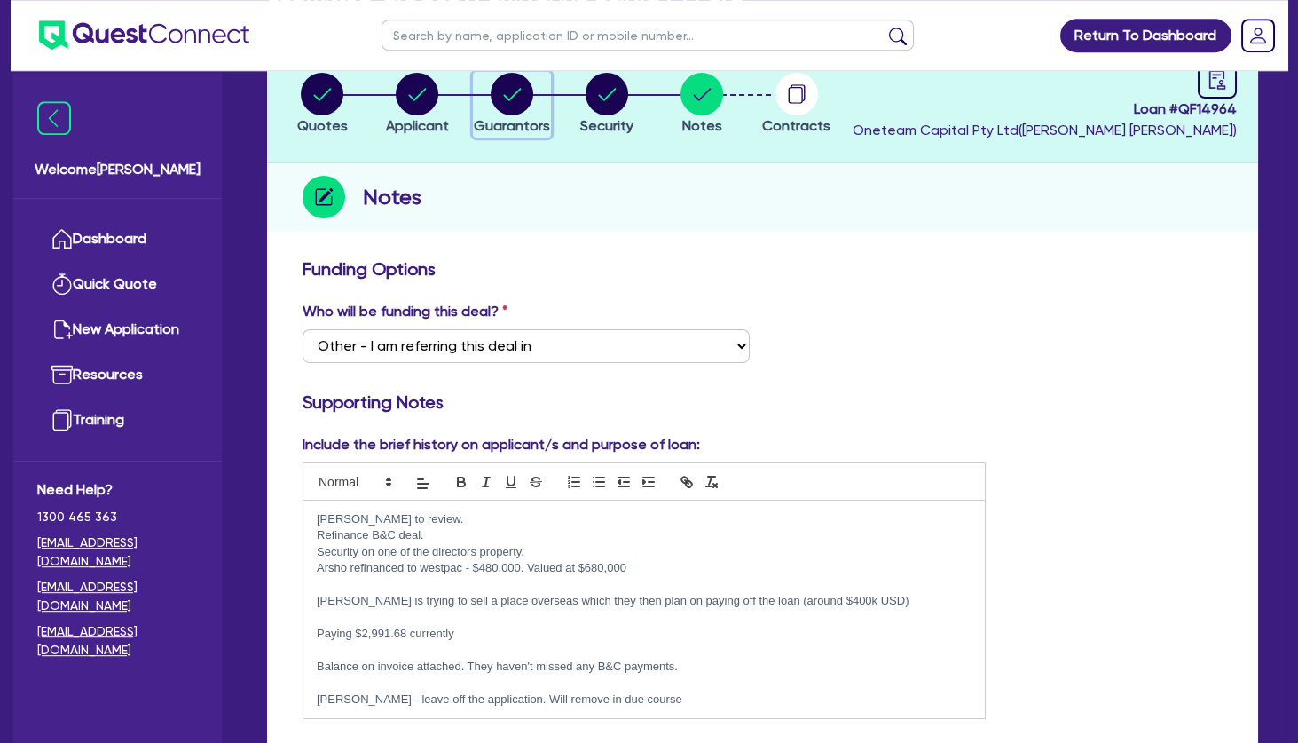
select select "PERSONAL_LOAN"
select select "MRS"
select select "[GEOGRAPHIC_DATA]"
select select "SINGLE"
select select "PROPERTY"
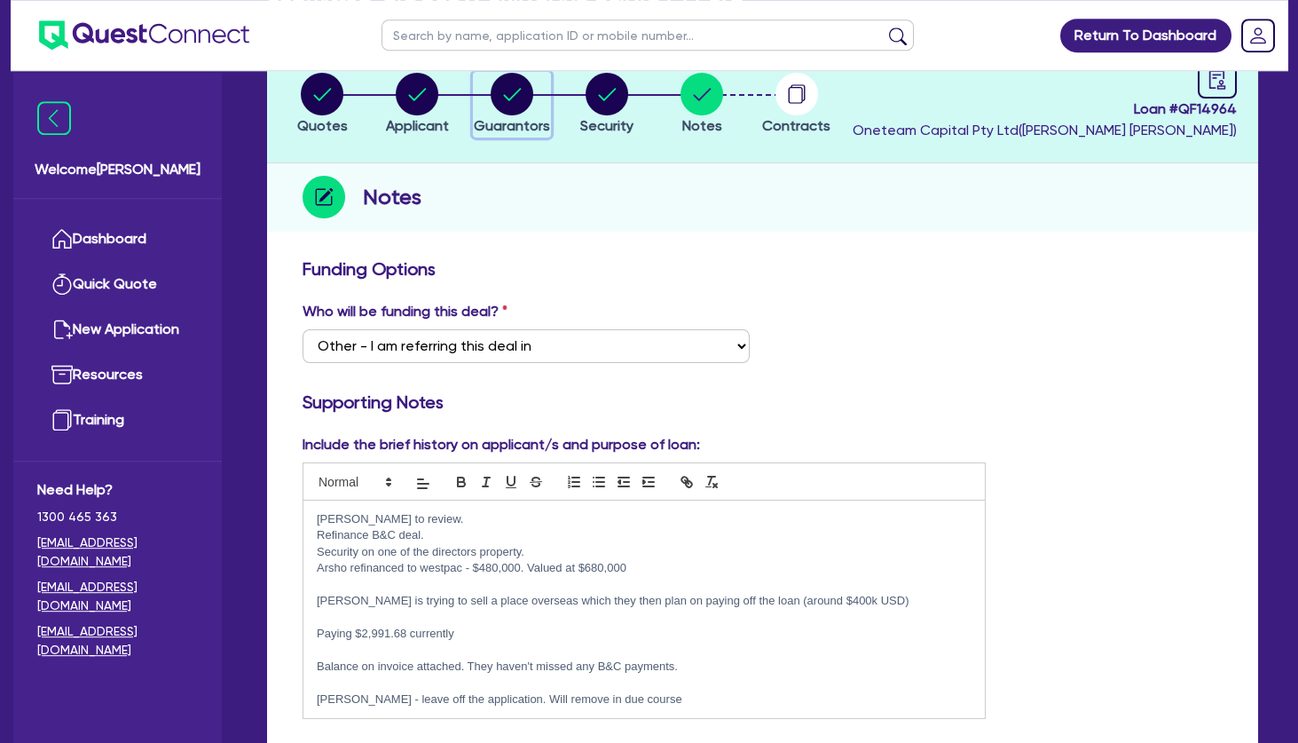
select select "VEHICLE"
select select "HOUSEHOLD_PERSONAL"
select select "MORTGAGE"
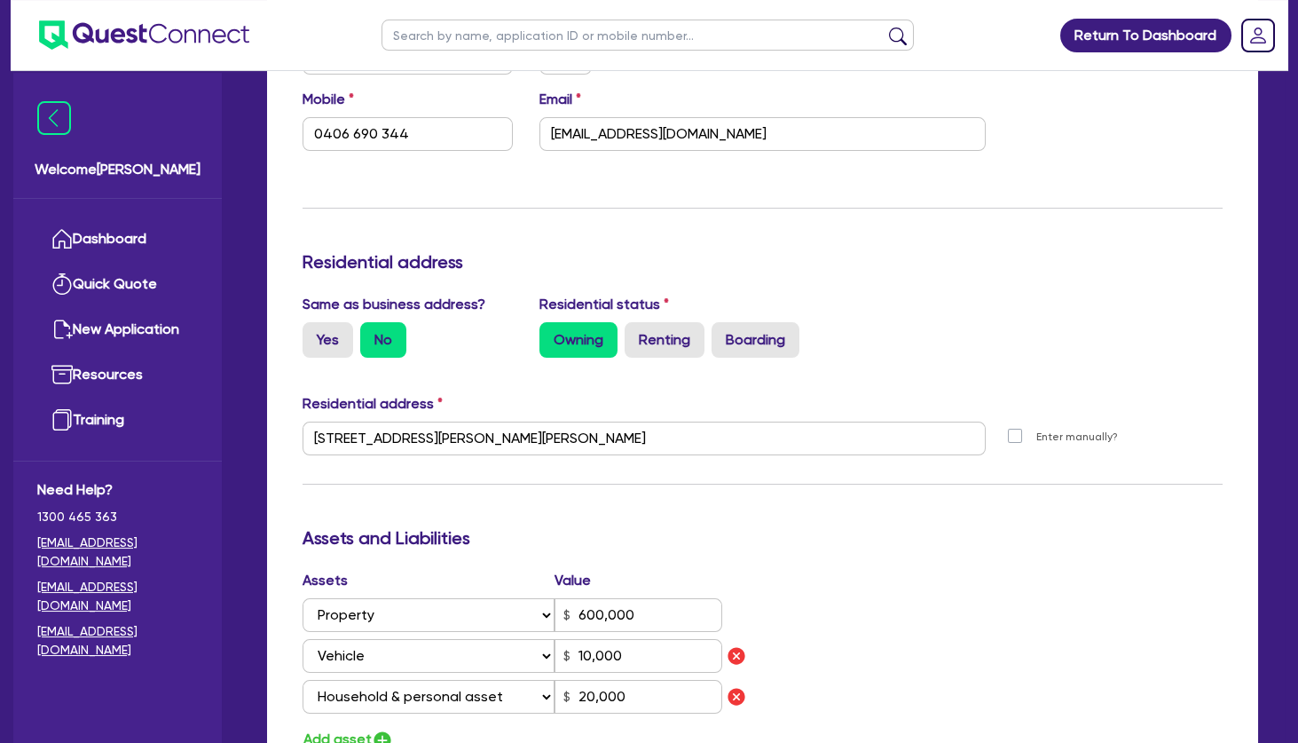
scroll to position [2262, 0]
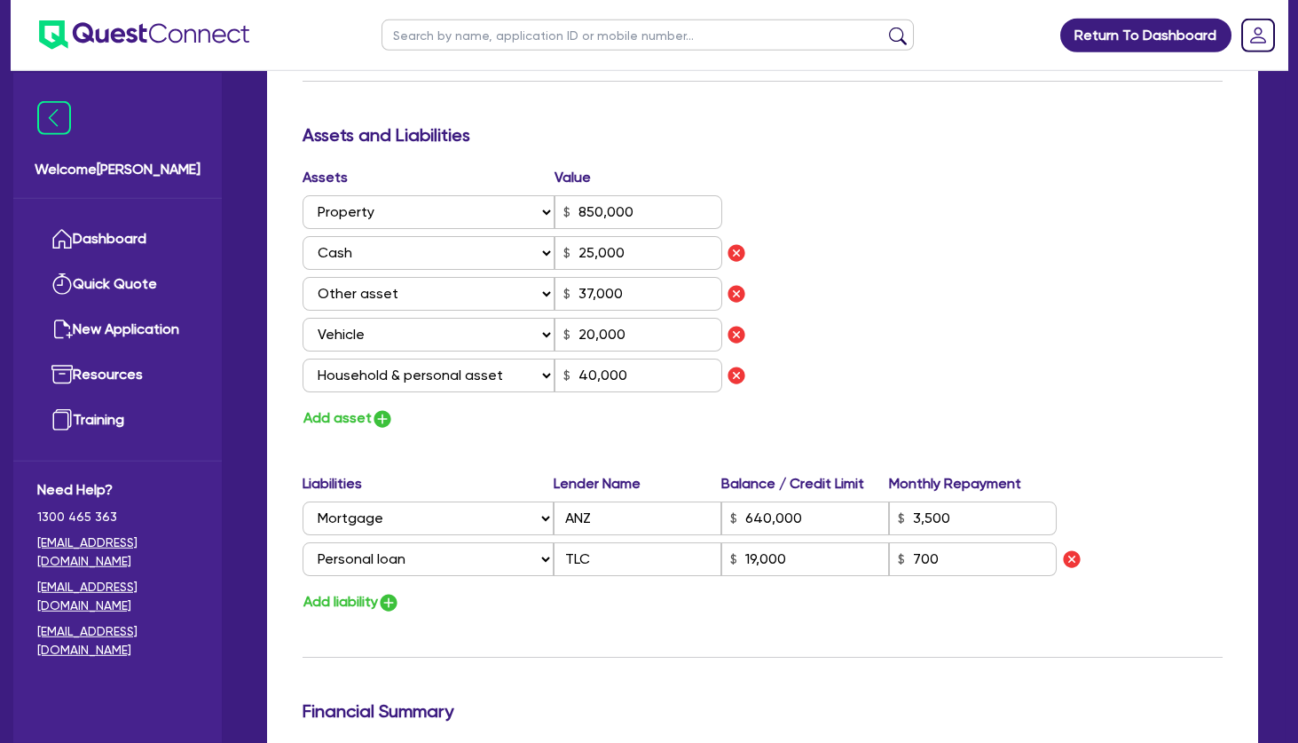
click at [588, 481] on label "Lender Name" at bounding box center [638, 483] width 168 height 21
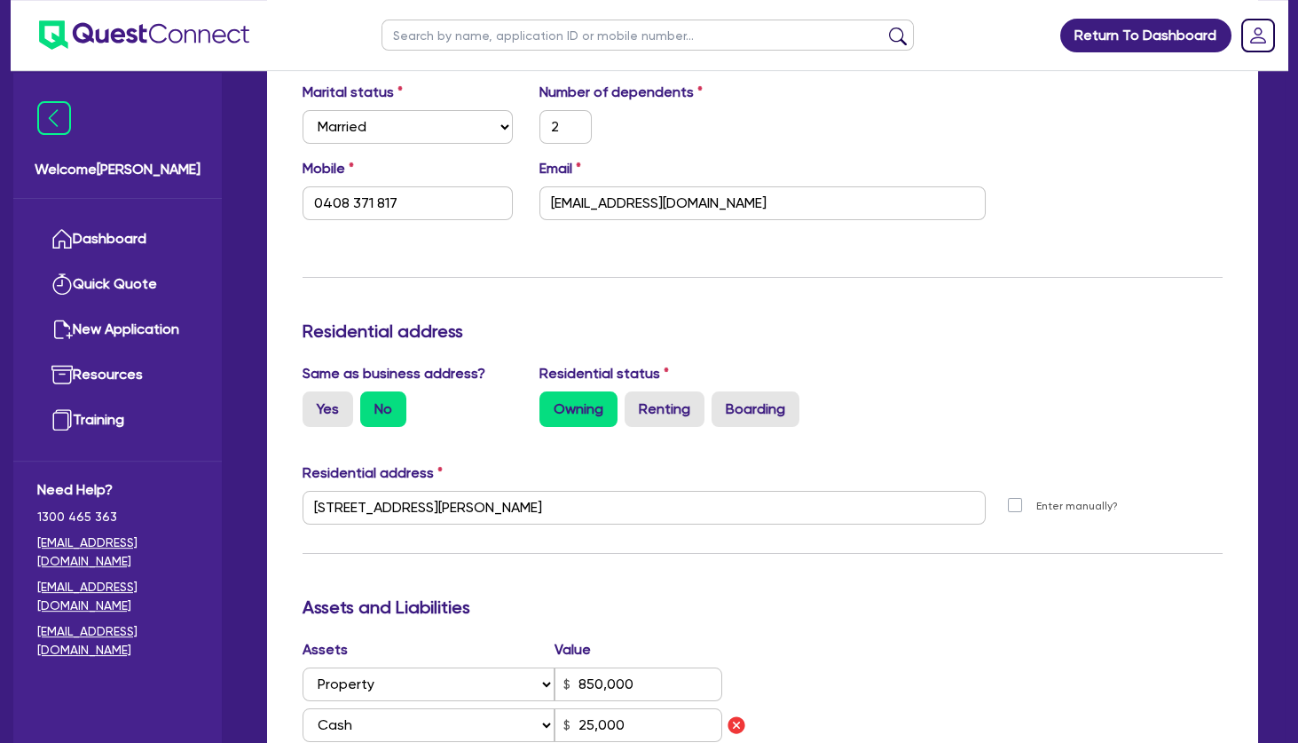
scroll to position [473, 0]
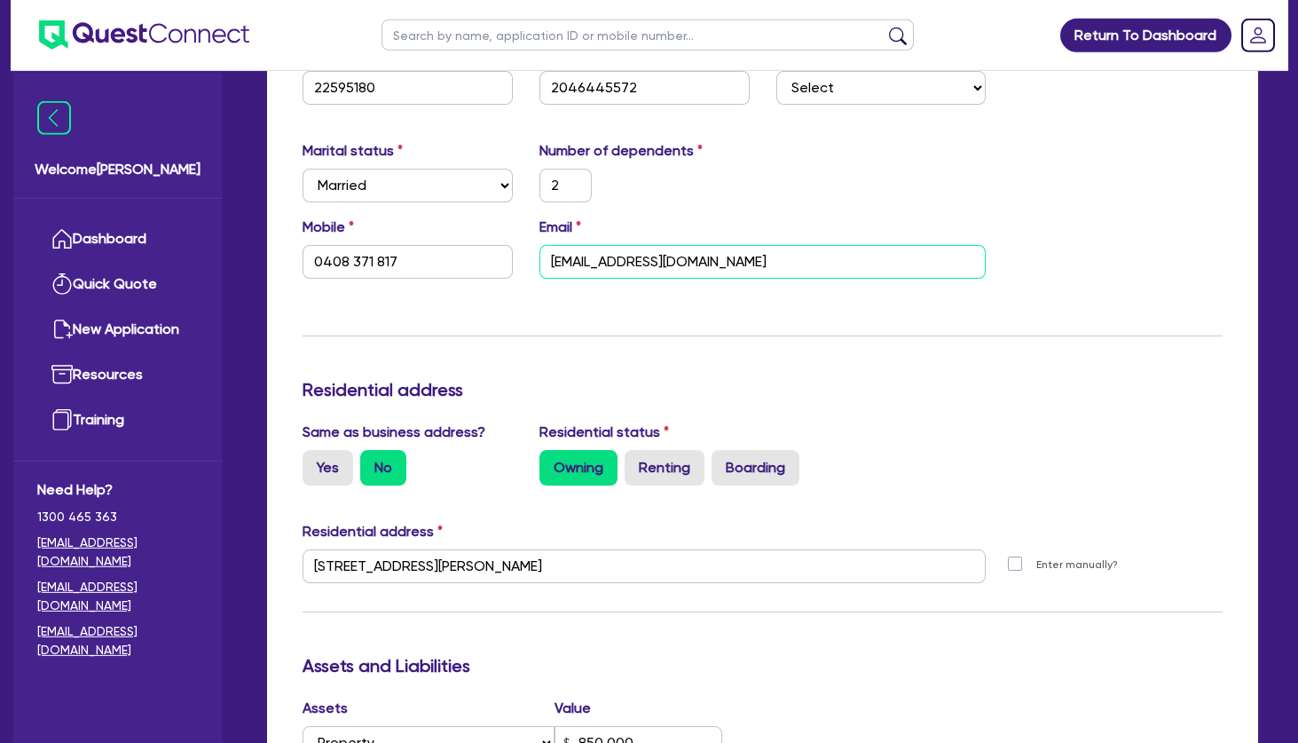
click at [619, 267] on input "adellayessayan@gmail.com" at bounding box center [763, 262] width 447 height 34
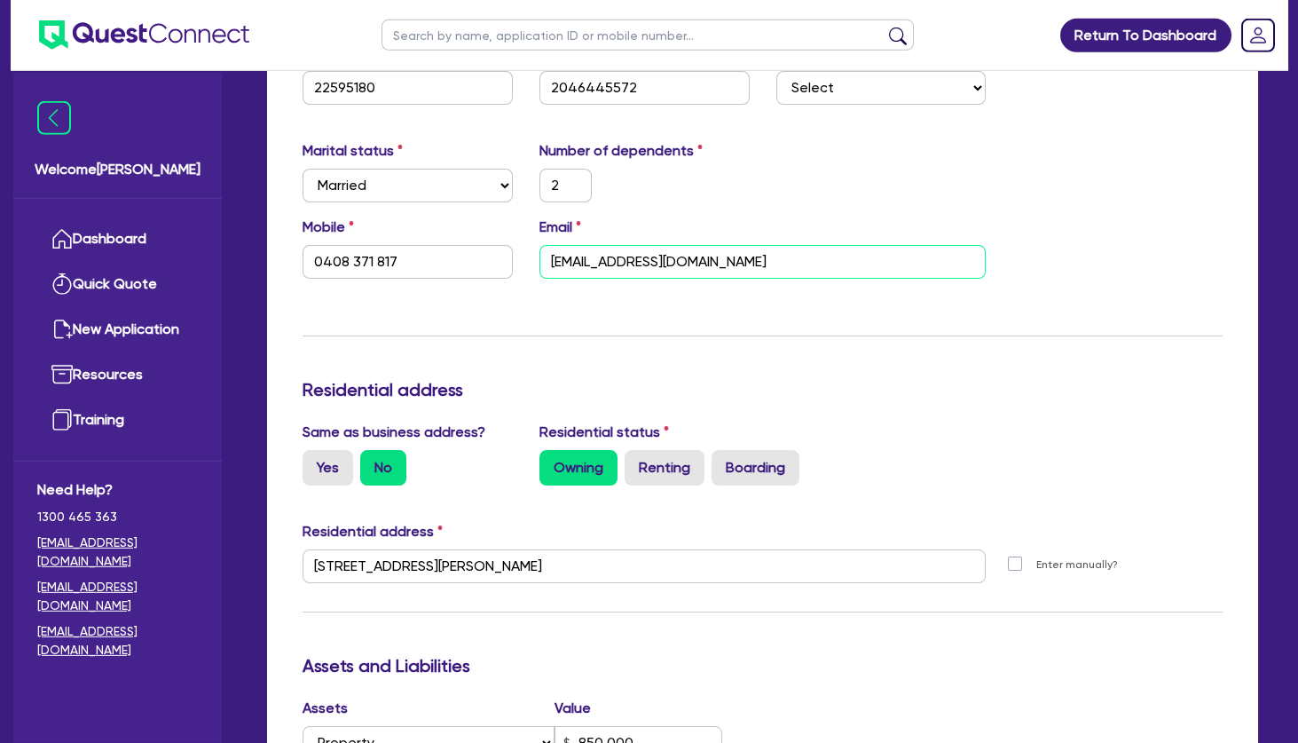
click at [619, 267] on input "adellayessayan@gmail.com" at bounding box center [763, 262] width 447 height 34
click at [552, 327] on div "Update residential status for Director #1 Boarding is only acceptable when the …" at bounding box center [763, 660] width 920 height 1517
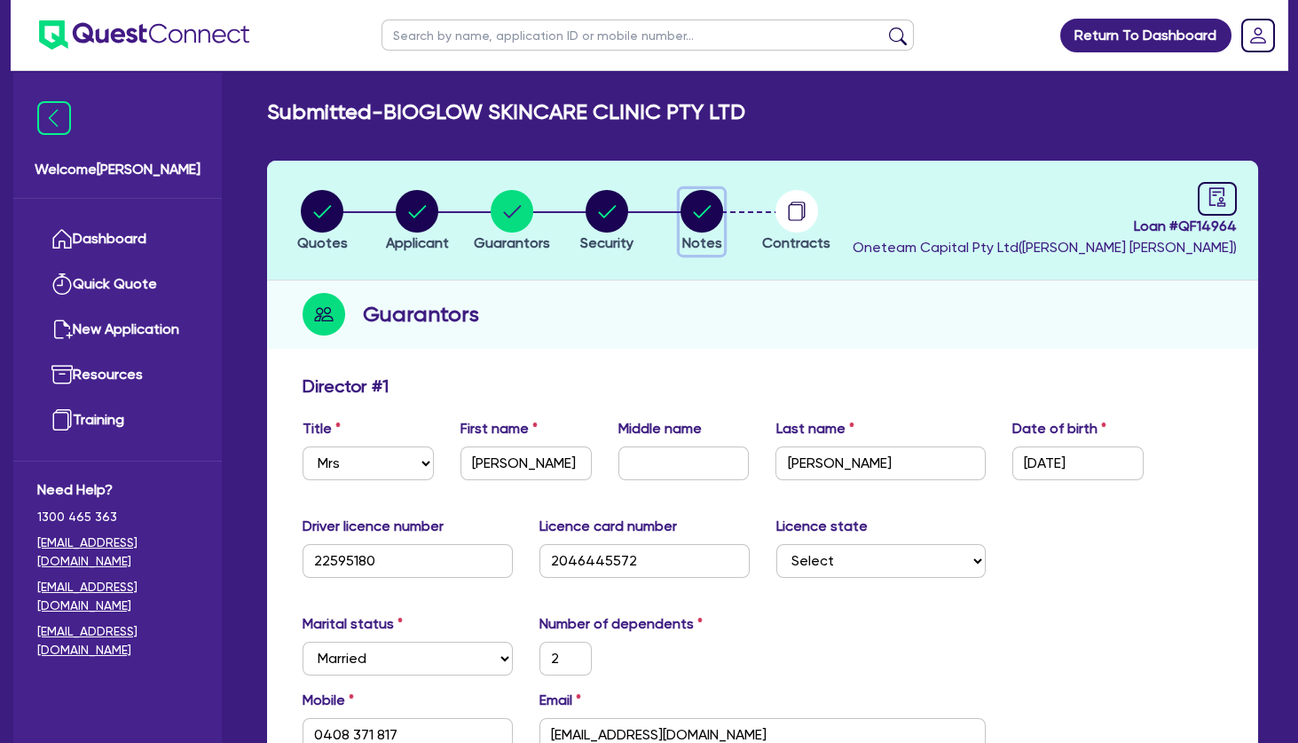
click at [694, 227] on circle "button" at bounding box center [702, 211] width 43 height 43
select select "Other"
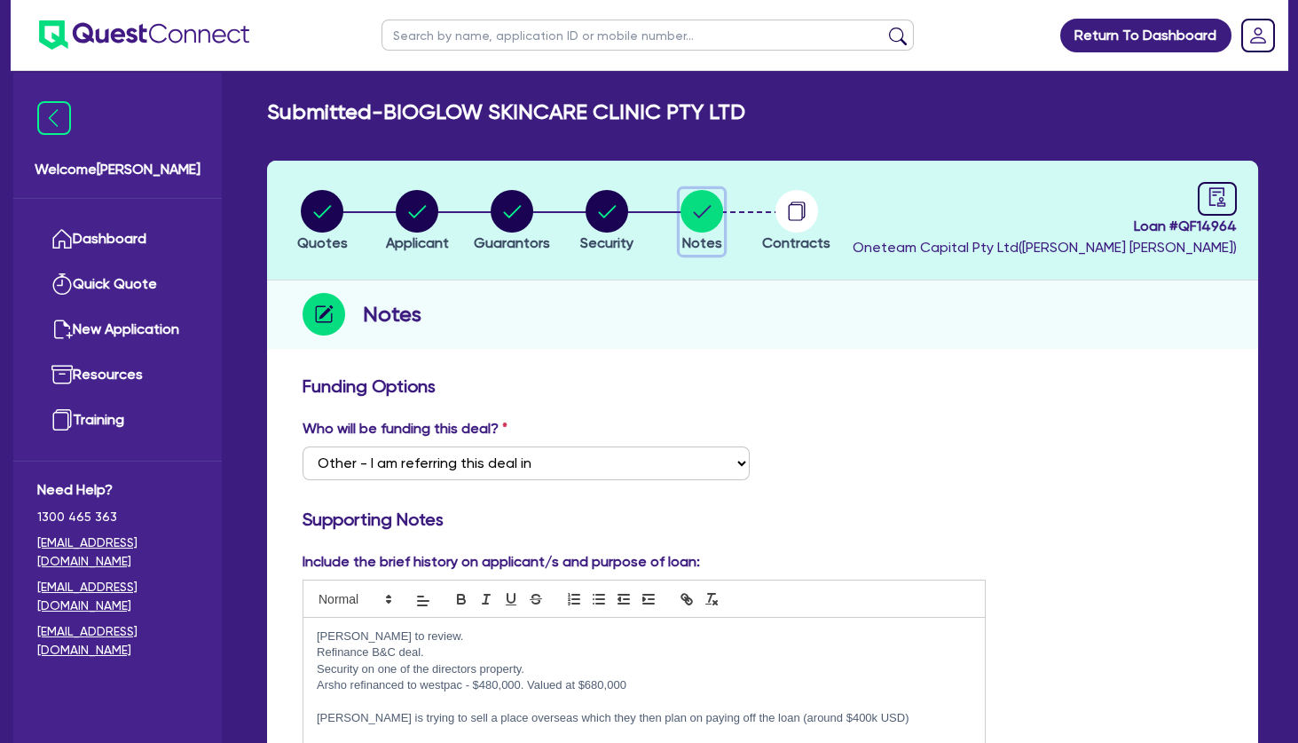
scroll to position [234, 0]
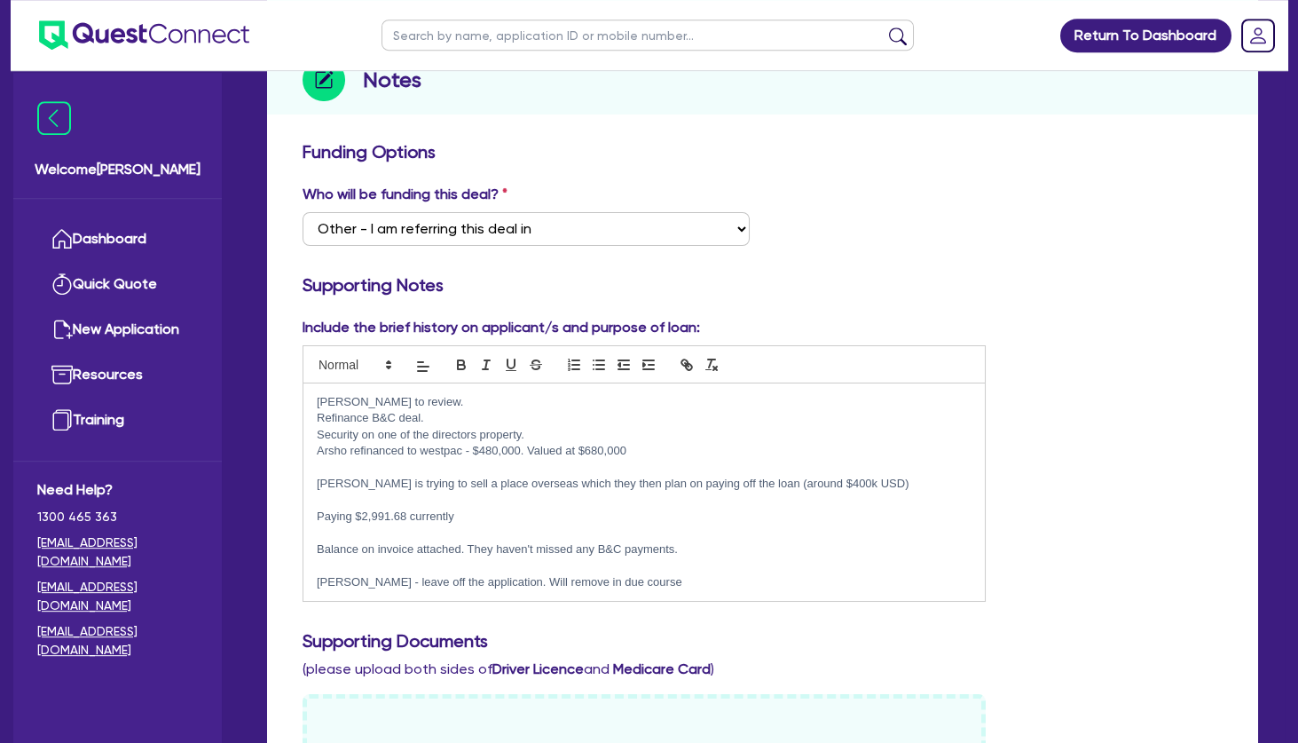
click at [616, 566] on p at bounding box center [644, 565] width 655 height 16
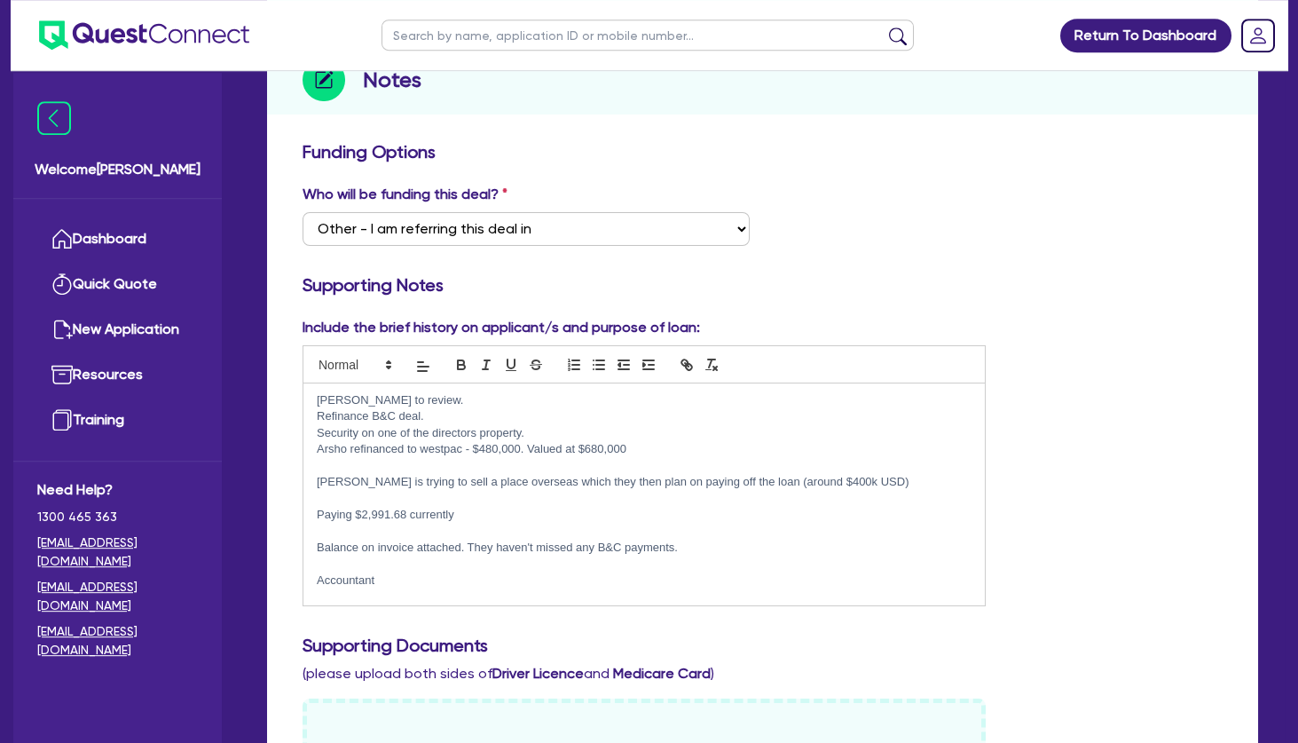
scroll to position [16, 0]
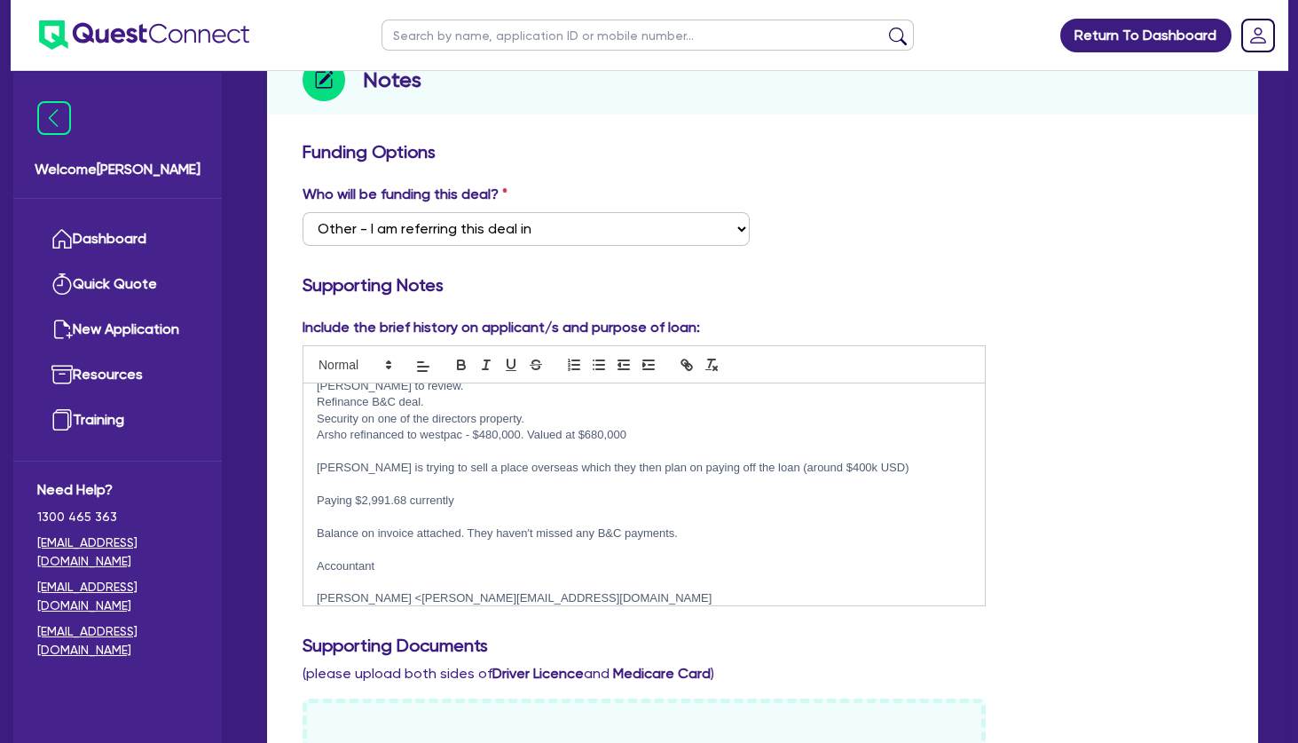
click at [343, 591] on p "Vasken Tashjian <dr.v.tashjian@hotmail.com" at bounding box center [644, 598] width 655 height 16
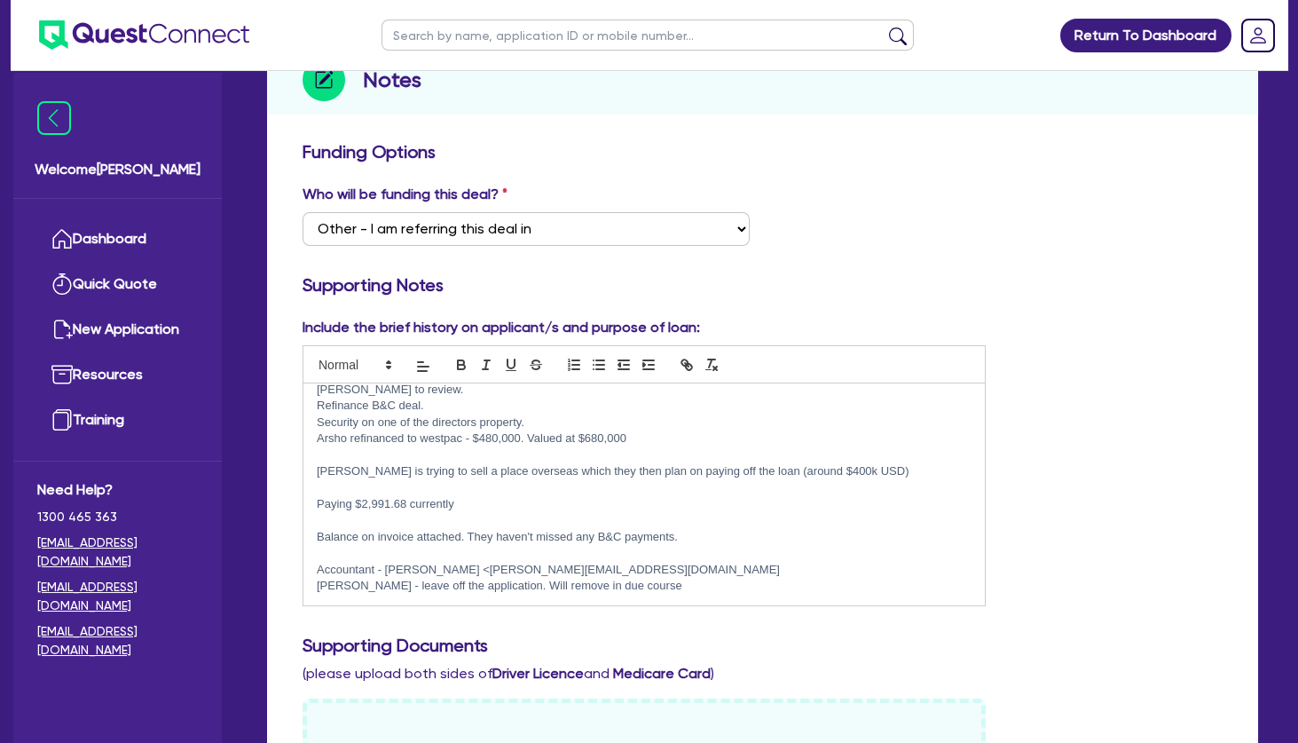
click at [627, 568] on p "Accountant - Vasken Tashjian <dr.v.tashjian@hotmail.com" at bounding box center [644, 570] width 655 height 16
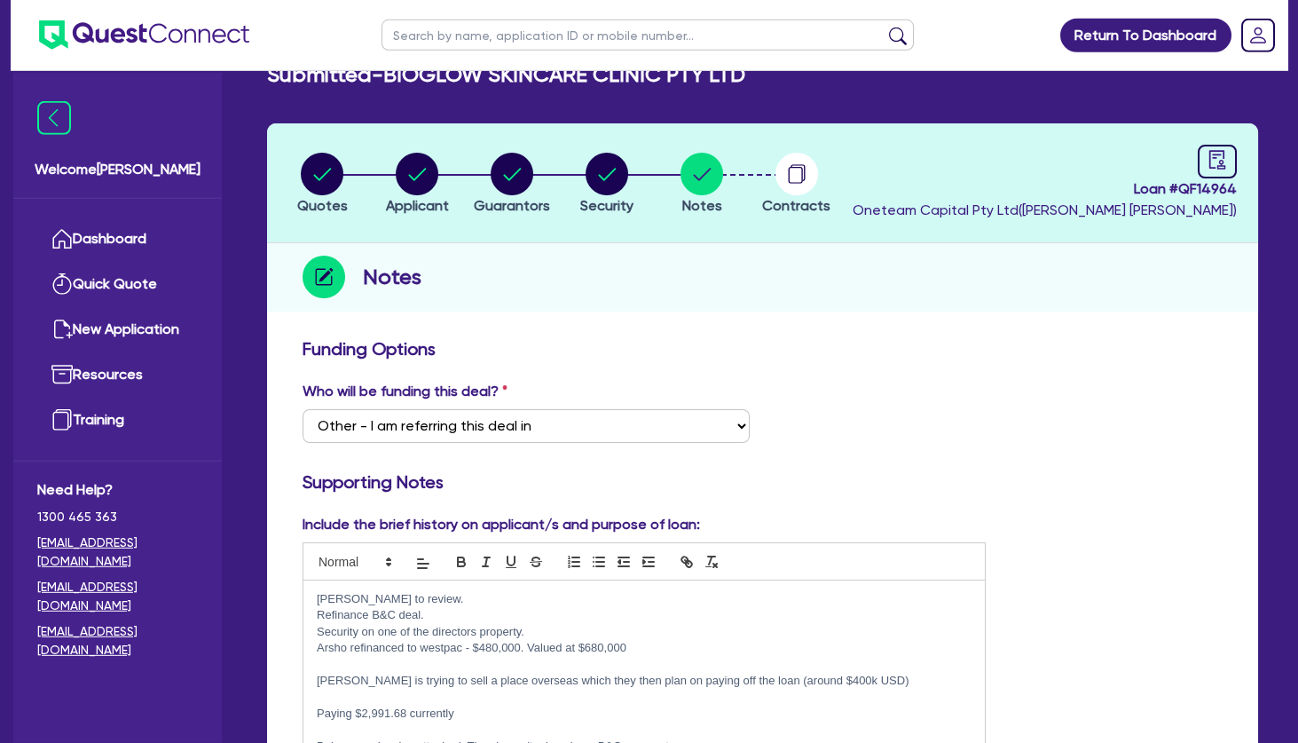
scroll to position [0, 0]
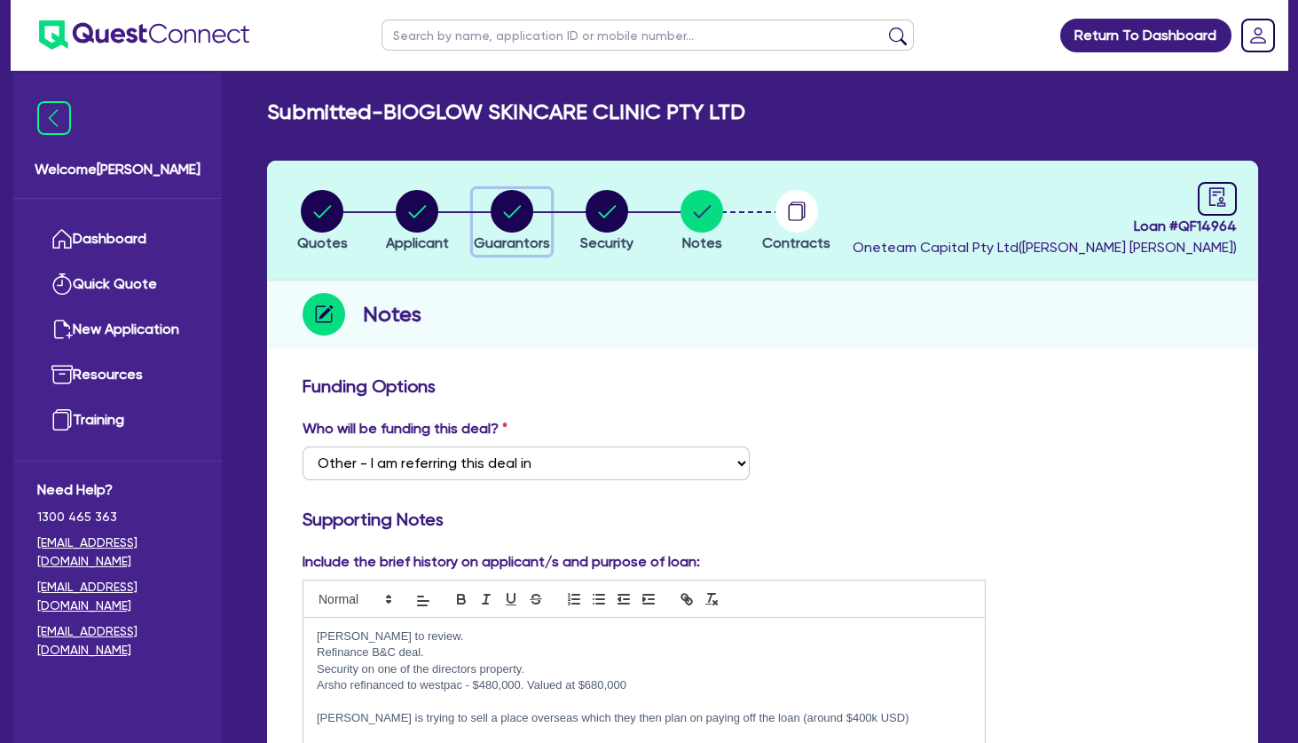
click at [516, 214] on circle "button" at bounding box center [512, 211] width 43 height 43
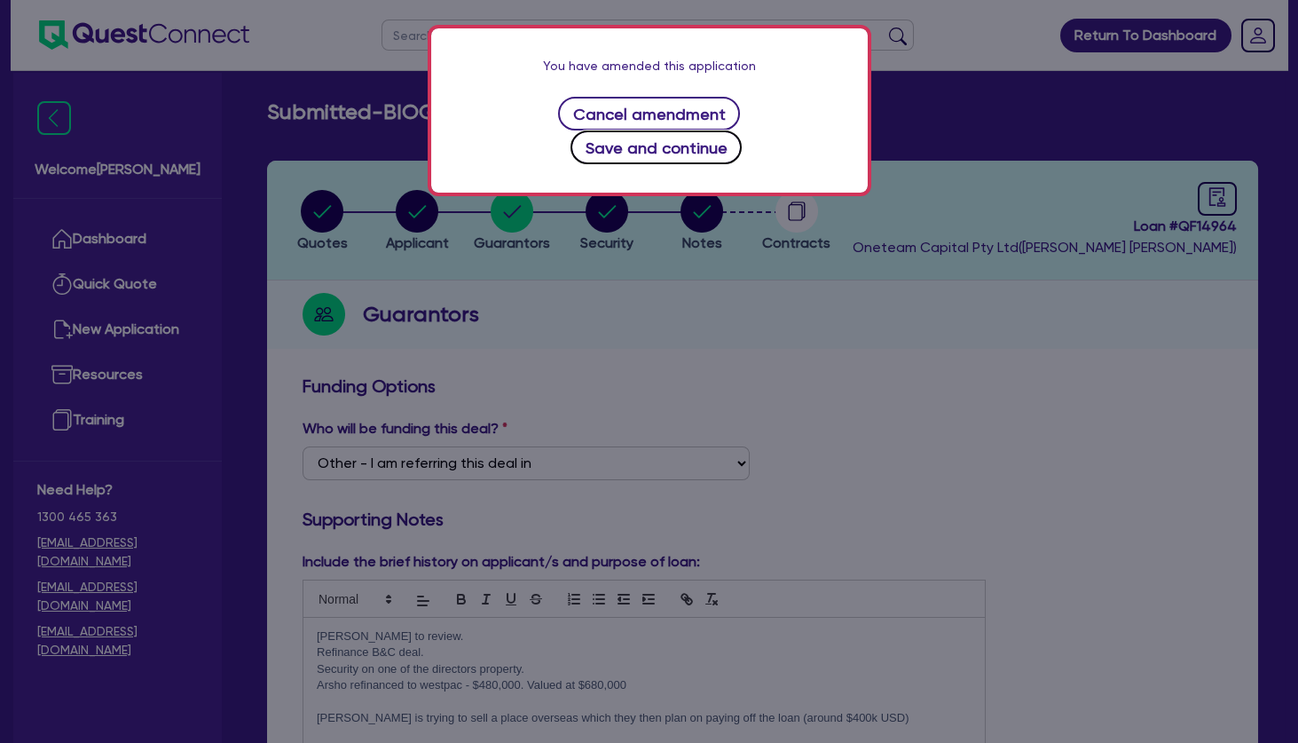
click at [619, 156] on button "Save and continue" at bounding box center [656, 147] width 171 height 34
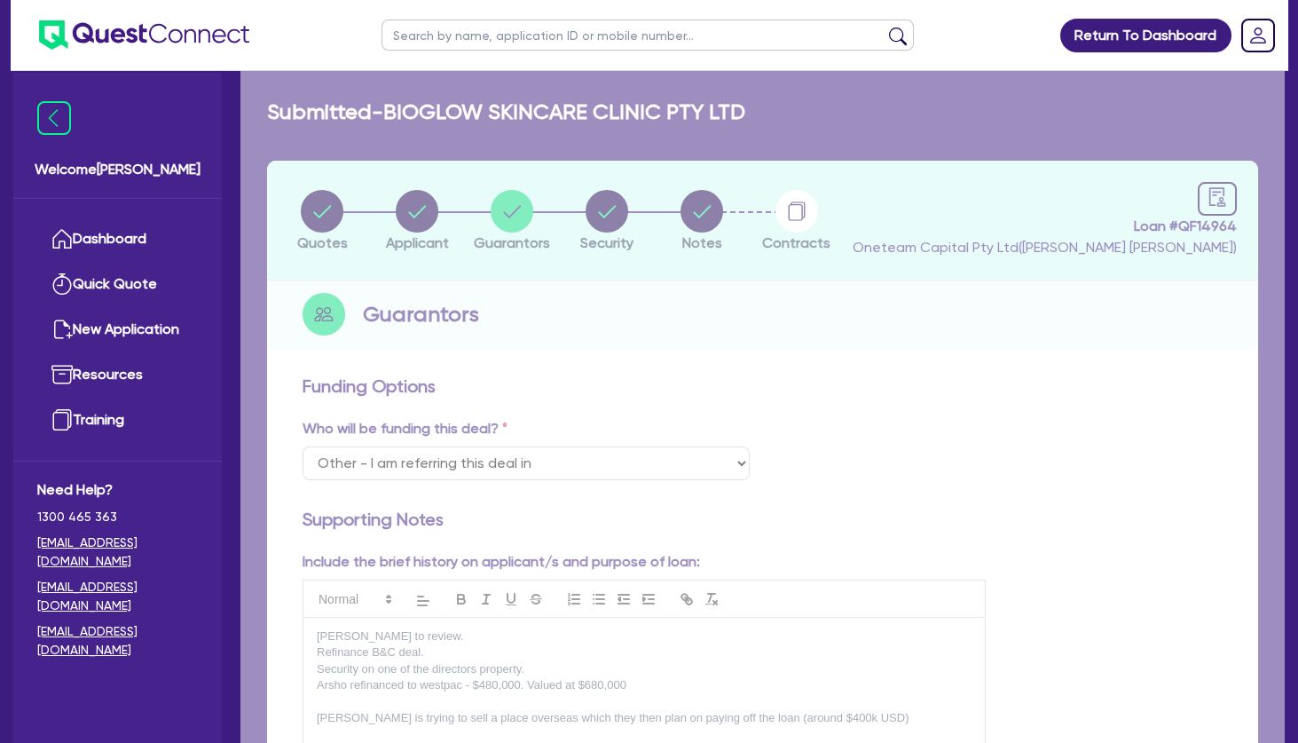
select select "MRS"
select select "[GEOGRAPHIC_DATA]"
select select "MARRIED"
select select "PROPERTY"
select select "CASH"
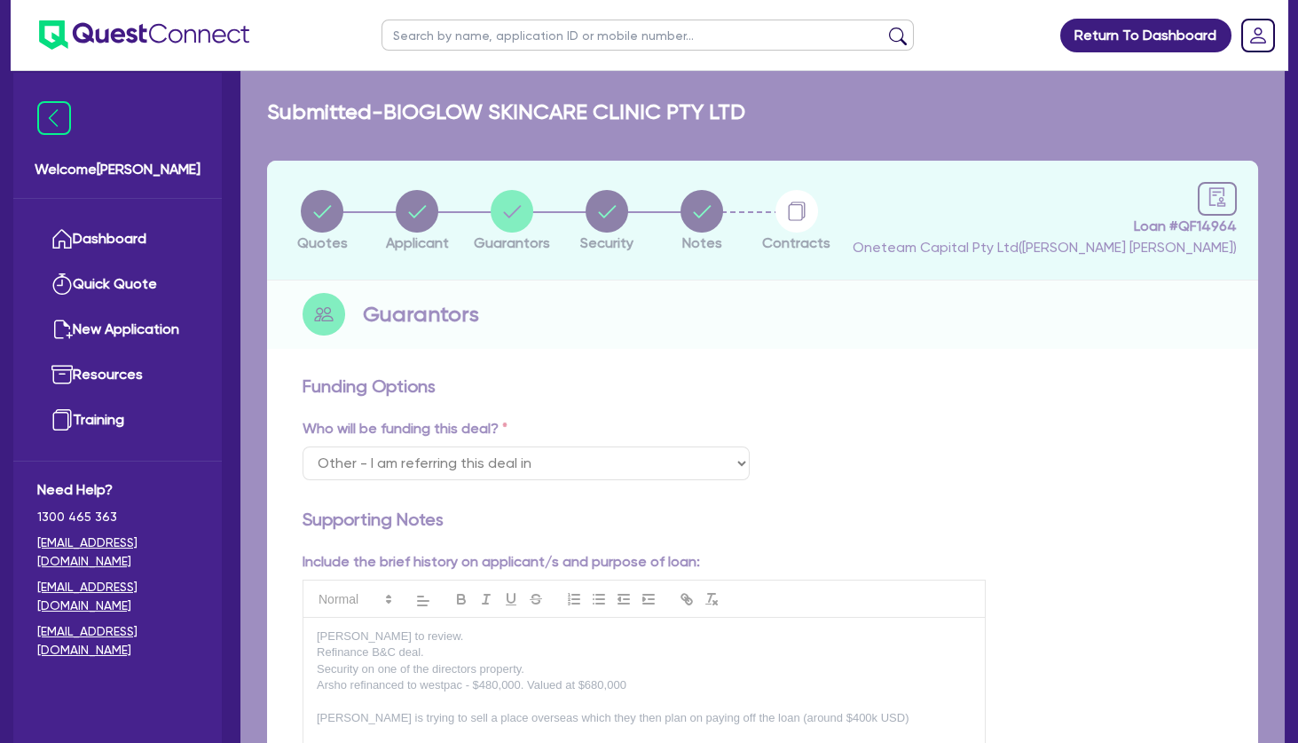
select select "OTHER"
select select "VEHICLE"
select select "HOUSEHOLD_PERSONAL"
select select "MORTGAGE"
select select "PERSONAL_LOAN"
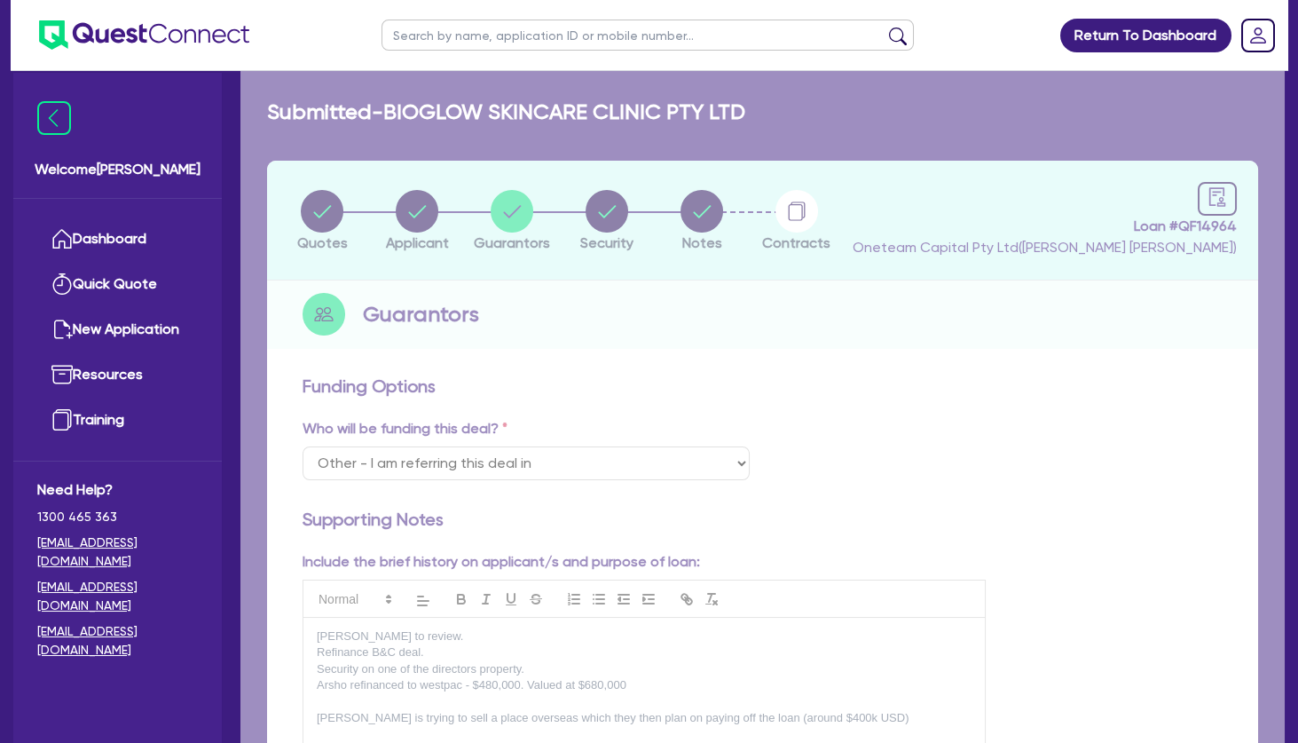
select select "MRS"
select select "[GEOGRAPHIC_DATA]"
select select "SINGLE"
select select "PROPERTY"
select select "VEHICLE"
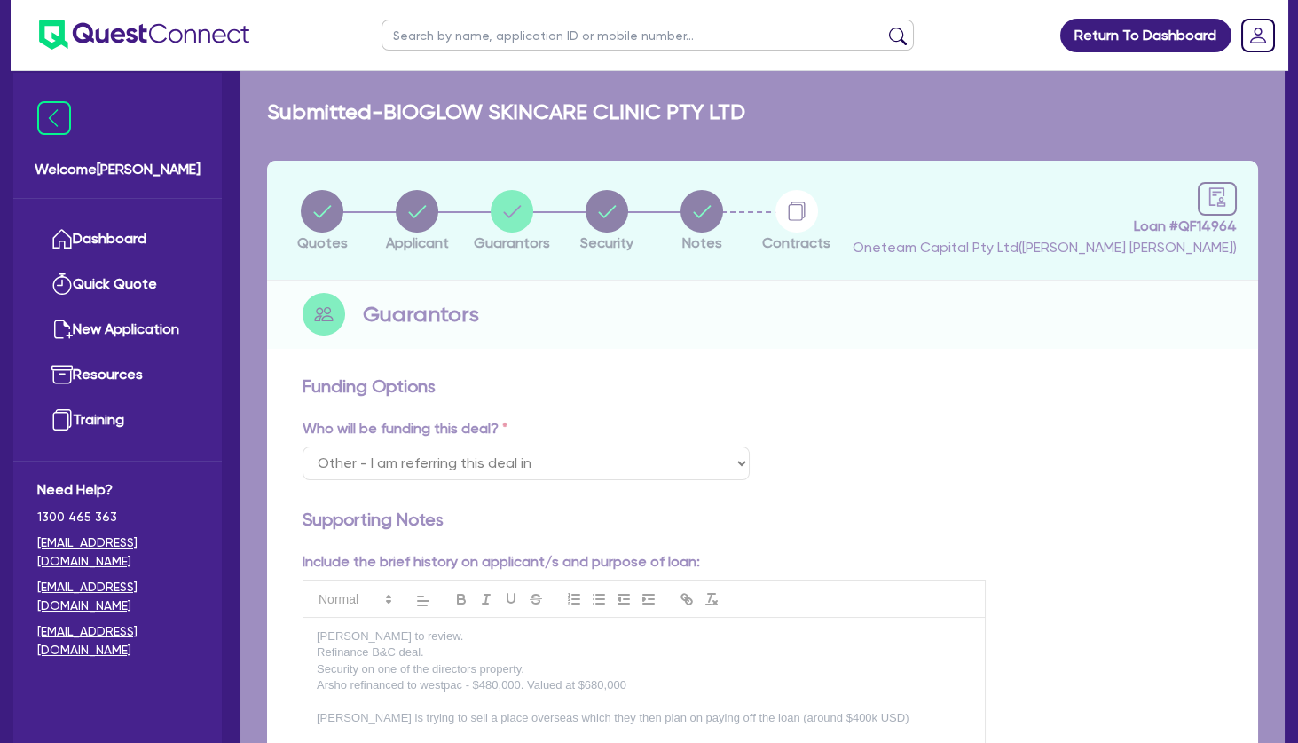
select select "HOUSEHOLD_PERSONAL"
select select "MORTGAGE"
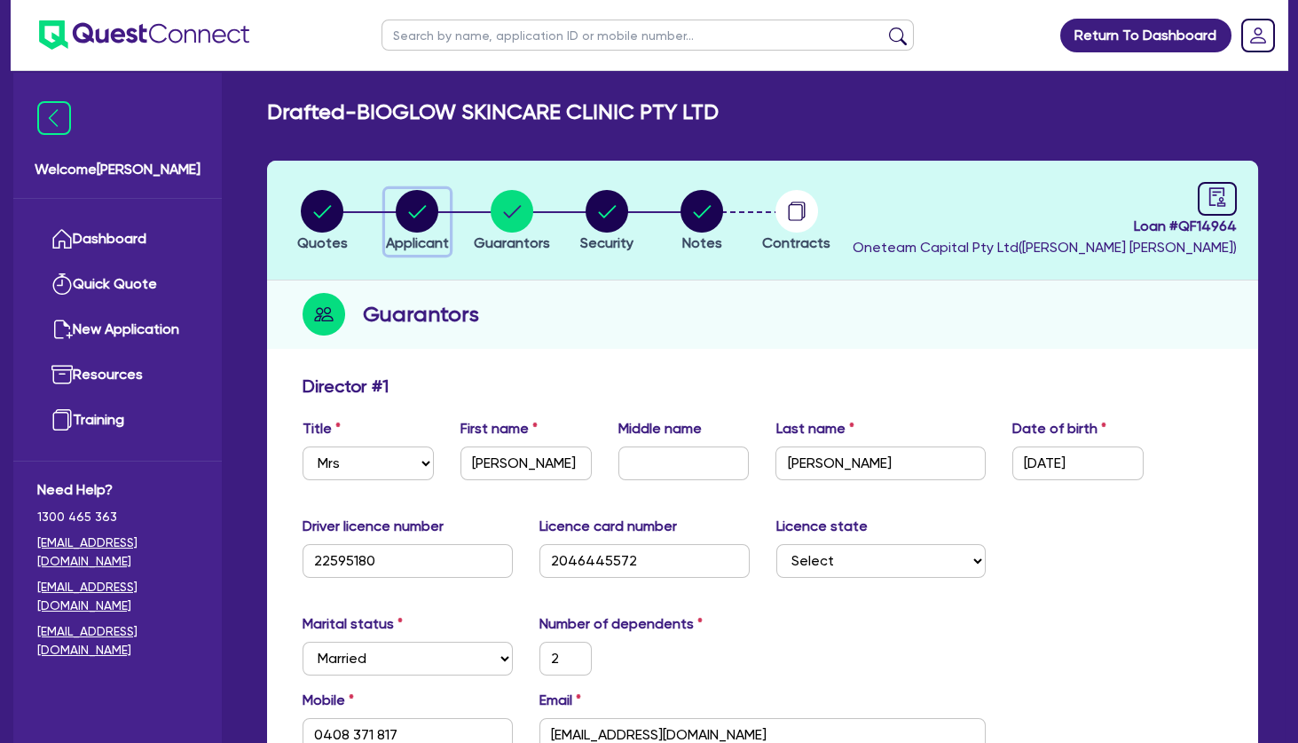
click at [408, 205] on circle "button" at bounding box center [417, 211] width 43 height 43
select select "COMPANY"
select select "HEALTH_BEAUTY"
select select "HAIR_BEAUTY_SALONS"
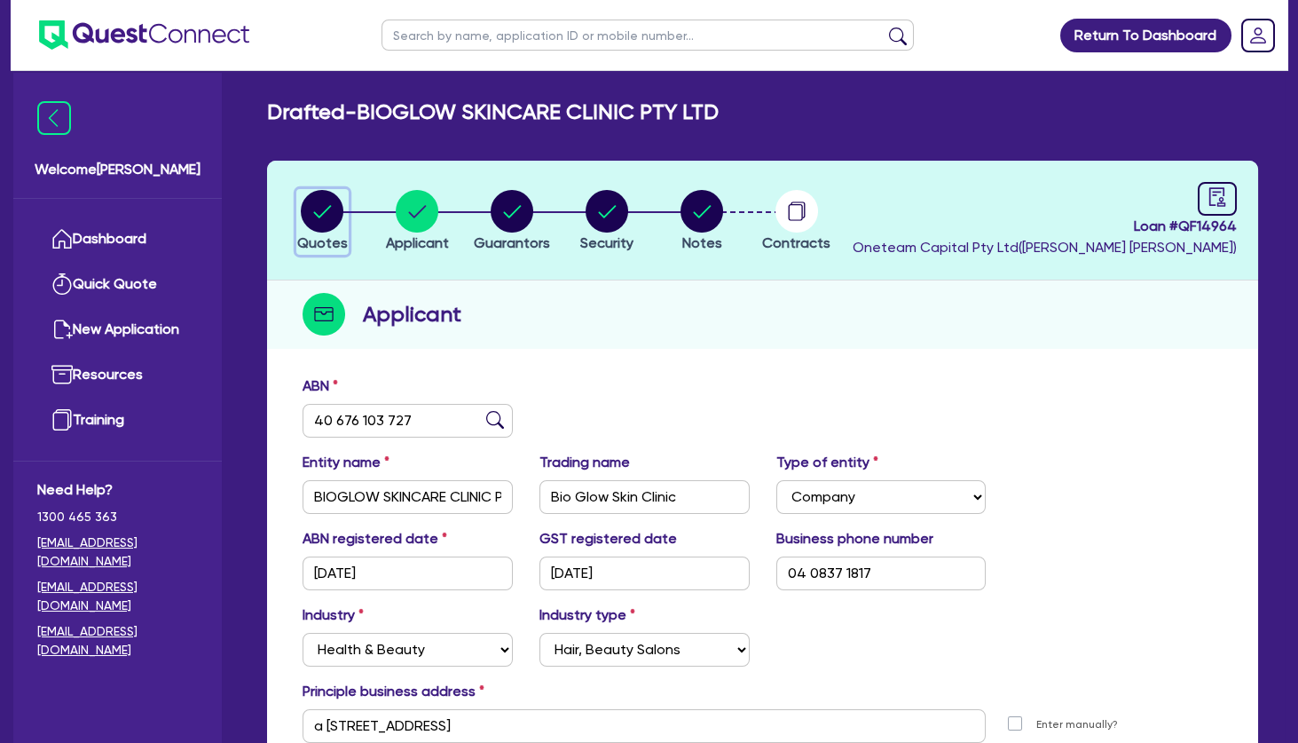
click at [316, 213] on icon "button" at bounding box center [323, 211] width 18 height 12
select select "TERTIARY_ASSETS"
select select "BEAUTY_EQUIPMENT"
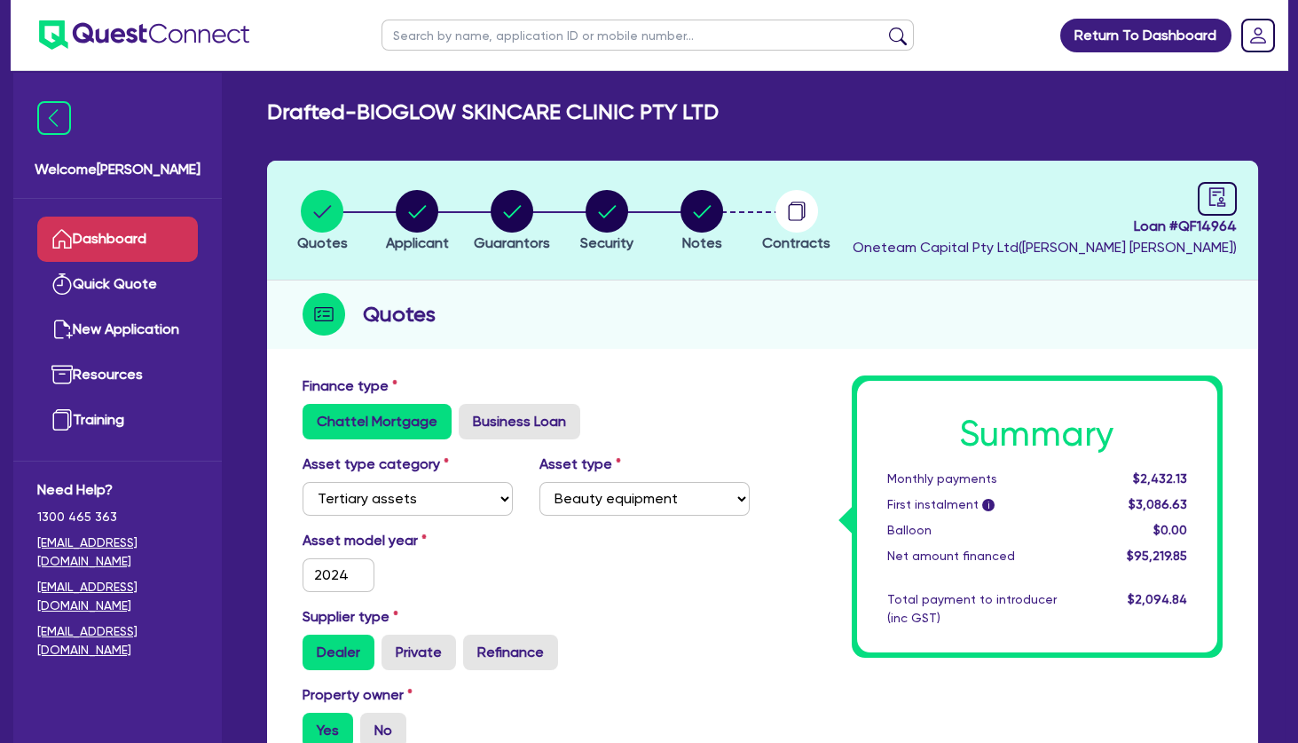
click at [136, 232] on link "Dashboard" at bounding box center [117, 239] width 161 height 45
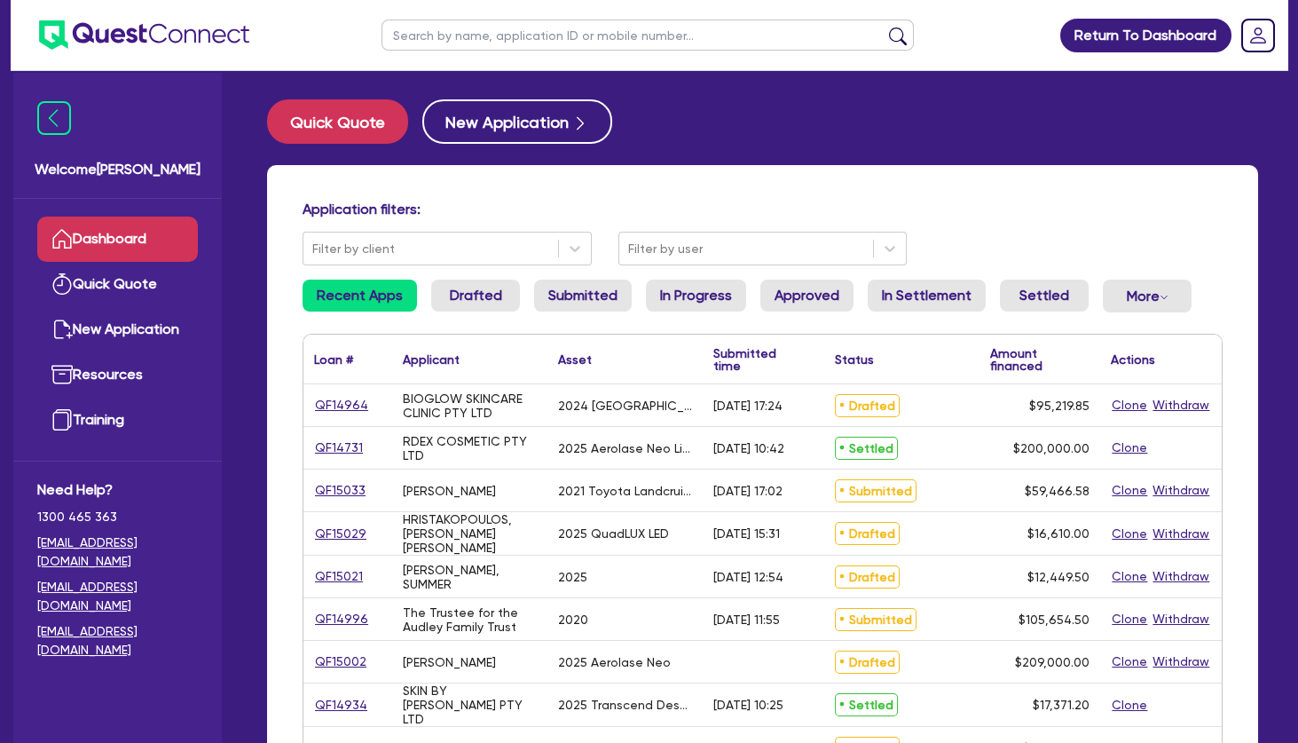
click at [216, 135] on div "Welcome Sean" at bounding box center [117, 136] width 209 height 126
click at [405, 196] on div "Application filters: Filter by client Filter by user Recent Apps Drafted Submit…" at bounding box center [762, 745] width 991 height 1160
